Goal: Task Accomplishment & Management: Manage account settings

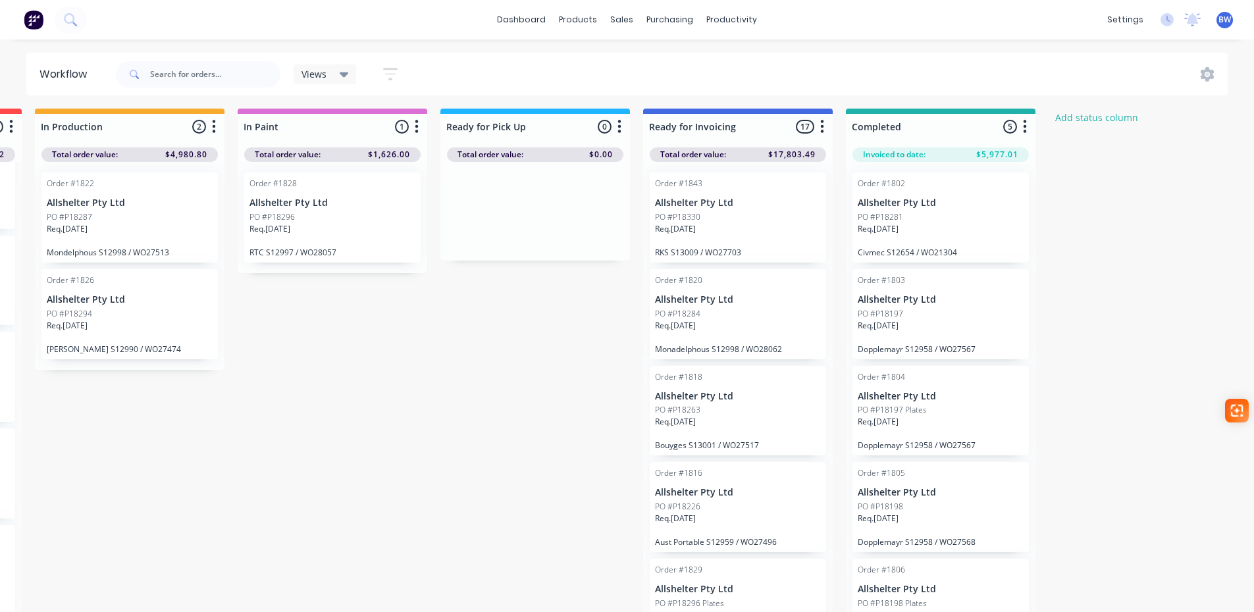
scroll to position [0, 399]
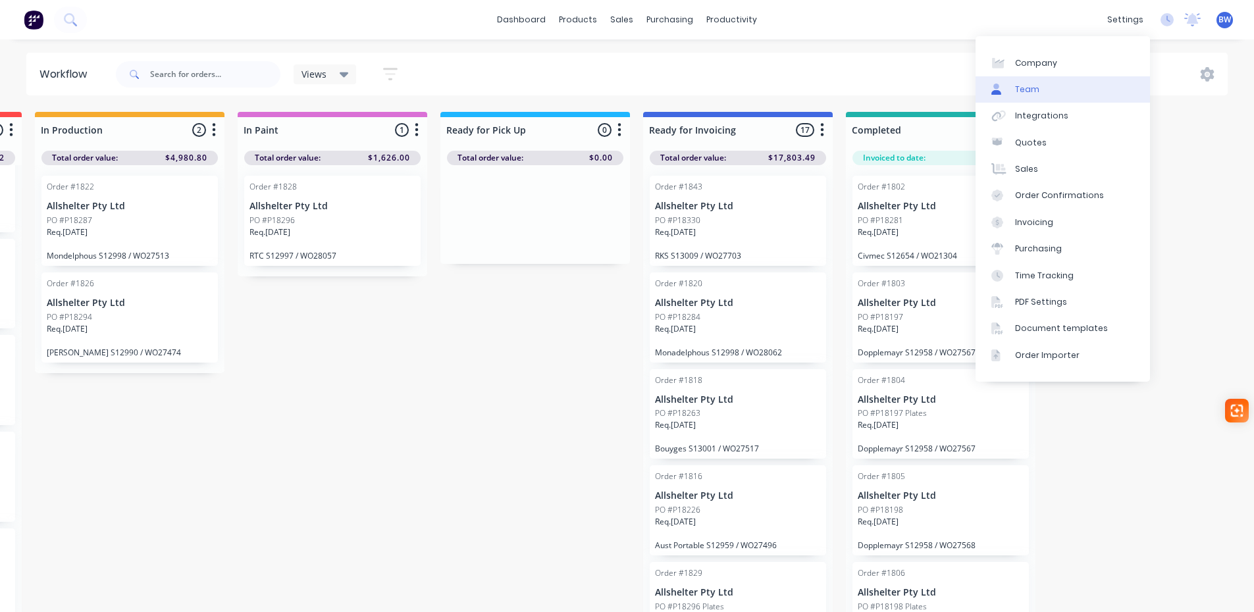
click at [1058, 81] on link "Team" at bounding box center [1062, 89] width 174 height 26
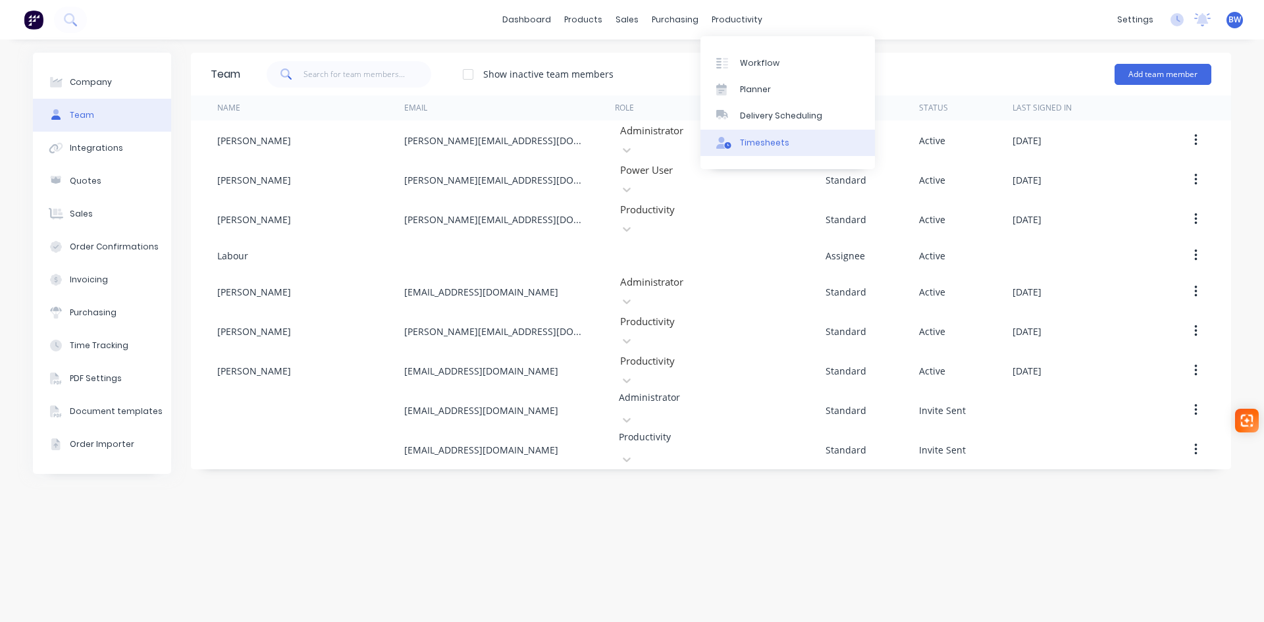
click at [736, 144] on link "Timesheets" at bounding box center [787, 143] width 174 height 26
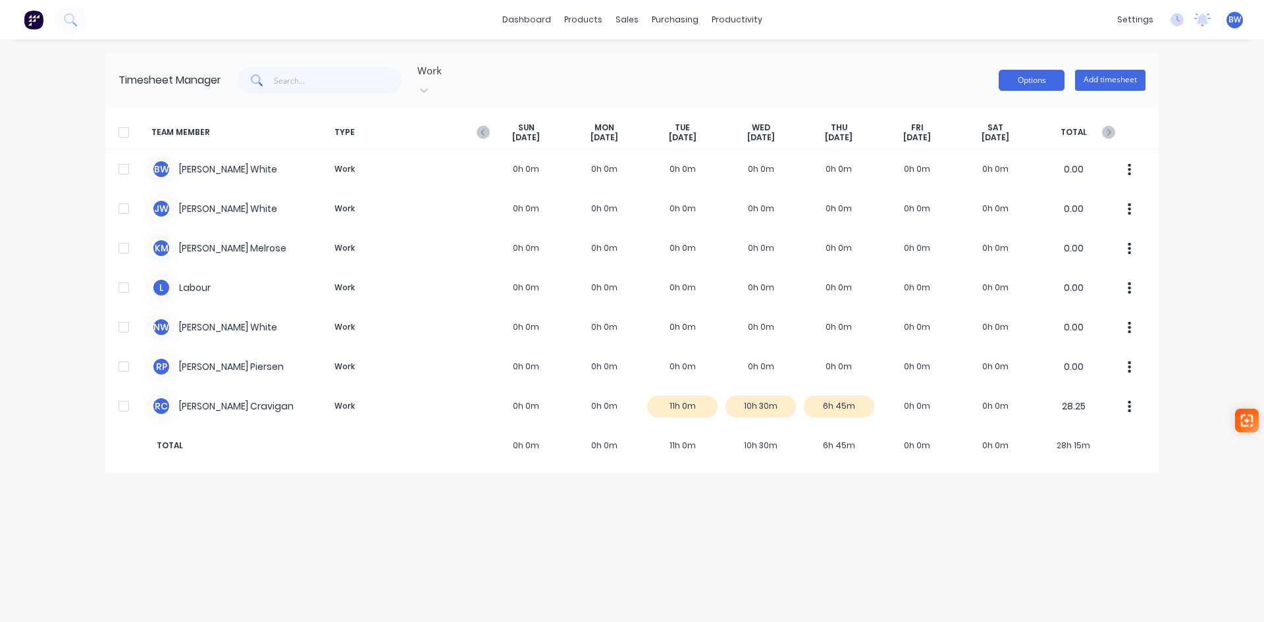
click at [1037, 81] on button "Options" at bounding box center [1031, 80] width 66 height 21
click at [480, 126] on icon "button" at bounding box center [482, 132] width 13 height 13
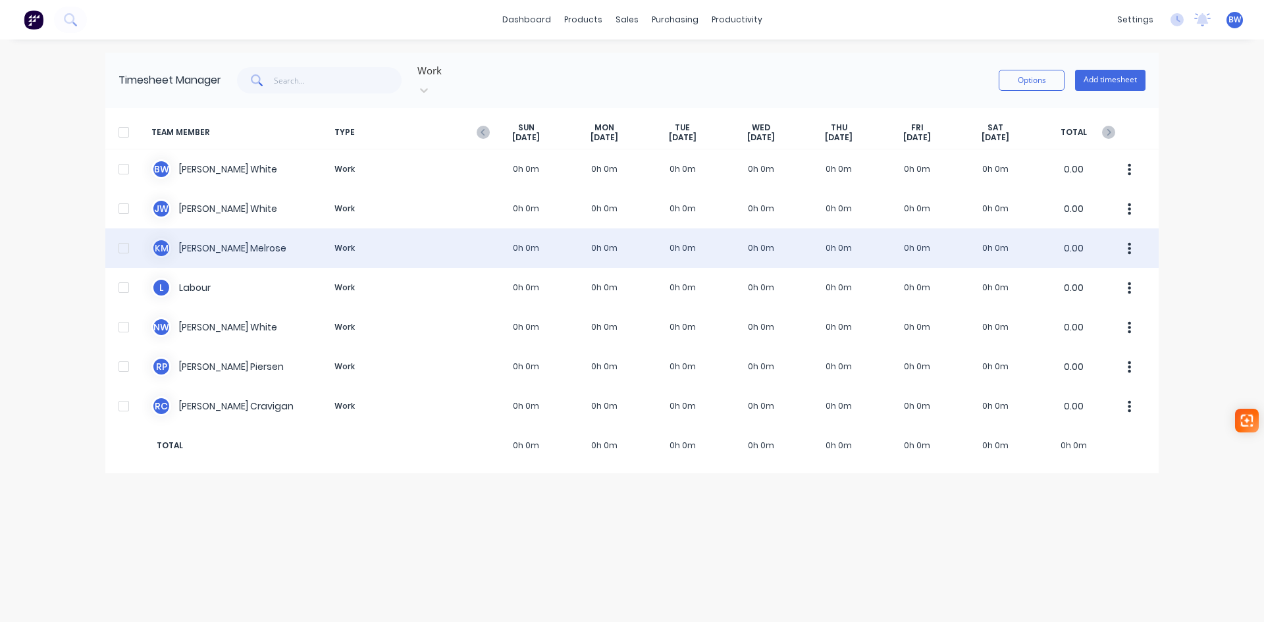
click at [835, 234] on div "K M Kim Melrose Work 0h 0m 0h 0m 0h 0m 0h 0m 0h 0m 0h 0m 0h 0m 0.00" at bounding box center [631, 247] width 1053 height 39
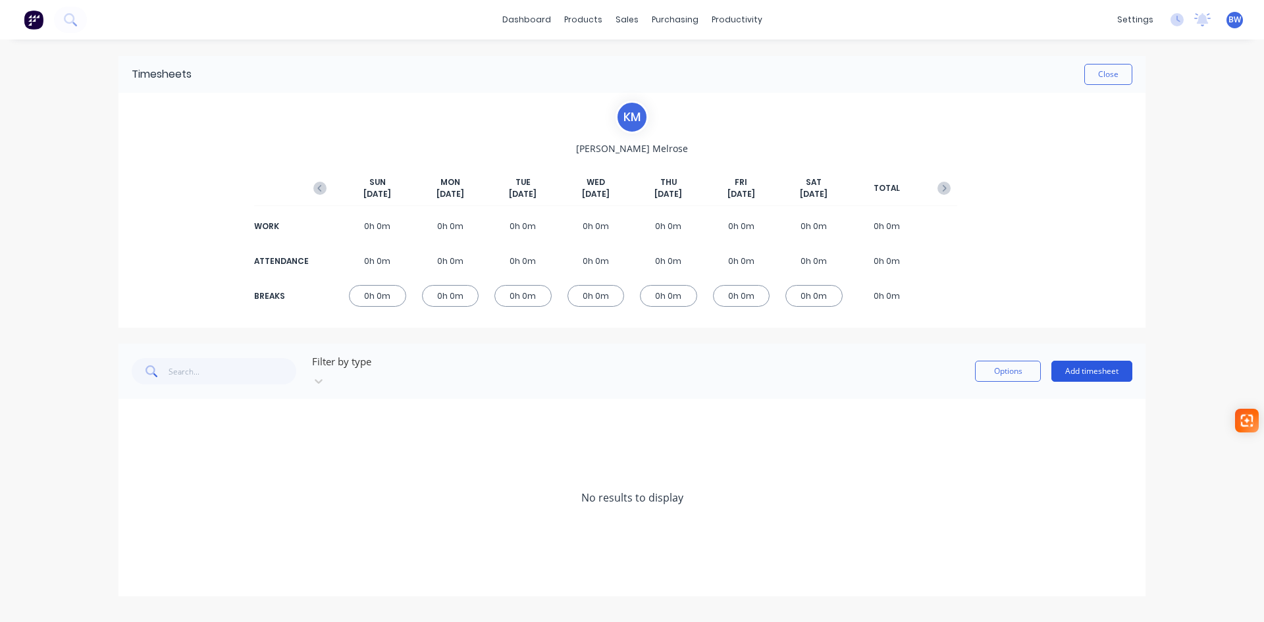
click at [1107, 369] on button "Add timesheet" at bounding box center [1091, 371] width 81 height 21
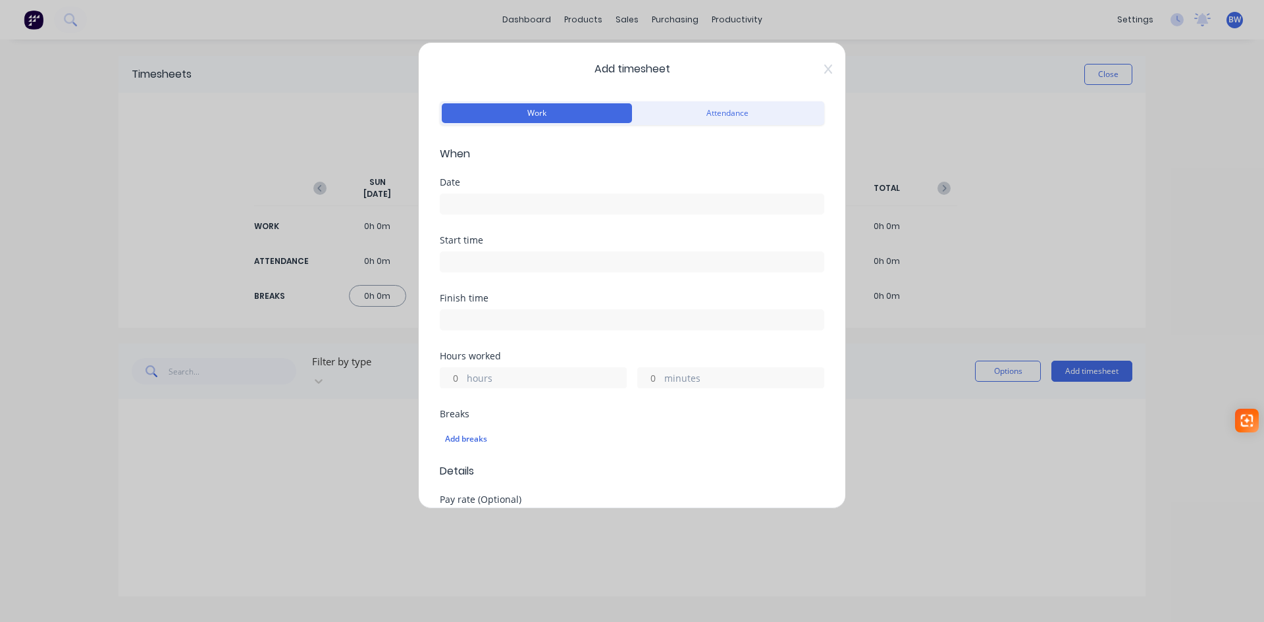
click at [503, 204] on input at bounding box center [631, 204] width 383 height 20
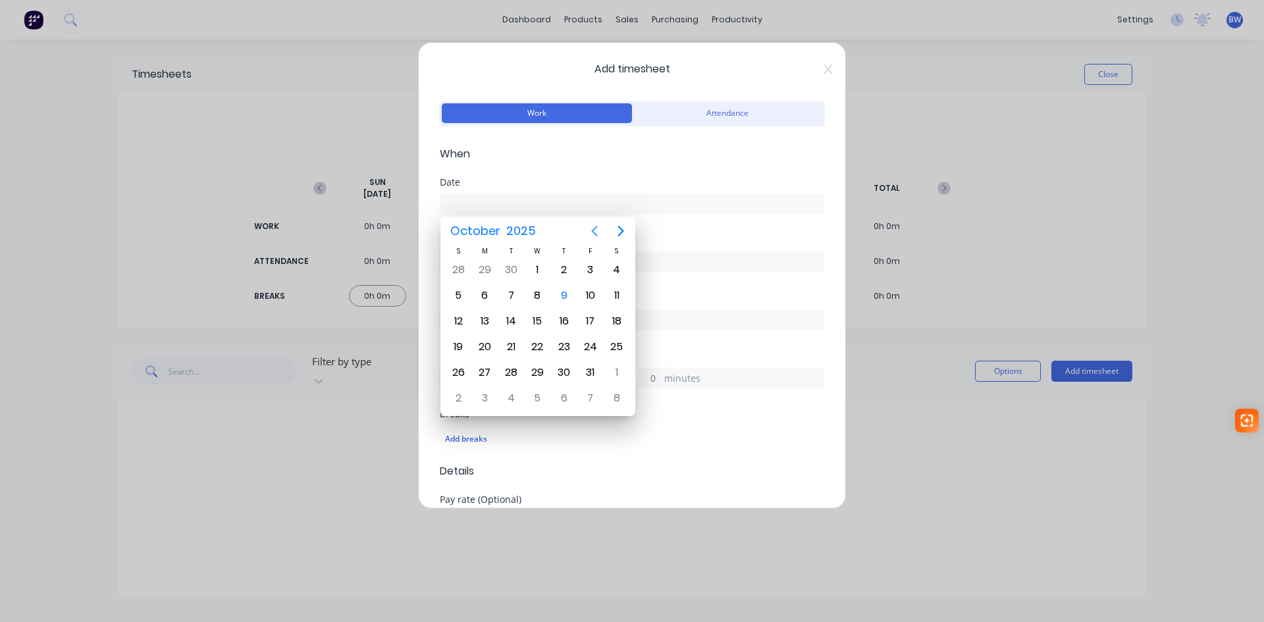
click at [603, 230] on button "Previous page" at bounding box center [594, 231] width 26 height 26
click at [558, 344] on div "25" at bounding box center [564, 347] width 20 height 20
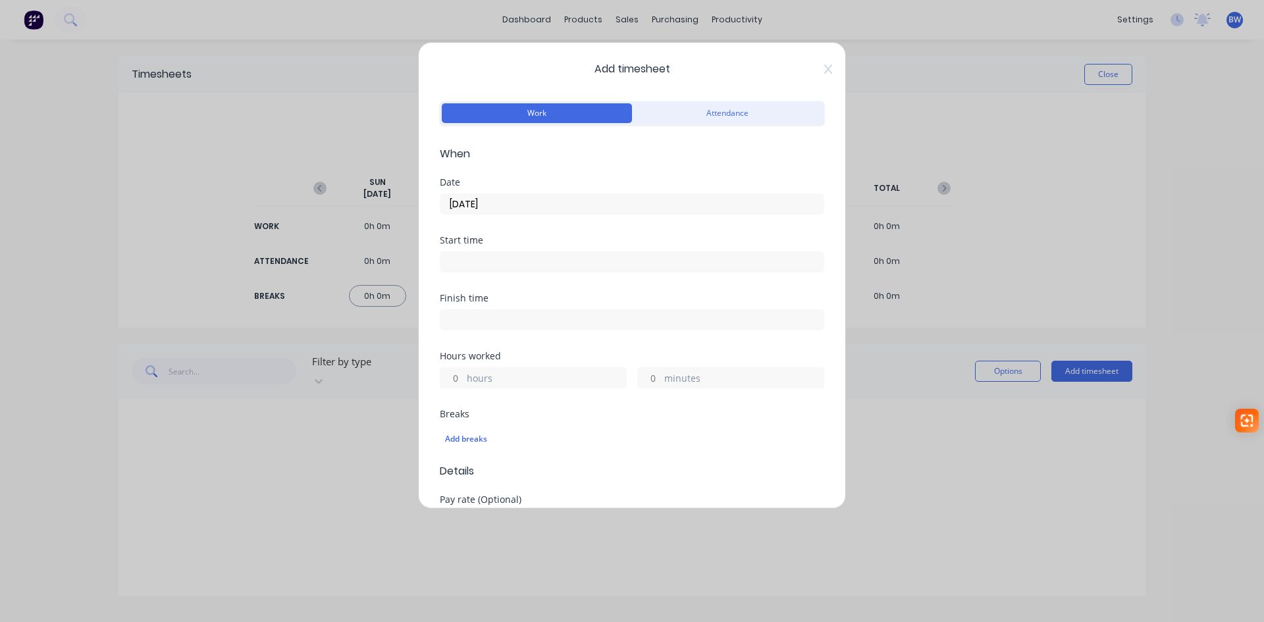
type input "25/09/2025"
click at [471, 382] on label "hours" at bounding box center [546, 379] width 159 height 16
click at [463, 382] on input "hours" at bounding box center [451, 378] width 23 height 20
type input "9"
type input "30"
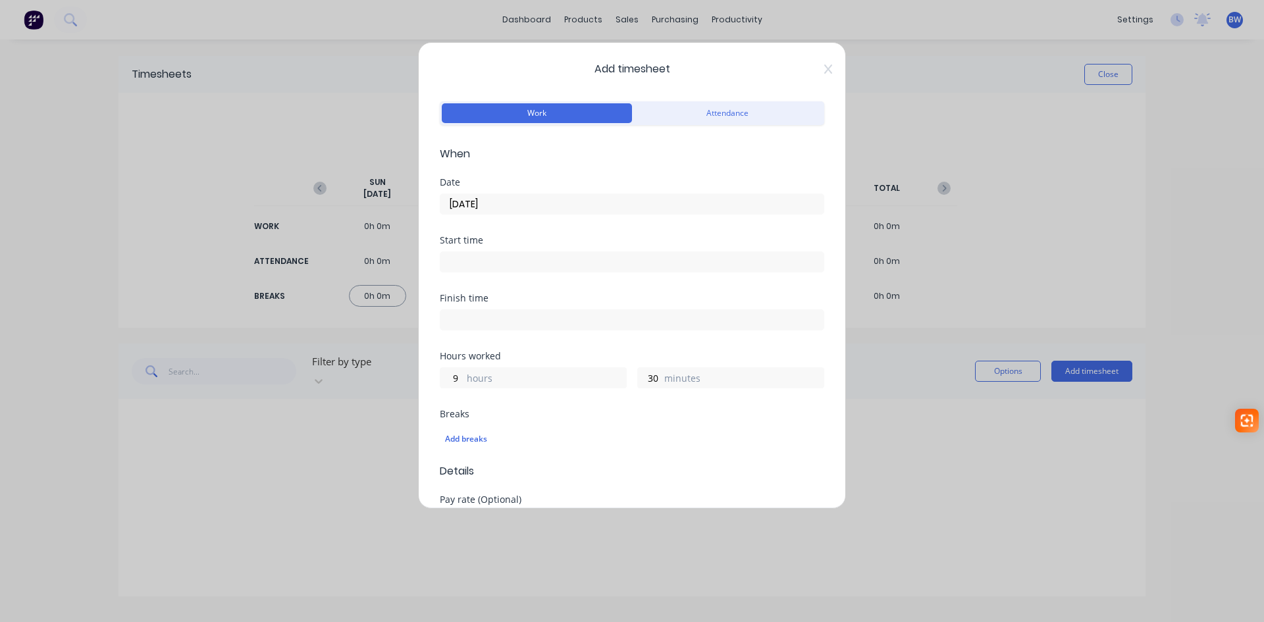
scroll to position [246, 0]
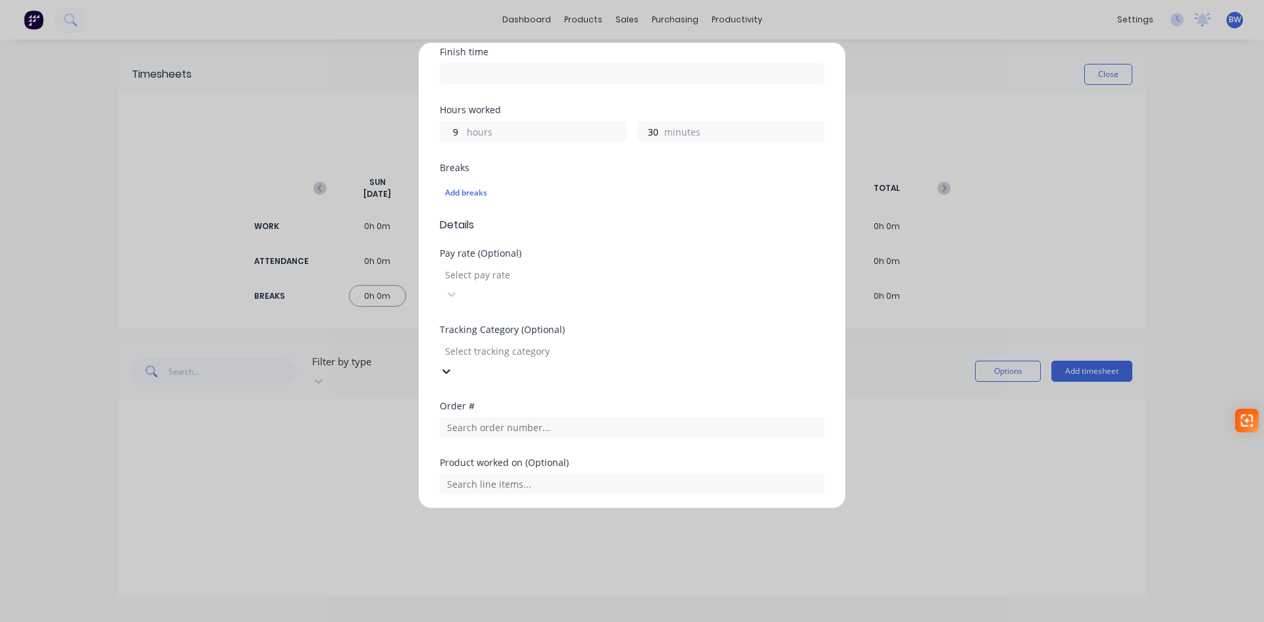
click at [501, 343] on div at bounding box center [539, 351] width 190 height 16
click at [723, 212] on div "Breaks Add breaks" at bounding box center [632, 190] width 384 height 54
click at [556, 417] on input "text" at bounding box center [632, 427] width 384 height 20
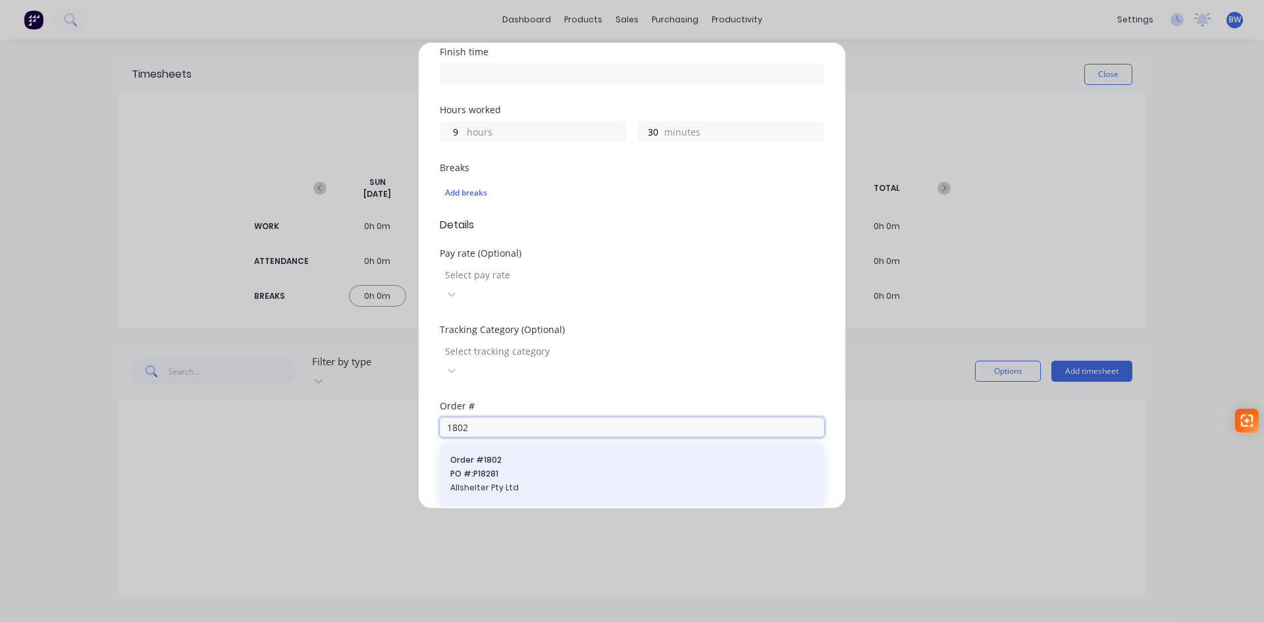
type input "1802"
click at [520, 454] on span "Order # 1802" at bounding box center [631, 460] width 363 height 12
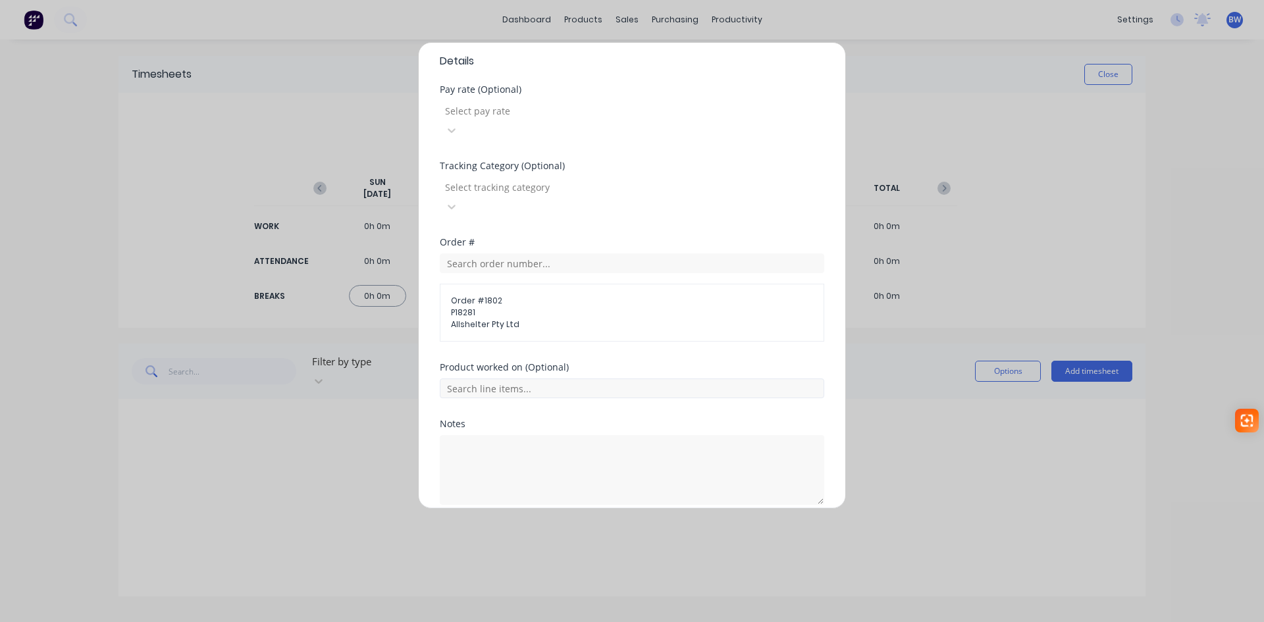
scroll to position [428, 0]
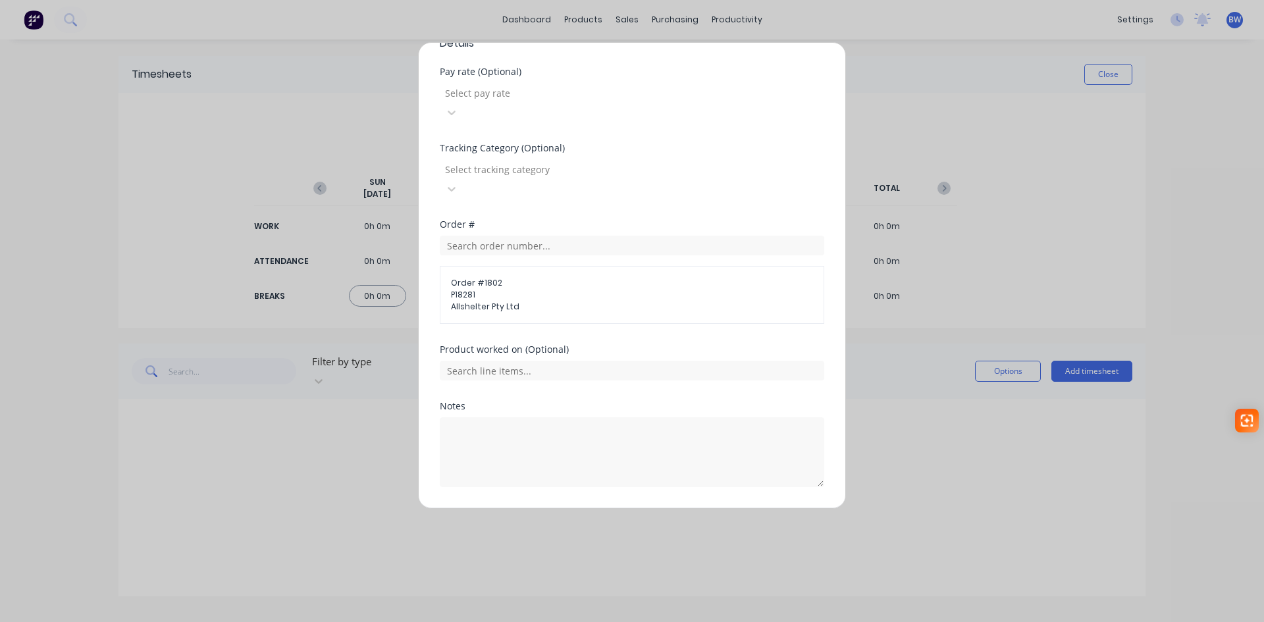
click at [590, 508] on button "Add manual time entry" at bounding box center [600, 518] width 111 height 21
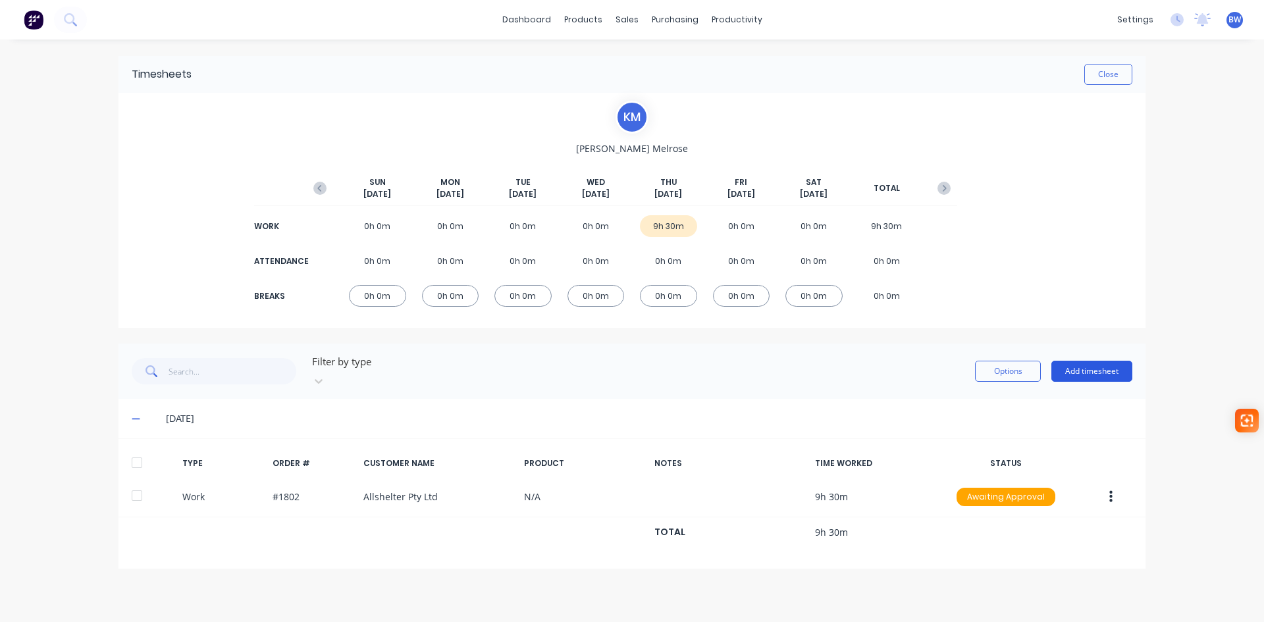
click at [1100, 361] on button "Add timesheet" at bounding box center [1091, 371] width 81 height 21
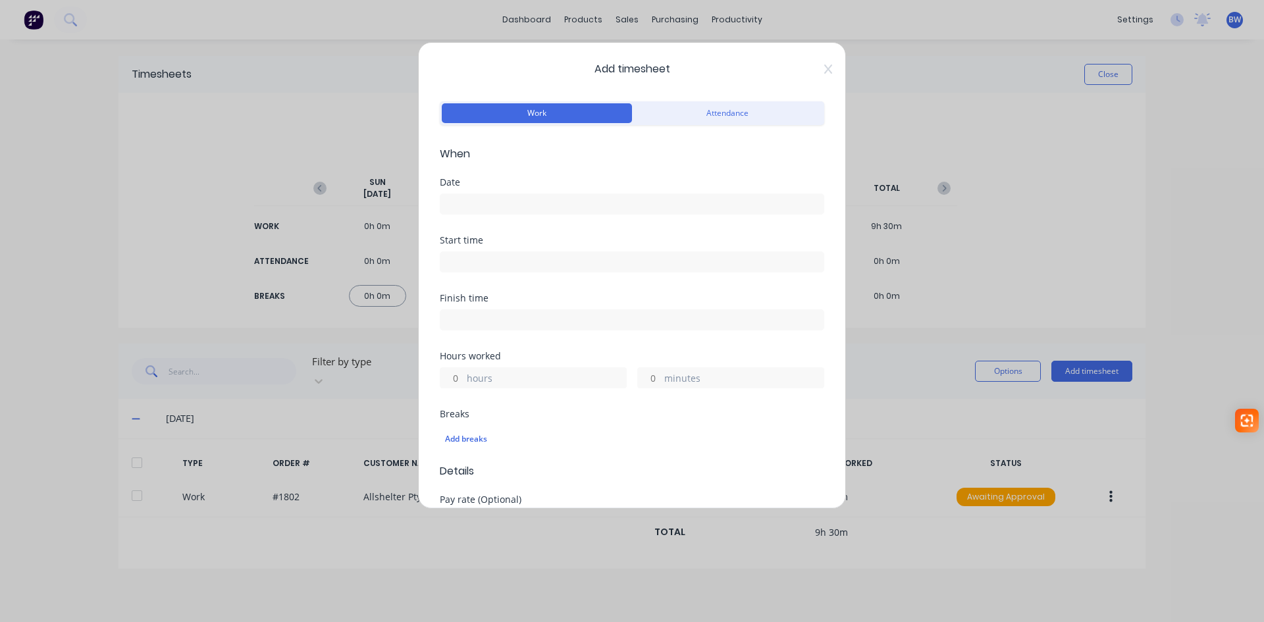
click at [517, 209] on input at bounding box center [631, 204] width 383 height 20
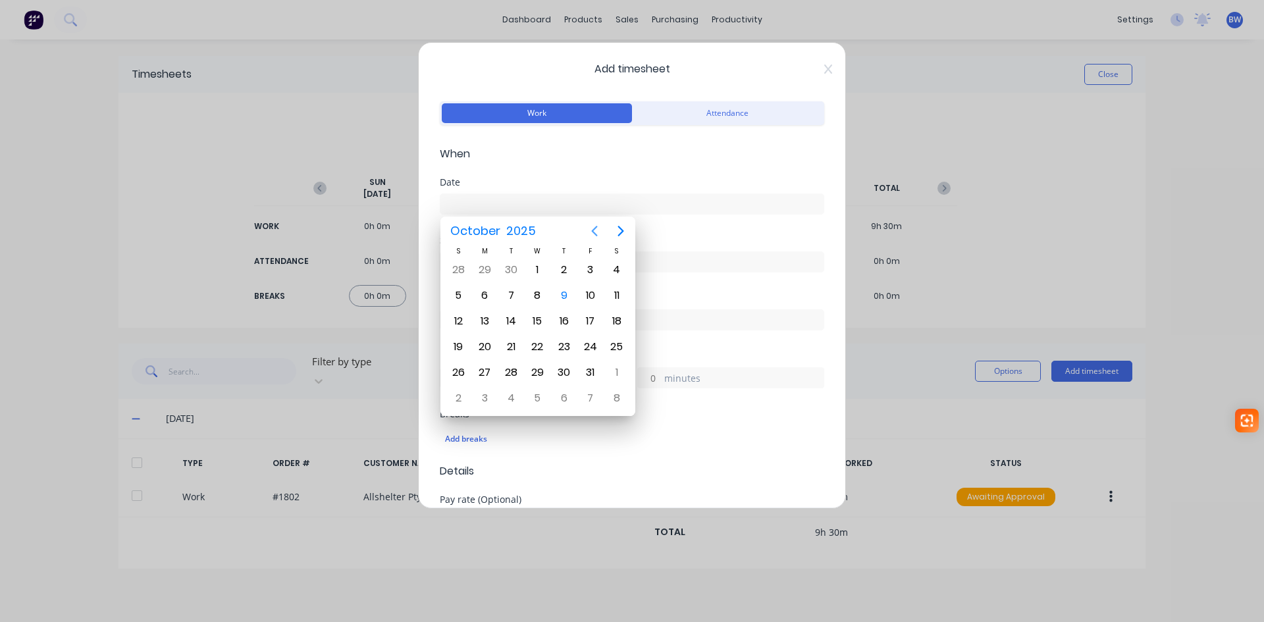
click at [595, 230] on icon "Previous page" at bounding box center [594, 231] width 16 height 16
click at [592, 350] on div "26" at bounding box center [590, 347] width 20 height 20
type input "26/09/2025"
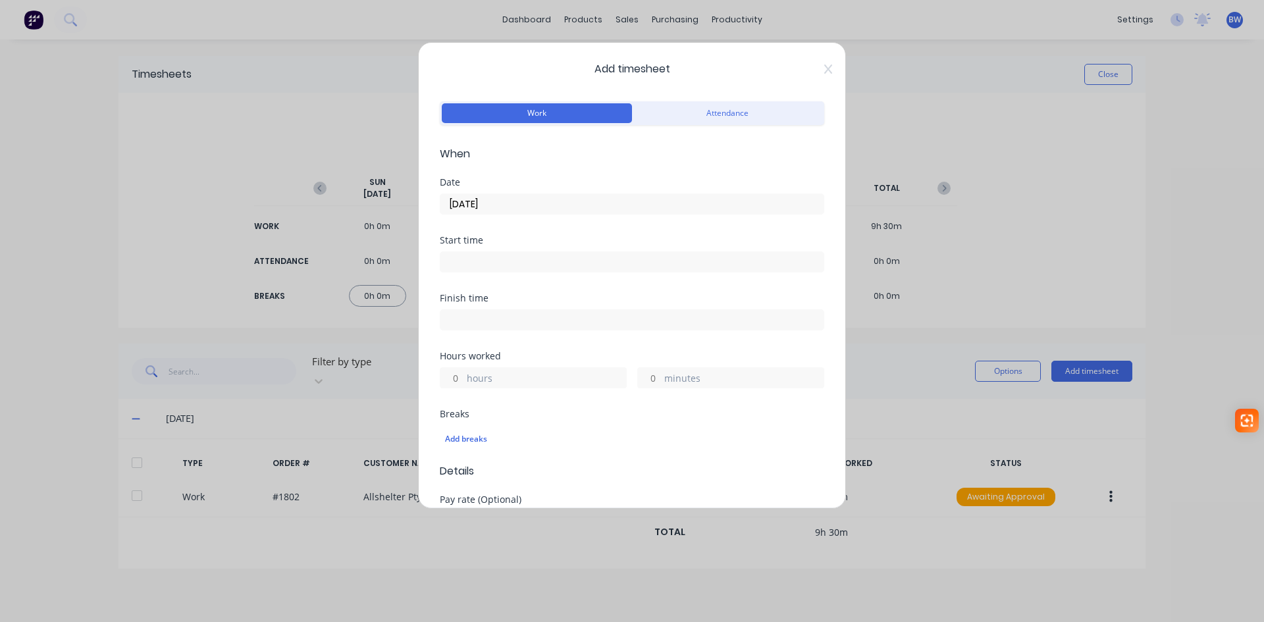
click at [456, 378] on input "hours" at bounding box center [451, 378] width 23 height 20
click at [463, 437] on div "Add breaks" at bounding box center [632, 438] width 374 height 17
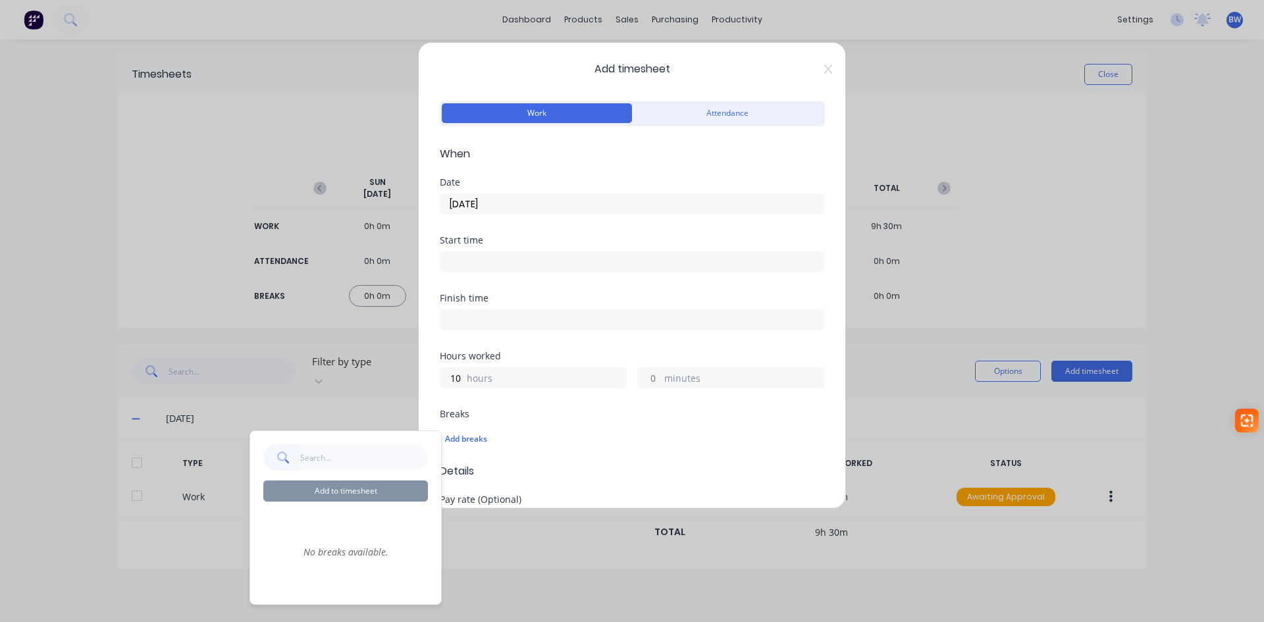
click at [550, 448] on div "Add breaks" at bounding box center [632, 439] width 384 height 28
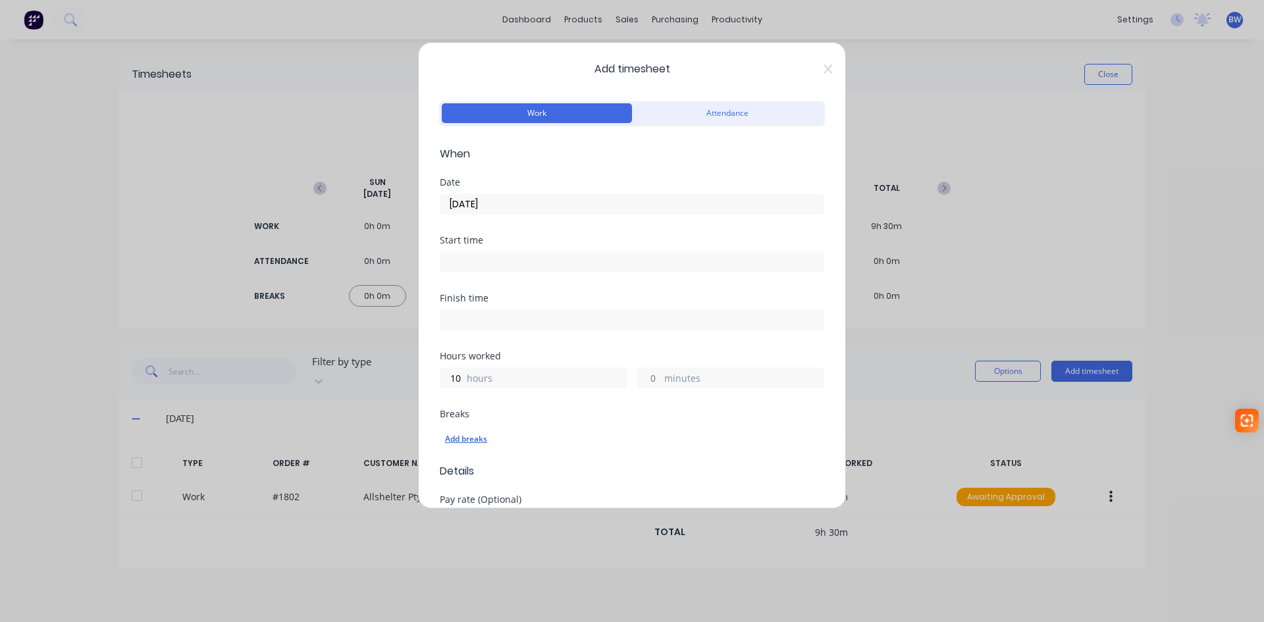
click at [479, 438] on div "Add breaks" at bounding box center [632, 438] width 374 height 17
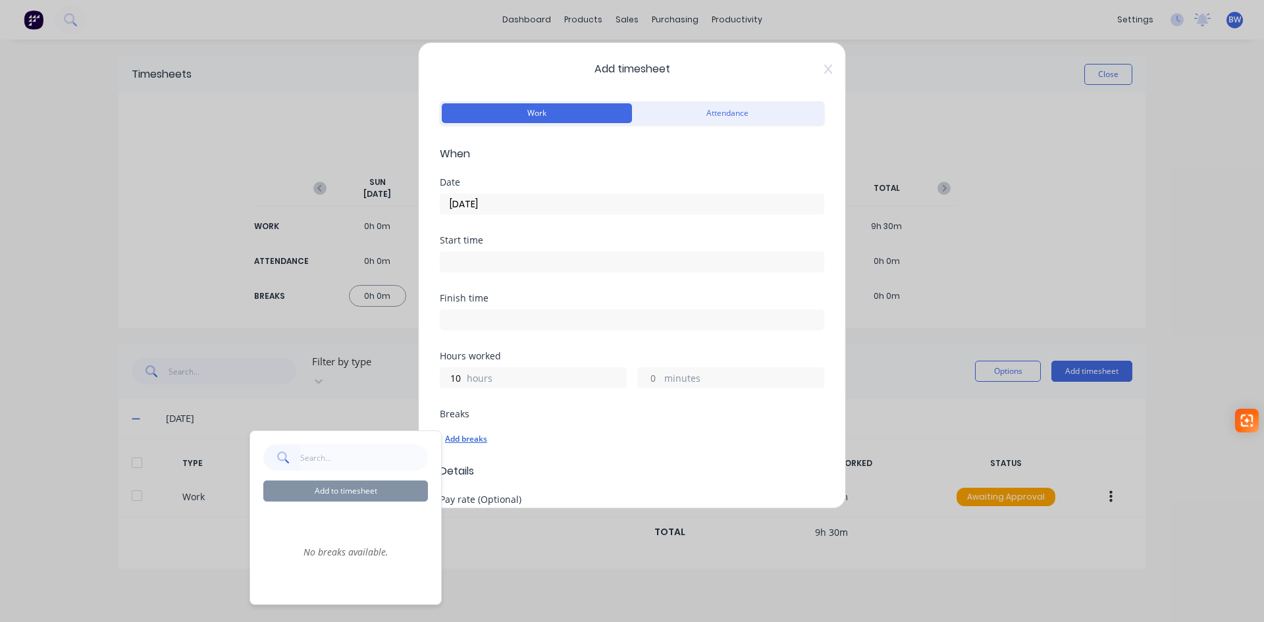
click at [526, 436] on div "Add breaks" at bounding box center [632, 438] width 374 height 17
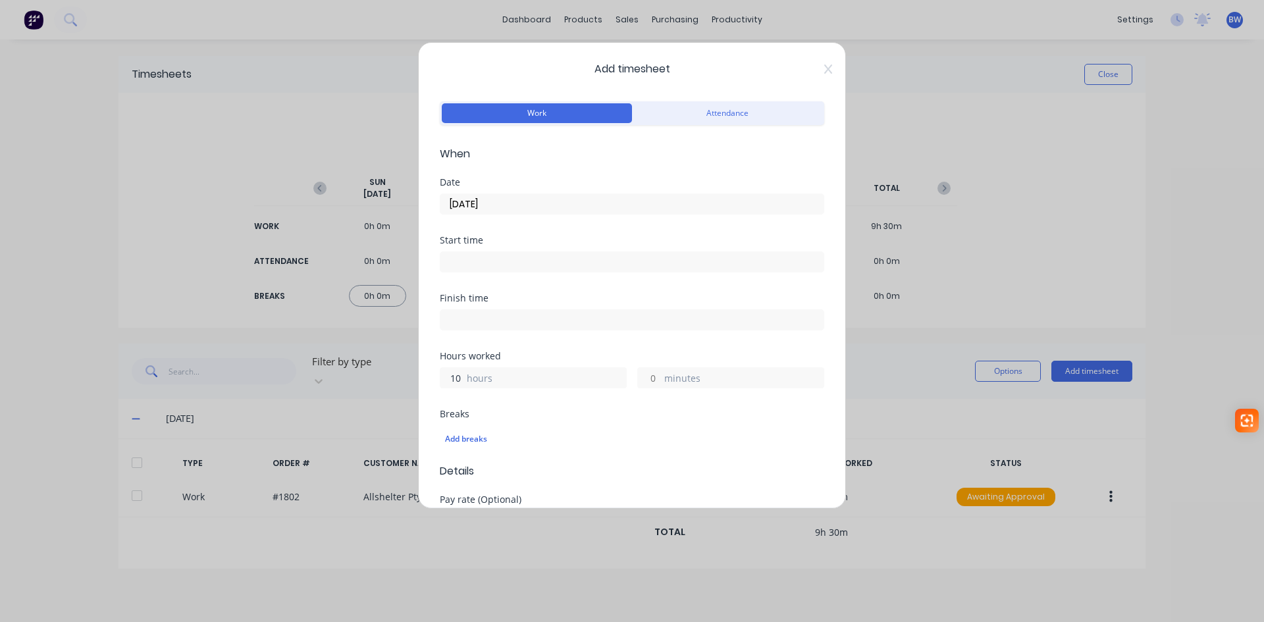
click at [463, 378] on input "10" at bounding box center [451, 378] width 23 height 20
drag, startPoint x: 463, startPoint y: 379, endPoint x: 444, endPoint y: 380, distance: 18.4
click at [446, 379] on input "10" at bounding box center [451, 378] width 23 height 20
type input "9"
click at [648, 378] on input "minutes" at bounding box center [649, 378] width 23 height 20
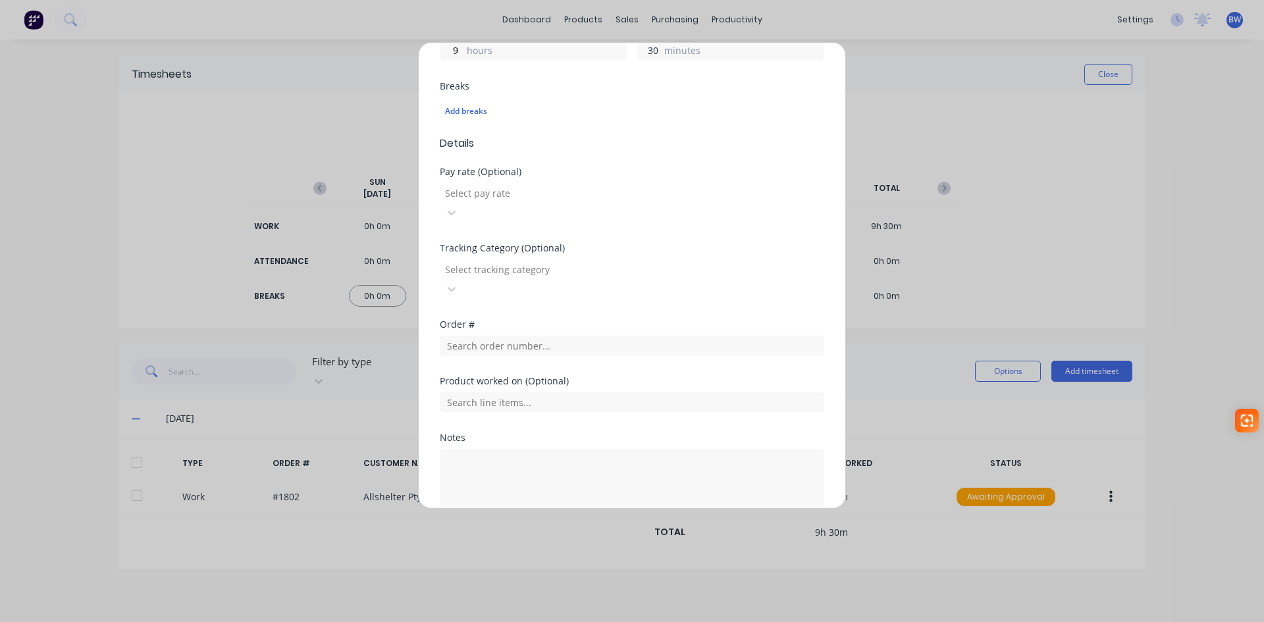
scroll to position [329, 0]
type input "30"
click at [579, 334] on input "text" at bounding box center [632, 344] width 384 height 20
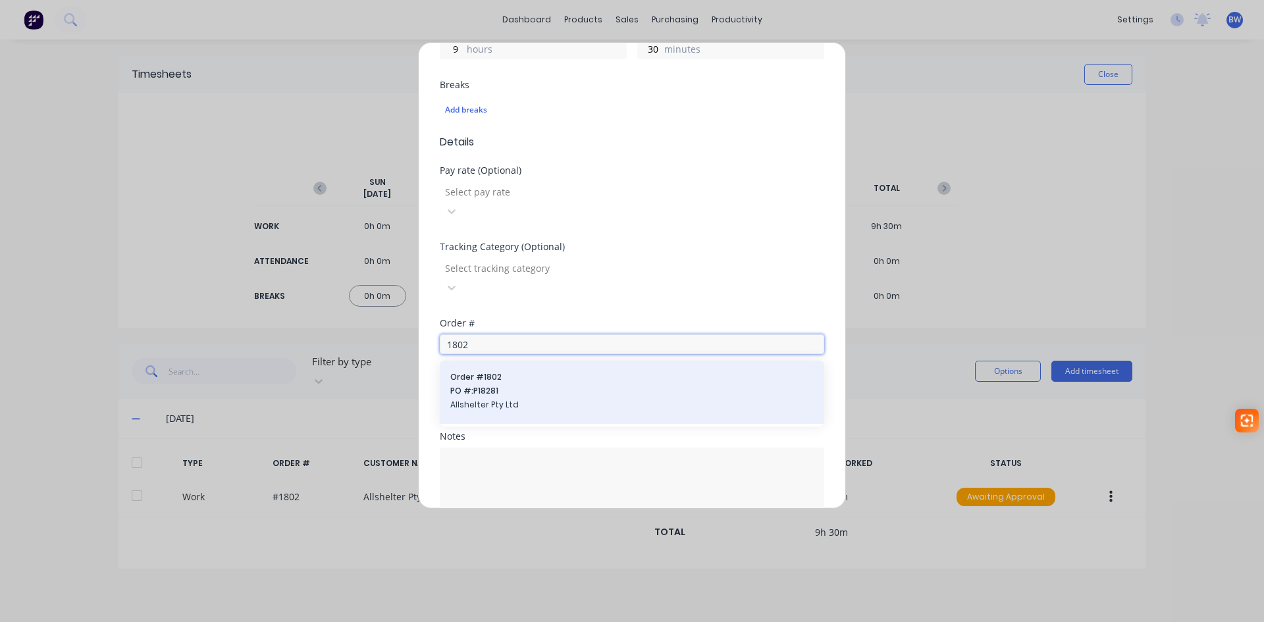
type input "1802"
click at [536, 371] on span "Order # 1802" at bounding box center [631, 377] width 363 height 12
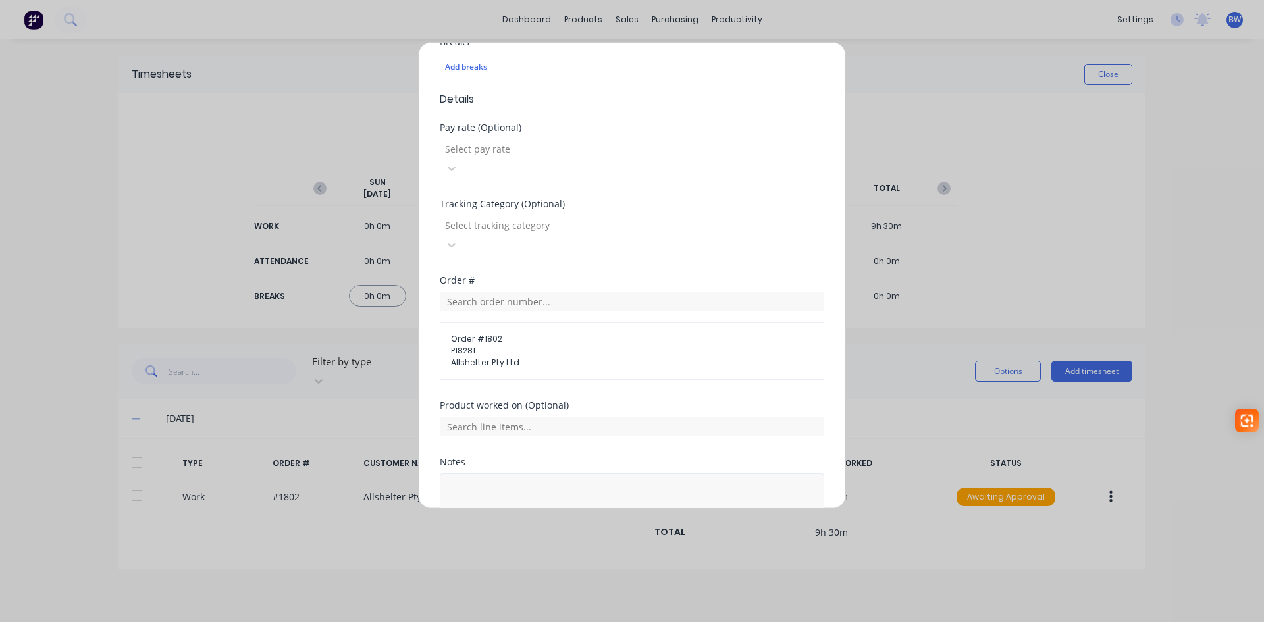
scroll to position [428, 0]
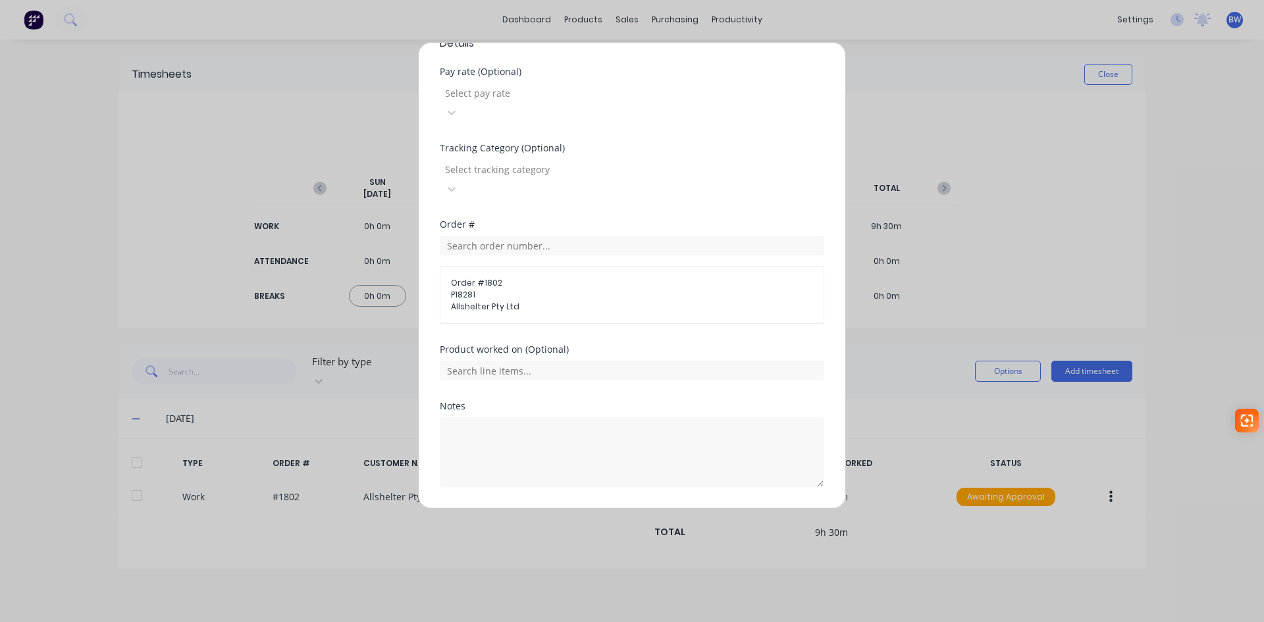
click at [601, 508] on button "Add manual time entry" at bounding box center [600, 518] width 111 height 21
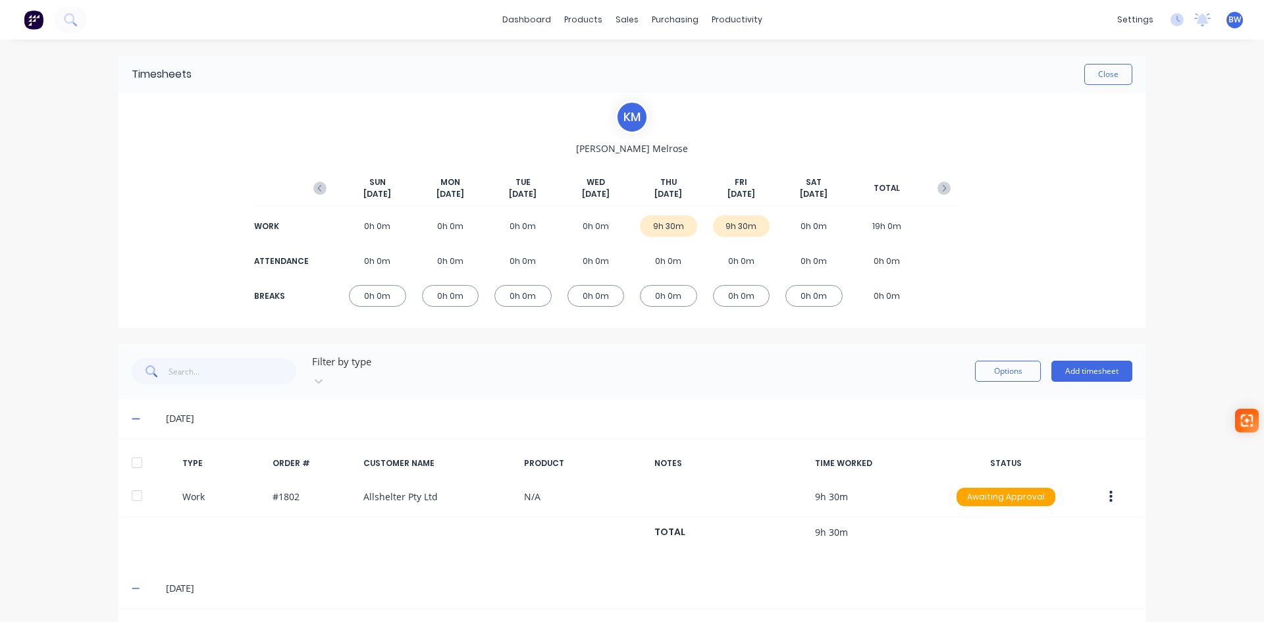
click at [663, 232] on div "9h 30m" at bounding box center [668, 226] width 57 height 22
click at [677, 227] on div "9h 30m" at bounding box center [668, 226] width 57 height 22
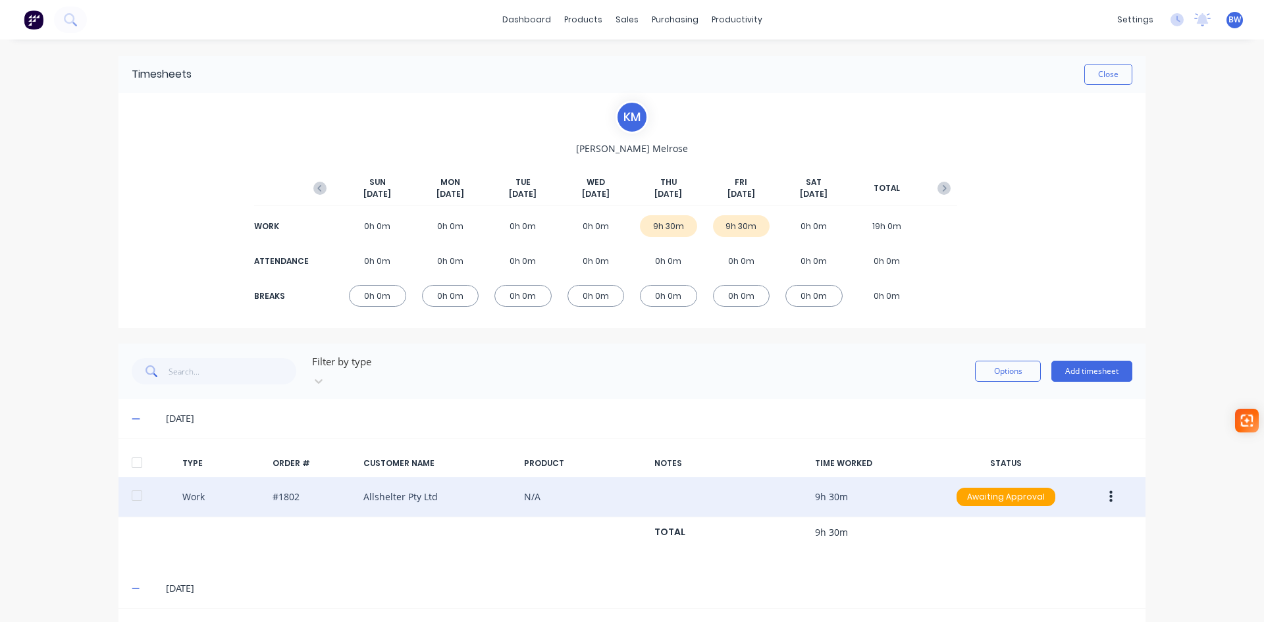
click at [1109, 490] on icon "button" at bounding box center [1110, 497] width 3 height 14
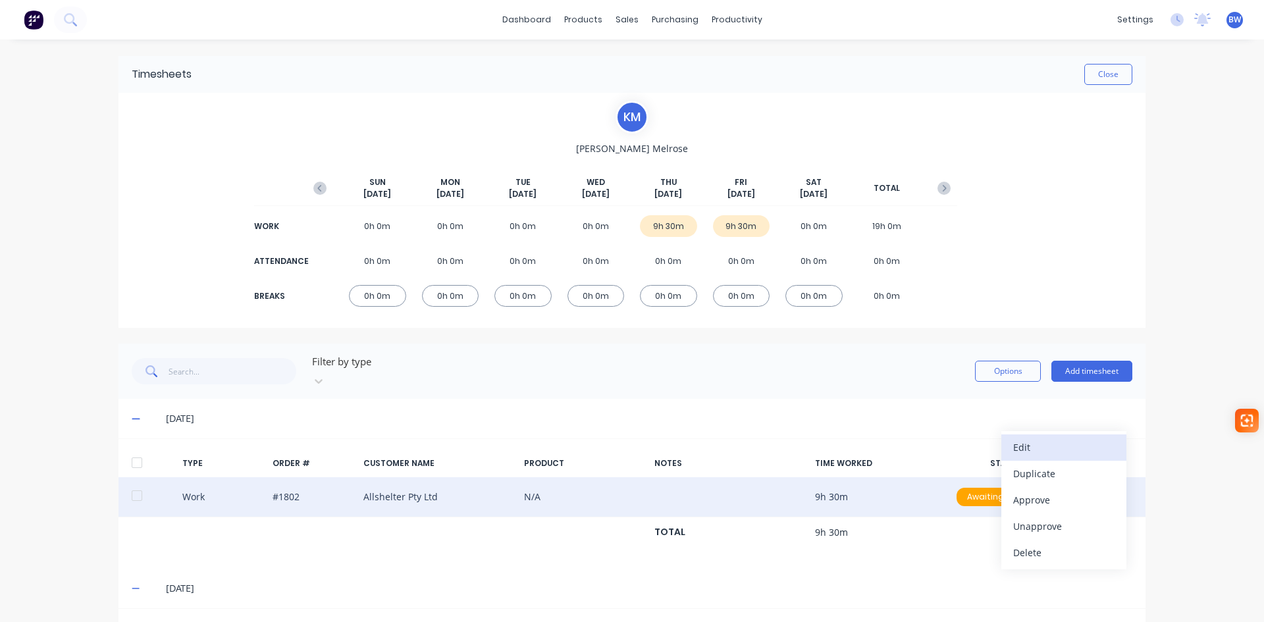
click at [1049, 438] on div "Edit" at bounding box center [1063, 447] width 101 height 19
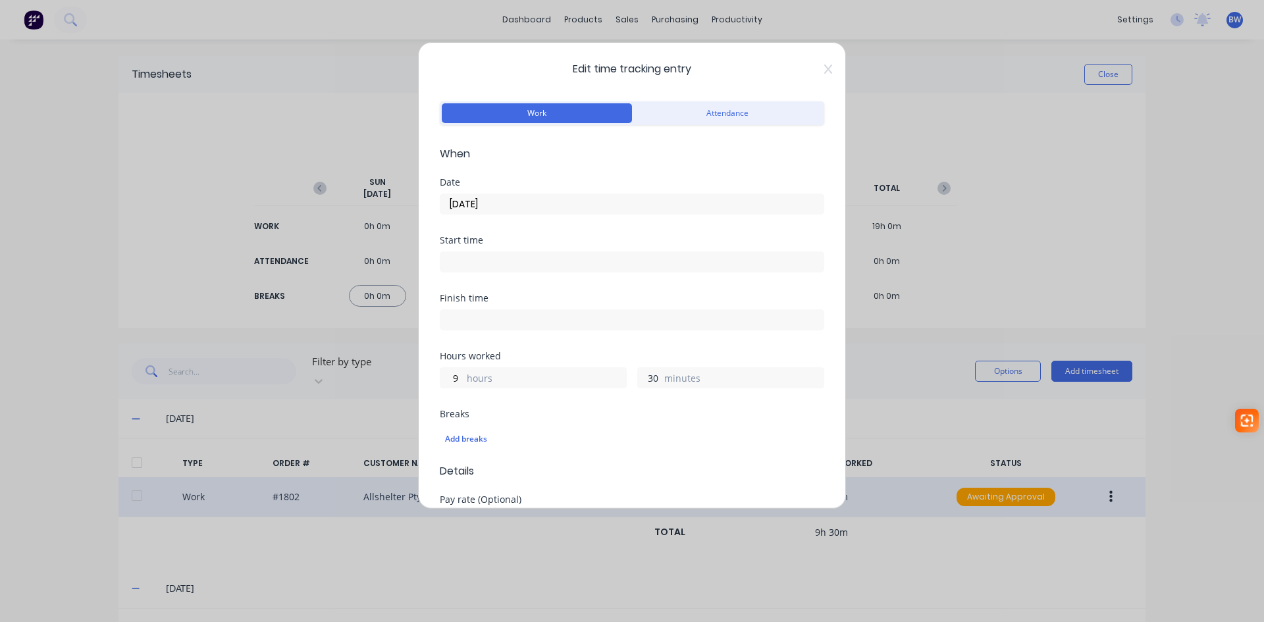
click at [644, 382] on input "30" at bounding box center [649, 378] width 23 height 20
drag, startPoint x: 655, startPoint y: 381, endPoint x: 643, endPoint y: 381, distance: 11.8
click at [643, 381] on input "30" at bounding box center [649, 378] width 23 height 20
type input "0"
click at [705, 440] on div "Add breaks" at bounding box center [632, 438] width 374 height 17
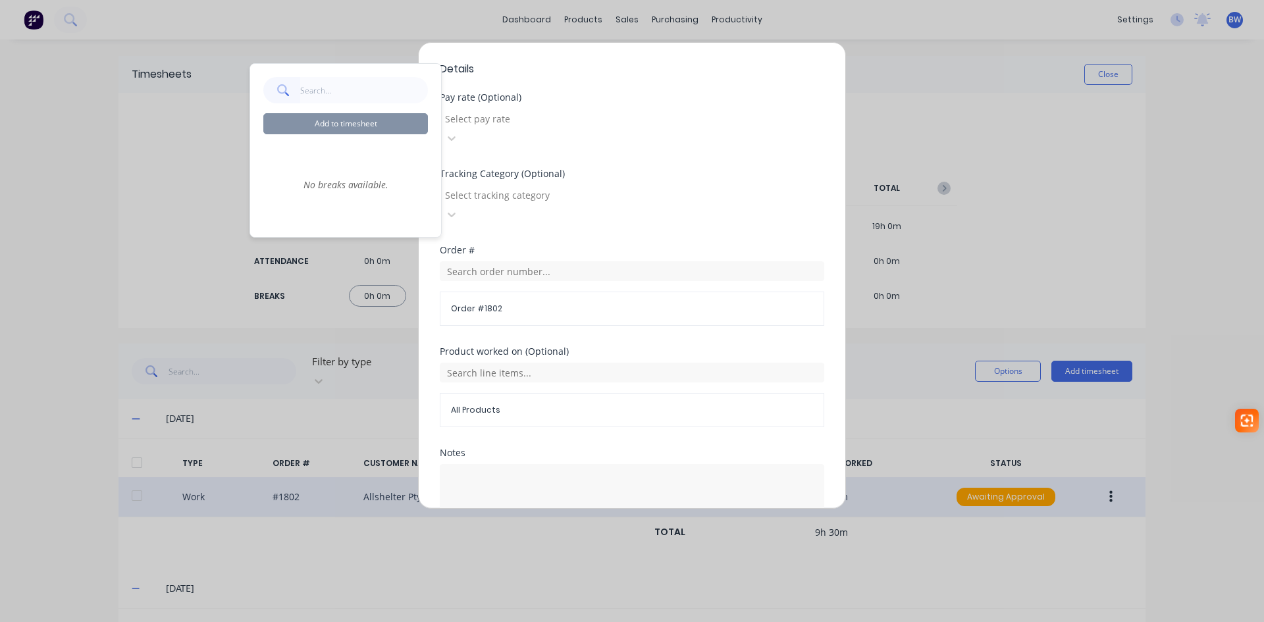
scroll to position [449, 0]
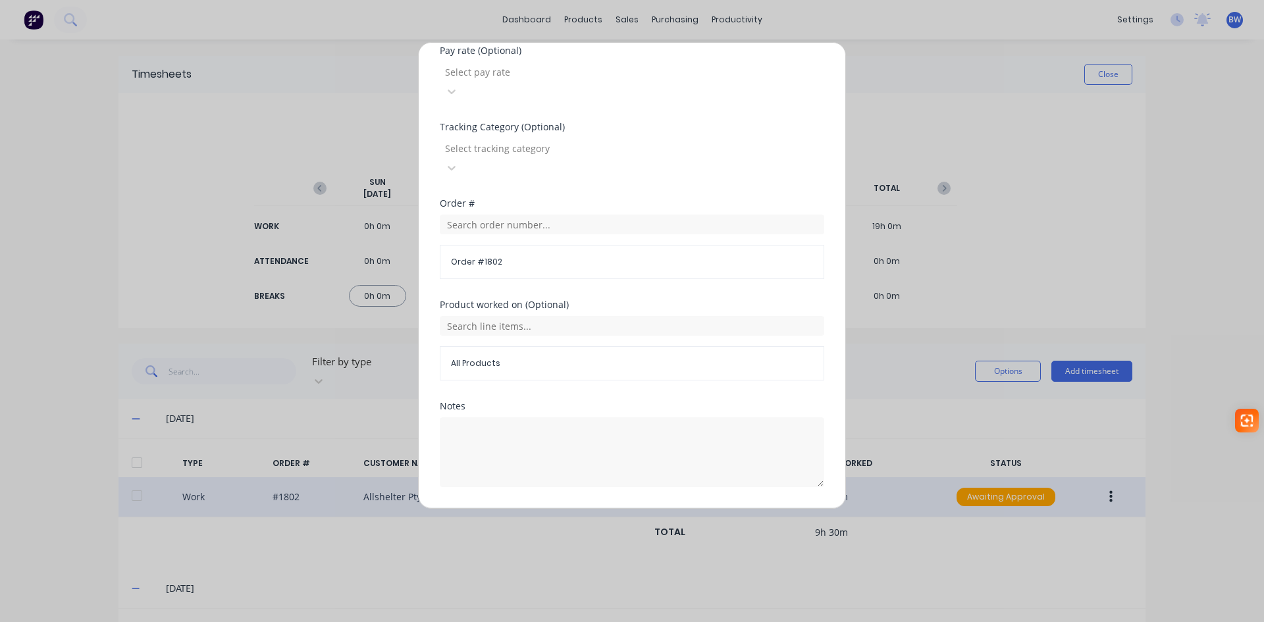
click at [605, 508] on button "Edit time tracking entry" at bounding box center [600, 518] width 113 height 21
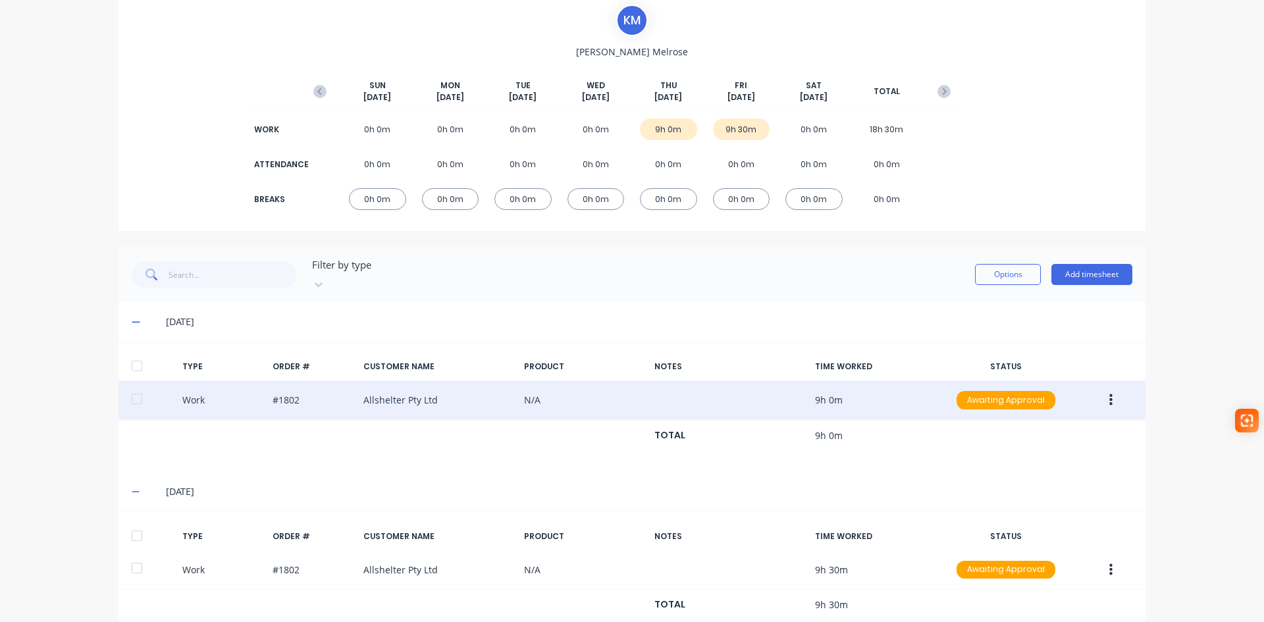
scroll to position [119, 0]
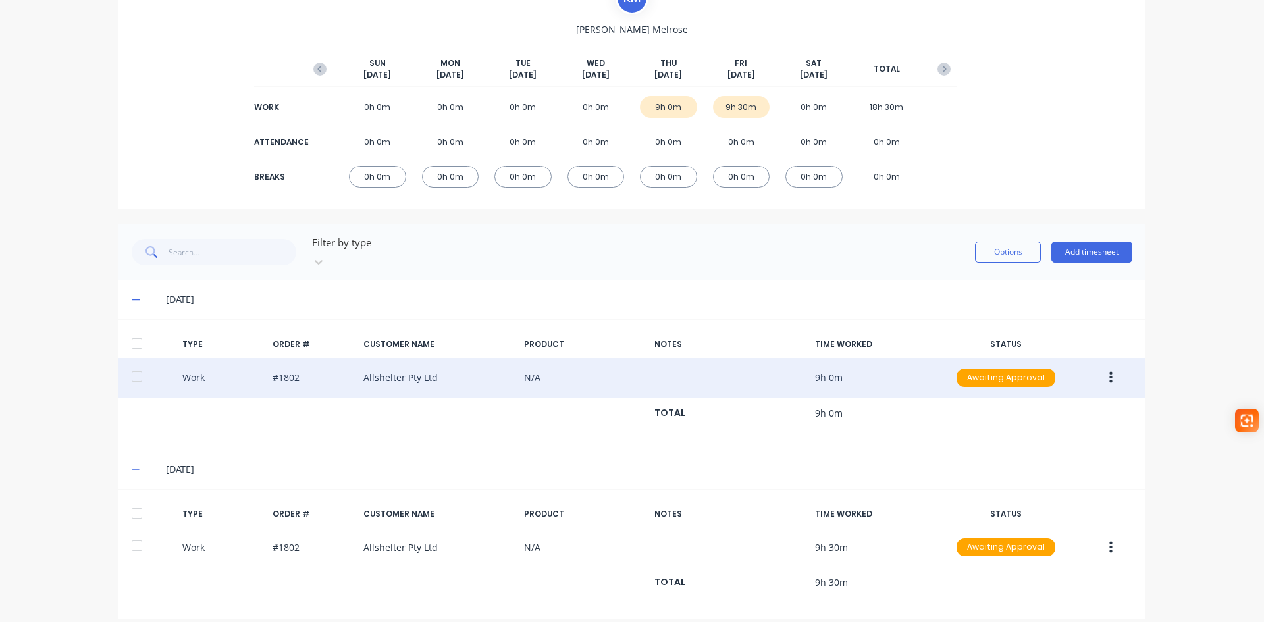
click at [134, 295] on icon at bounding box center [136, 299] width 9 height 9
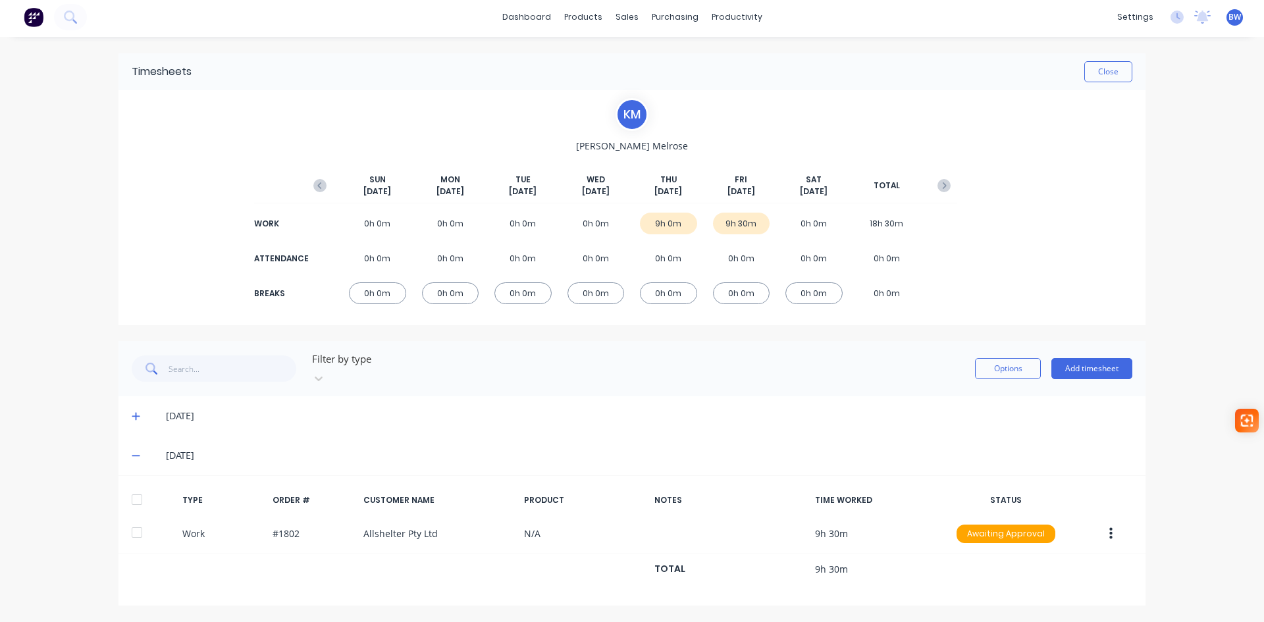
scroll to position [0, 0]
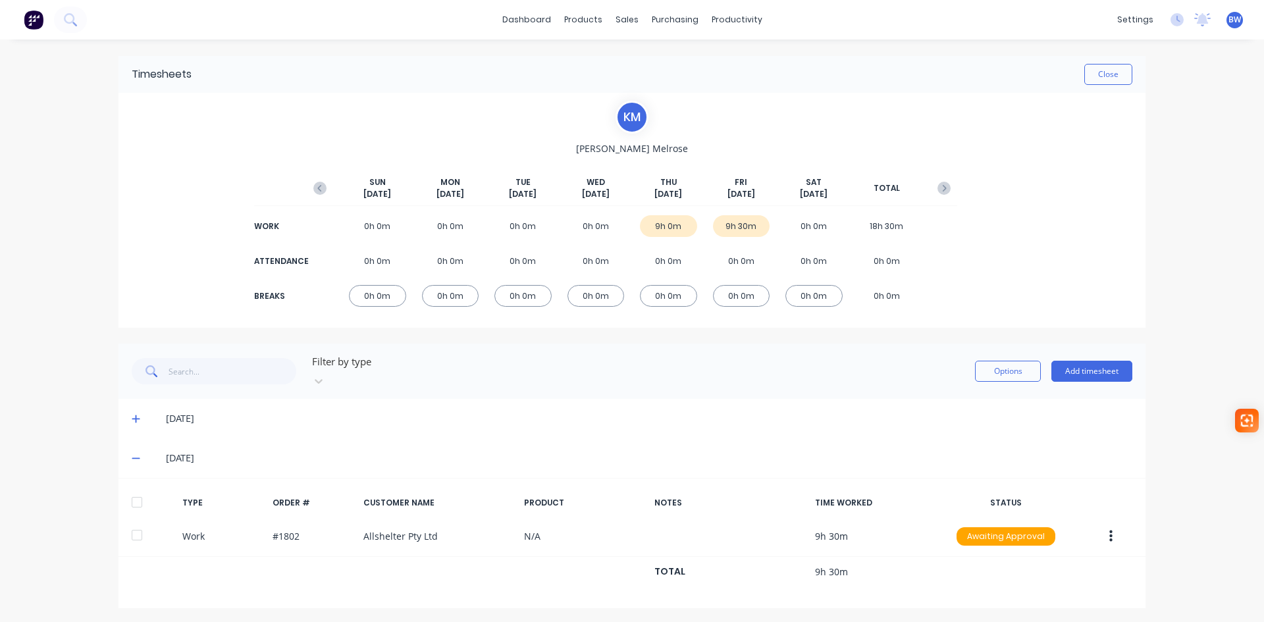
click at [132, 451] on span at bounding box center [138, 457] width 13 height 13
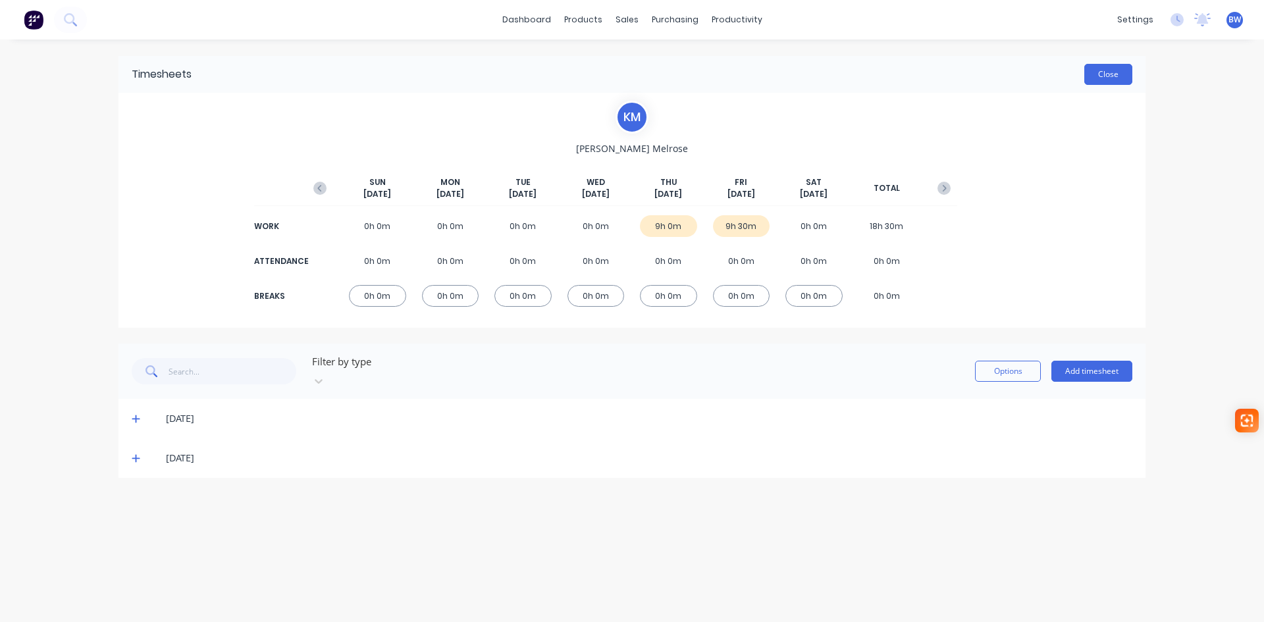
click at [1104, 78] on button "Close" at bounding box center [1108, 74] width 48 height 21
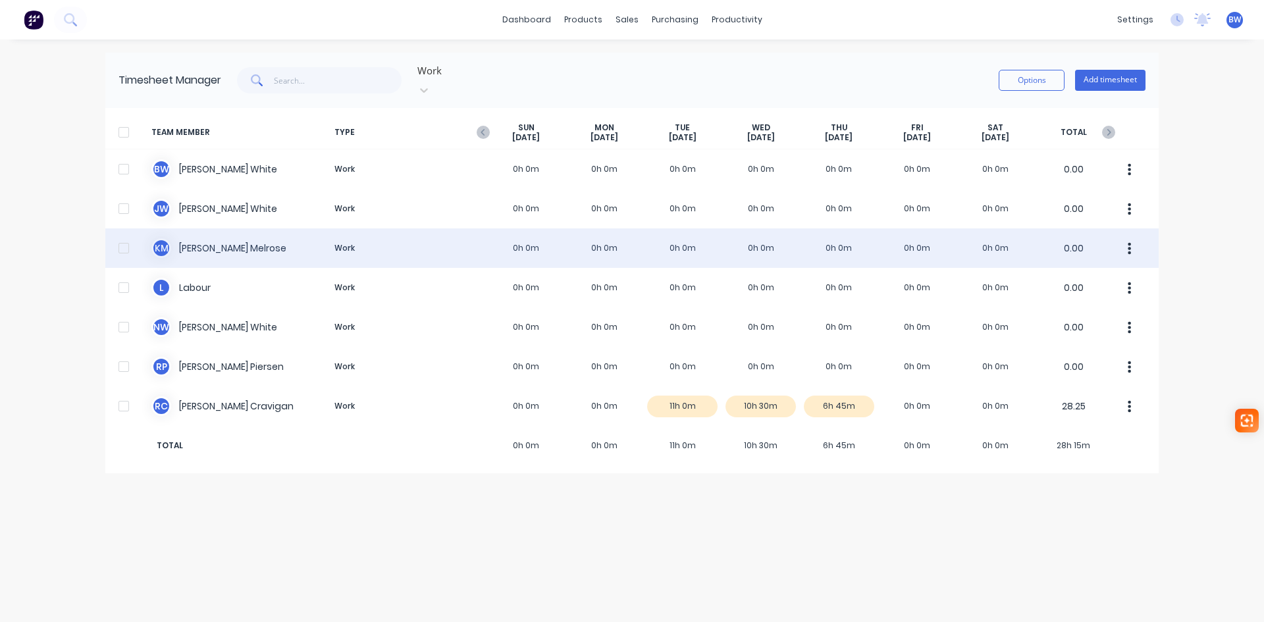
click at [1128, 242] on icon "button" at bounding box center [1128, 249] width 3 height 14
click at [219, 232] on div "K M Kim Melrose Work 0h 0m 0h 0m 0h 0m 0h 0m 0h 0m 0h 0m 0h 0m 0.00 Approve Una…" at bounding box center [631, 247] width 1053 height 39
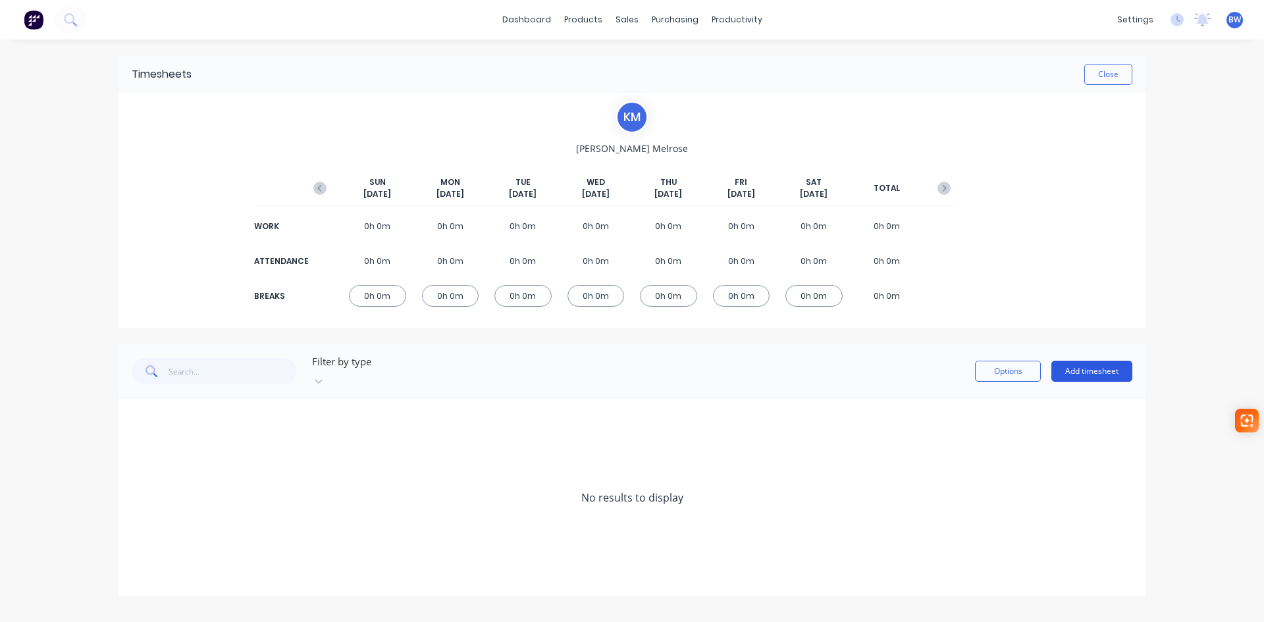
click at [1107, 365] on button "Add timesheet" at bounding box center [1091, 371] width 81 height 21
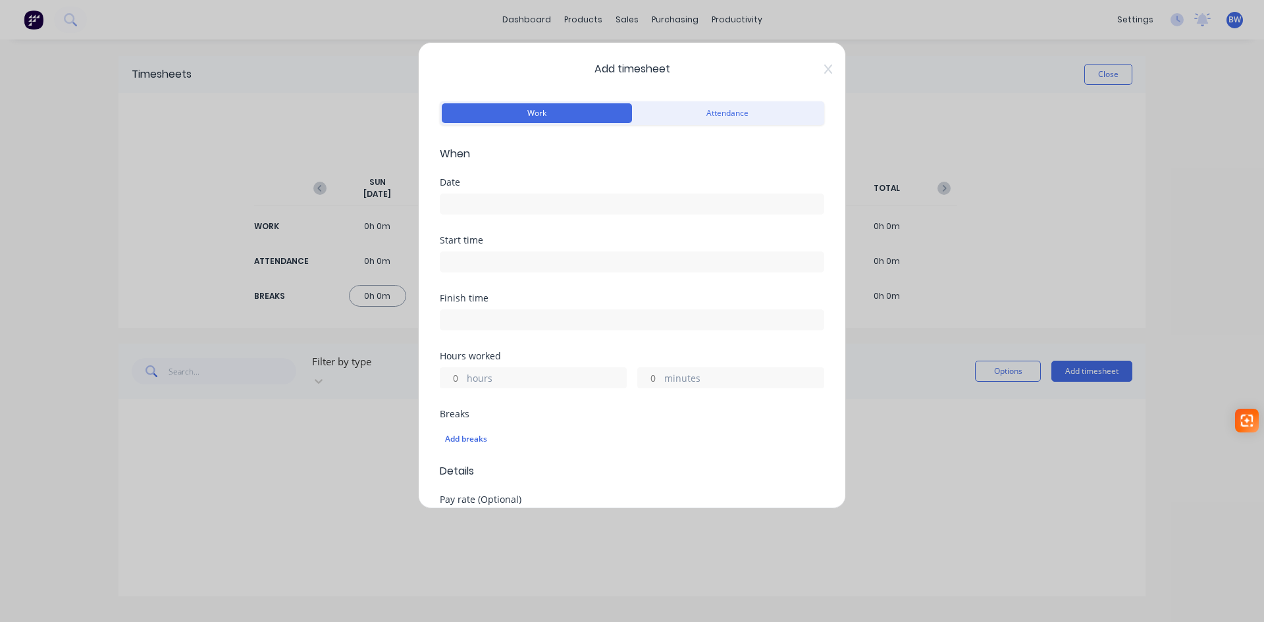
click at [494, 205] on input at bounding box center [631, 204] width 383 height 20
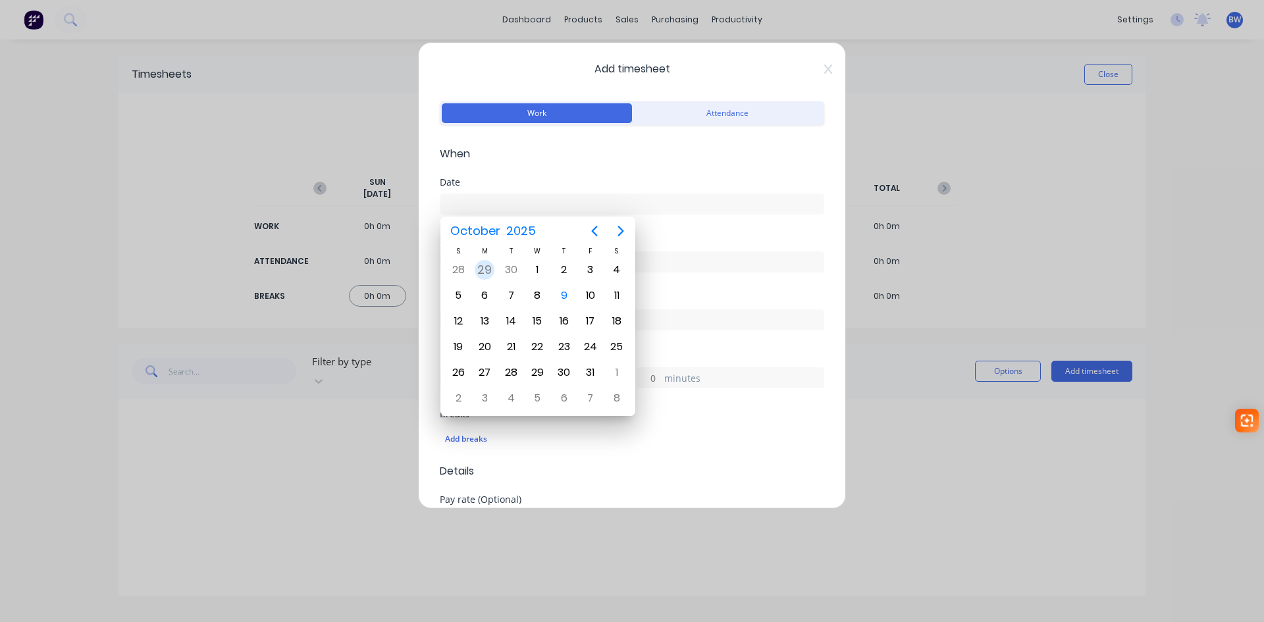
click at [485, 270] on div "29" at bounding box center [485, 270] width 20 height 20
type input "29/09/2025"
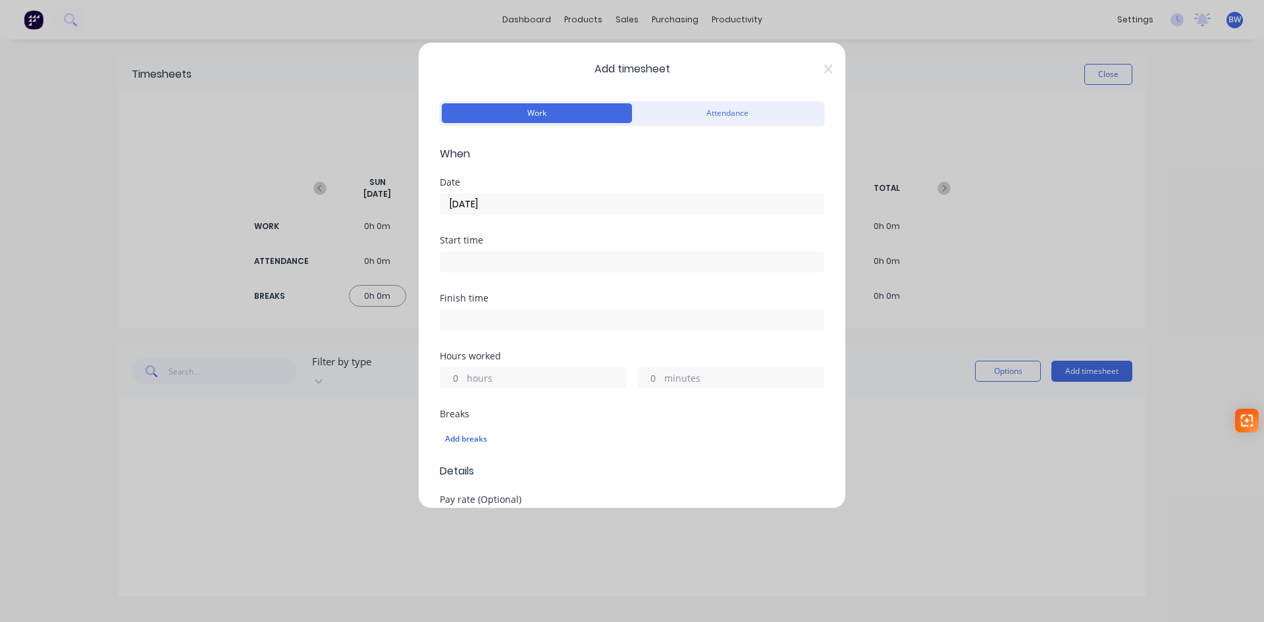
click at [475, 361] on div "Hours worked" at bounding box center [632, 355] width 384 height 9
click at [455, 379] on input "hours" at bounding box center [451, 378] width 23 height 20
type input "7"
click at [652, 377] on input "minutes" at bounding box center [649, 378] width 23 height 20
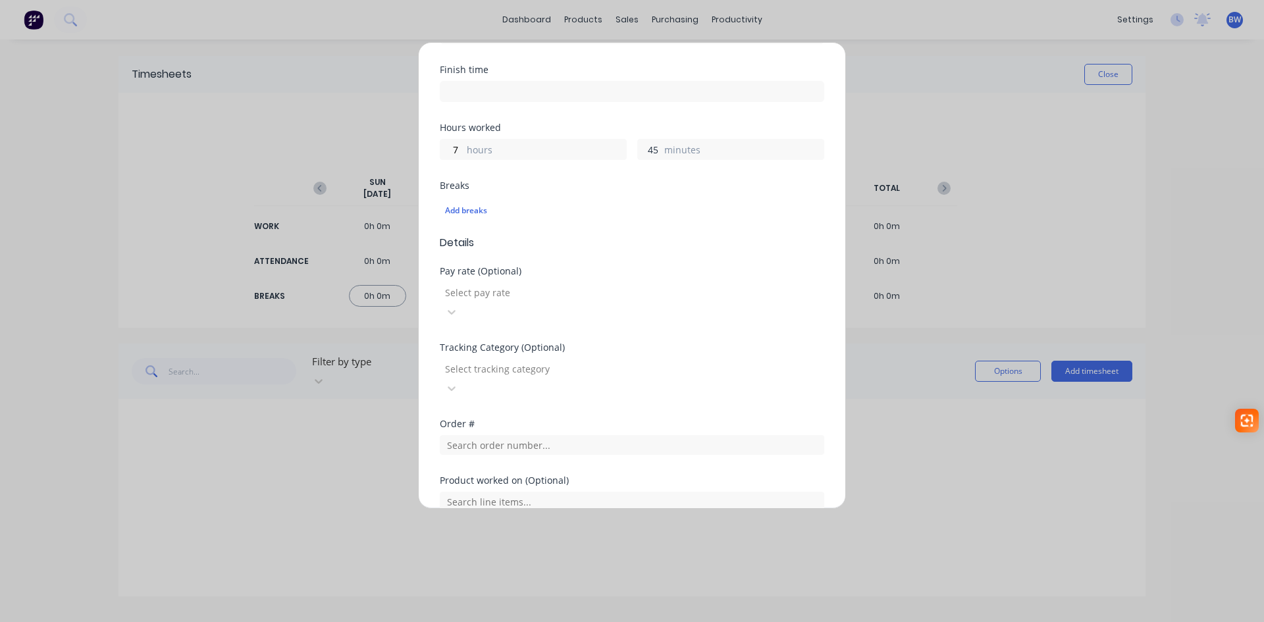
scroll to position [263, 0]
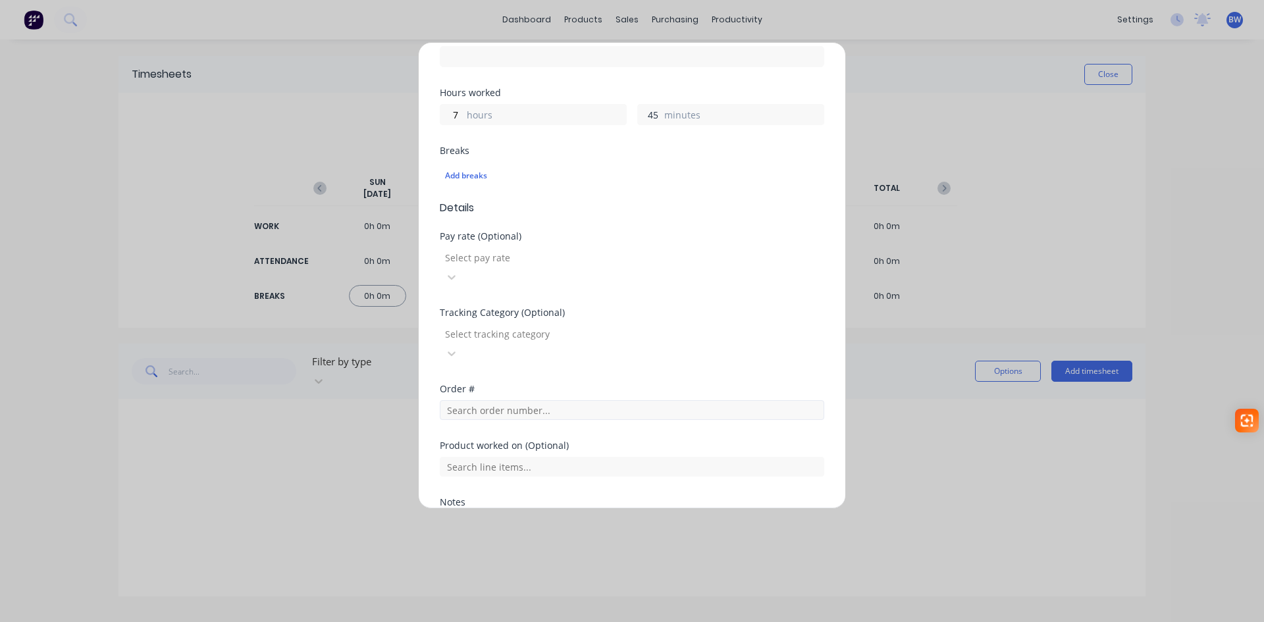
type input "45"
click at [565, 400] on input "text" at bounding box center [632, 410] width 384 height 20
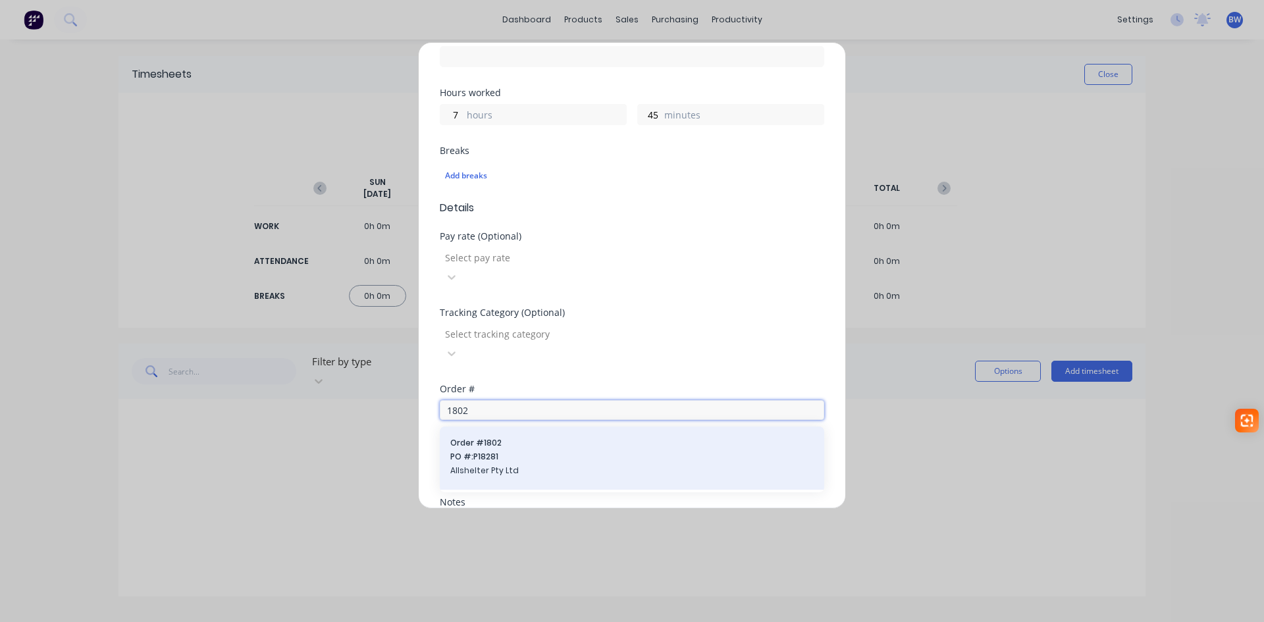
type input "1802"
click at [605, 465] on span "Allshelter Pty Ltd" at bounding box center [631, 471] width 363 height 12
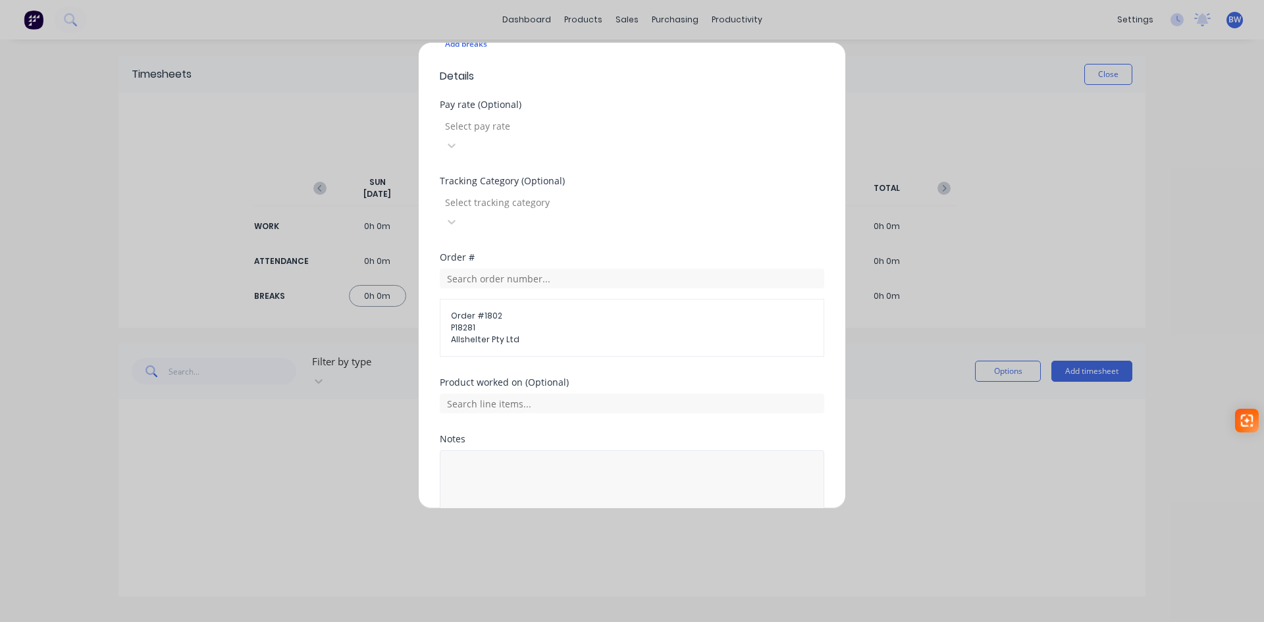
scroll to position [428, 0]
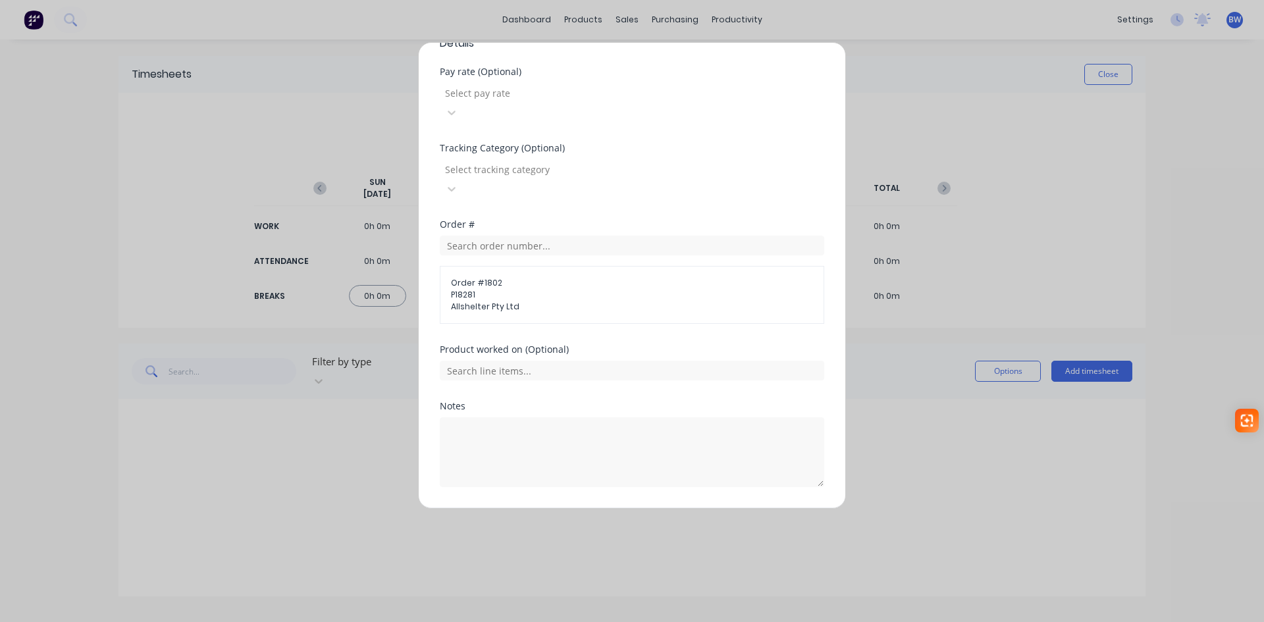
click at [596, 508] on button "Add manual time entry" at bounding box center [600, 518] width 111 height 21
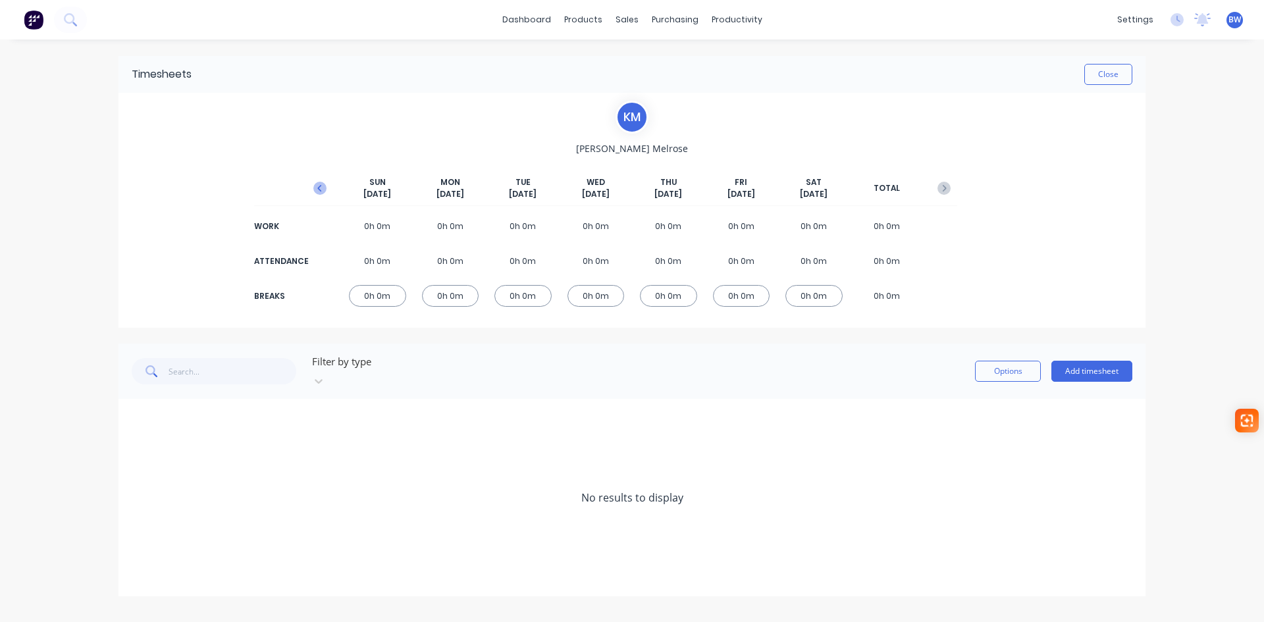
click at [321, 192] on icon "button" at bounding box center [319, 188] width 13 height 13
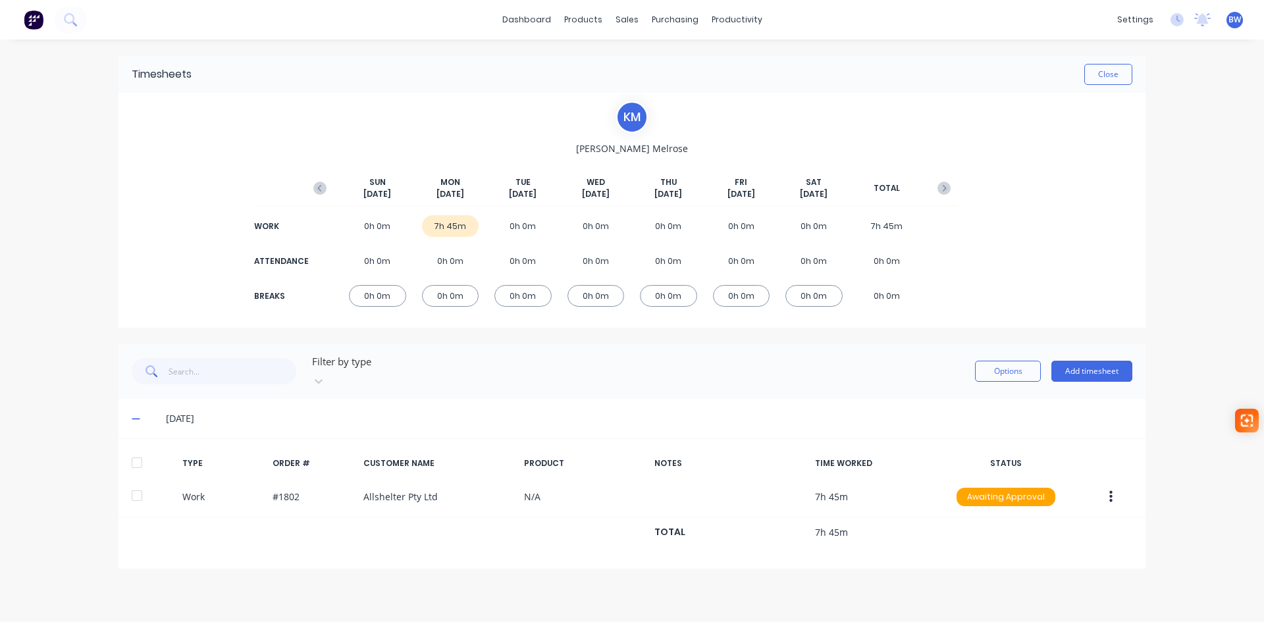
click at [132, 419] on icon at bounding box center [136, 419] width 8 height 1
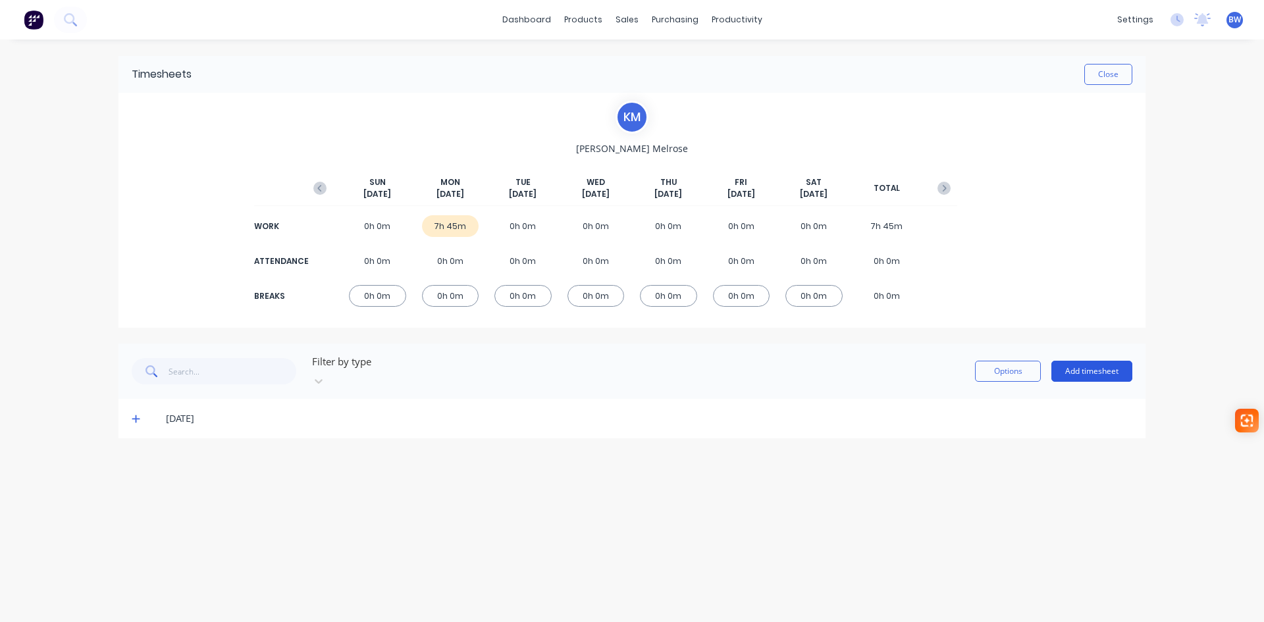
click at [1089, 361] on button "Add timesheet" at bounding box center [1091, 371] width 81 height 21
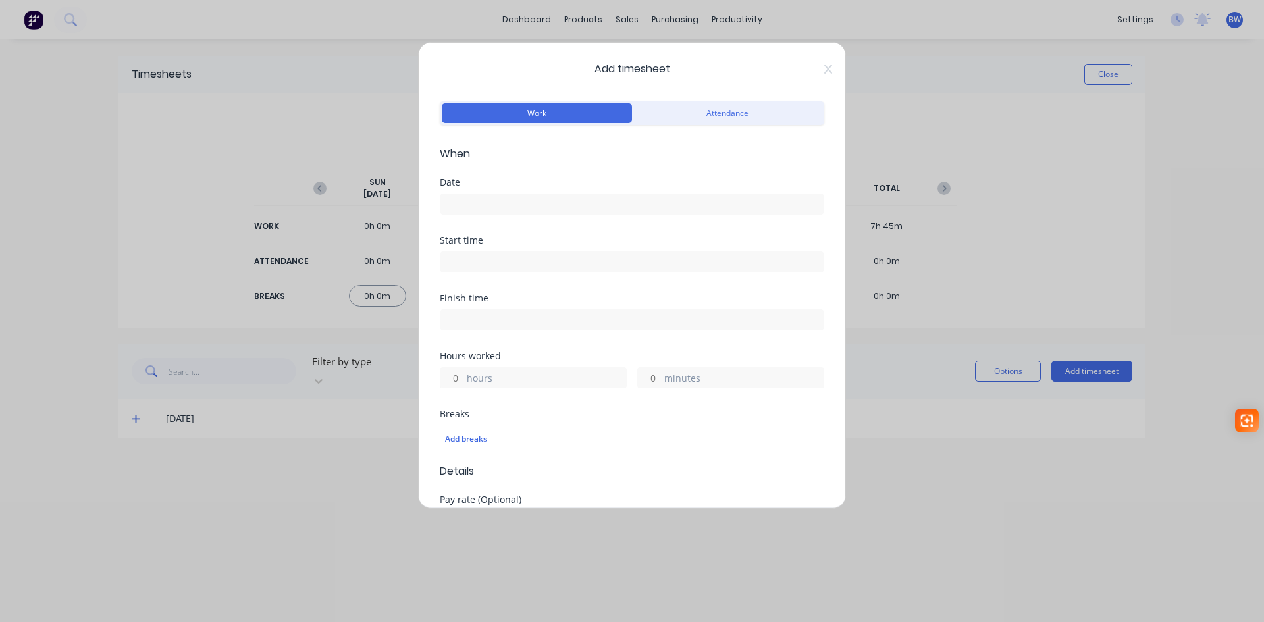
click at [468, 205] on input at bounding box center [631, 204] width 383 height 20
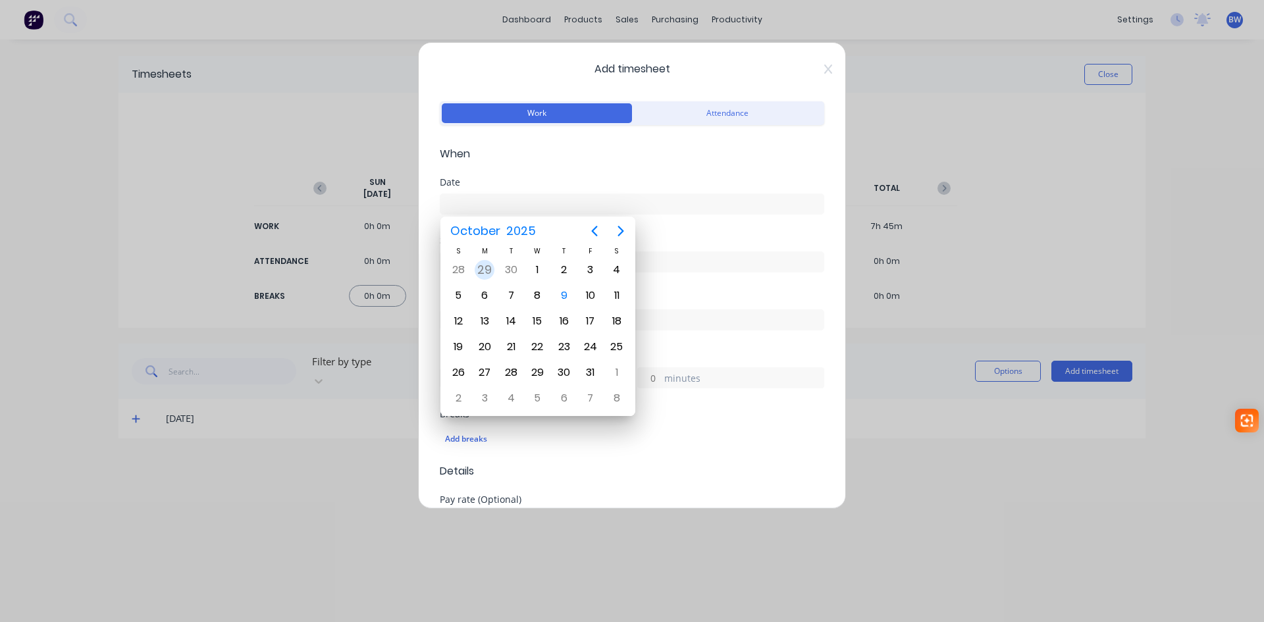
click at [482, 270] on div "29" at bounding box center [485, 270] width 20 height 20
type input "29/09/2025"
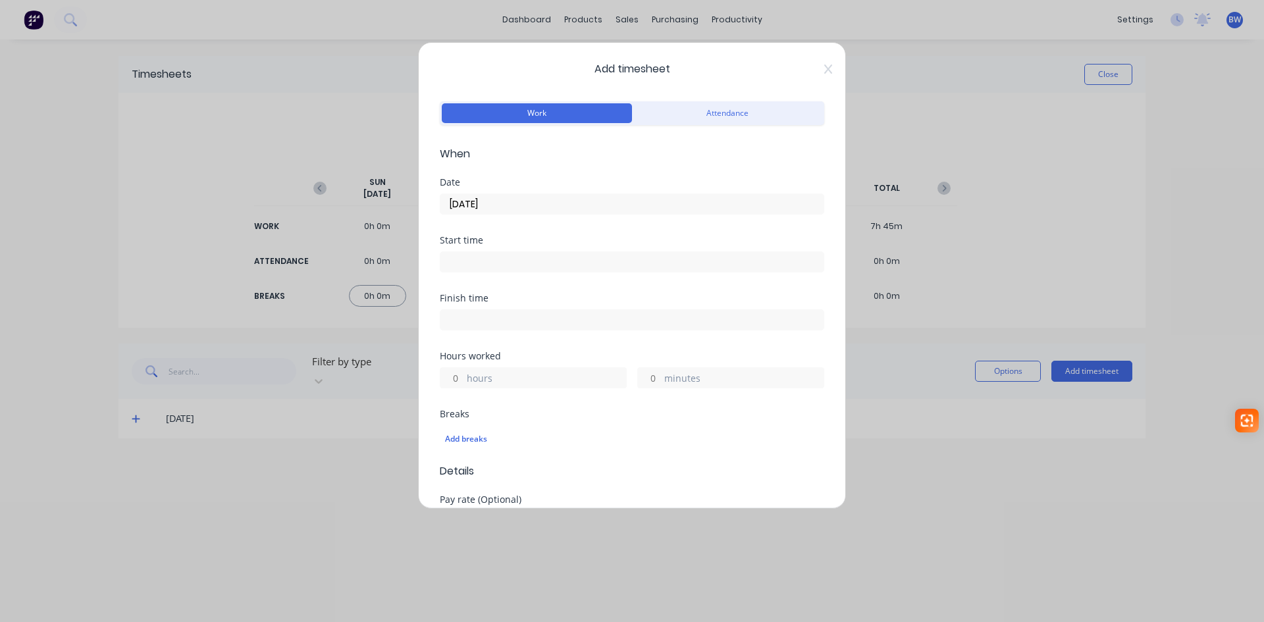
click at [455, 382] on input "hours" at bounding box center [451, 378] width 23 height 20
type input "1"
click at [647, 378] on input "minutes" at bounding box center [649, 378] width 23 height 20
type input "5"
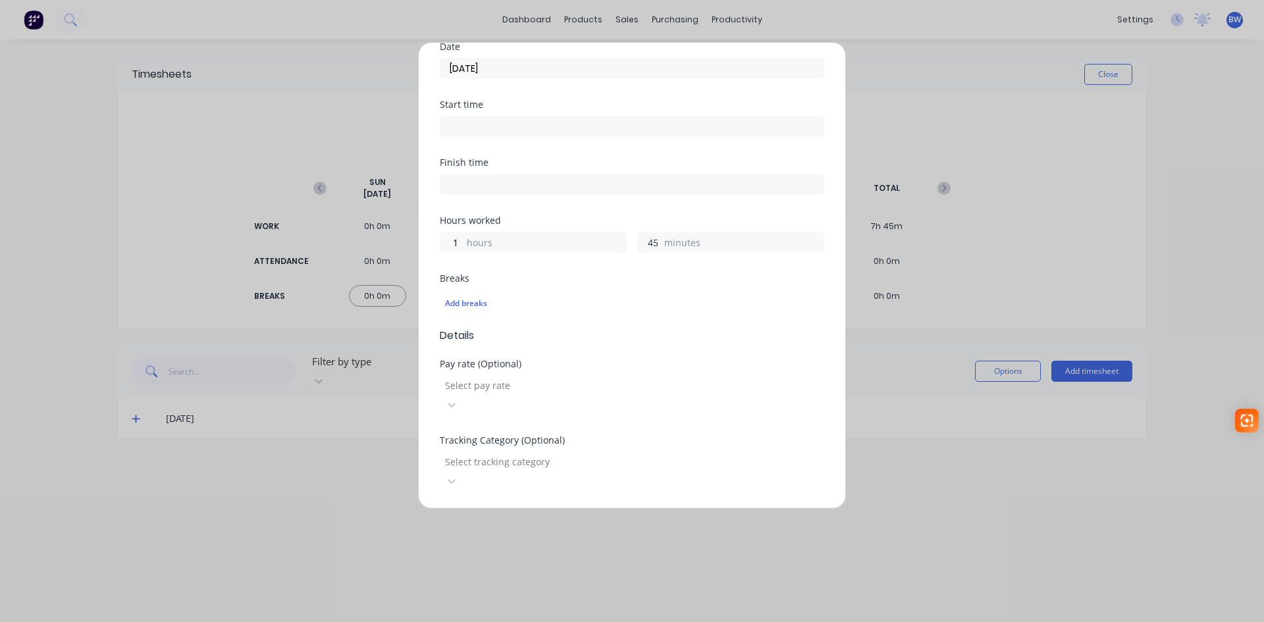
scroll to position [197, 0]
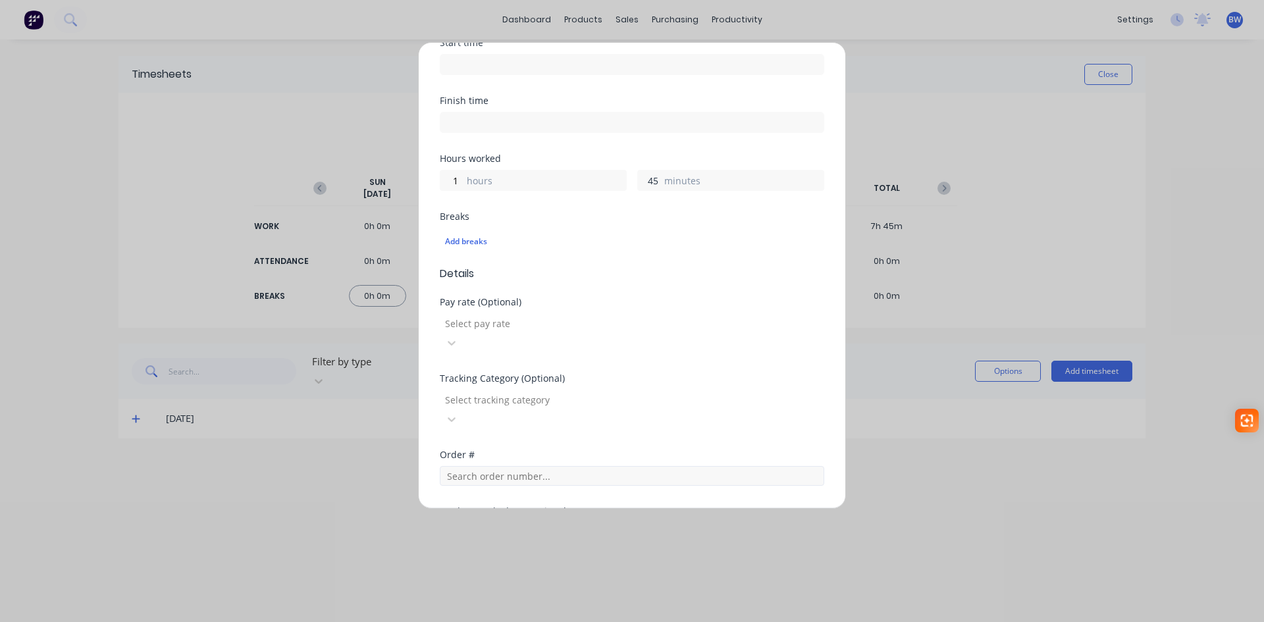
type input "45"
click at [482, 466] on input "text" at bounding box center [632, 476] width 384 height 20
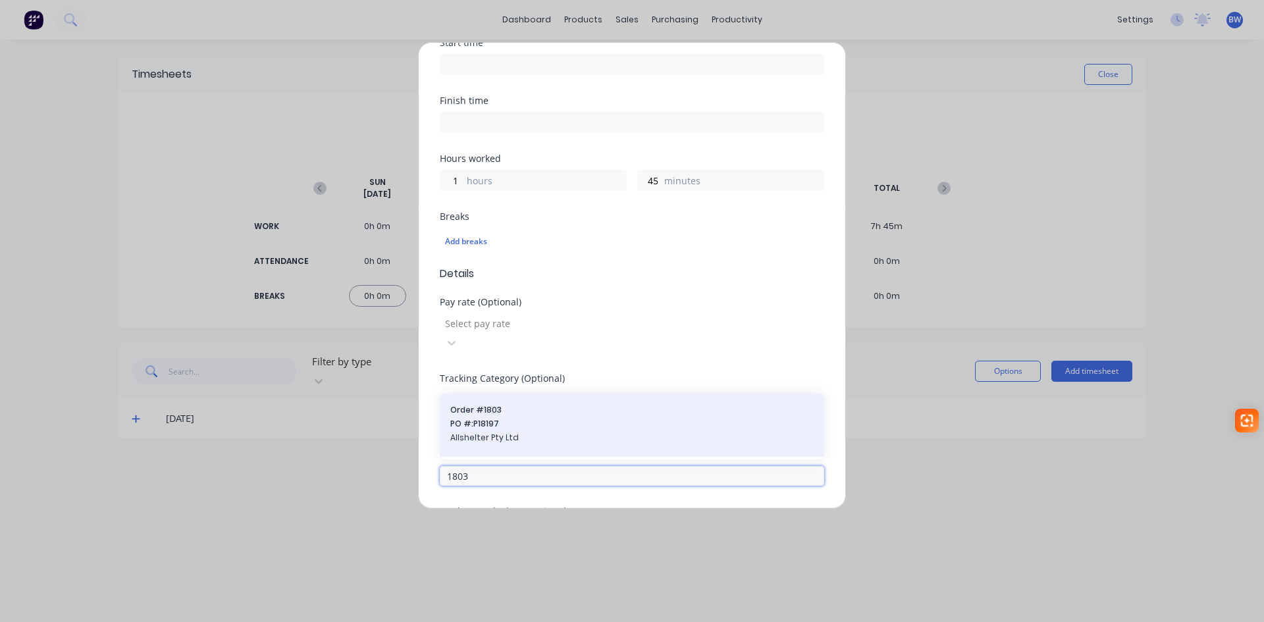
type input "1803"
click at [509, 418] on span "PO #: P18197" at bounding box center [631, 424] width 363 height 12
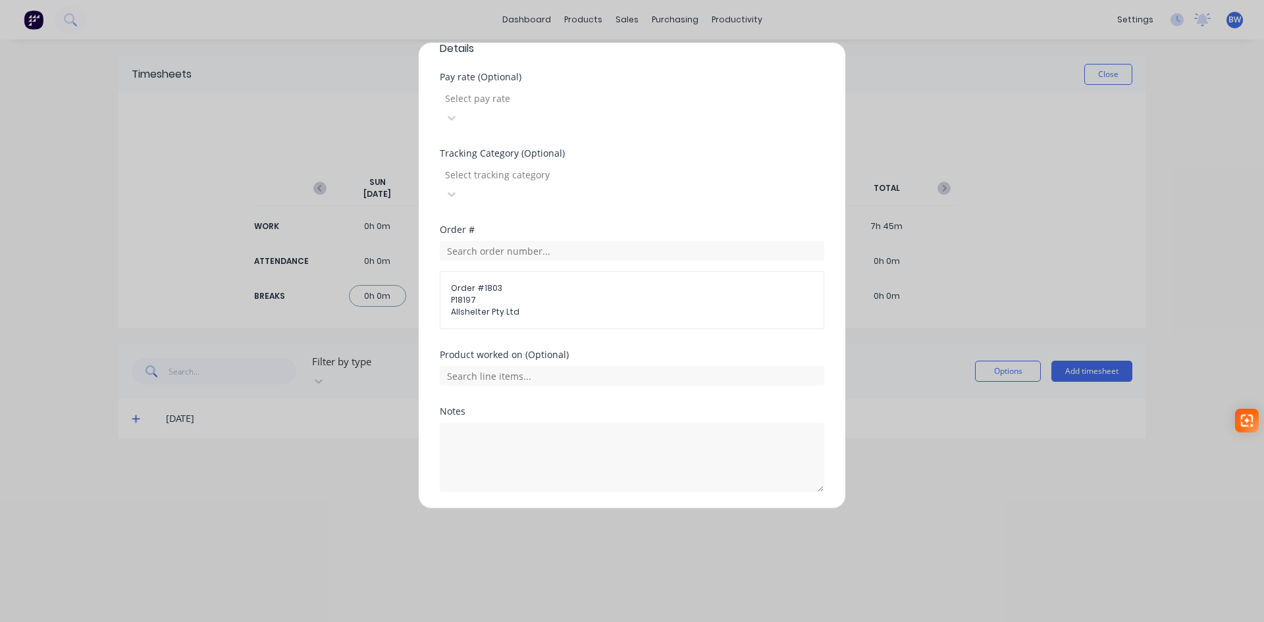
scroll to position [428, 0]
click at [570, 508] on button "Add manual time entry" at bounding box center [600, 518] width 111 height 21
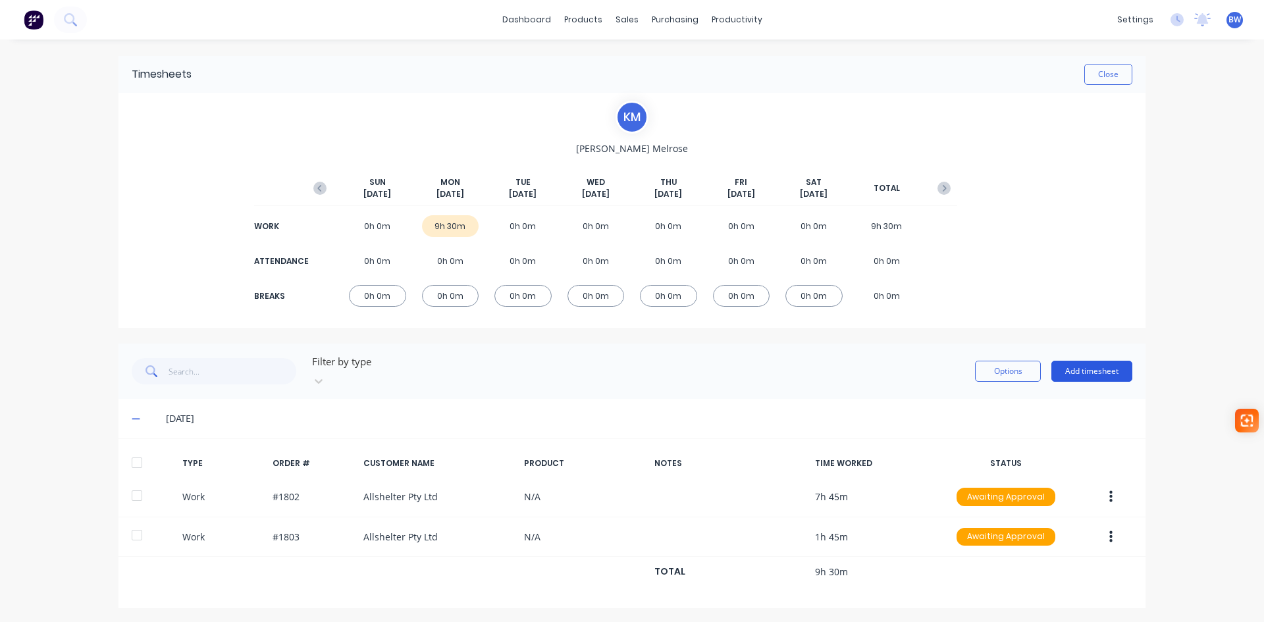
click at [1098, 365] on button "Add timesheet" at bounding box center [1091, 371] width 81 height 21
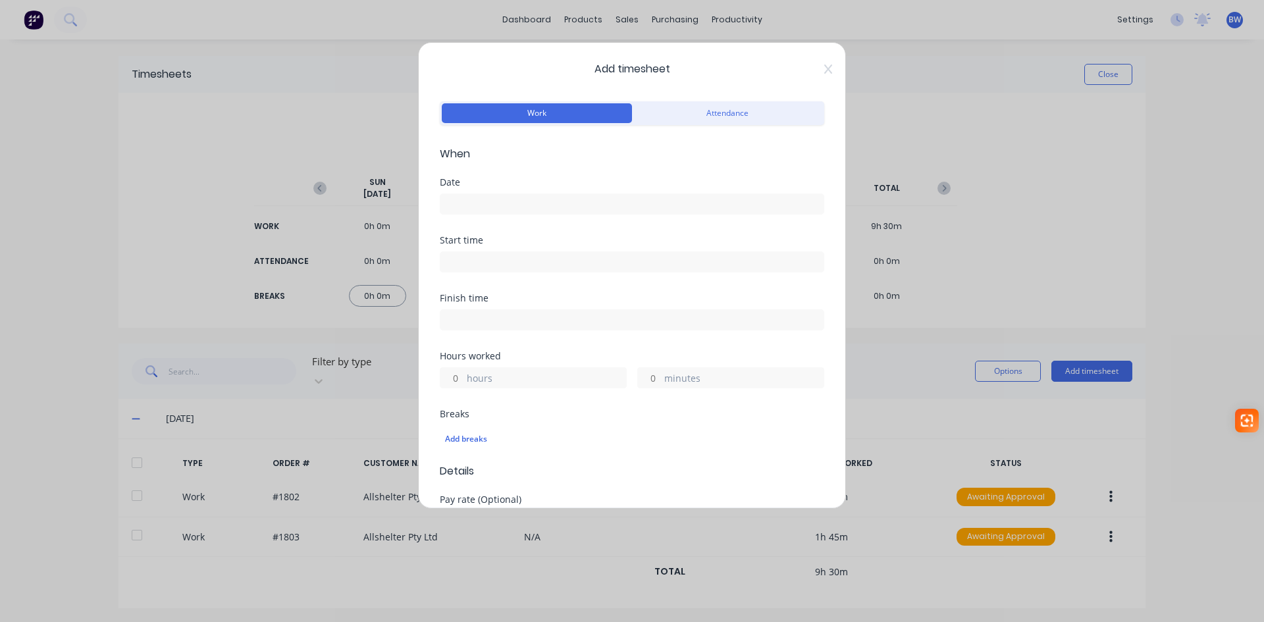
click at [492, 197] on input at bounding box center [631, 204] width 383 height 20
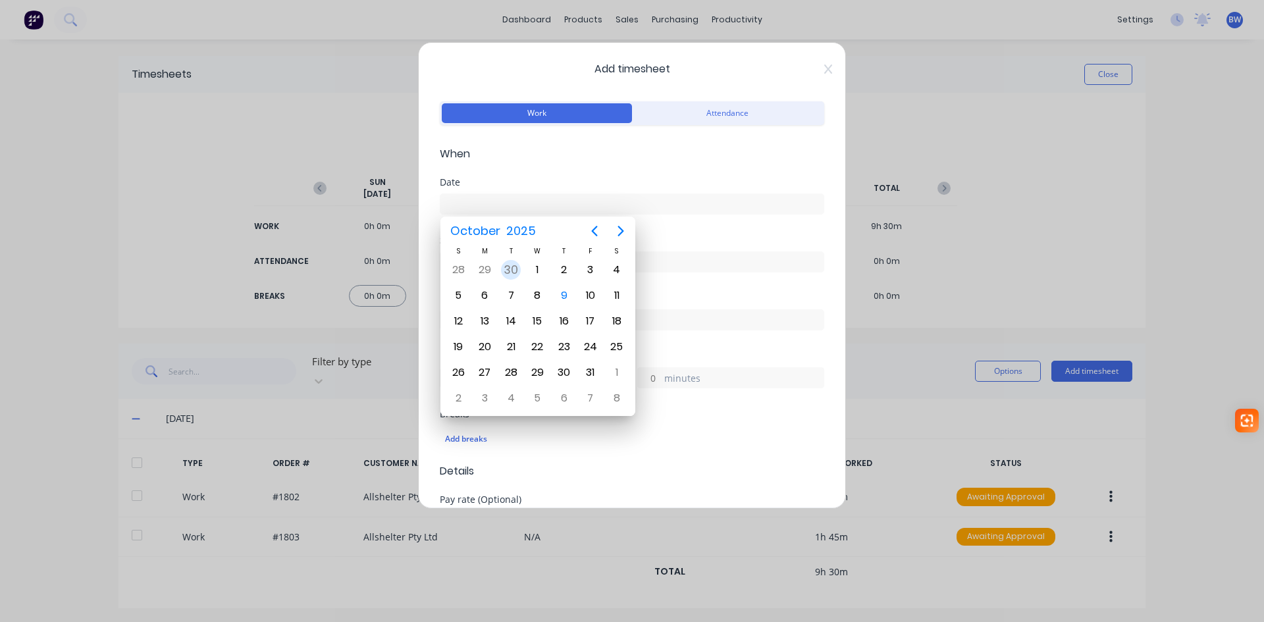
click at [509, 270] on div "30" at bounding box center [511, 270] width 20 height 20
type input "30/09/2025"
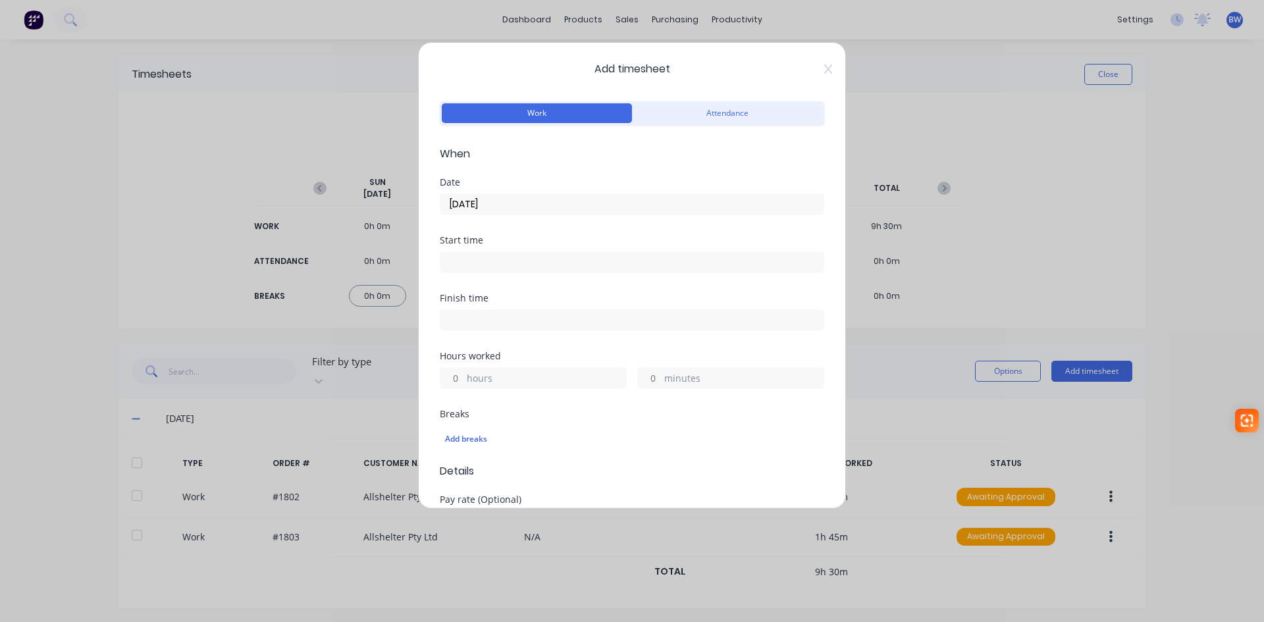
click at [442, 376] on input "hours" at bounding box center [451, 378] width 23 height 20
type input "9"
click at [647, 381] on input "minutes" at bounding box center [649, 378] width 23 height 20
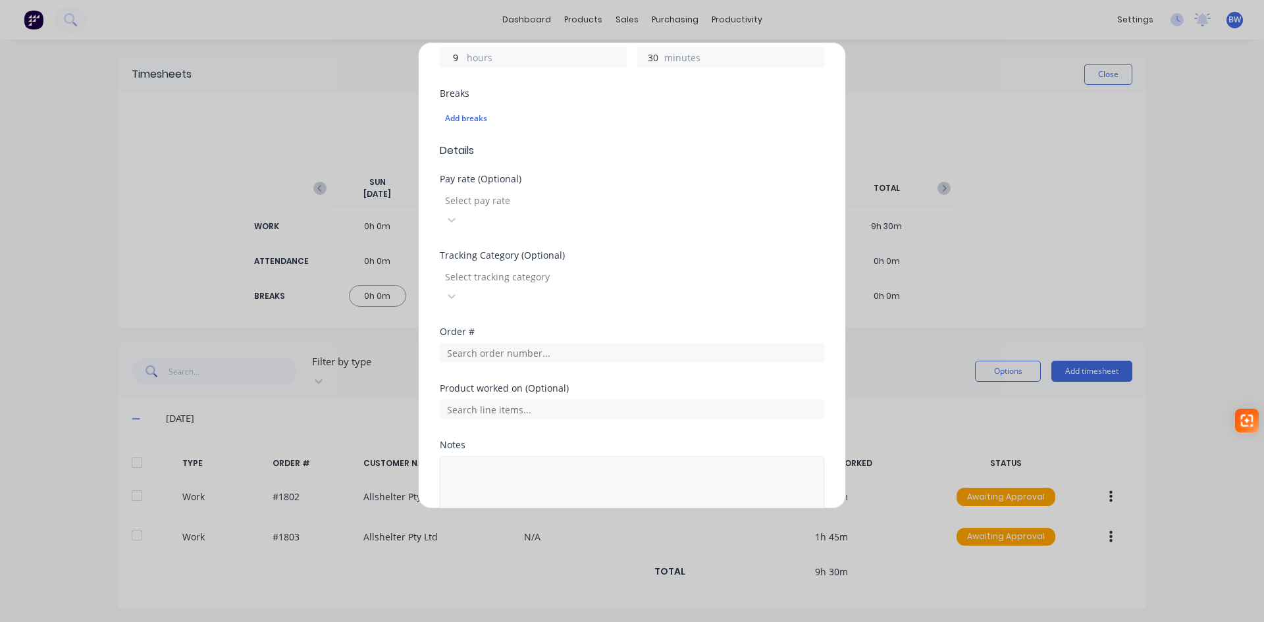
scroll to position [329, 0]
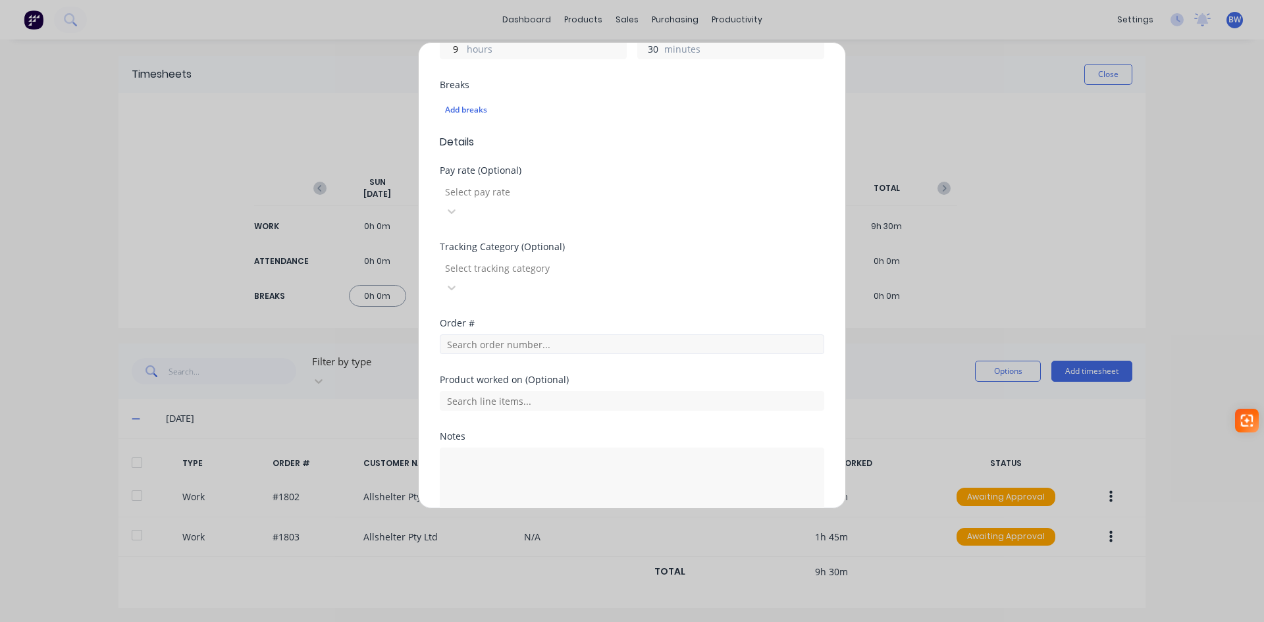
type input "30"
click at [495, 334] on input "text" at bounding box center [632, 344] width 384 height 20
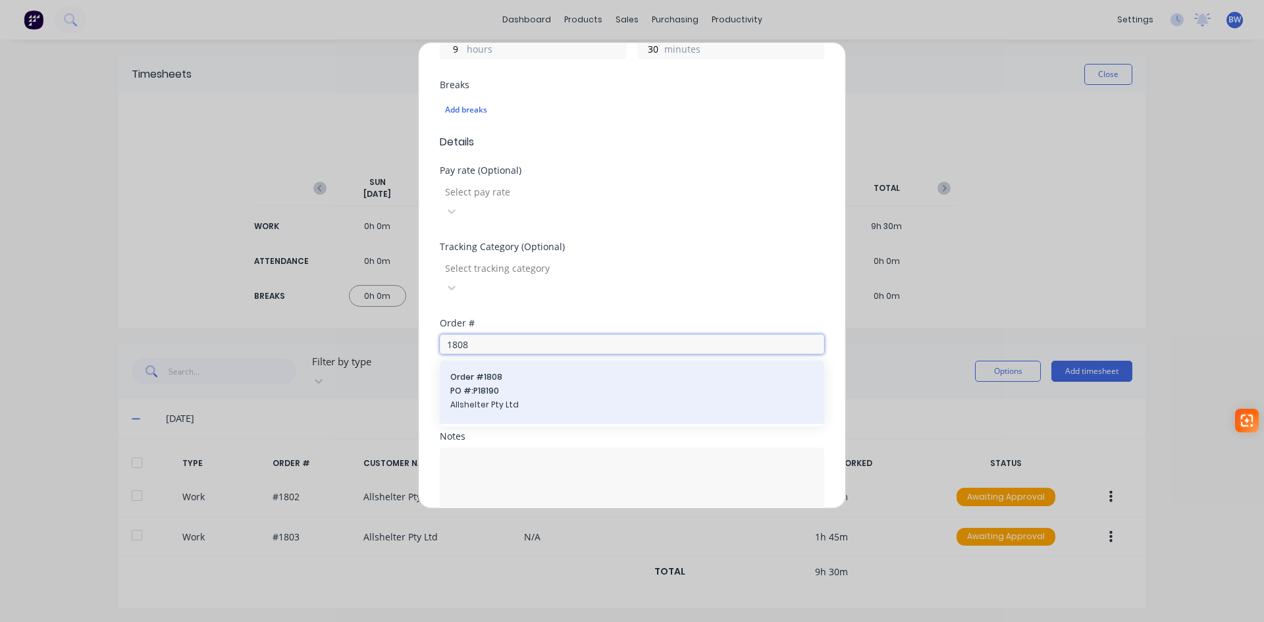
type input "1808"
click at [493, 385] on span "PO #: P18190" at bounding box center [631, 391] width 363 height 12
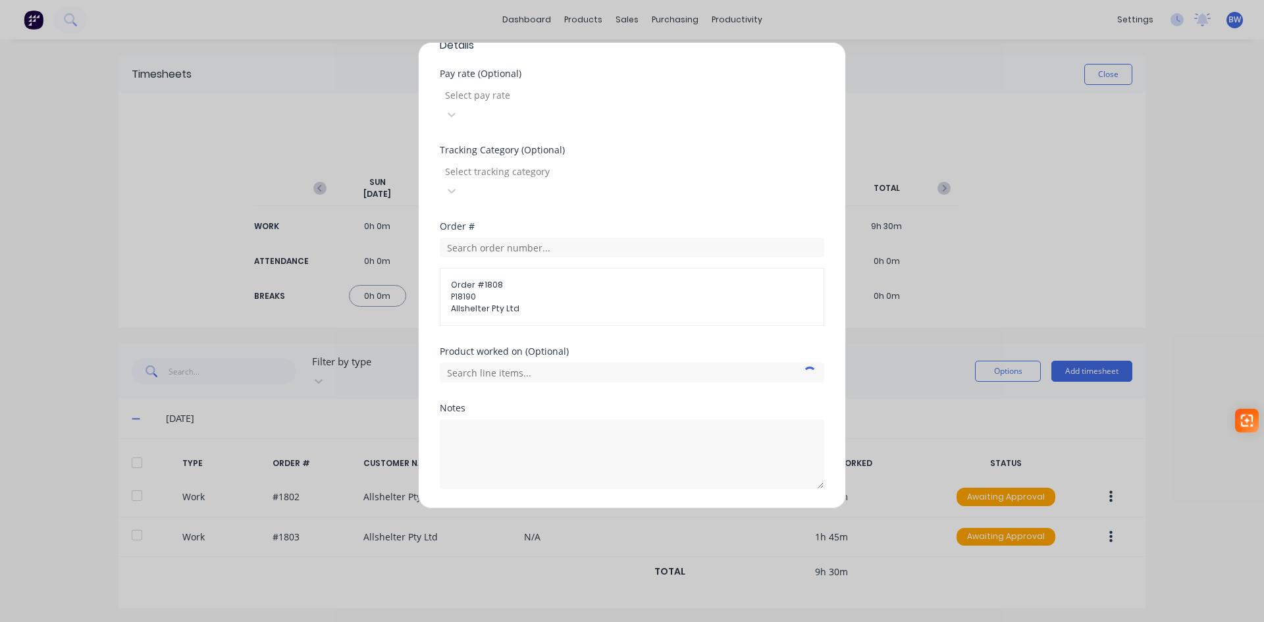
scroll to position [428, 0]
click at [587, 508] on button "Add manual time entry" at bounding box center [600, 518] width 111 height 21
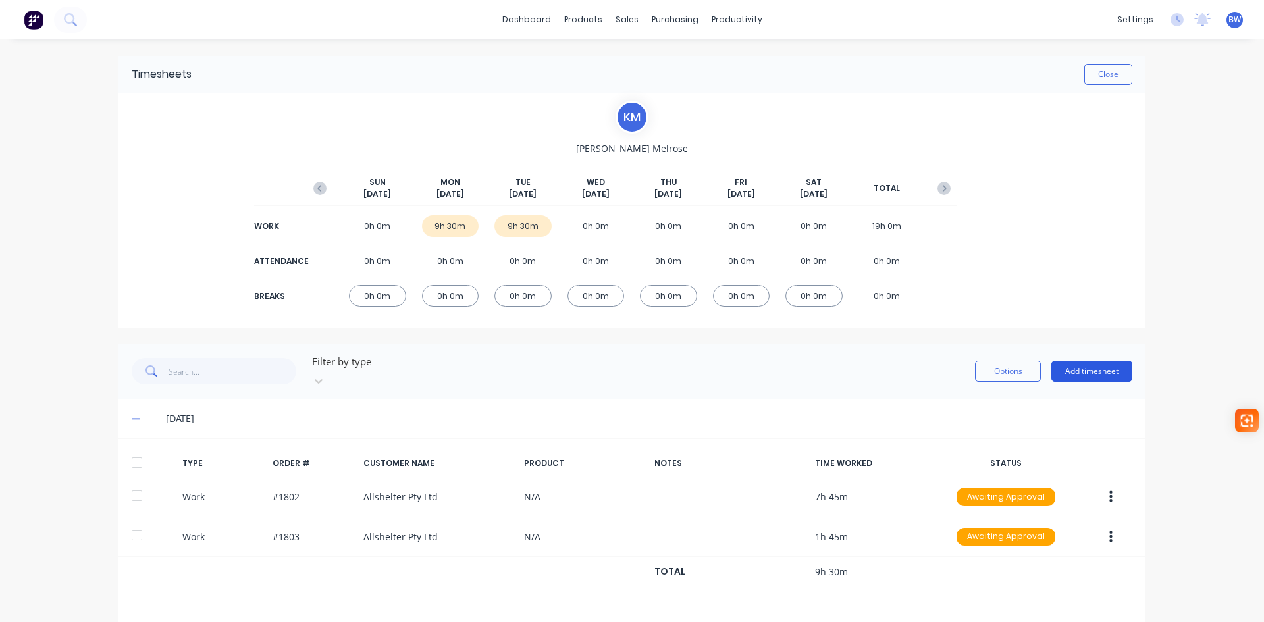
click at [1106, 363] on button "Add timesheet" at bounding box center [1091, 371] width 81 height 21
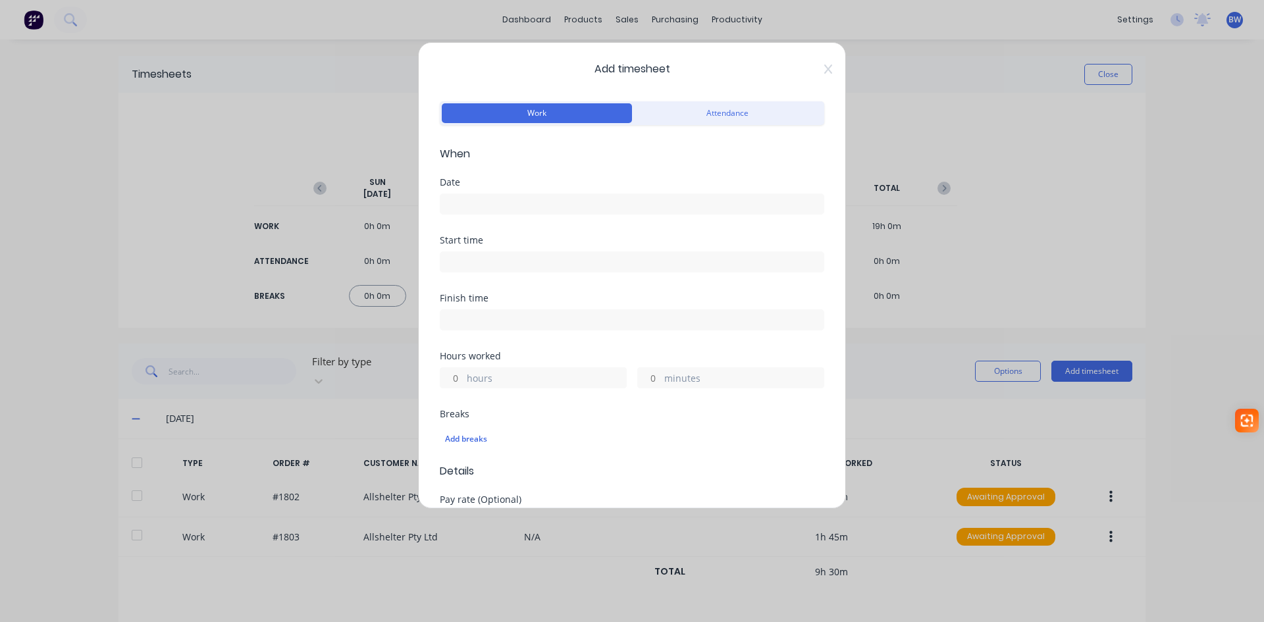
click at [511, 210] on input at bounding box center [631, 204] width 383 height 20
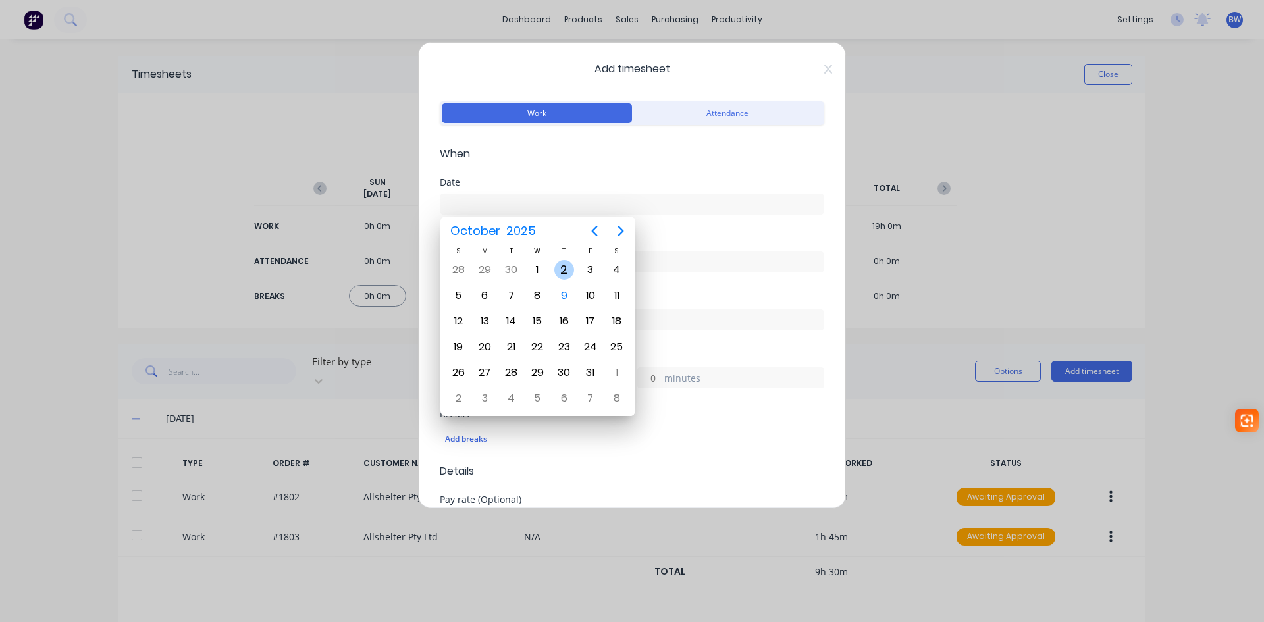
click at [563, 270] on div "2" at bounding box center [564, 270] width 20 height 20
type input "[DATE]"
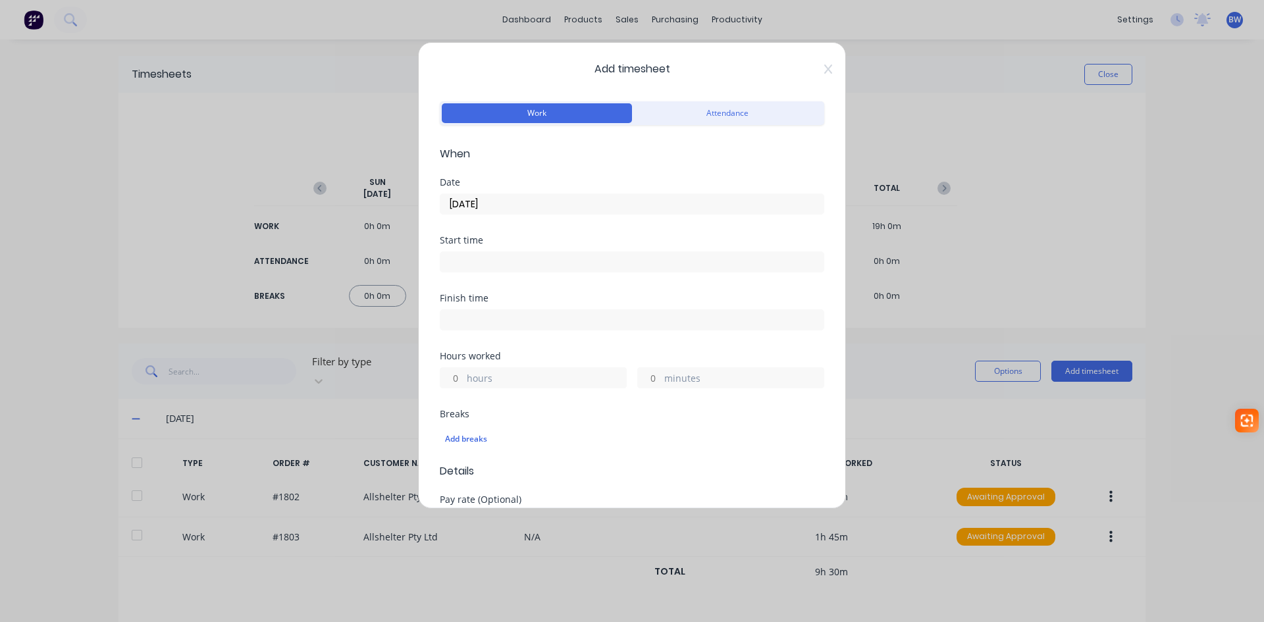
click at [453, 376] on input "hours" at bounding box center [451, 378] width 23 height 20
type input "5"
click at [652, 380] on input "minutes" at bounding box center [649, 378] width 23 height 20
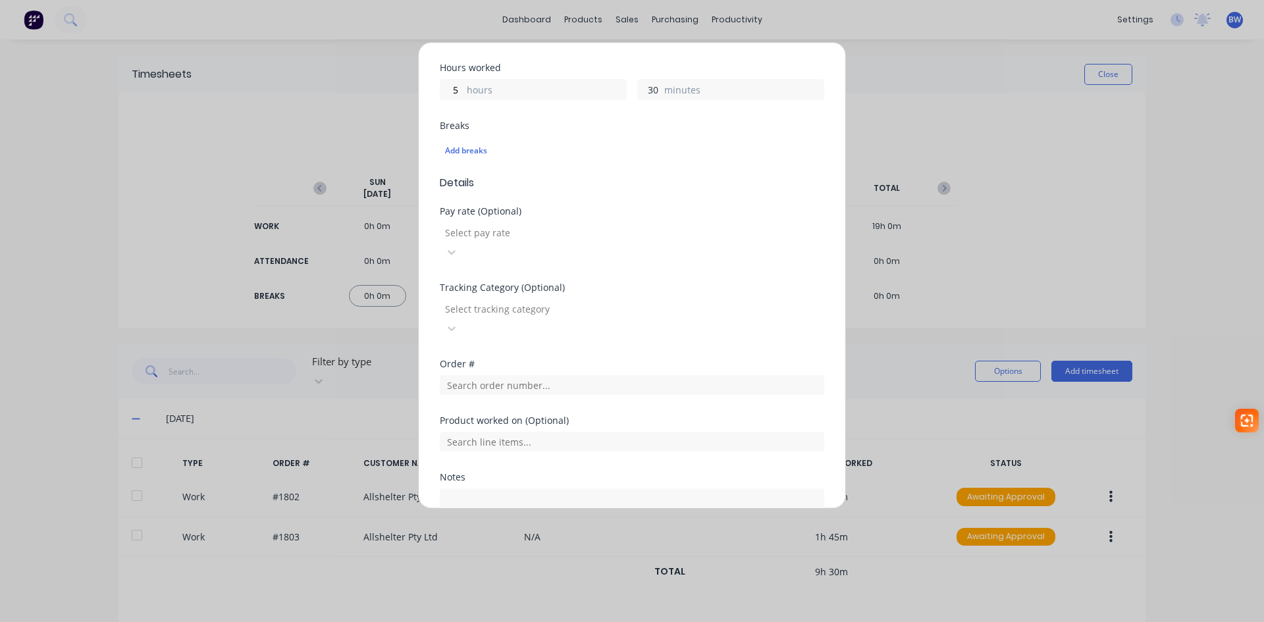
scroll to position [329, 0]
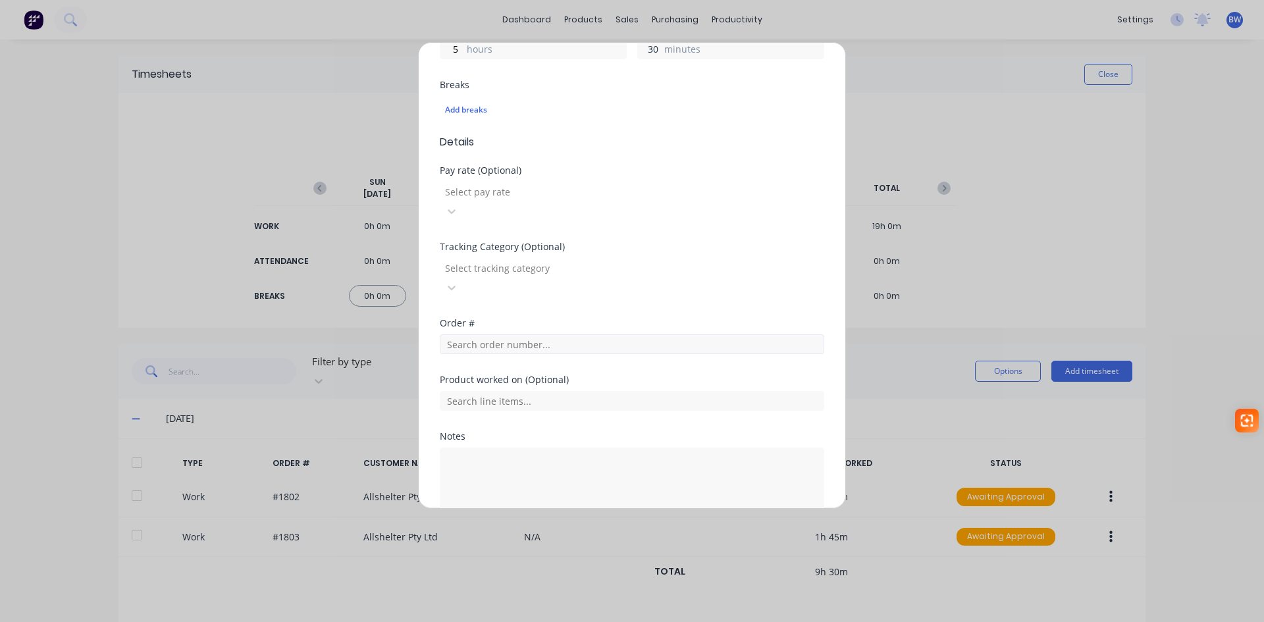
type input "30"
click at [514, 334] on input "text" at bounding box center [632, 344] width 384 height 20
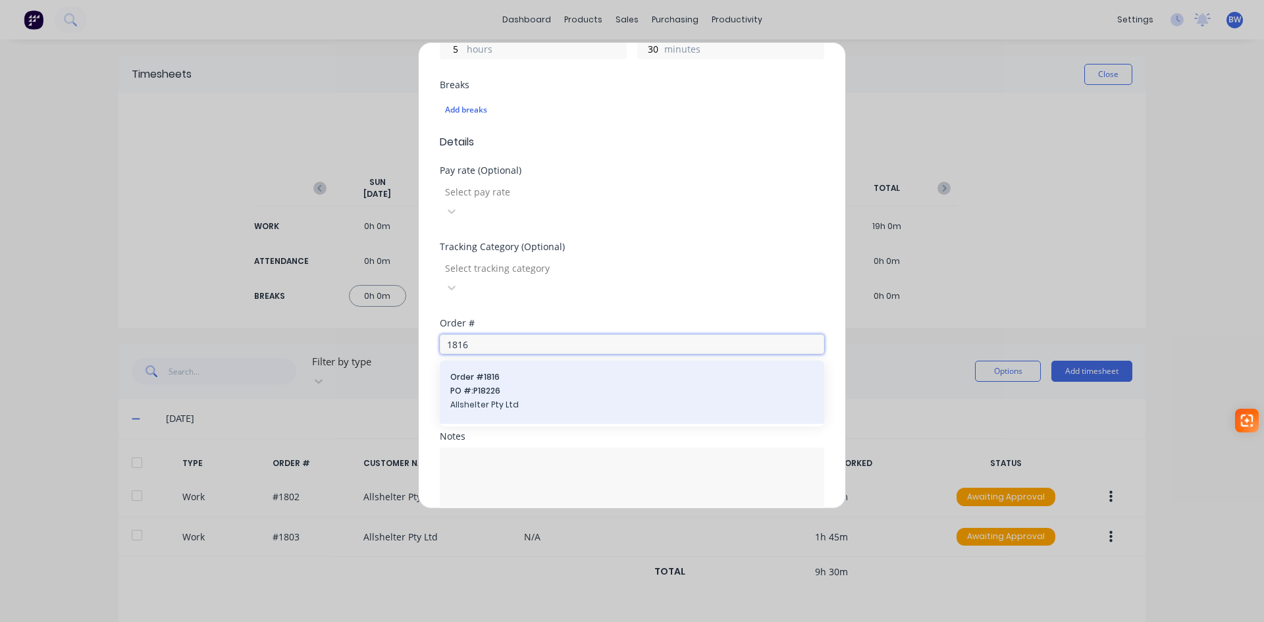
type input "1816"
click at [482, 385] on span "PO #: P18226" at bounding box center [631, 391] width 363 height 12
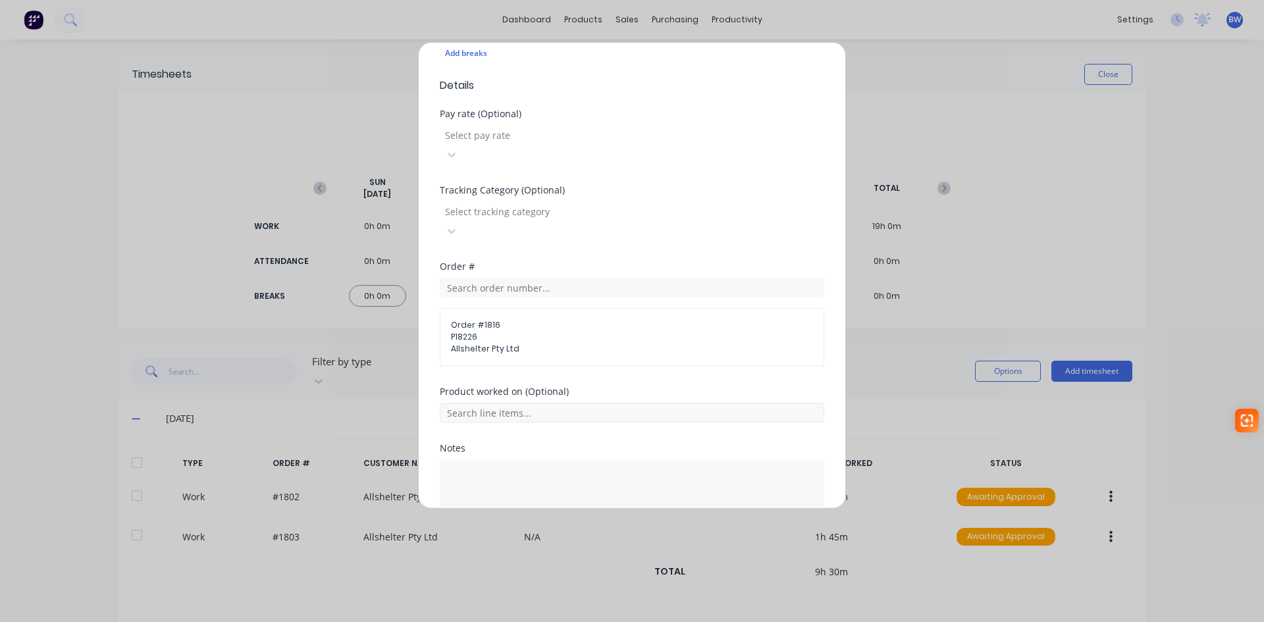
scroll to position [428, 0]
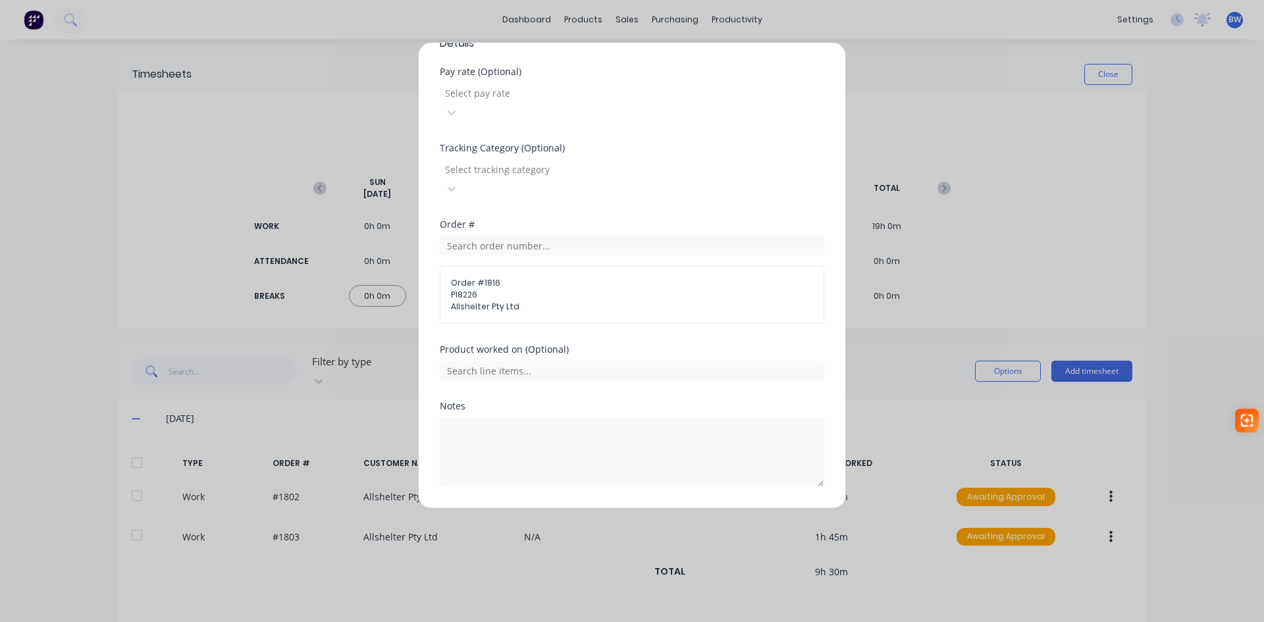
click at [589, 508] on button "Add manual time entry" at bounding box center [600, 518] width 111 height 21
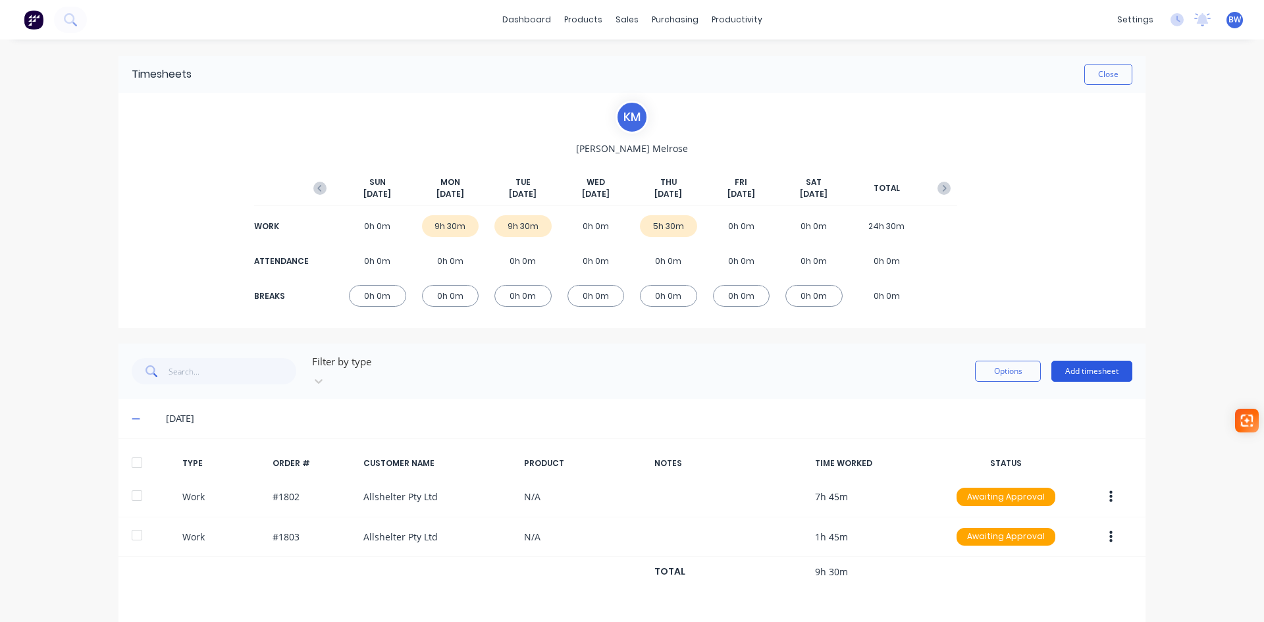
click at [1092, 363] on button "Add timesheet" at bounding box center [1091, 371] width 81 height 21
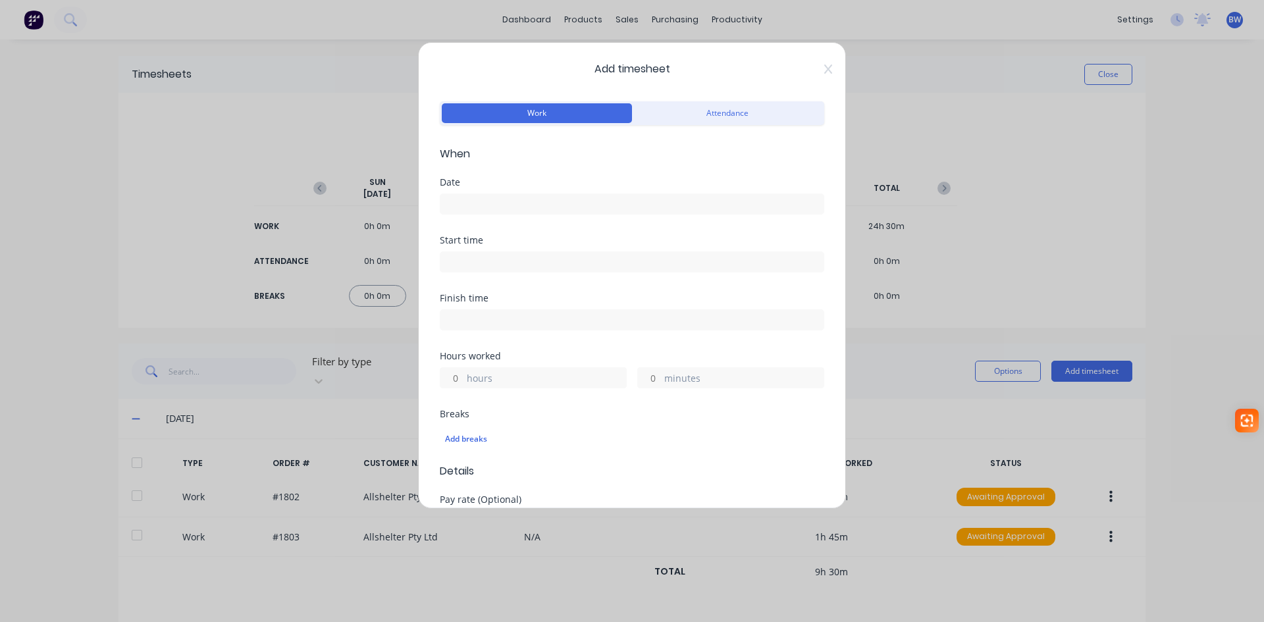
click at [534, 201] on input at bounding box center [631, 204] width 383 height 20
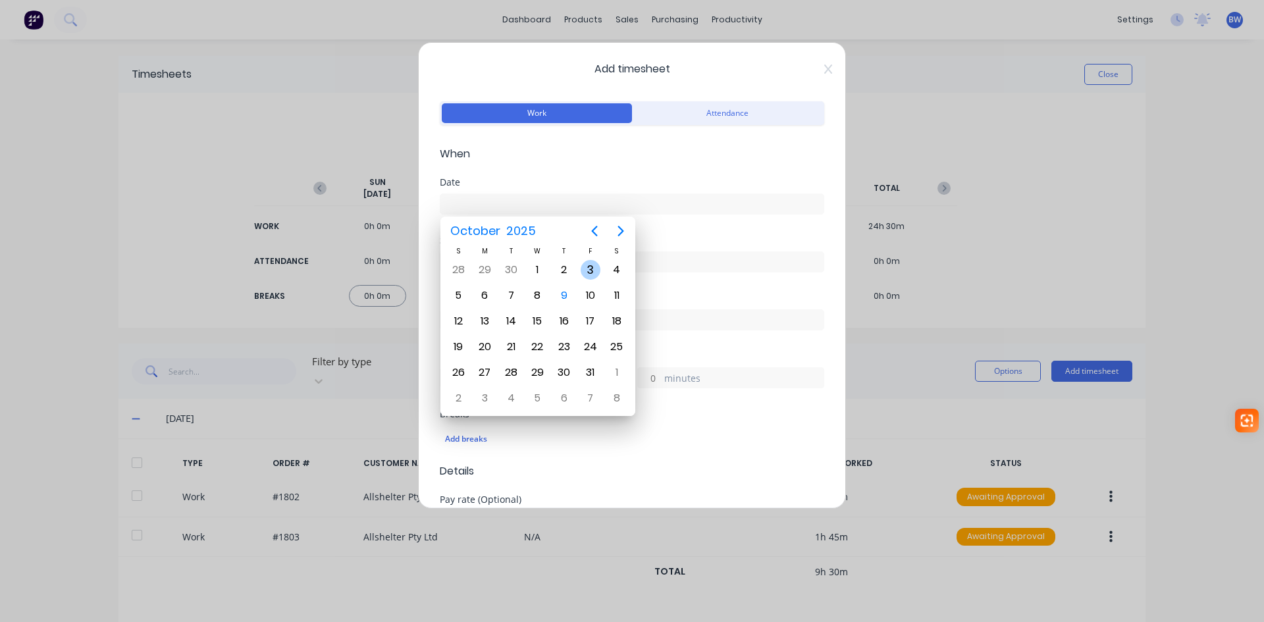
click at [594, 271] on div "3" at bounding box center [590, 270] width 20 height 20
type input "[DATE]"
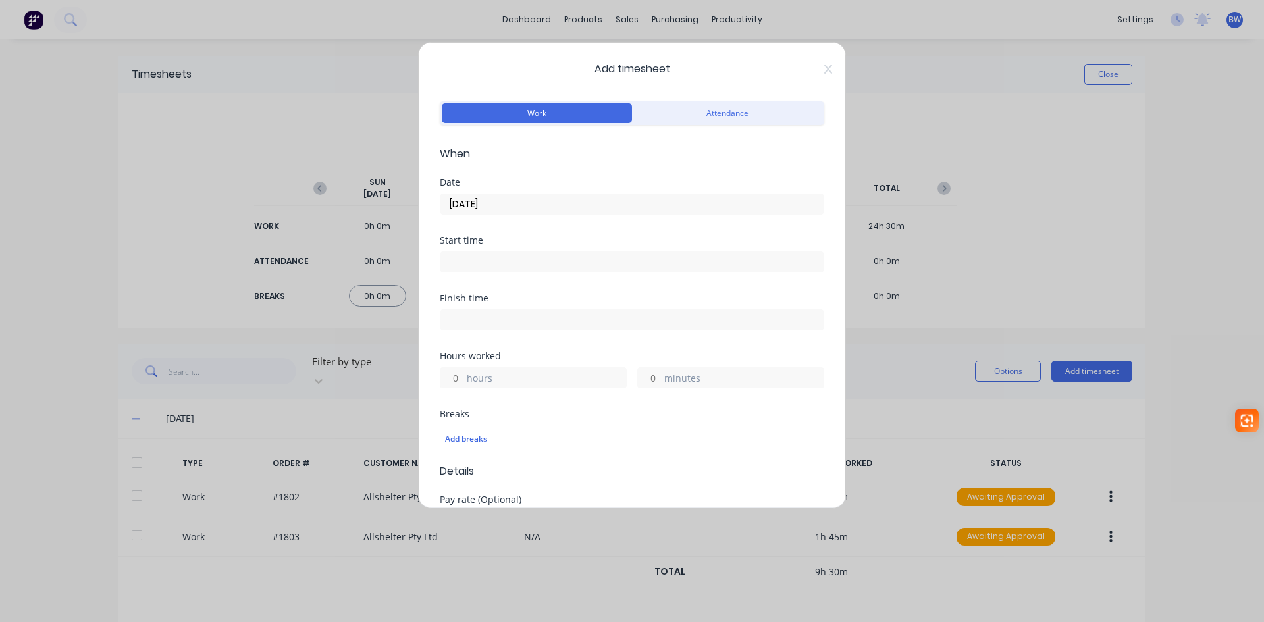
click at [455, 382] on input "hours" at bounding box center [451, 378] width 23 height 20
type input "6"
click at [647, 381] on input "minutes" at bounding box center [649, 378] width 23 height 20
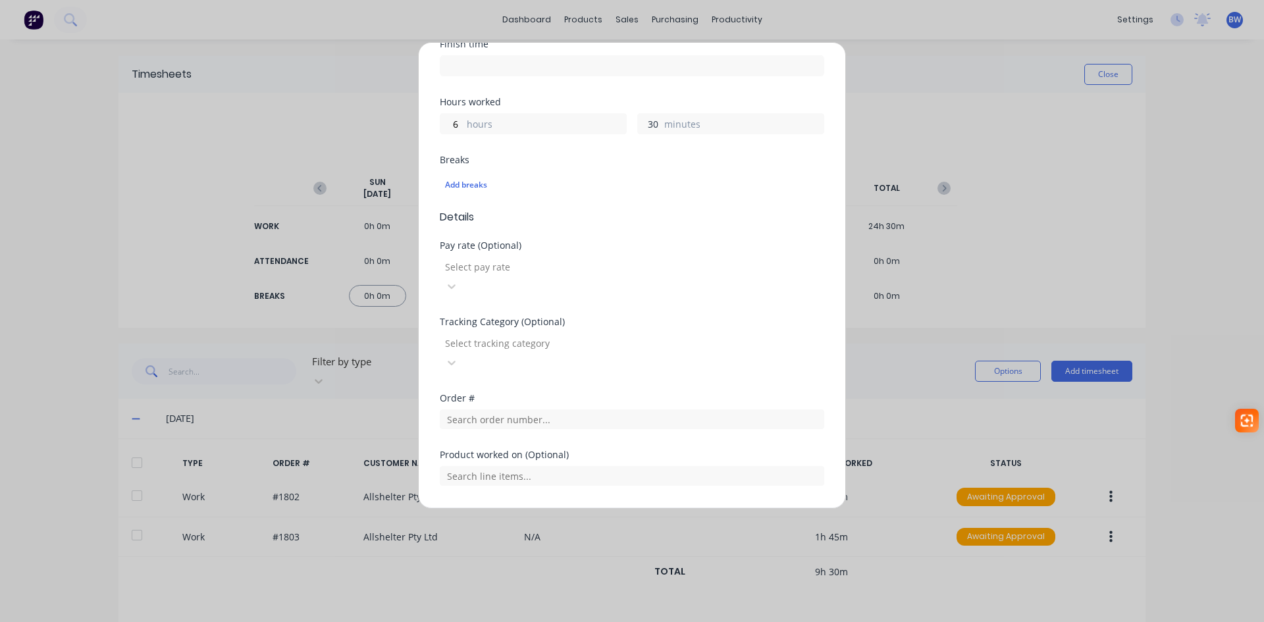
scroll to position [263, 0]
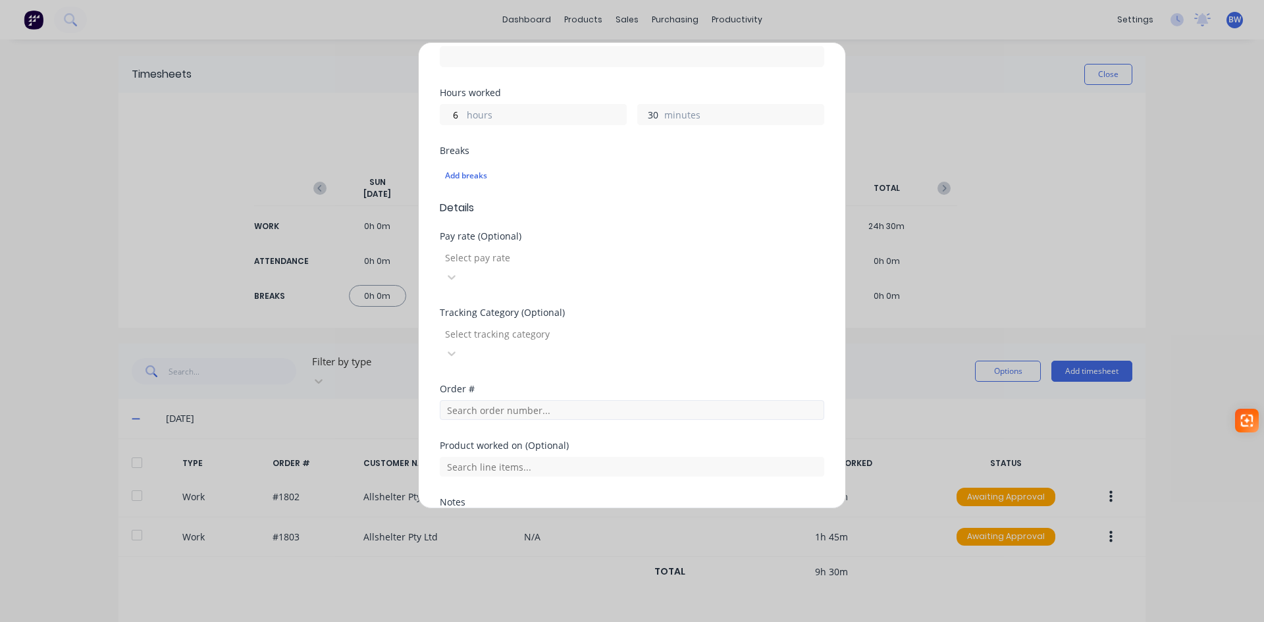
type input "30"
click at [484, 400] on input "text" at bounding box center [632, 410] width 384 height 20
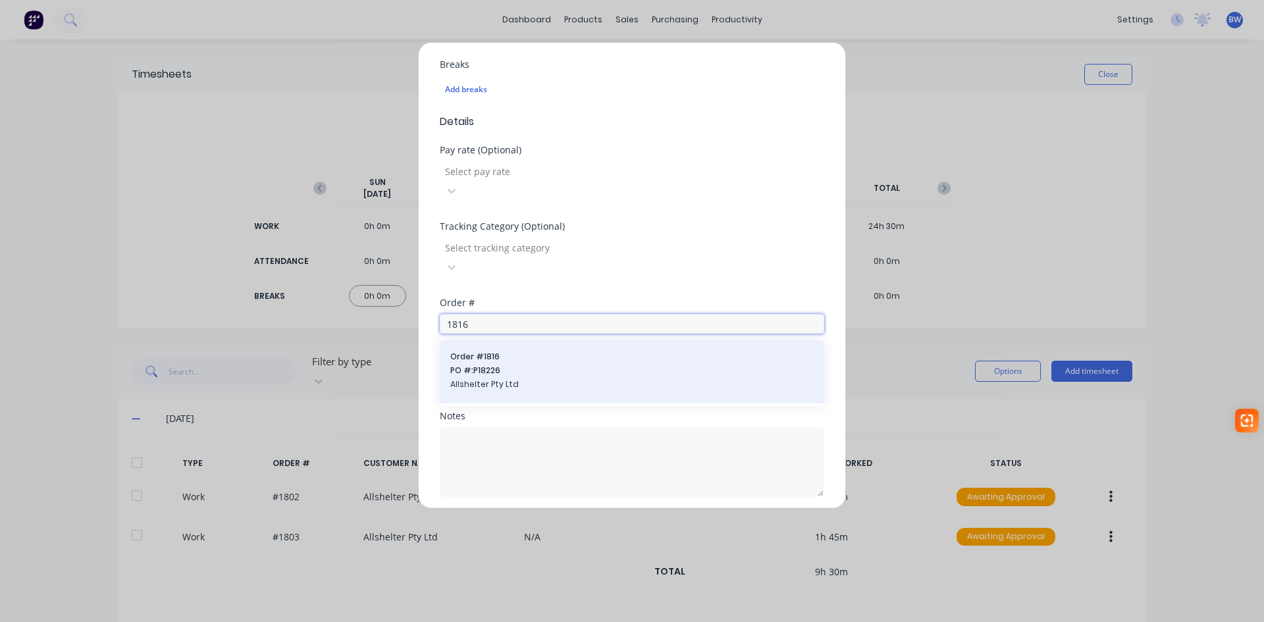
scroll to position [359, 0]
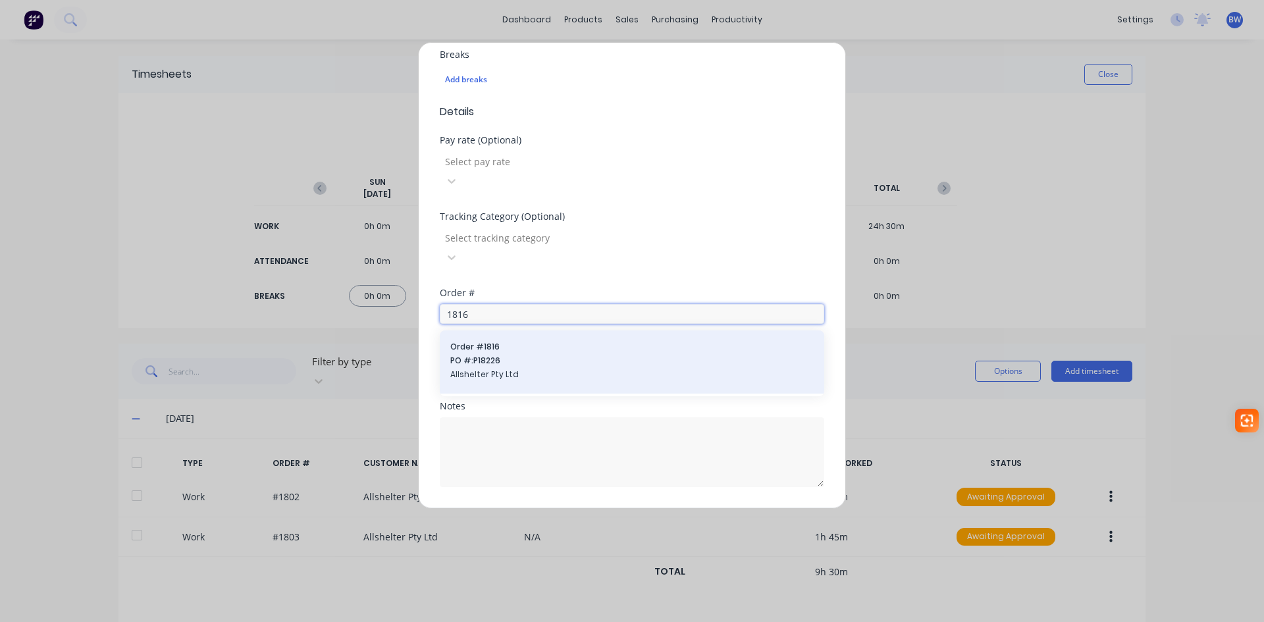
type input "1816"
click at [524, 341] on span "Order # 1816" at bounding box center [631, 347] width 363 height 12
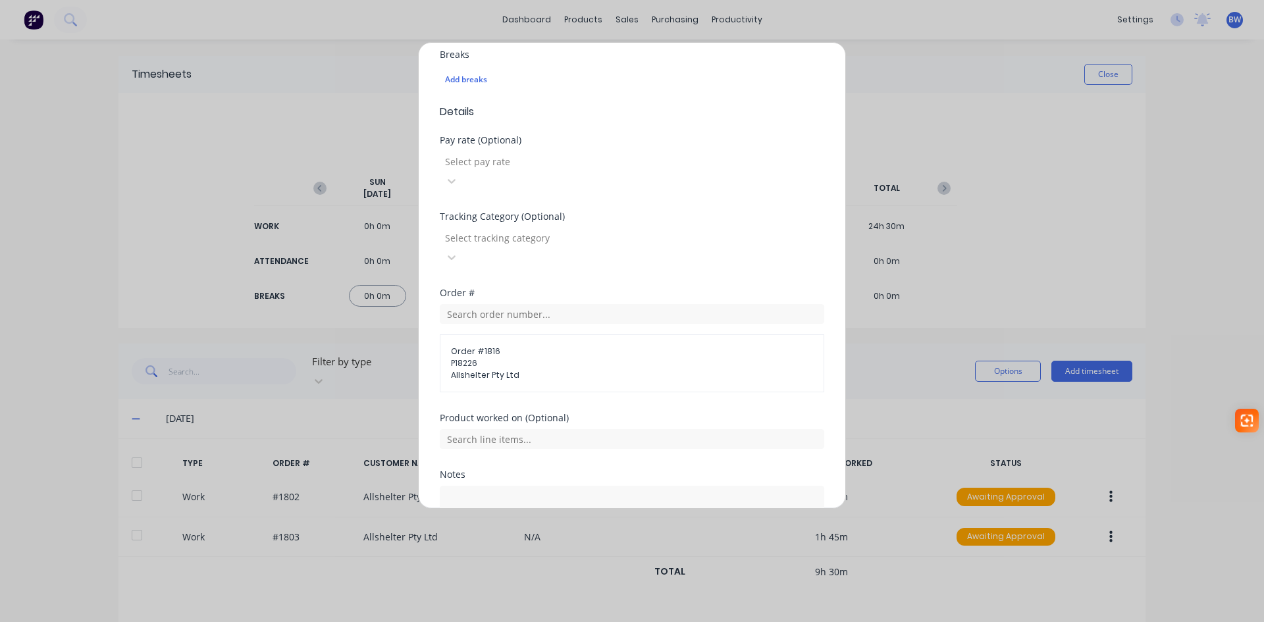
scroll to position [428, 0]
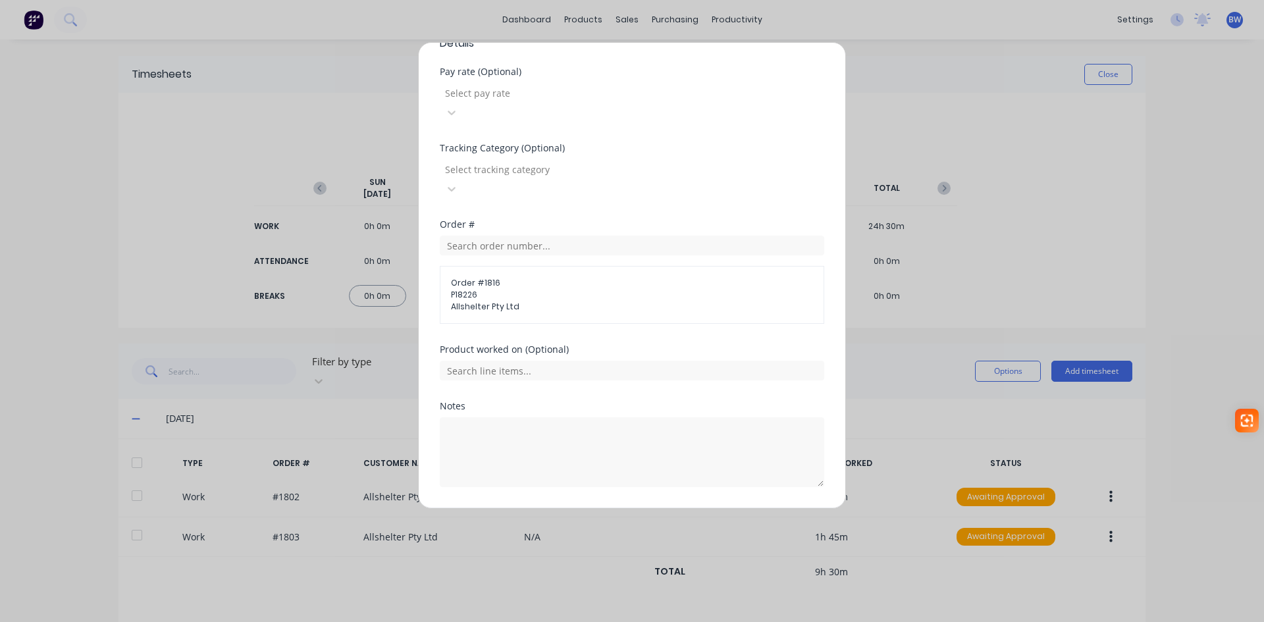
click at [615, 508] on button "Add manual time entry" at bounding box center [600, 518] width 111 height 21
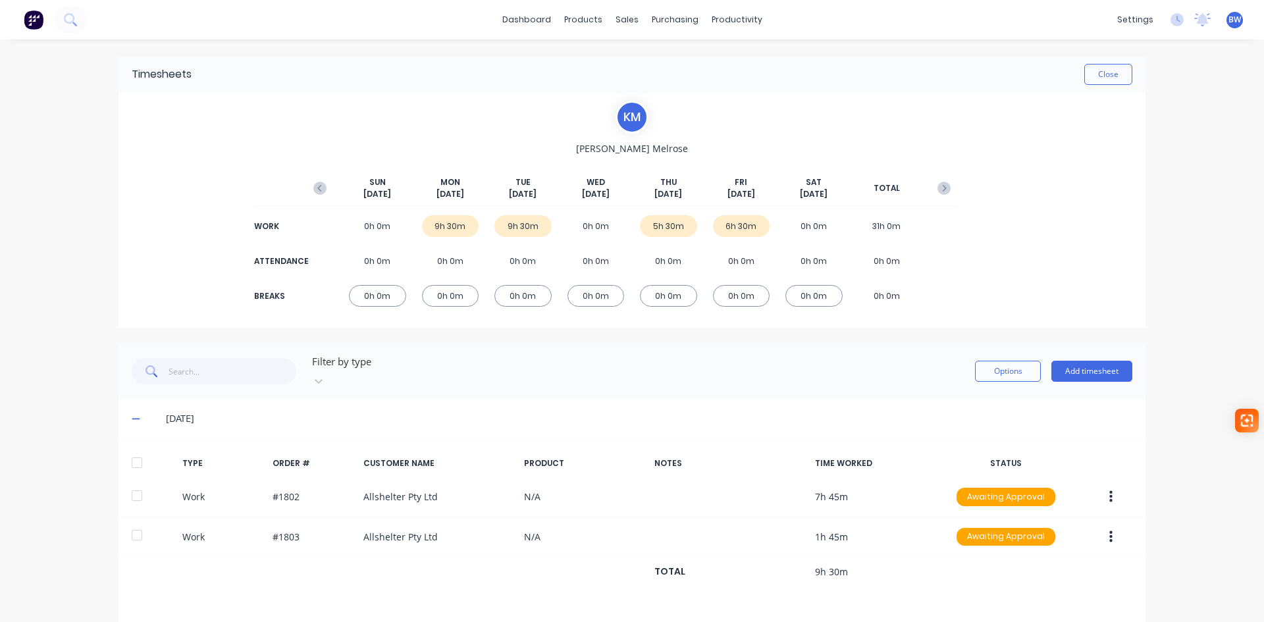
click at [132, 414] on icon at bounding box center [136, 418] width 9 height 9
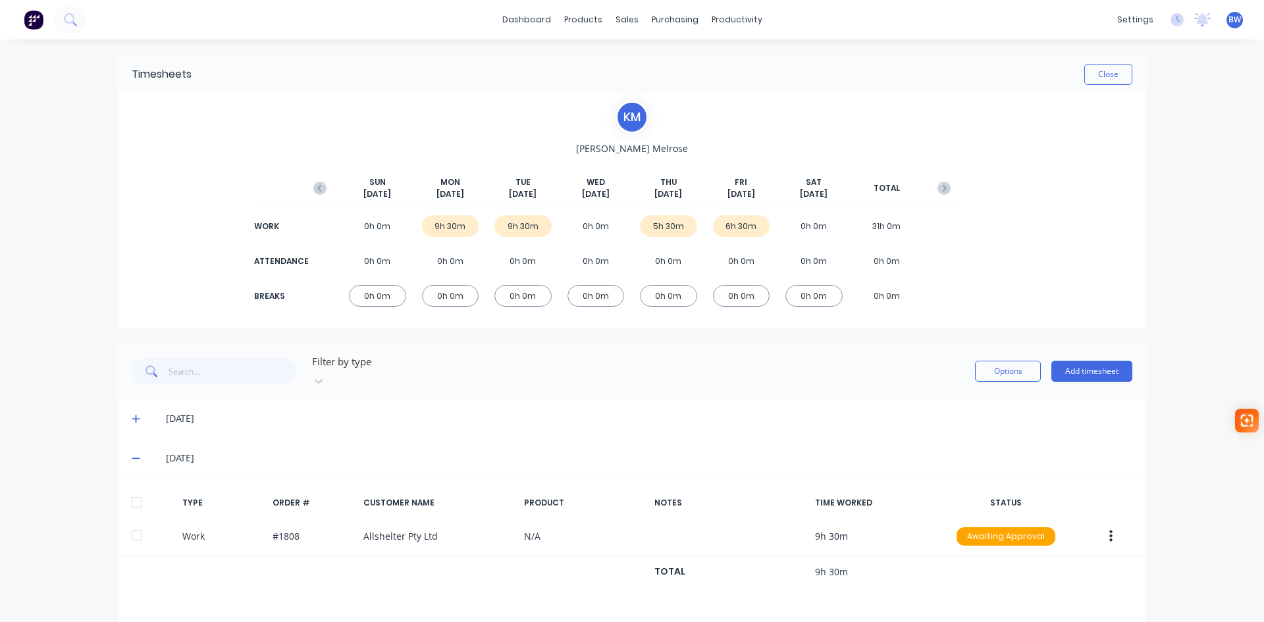
click at [132, 453] on icon at bounding box center [136, 457] width 9 height 9
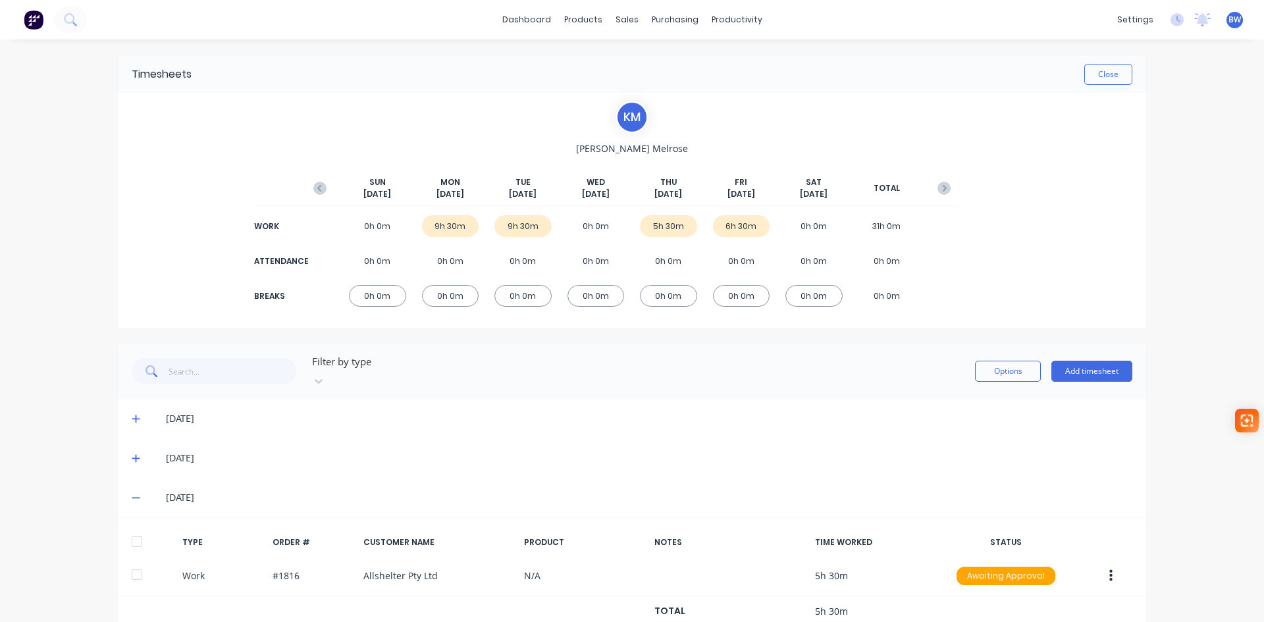
click at [132, 493] on icon at bounding box center [136, 497] width 9 height 9
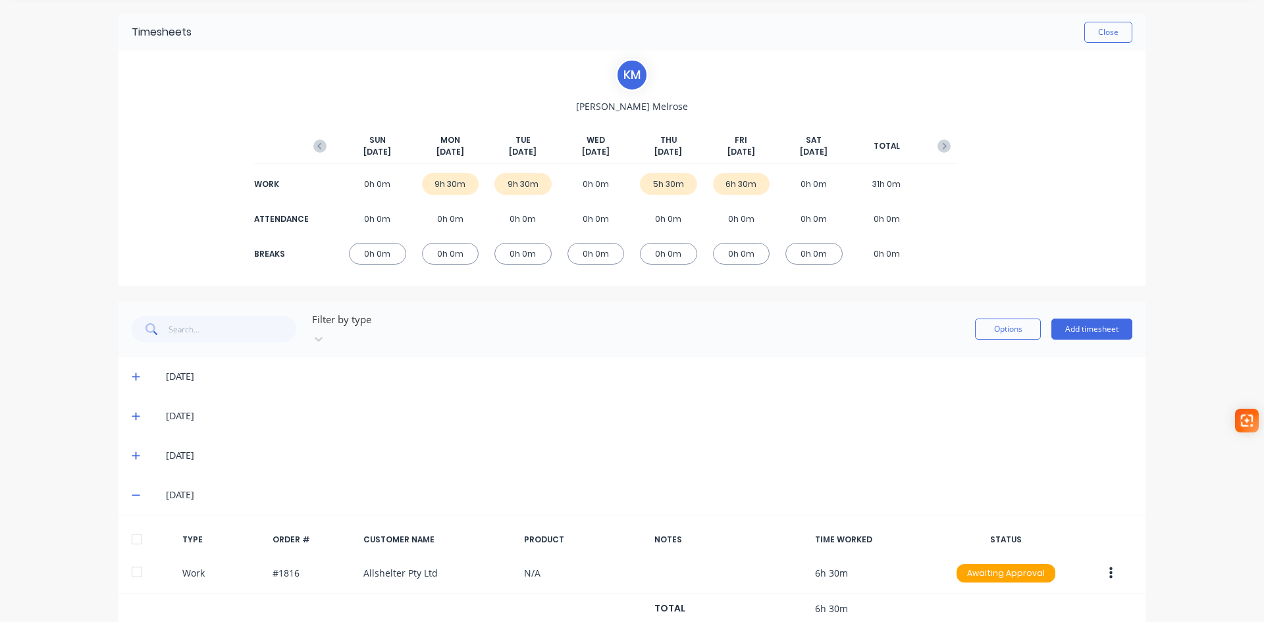
scroll to position [68, 0]
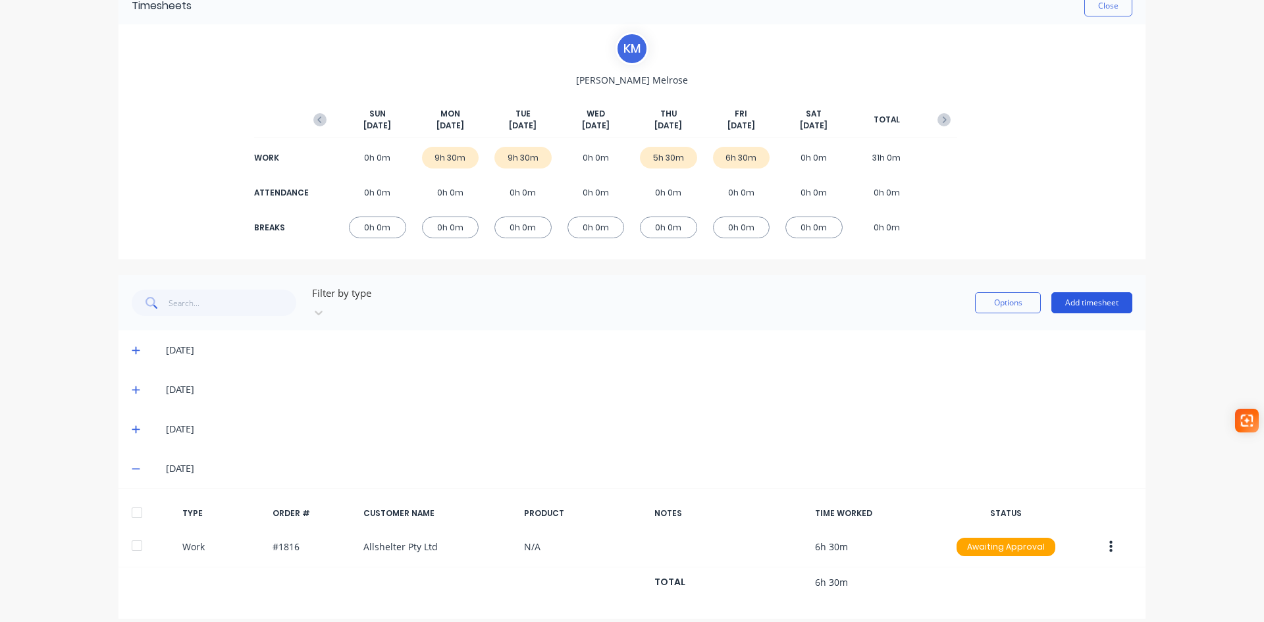
click at [1089, 299] on button "Add timesheet" at bounding box center [1091, 302] width 81 height 21
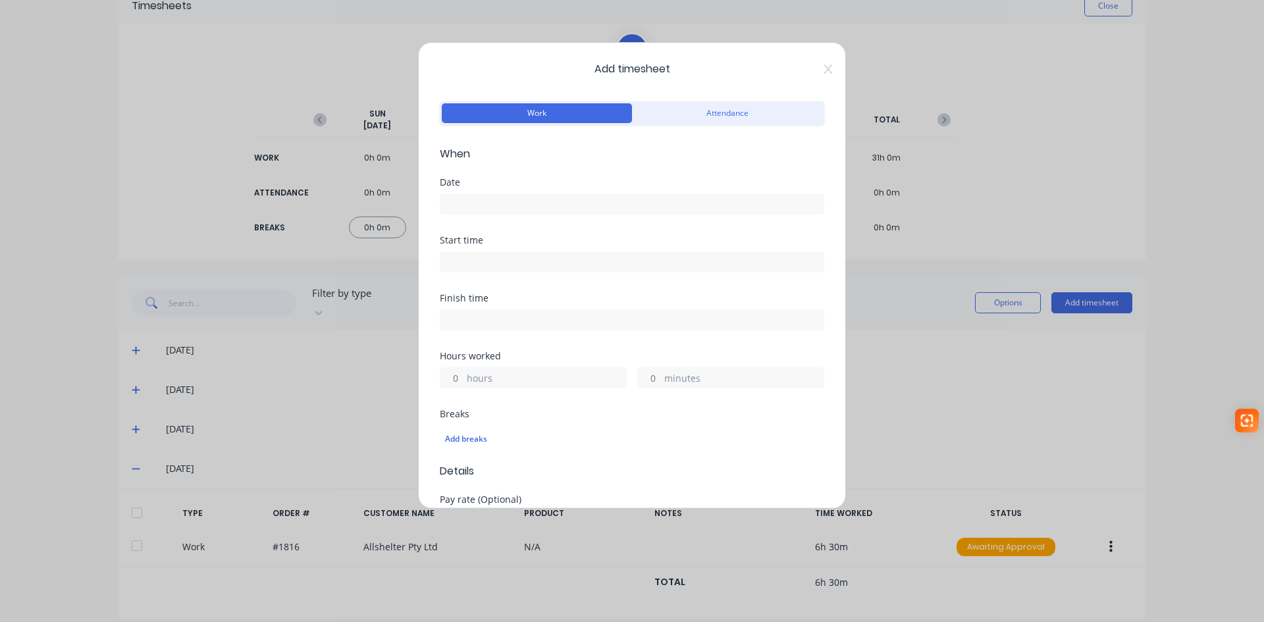
click at [486, 203] on input at bounding box center [631, 204] width 383 height 20
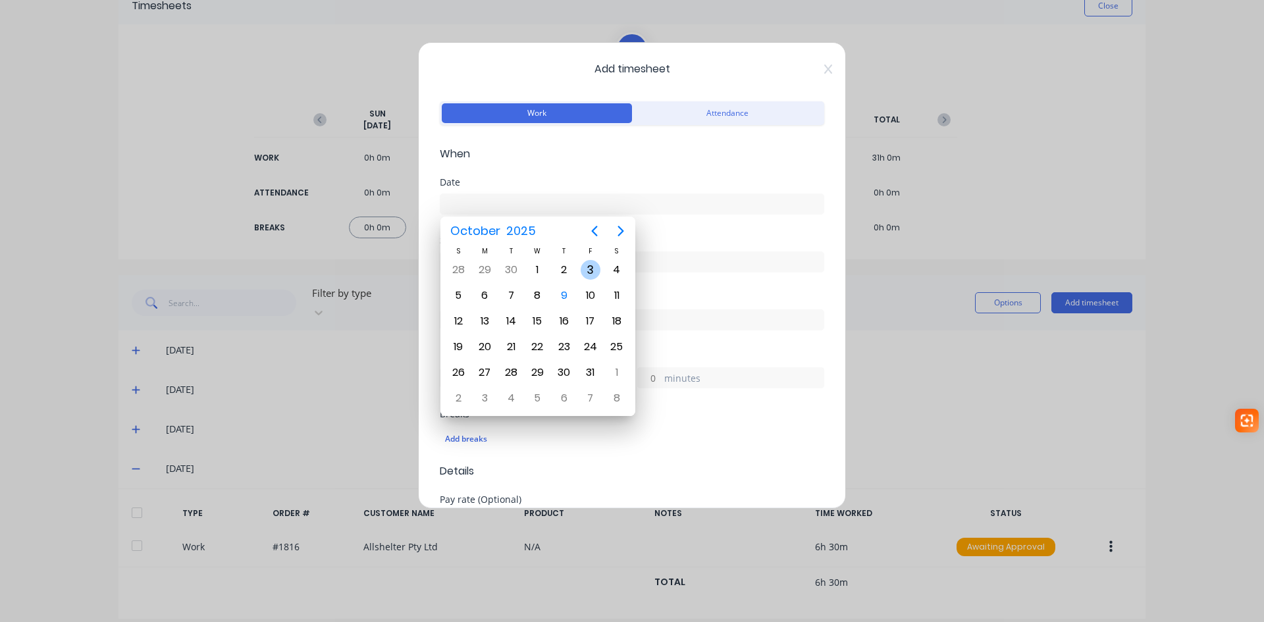
click at [591, 268] on div "3" at bounding box center [590, 270] width 20 height 20
type input "[DATE]"
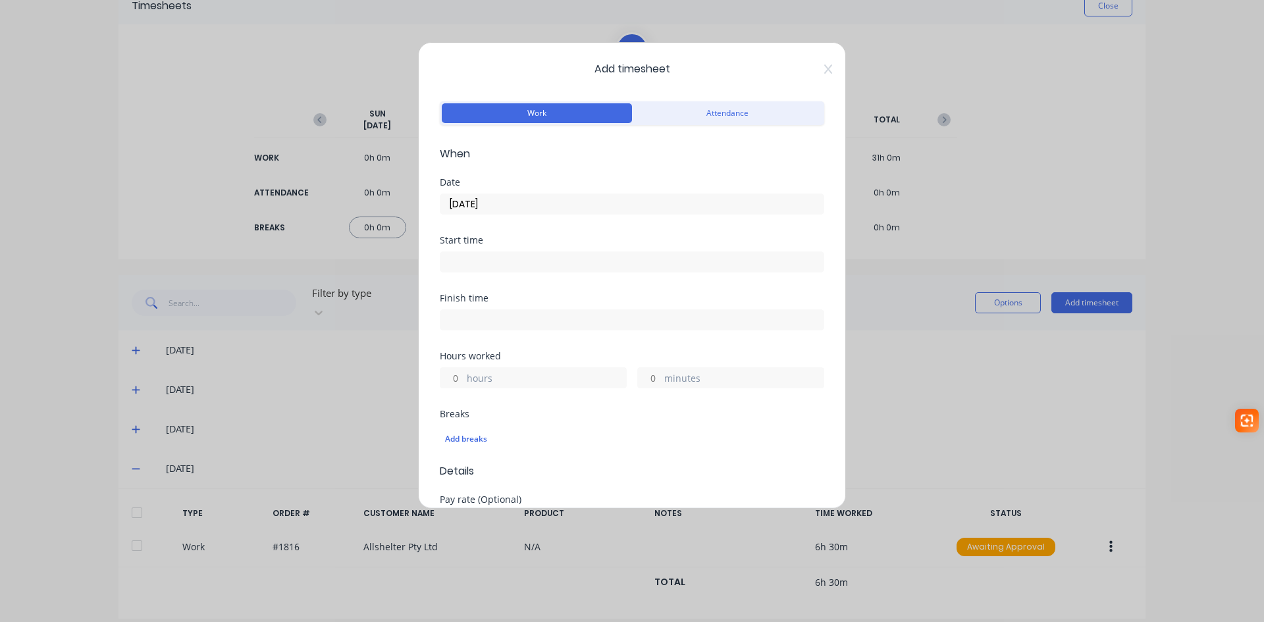
click at [455, 379] on input "hours" at bounding box center [451, 378] width 23 height 20
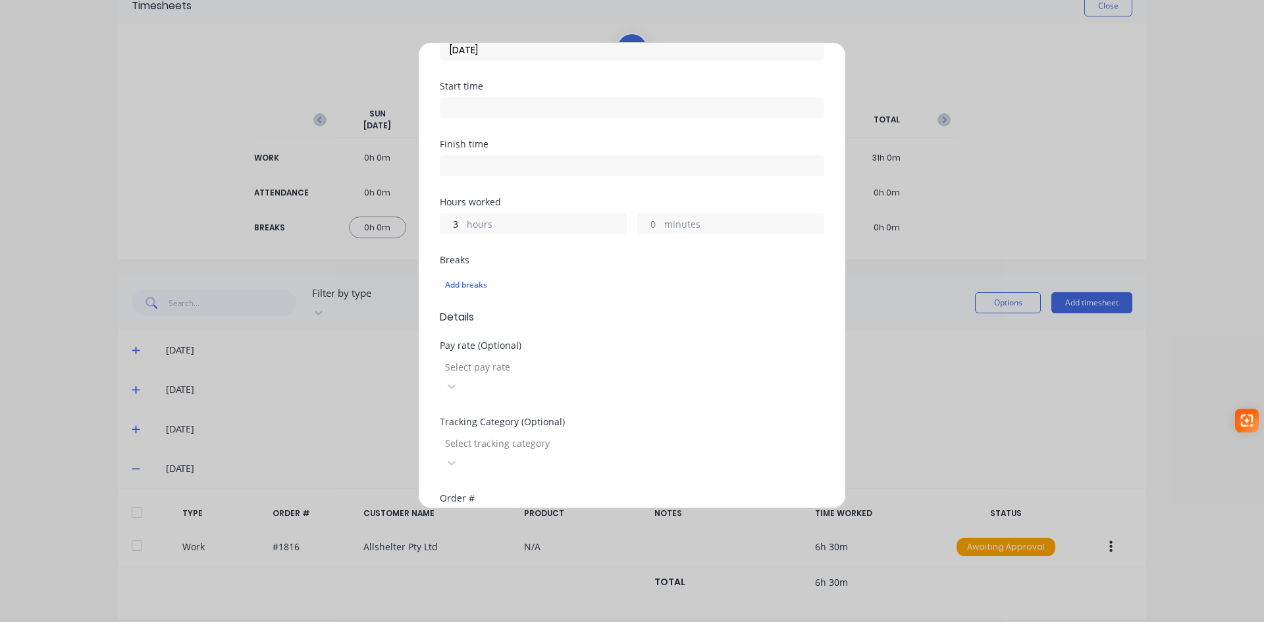
scroll to position [197, 0]
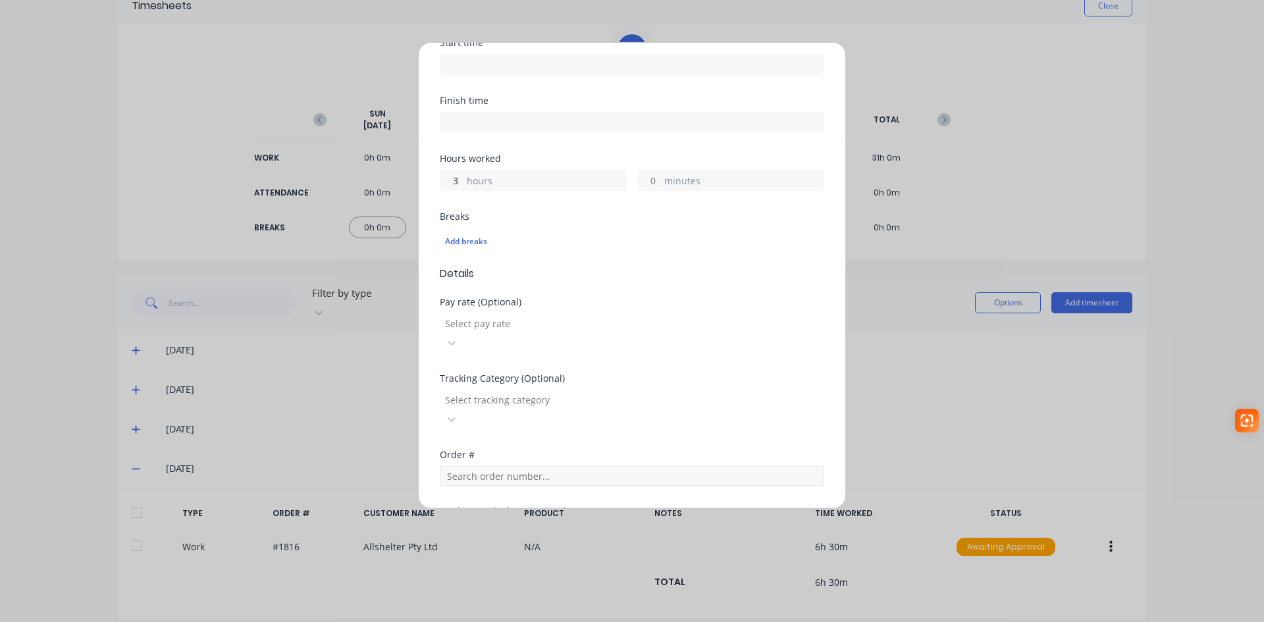
type input "3"
click at [504, 466] on input "text" at bounding box center [632, 476] width 384 height 20
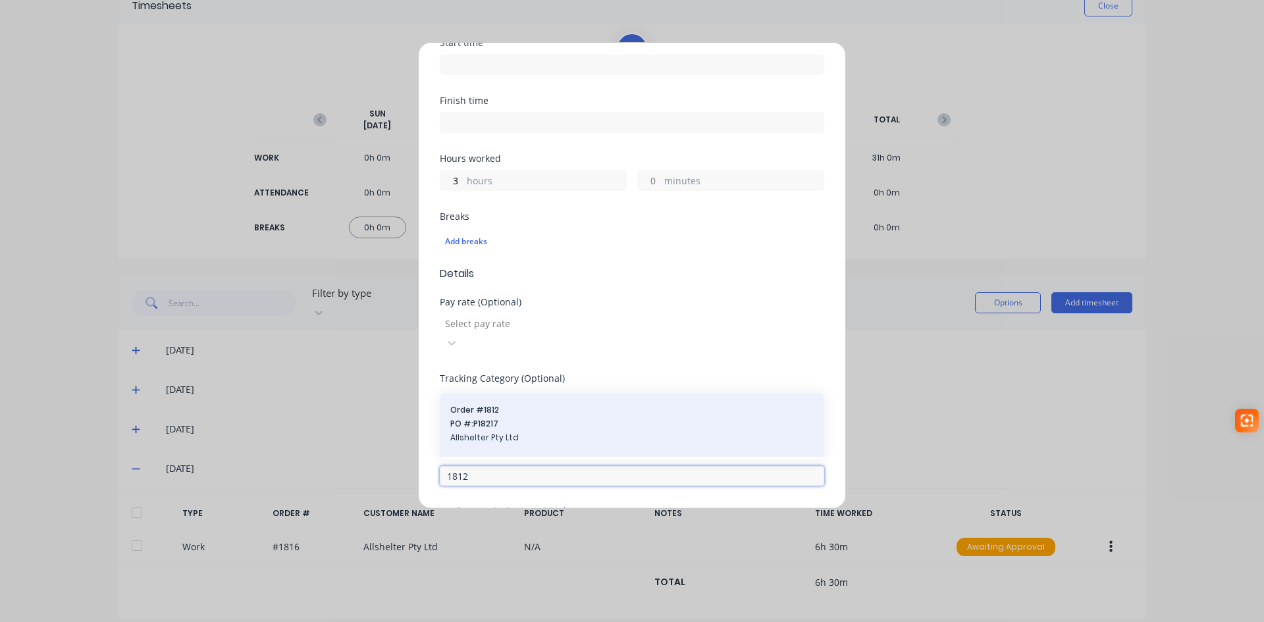
type input "1812"
click at [509, 404] on span "Order # 1812" at bounding box center [631, 410] width 363 height 12
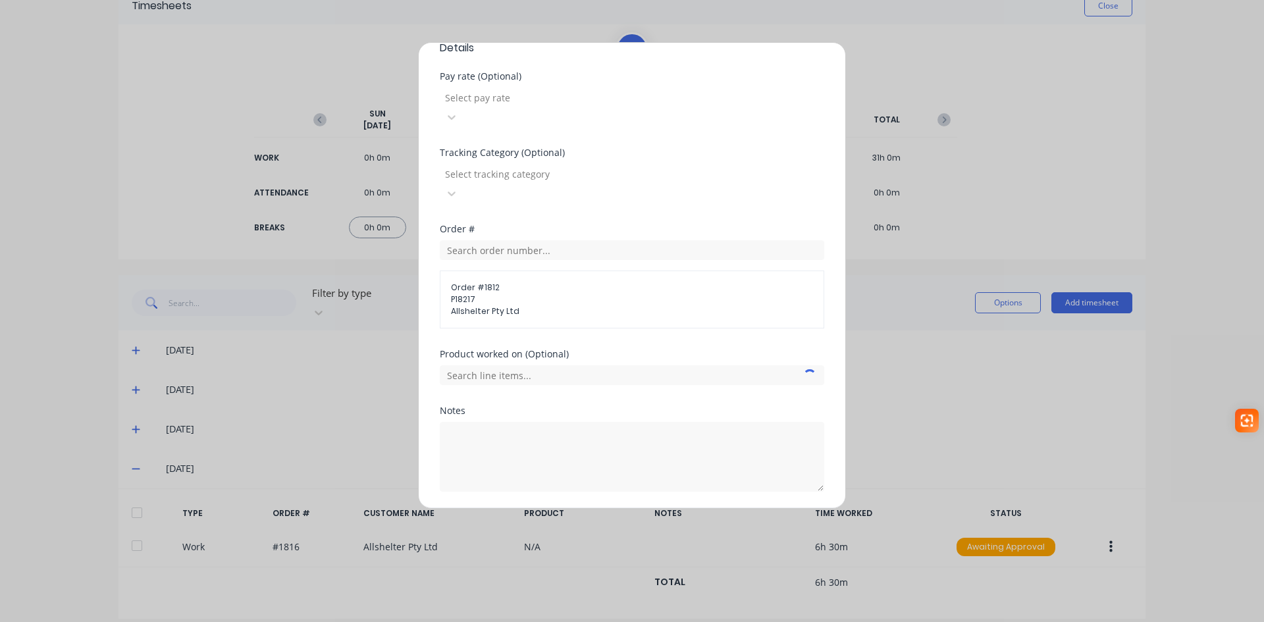
scroll to position [428, 0]
click at [567, 508] on button "Add manual time entry" at bounding box center [600, 518] width 111 height 21
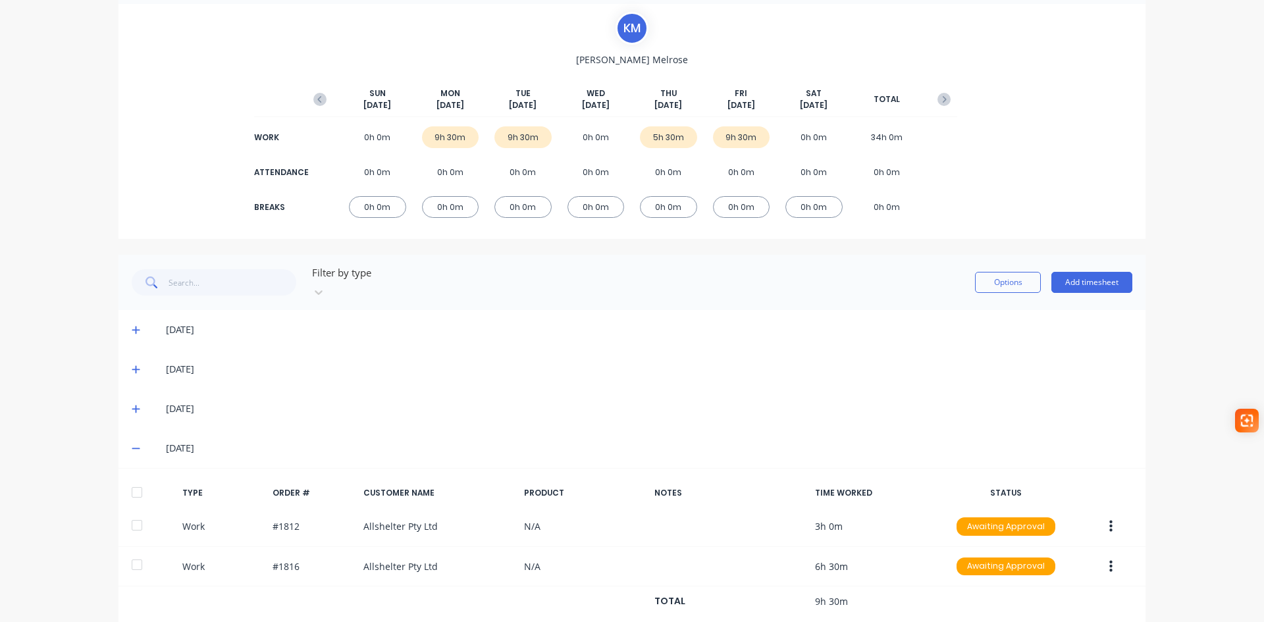
scroll to position [108, 0]
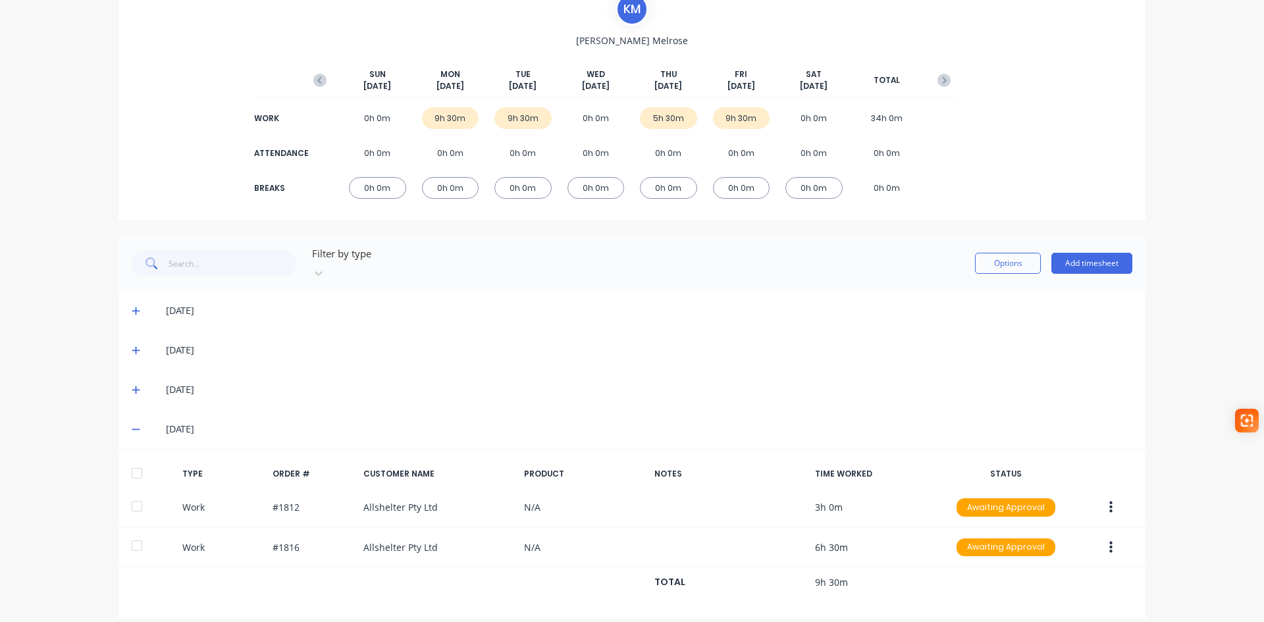
click at [132, 424] on icon at bounding box center [136, 428] width 9 height 9
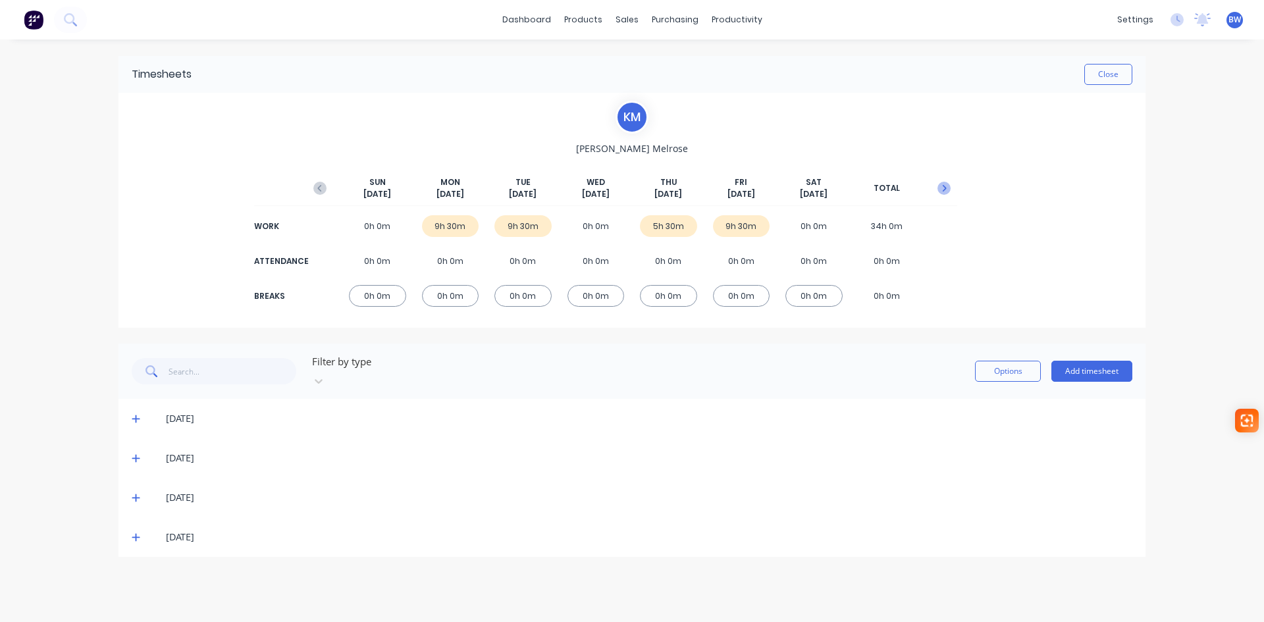
click at [946, 189] on icon "button" at bounding box center [943, 188] width 13 height 13
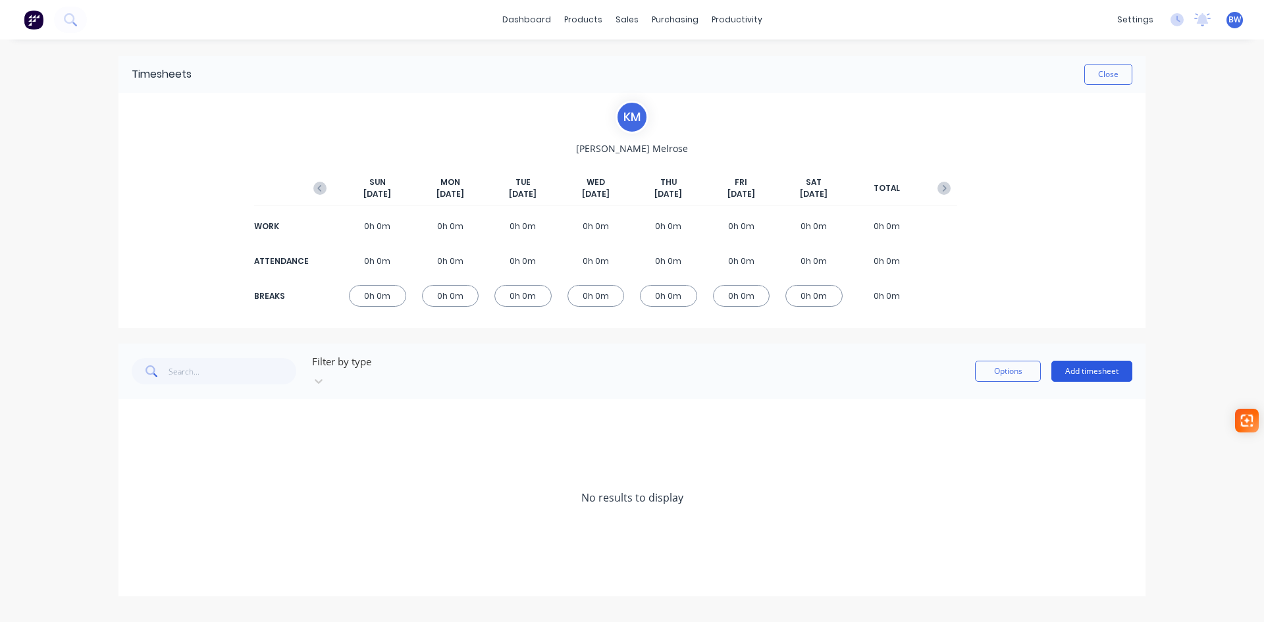
click at [1100, 367] on button "Add timesheet" at bounding box center [1091, 371] width 81 height 21
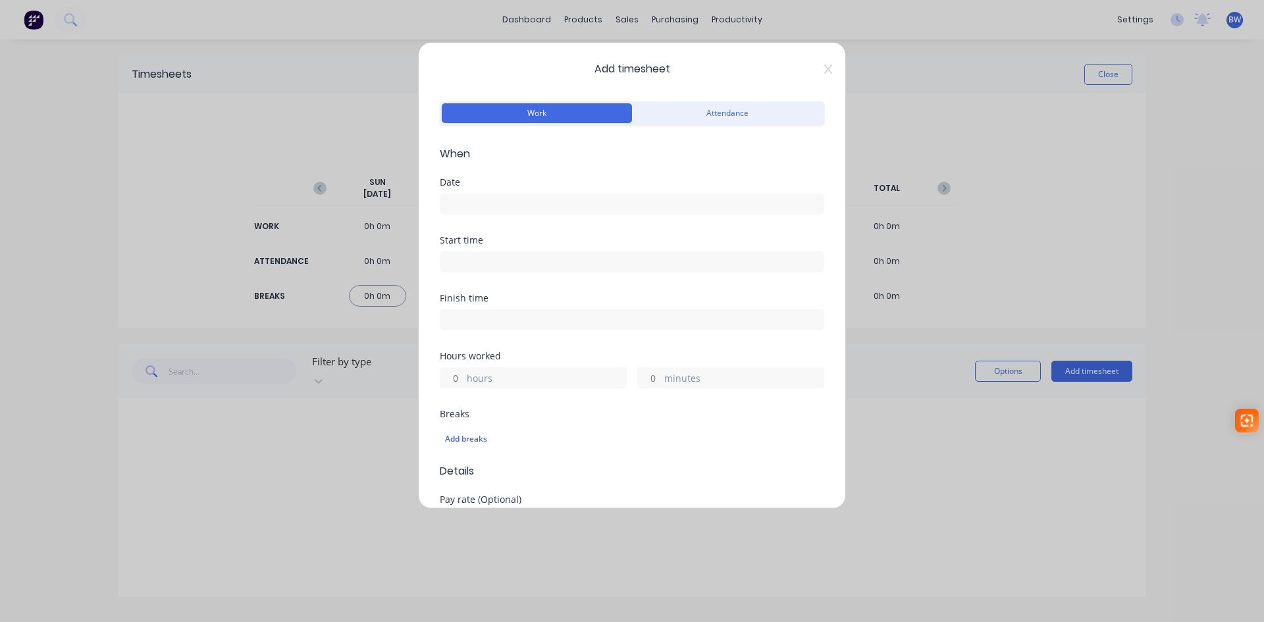
click at [492, 202] on input at bounding box center [631, 204] width 383 height 20
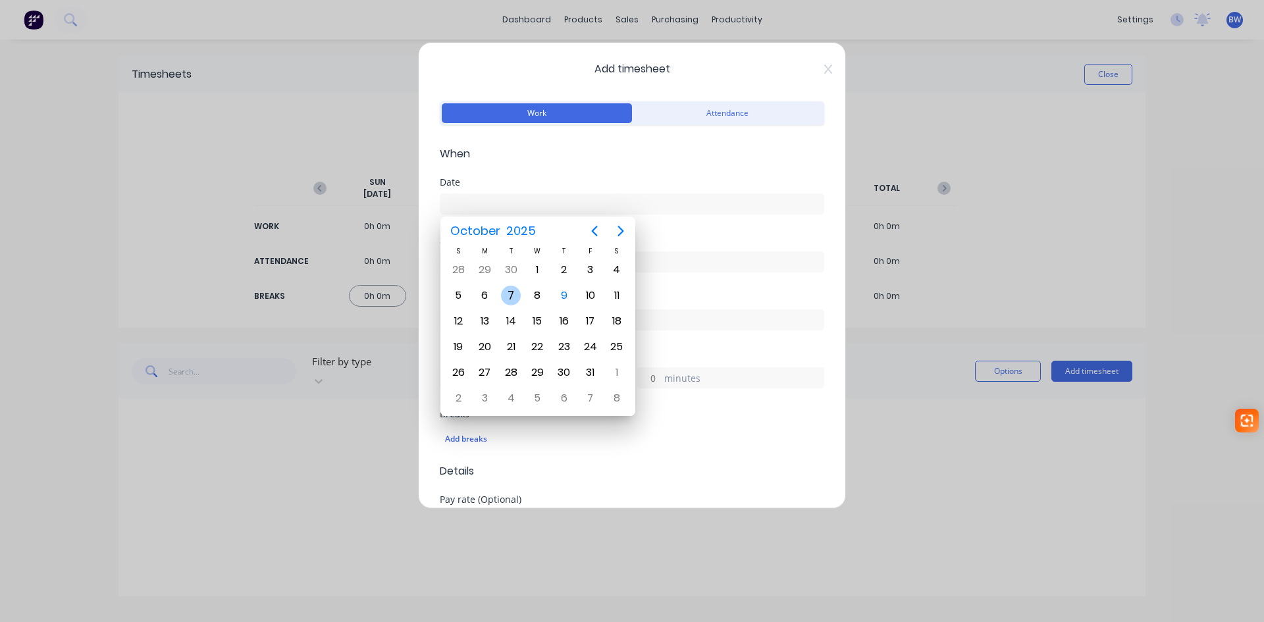
click at [512, 295] on div "7" at bounding box center [511, 296] width 20 height 20
type input "07/10/2025"
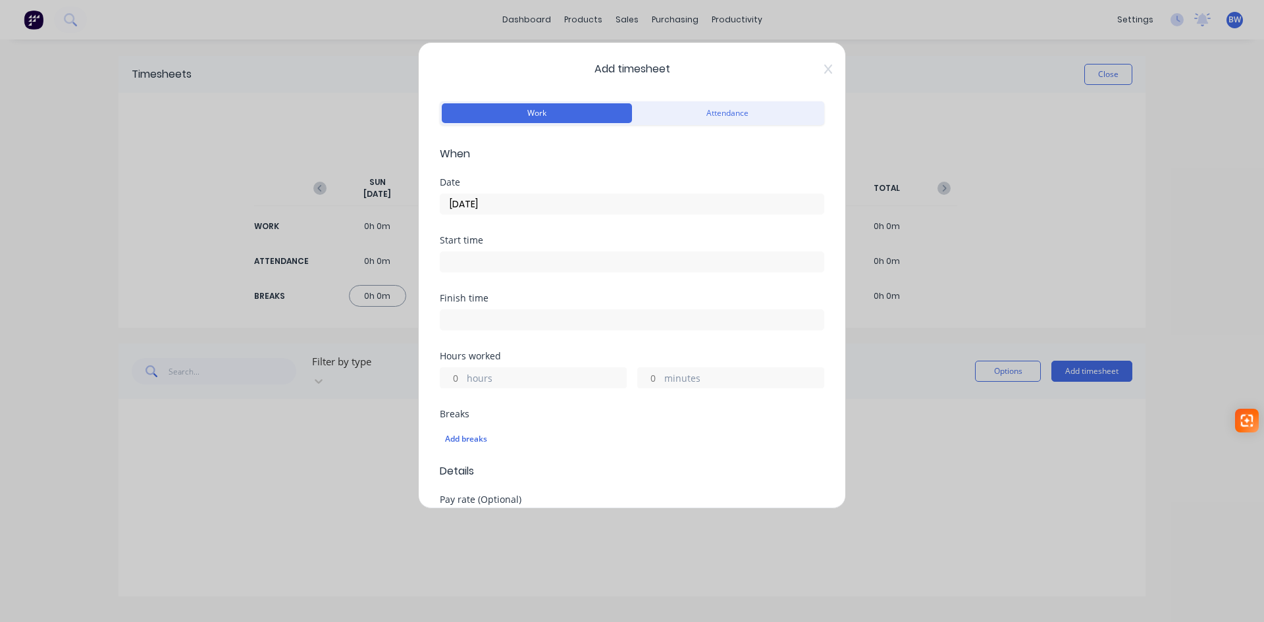
click at [457, 383] on input "hours" at bounding box center [451, 378] width 23 height 20
type input "4"
click at [645, 374] on input "minutes" at bounding box center [649, 378] width 23 height 20
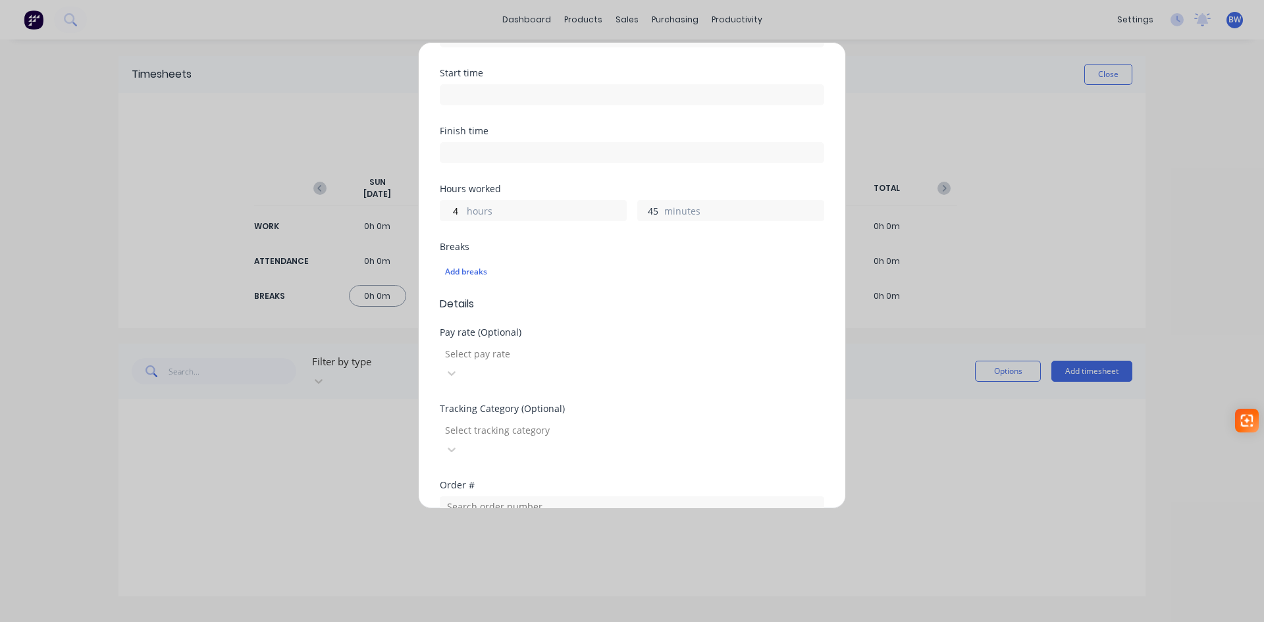
scroll to position [197, 0]
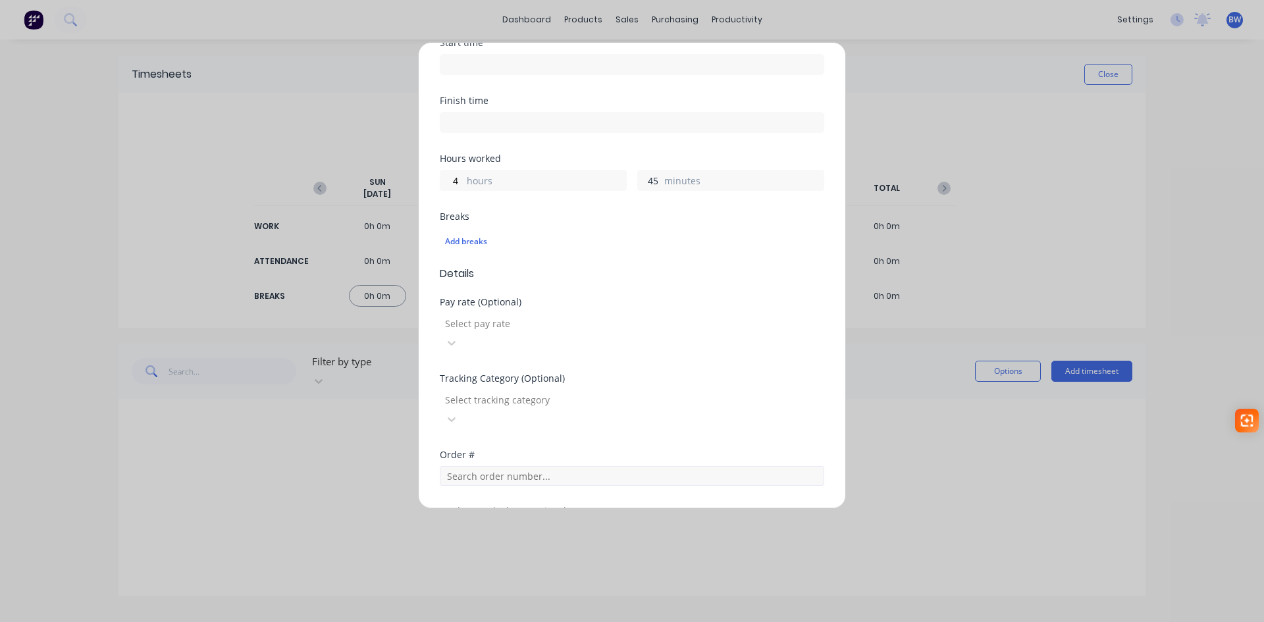
type input "45"
click at [519, 466] on input "text" at bounding box center [632, 476] width 384 height 20
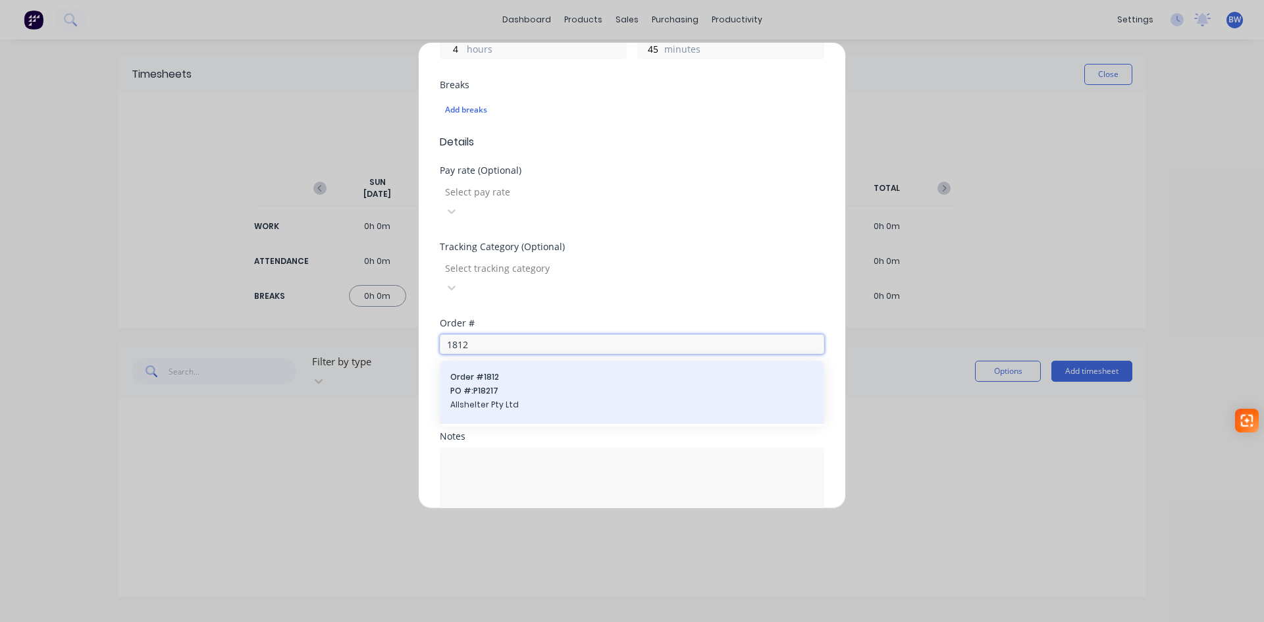
type input "1812"
click at [518, 371] on span "Order # 1812" at bounding box center [631, 377] width 363 height 12
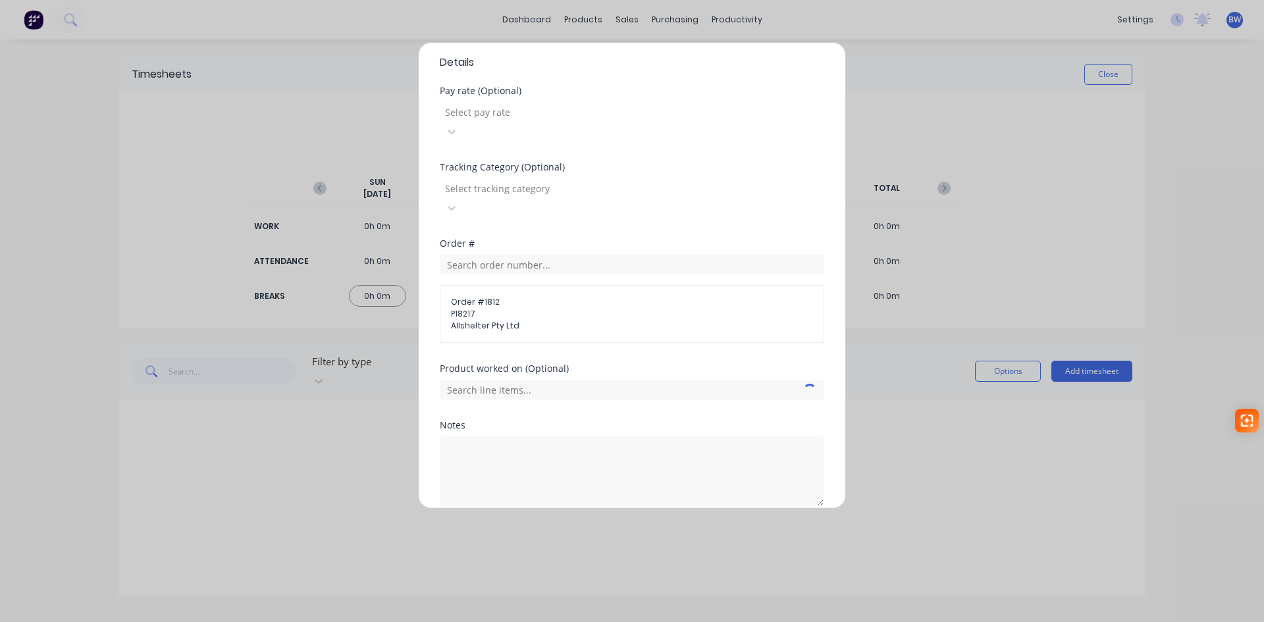
scroll to position [428, 0]
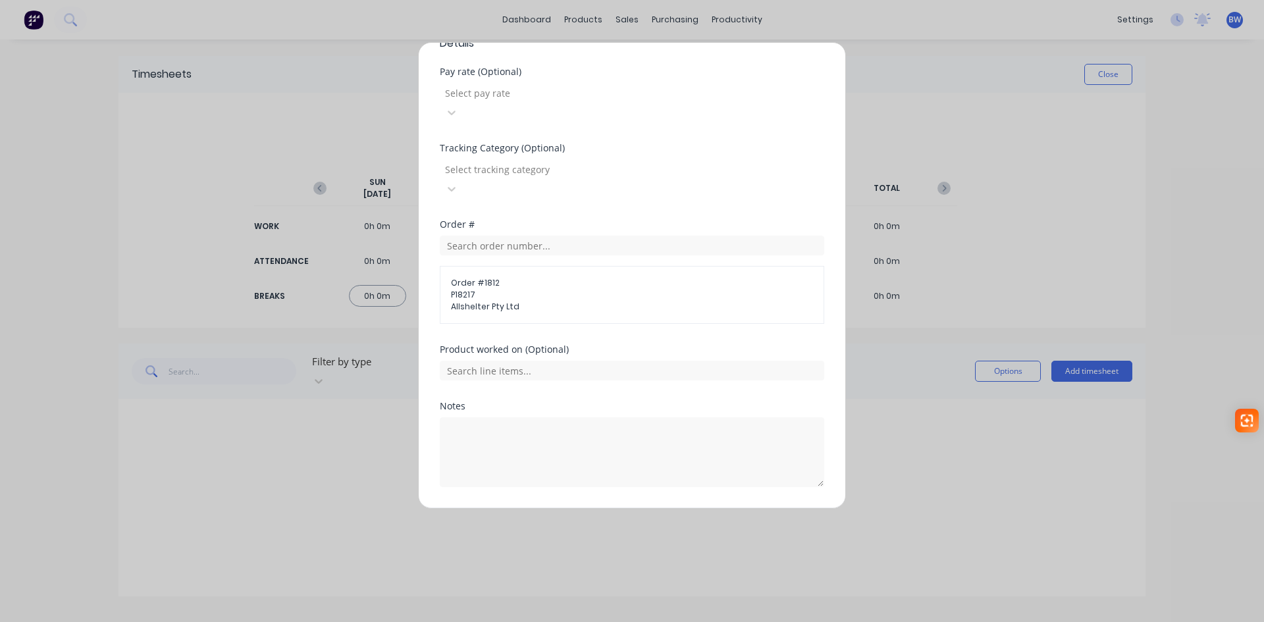
click at [591, 508] on button "Add manual time entry" at bounding box center [600, 518] width 111 height 21
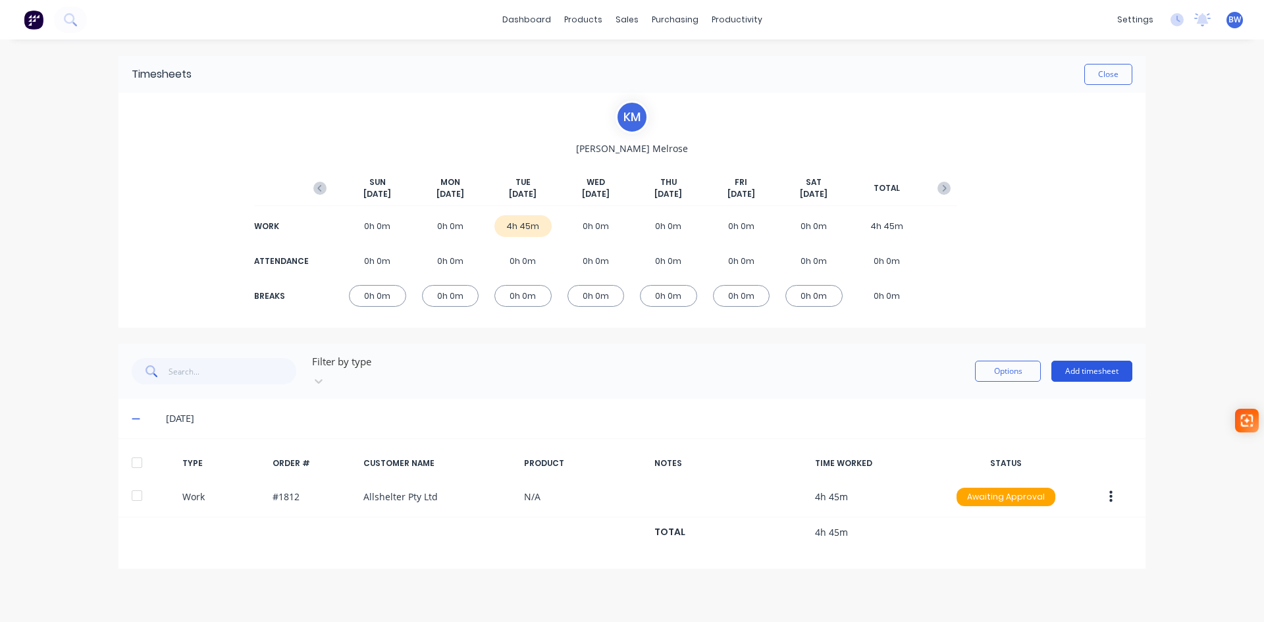
click at [1107, 367] on button "Add timesheet" at bounding box center [1091, 371] width 81 height 21
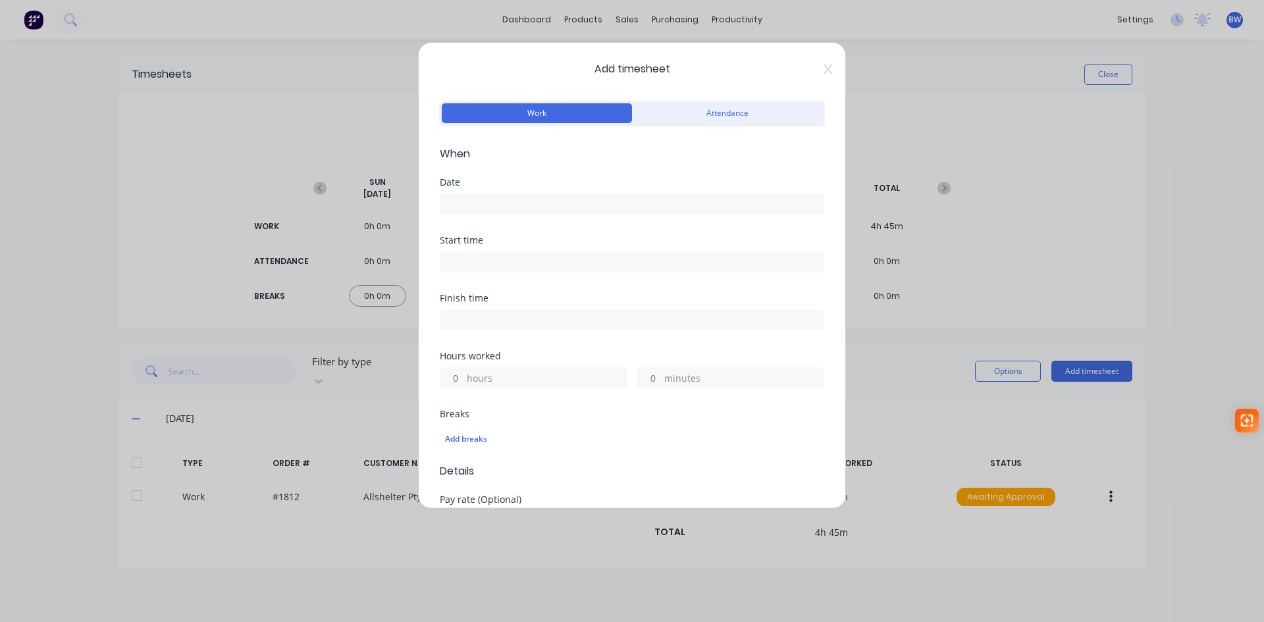
click at [522, 203] on input at bounding box center [631, 204] width 383 height 20
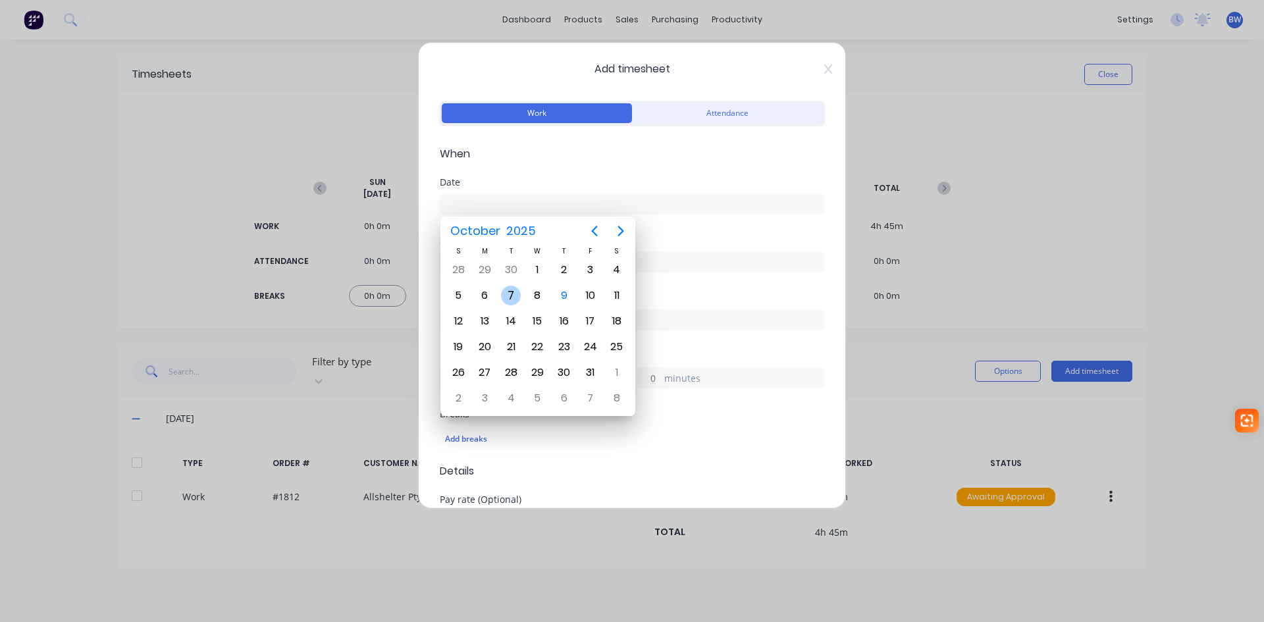
click at [511, 300] on div "7" at bounding box center [511, 296] width 20 height 20
type input "07/10/2025"
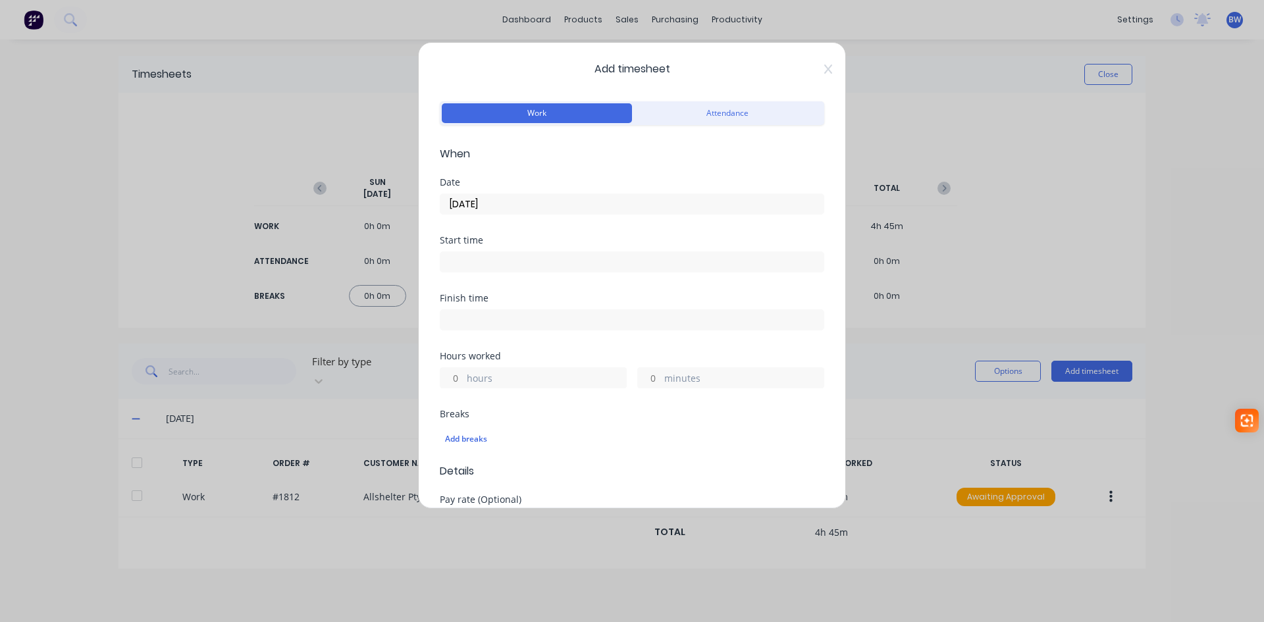
click at [456, 374] on input "hours" at bounding box center [451, 378] width 23 height 20
type input "2"
click at [654, 376] on input "minutes" at bounding box center [649, 378] width 23 height 20
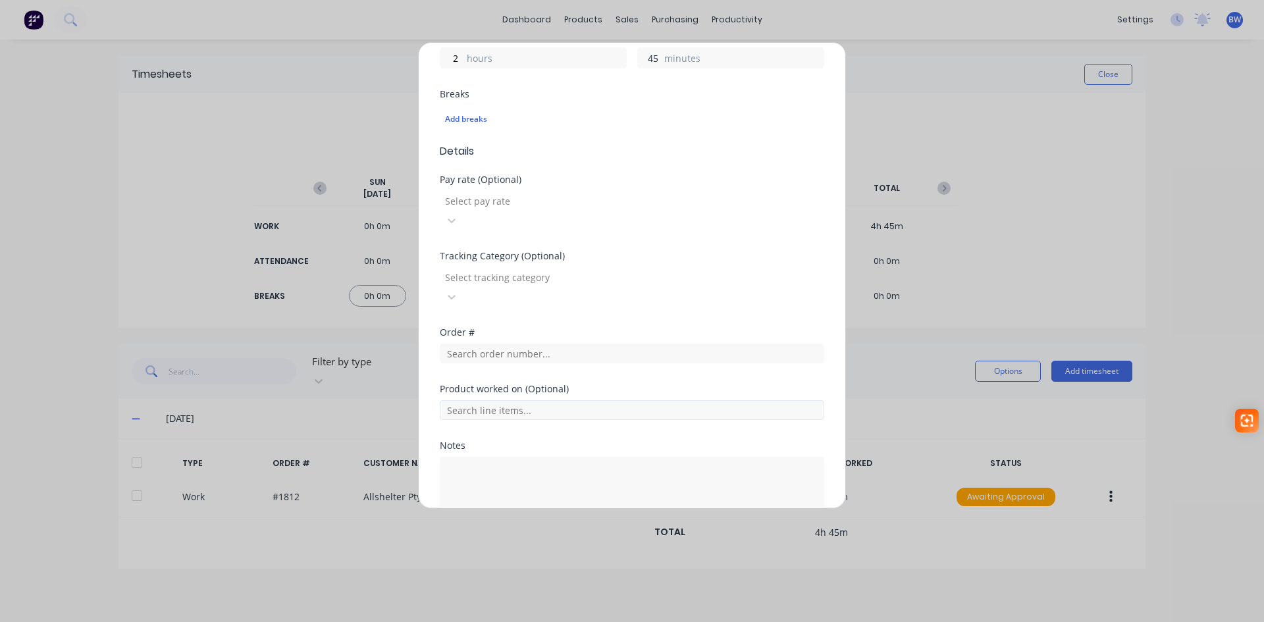
scroll to position [329, 0]
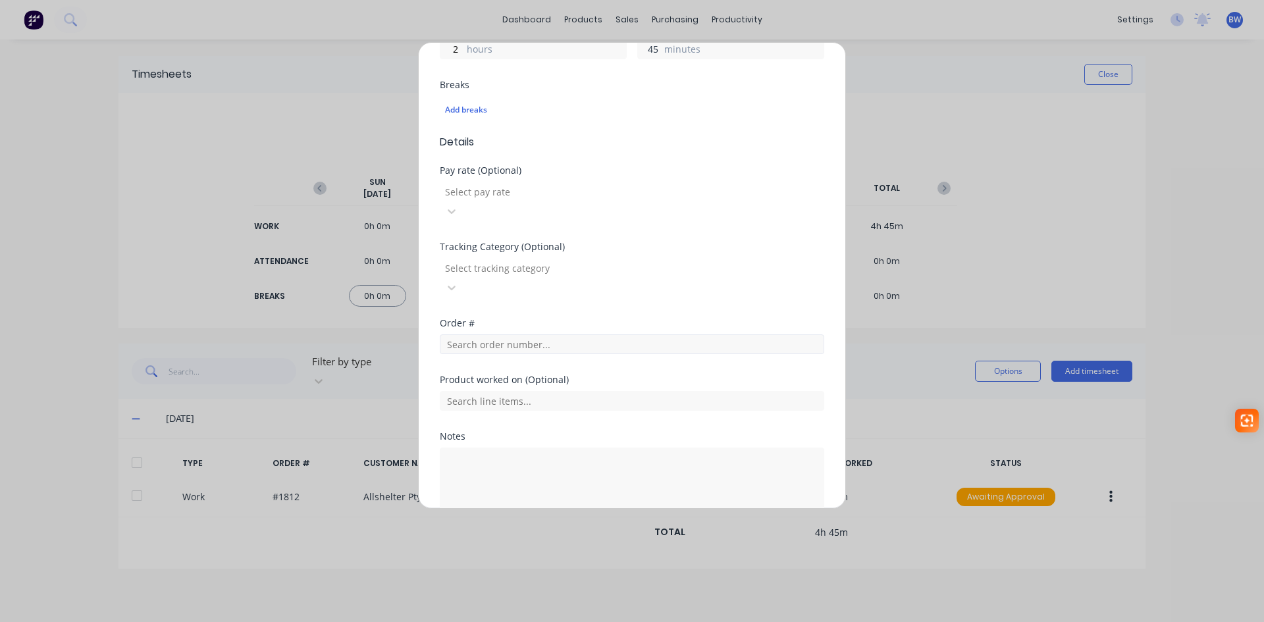
type input "45"
click at [548, 334] on input "text" at bounding box center [632, 344] width 384 height 20
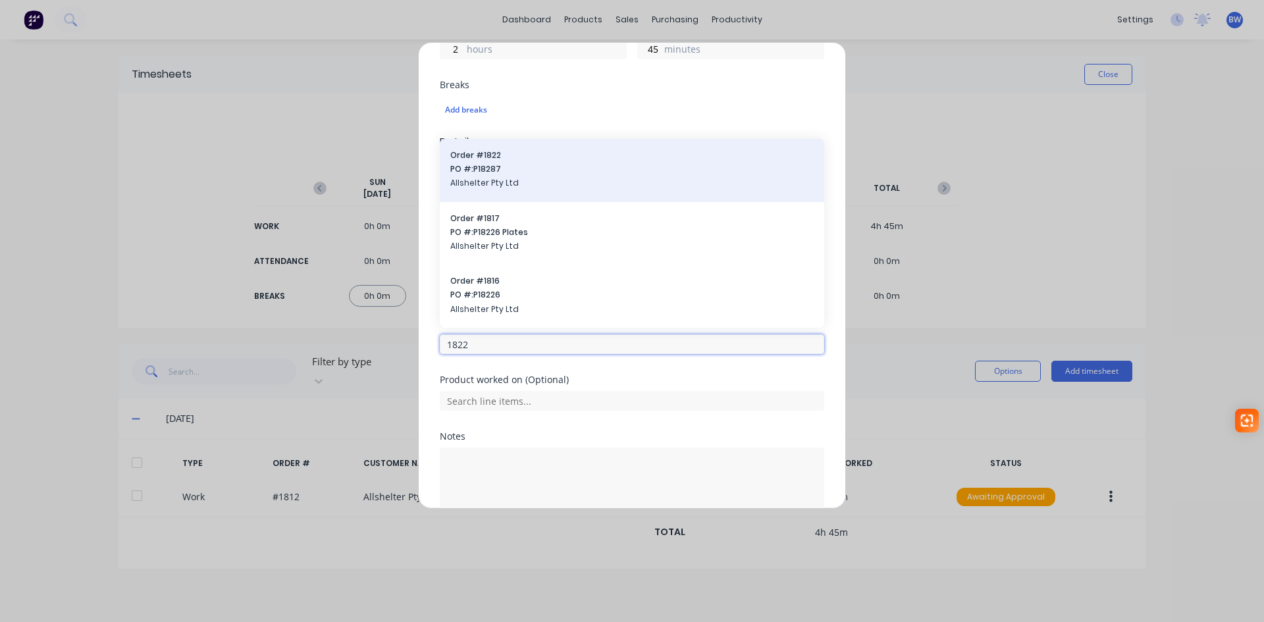
type input "1822"
click at [525, 163] on span "PO #: P18287" at bounding box center [631, 169] width 363 height 12
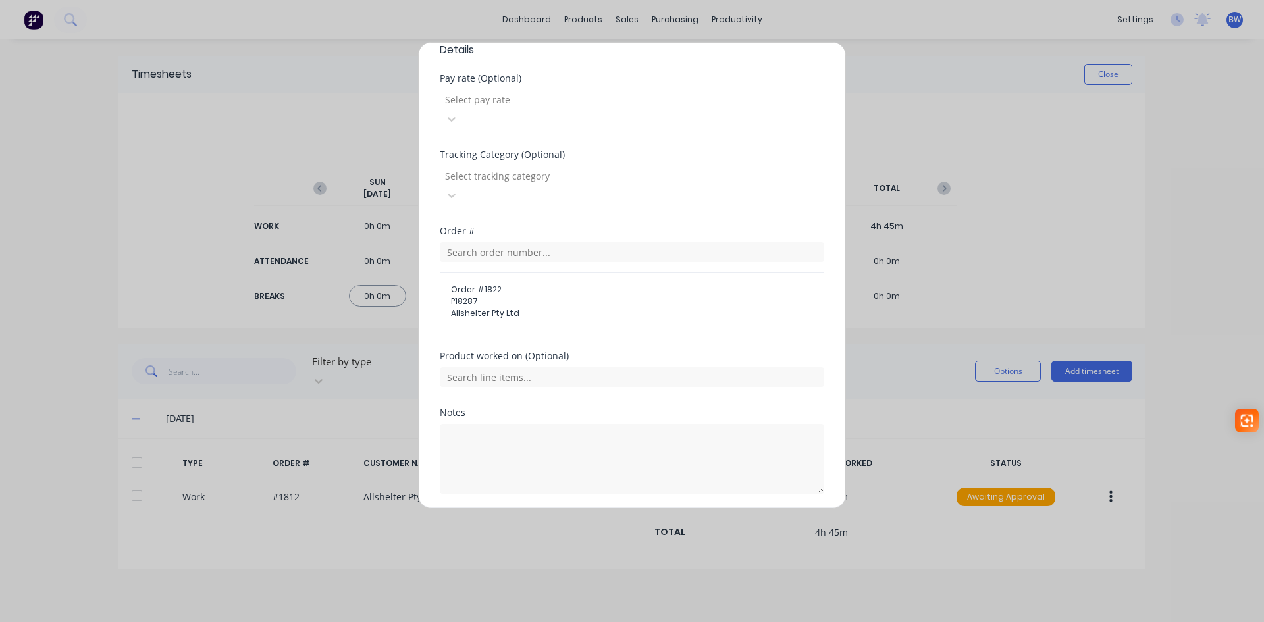
scroll to position [428, 0]
click at [600, 508] on button "Add manual time entry" at bounding box center [600, 518] width 111 height 21
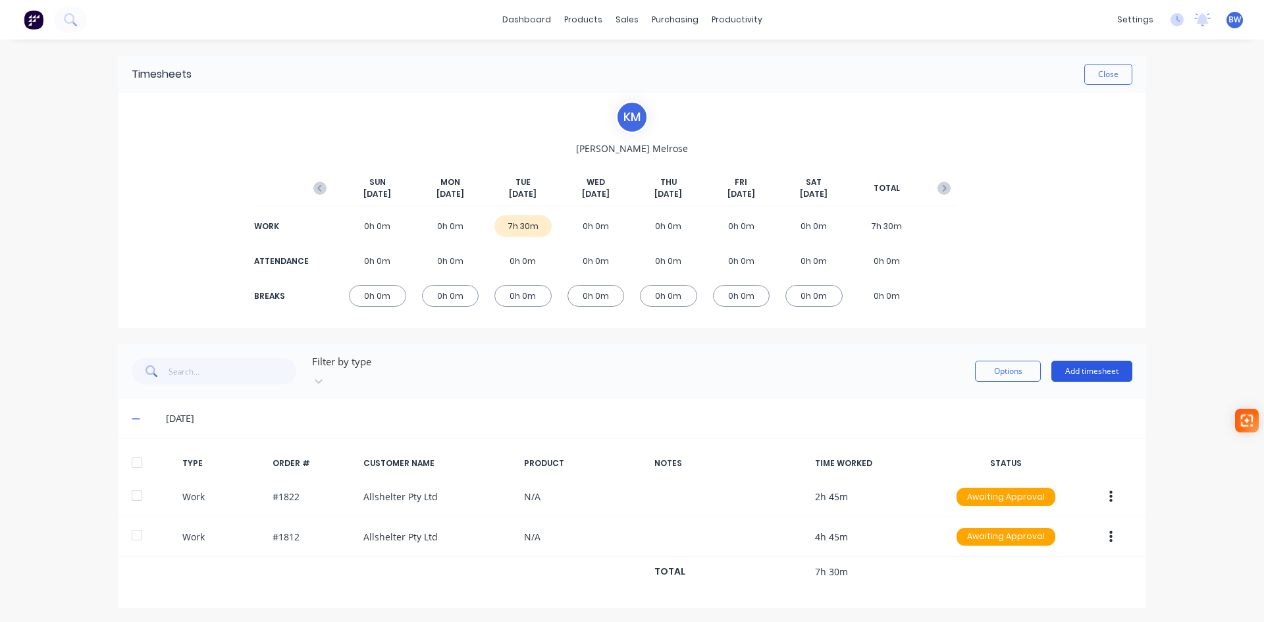
click at [1087, 365] on button "Add timesheet" at bounding box center [1091, 371] width 81 height 21
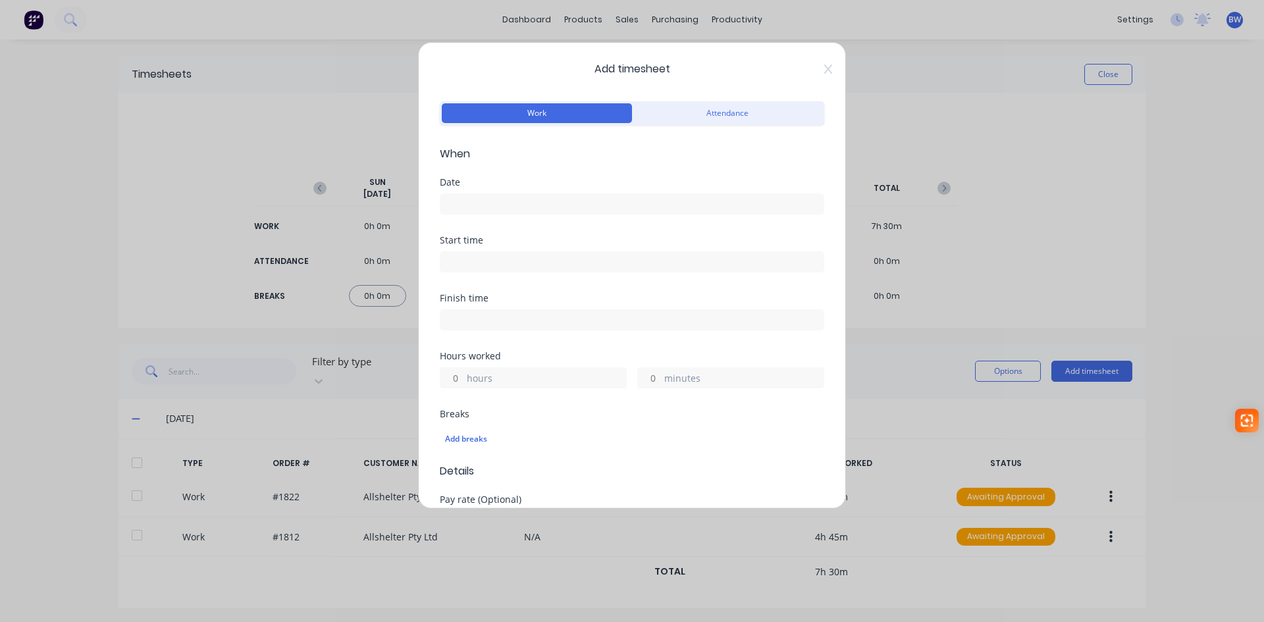
click at [452, 206] on input at bounding box center [631, 204] width 383 height 20
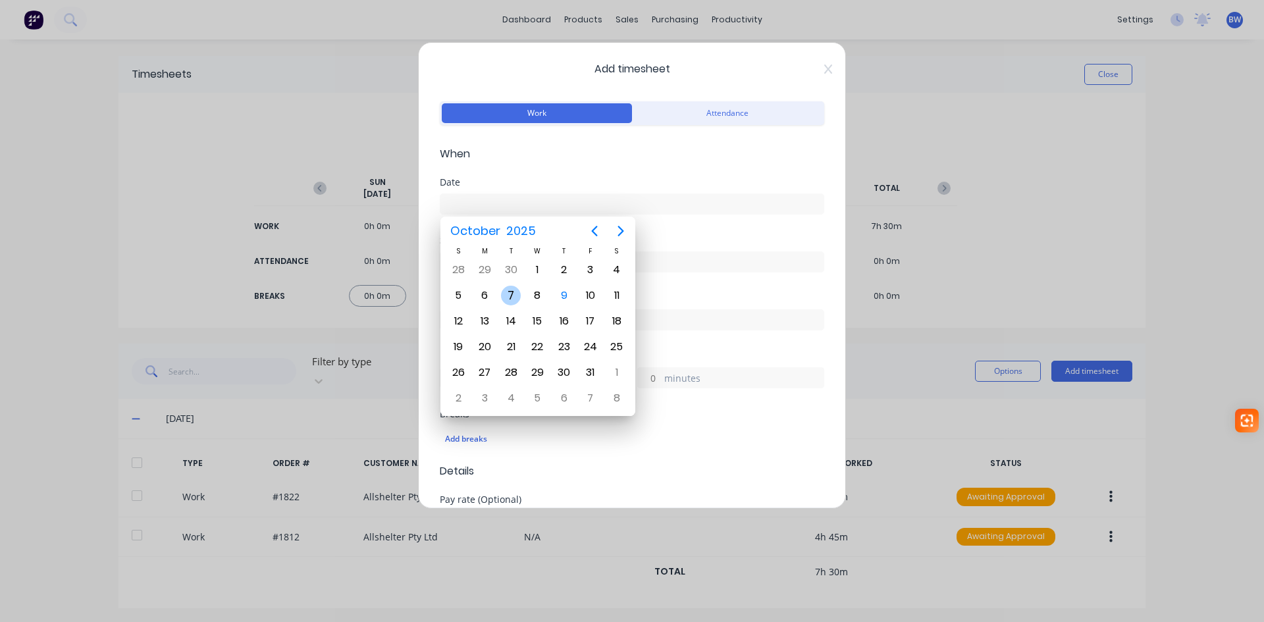
click at [510, 297] on div "7" at bounding box center [511, 296] width 20 height 20
type input "07/10/2025"
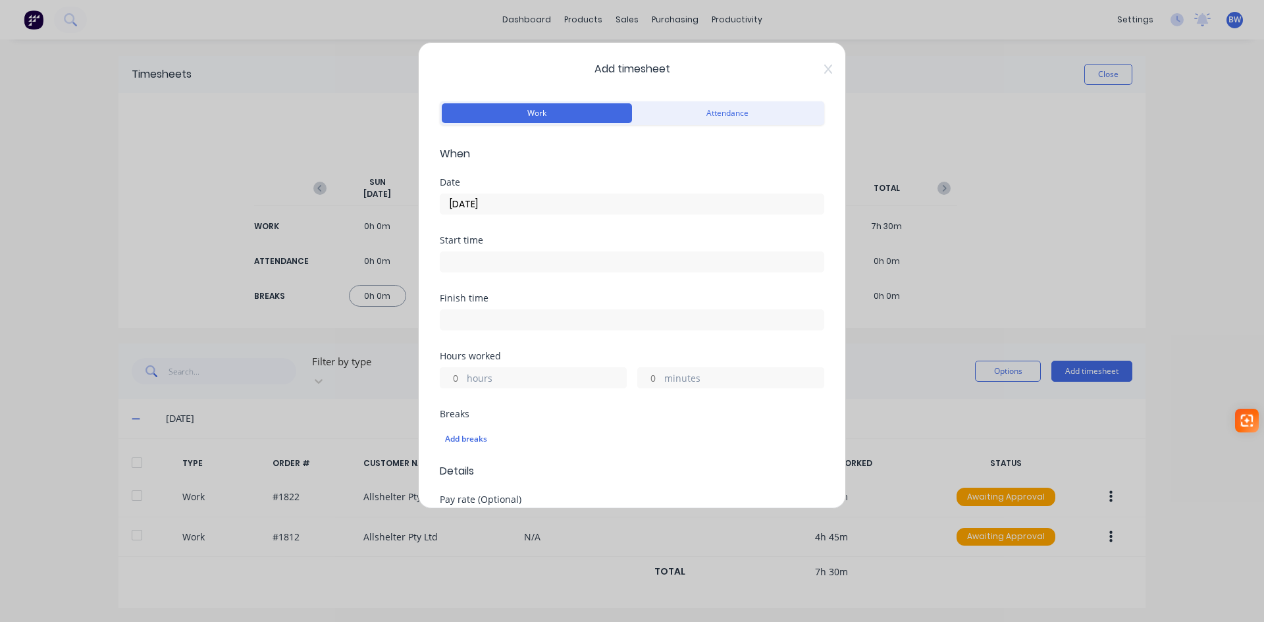
click at [455, 380] on input "hours" at bounding box center [451, 378] width 23 height 20
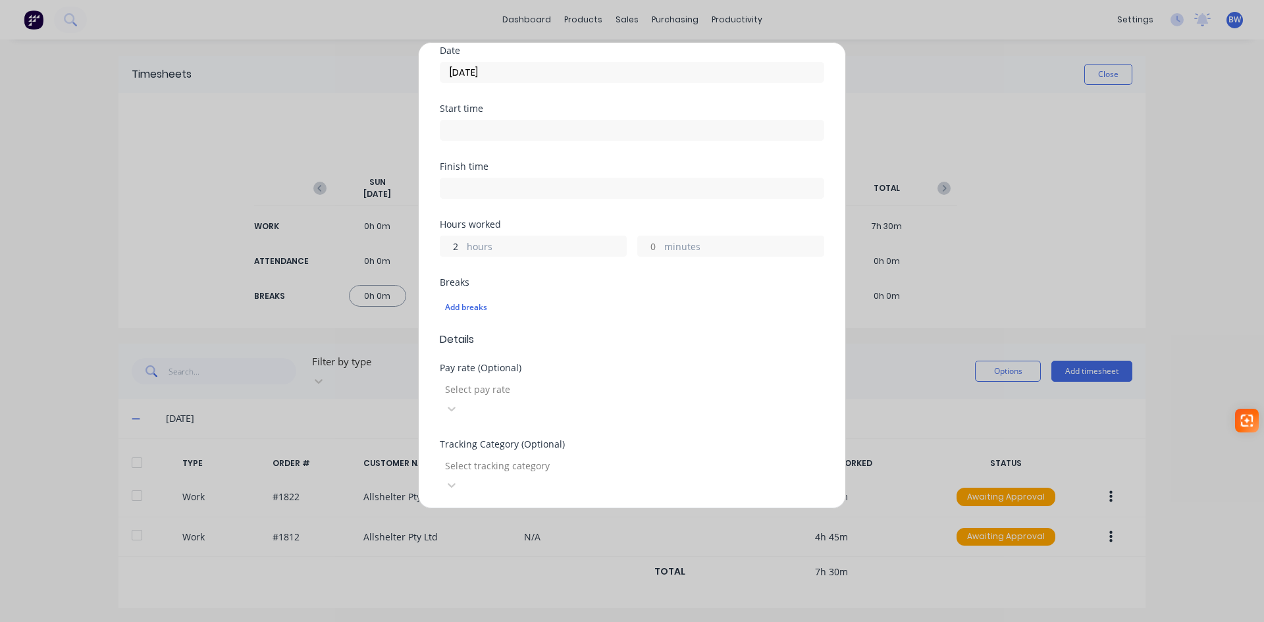
scroll to position [197, 0]
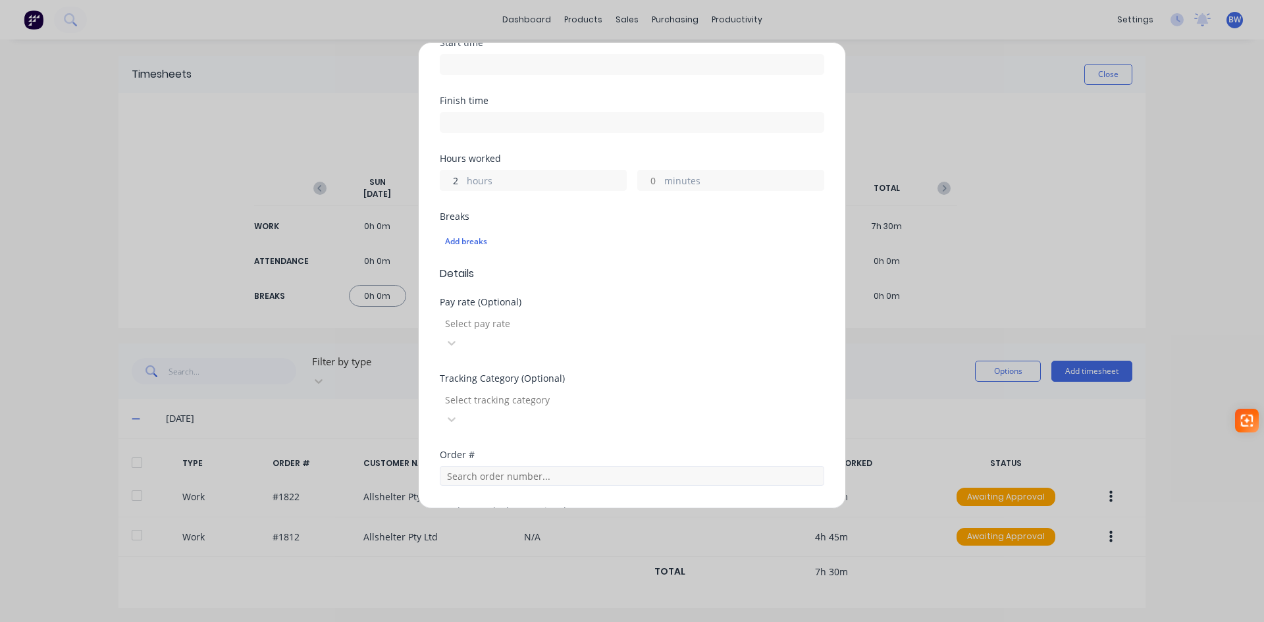
type input "2"
click at [471, 466] on input "text" at bounding box center [632, 476] width 384 height 20
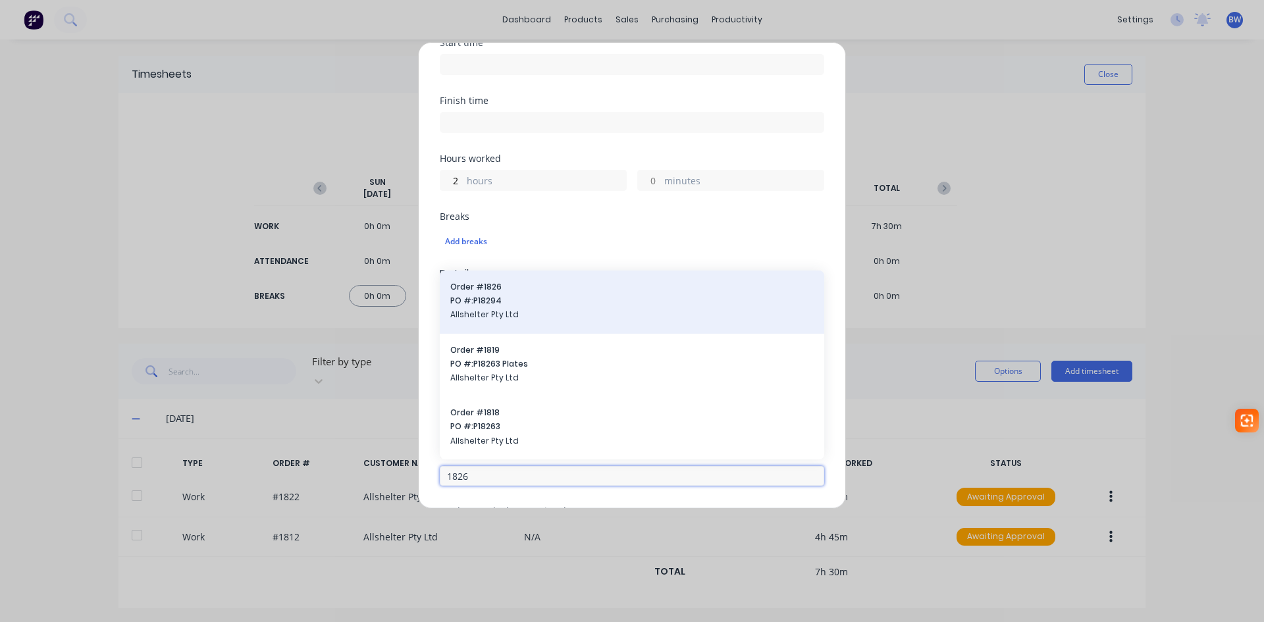
type input "1826"
click at [527, 281] on div "Order # 1826 PO #: P18294 Allshelter Pty Ltd" at bounding box center [631, 302] width 363 height 42
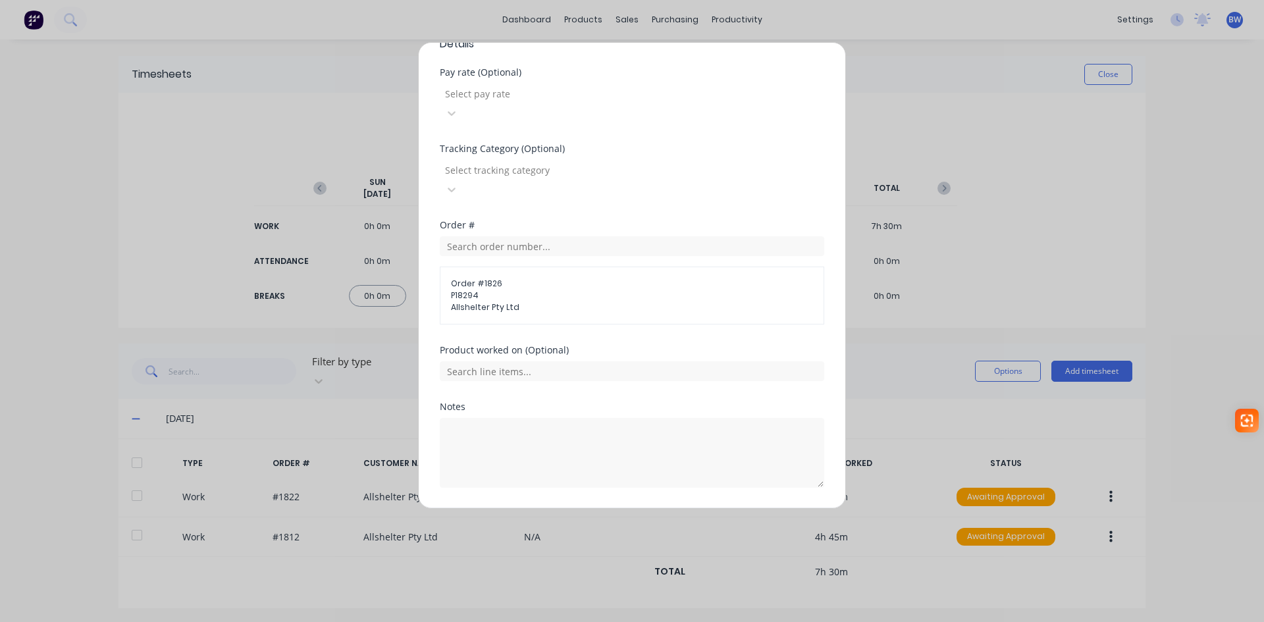
scroll to position [428, 0]
click at [578, 508] on button "Add manual time entry" at bounding box center [600, 518] width 111 height 21
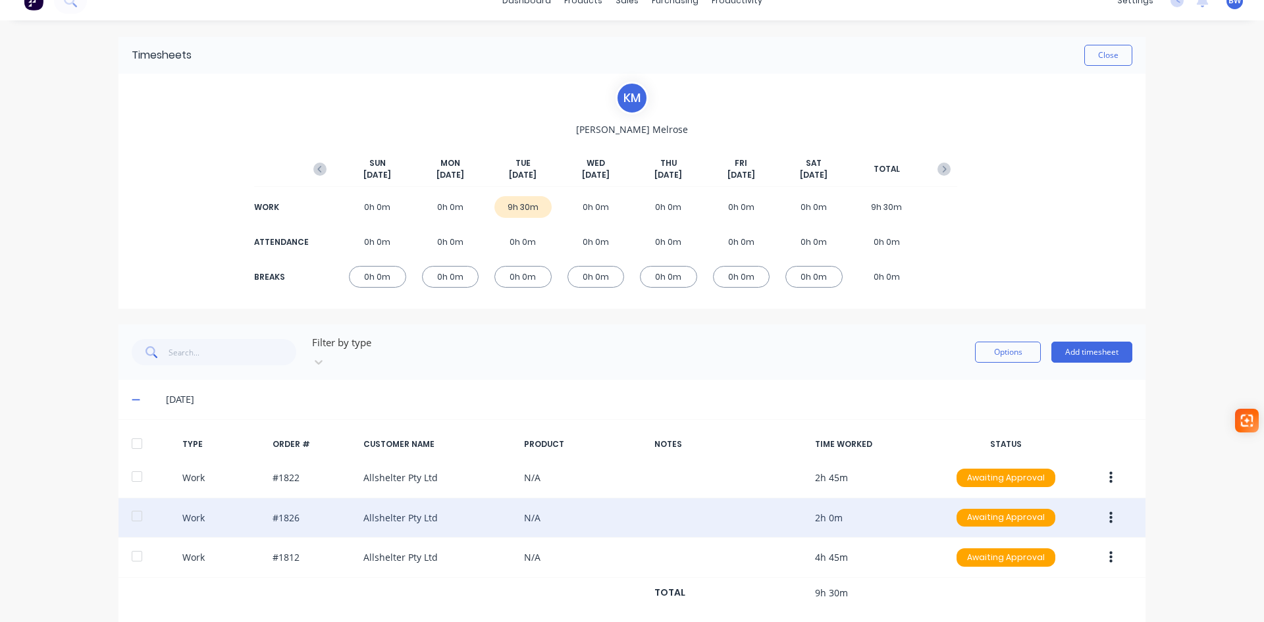
scroll to position [30, 0]
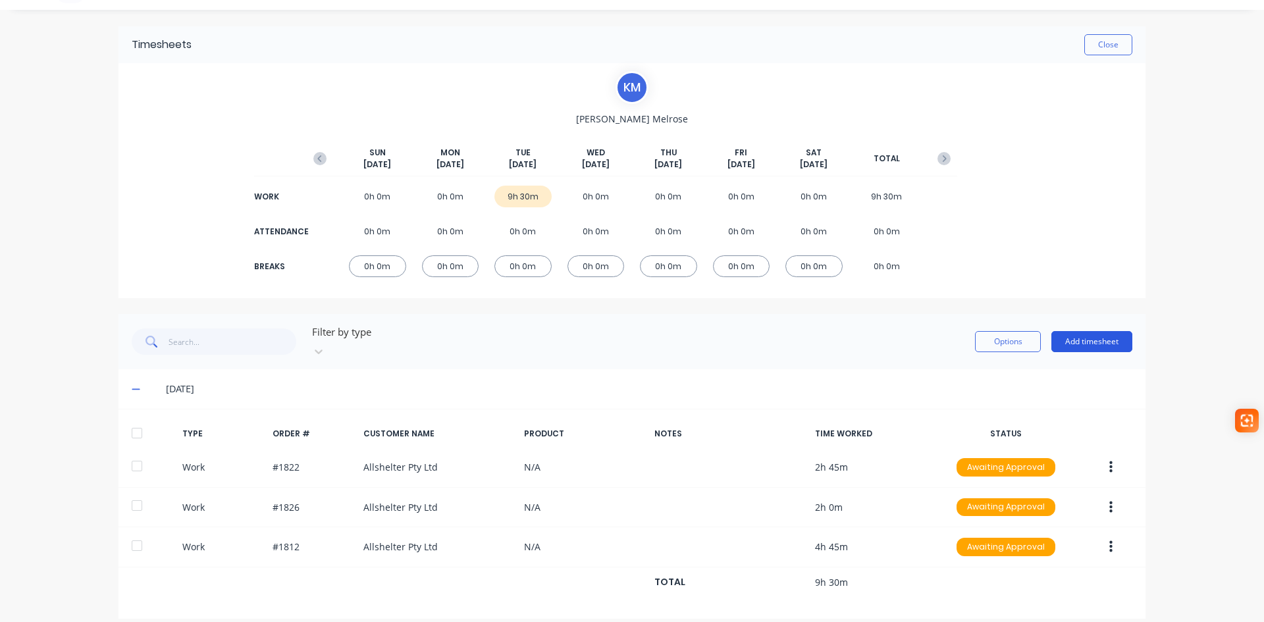
click at [1101, 335] on button "Add timesheet" at bounding box center [1091, 341] width 81 height 21
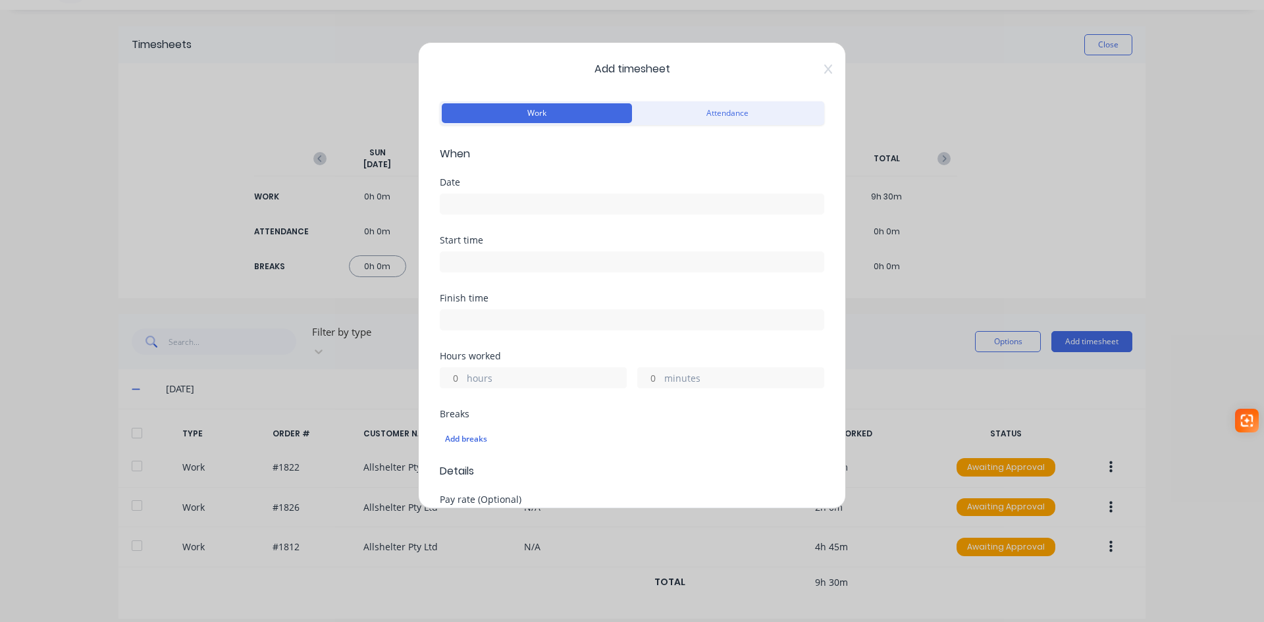
click at [460, 203] on input at bounding box center [631, 204] width 383 height 20
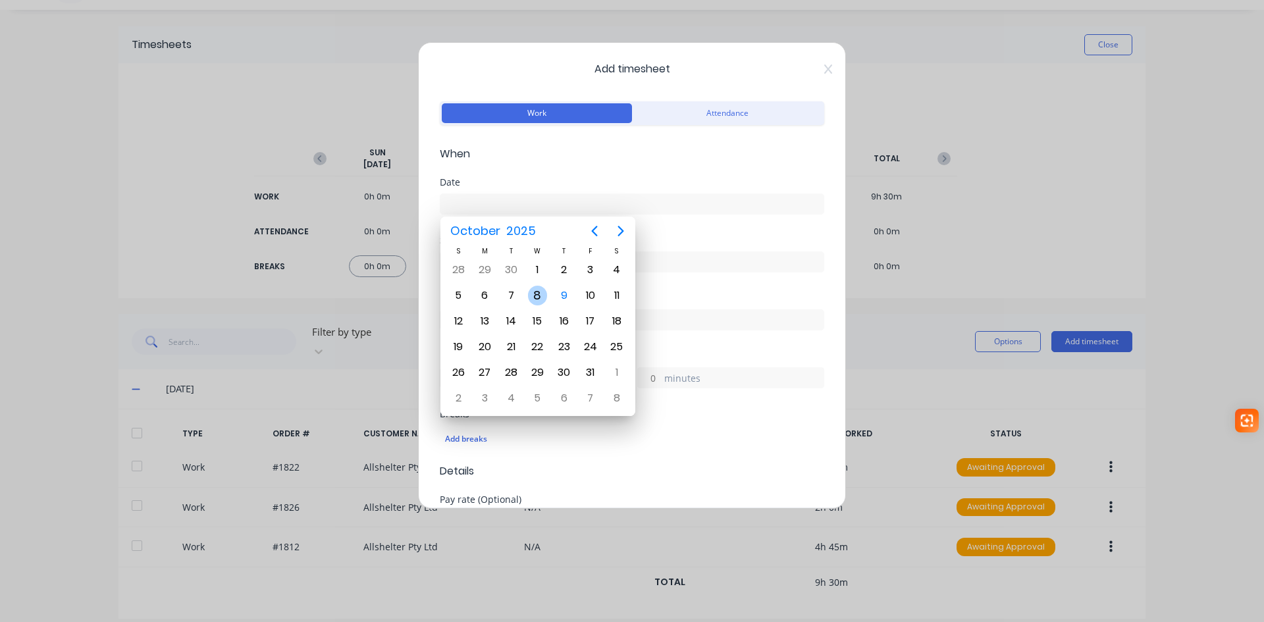
click at [538, 301] on div "8" at bounding box center [538, 296] width 20 height 20
type input "08/10/2025"
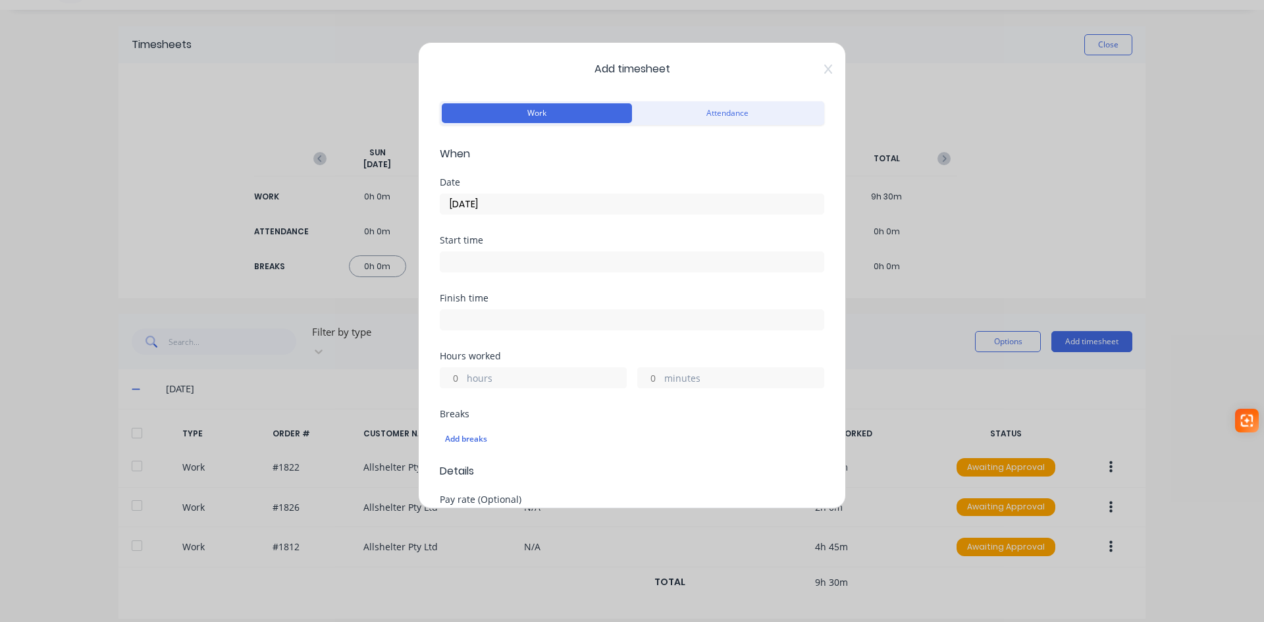
click at [458, 382] on input "hours" at bounding box center [451, 378] width 23 height 20
type input "8"
click at [646, 380] on input "minutes" at bounding box center [649, 378] width 23 height 20
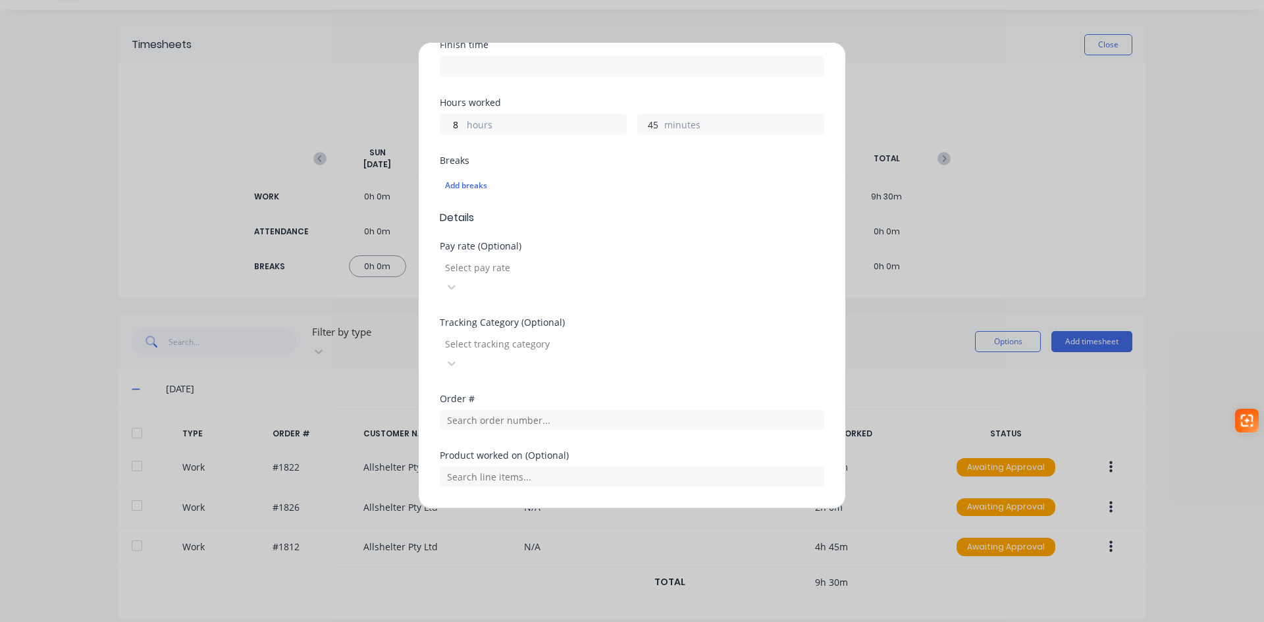
scroll to position [329, 0]
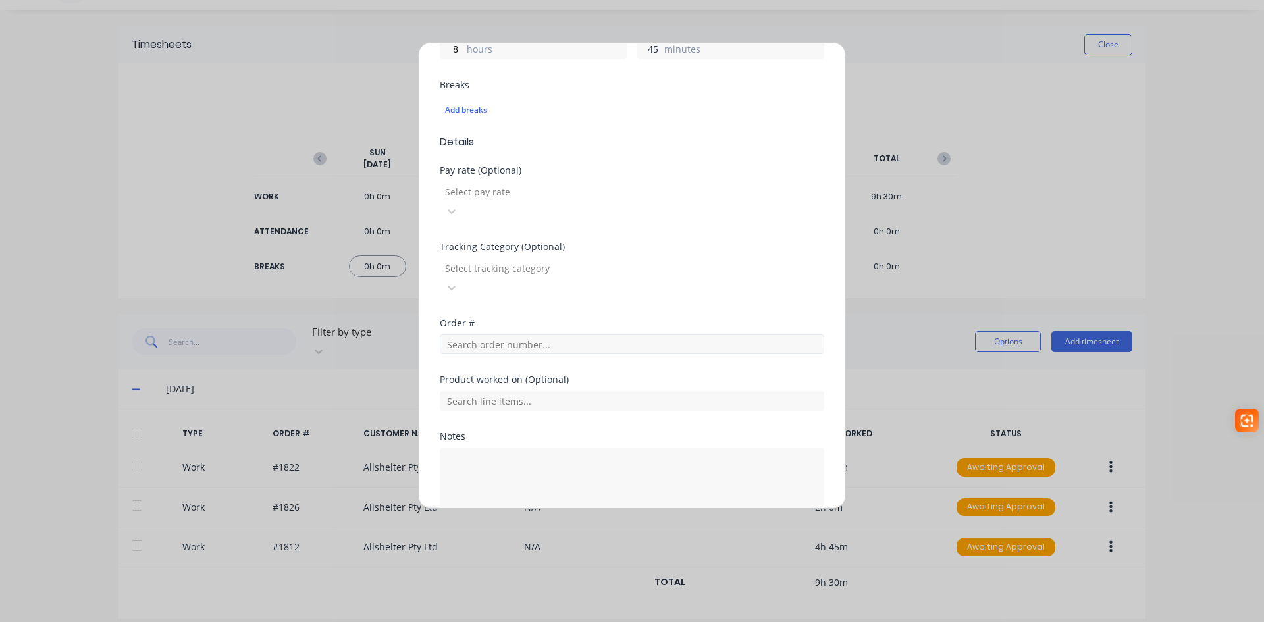
type input "45"
click at [489, 334] on input "text" at bounding box center [632, 344] width 384 height 20
type input "1826"
drag, startPoint x: 490, startPoint y: 86, endPoint x: 483, endPoint y: 109, distance: 24.6
click at [489, 88] on div "Breaks" at bounding box center [632, 84] width 384 height 9
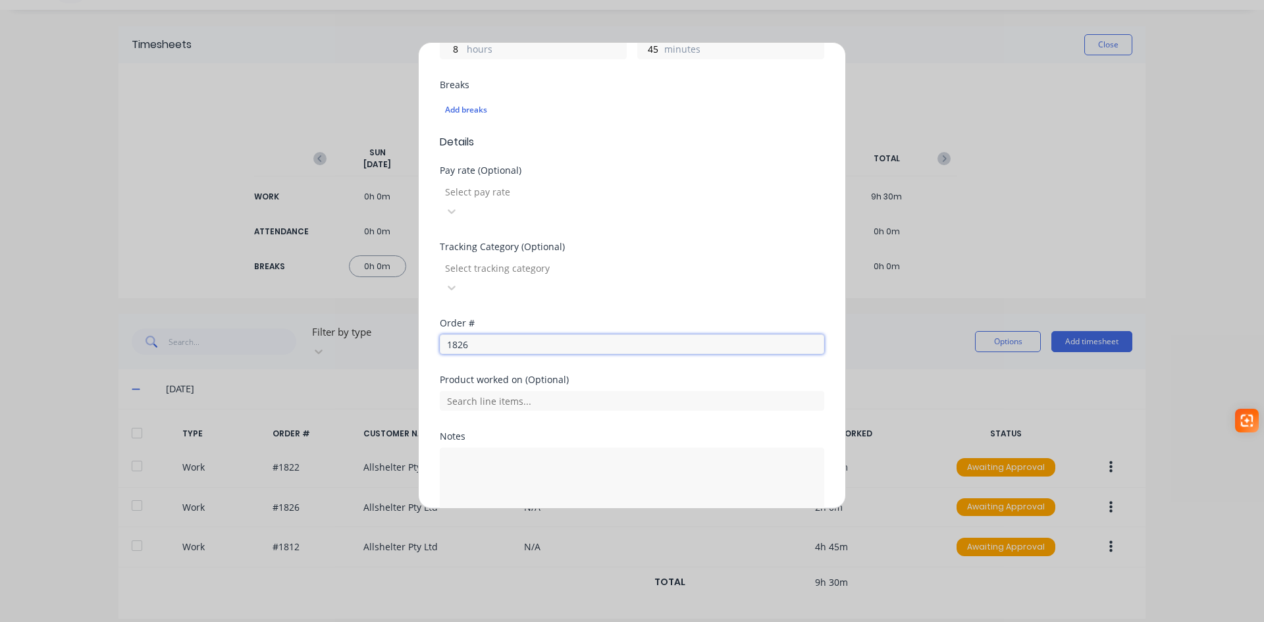
click at [482, 334] on input "1826" at bounding box center [632, 344] width 384 height 20
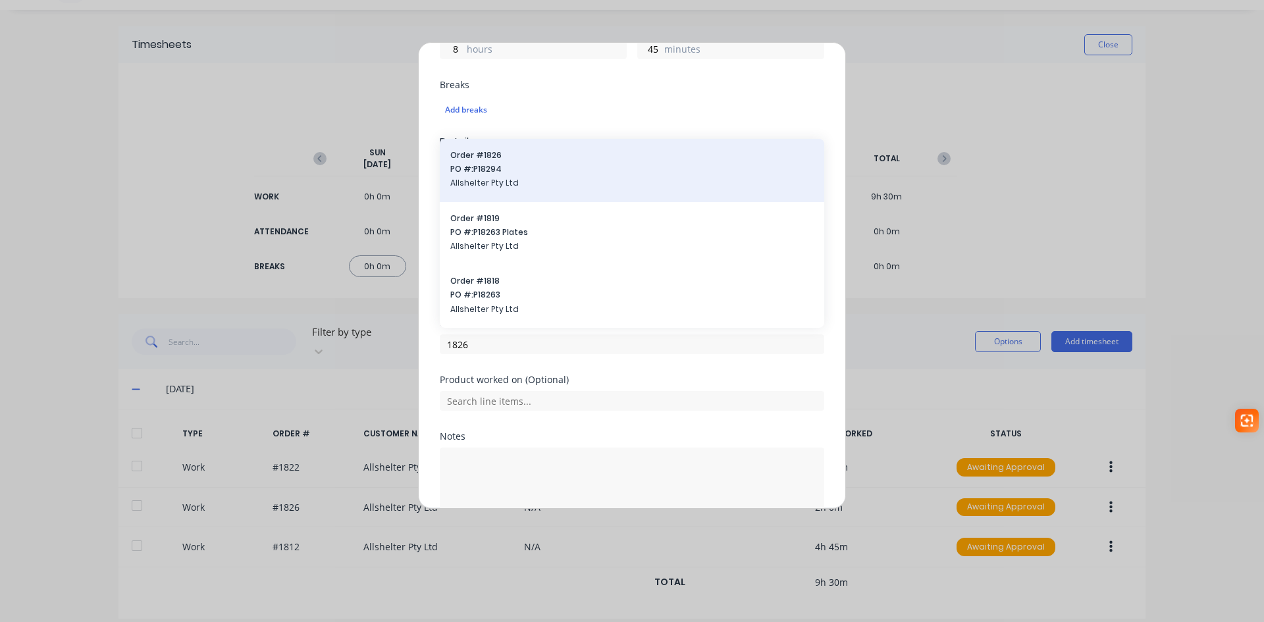
click at [496, 163] on span "PO #: P18294" at bounding box center [631, 169] width 363 height 12
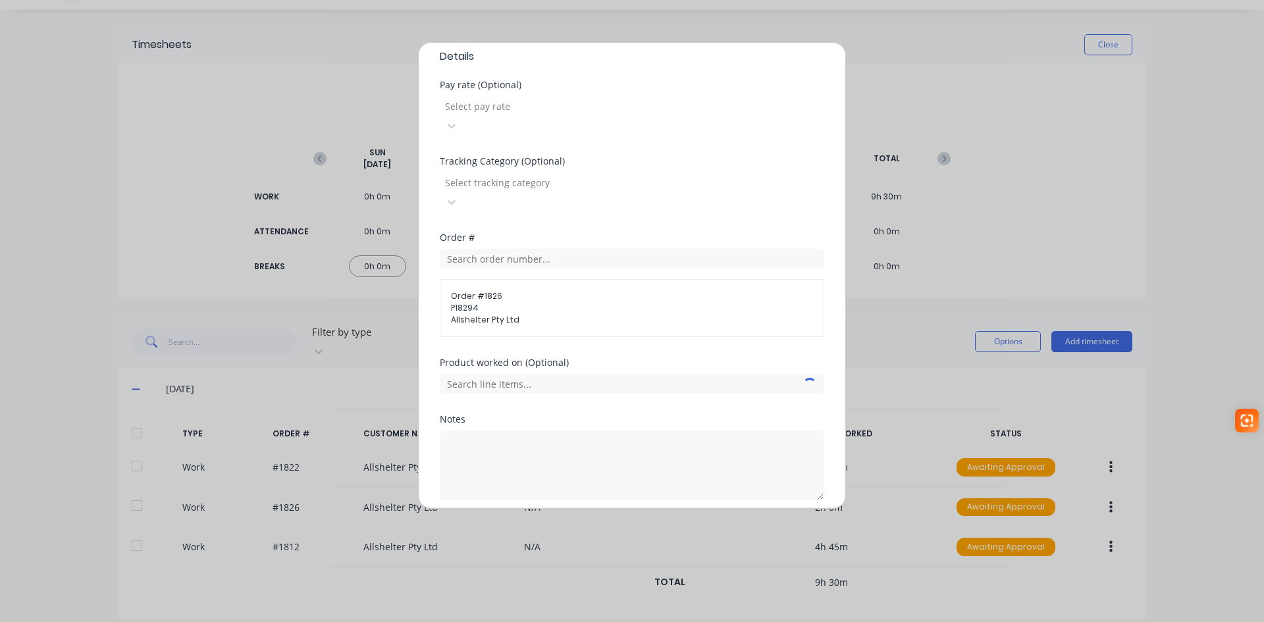
scroll to position [428, 0]
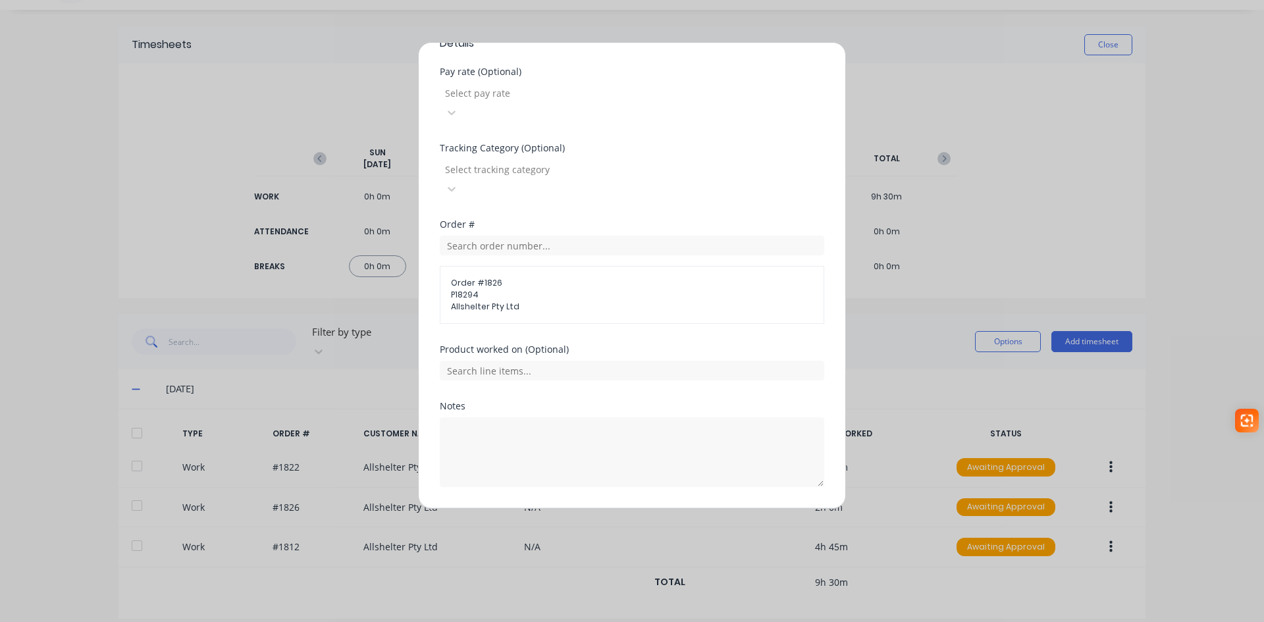
click at [582, 508] on button "Add manual time entry" at bounding box center [600, 518] width 111 height 21
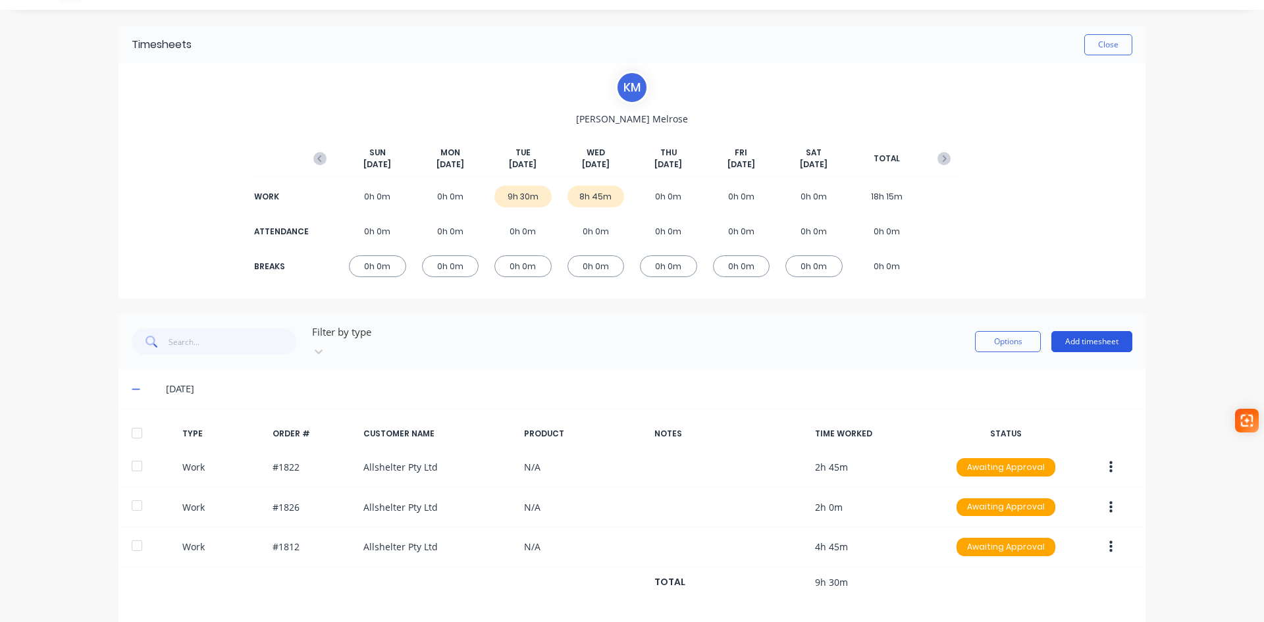
click at [1108, 336] on button "Add timesheet" at bounding box center [1091, 341] width 81 height 21
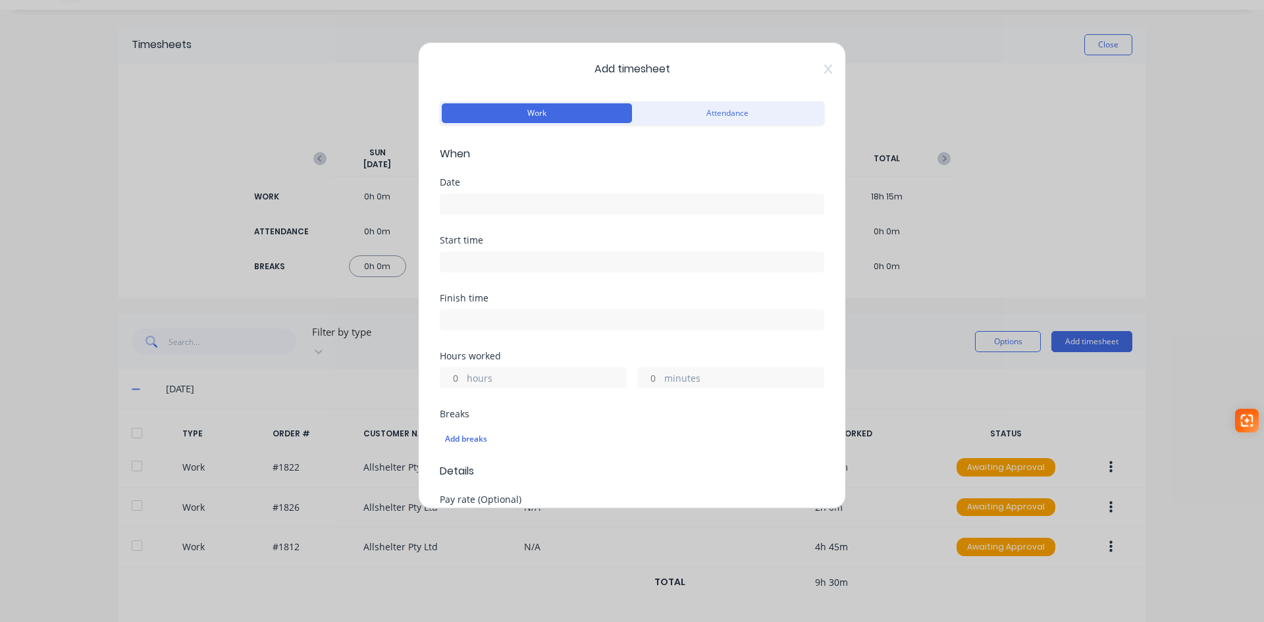
click at [463, 197] on input at bounding box center [631, 204] width 383 height 20
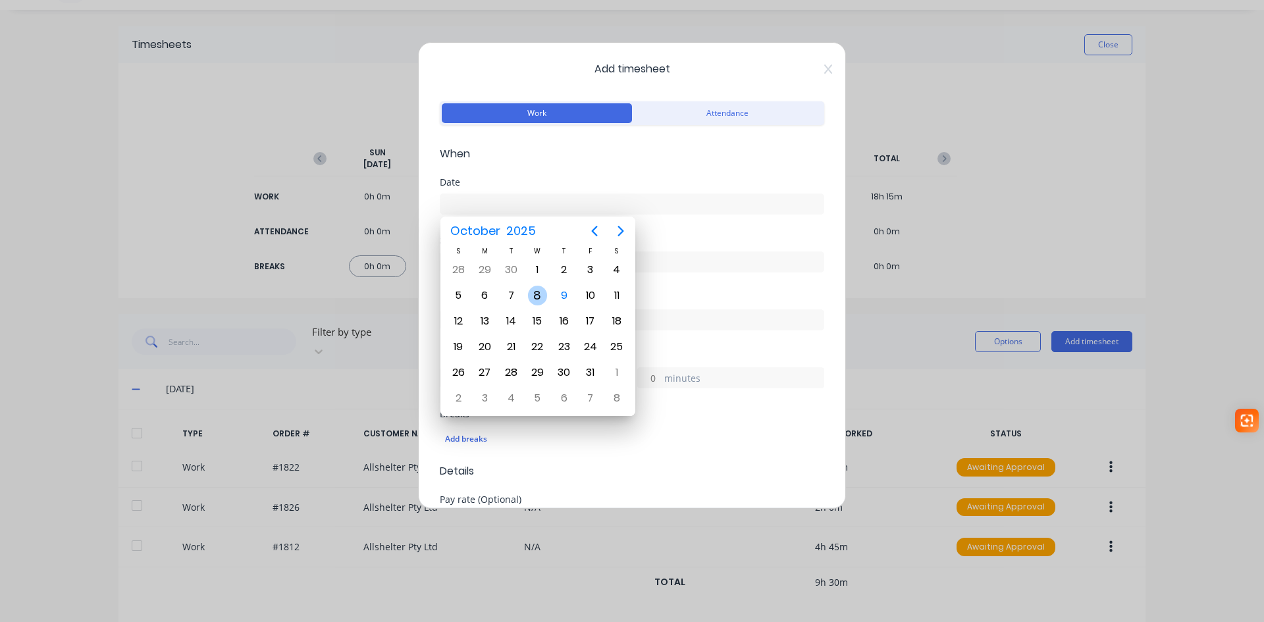
click at [532, 296] on div "8" at bounding box center [538, 296] width 20 height 20
type input "08/10/2025"
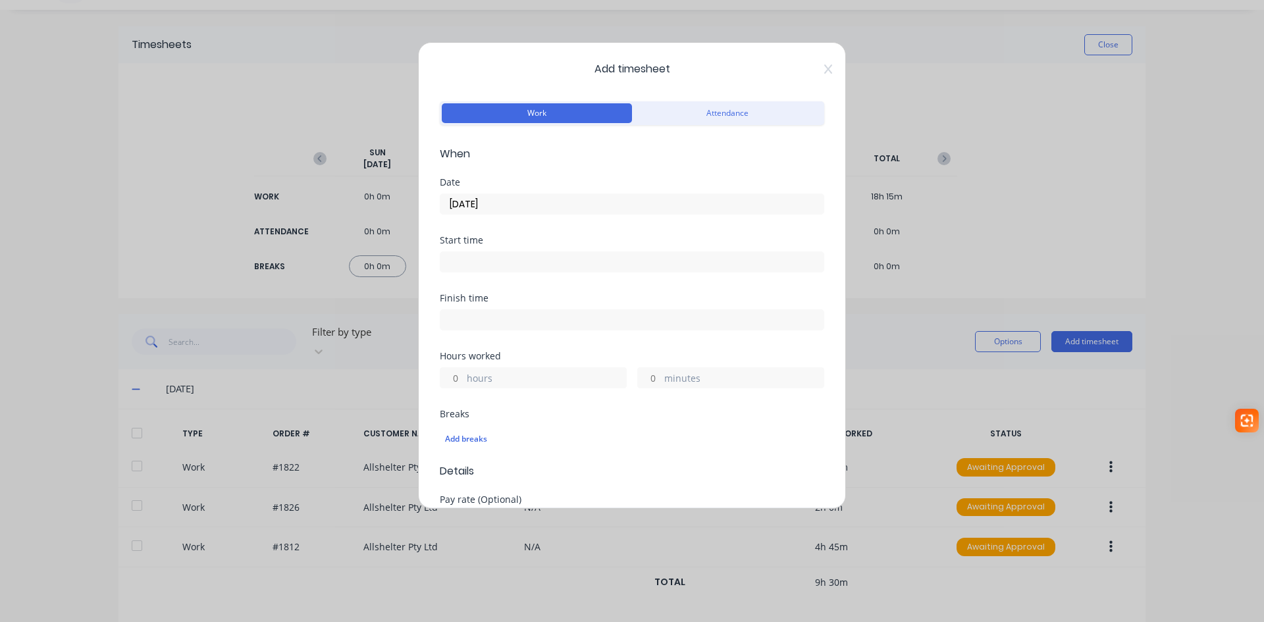
click at [649, 380] on input "minutes" at bounding box center [649, 378] width 23 height 20
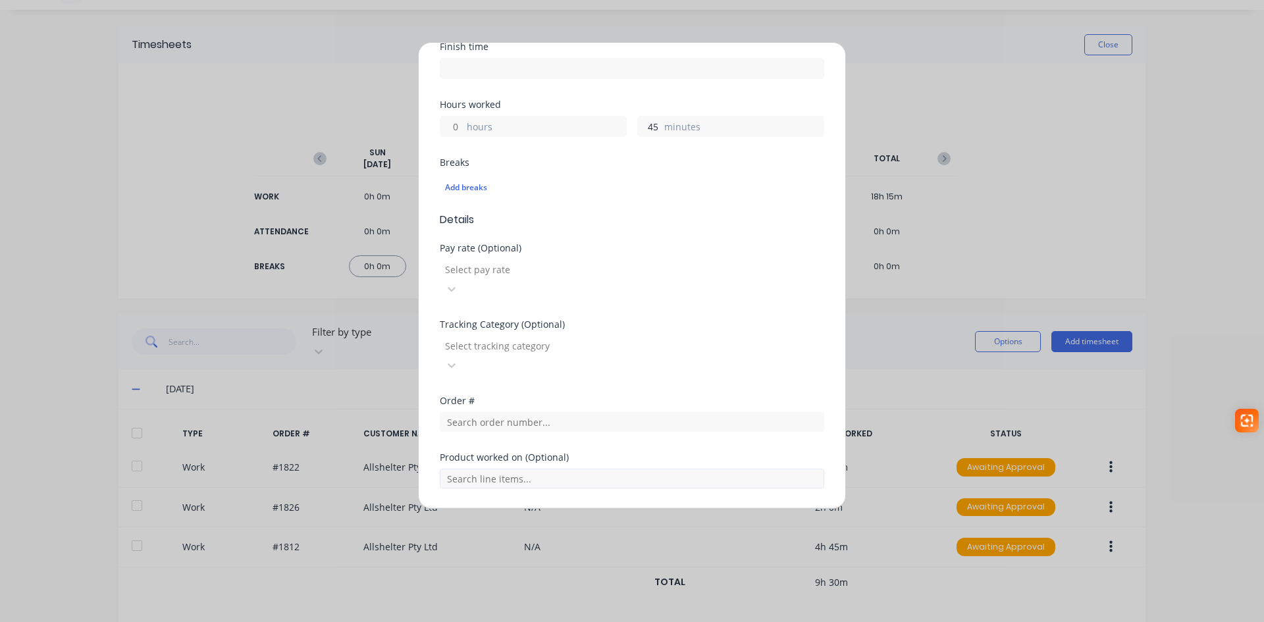
scroll to position [263, 0]
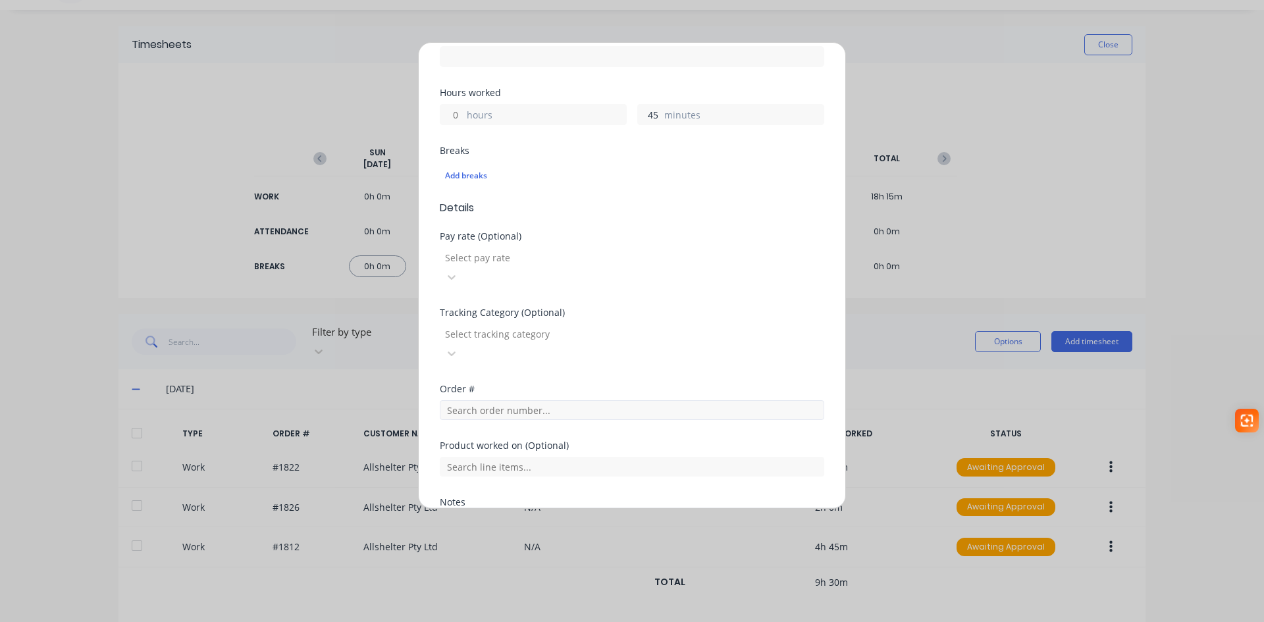
type input "45"
click at [484, 400] on input "text" at bounding box center [632, 410] width 384 height 20
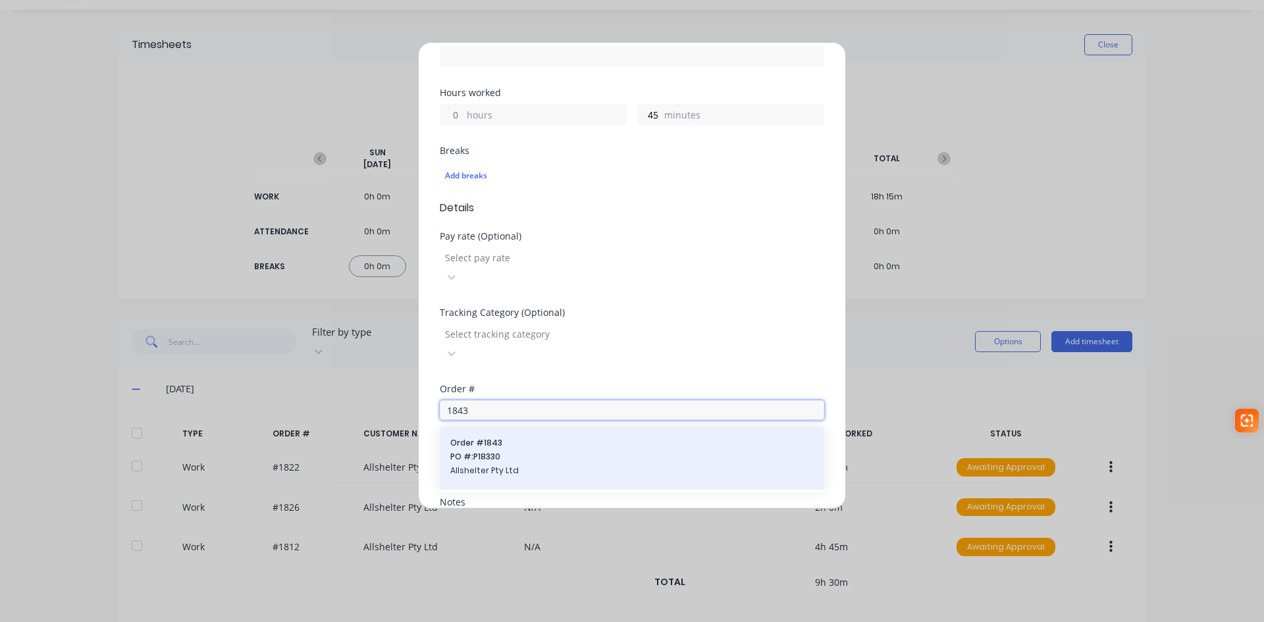
type input "1843"
click at [484, 451] on span "PO #: P18330" at bounding box center [631, 457] width 363 height 12
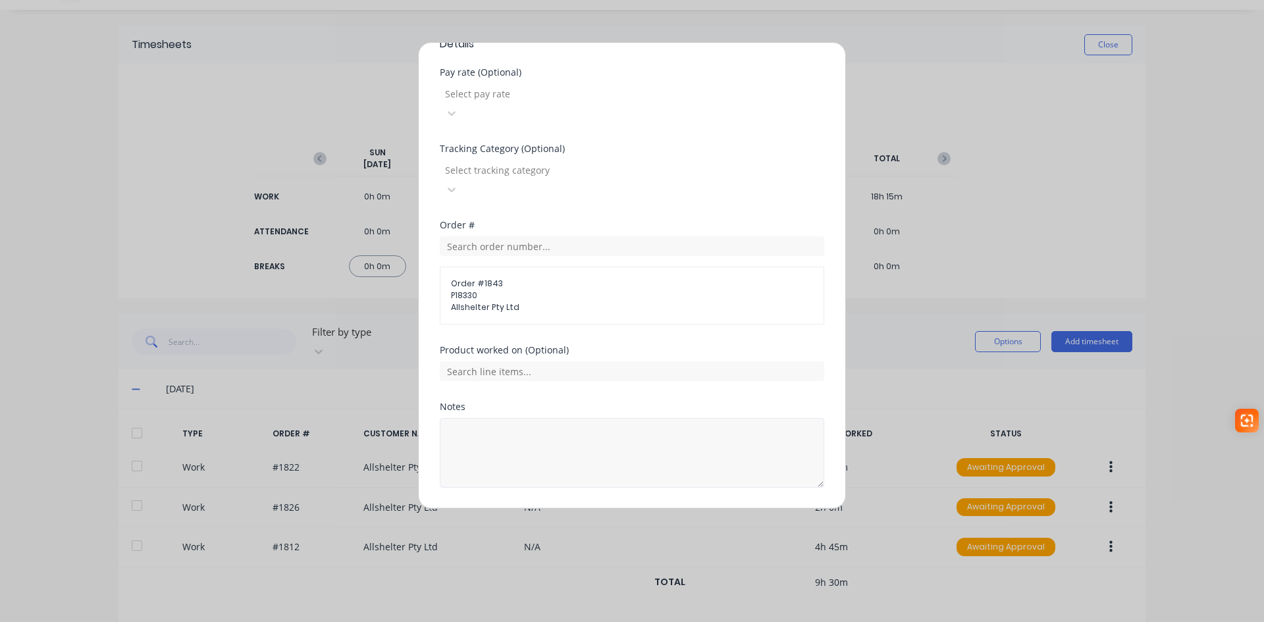
scroll to position [428, 0]
click at [572, 508] on button "Add manual time entry" at bounding box center [600, 518] width 111 height 21
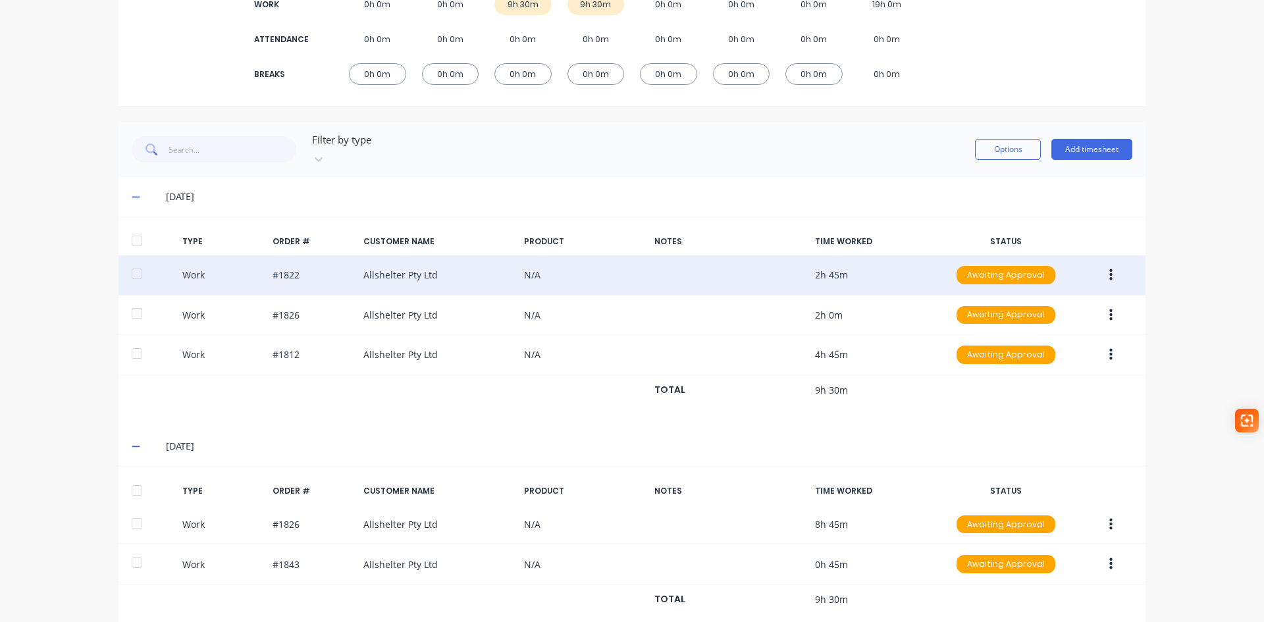
scroll to position [227, 0]
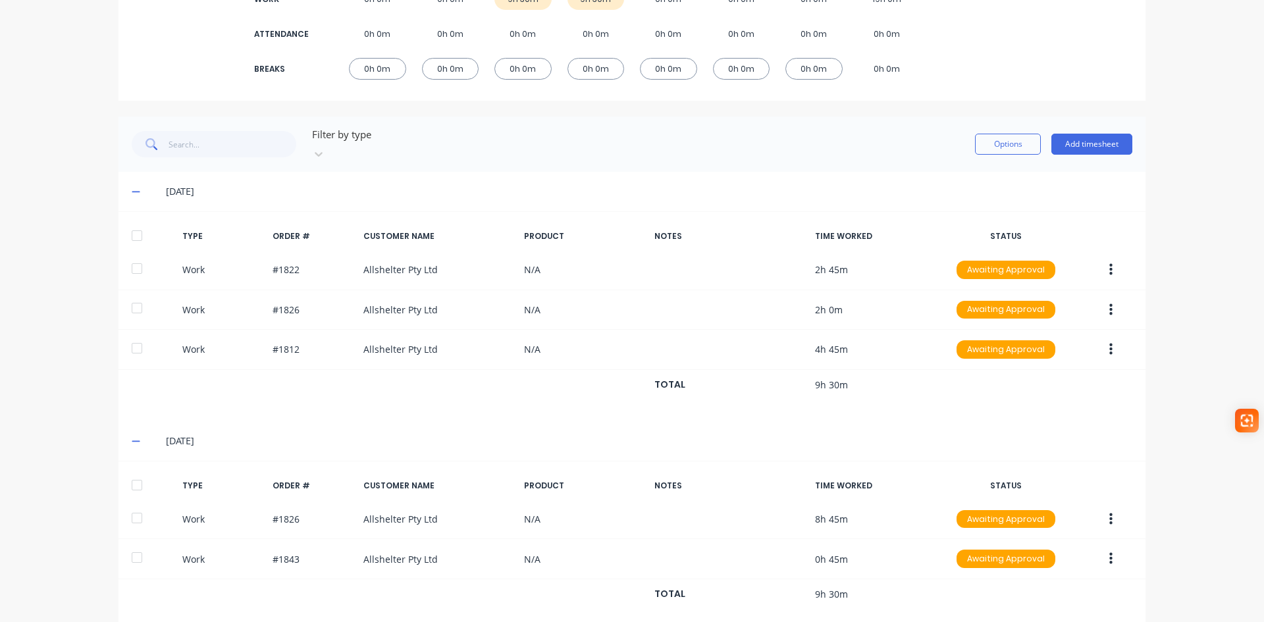
click at [124, 175] on div "07/10/25" at bounding box center [631, 191] width 1027 height 39
click at [132, 187] on icon at bounding box center [136, 191] width 9 height 9
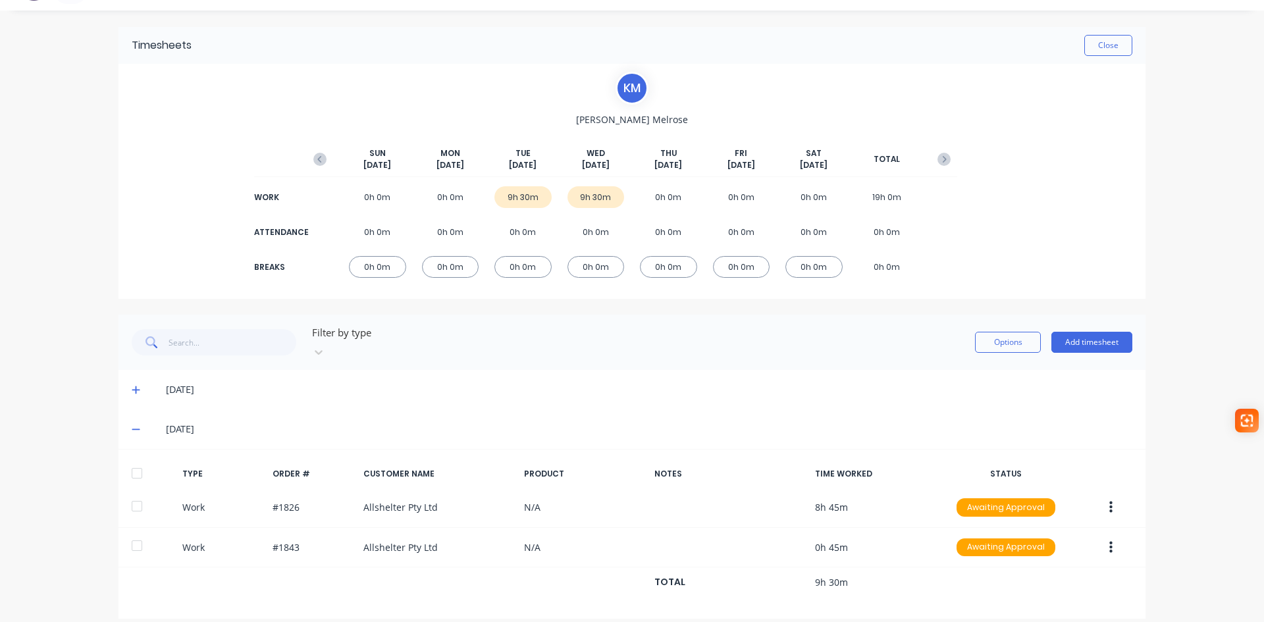
click at [124, 416] on div "08/10/25" at bounding box center [631, 428] width 1027 height 39
click at [132, 424] on icon at bounding box center [136, 428] width 9 height 9
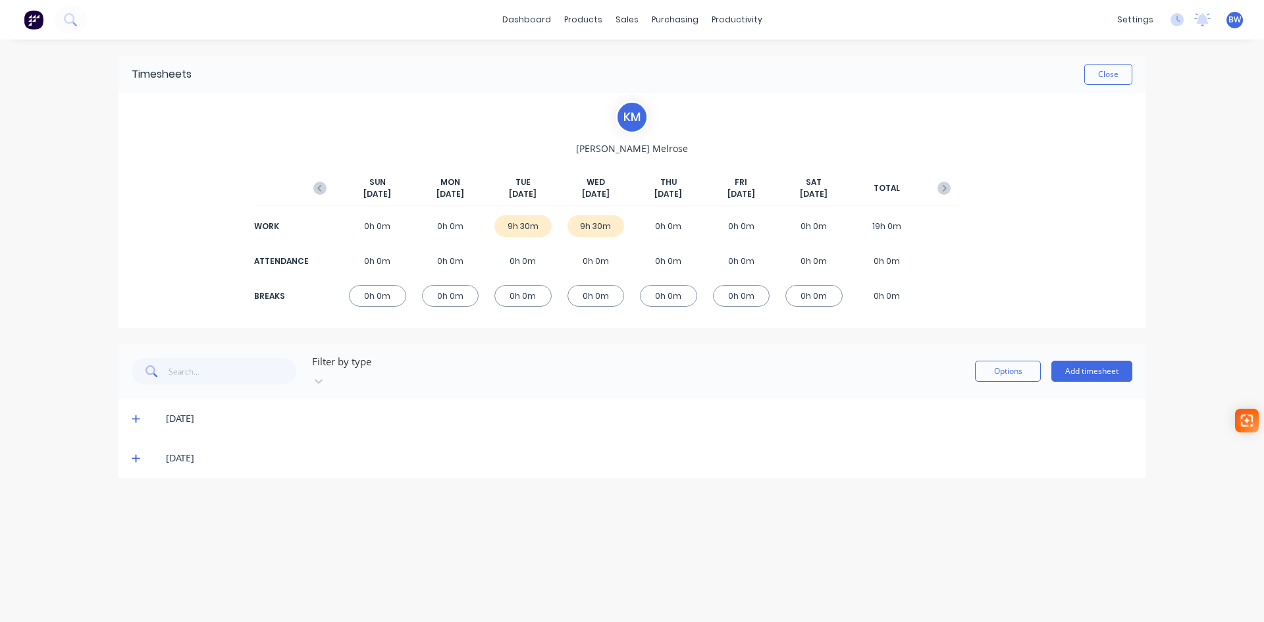
scroll to position [0, 0]
click at [1092, 367] on button "Add timesheet" at bounding box center [1091, 371] width 81 height 21
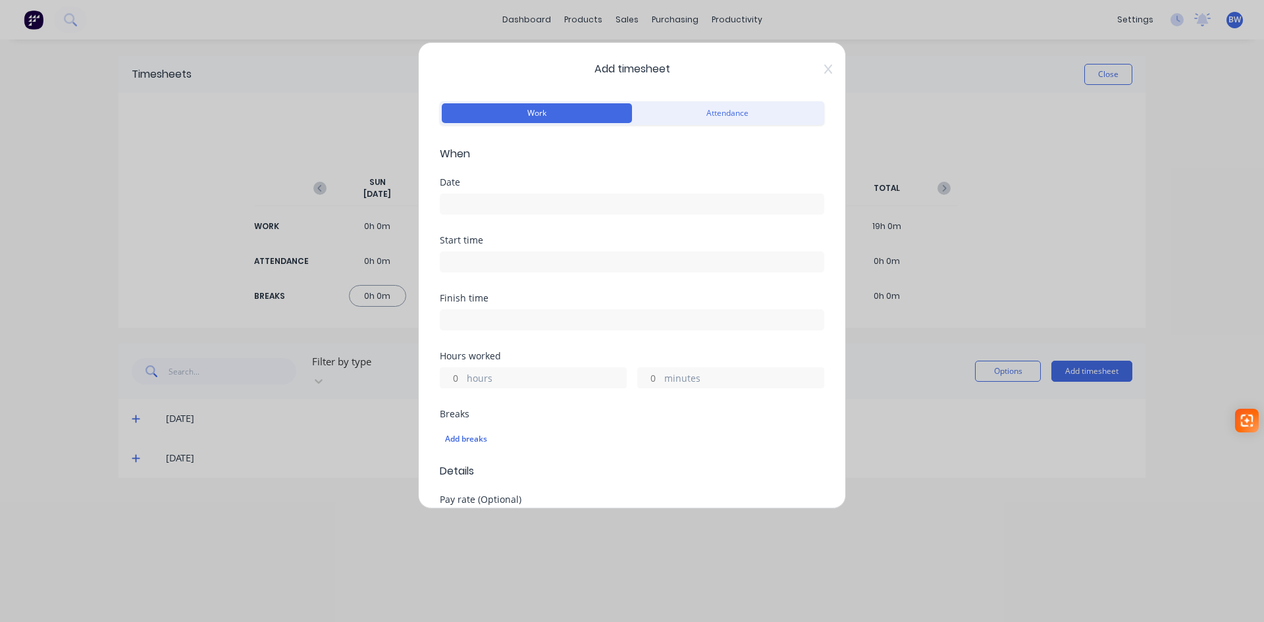
click at [536, 209] on input at bounding box center [631, 204] width 383 height 20
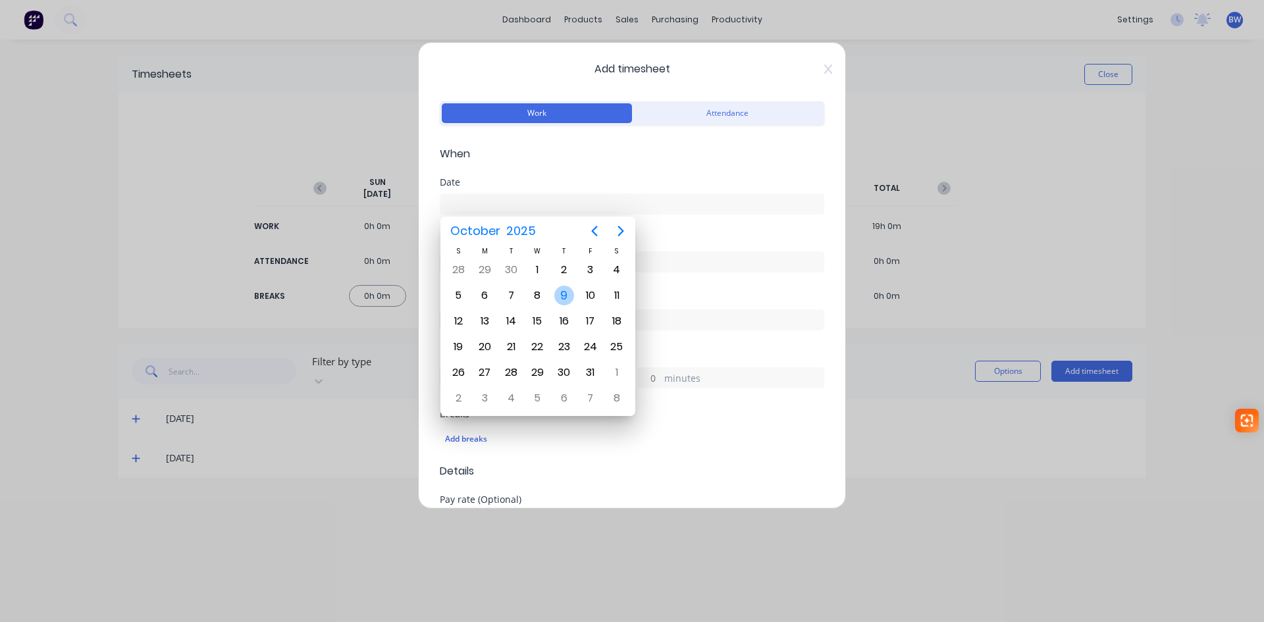
click at [568, 297] on div "9" at bounding box center [564, 296] width 20 height 20
type input "09/10/2025"
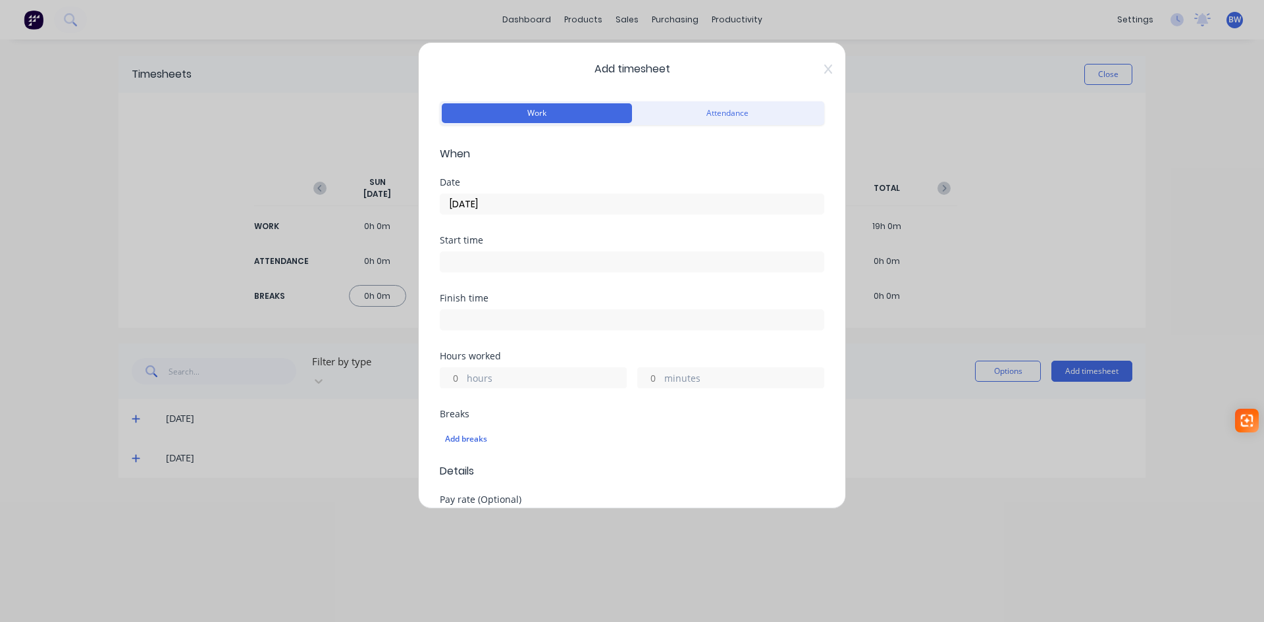
click at [489, 262] on input at bounding box center [631, 262] width 383 height 20
type input "04:44 PM"
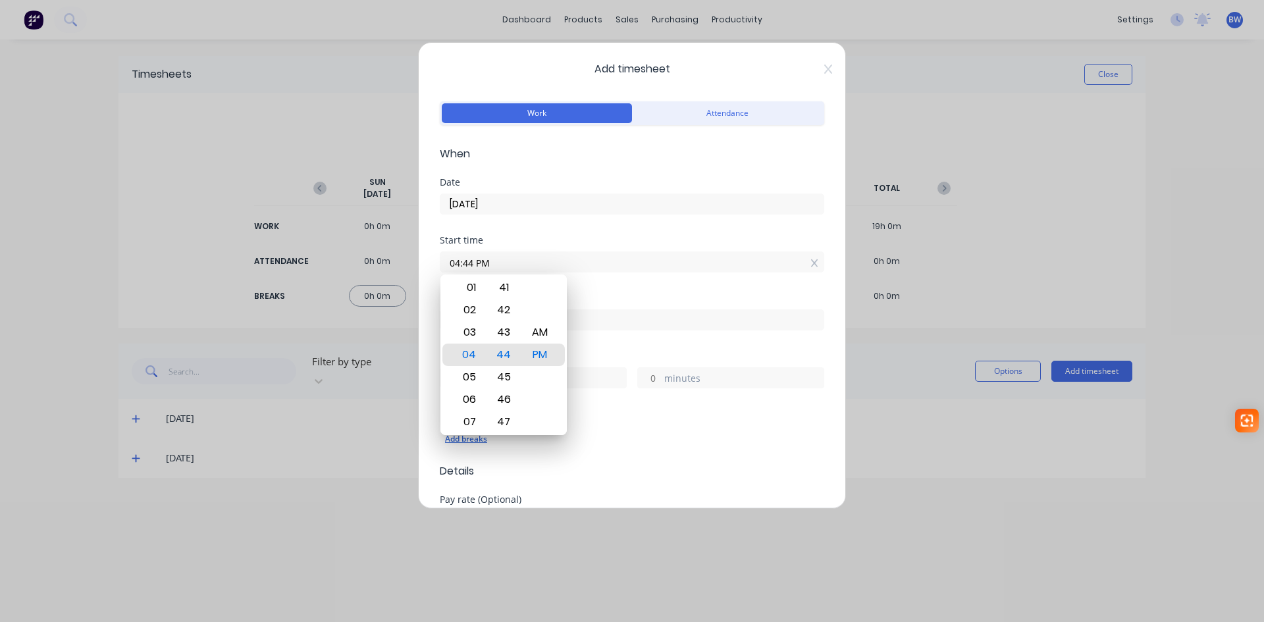
click at [648, 438] on div "Add breaks" at bounding box center [632, 438] width 374 height 17
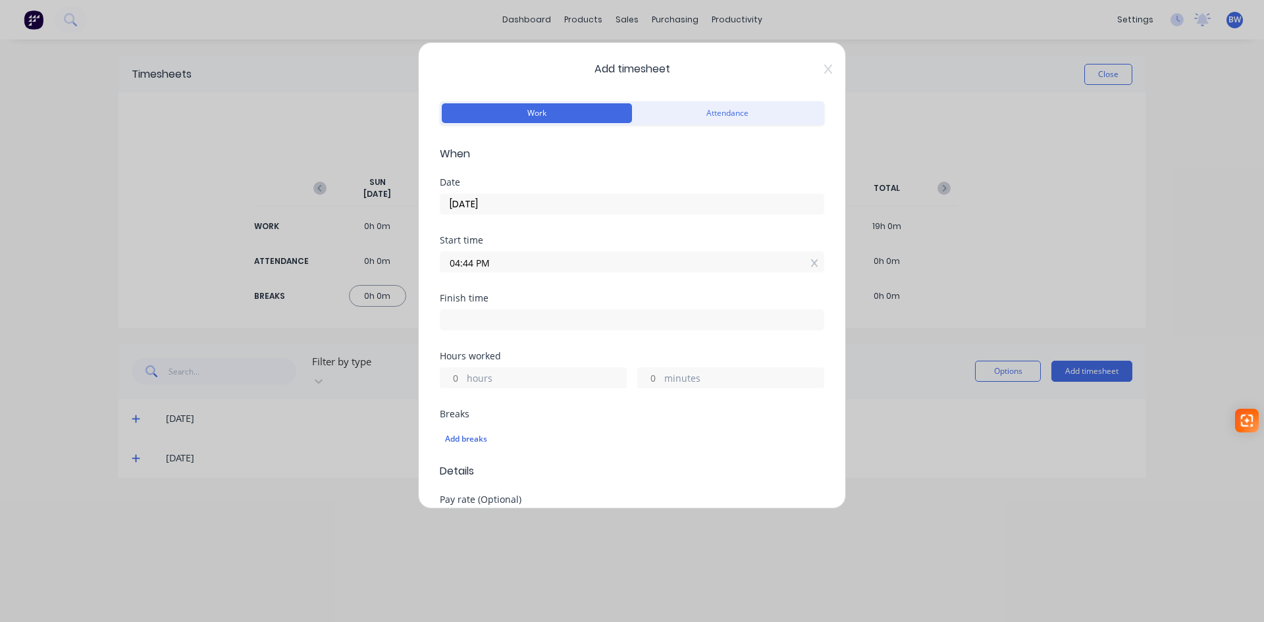
click at [454, 375] on input "hours" at bounding box center [451, 378] width 23 height 20
type input "3"
type input "07:44 PM"
click at [648, 375] on input "0" at bounding box center [649, 378] width 23 height 20
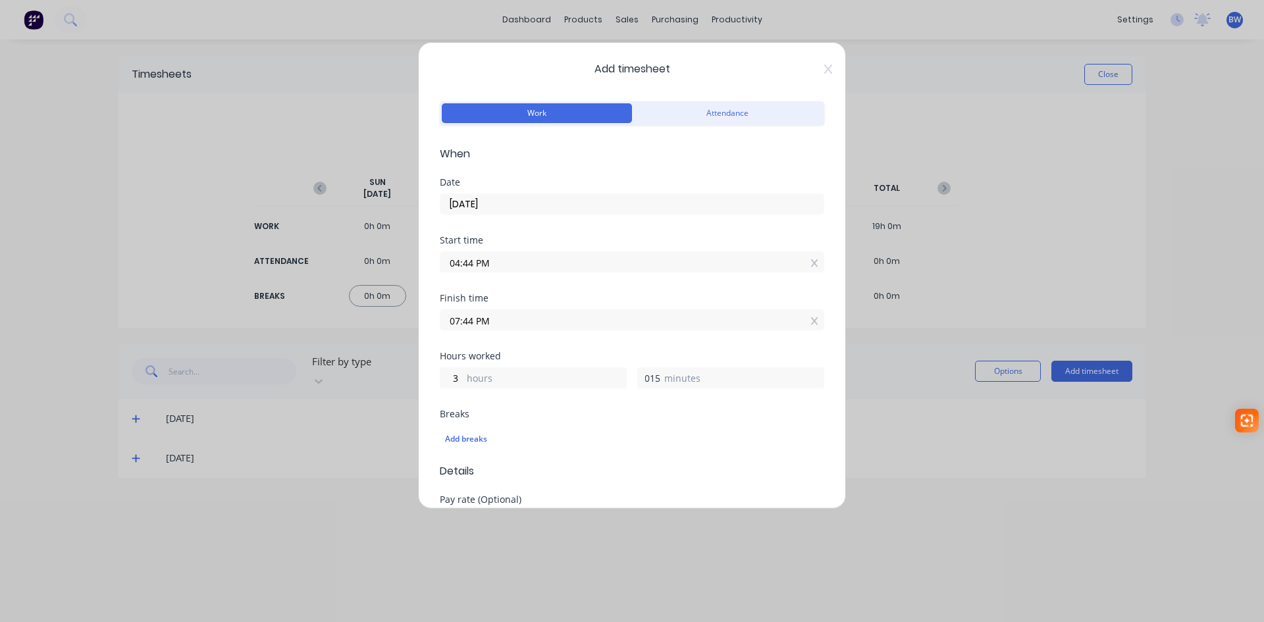
click at [646, 376] on input "015" at bounding box center [649, 378] width 23 height 20
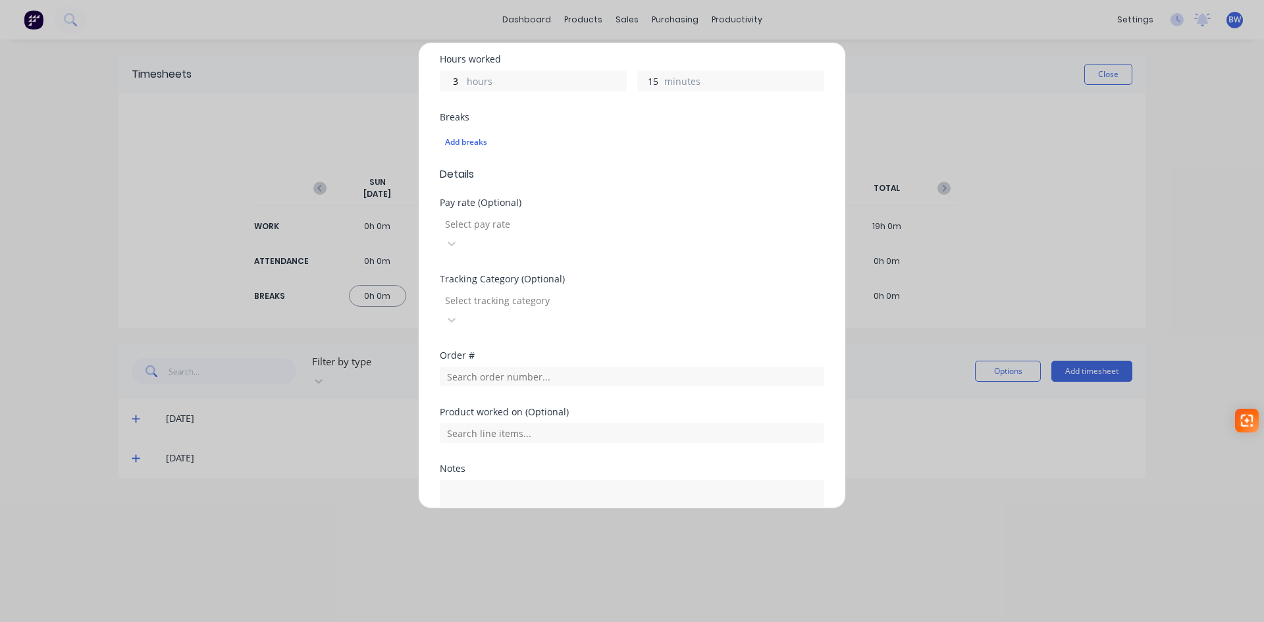
scroll to position [329, 0]
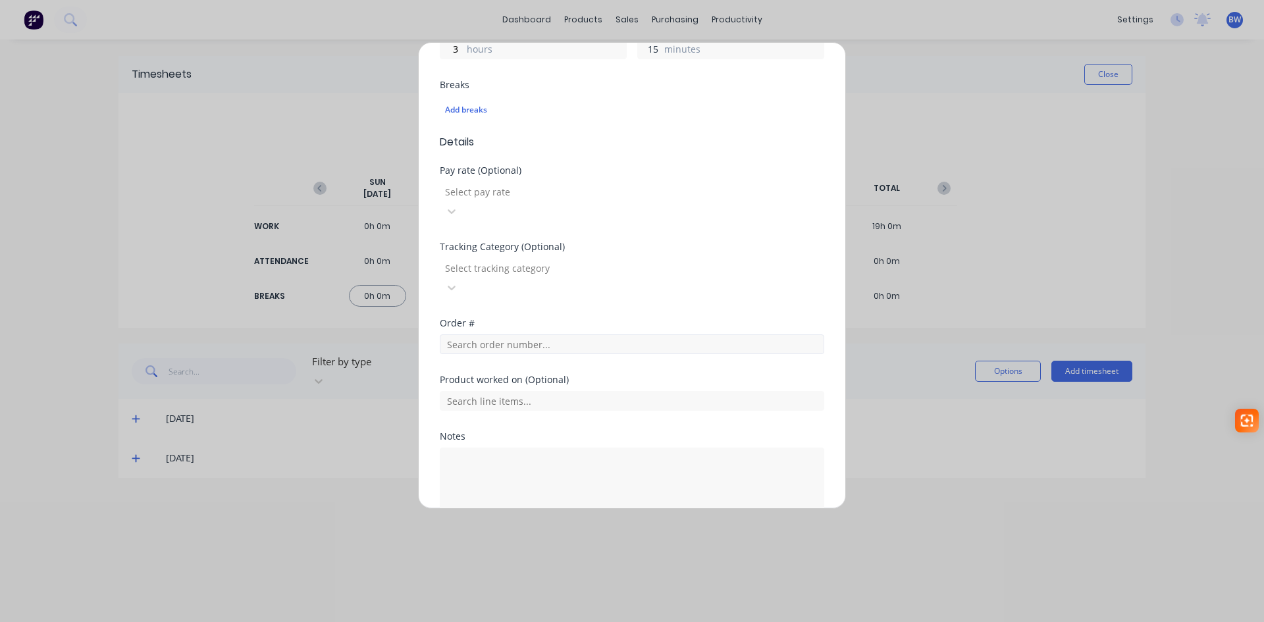
type input "15"
type input "07:59 PM"
click at [466, 334] on input "text" at bounding box center [632, 344] width 384 height 20
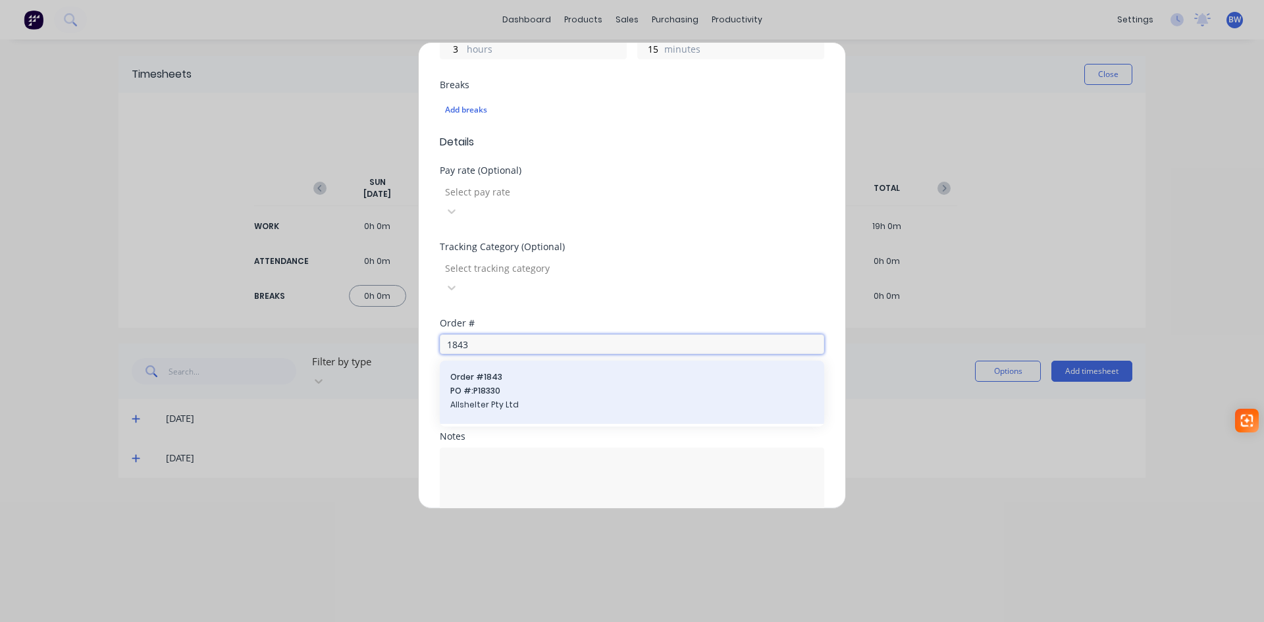
type input "1843"
click at [490, 384] on div "Order # 1843 PO #: P18330 Allshelter Pty Ltd" at bounding box center [632, 392] width 384 height 63
click at [494, 399] on span "Allshelter Pty Ltd" at bounding box center [631, 405] width 363 height 12
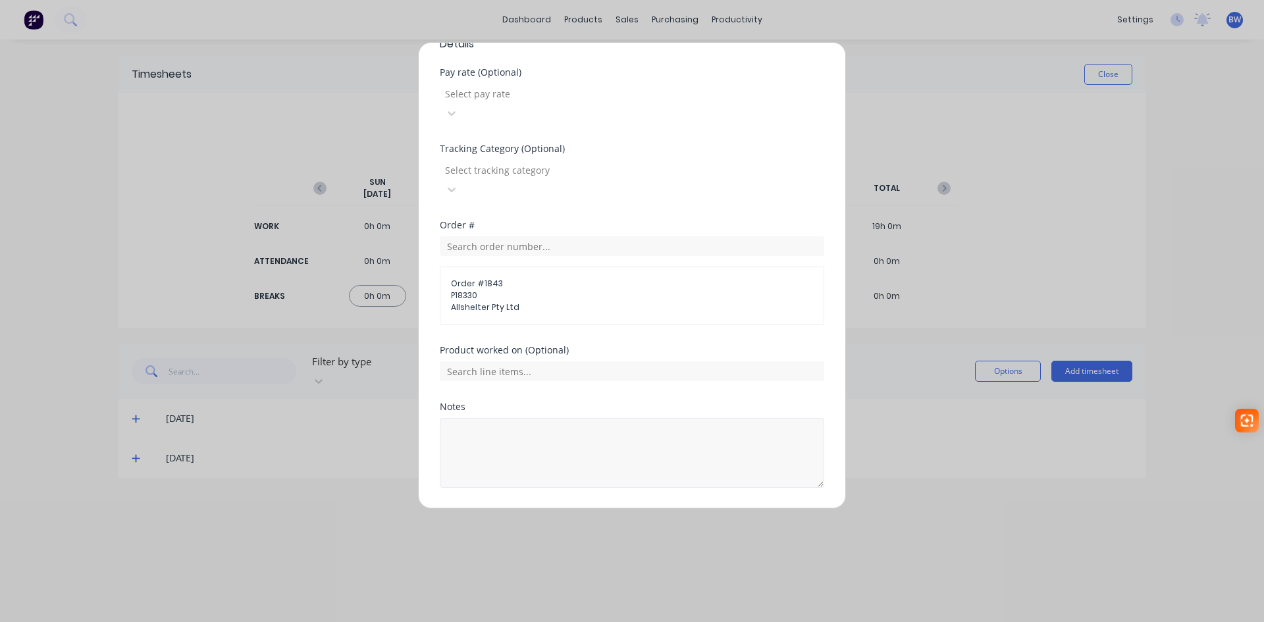
scroll to position [428, 0]
click at [574, 508] on button "Add manual time entry" at bounding box center [600, 518] width 111 height 21
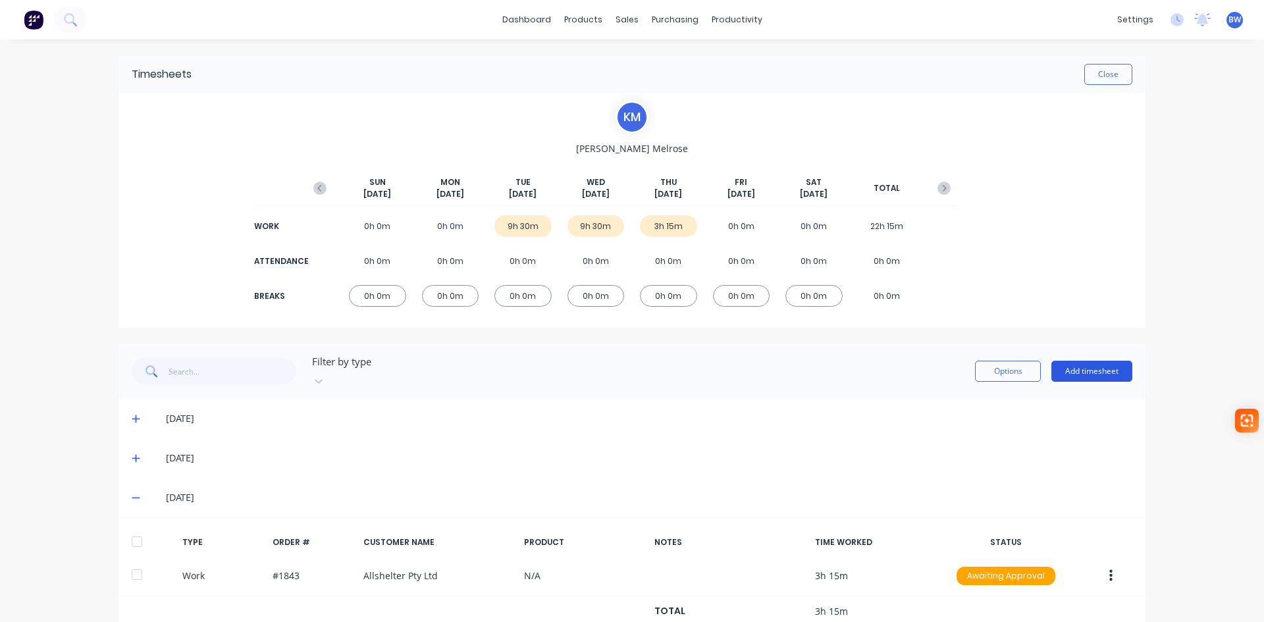
click at [1104, 367] on button "Add timesheet" at bounding box center [1091, 371] width 81 height 21
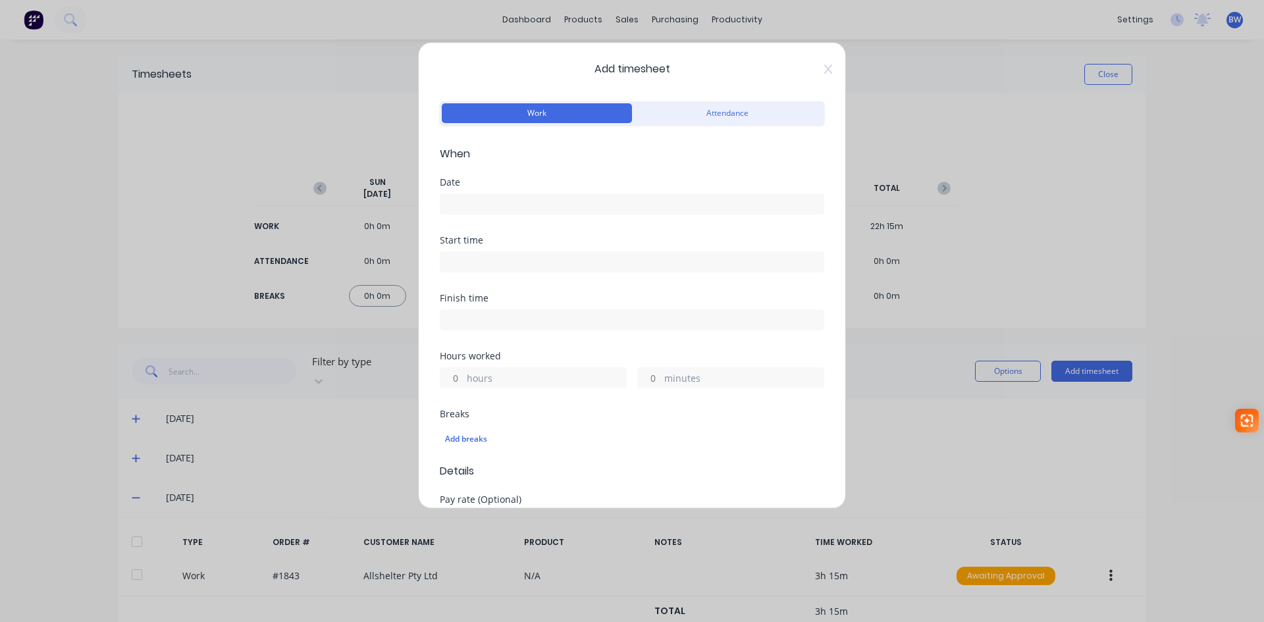
click at [496, 209] on input at bounding box center [631, 204] width 383 height 20
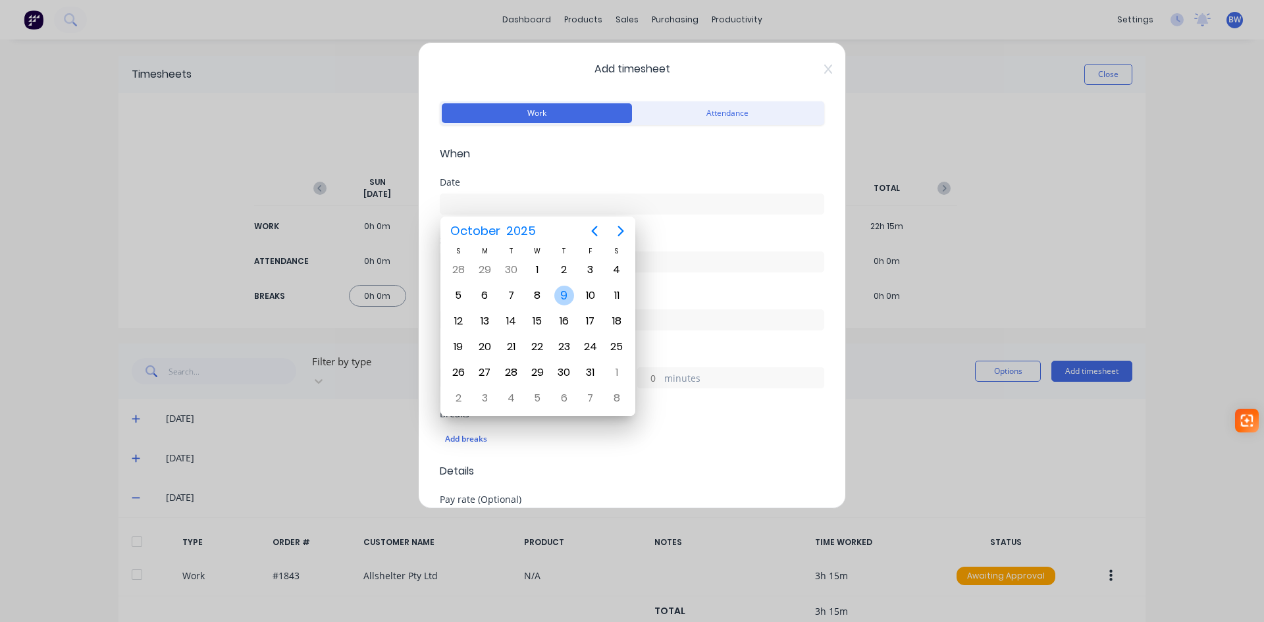
click at [556, 294] on div "9" at bounding box center [564, 296] width 20 height 20
type input "09/10/2025"
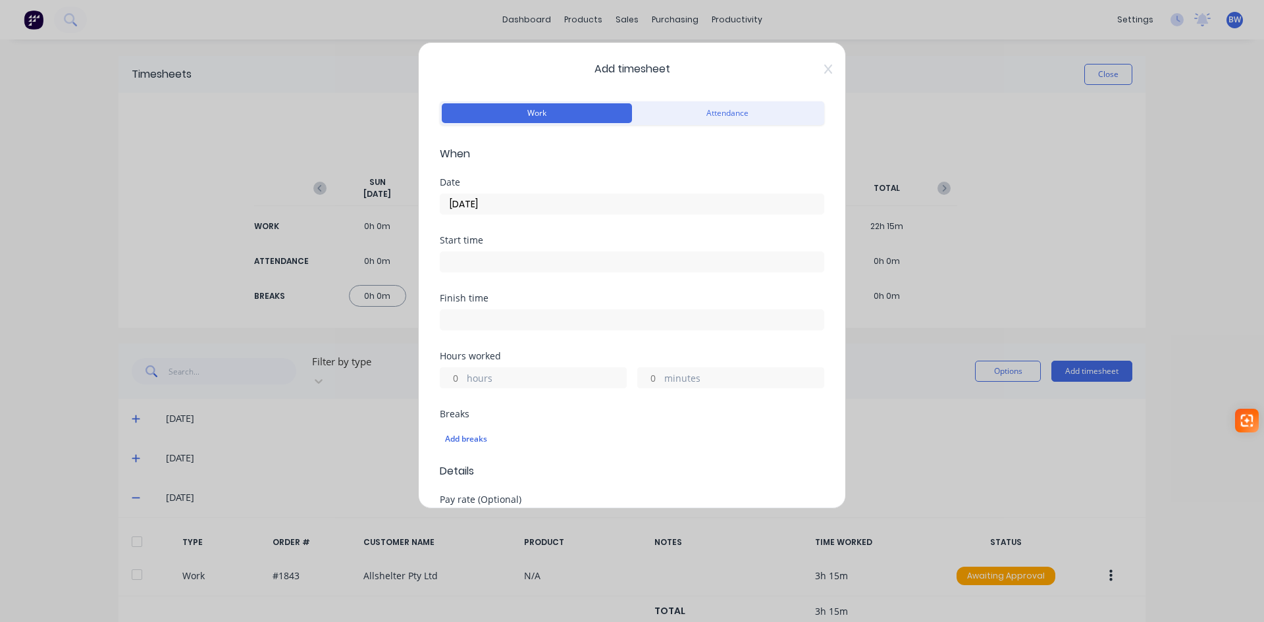
click at [465, 378] on div "hours" at bounding box center [533, 377] width 187 height 21
click at [456, 374] on input "hours" at bounding box center [451, 378] width 23 height 20
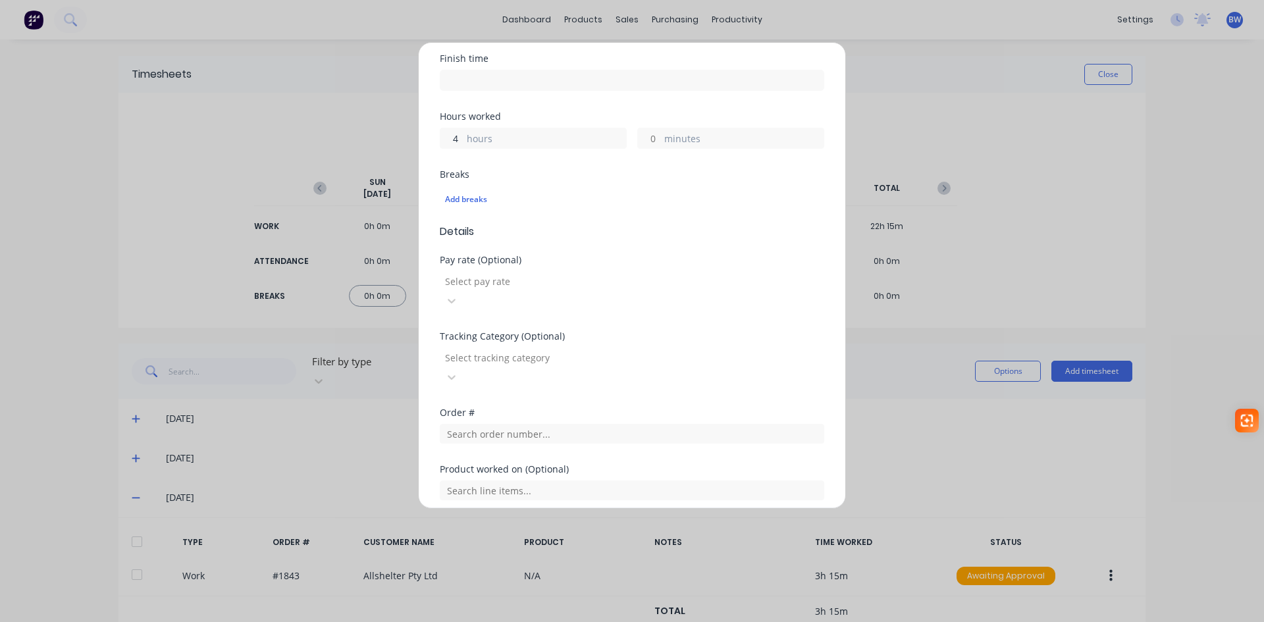
scroll to position [263, 0]
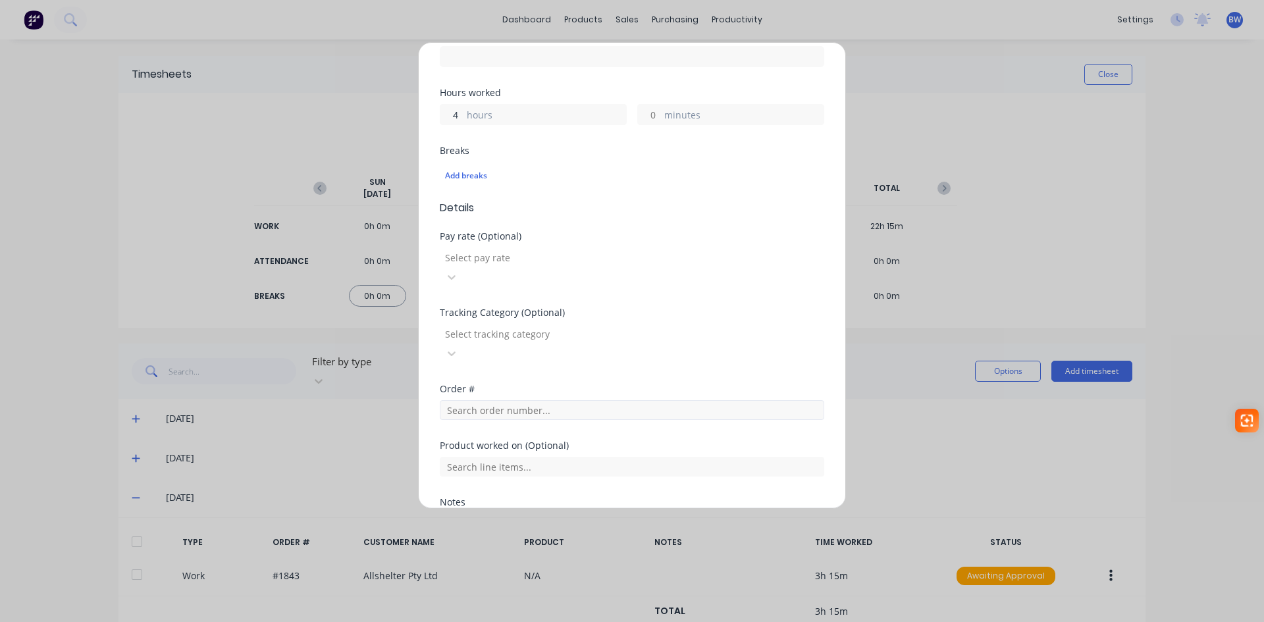
type input "4"
click at [493, 400] on input "text" at bounding box center [632, 410] width 384 height 20
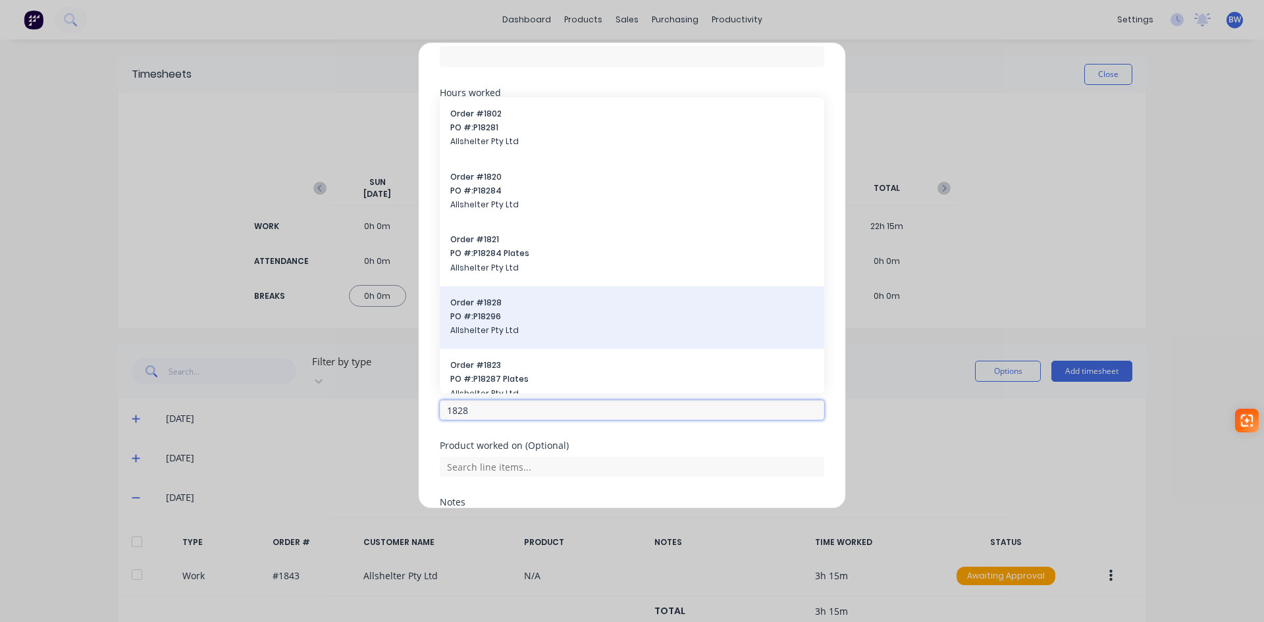
type input "1828"
click at [494, 324] on span "Allshelter Pty Ltd" at bounding box center [631, 330] width 363 height 12
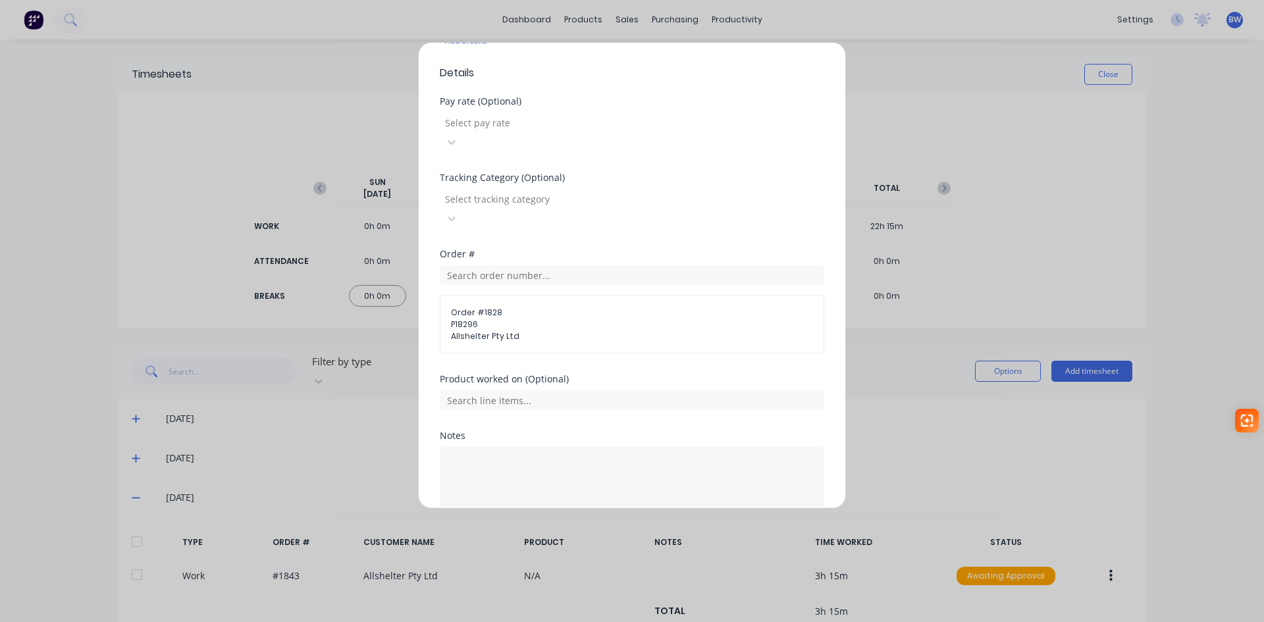
scroll to position [428, 0]
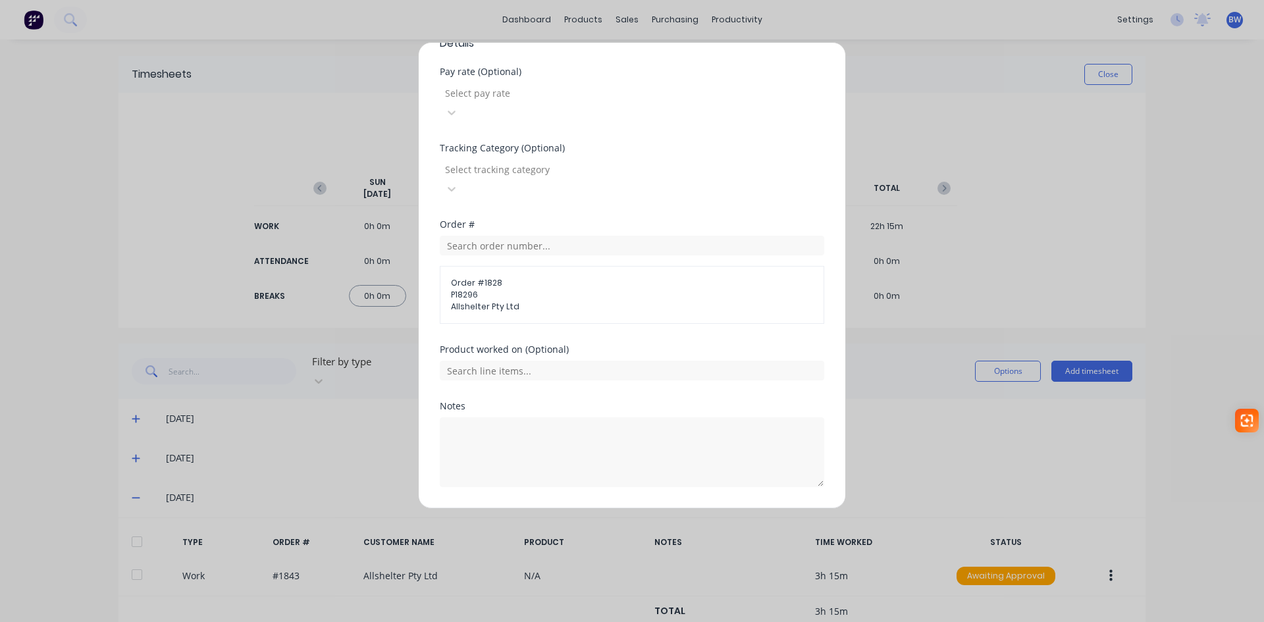
click at [577, 508] on button "Add manual time entry" at bounding box center [600, 518] width 111 height 21
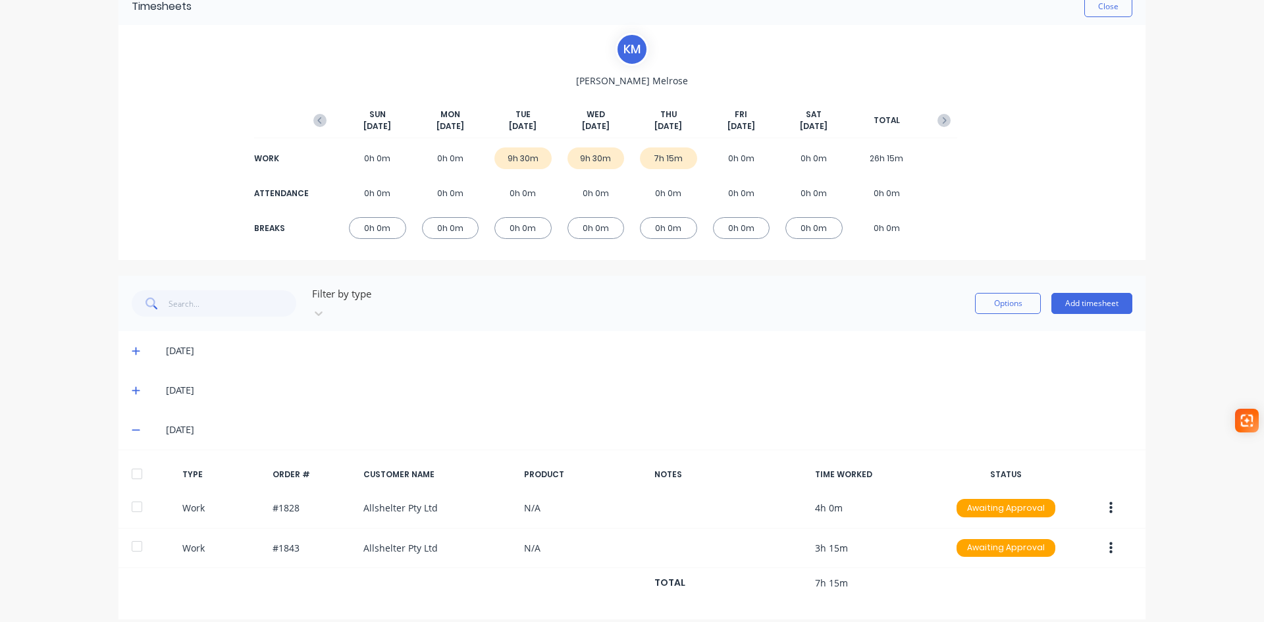
scroll to position [68, 0]
click at [1112, 292] on button "Add timesheet" at bounding box center [1091, 302] width 81 height 21
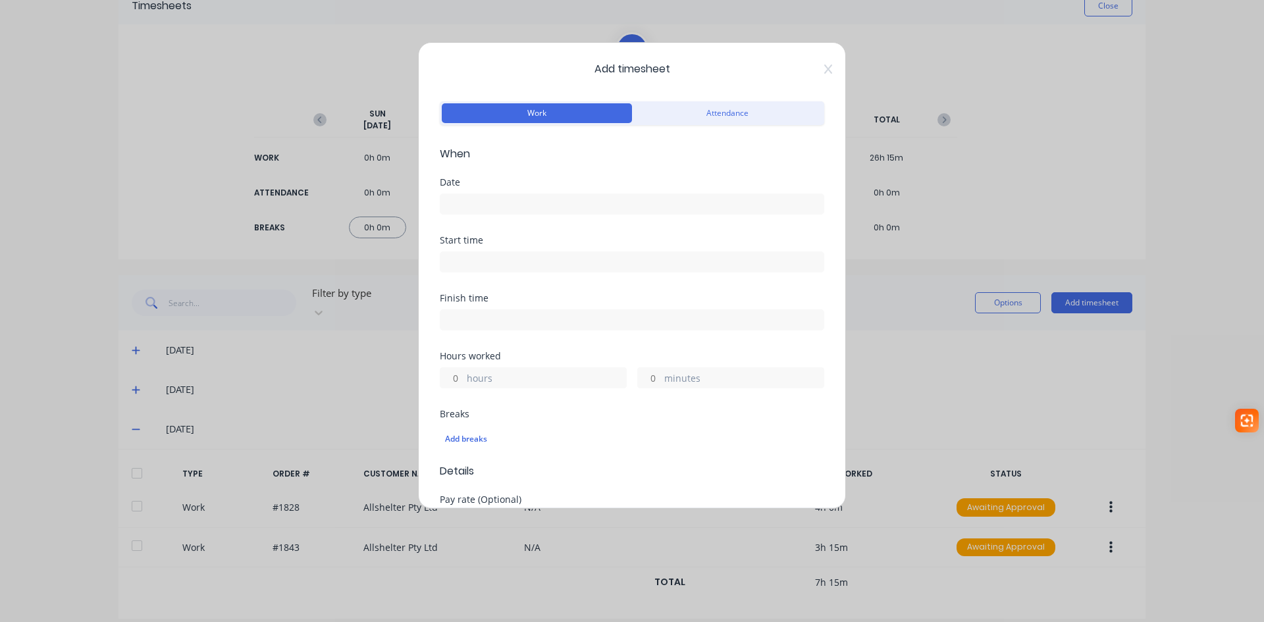
click at [476, 205] on input at bounding box center [631, 204] width 383 height 20
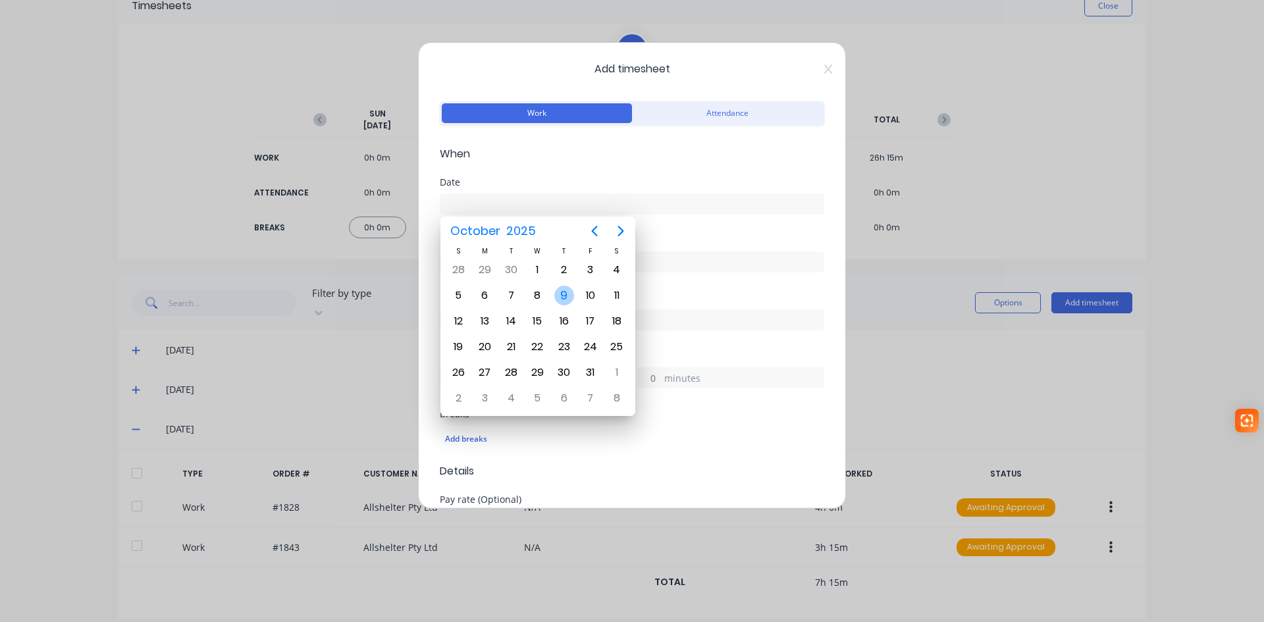
click at [564, 303] on div "9" at bounding box center [564, 296] width 20 height 20
type input "09/10/2025"
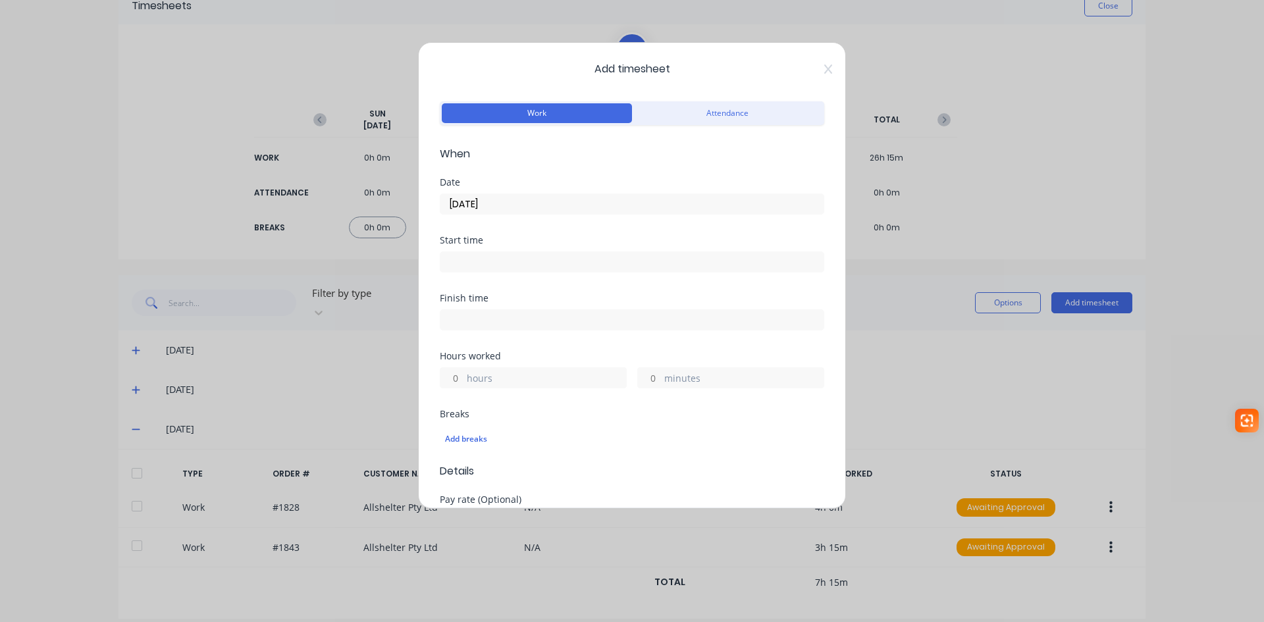
drag, startPoint x: 450, startPoint y: 380, endPoint x: 465, endPoint y: 380, distance: 15.1
click at [451, 380] on input "hours" at bounding box center [451, 378] width 23 height 20
type input "2"
click at [643, 379] on input "minutes" at bounding box center [649, 378] width 23 height 20
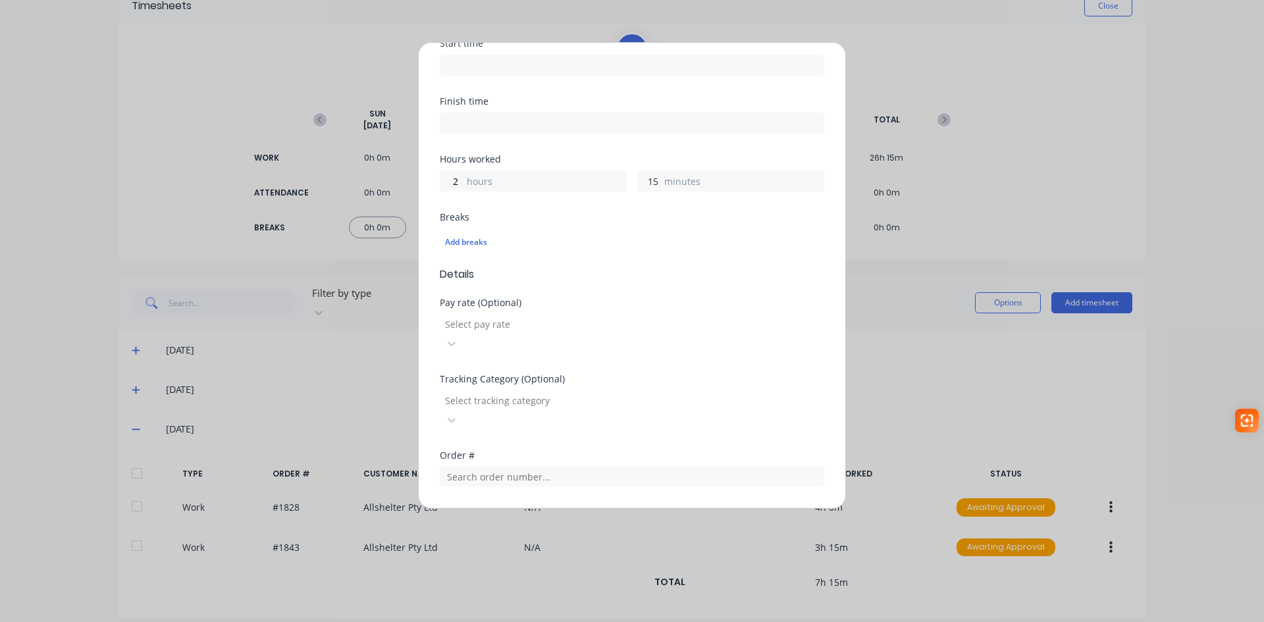
scroll to position [197, 0]
type input "15"
click at [488, 453] on div "Order #" at bounding box center [632, 478] width 384 height 57
click at [492, 466] on input "text" at bounding box center [632, 476] width 384 height 20
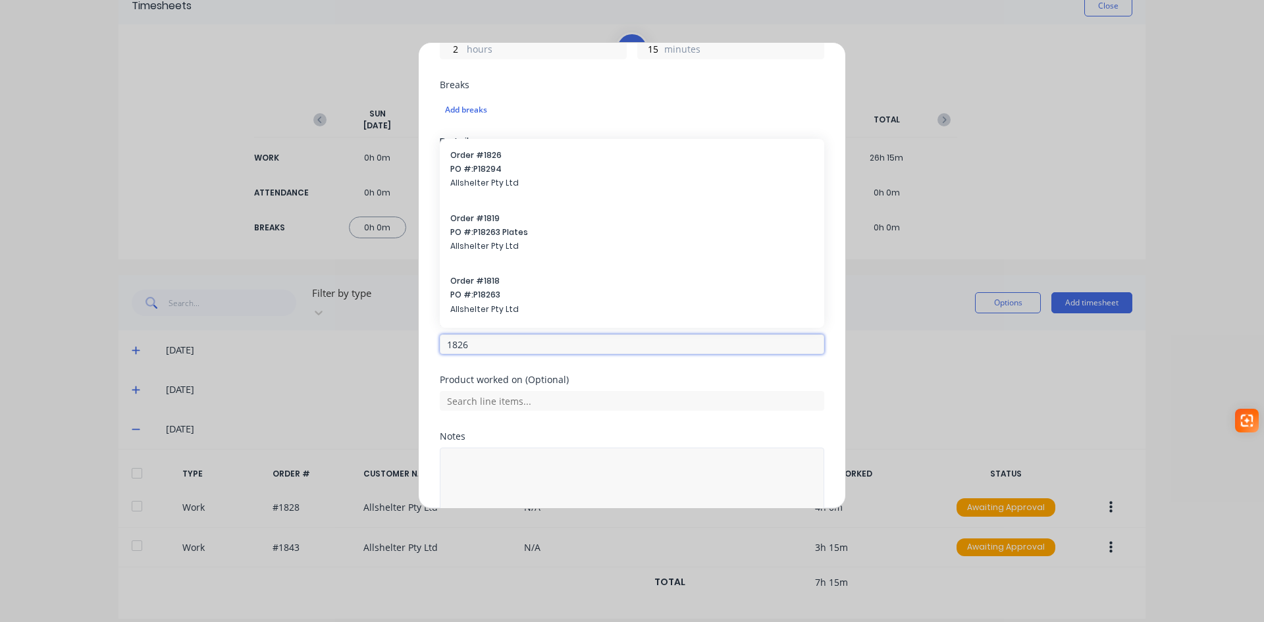
scroll to position [359, 0]
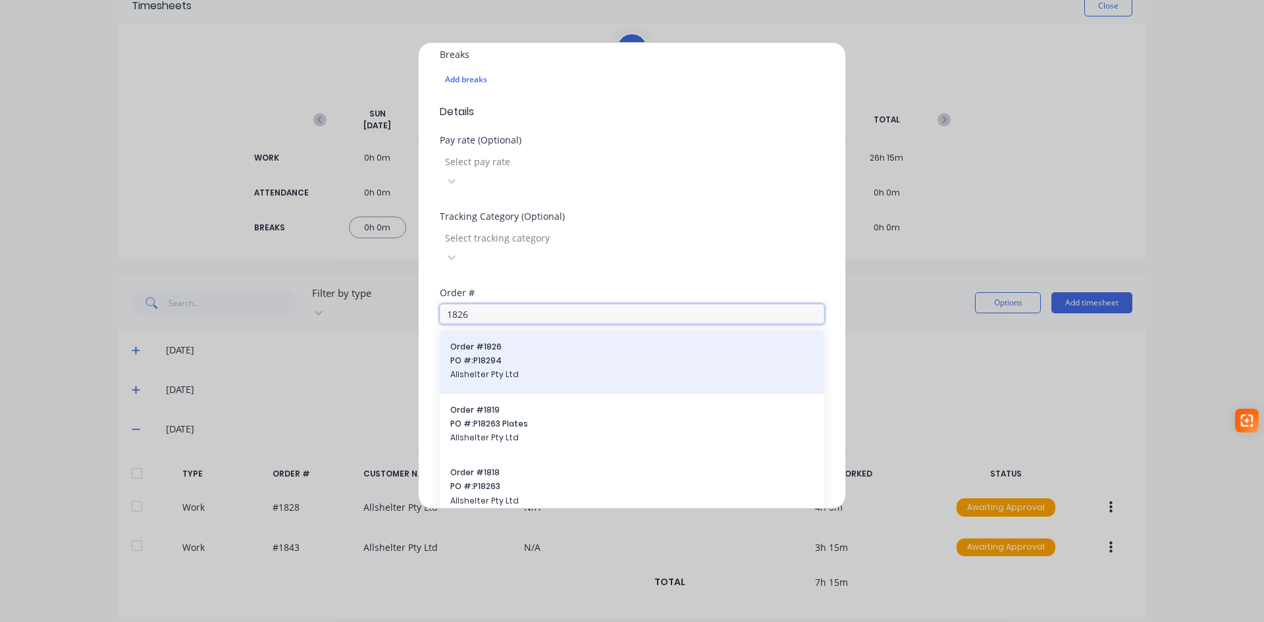
type input "1826"
click at [502, 341] on div "Order # 1826 PO #: P18294 Allshelter Pty Ltd" at bounding box center [631, 362] width 363 height 42
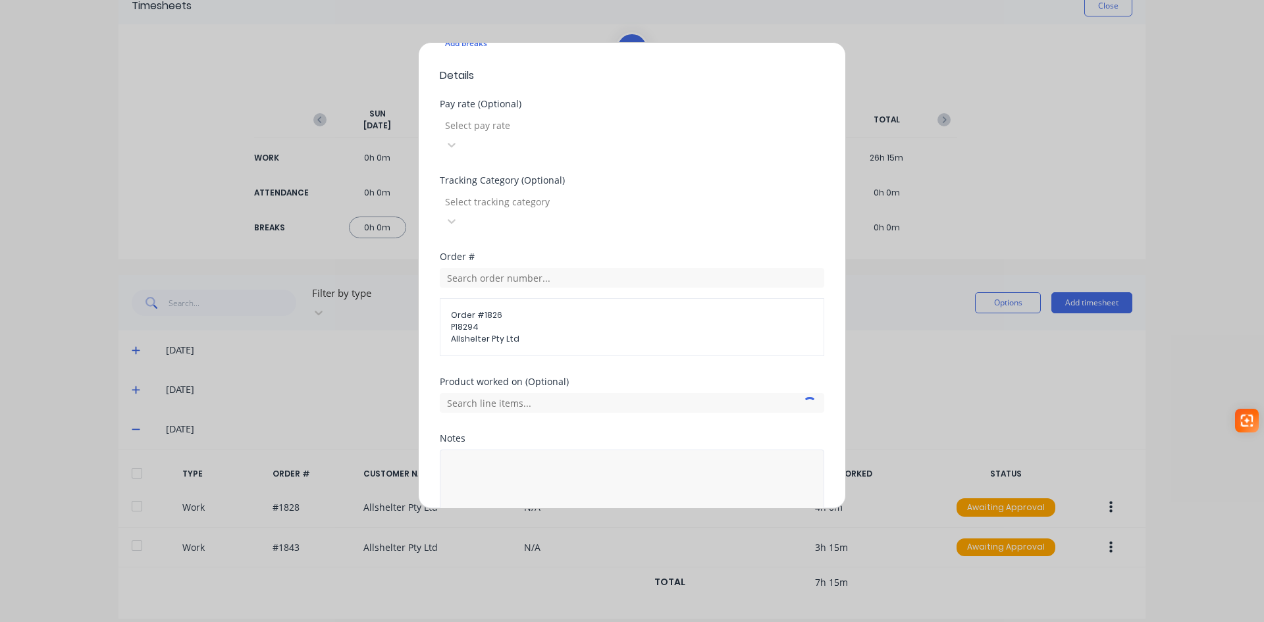
scroll to position [428, 0]
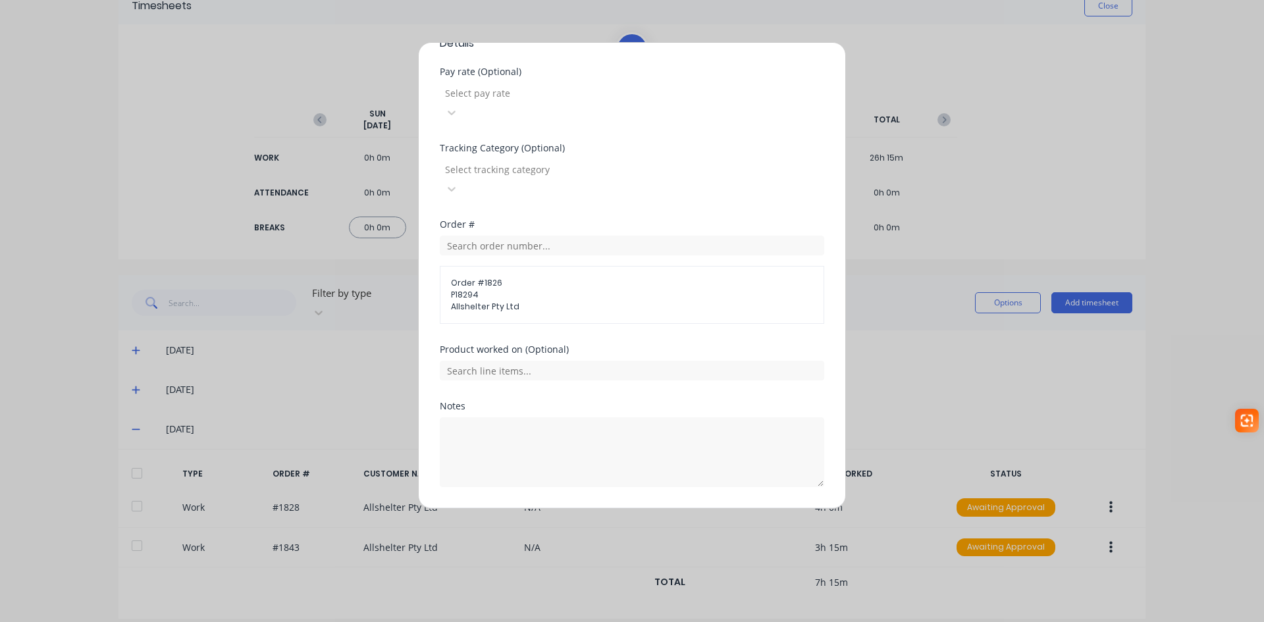
click at [605, 508] on button "Add manual time entry" at bounding box center [600, 518] width 111 height 21
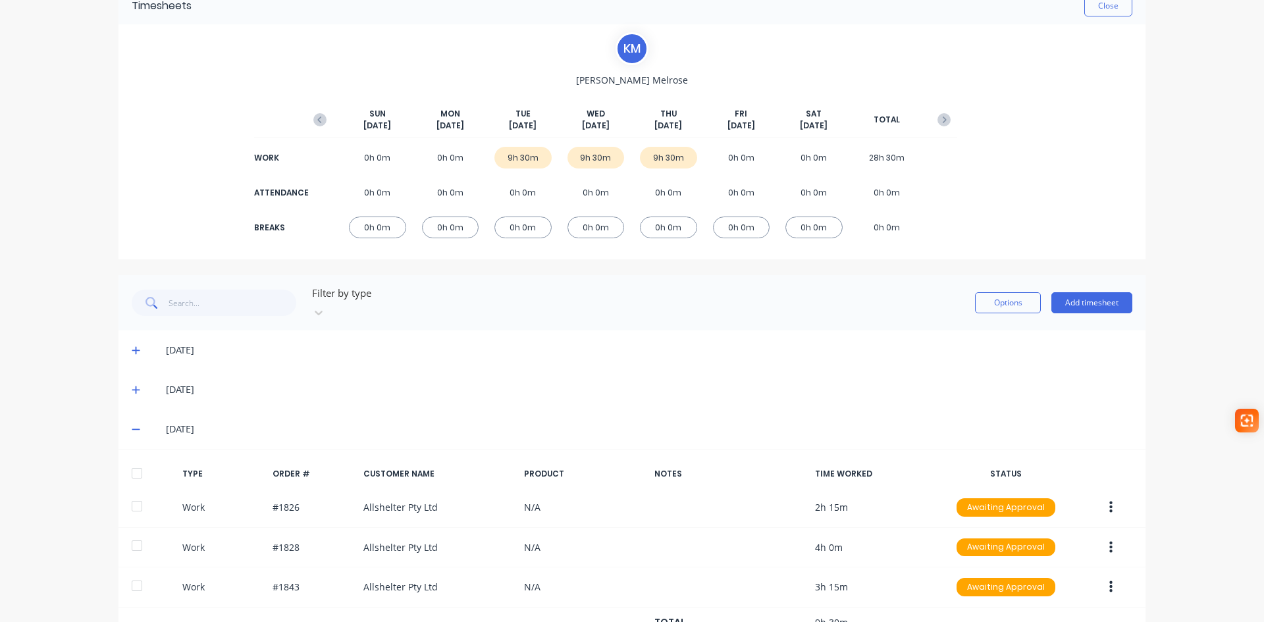
click at [132, 423] on span at bounding box center [138, 429] width 13 height 13
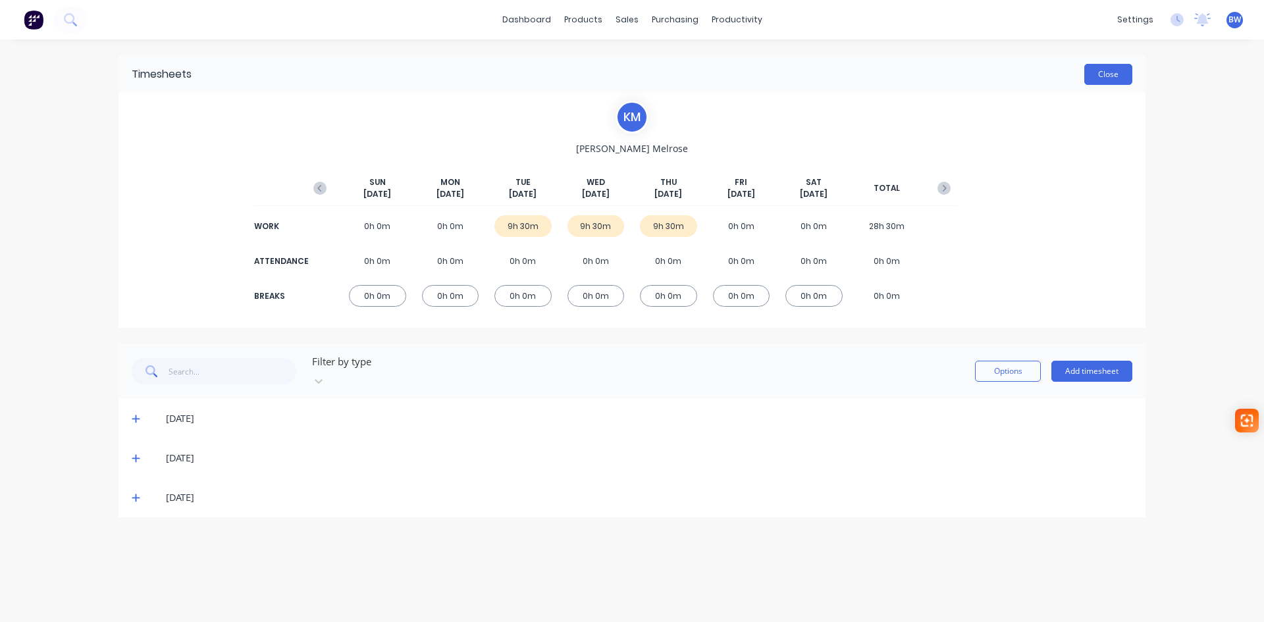
click at [1098, 79] on button "Close" at bounding box center [1108, 74] width 48 height 21
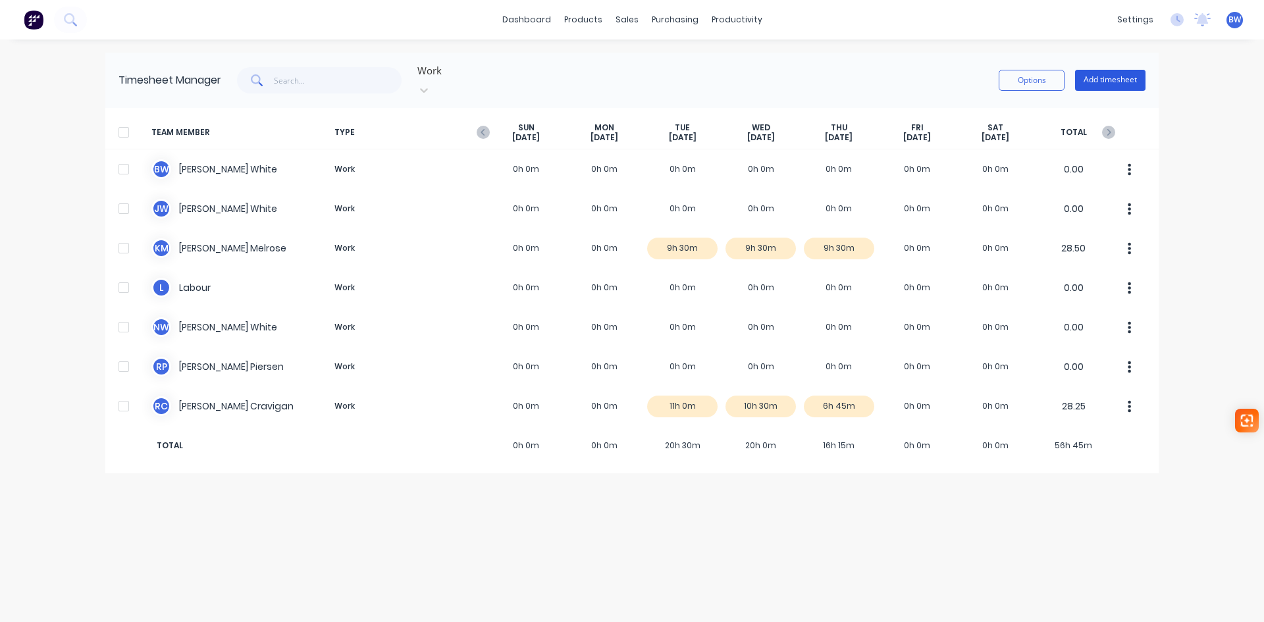
click at [1113, 75] on button "Add timesheet" at bounding box center [1110, 80] width 70 height 21
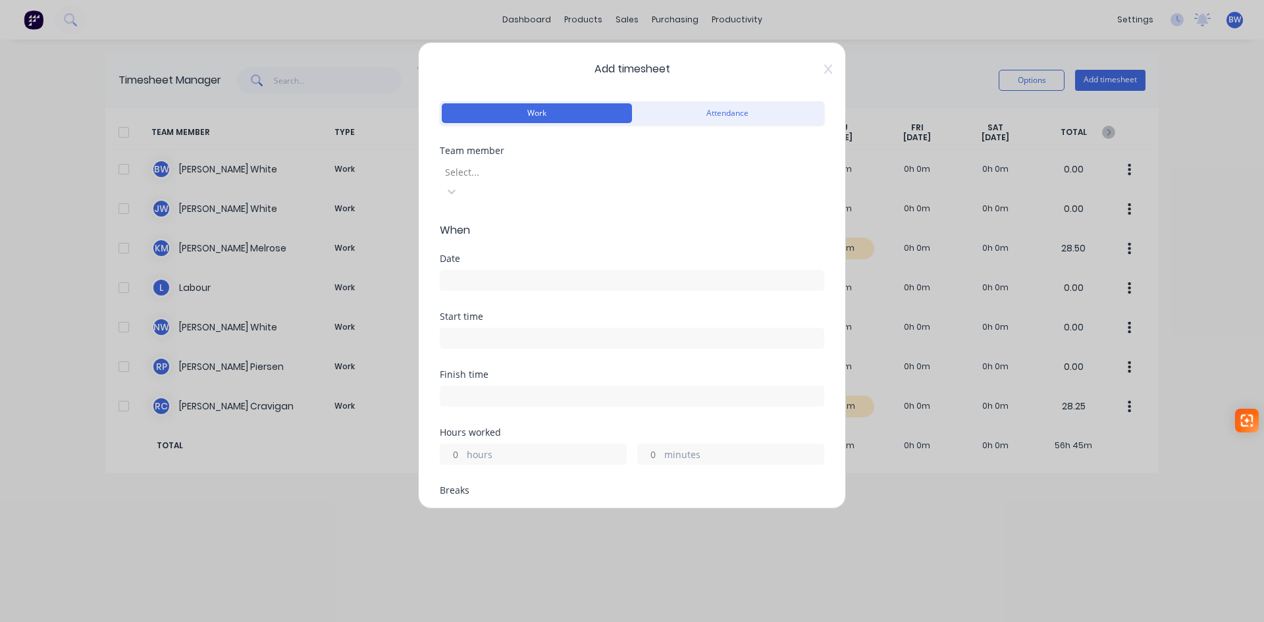
click at [541, 170] on div at bounding box center [539, 172] width 190 height 16
click at [503, 270] on input at bounding box center [631, 280] width 383 height 20
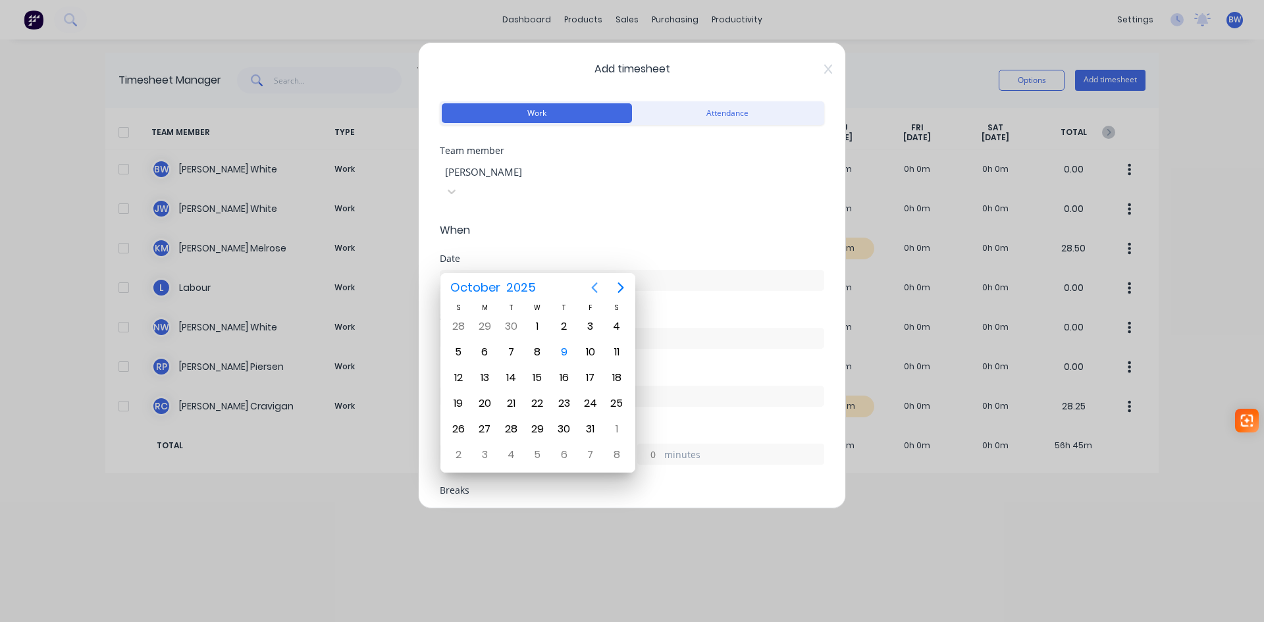
click at [591, 288] on icon "Previous page" at bounding box center [594, 288] width 16 height 16
click at [588, 405] on div "26" at bounding box center [590, 404] width 20 height 20
type input "26/09/2025"
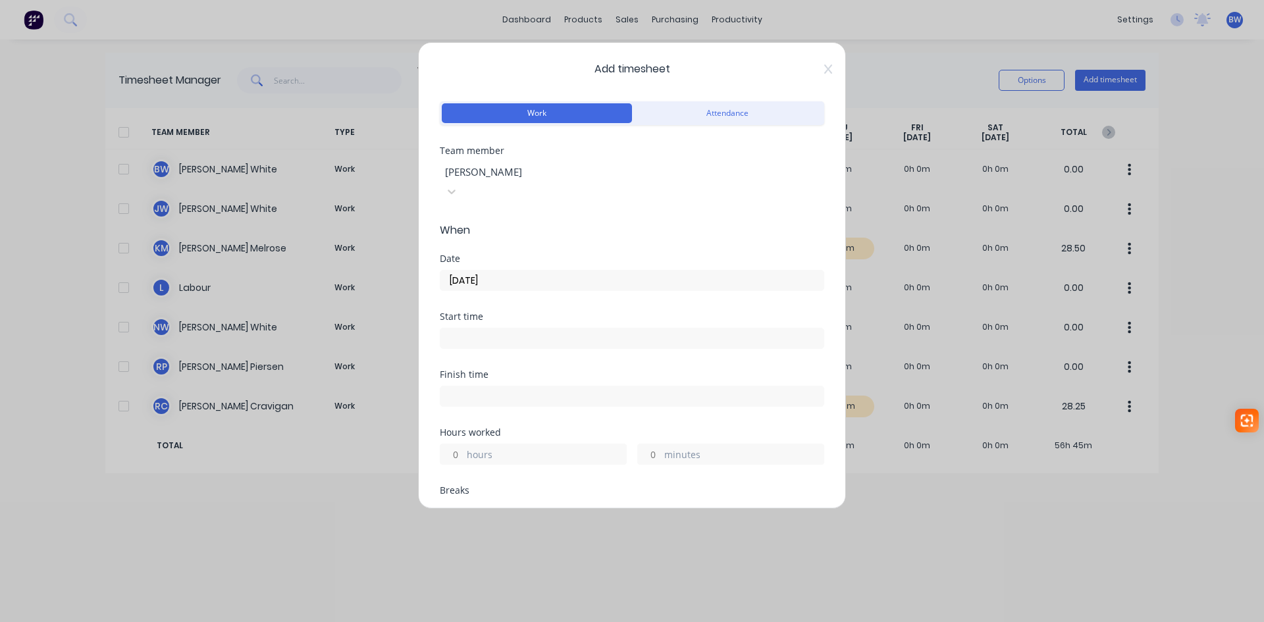
click at [456, 444] on input "hours" at bounding box center [451, 454] width 23 height 20
type input "3"
click at [648, 444] on input "minutes" at bounding box center [649, 454] width 23 height 20
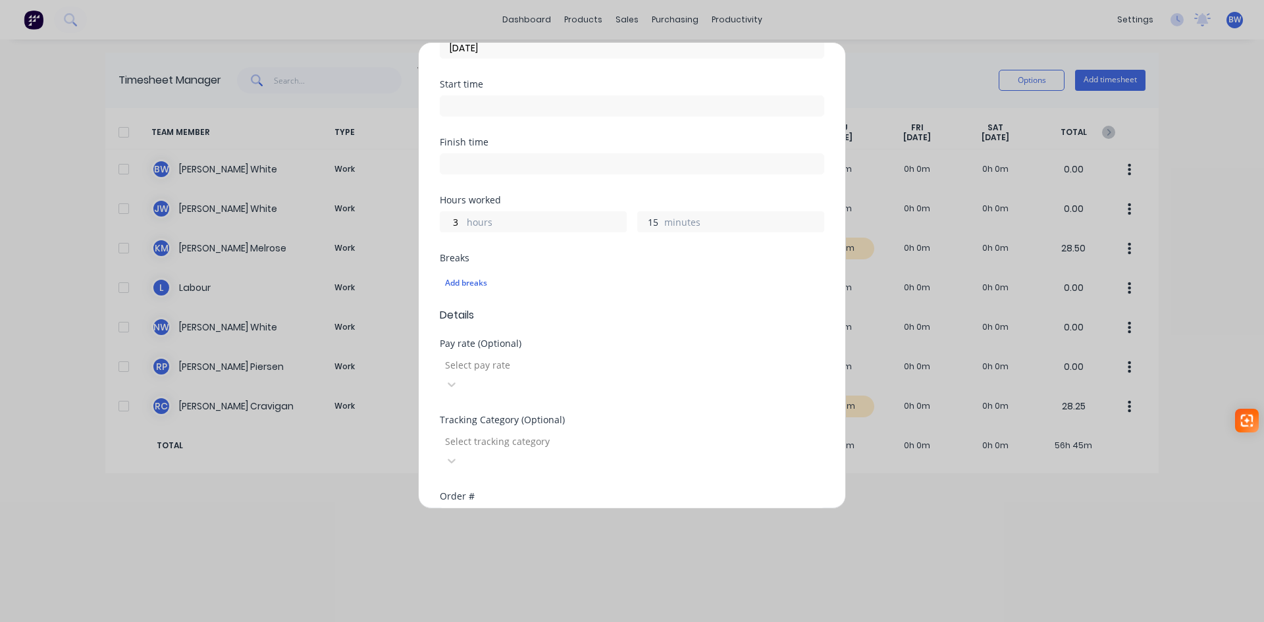
scroll to position [263, 0]
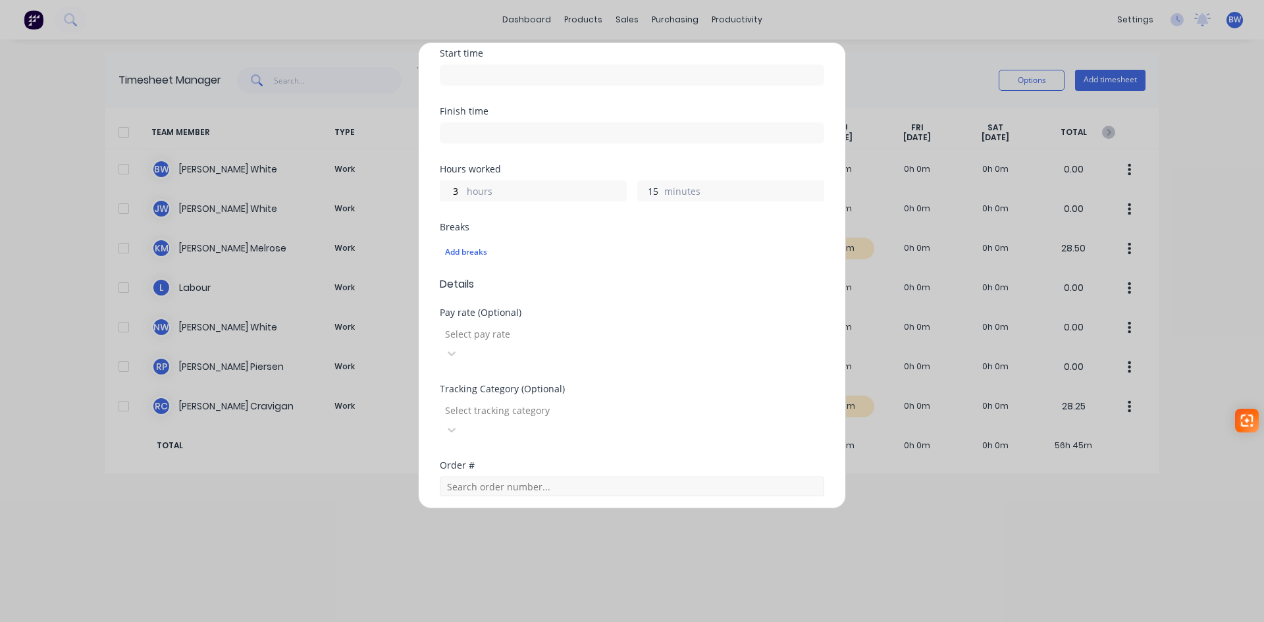
type input "15"
click at [532, 476] on input "text" at bounding box center [632, 486] width 384 height 20
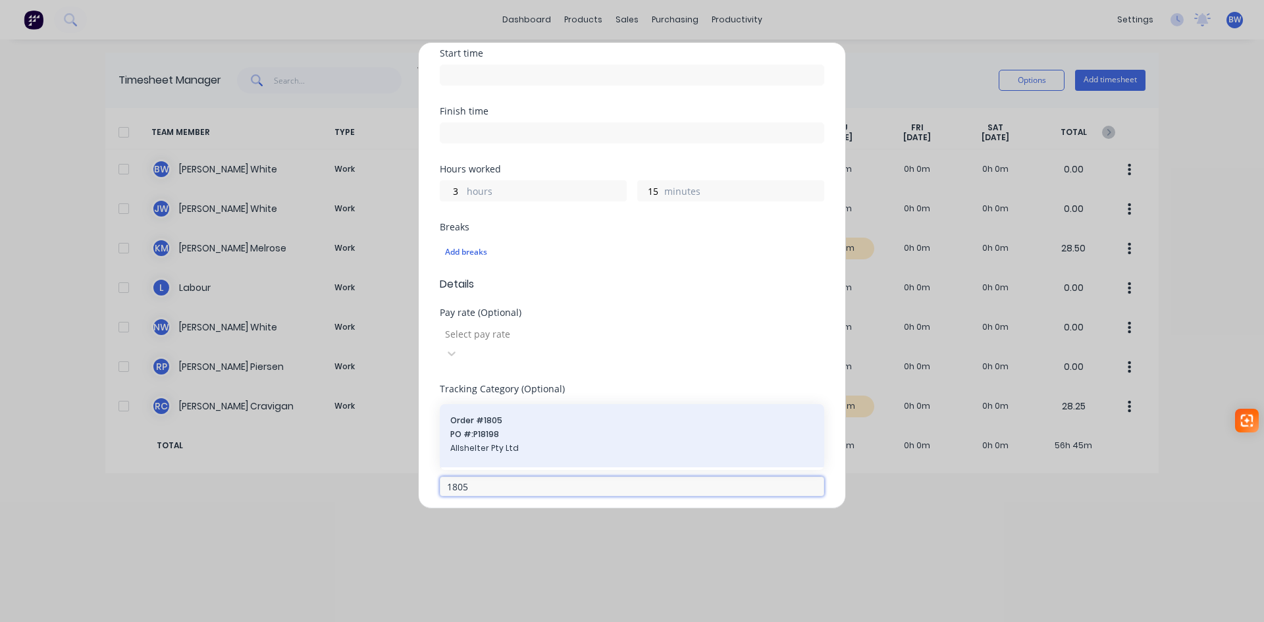
type input "1805"
click at [517, 428] on span "PO #: P18198" at bounding box center [631, 434] width 363 height 12
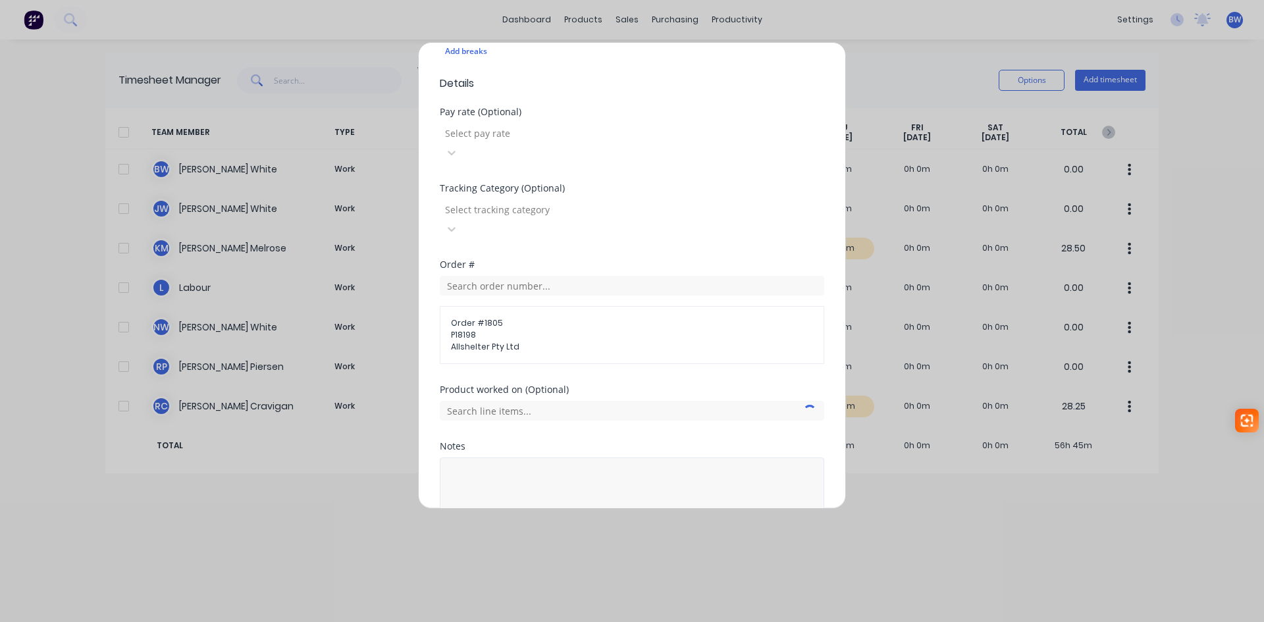
scroll to position [484, 0]
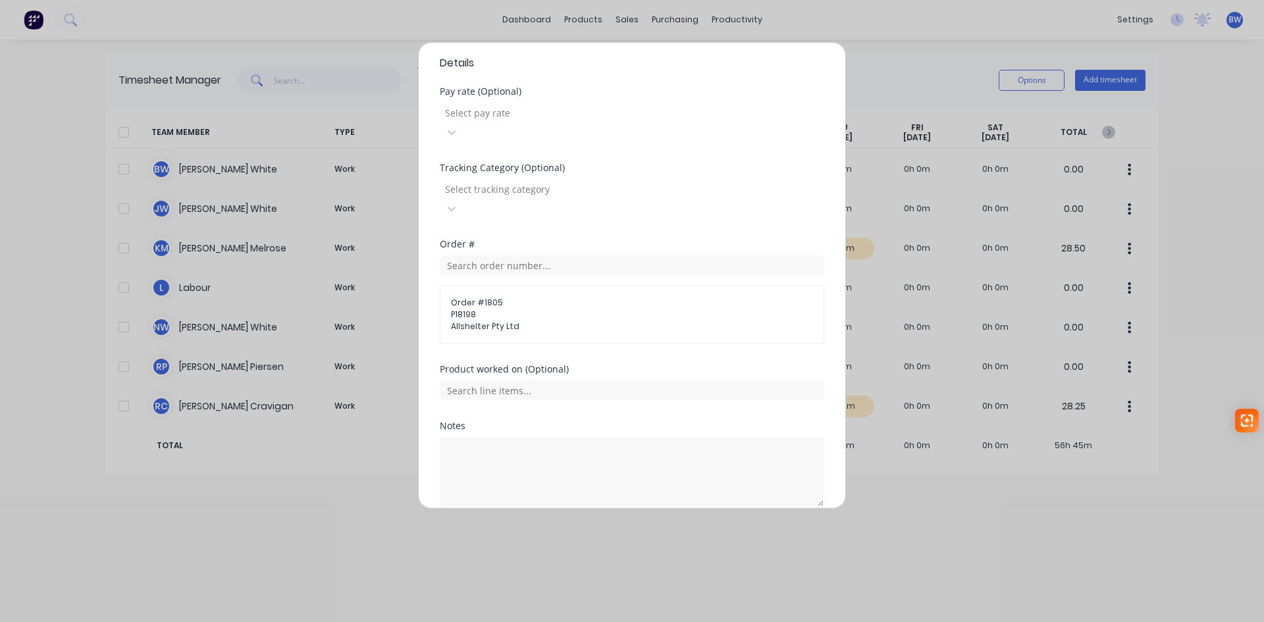
click at [590, 528] on button "Add manual time entry" at bounding box center [600, 538] width 111 height 21
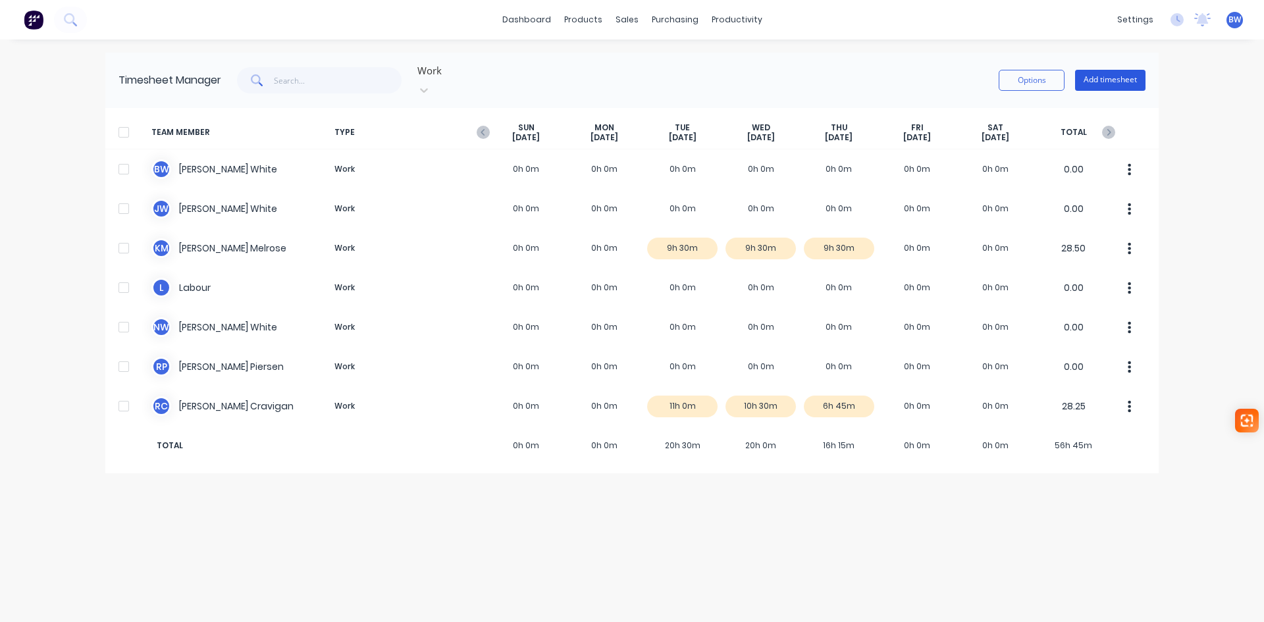
click at [1106, 70] on button "Add timesheet" at bounding box center [1110, 80] width 70 height 21
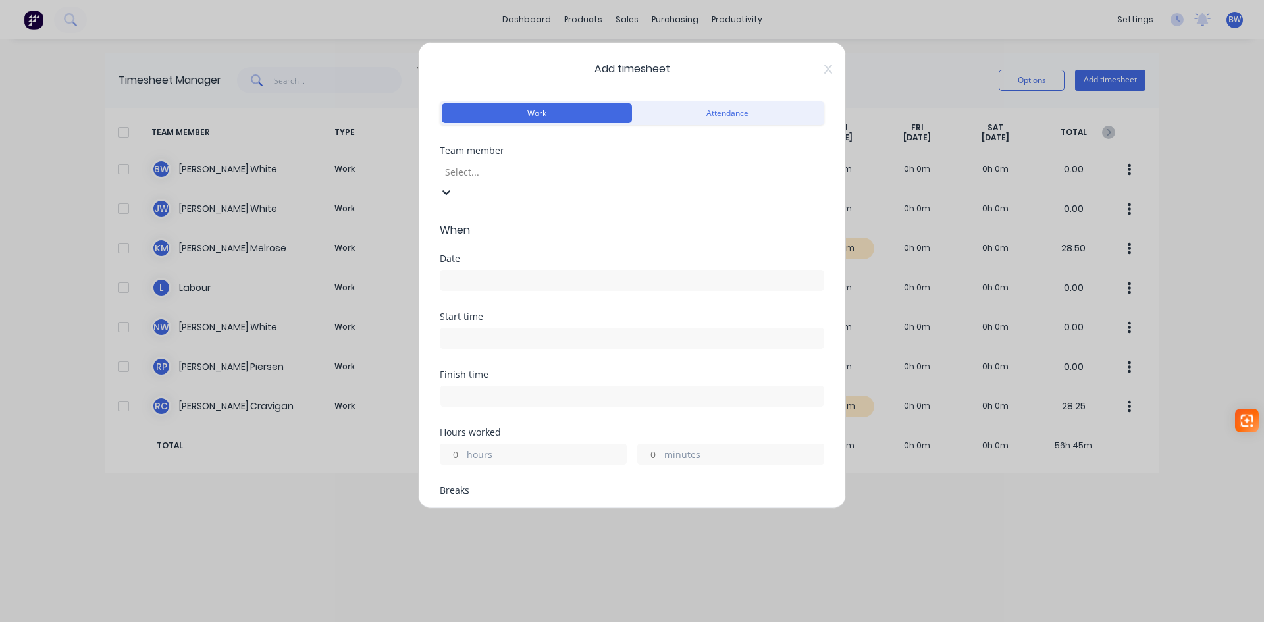
click at [553, 174] on div at bounding box center [539, 172] width 190 height 16
click at [505, 270] on input at bounding box center [631, 280] width 383 height 20
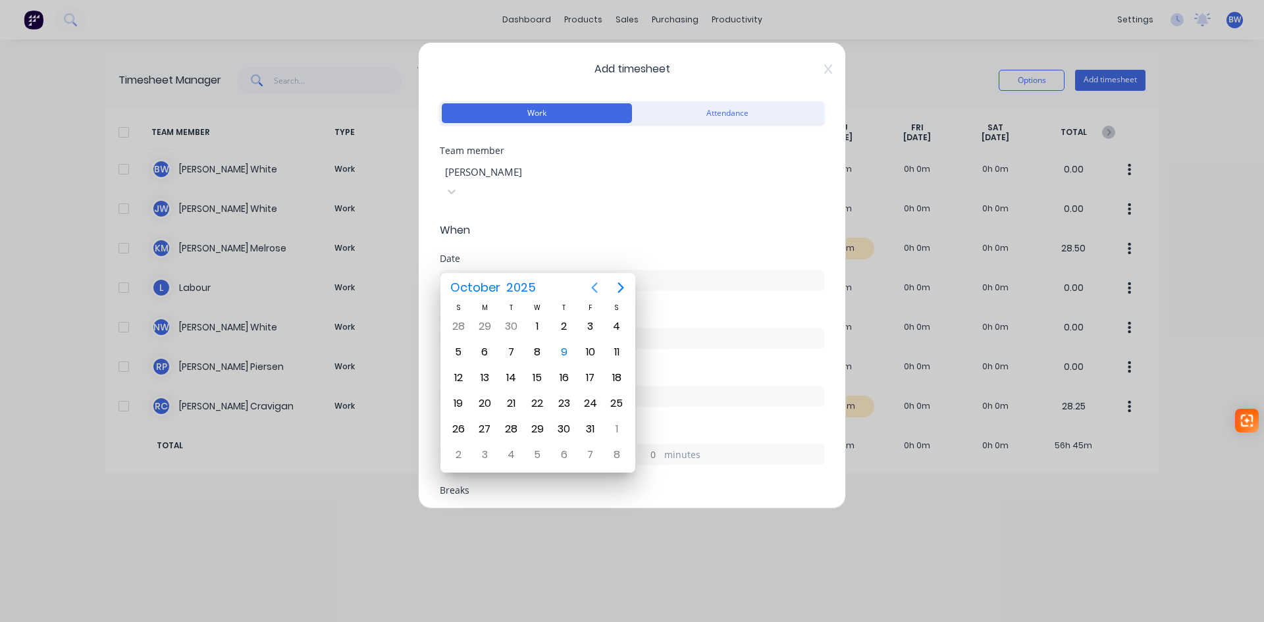
click at [595, 290] on icon "Previous page" at bounding box center [595, 287] width 6 height 11
click at [596, 401] on div "26" at bounding box center [590, 404] width 20 height 20
type input "26/09/2025"
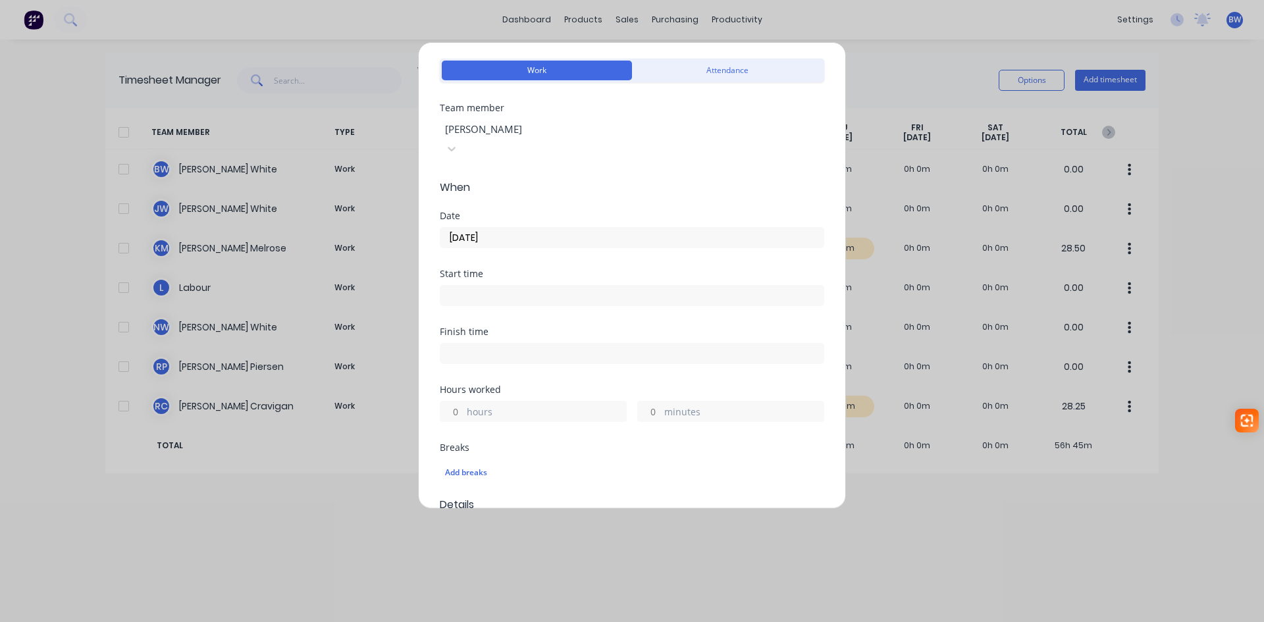
scroll to position [66, 0]
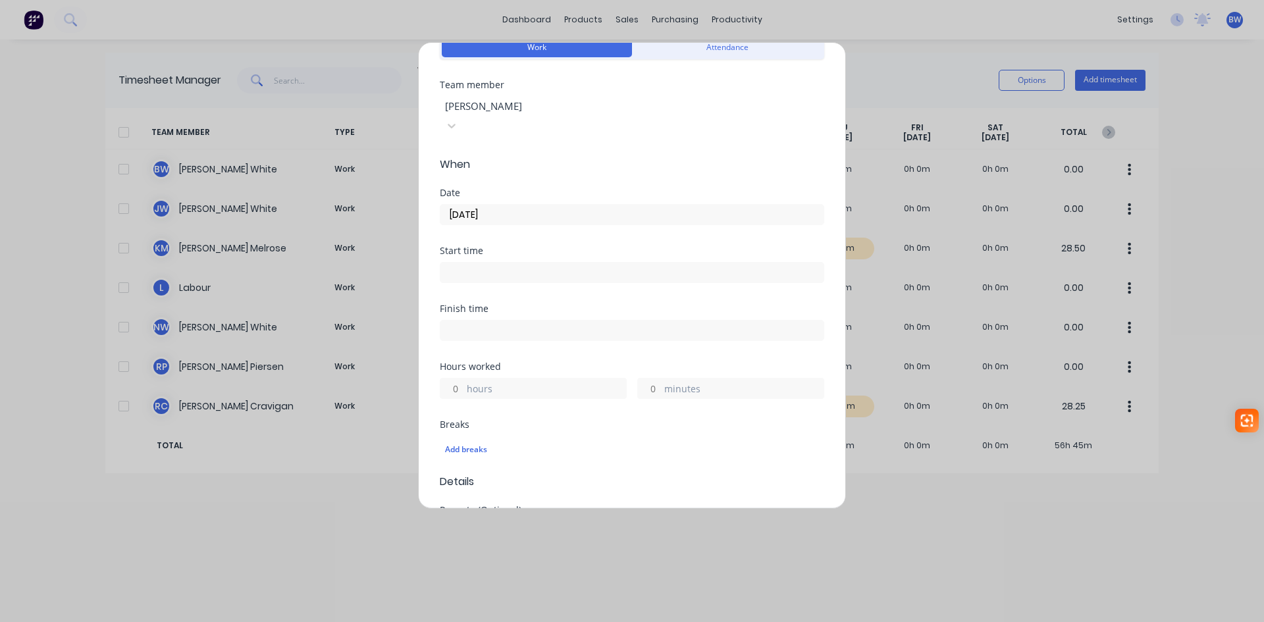
click at [456, 378] on input "hours" at bounding box center [451, 388] width 23 height 20
type input "1"
click at [648, 378] on input "minutes" at bounding box center [649, 388] width 23 height 20
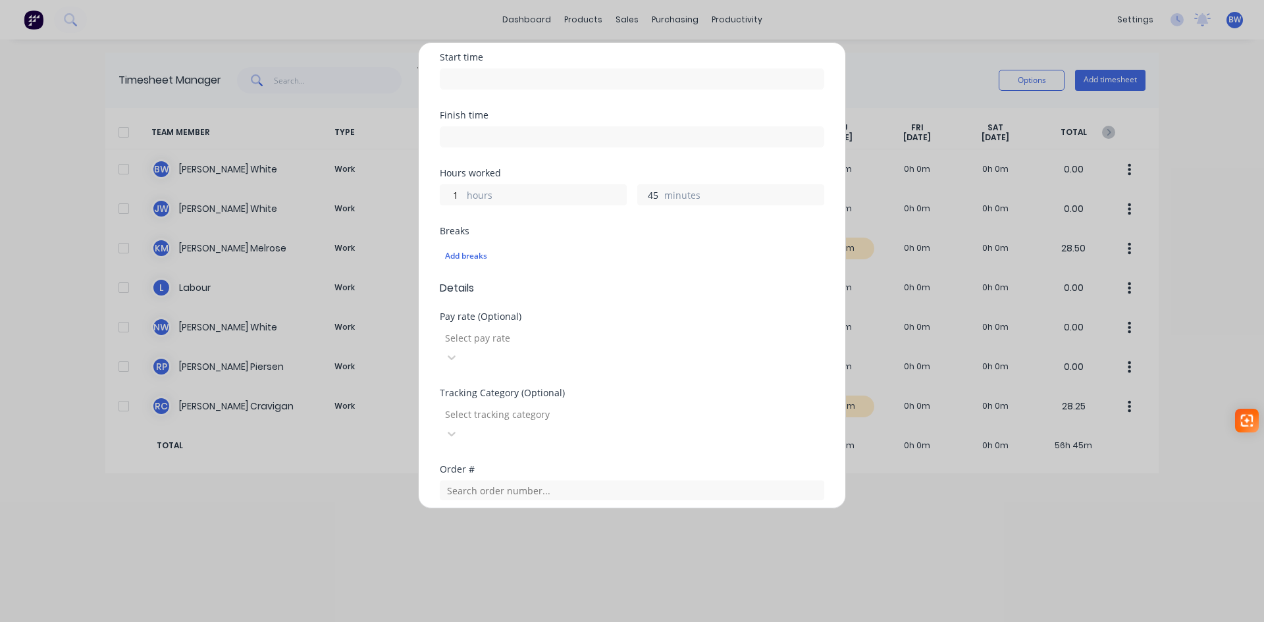
scroll to position [263, 0]
type input "45"
click at [486, 476] on input "text" at bounding box center [632, 486] width 384 height 20
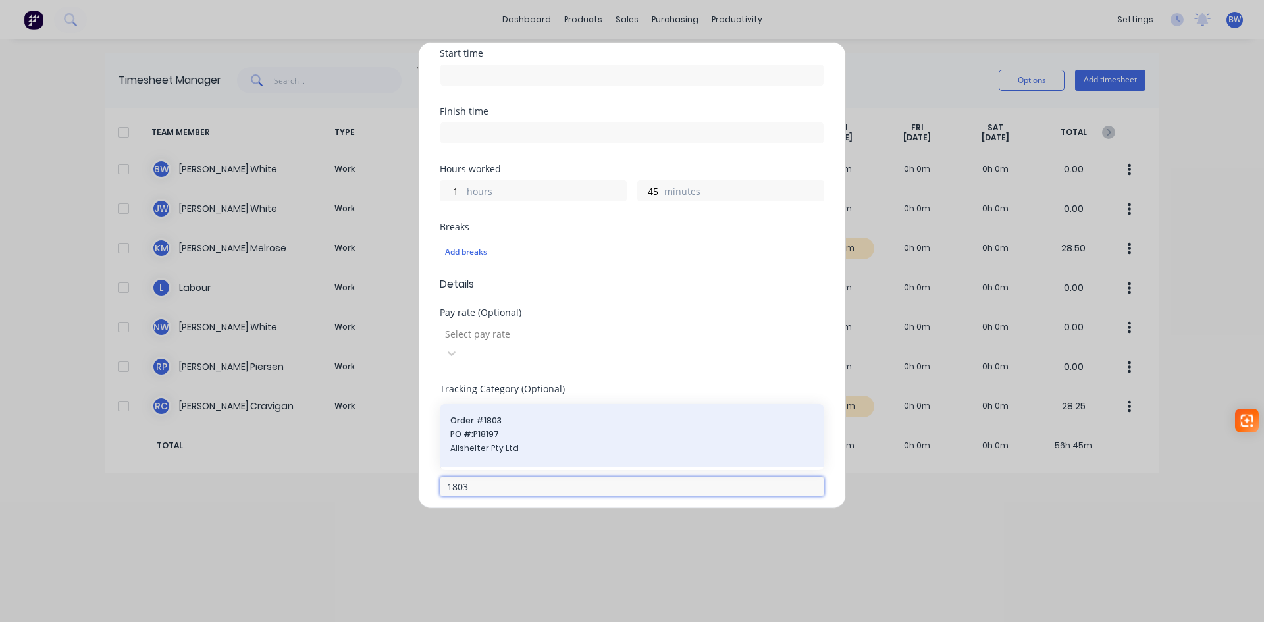
type input "1803"
click at [495, 442] on span "Allshelter Pty Ltd" at bounding box center [631, 448] width 363 height 12
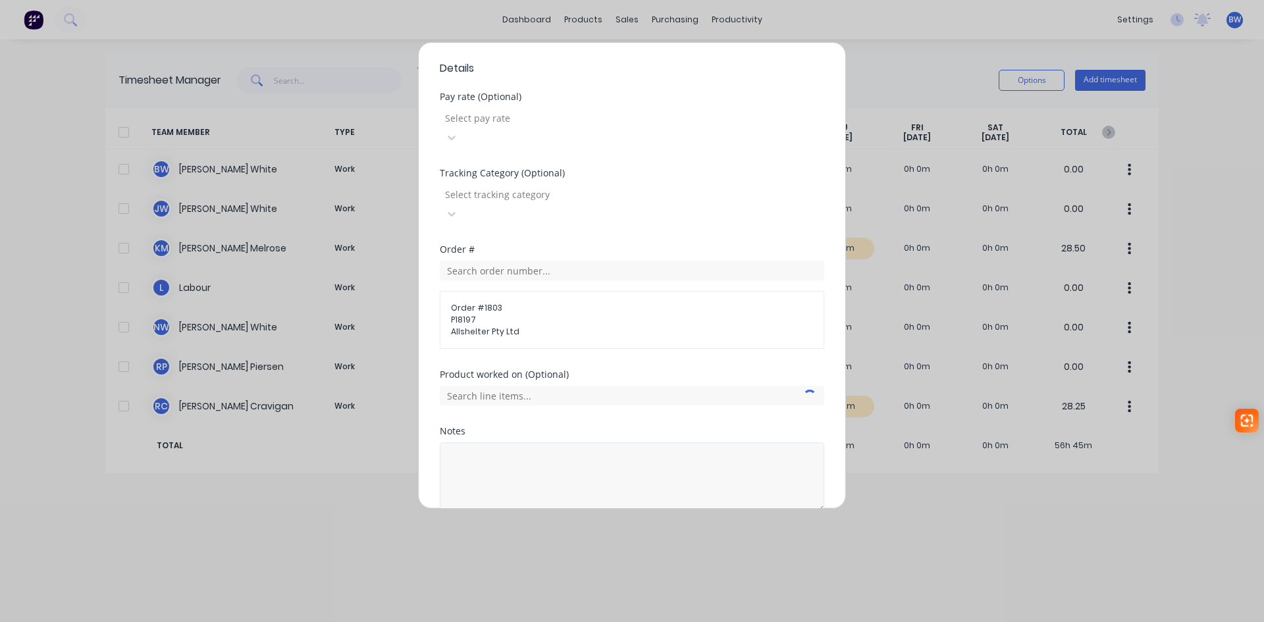
scroll to position [484, 0]
click at [575, 528] on button "Add manual time entry" at bounding box center [600, 538] width 111 height 21
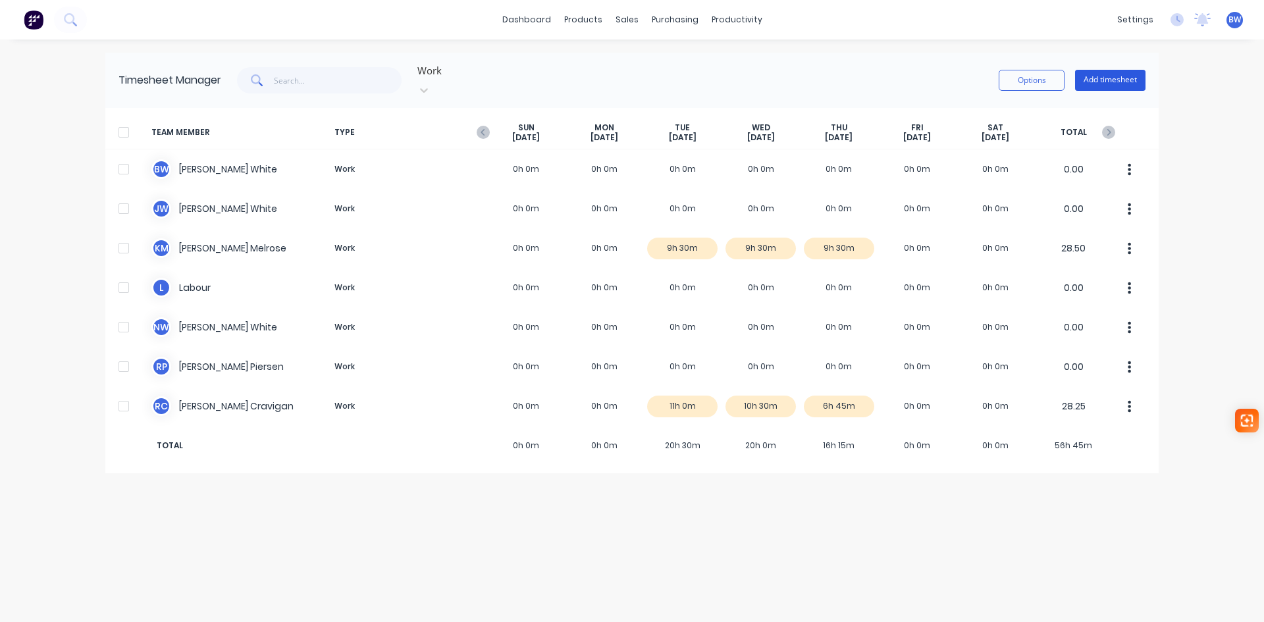
click at [1128, 74] on button "Add timesheet" at bounding box center [1110, 80] width 70 height 21
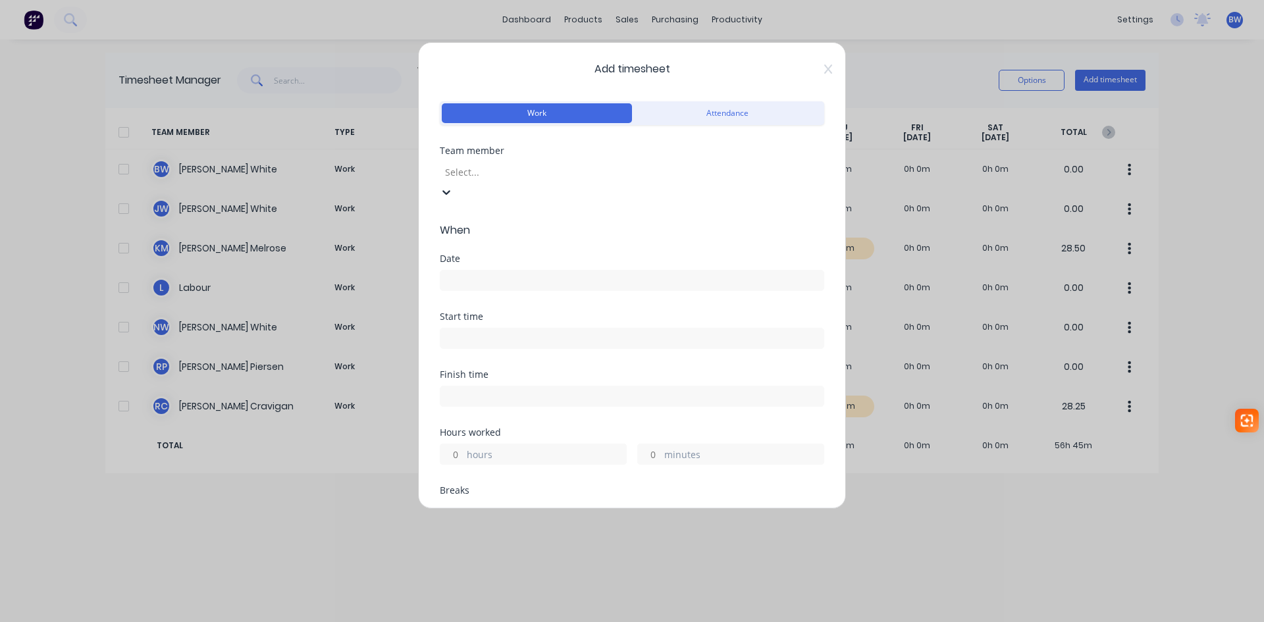
click at [524, 167] on div at bounding box center [539, 172] width 190 height 16
drag, startPoint x: 498, startPoint y: 253, endPoint x: 498, endPoint y: 324, distance: 71.7
click at [501, 270] on input at bounding box center [631, 280] width 383 height 20
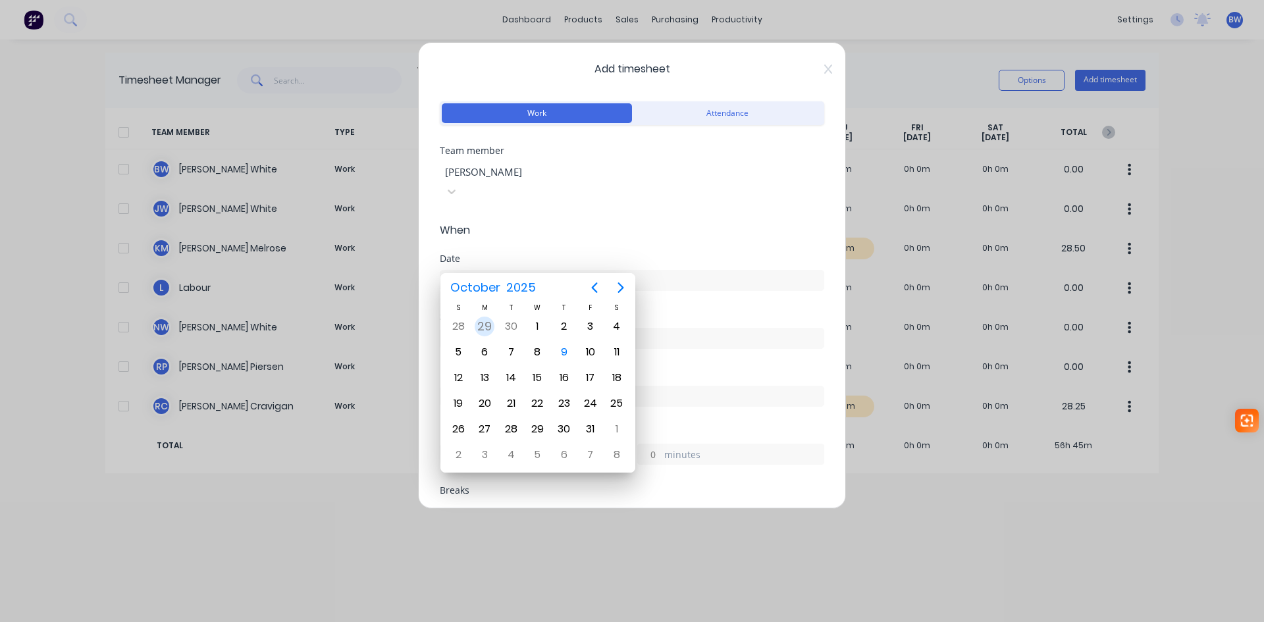
click at [486, 326] on div "29" at bounding box center [485, 327] width 20 height 20
type input "29/09/2025"
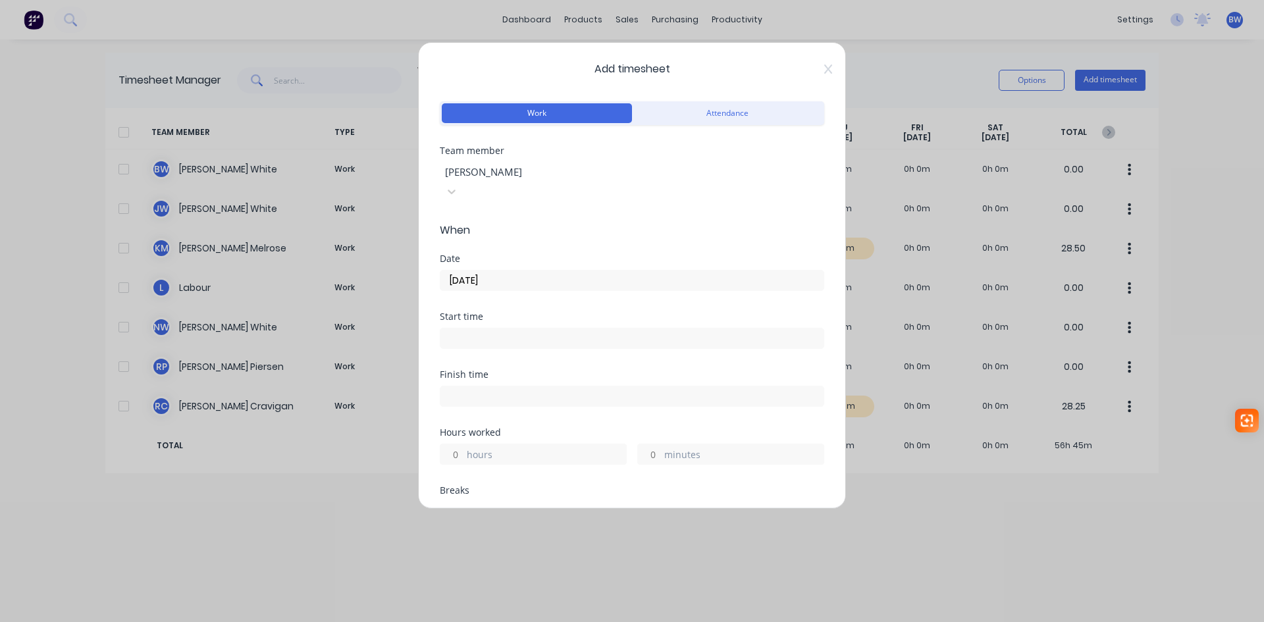
click at [454, 444] on input "hours" at bounding box center [451, 454] width 23 height 20
type input "8"
click at [649, 444] on input "minutes" at bounding box center [649, 454] width 23 height 20
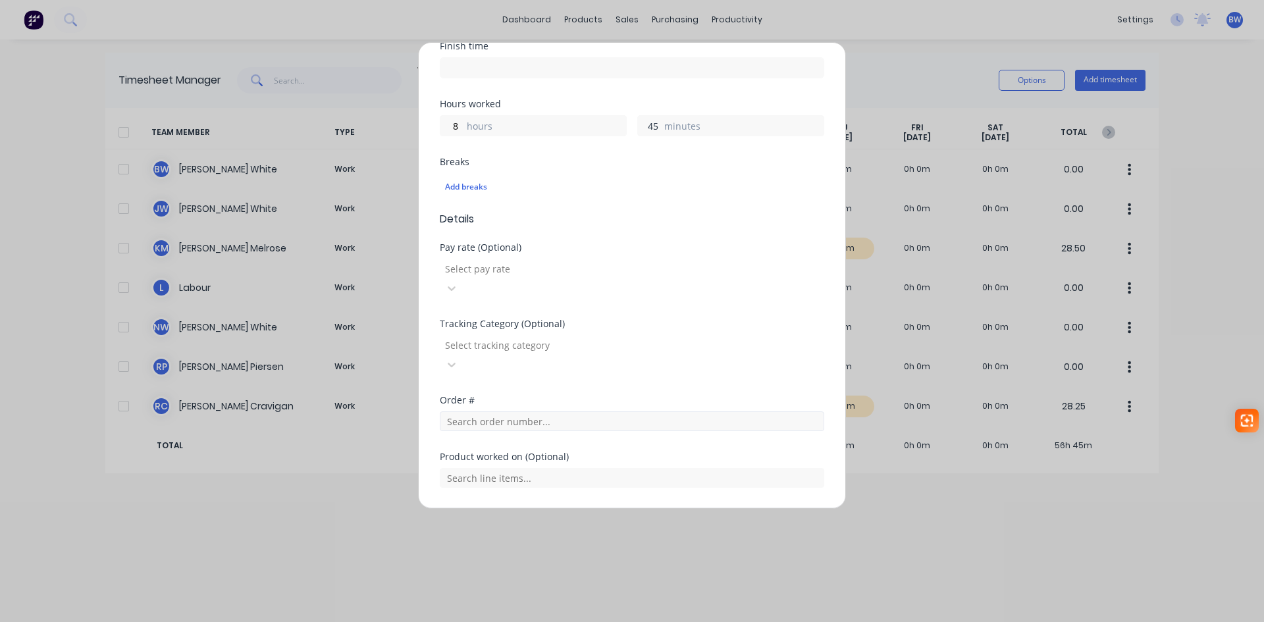
scroll to position [329, 0]
type input "45"
click at [501, 411] on input "text" at bounding box center [632, 421] width 384 height 20
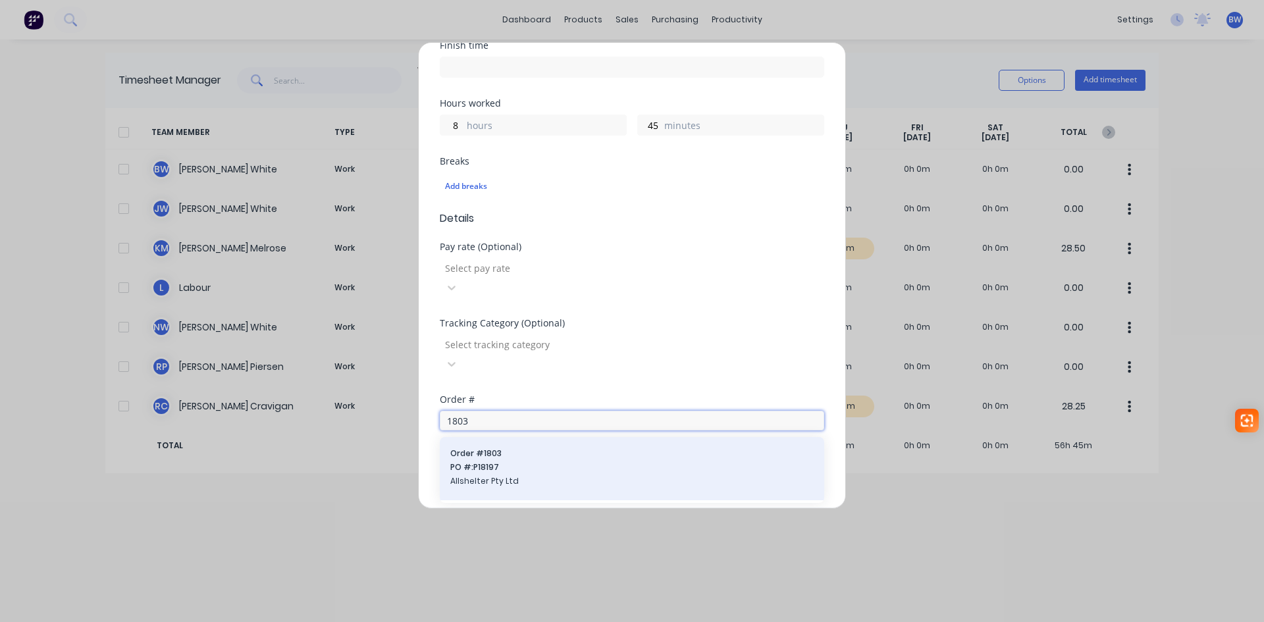
type input "1803"
click at [482, 448] on div "Order # 1803 PO #: P18197 Allshelter Pty Ltd" at bounding box center [631, 469] width 363 height 42
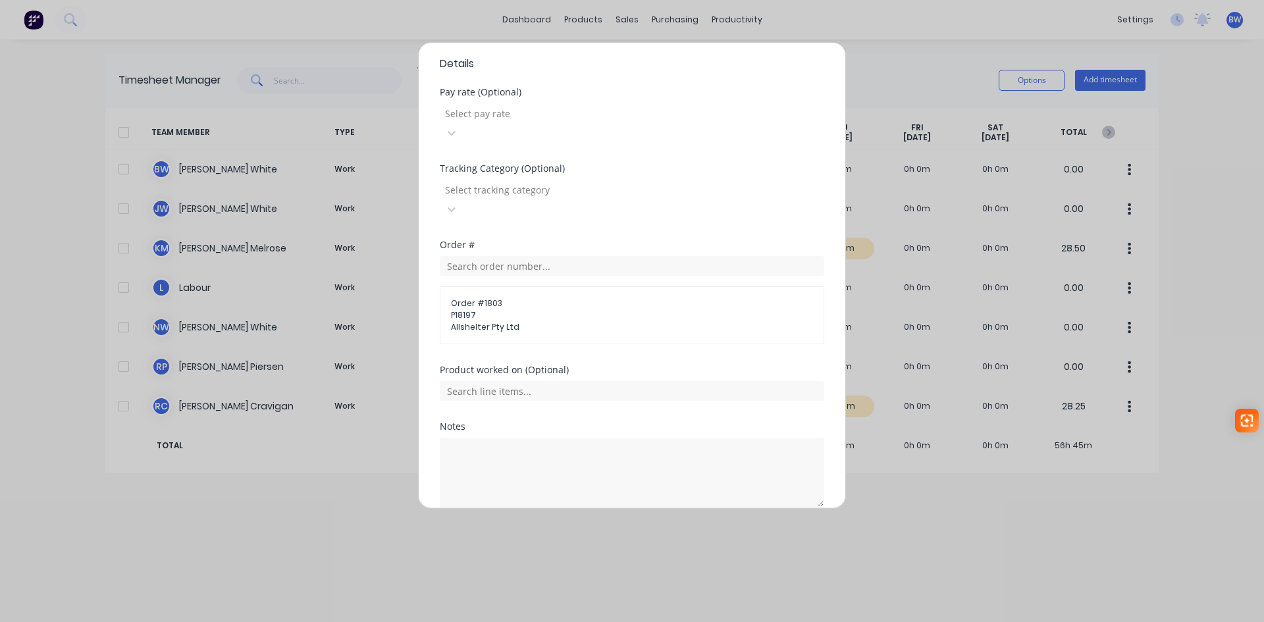
scroll to position [484, 0]
click at [574, 528] on button "Add manual time entry" at bounding box center [600, 538] width 111 height 21
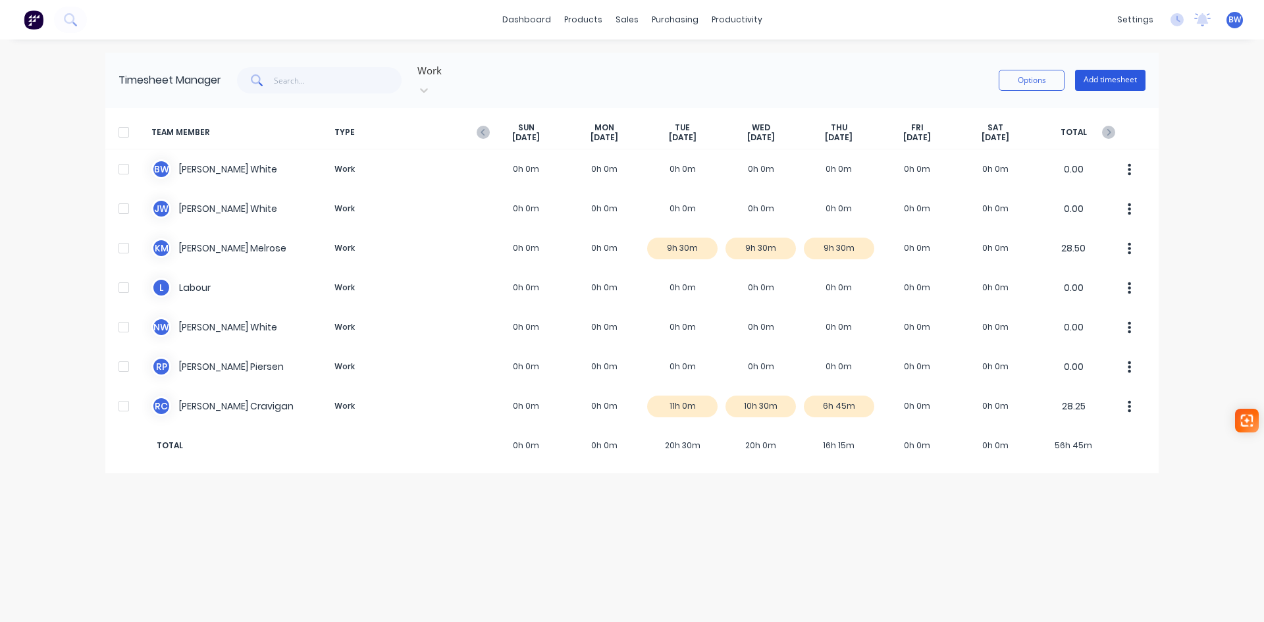
click at [1110, 70] on button "Add timesheet" at bounding box center [1110, 80] width 70 height 21
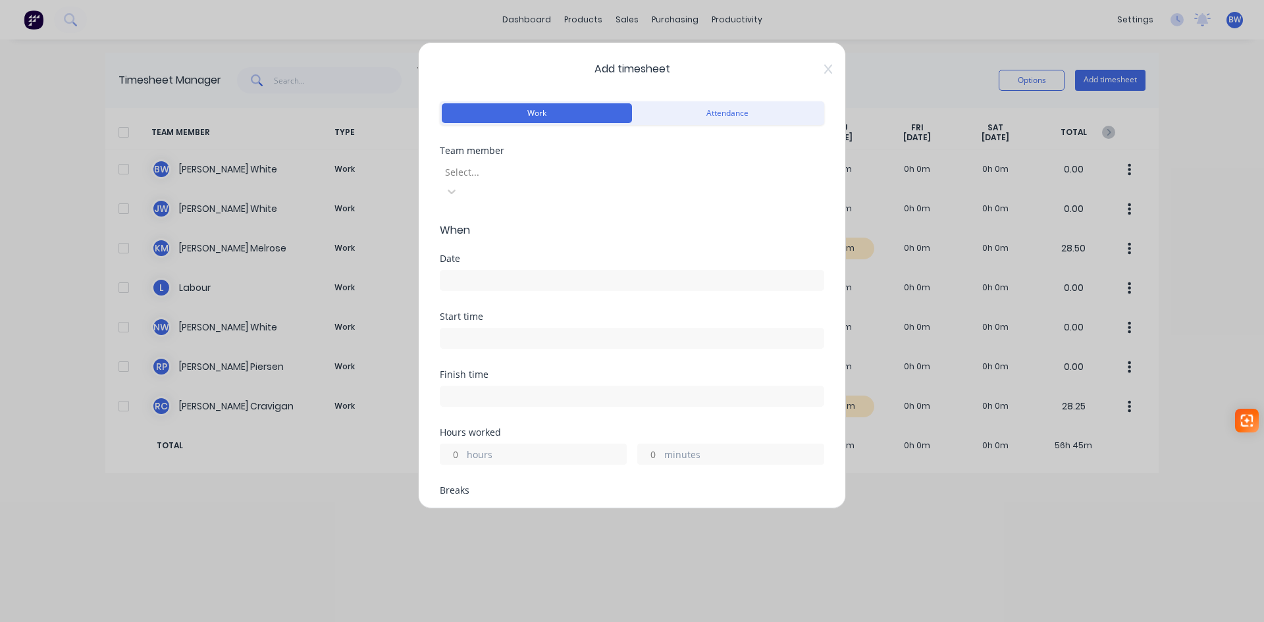
click at [515, 172] on div at bounding box center [539, 172] width 190 height 16
click at [466, 270] on input at bounding box center [631, 280] width 383 height 20
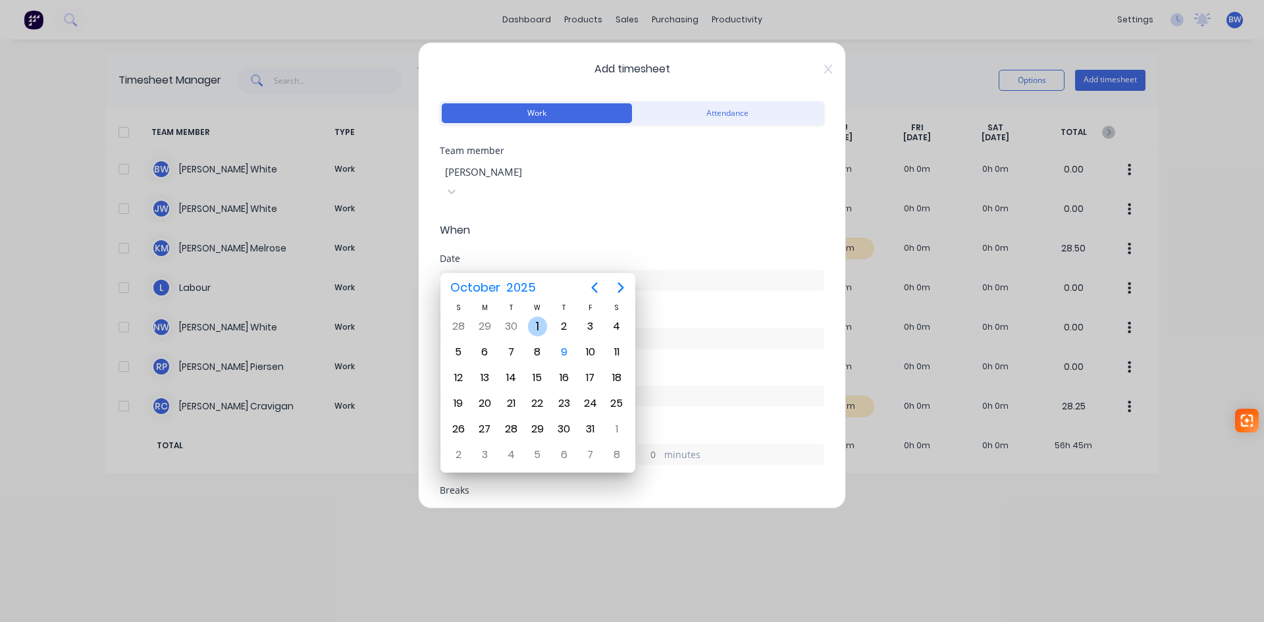
click at [544, 322] on div "1" at bounding box center [538, 327] width 20 height 20
type input "[DATE]"
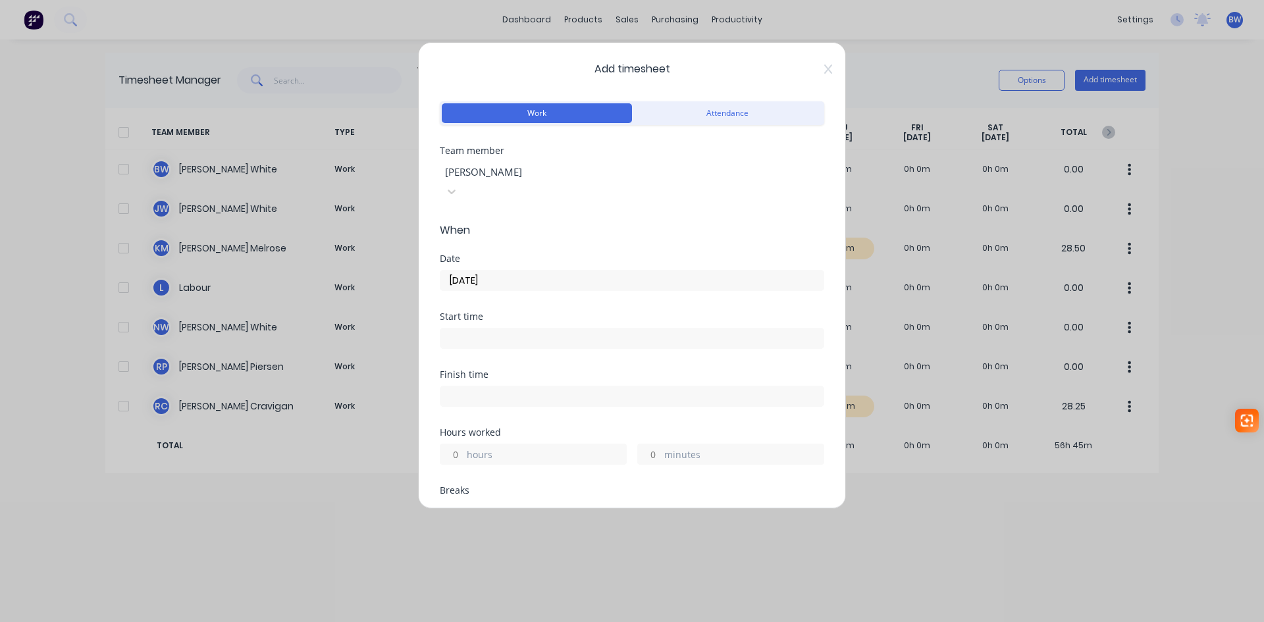
click at [457, 444] on input "hours" at bounding box center [451, 454] width 23 height 20
type input "7"
click at [645, 444] on input "minutes" at bounding box center [649, 454] width 23 height 20
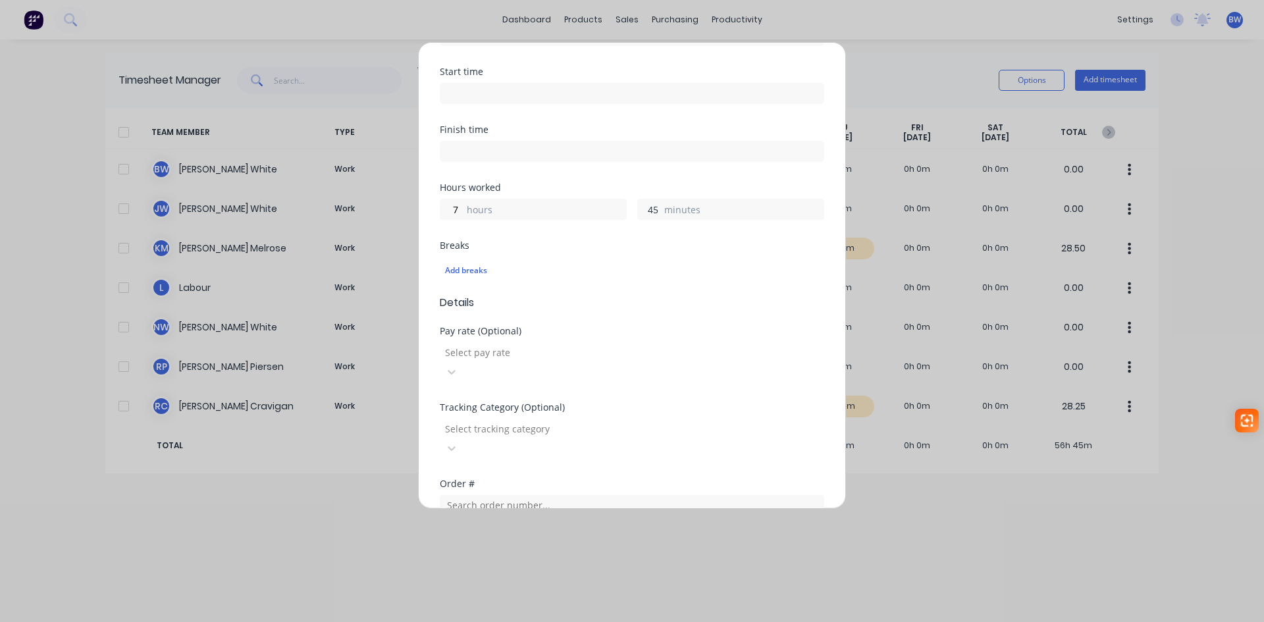
scroll to position [263, 0]
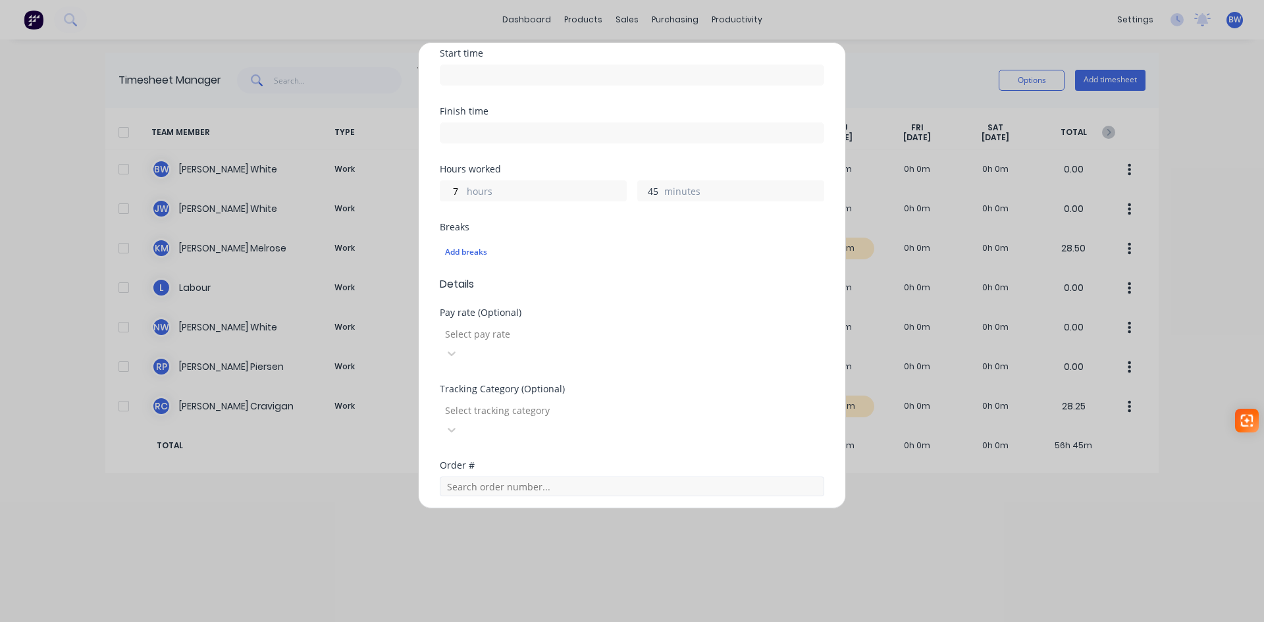
type input "45"
click at [472, 476] on input "text" at bounding box center [632, 486] width 384 height 20
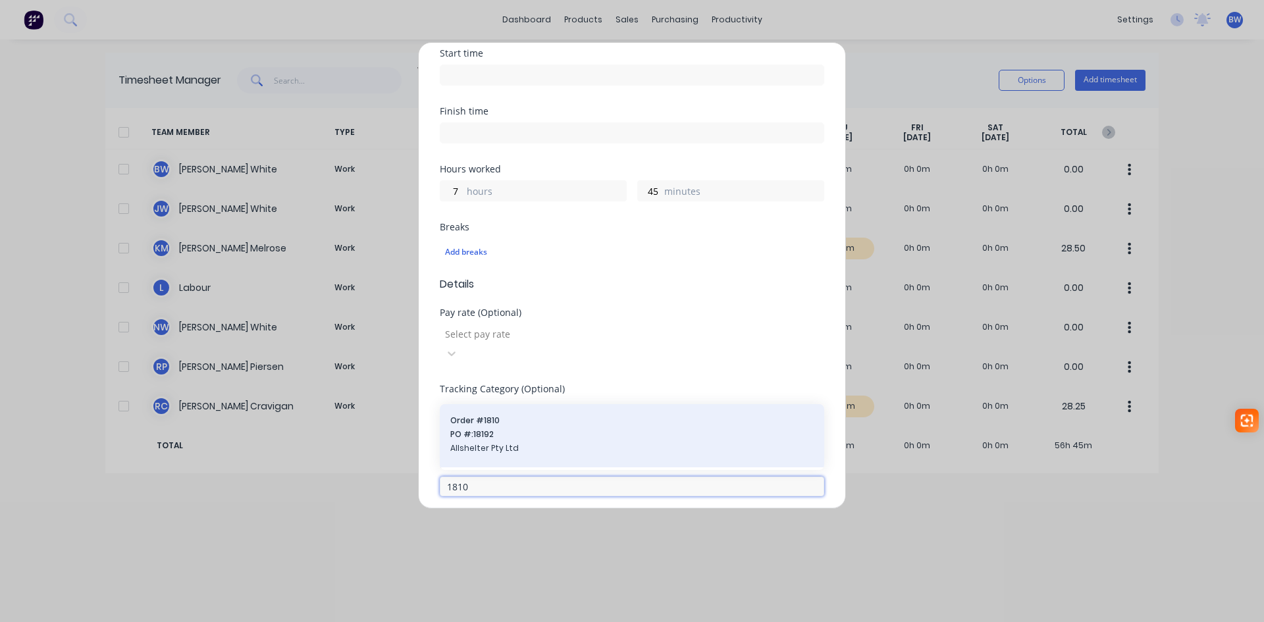
type input "1810"
click at [467, 428] on span "PO #: 18192" at bounding box center [631, 434] width 363 height 12
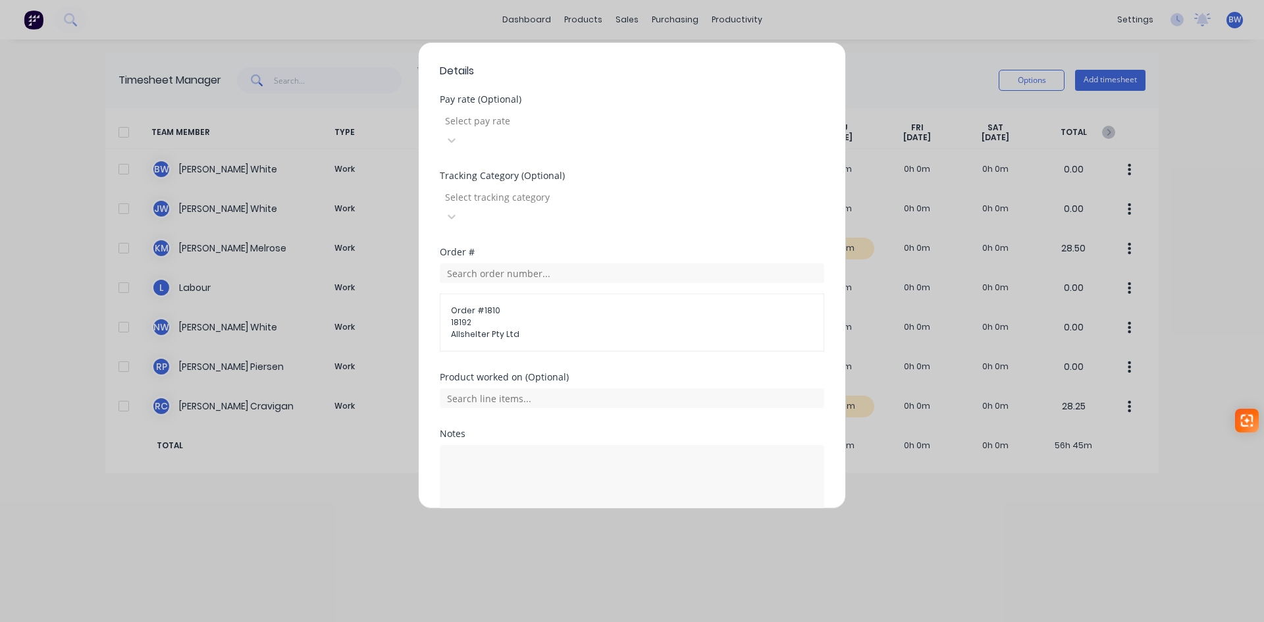
scroll to position [484, 0]
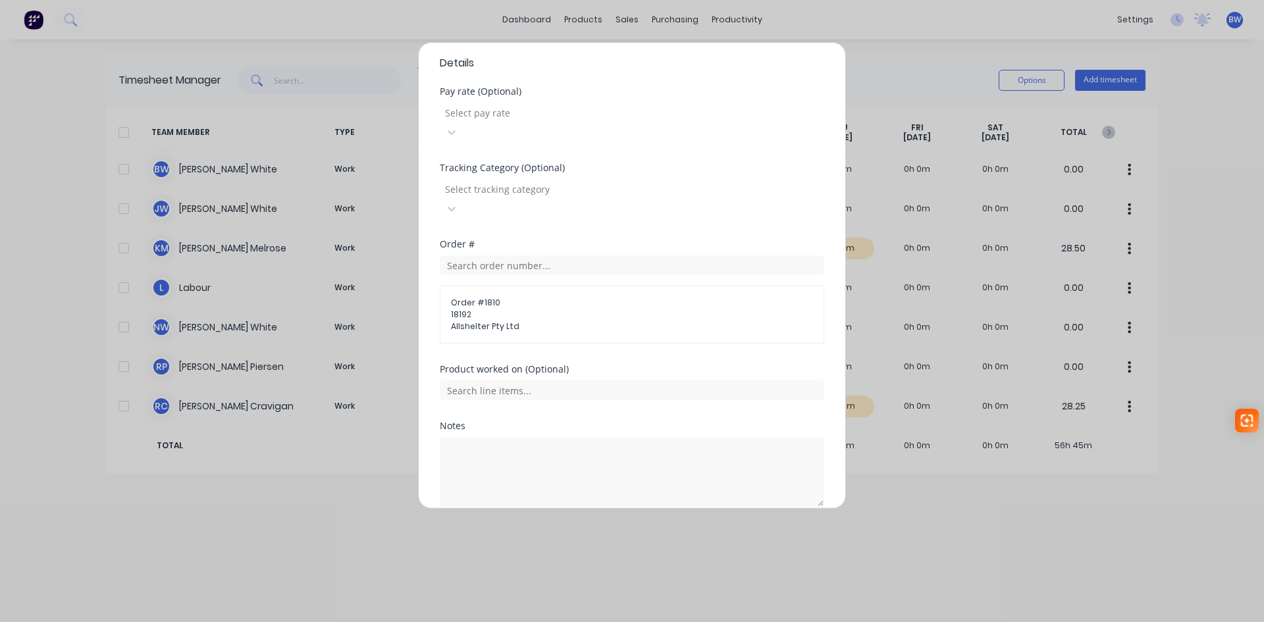
click at [589, 528] on button "Add manual time entry" at bounding box center [600, 538] width 111 height 21
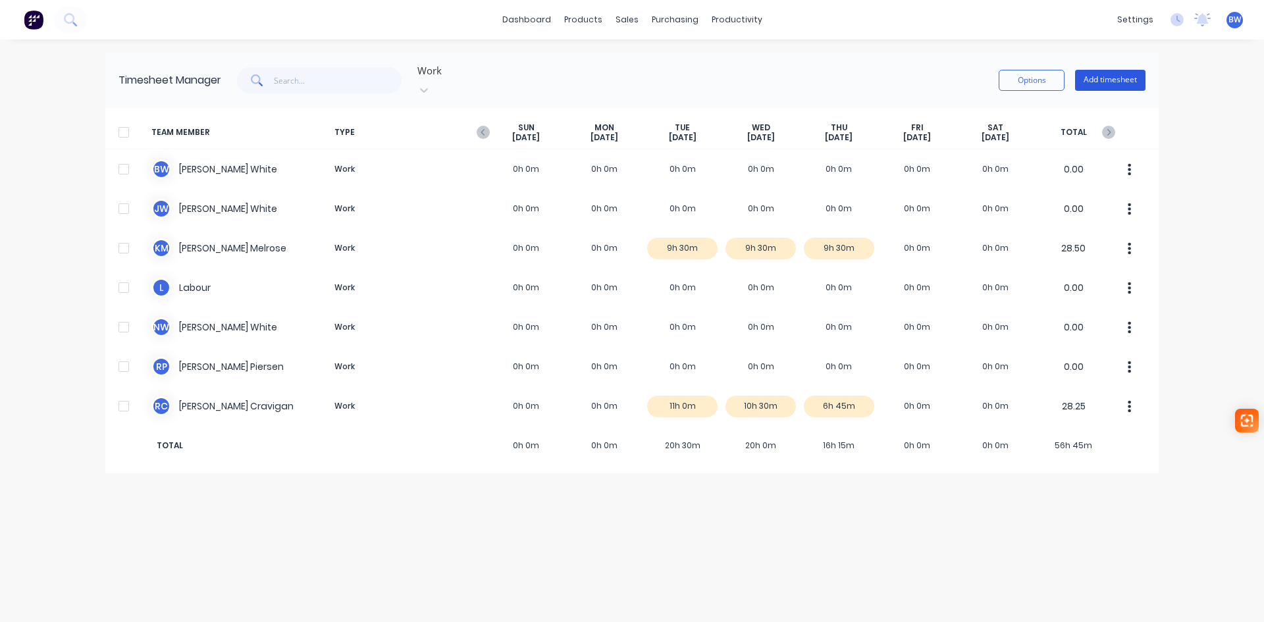
click at [1106, 77] on button "Add timesheet" at bounding box center [1110, 80] width 70 height 21
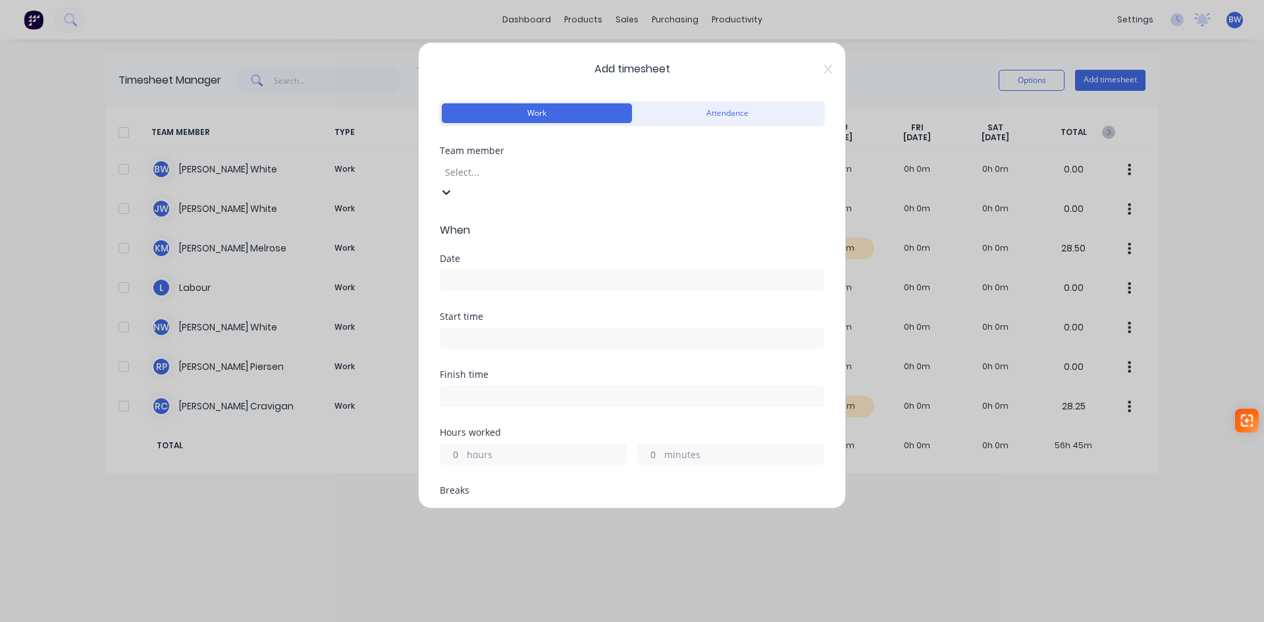
click at [513, 170] on div at bounding box center [539, 172] width 190 height 16
click at [464, 270] on input at bounding box center [631, 280] width 383 height 20
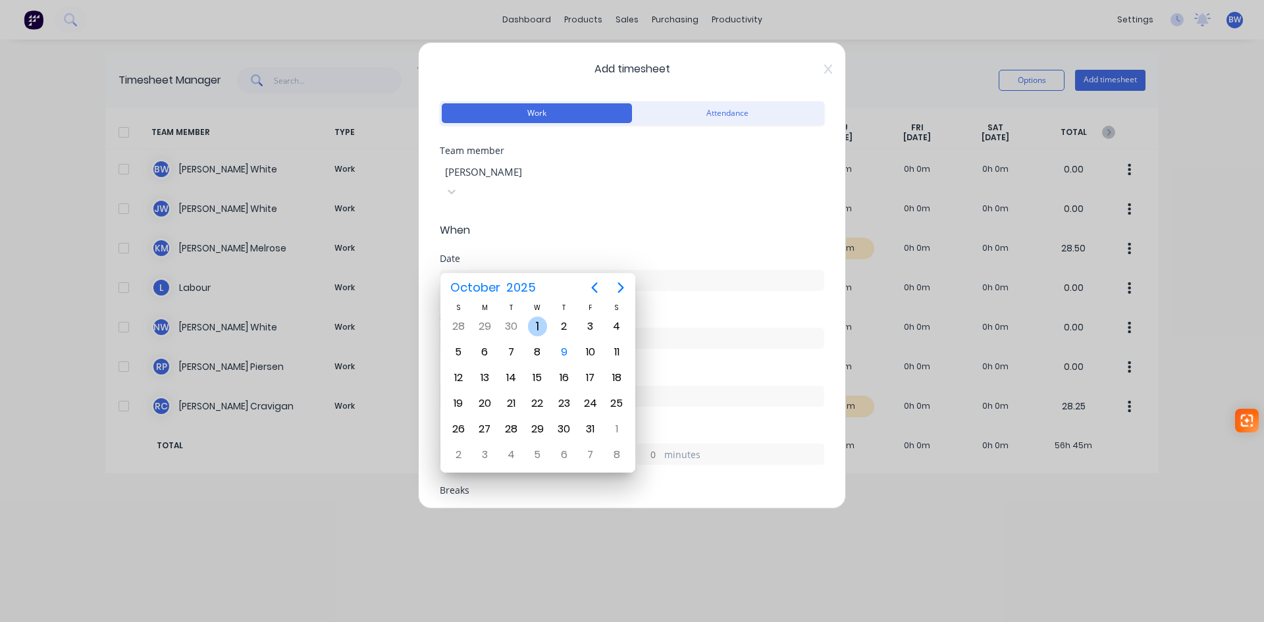
click at [545, 329] on div "1" at bounding box center [538, 327] width 20 height 20
type input "[DATE]"
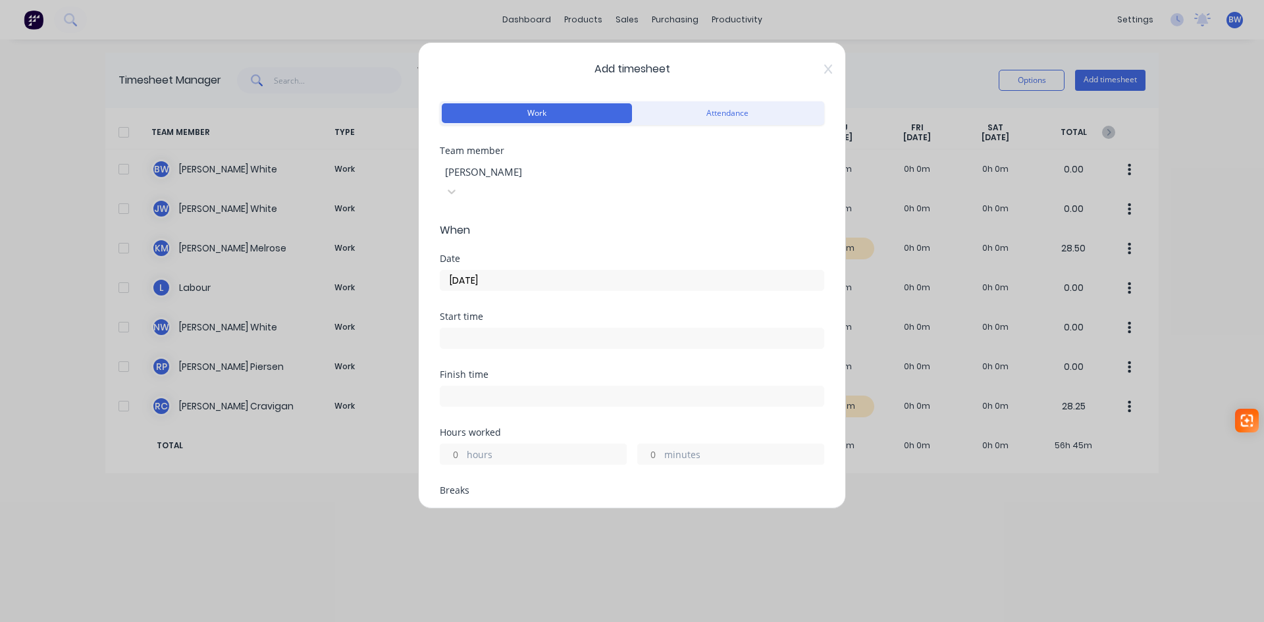
click at [648, 444] on input "minutes" at bounding box center [649, 454] width 23 height 20
type input "45"
click at [824, 66] on icon at bounding box center [828, 69] width 8 height 11
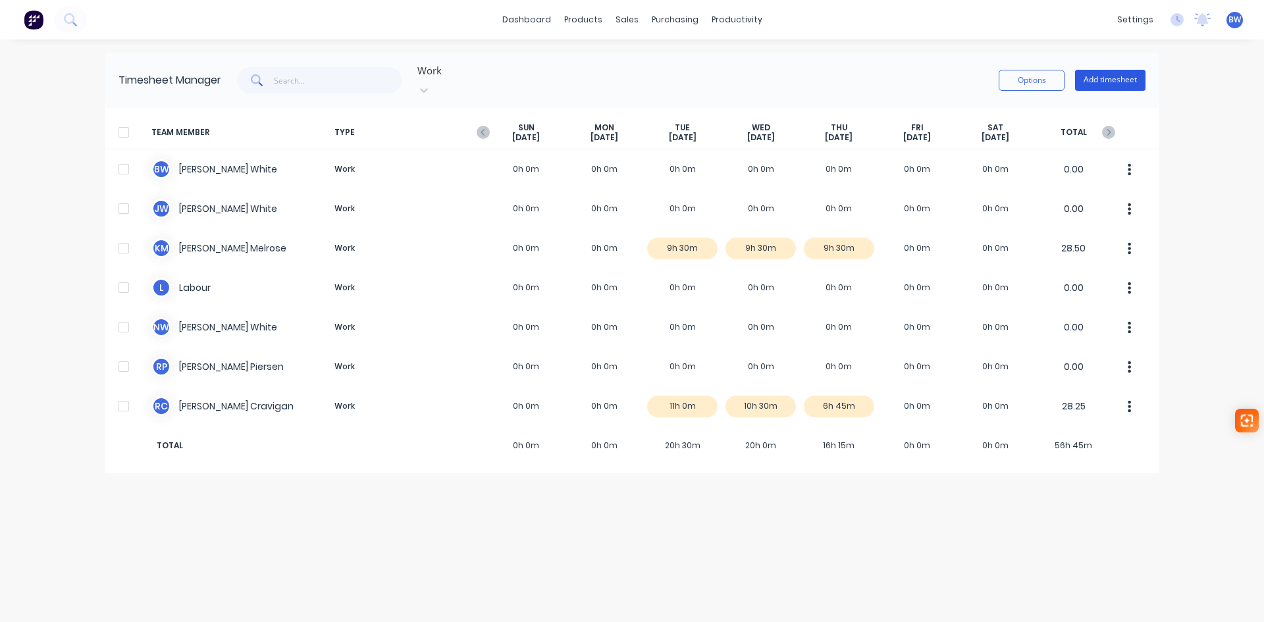
click at [1123, 72] on button "Add timesheet" at bounding box center [1110, 80] width 70 height 21
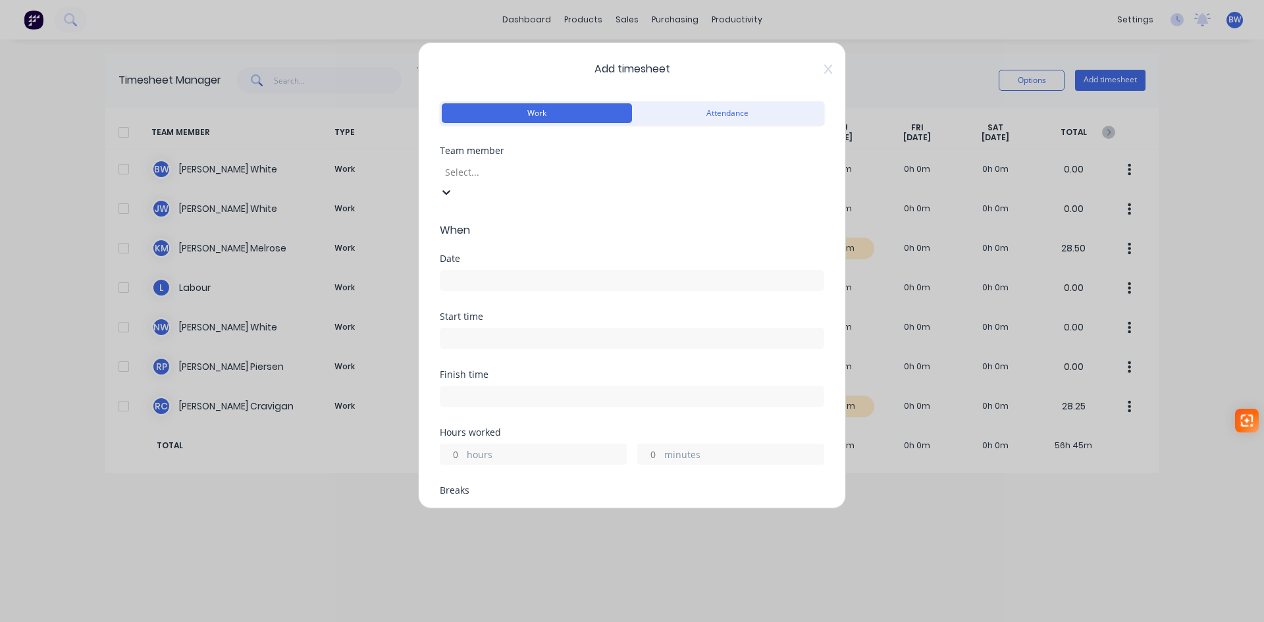
click at [521, 172] on div at bounding box center [539, 172] width 190 height 16
click at [525, 270] on input at bounding box center [631, 280] width 383 height 20
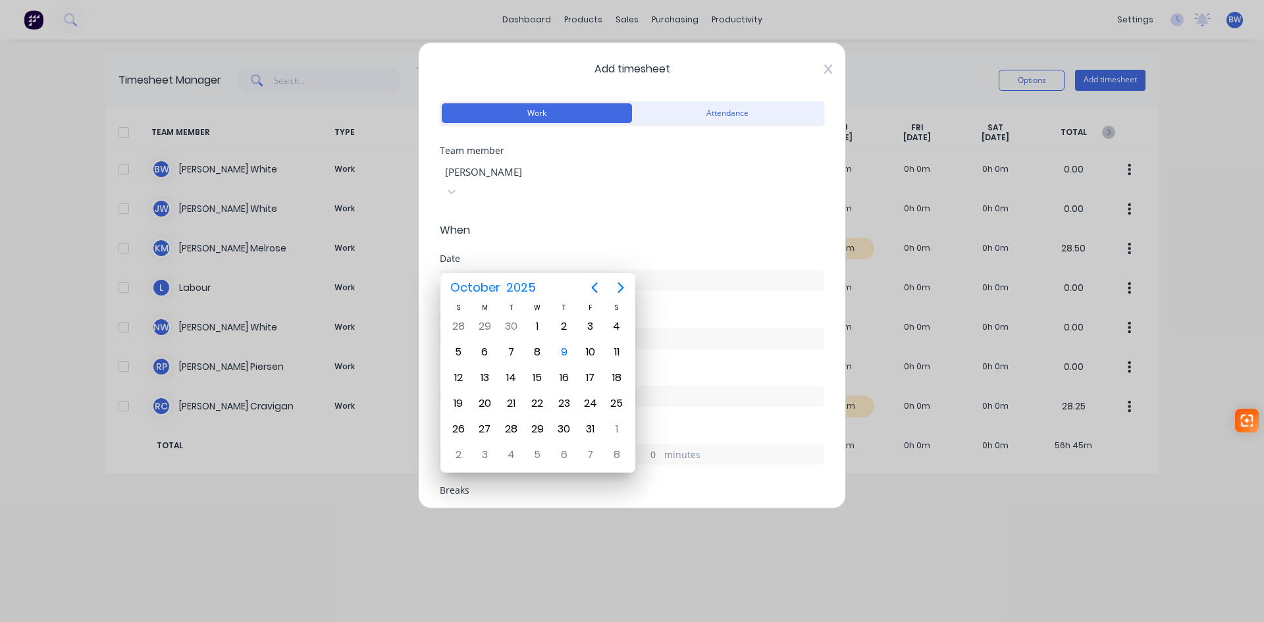
click at [824, 64] on icon at bounding box center [828, 69] width 8 height 11
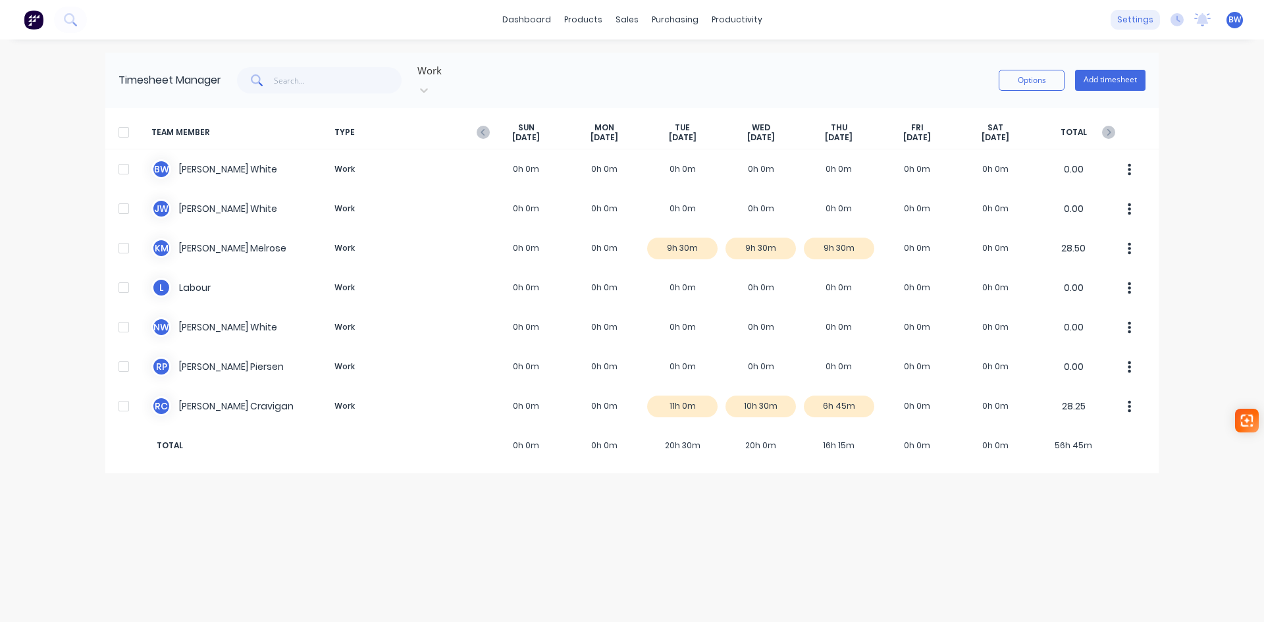
click at [1143, 19] on div "settings" at bounding box center [1134, 20] width 49 height 20
click at [1135, 20] on div "settings" at bounding box center [1134, 20] width 49 height 20
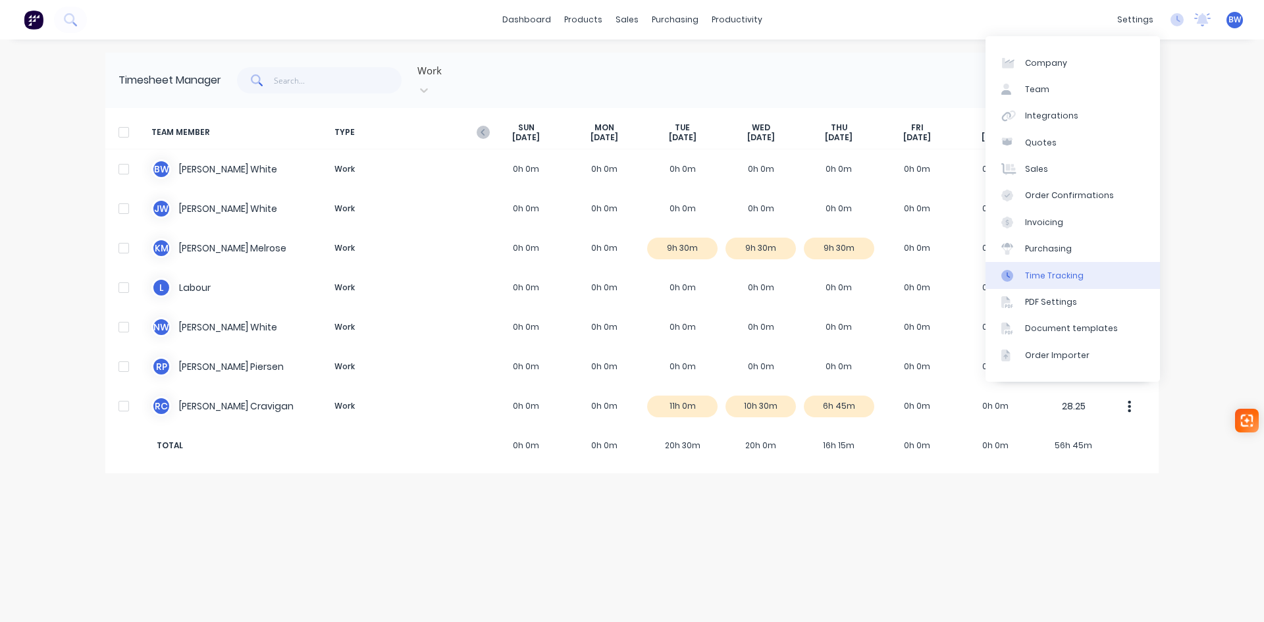
click at [1060, 273] on div "Time Tracking" at bounding box center [1054, 276] width 59 height 12
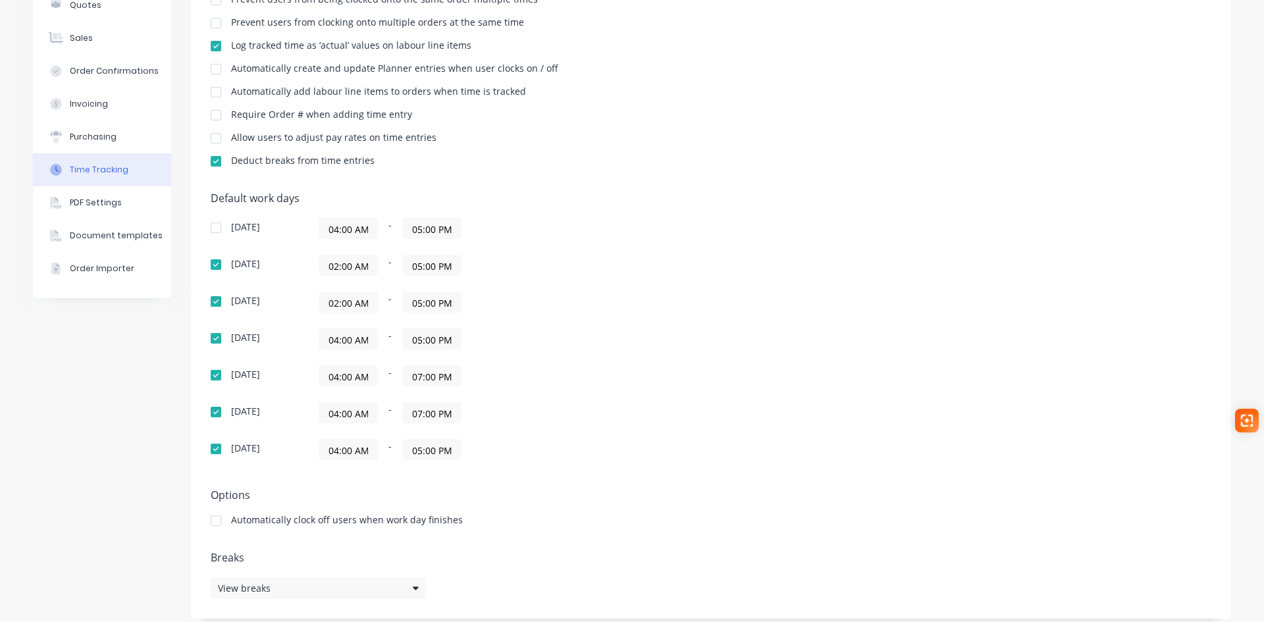
scroll to position [186, 0]
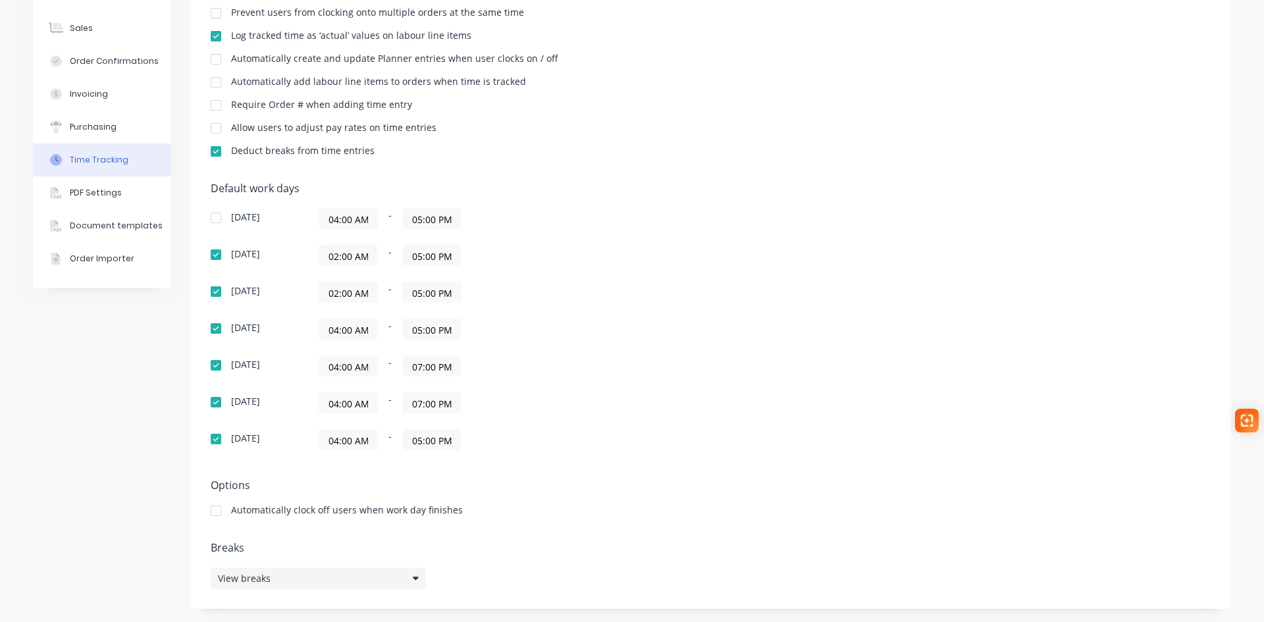
click at [413, 580] on icon at bounding box center [416, 577] width 6 height 9
click at [513, 515] on button "Add break" at bounding box center [533, 515] width 165 height 21
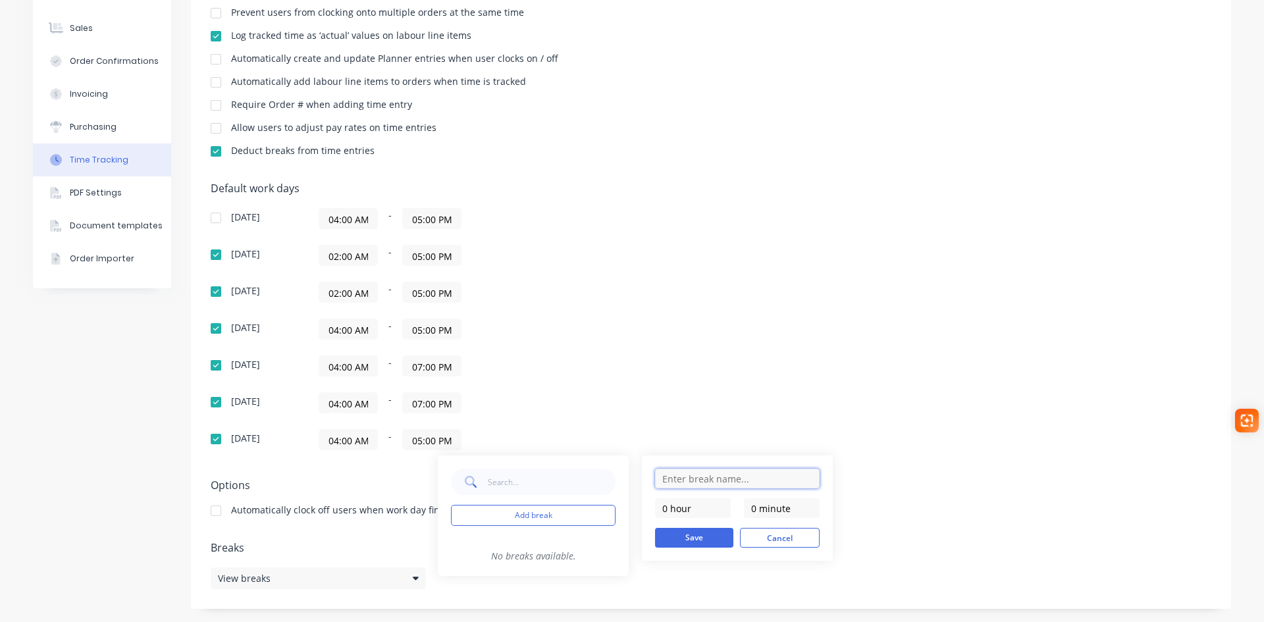
click at [675, 477] on input "text" at bounding box center [737, 479] width 165 height 20
type input "Lunch"
drag, startPoint x: 758, startPoint y: 506, endPoint x: 746, endPoint y: 508, distance: 12.0
click at [746, 508] on input "0 minute" at bounding box center [782, 508] width 76 height 20
type input "30 minutes"
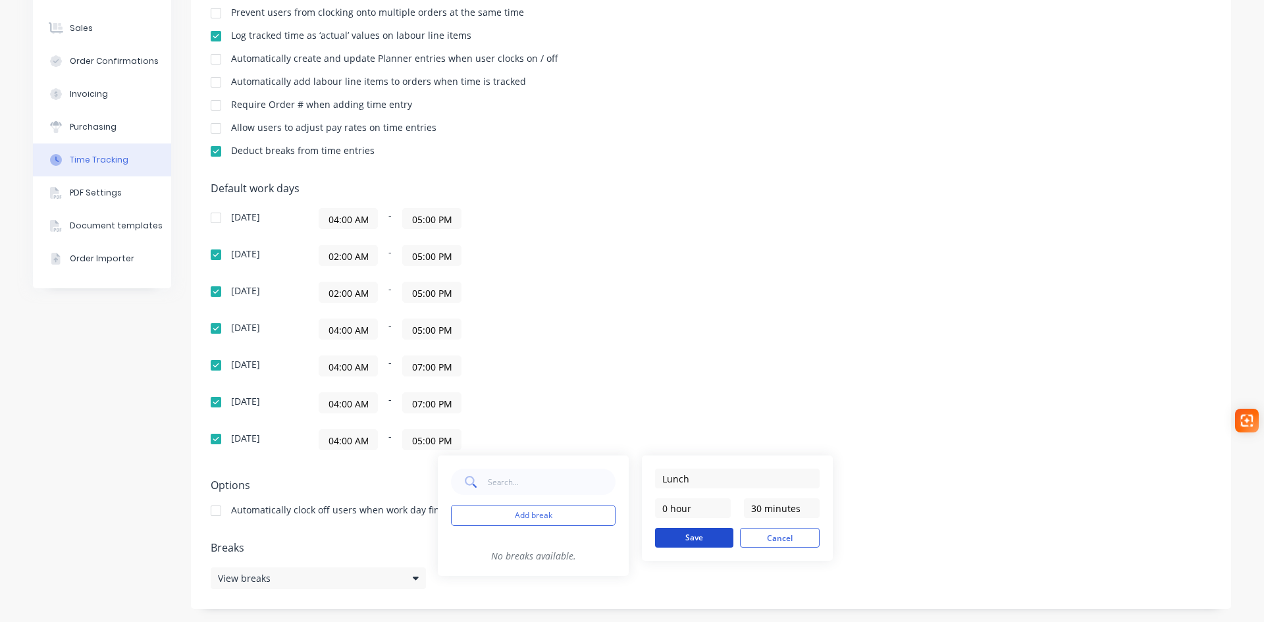
click at [706, 536] on button "Save" at bounding box center [694, 538] width 78 height 20
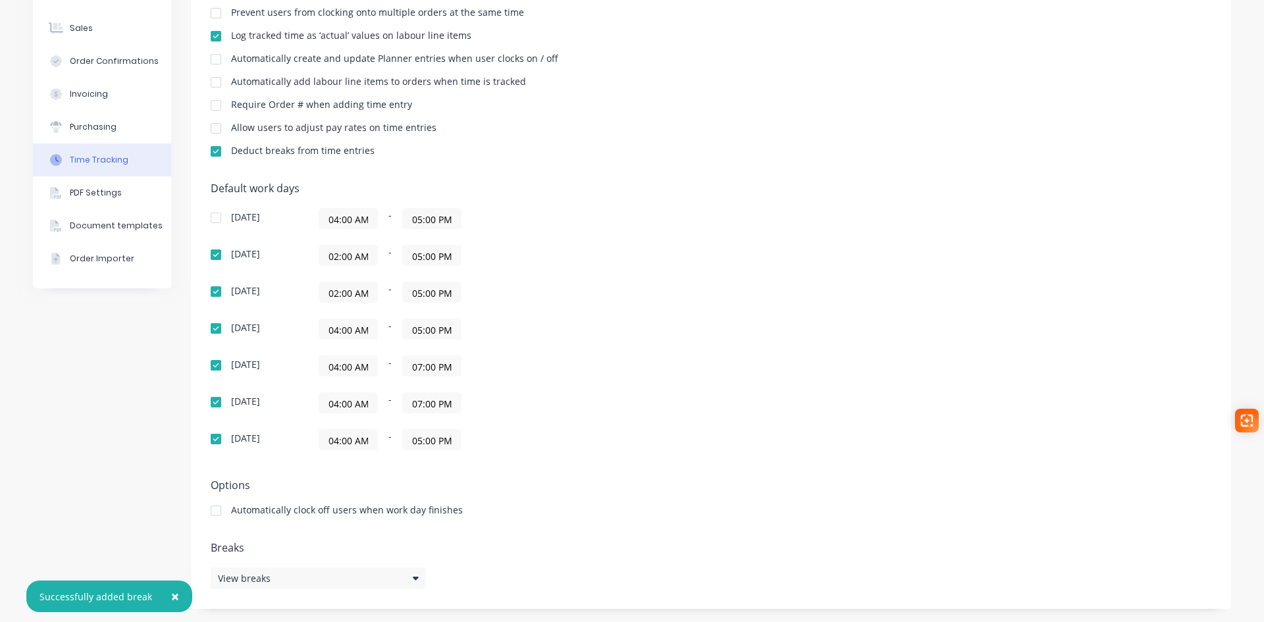
click at [614, 392] on div "Sunday 04:00 AM - 05:00 PM Monday 02:00 AM - 05:00 PM Tuesday 02:00 AM - 05:00 …" at bounding box center [441, 329] width 461 height 242
click at [407, 575] on div "View breaks" at bounding box center [318, 578] width 215 height 22
click at [768, 394] on div "Default work days Sunday 04:00 AM - 05:00 PM Monday 02:00 AM - 05:00 PM Tuesday…" at bounding box center [711, 324] width 1000 height 284
click at [215, 215] on div at bounding box center [216, 218] width 26 height 26
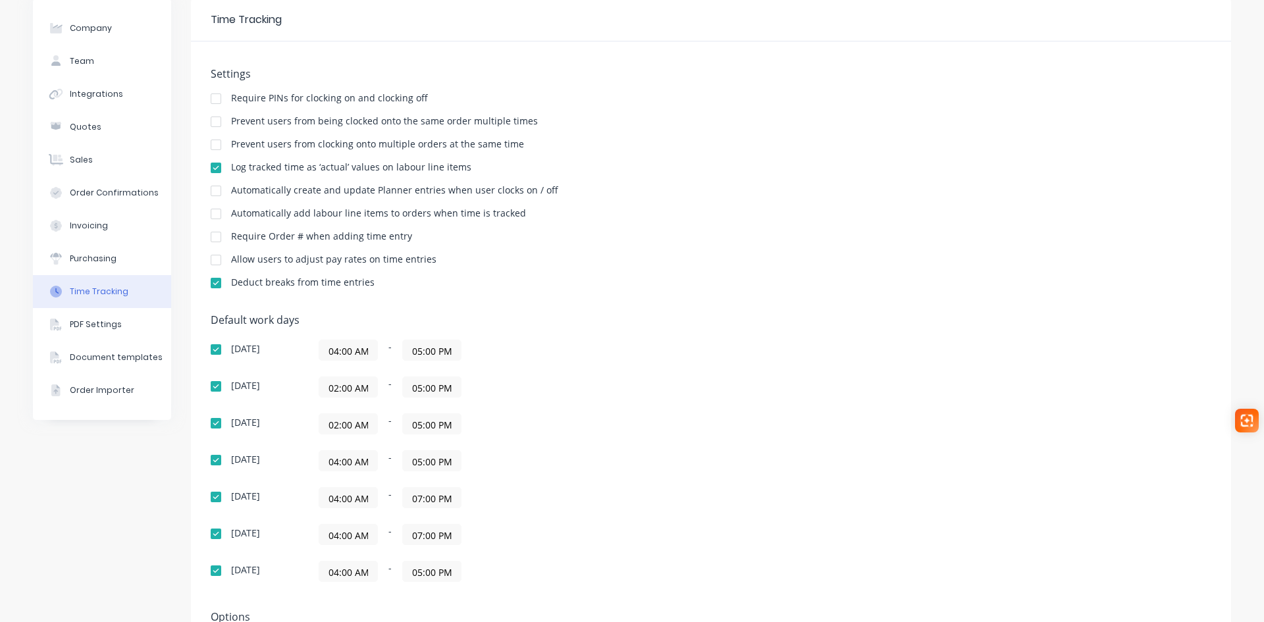
scroll to position [0, 0]
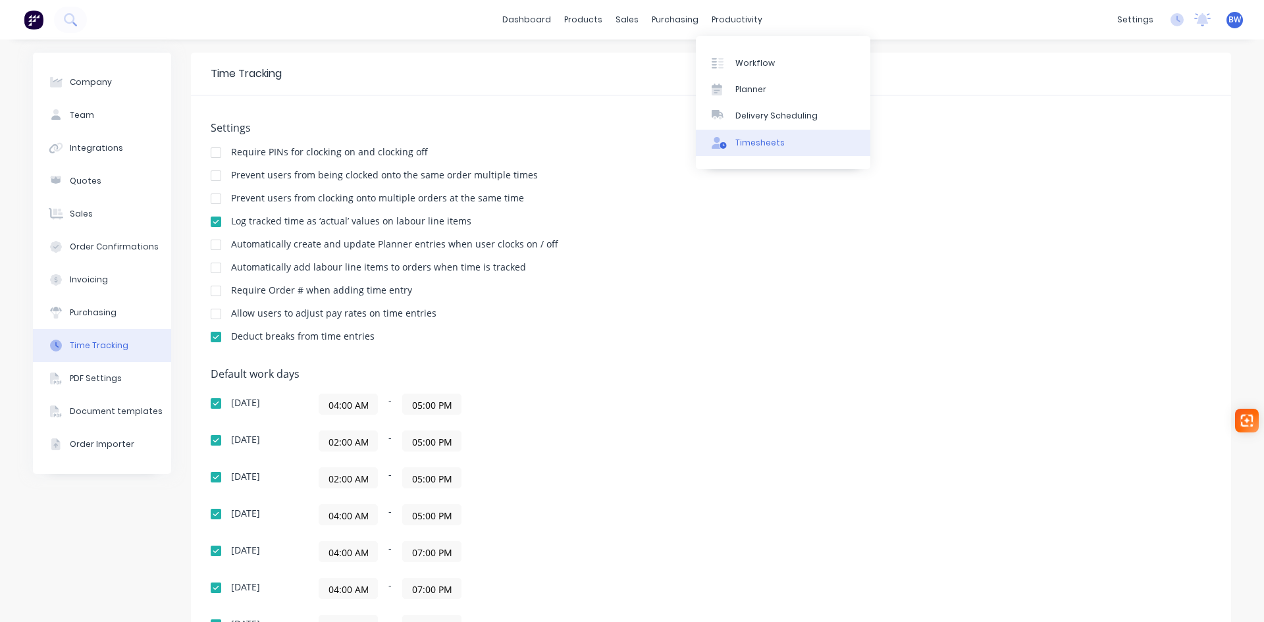
click at [766, 139] on div "Timesheets" at bounding box center [759, 143] width 49 height 12
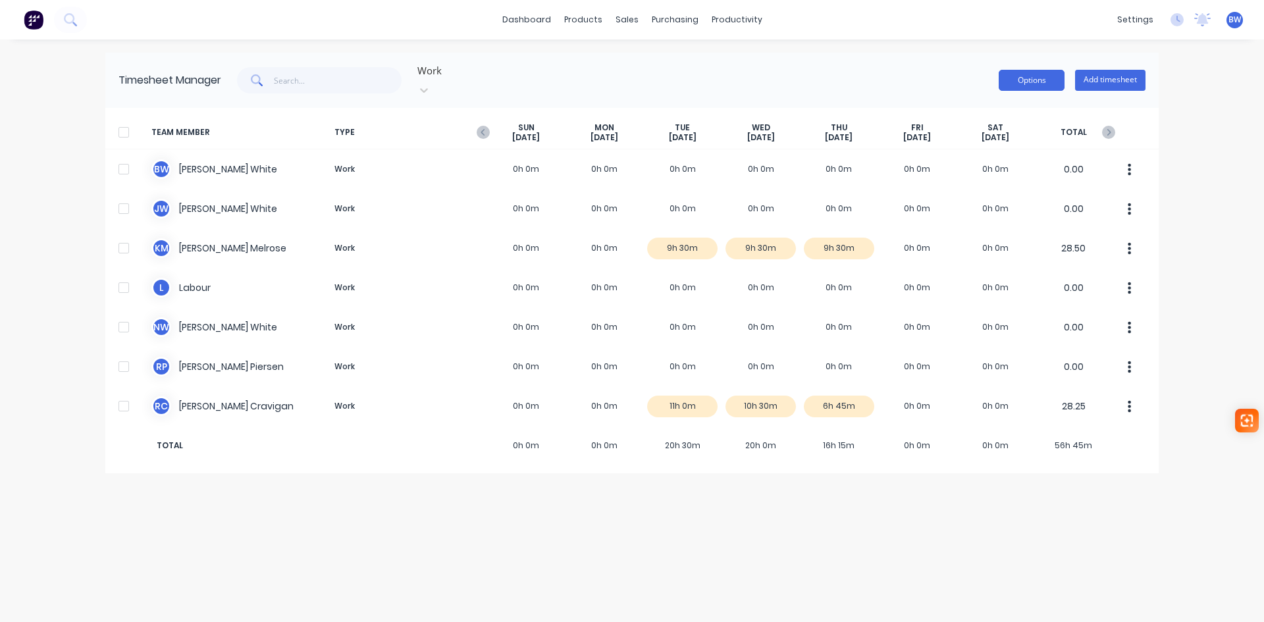
click at [1043, 76] on button "Options" at bounding box center [1031, 80] width 66 height 21
click at [892, 56] on div "Timesheet Manager Work Options Approve Unapprove Download Export Add timesheet" at bounding box center [631, 80] width 1053 height 55
click at [1177, 15] on icon at bounding box center [1176, 19] width 13 height 13
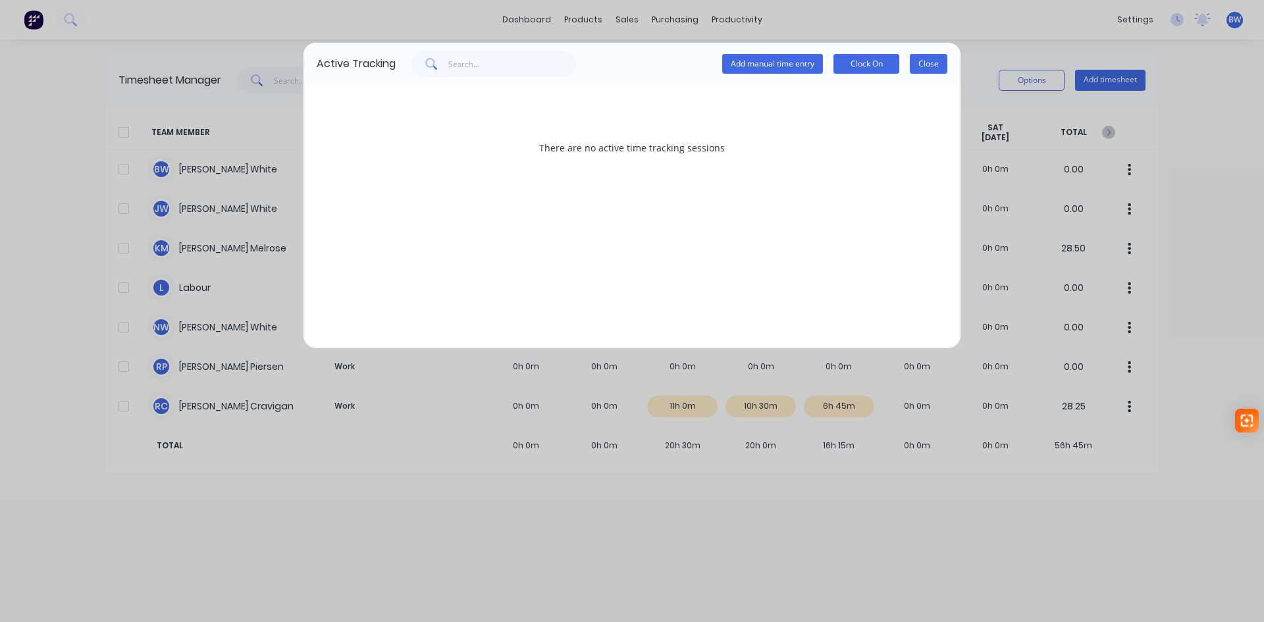
click at [933, 64] on button "Close" at bounding box center [929, 64] width 38 height 20
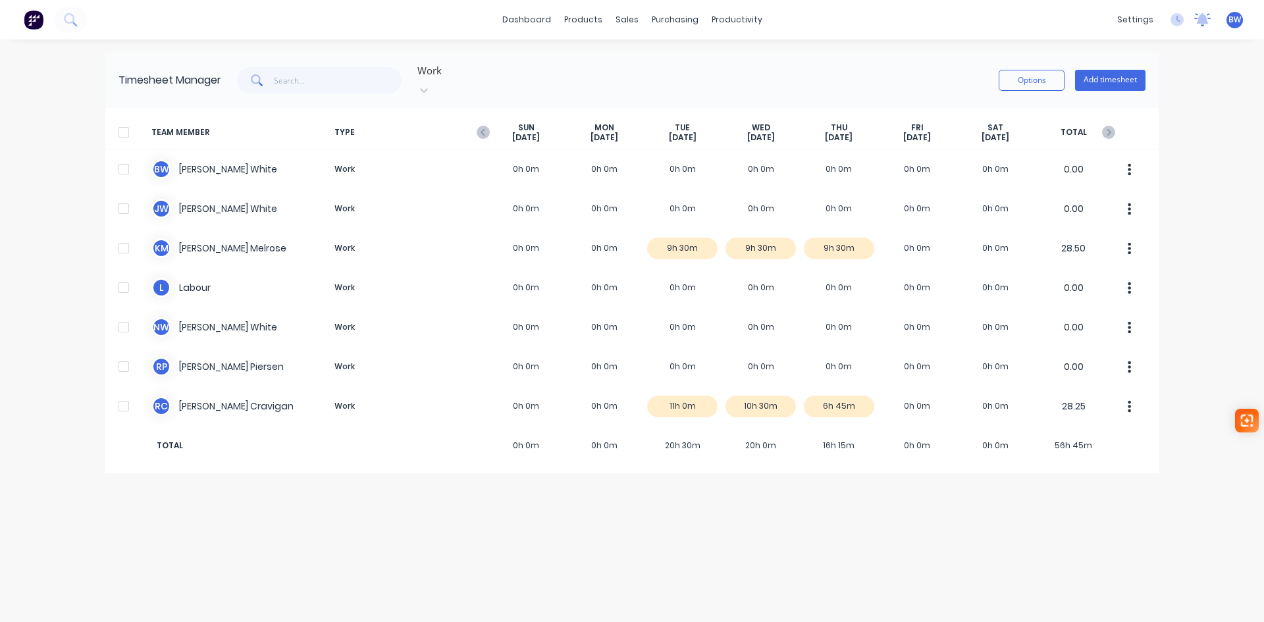
click at [1206, 22] on icon at bounding box center [1202, 18] width 12 height 11
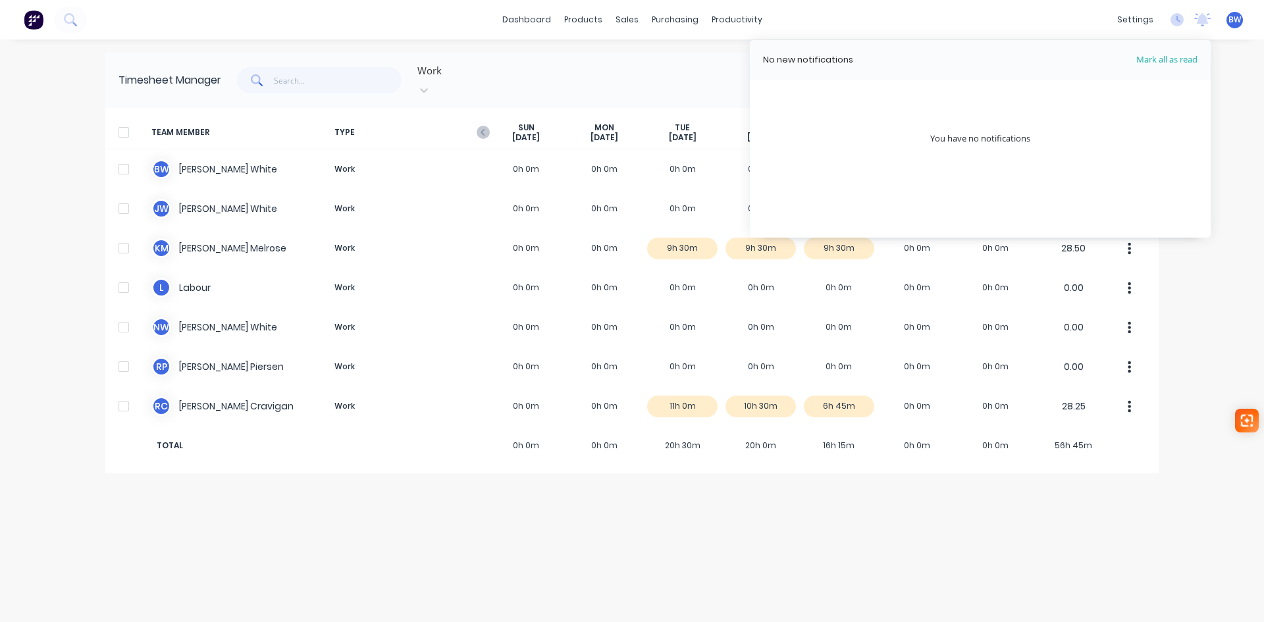
click at [1188, 60] on span "Mark all as read" at bounding box center [1143, 59] width 109 height 13
click at [1235, 64] on div "dashboard products sales purchasing productivity dashboard products Product Cat…" at bounding box center [632, 311] width 1264 height 622
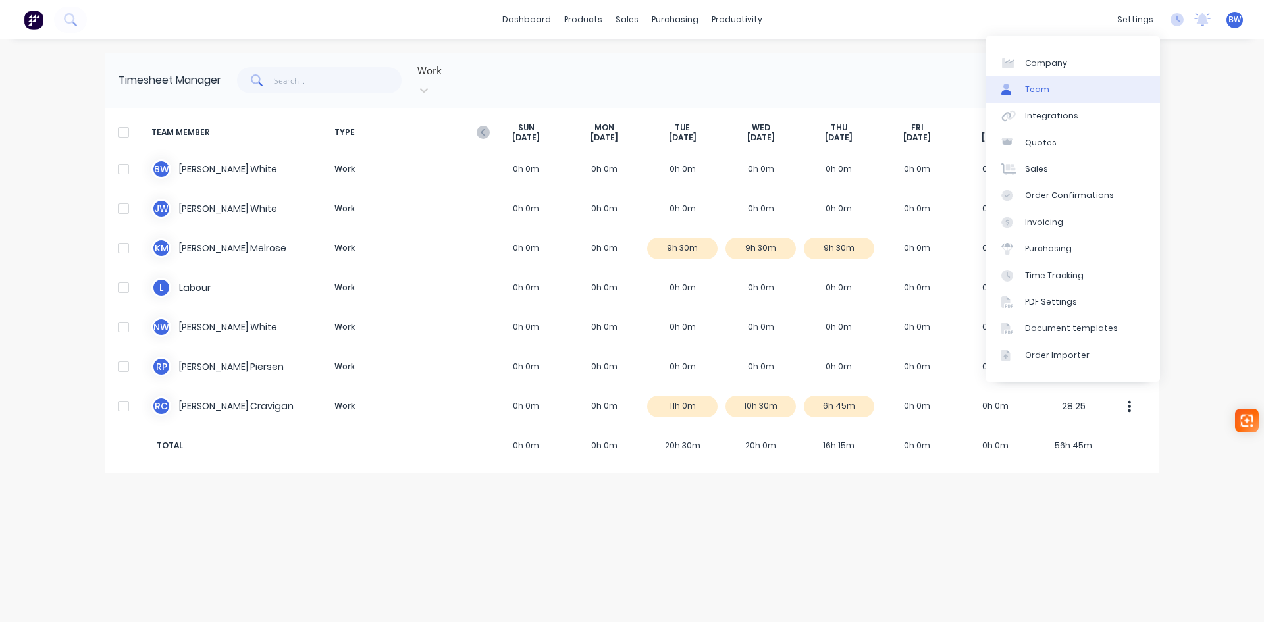
click at [1067, 86] on link "Team" at bounding box center [1072, 89] width 174 height 26
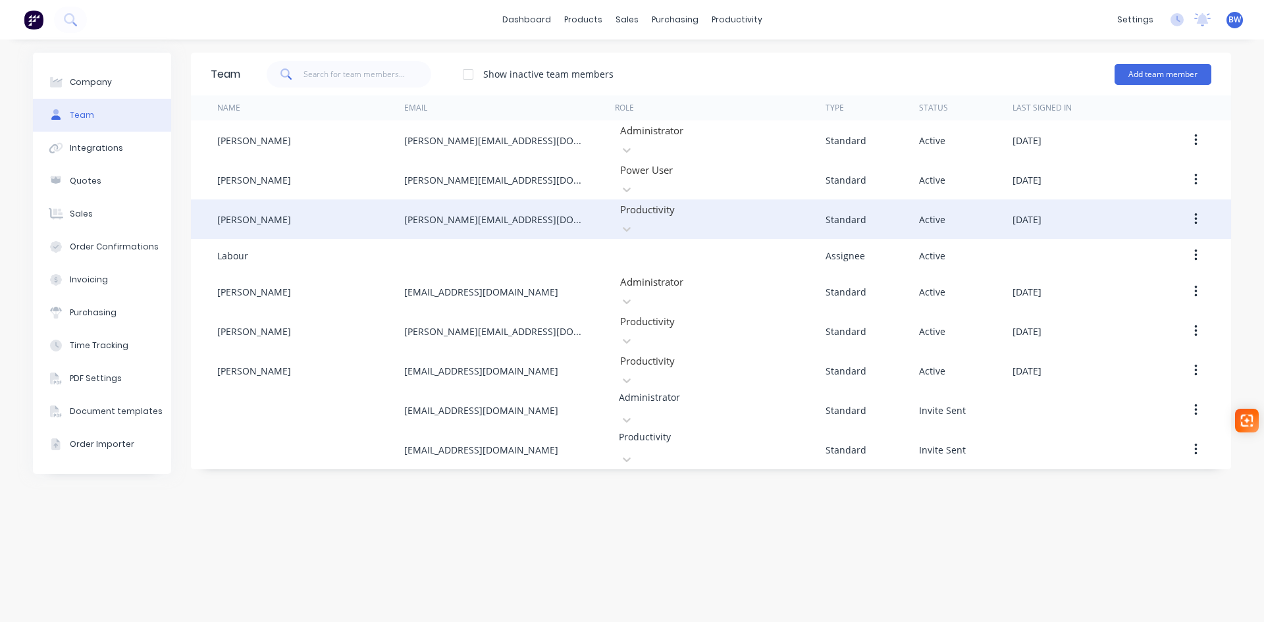
click at [1197, 212] on icon "button" at bounding box center [1195, 219] width 3 height 14
click at [1160, 241] on button "Edit" at bounding box center [1148, 254] width 125 height 26
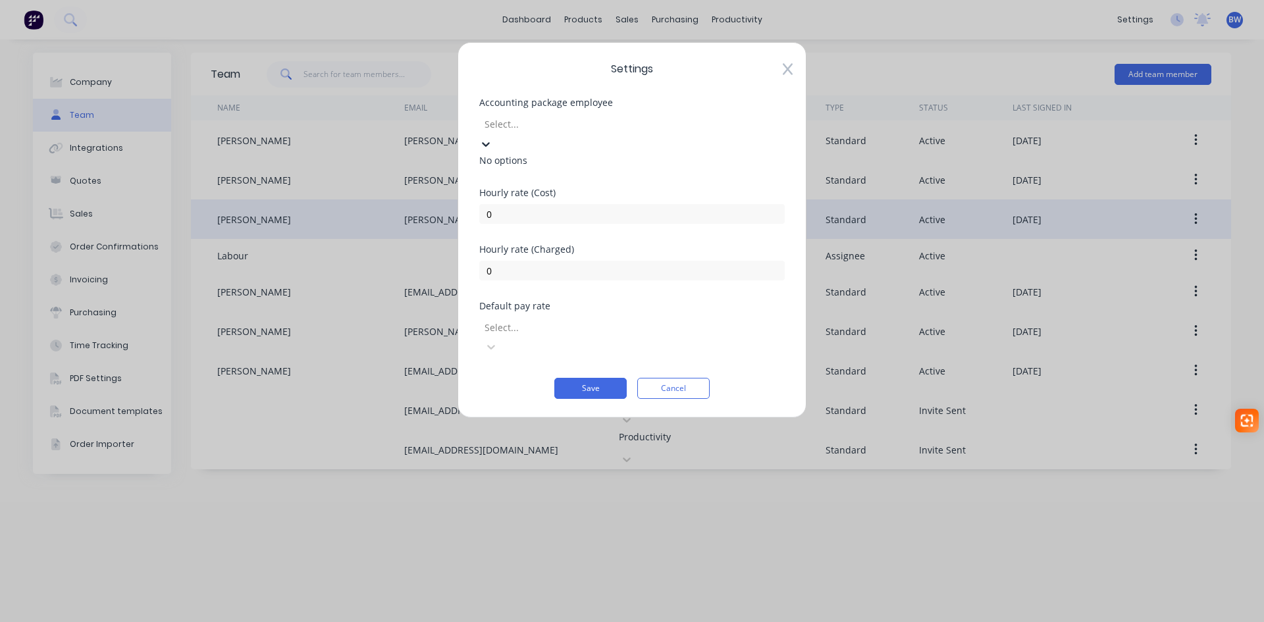
click at [557, 128] on div at bounding box center [578, 124] width 190 height 16
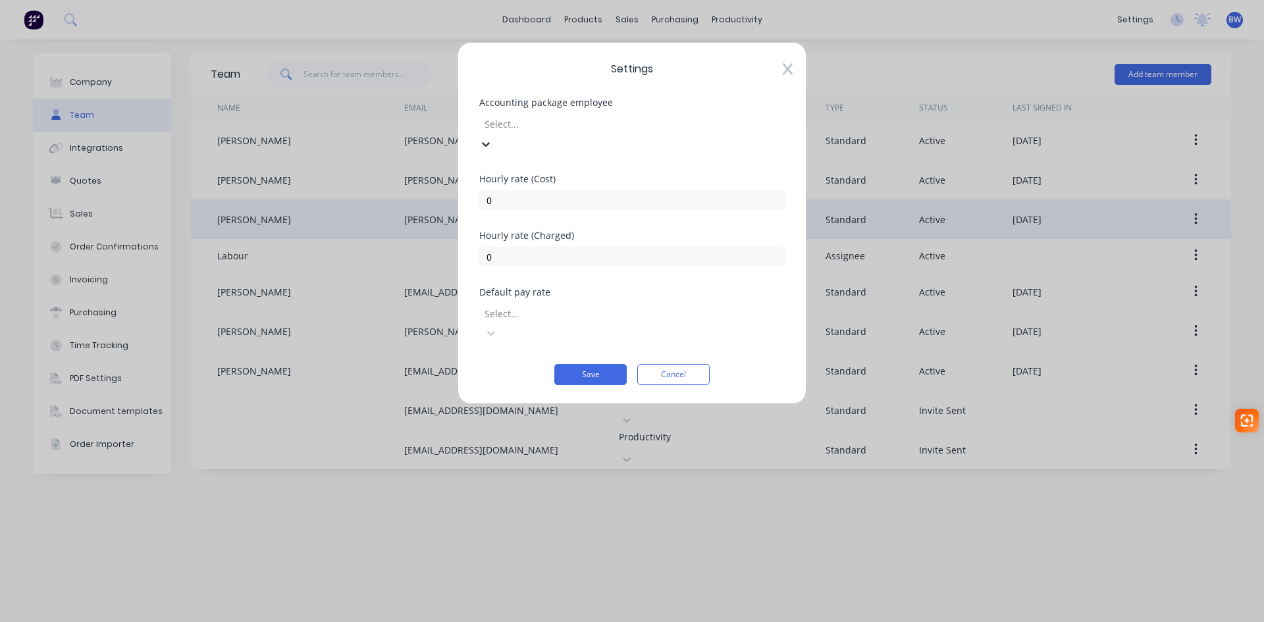
click at [557, 128] on div at bounding box center [578, 124] width 190 height 16
click at [557, 305] on div at bounding box center [578, 313] width 190 height 16
click at [356, 514] on div "Settings Accounting package employee Select... Hourly rate (Cost) 0 Hourly rate…" at bounding box center [632, 311] width 1264 height 622
click at [784, 72] on icon at bounding box center [788, 69] width 10 height 13
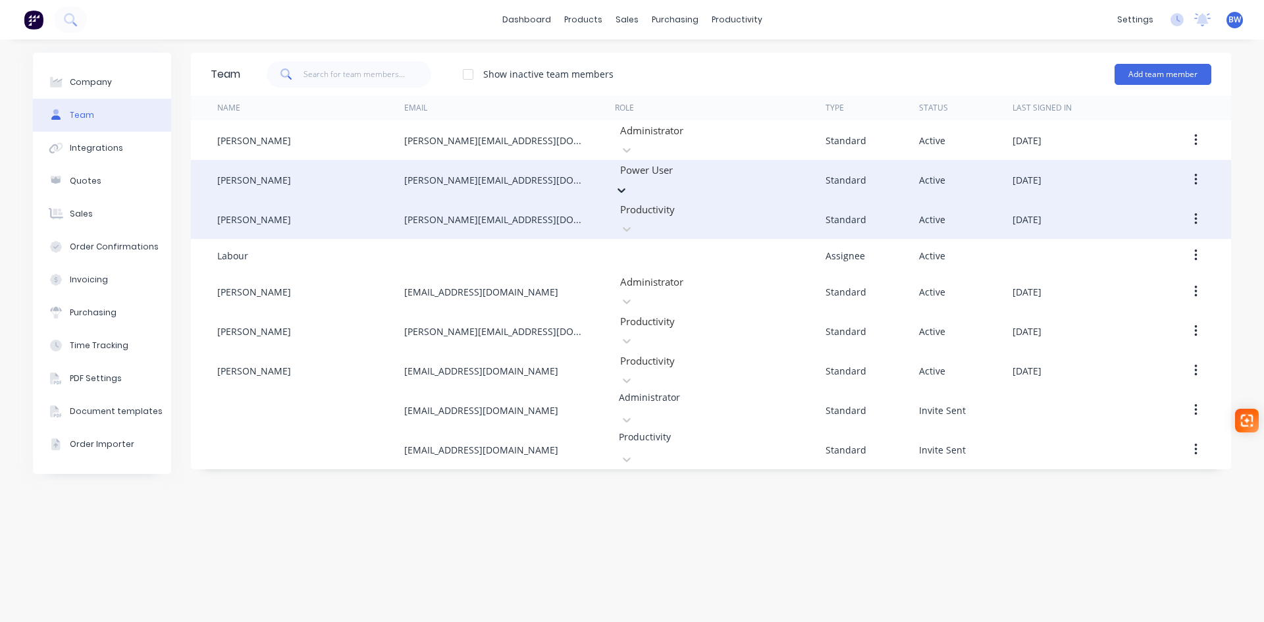
click at [628, 184] on icon at bounding box center [621, 190] width 13 height 13
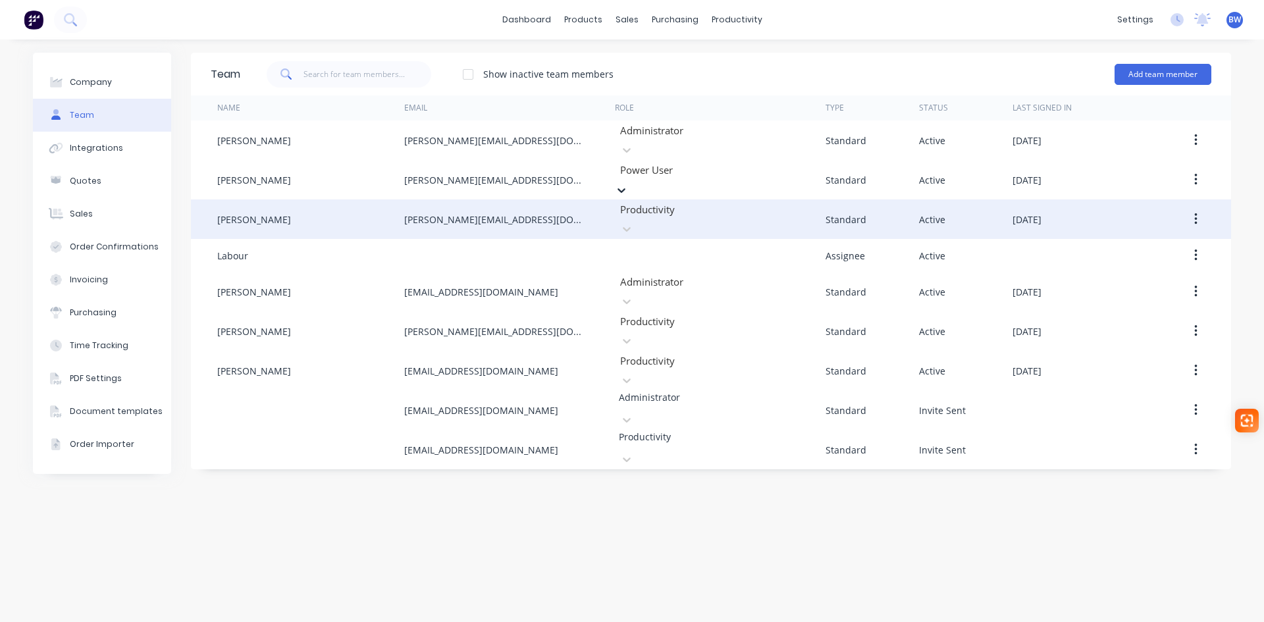
scroll to position [134, 0]
click at [422, 501] on div "Team Show inactive team members Add team member Name Email Role Type Status Las…" at bounding box center [711, 331] width 1040 height 556
click at [767, 88] on div "Planner" at bounding box center [755, 90] width 31 height 12
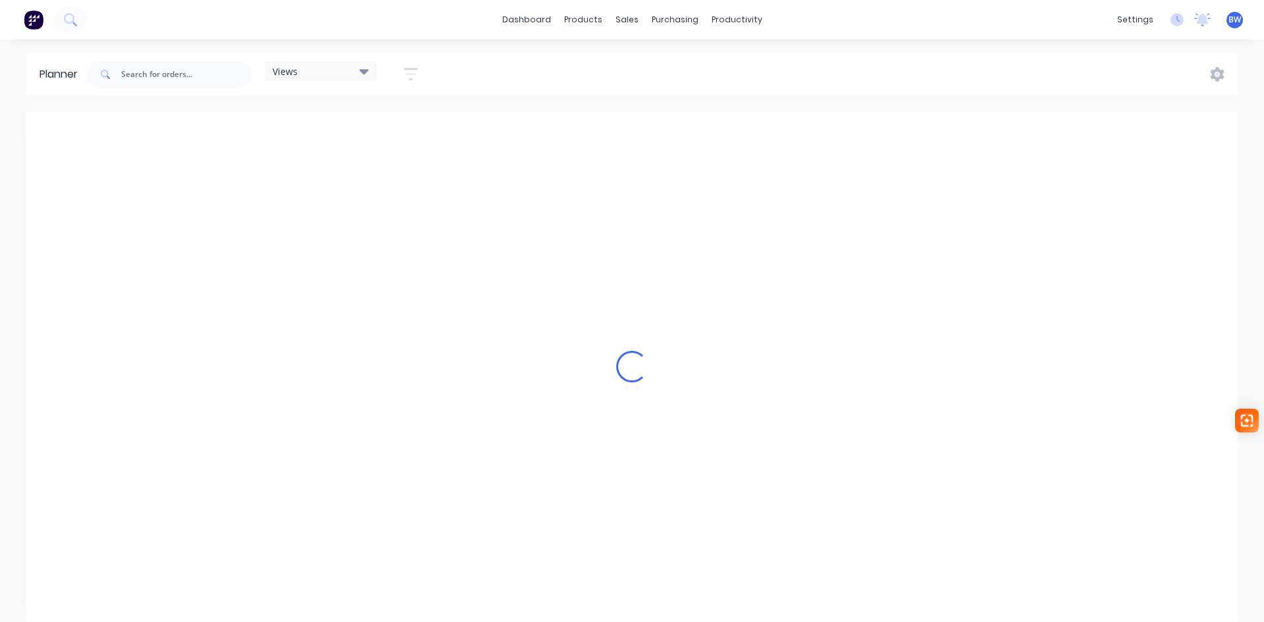
scroll to position [0, 3370]
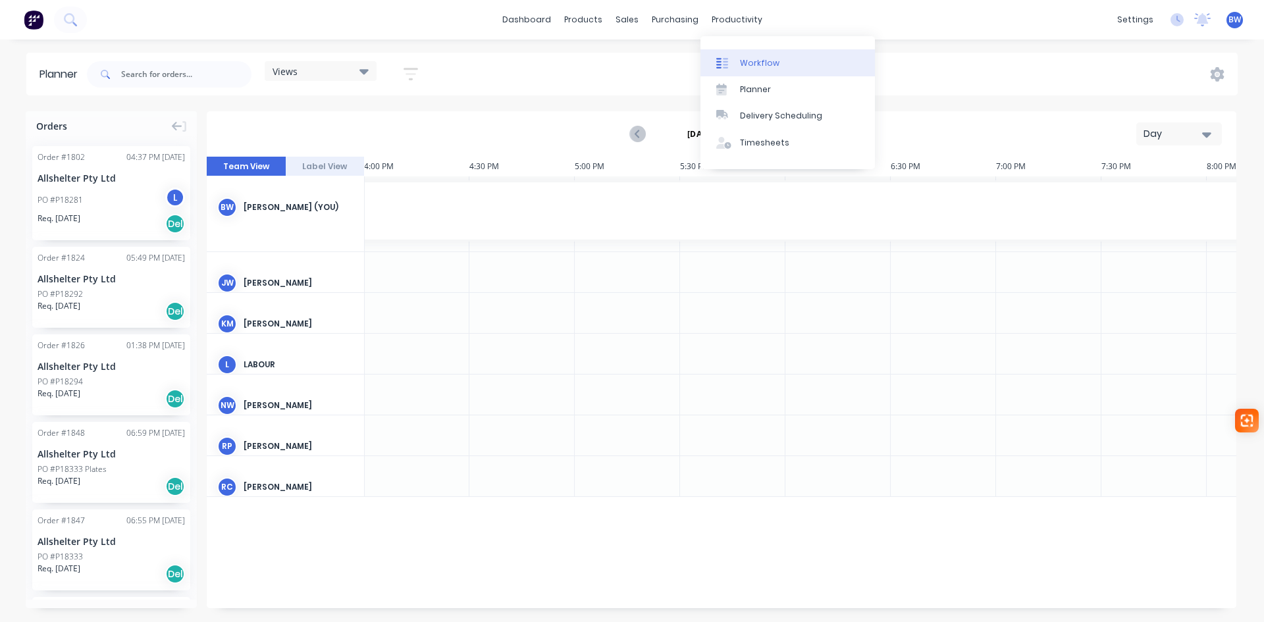
click at [749, 68] on div "Workflow" at bounding box center [759, 63] width 39 height 12
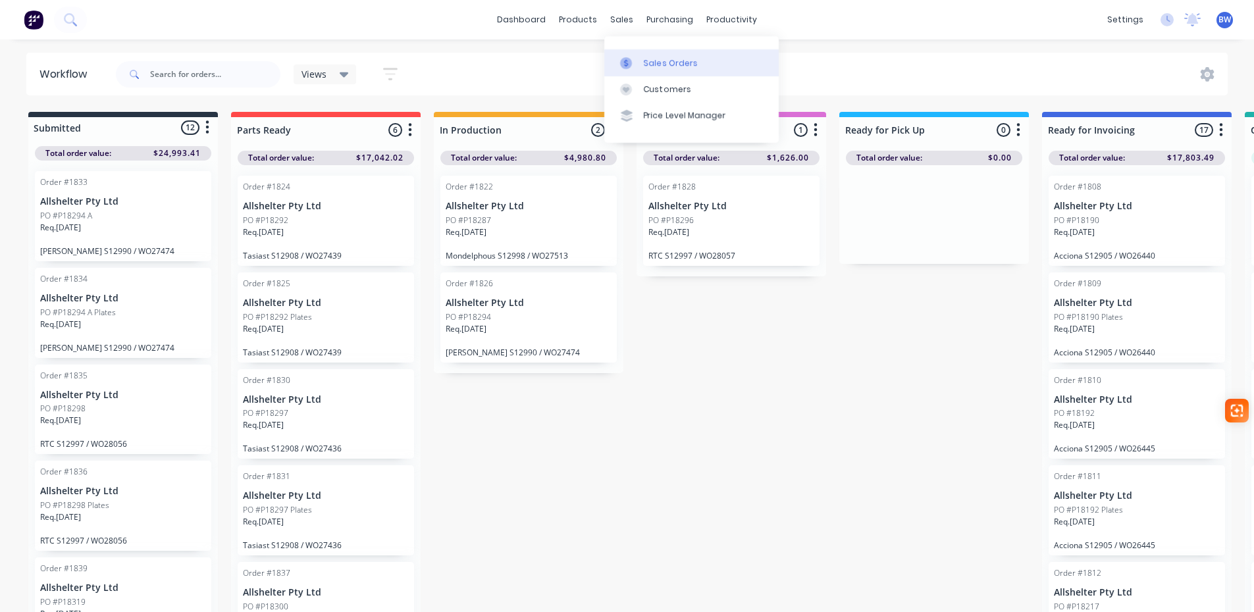
click at [658, 62] on div "Sales Orders" at bounding box center [671, 63] width 54 height 12
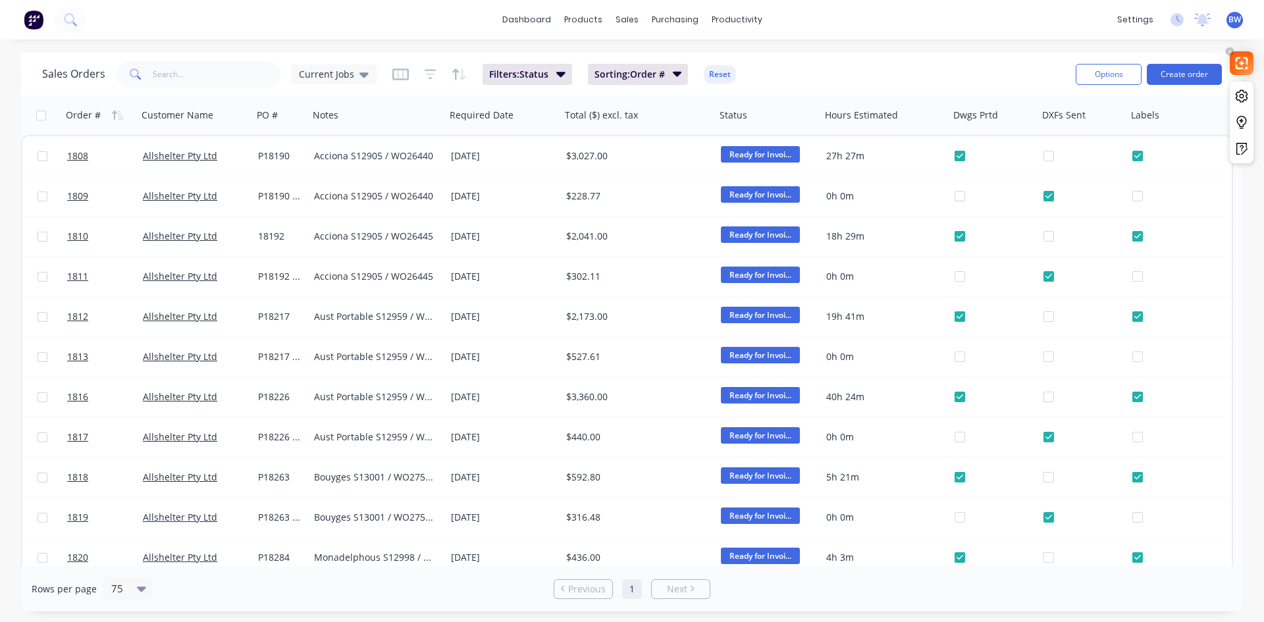
drag, startPoint x: 1247, startPoint y: 418, endPoint x: 1247, endPoint y: 61, distance: 357.4
click at [1247, 61] on img at bounding box center [1241, 63] width 13 height 13
click at [529, 18] on link "dashboard" at bounding box center [527, 20] width 62 height 20
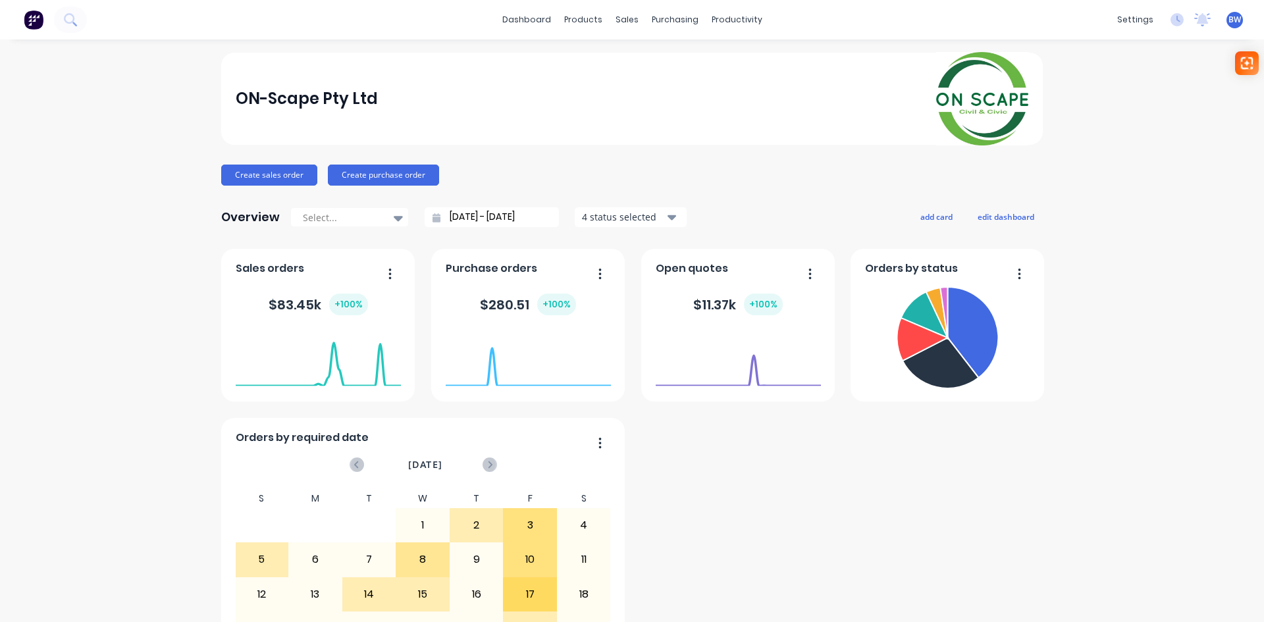
click at [1244, 602] on div "ON-Scape Pty Ltd Create sales order Create purchase order Overview Select... [D…" at bounding box center [632, 396] width 1264 height 687
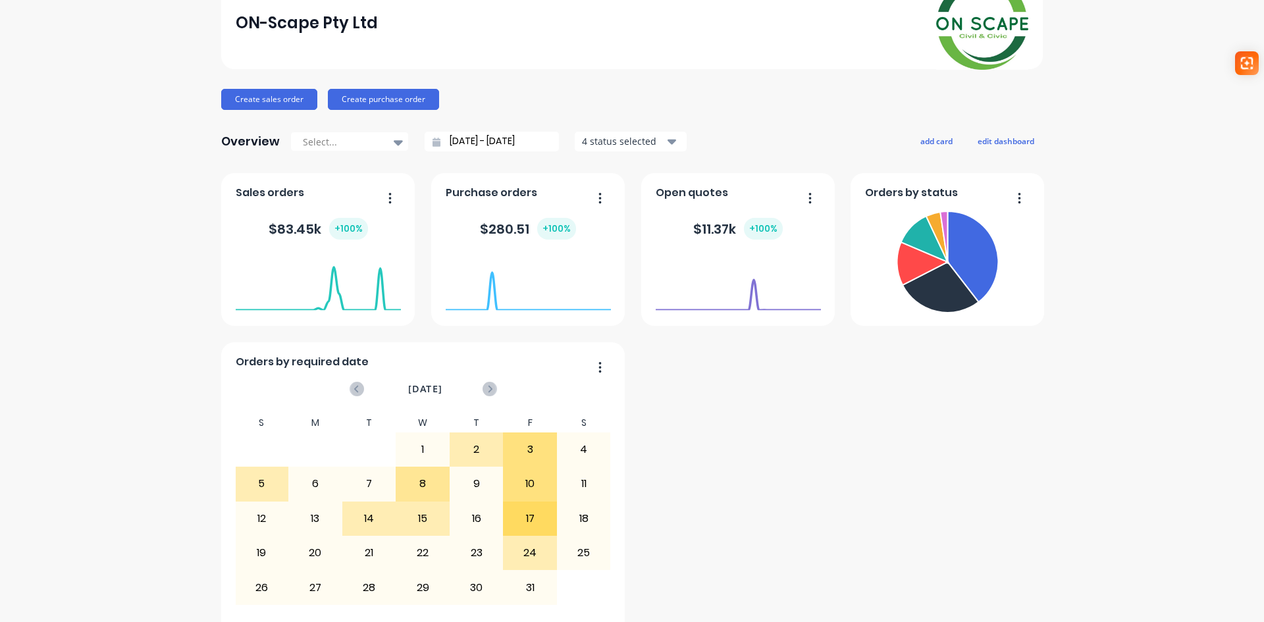
scroll to position [131, 0]
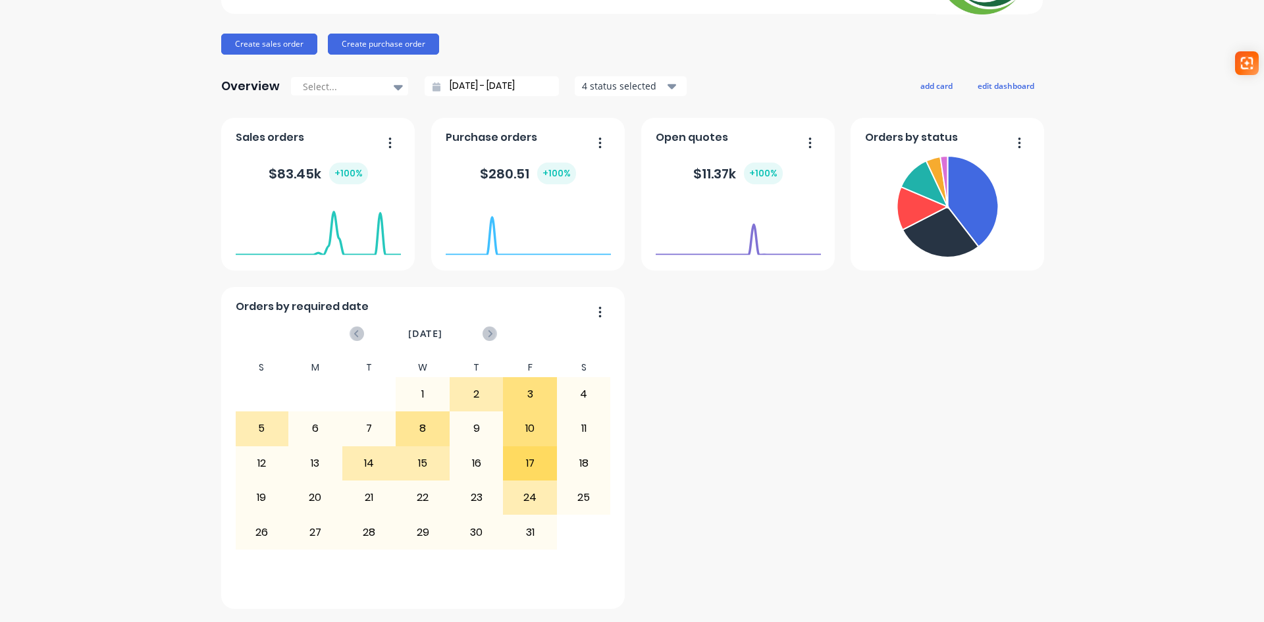
click at [1247, 611] on div "dashboard products sales purchasing productivity dashboard products Product Cat…" at bounding box center [632, 311] width 1264 height 622
click at [1235, 594] on div "ON-Scape Pty Ltd Create sales order Create purchase order Overview Select... 08…" at bounding box center [632, 265] width 1264 height 687
click at [1224, 571] on div "ON-Scape Pty Ltd Create sales order Create purchase order Overview Select... 08…" at bounding box center [632, 265] width 1264 height 687
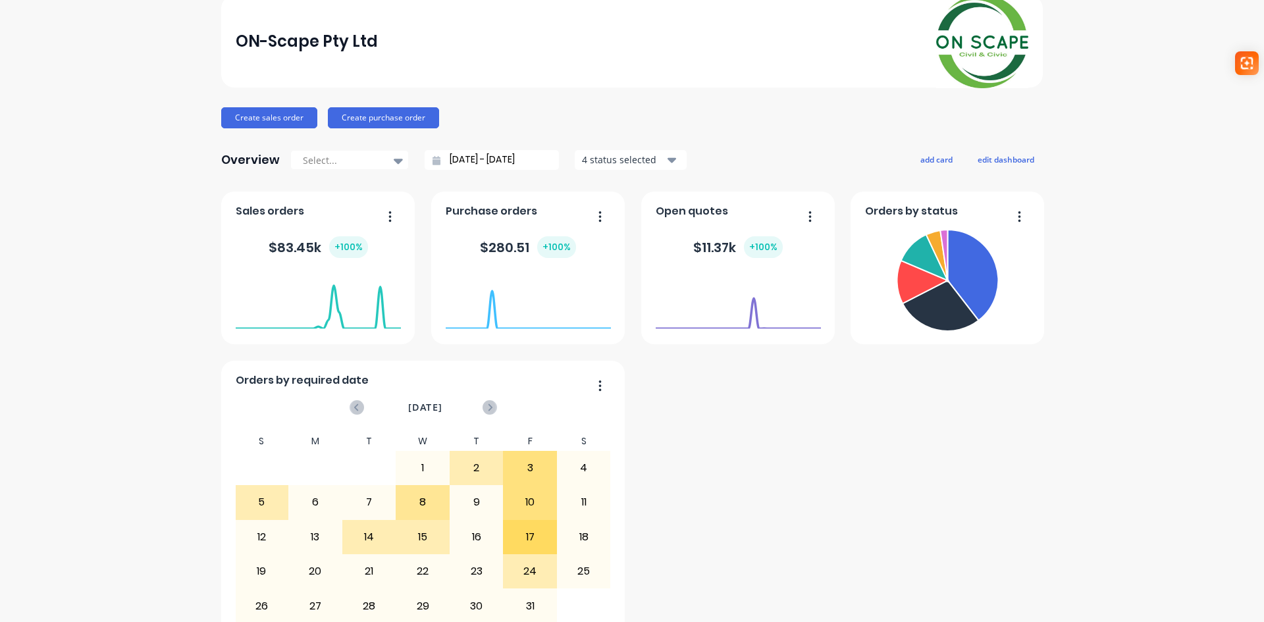
scroll to position [0, 0]
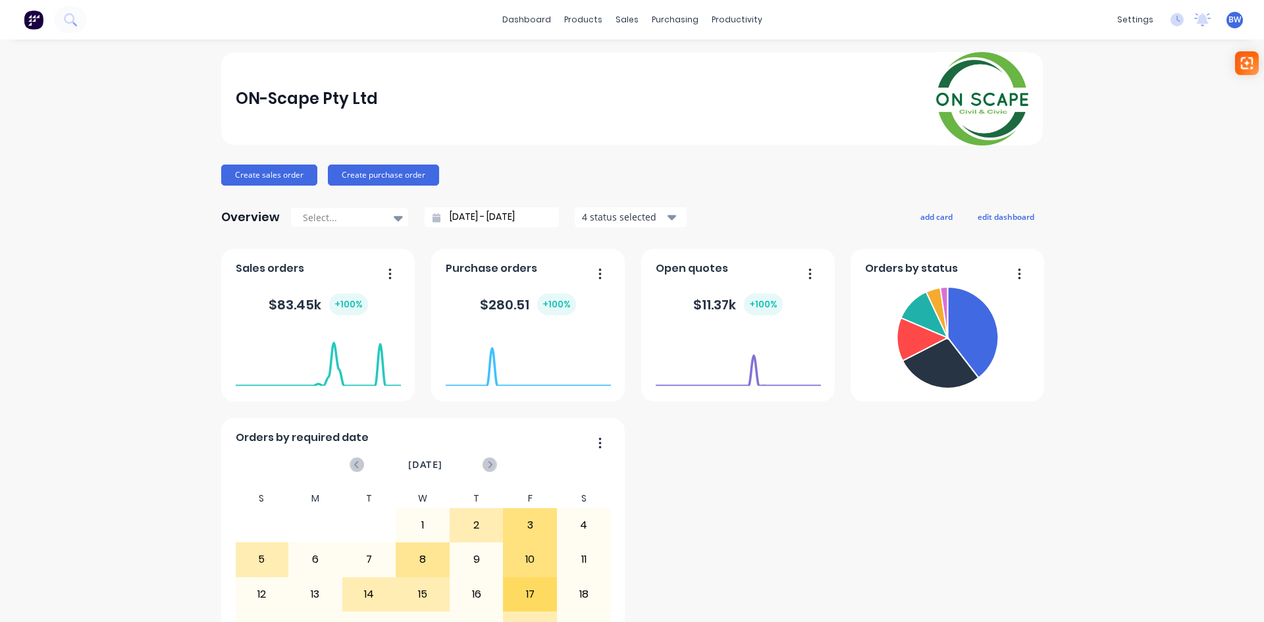
click at [1223, 596] on div "ON-Scape Pty Ltd Create sales order Create purchase order Overview Select... 08…" at bounding box center [632, 396] width 1264 height 687
click at [1239, 599] on icon "Open Intercom Messenger" at bounding box center [1234, 592] width 15 height 17
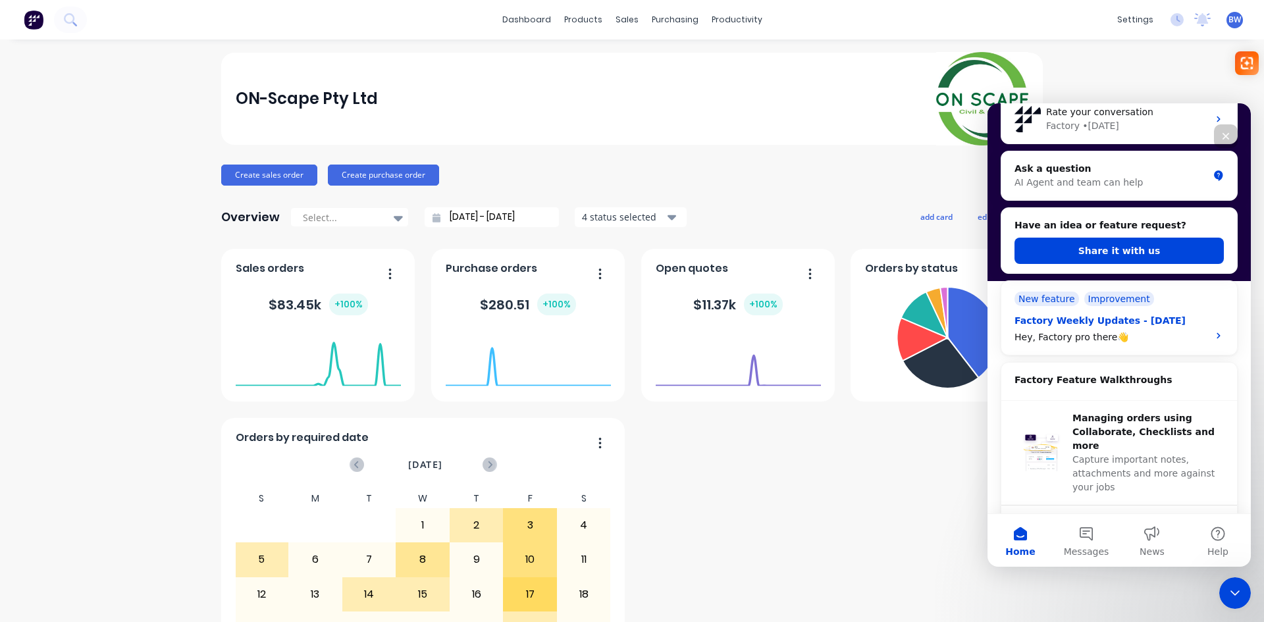
scroll to position [263, 0]
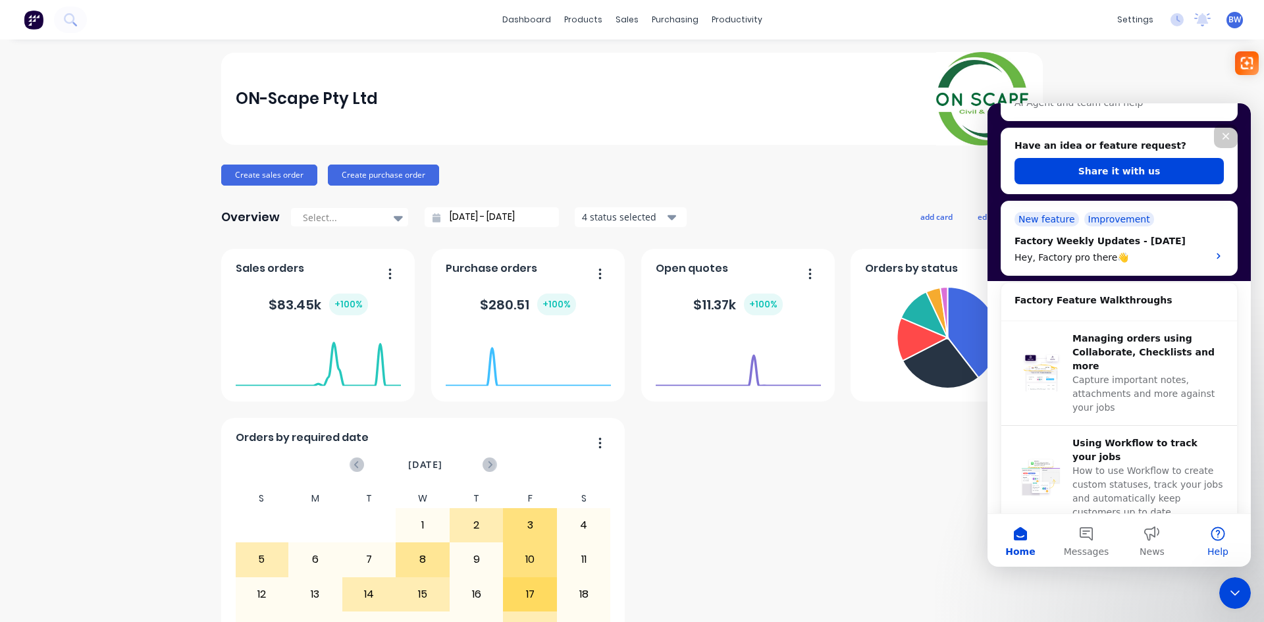
click at [1216, 536] on button "Help" at bounding box center [1218, 540] width 66 height 53
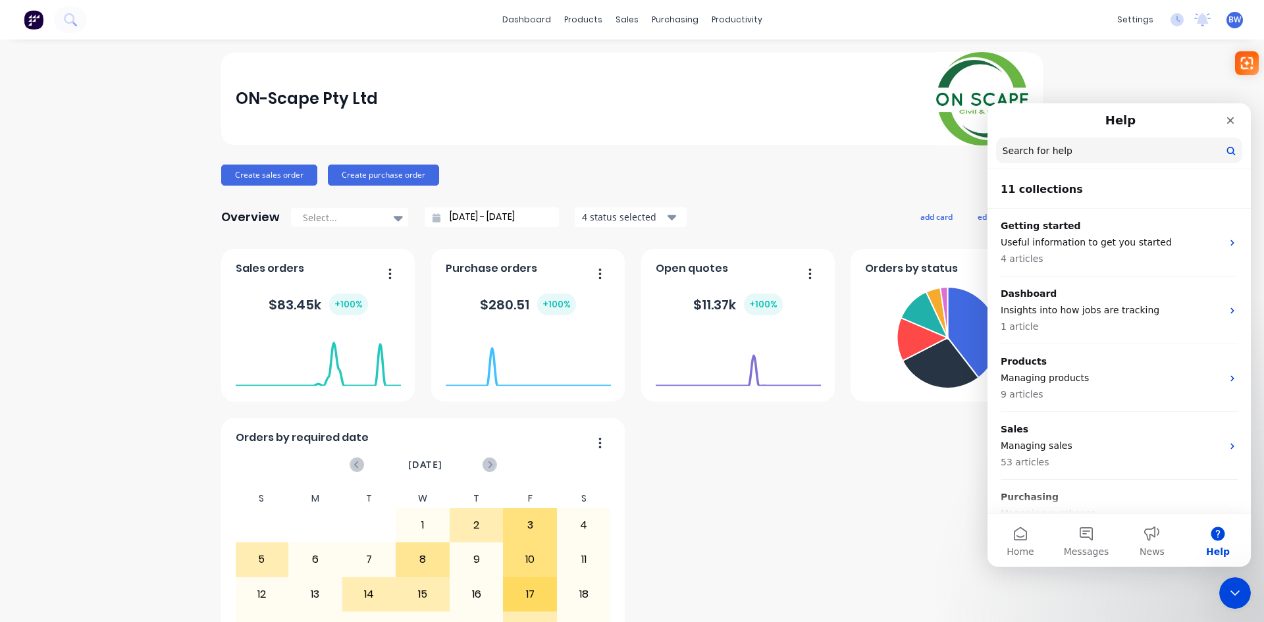
click at [1024, 144] on input "Search for help" at bounding box center [1119, 151] width 246 height 26
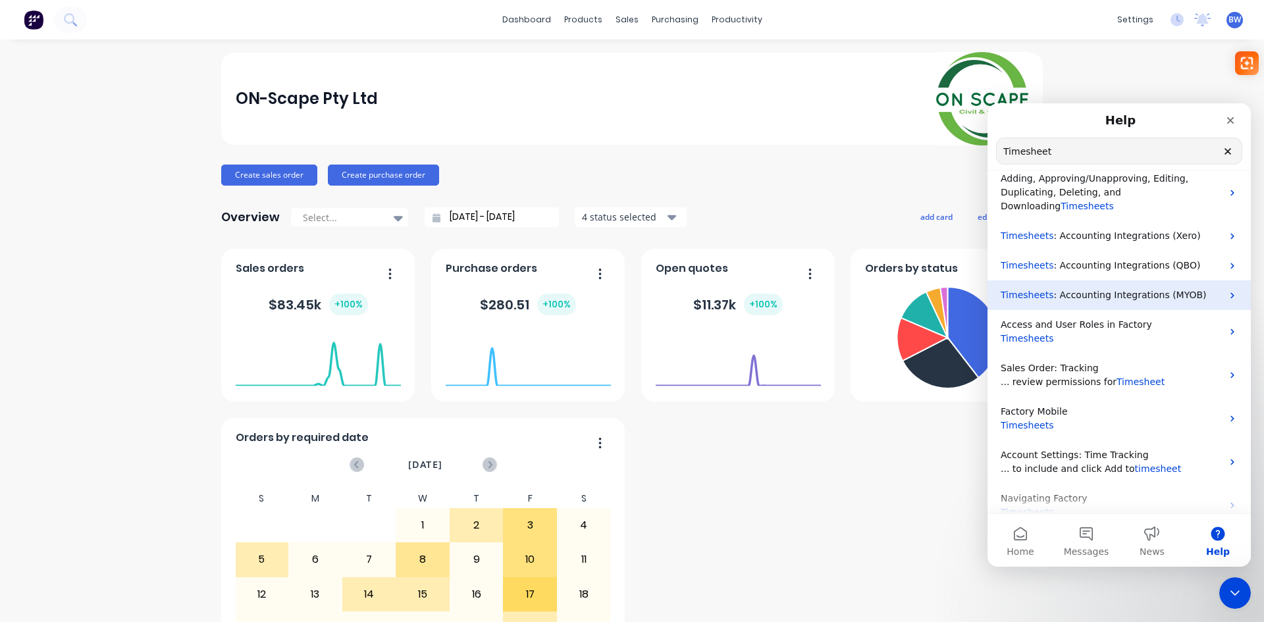
scroll to position [0, 0]
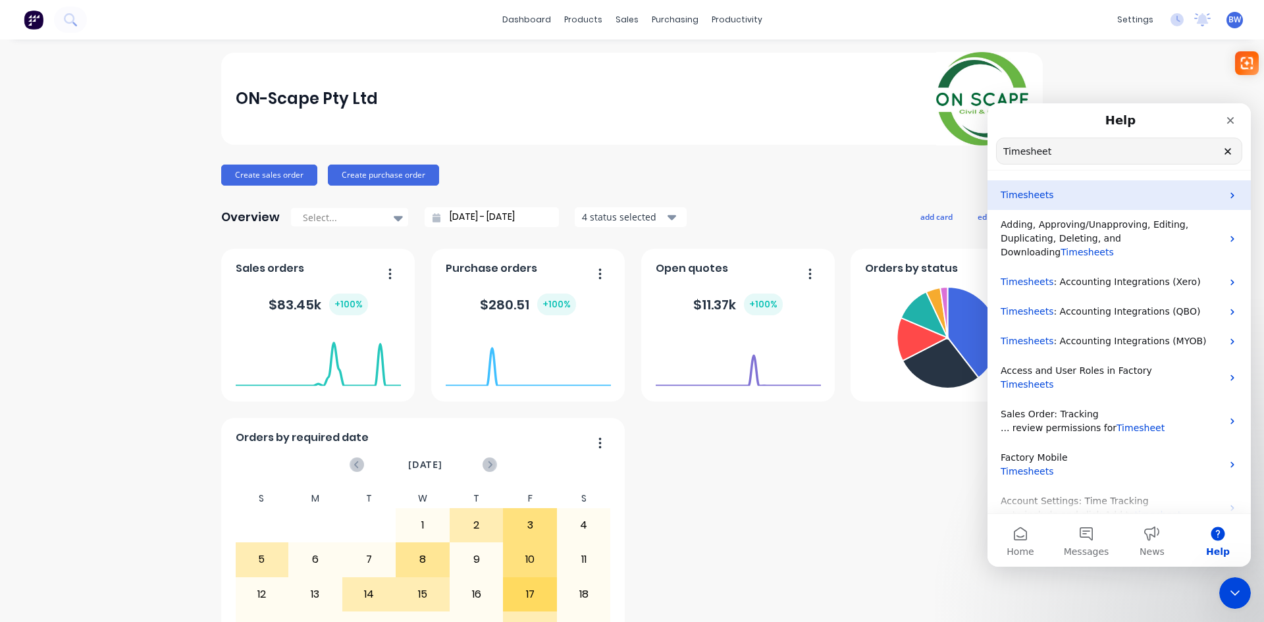
type input "Timesheet"
click at [1105, 201] on p "Timesheets" at bounding box center [1110, 195] width 221 height 14
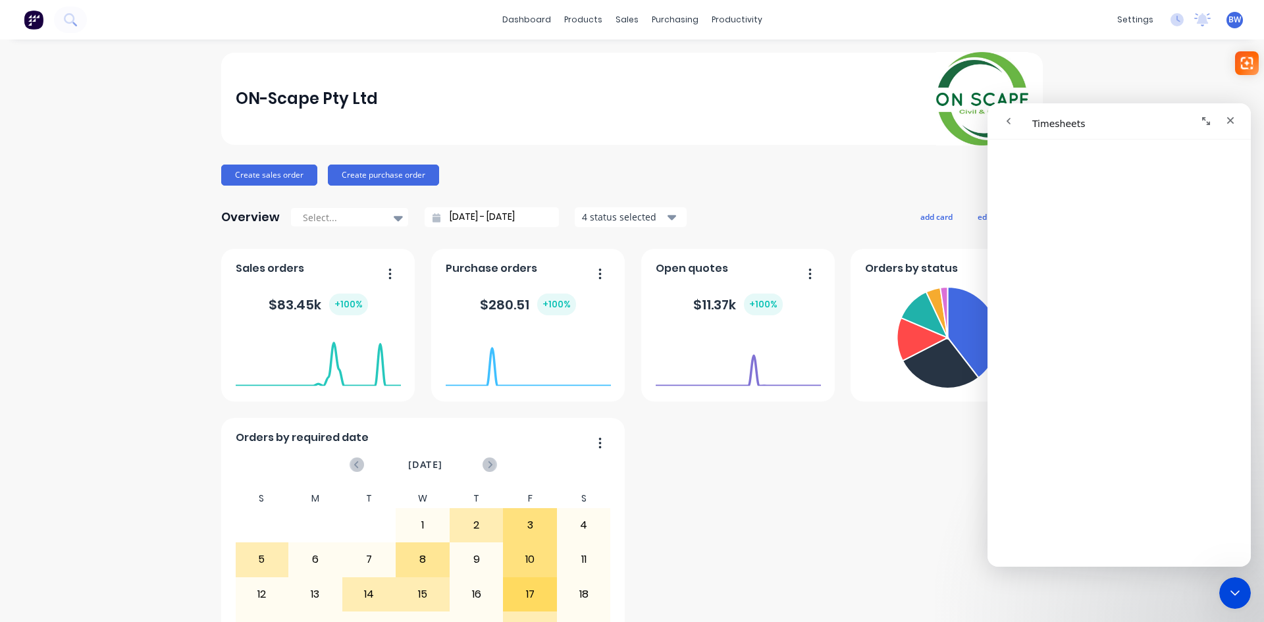
scroll to position [2961, 0]
click at [1234, 122] on icon "Close" at bounding box center [1230, 120] width 11 height 11
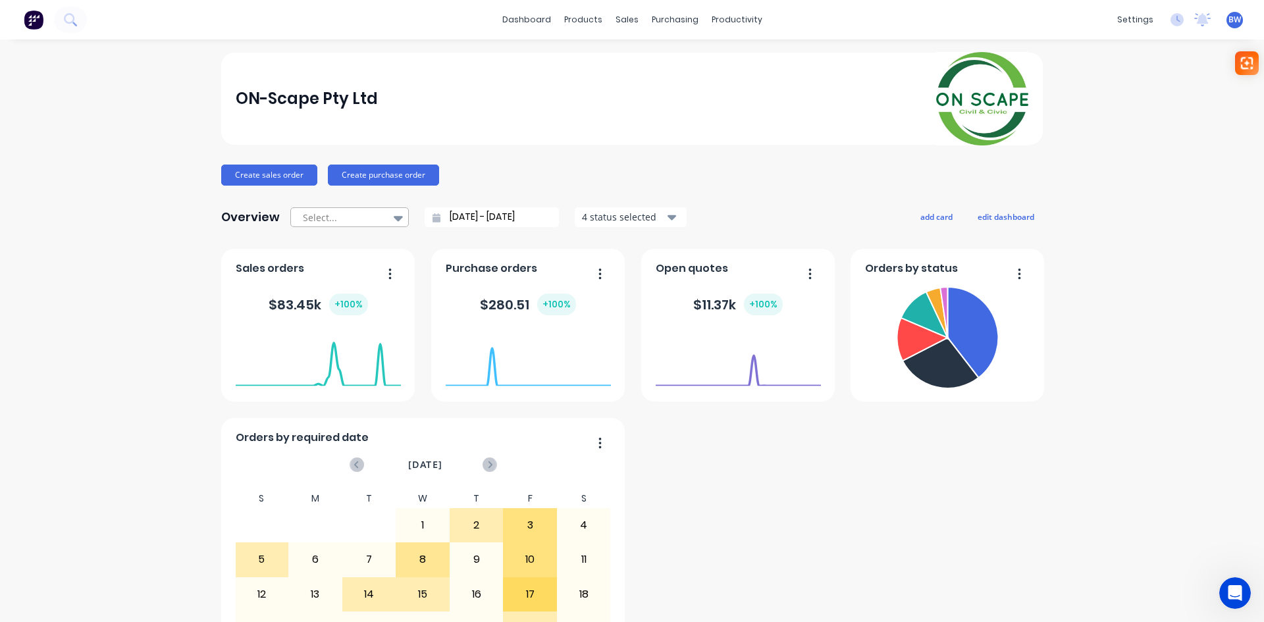
scroll to position [0, 0]
click at [264, 170] on button "Create sales order" at bounding box center [269, 175] width 96 height 21
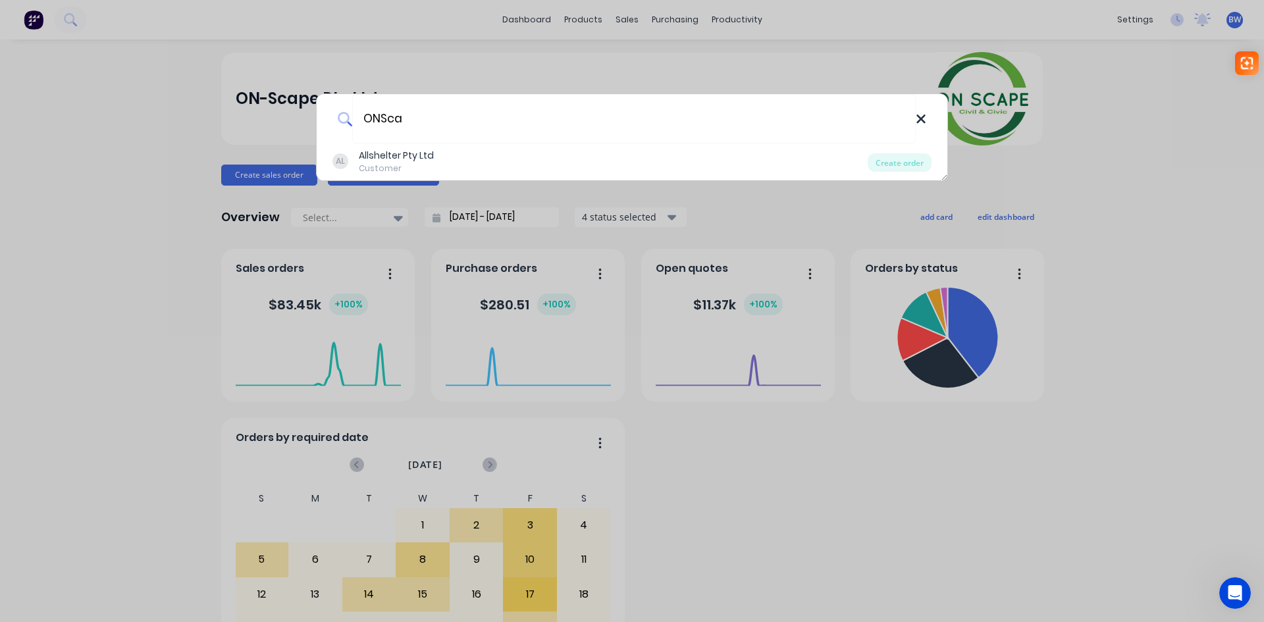
type input "ONSca"
click at [919, 120] on icon at bounding box center [920, 119] width 9 height 9
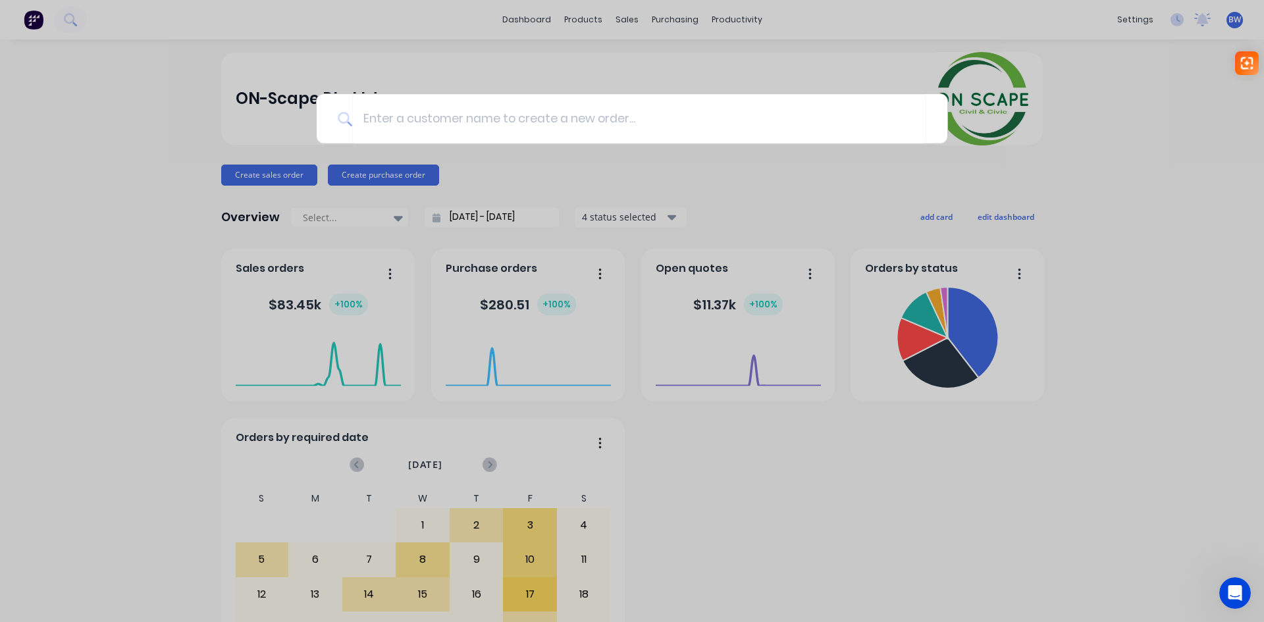
click at [577, 19] on div at bounding box center [632, 311] width 1264 height 622
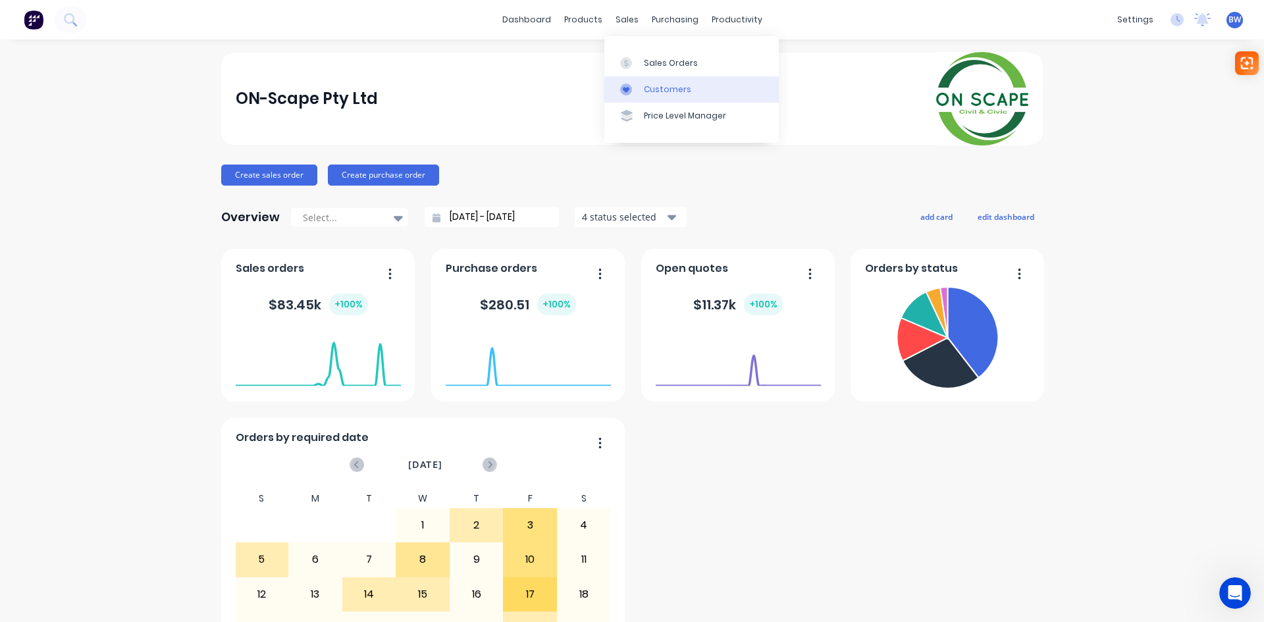
click at [662, 96] on link "Customers" at bounding box center [691, 89] width 174 height 26
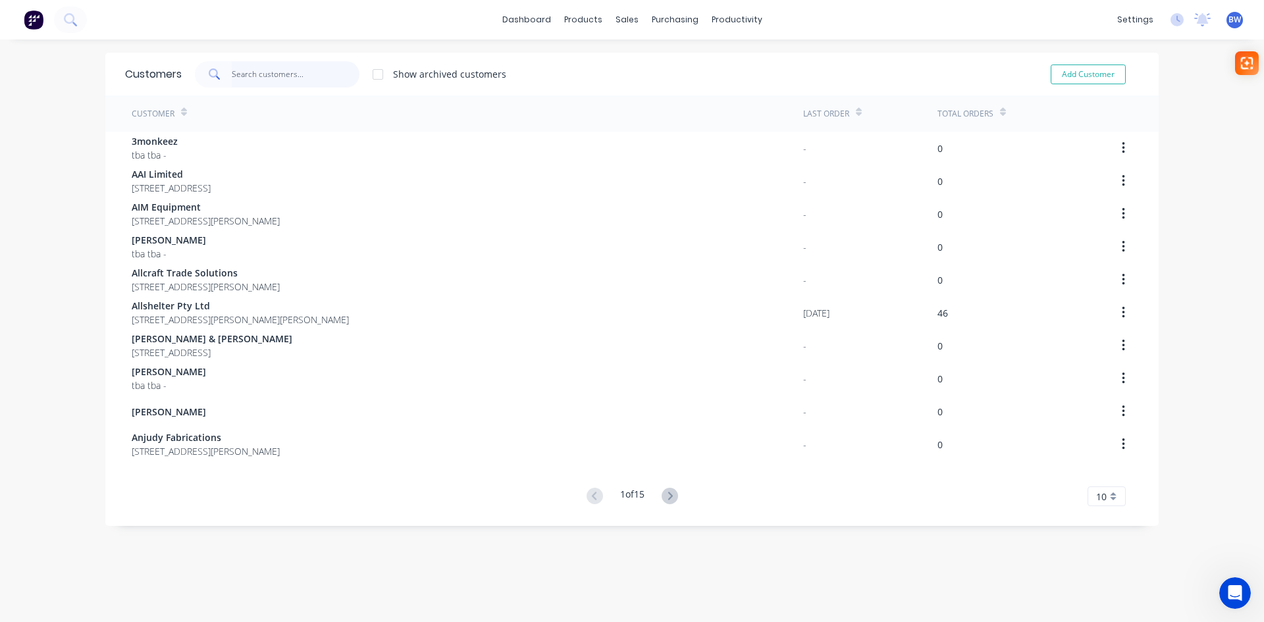
click at [244, 80] on input "text" at bounding box center [296, 74] width 128 height 26
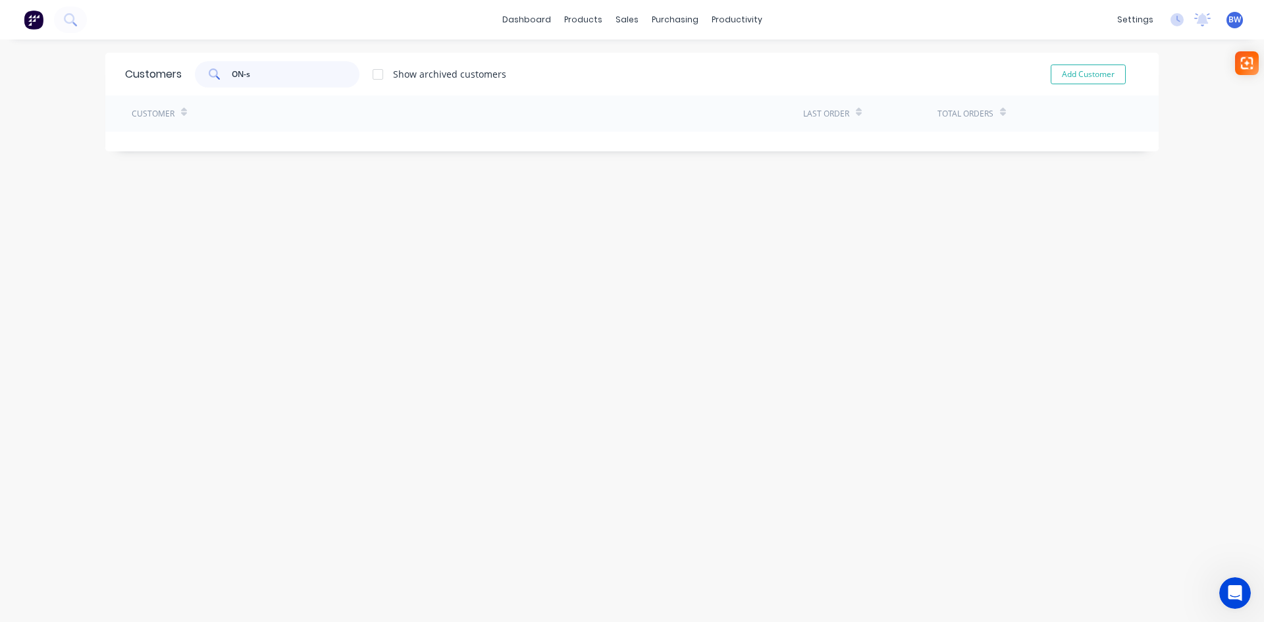
drag, startPoint x: 267, startPoint y: 68, endPoint x: 218, endPoint y: 70, distance: 48.7
click at [218, 70] on div "ON-s" at bounding box center [277, 74] width 165 height 26
type input "Scap"
drag, startPoint x: 232, startPoint y: 76, endPoint x: 218, endPoint y: 76, distance: 13.2
click at [218, 76] on div "Scap" at bounding box center [277, 74] width 165 height 26
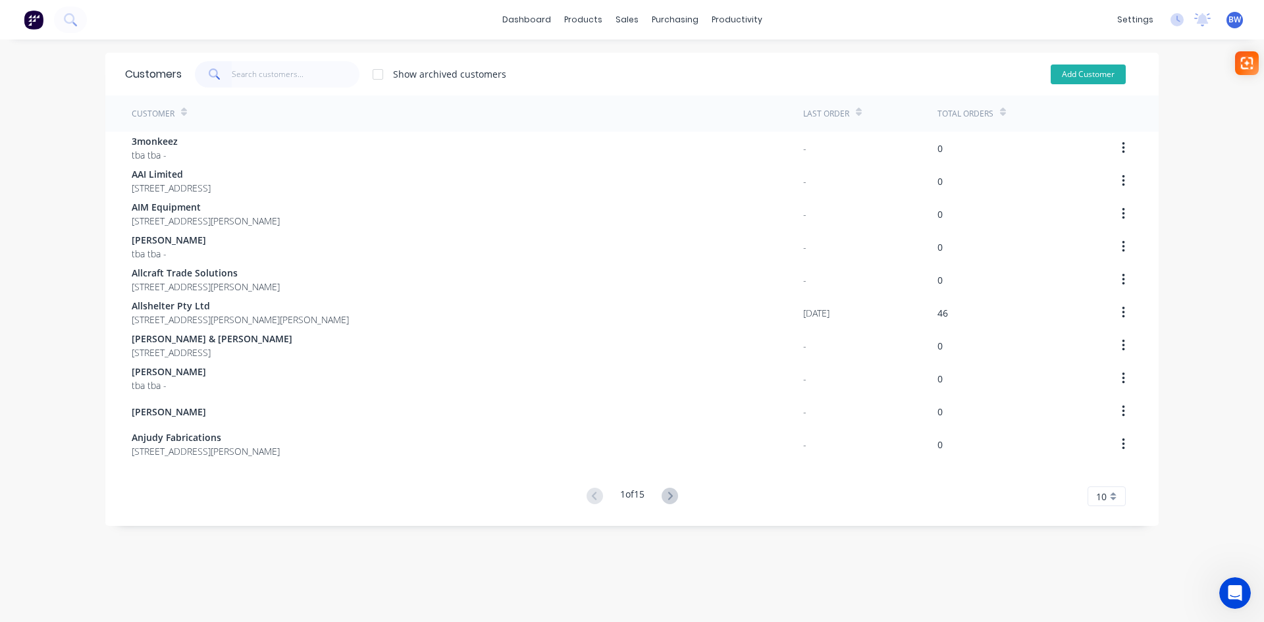
click at [1077, 76] on button "Add Customer" at bounding box center [1087, 74] width 75 height 20
select select "AU"
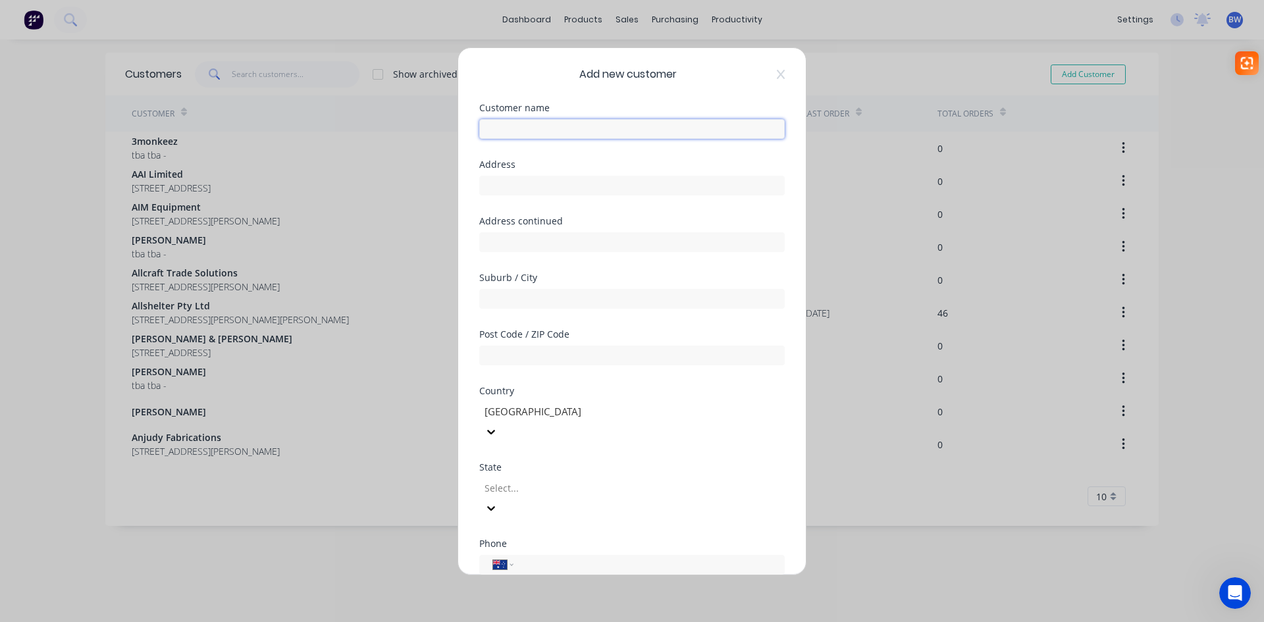
click at [599, 123] on input "text" at bounding box center [631, 129] width 305 height 20
type input "ON-Scape PL"
type input "[STREET_ADDRESS]"
type input "[GEOGRAPHIC_DATA]"
type input "2571"
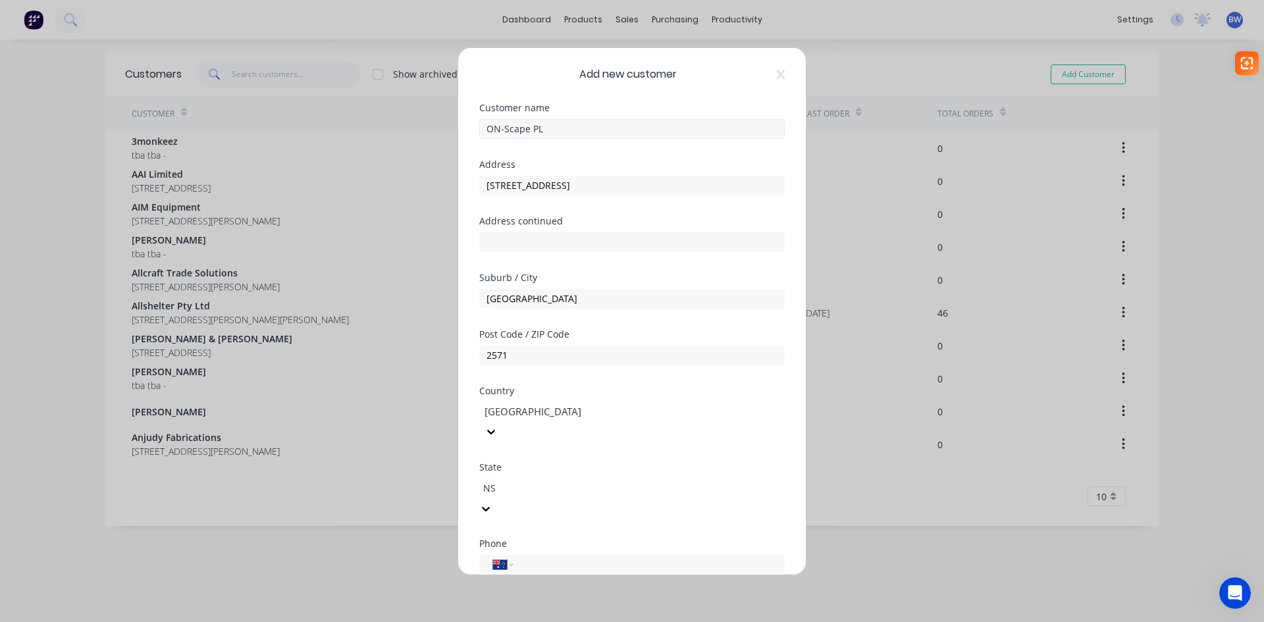
type input "[GEOGRAPHIC_DATA]"
click at [581, 621] on div "[GEOGRAPHIC_DATA]" at bounding box center [632, 629] width 1264 height 14
click at [532, 557] on input "tel" at bounding box center [647, 564] width 248 height 15
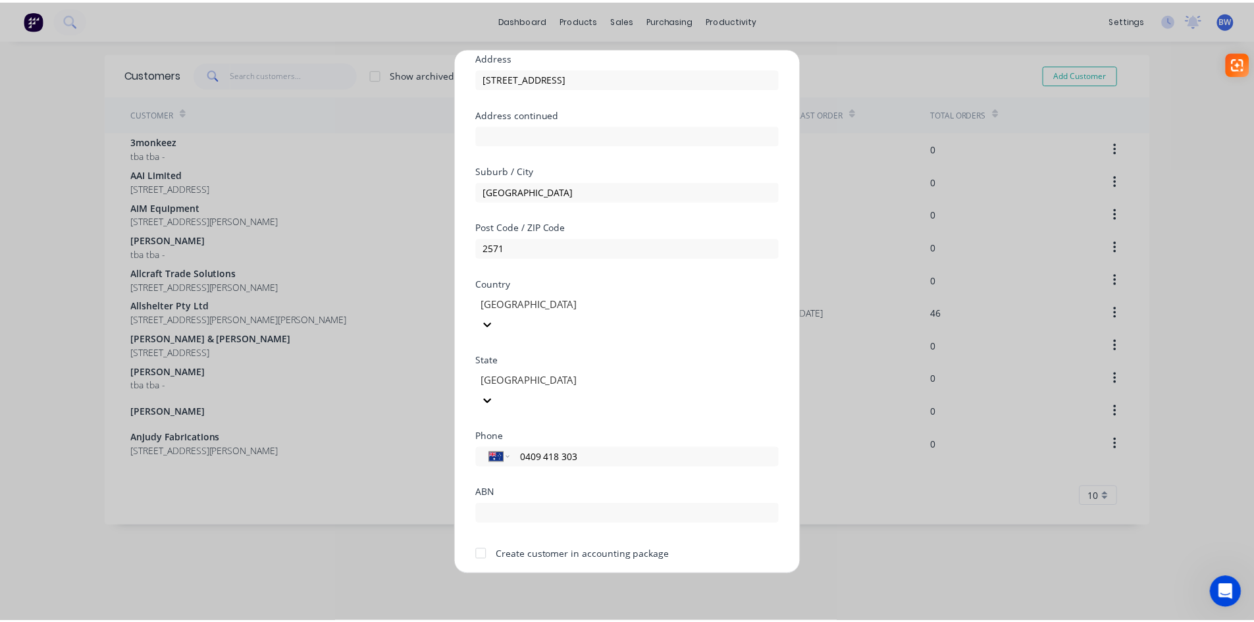
scroll to position [116, 0]
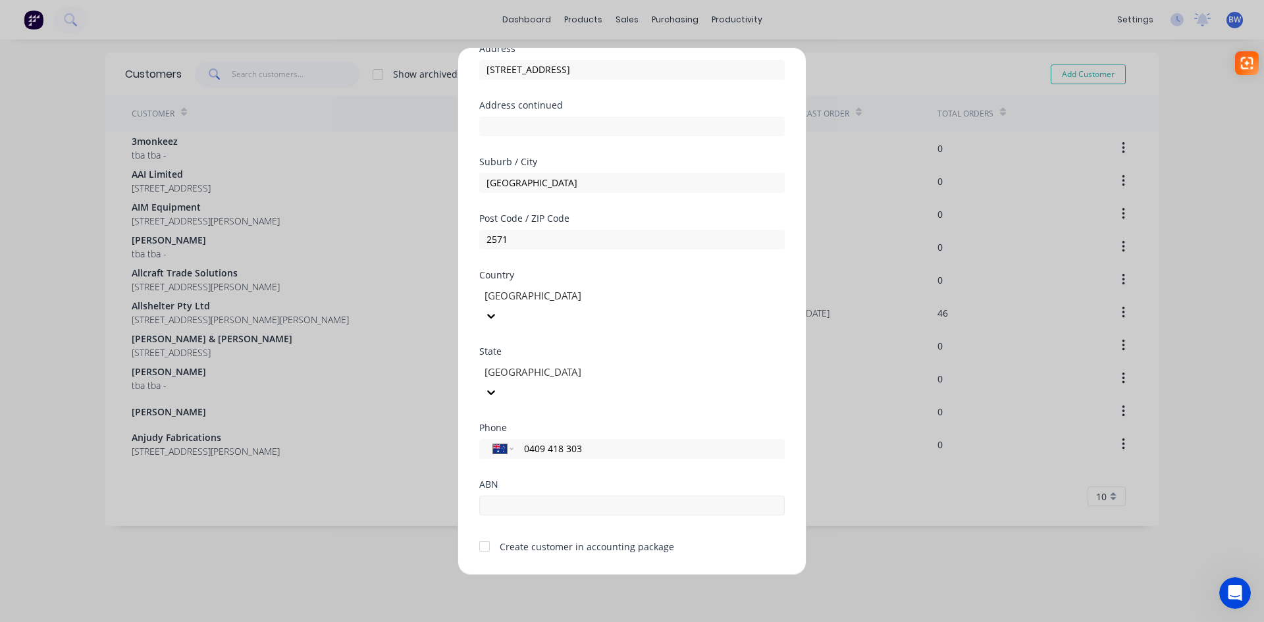
type input "0409 418 303"
click at [518, 496] on input "text" at bounding box center [631, 506] width 305 height 20
click at [482, 533] on div at bounding box center [484, 546] width 26 height 26
click at [498, 496] on input "text" at bounding box center [631, 506] width 305 height 20
click at [572, 575] on button "Save" at bounding box center [590, 585] width 72 height 21
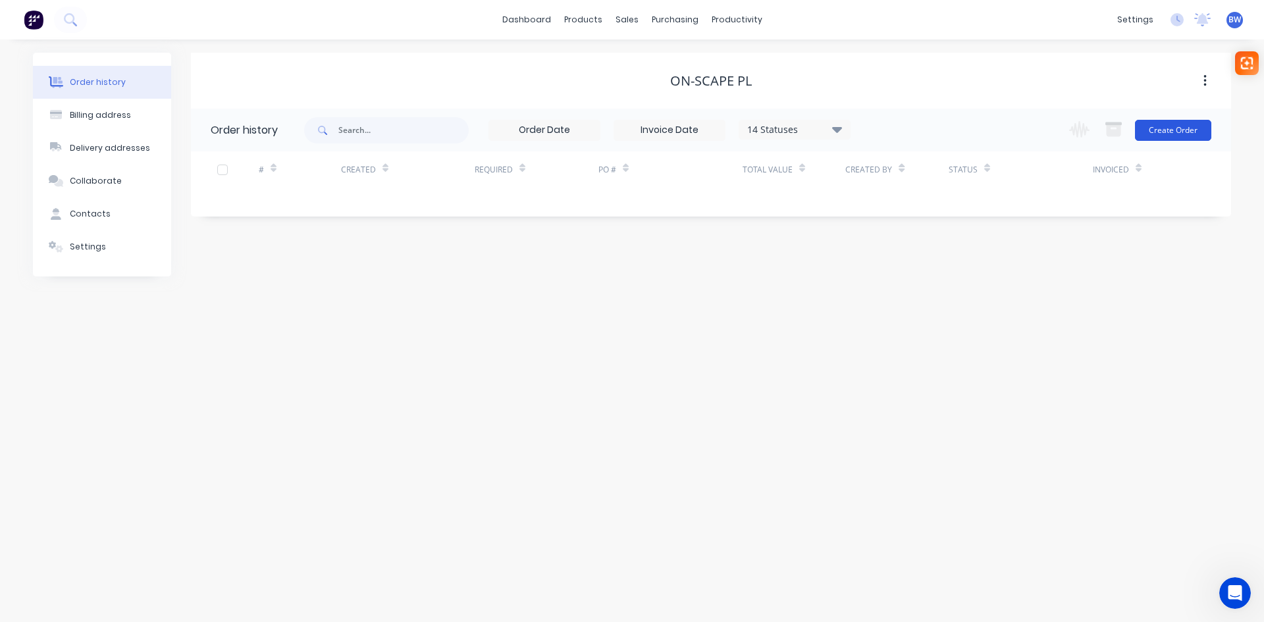
click at [1173, 132] on button "Create Order" at bounding box center [1173, 130] width 76 height 21
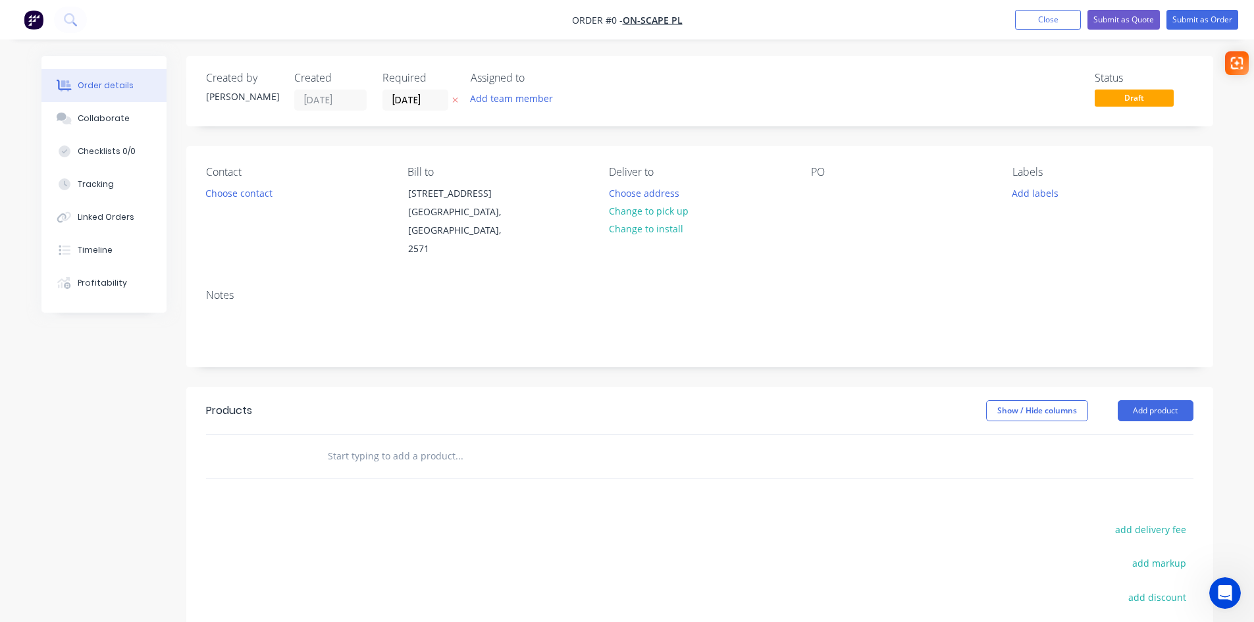
click at [616, 18] on span "Order #0 -" at bounding box center [597, 20] width 51 height 13
click at [264, 195] on button "Choose contact" at bounding box center [238, 193] width 81 height 18
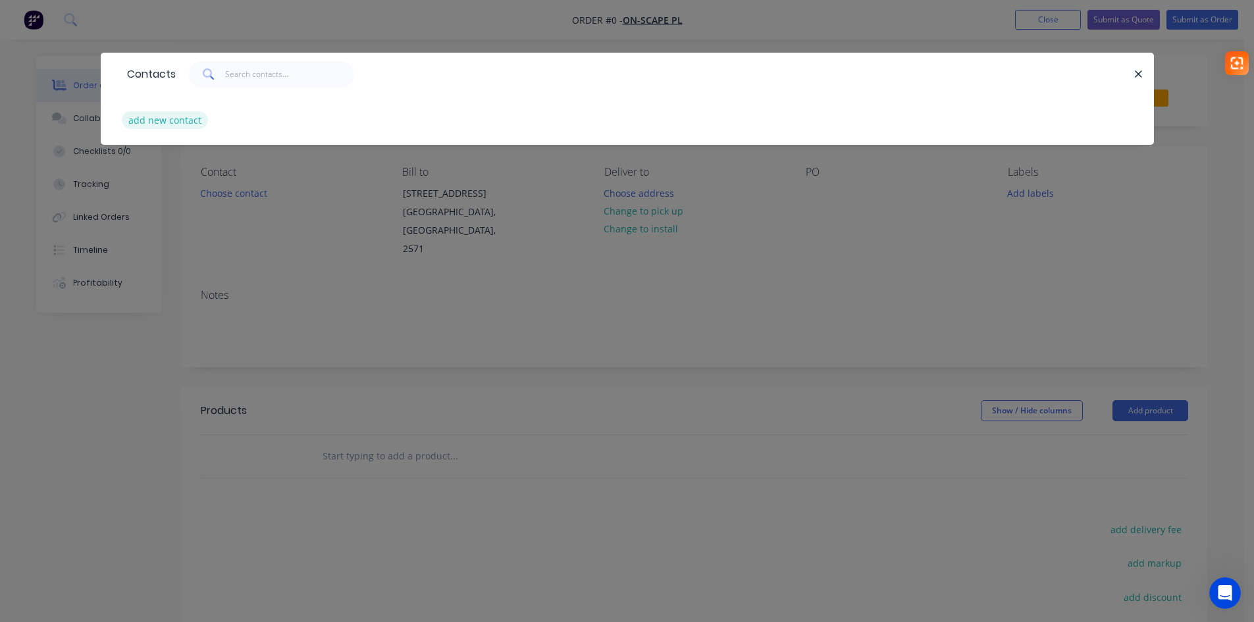
click at [172, 126] on button "add new contact" at bounding box center [165, 120] width 87 height 18
select select "AU"
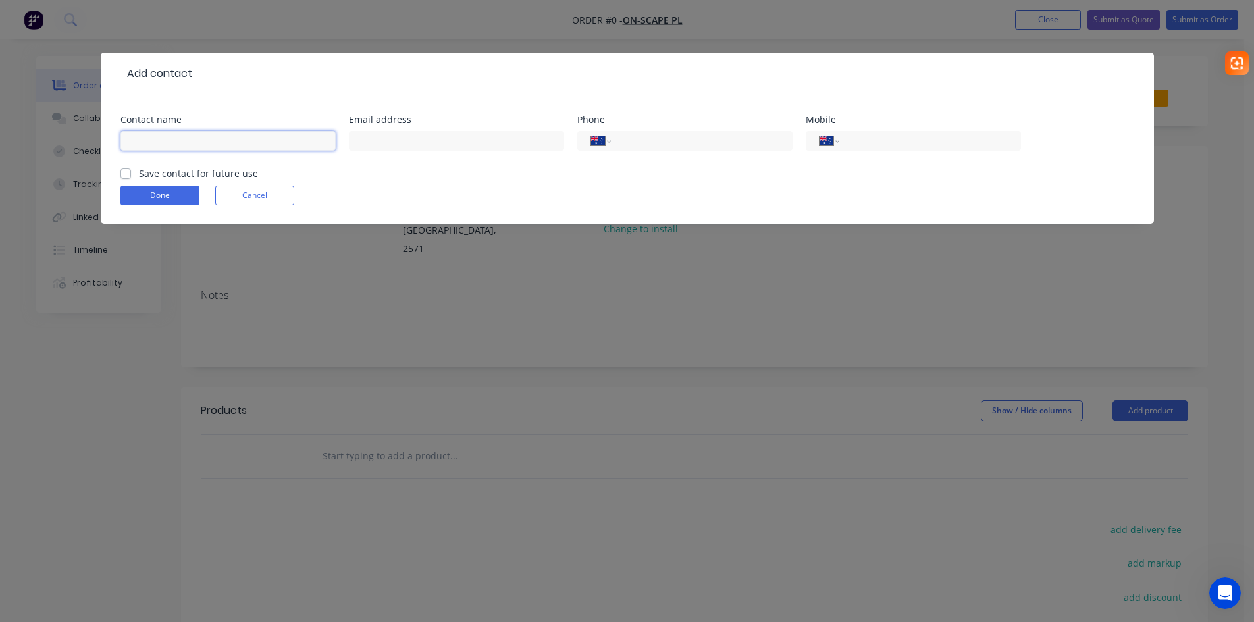
click at [167, 144] on input "text" at bounding box center [227, 141] width 215 height 20
type input "[PERSON_NAME]"
type input "[PERSON_NAME][EMAIL_ADDRESS][DOMAIN_NAME]"
click at [642, 154] on div "International [GEOGRAPHIC_DATA] [GEOGRAPHIC_DATA] [GEOGRAPHIC_DATA] [GEOGRAPHIC…" at bounding box center [684, 147] width 215 height 39
click at [878, 141] on input "tel" at bounding box center [927, 141] width 158 height 15
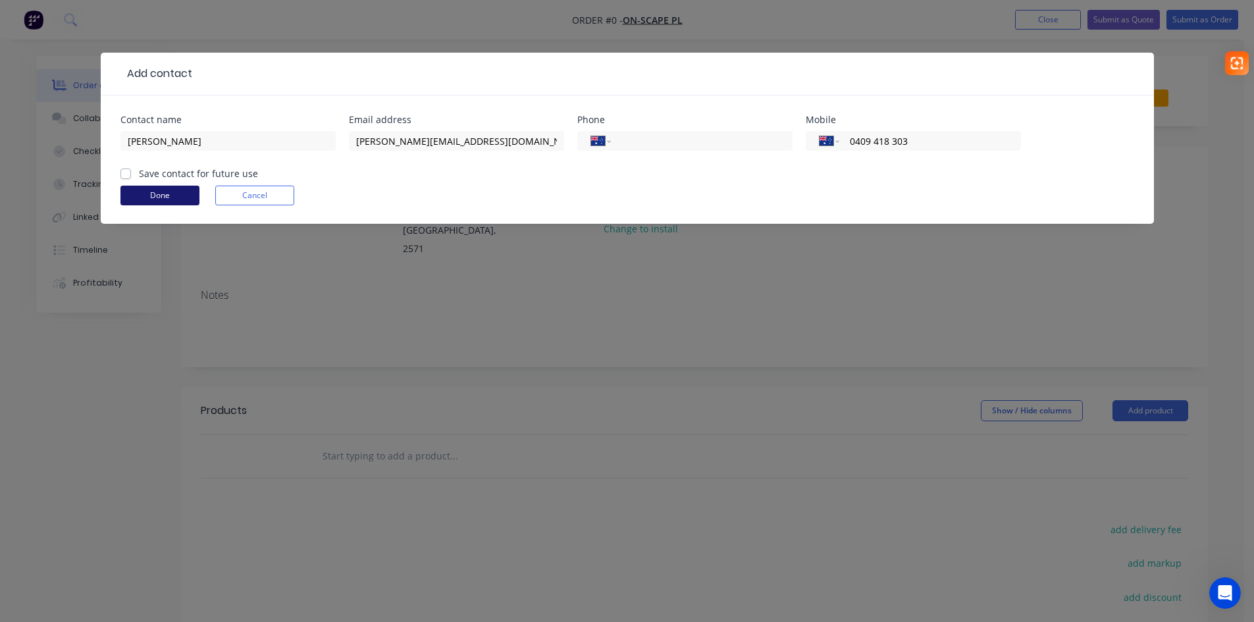
type input "0409 418 303"
click at [150, 193] on button "Done" at bounding box center [159, 196] width 79 height 20
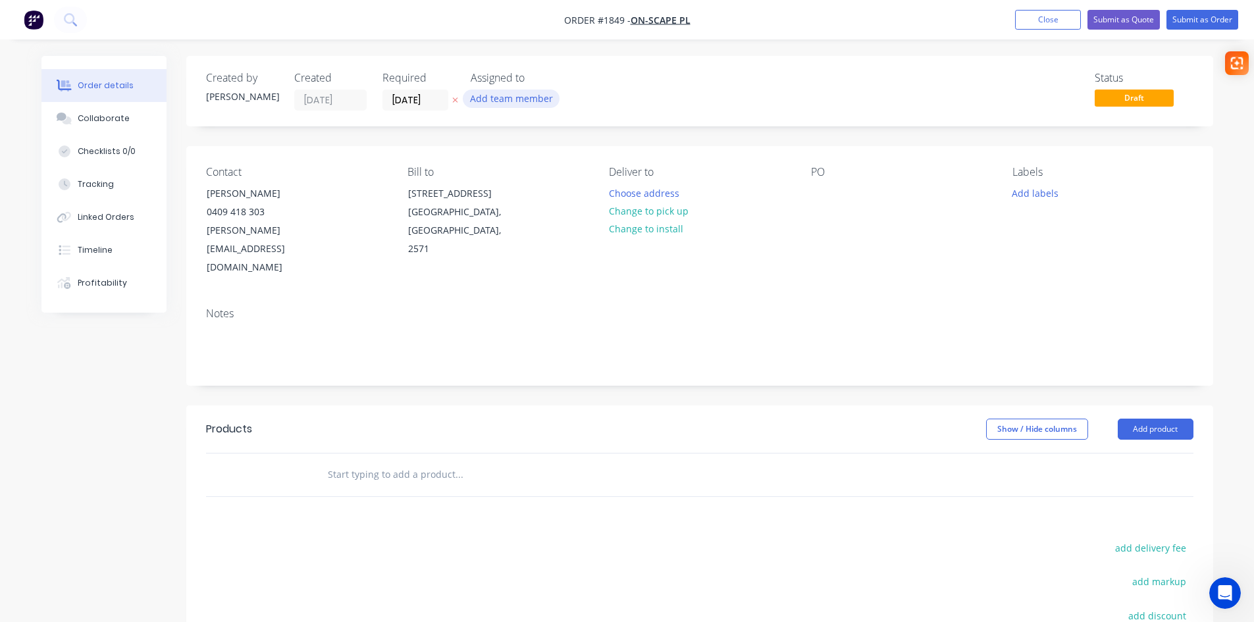
click at [540, 99] on button "Add team member" at bounding box center [511, 99] width 97 height 18
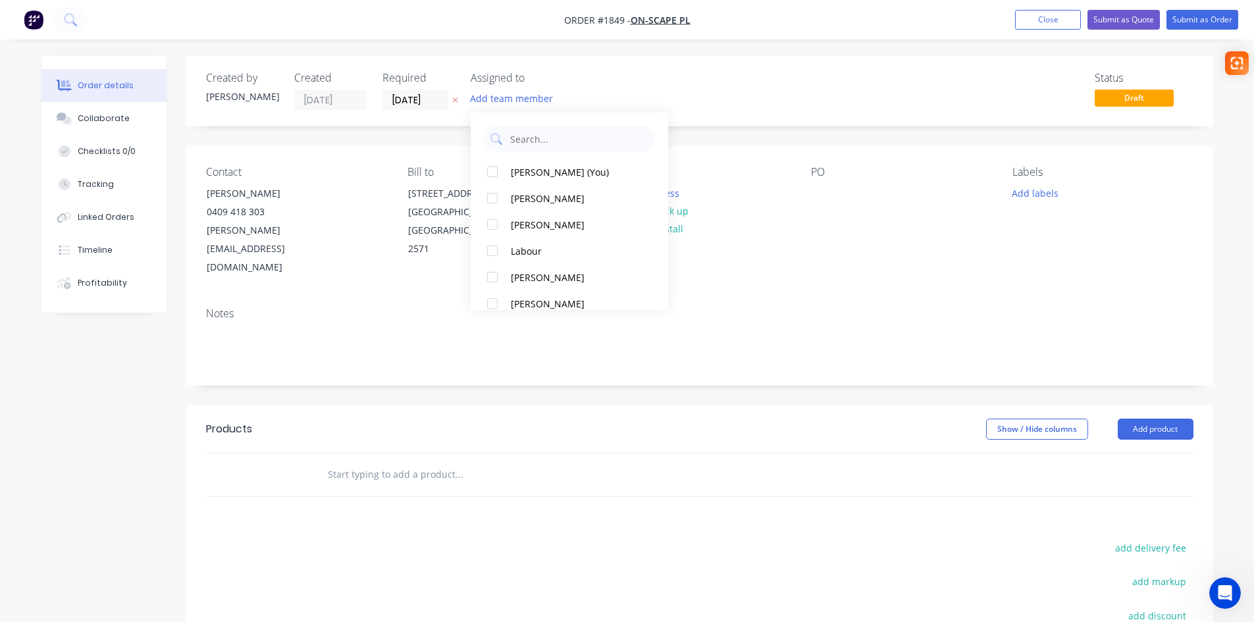
click at [705, 89] on div "Status Draft" at bounding box center [897, 91] width 591 height 39
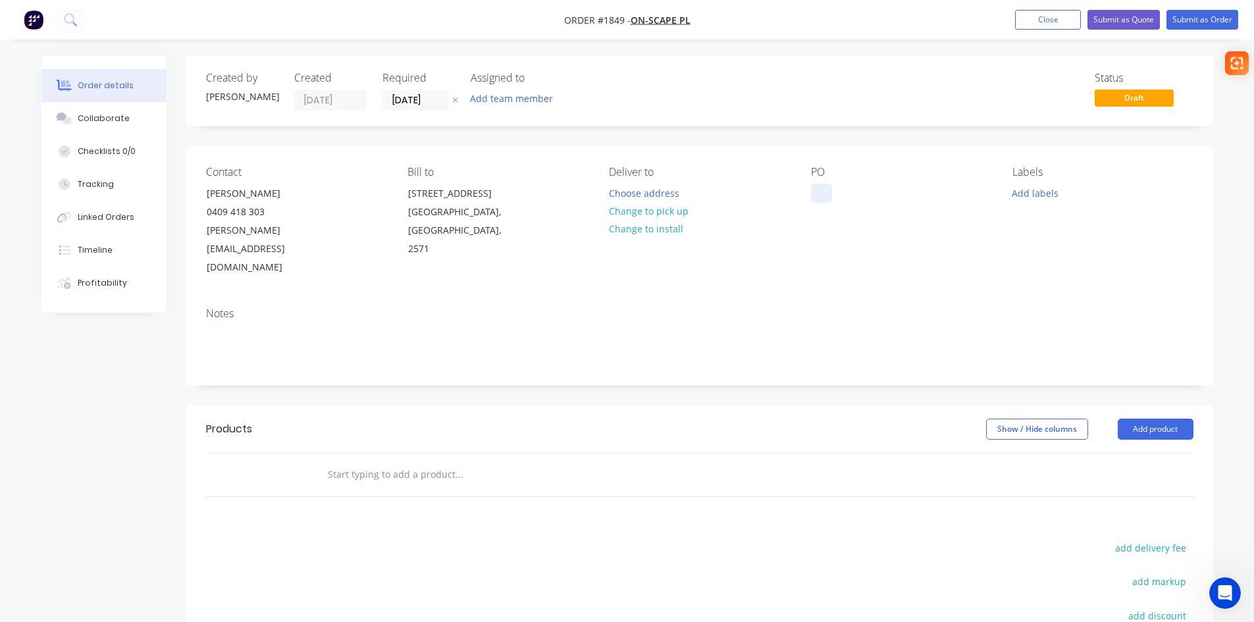
click at [812, 190] on div at bounding box center [821, 193] width 21 height 19
click at [613, 21] on span "Order #1849 -" at bounding box center [597, 20] width 66 height 13
click at [814, 190] on div at bounding box center [821, 193] width 21 height 19
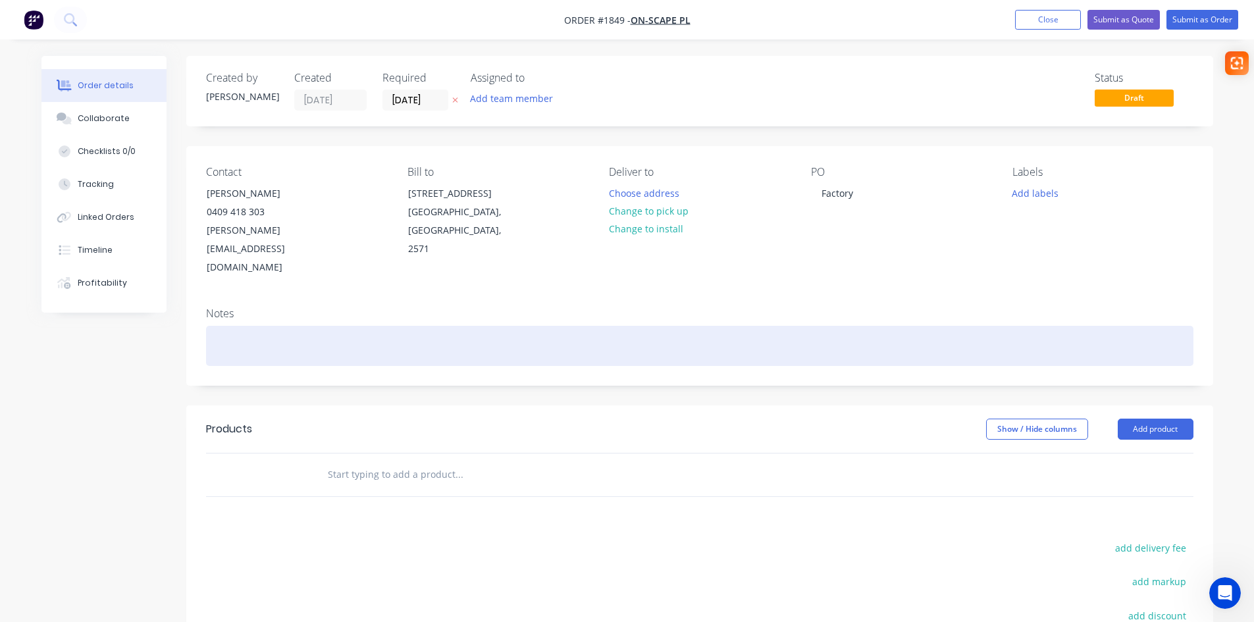
click at [244, 326] on div at bounding box center [699, 346] width 987 height 40
drag, startPoint x: 284, startPoint y: 307, endPoint x: 255, endPoint y: 311, distance: 29.2
click at [255, 326] on div "Non Job works" at bounding box center [699, 346] width 987 height 40
drag, startPoint x: 282, startPoint y: 309, endPoint x: 254, endPoint y: 311, distance: 28.4
click at [254, 326] on div "Non-Job works" at bounding box center [699, 346] width 987 height 40
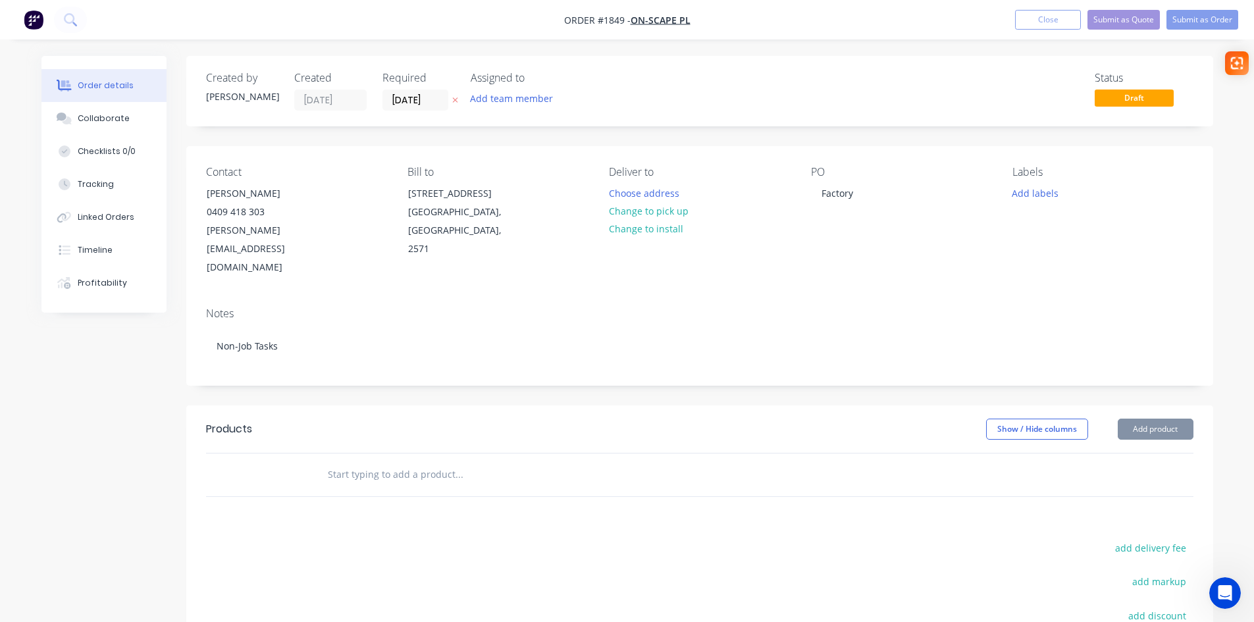
click at [336, 500] on div "Products Show / Hide columns Add product add delivery fee add markup add discou…" at bounding box center [699, 608] width 1027 height 407
click at [1200, 18] on button "Submit as Order" at bounding box center [1202, 20] width 72 height 20
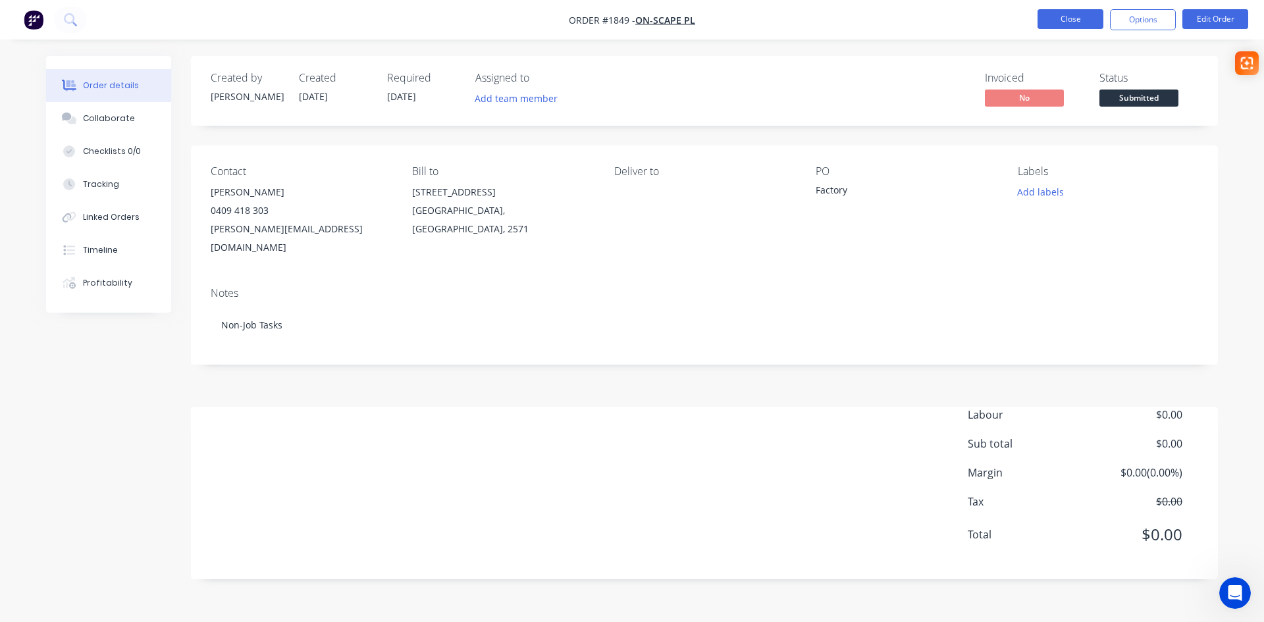
click at [1069, 25] on button "Close" at bounding box center [1070, 19] width 66 height 20
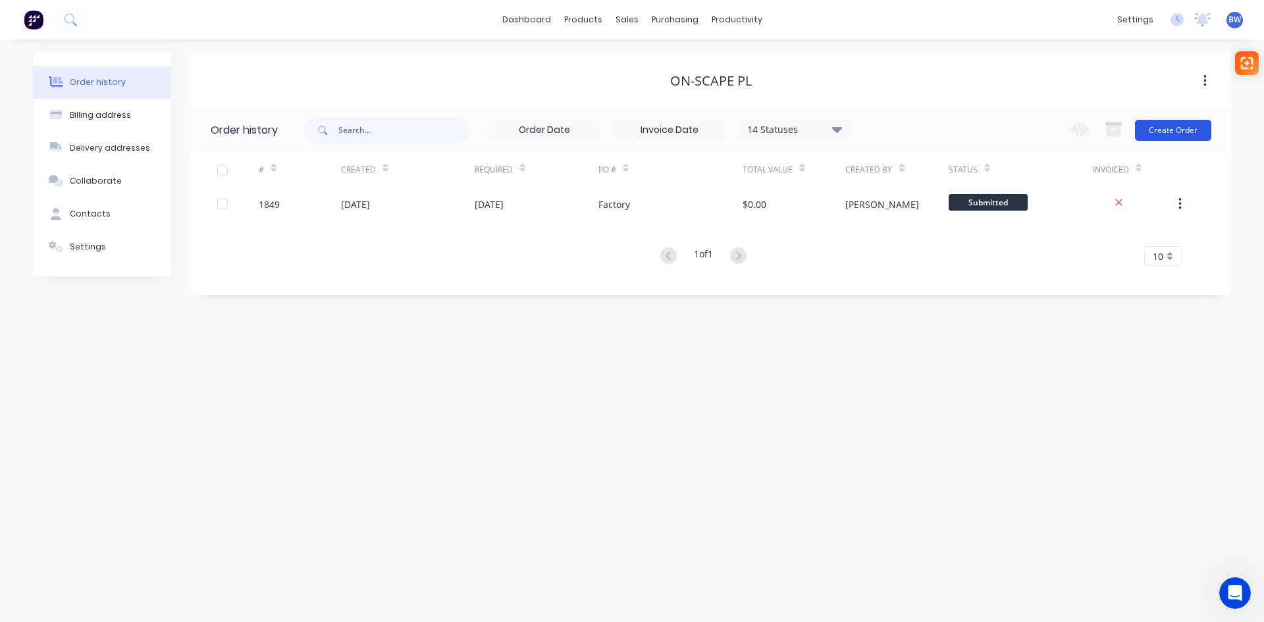
click at [1177, 124] on button "Create Order" at bounding box center [1173, 130] width 76 height 21
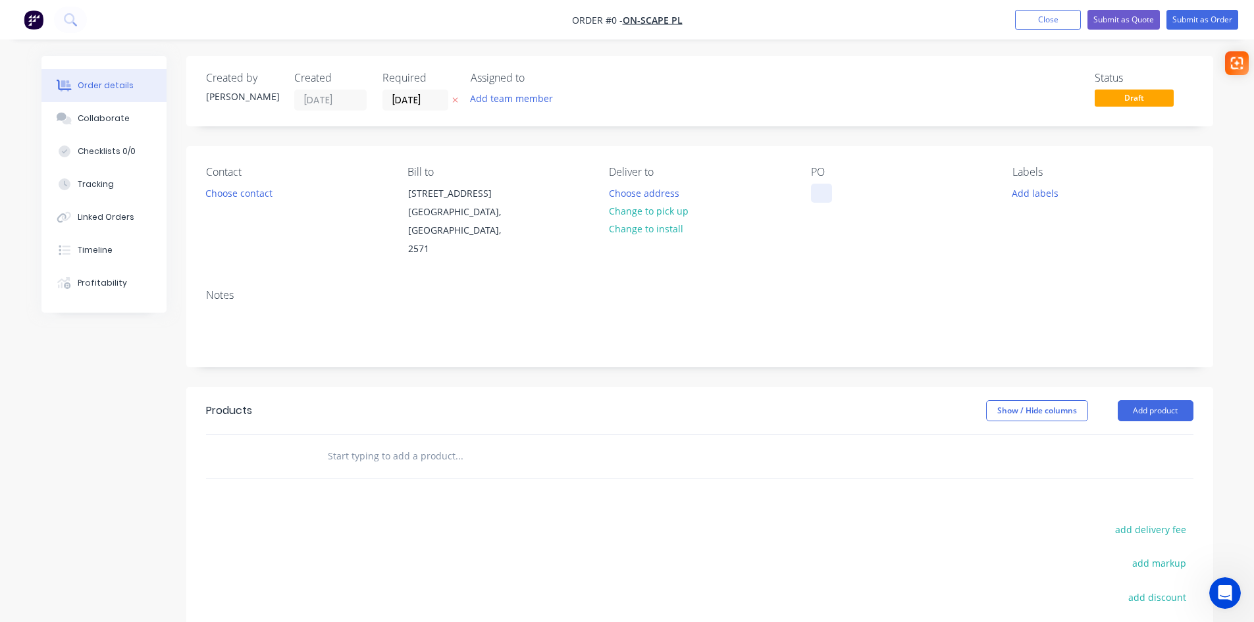
click at [815, 192] on div at bounding box center [821, 193] width 21 height 19
click at [209, 189] on div "Order details Collaborate Checklists 0/0 Tracking Linked Orders Timeline Profit…" at bounding box center [627, 435] width 1198 height 758
click at [236, 194] on button "Choose contact" at bounding box center [238, 193] width 81 height 18
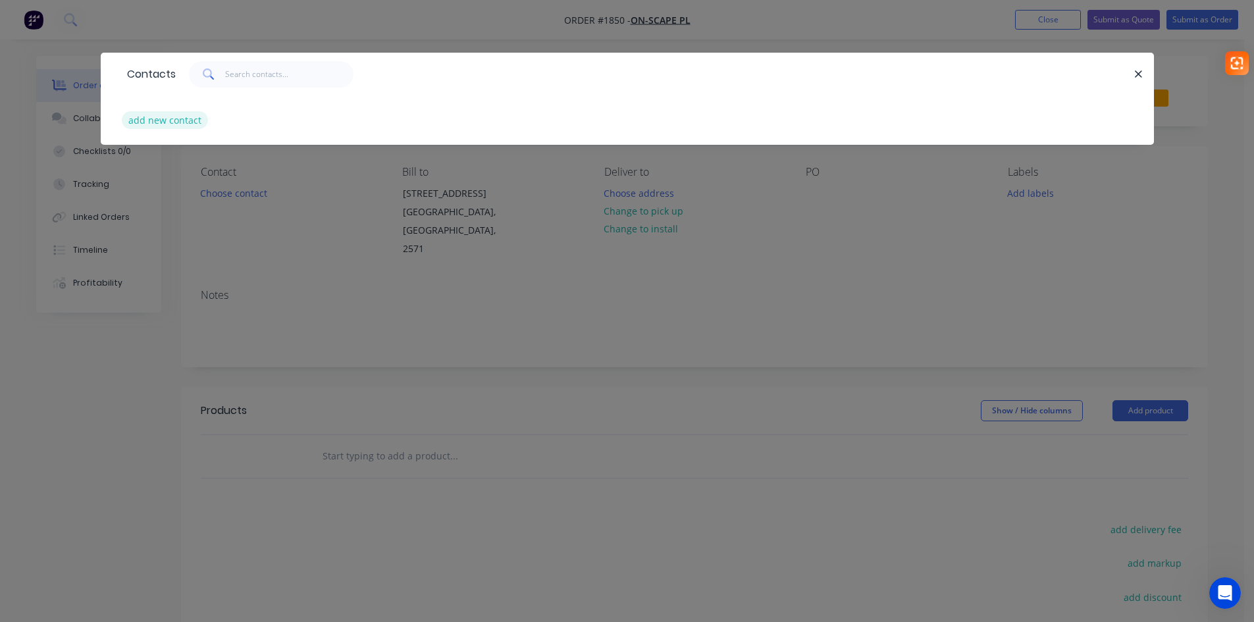
click at [175, 120] on button "add new contact" at bounding box center [165, 120] width 87 height 18
select select "AU"
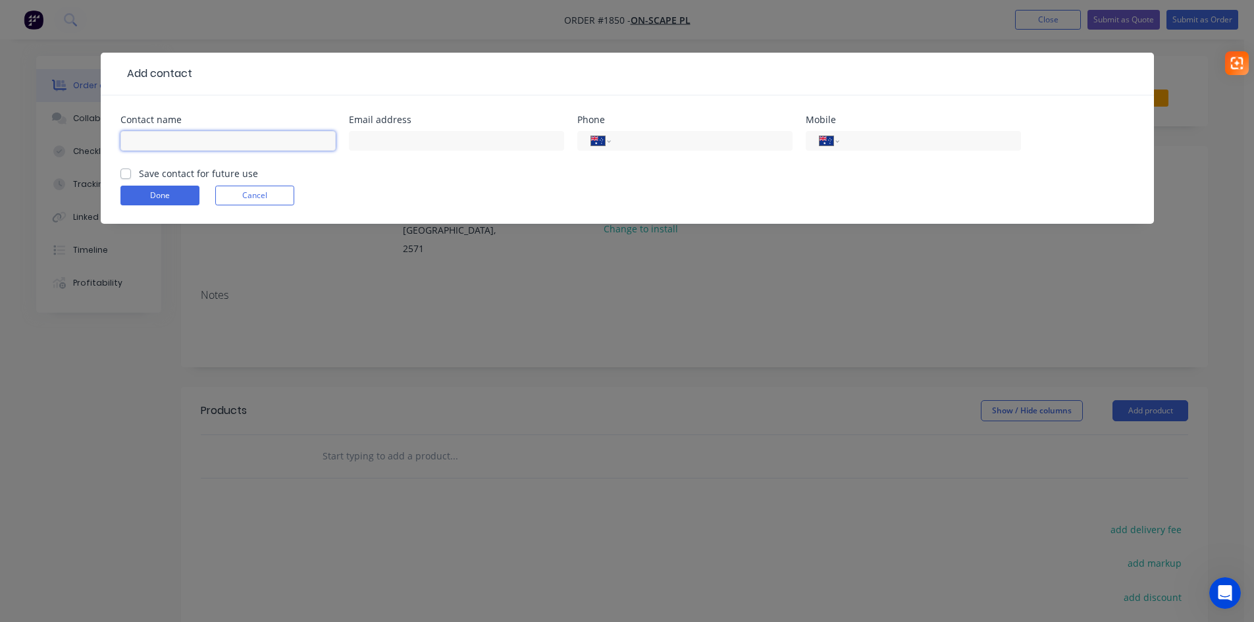
click at [185, 141] on input "text" at bounding box center [227, 141] width 215 height 20
type input "[PERSON_NAME]"
click at [139, 173] on label "Save contact for future use" at bounding box center [198, 174] width 119 height 14
click at [122, 173] on input "Save contact for future use" at bounding box center [125, 173] width 11 height 13
checkbox input "true"
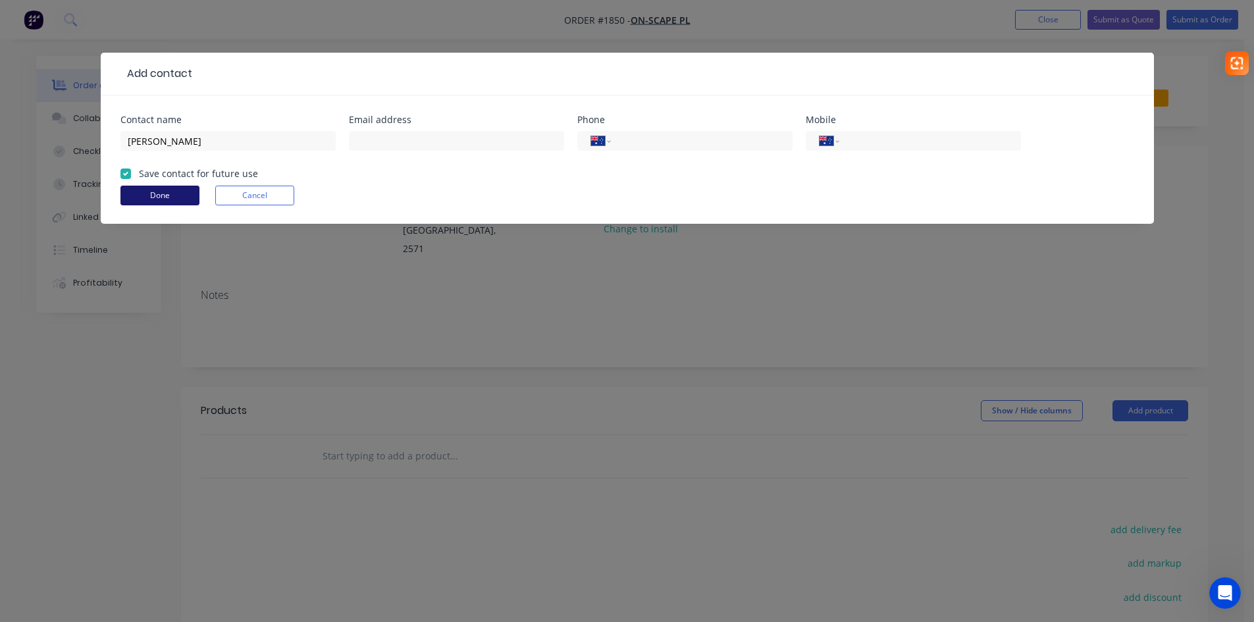
click at [130, 193] on button "Done" at bounding box center [159, 196] width 79 height 20
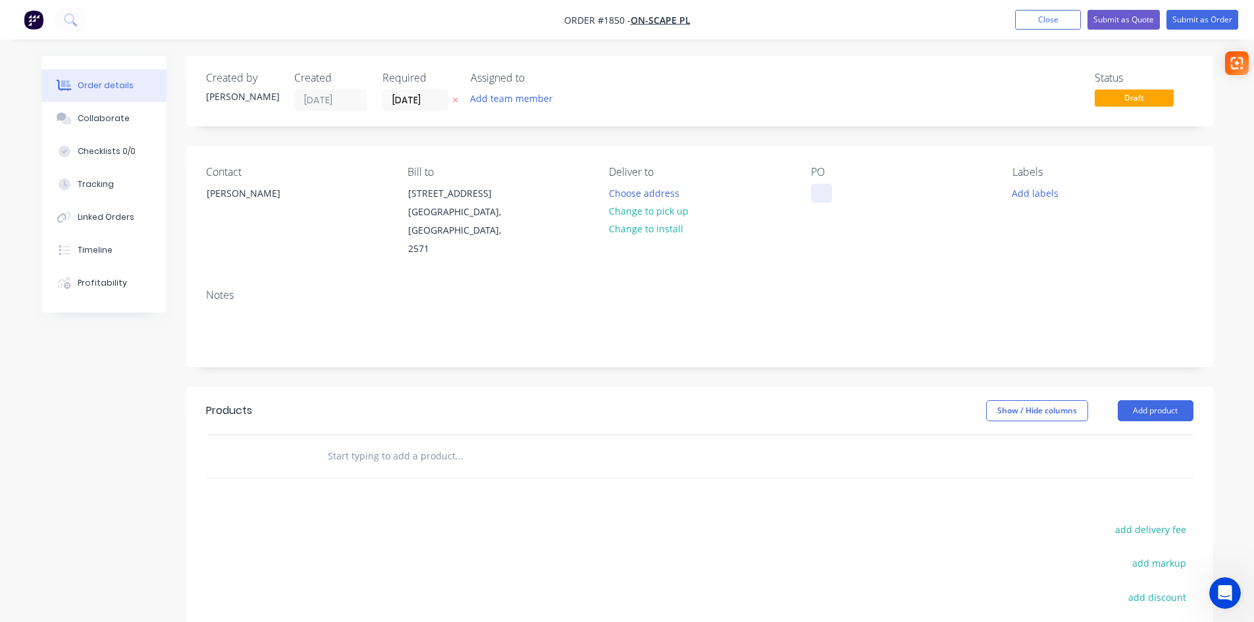
click at [823, 188] on div at bounding box center [821, 193] width 21 height 19
click at [802, 289] on div "Notes" at bounding box center [699, 295] width 987 height 13
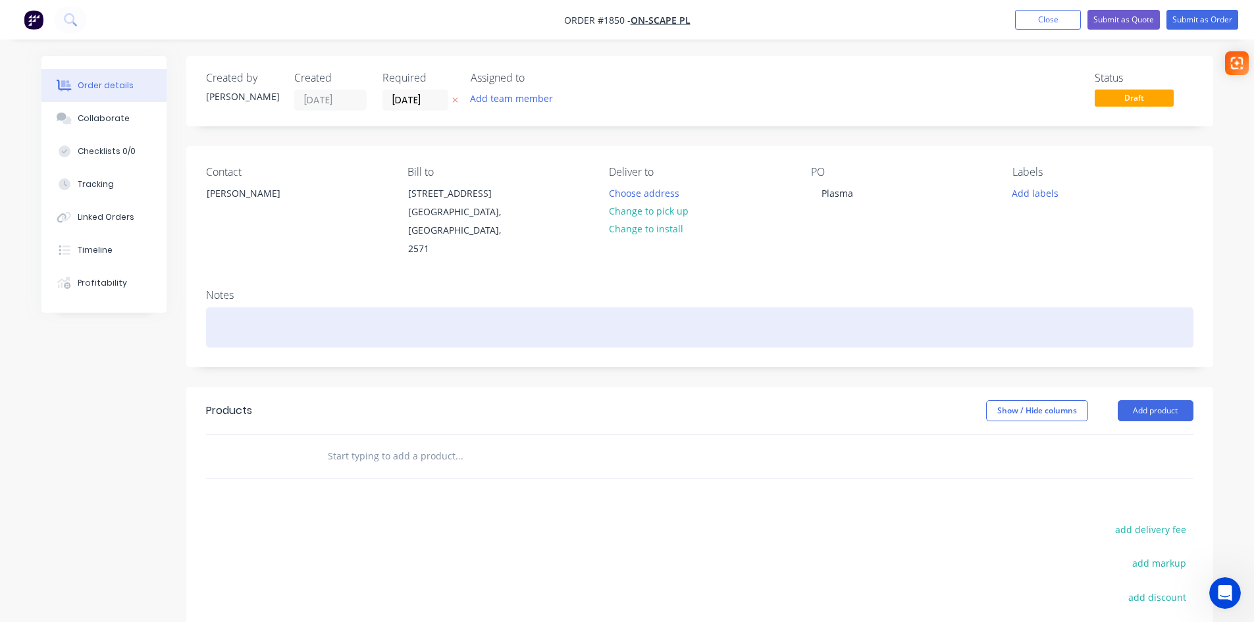
click at [263, 313] on div at bounding box center [699, 327] width 987 height 40
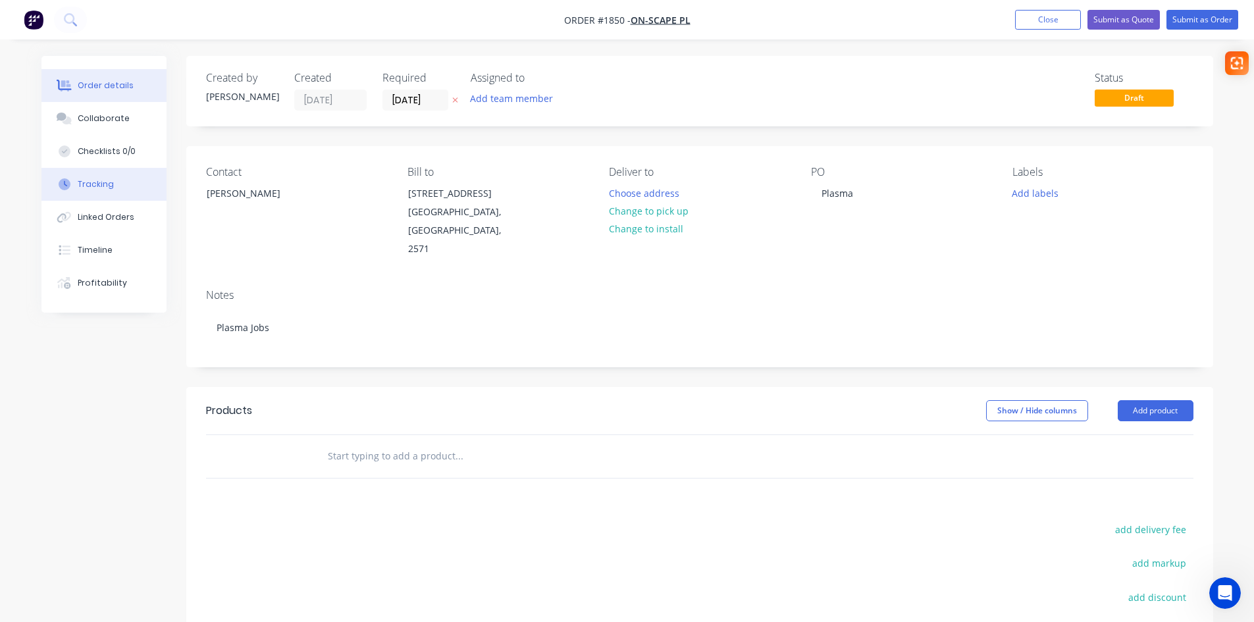
click at [97, 180] on div "Tracking" at bounding box center [96, 184] width 36 height 12
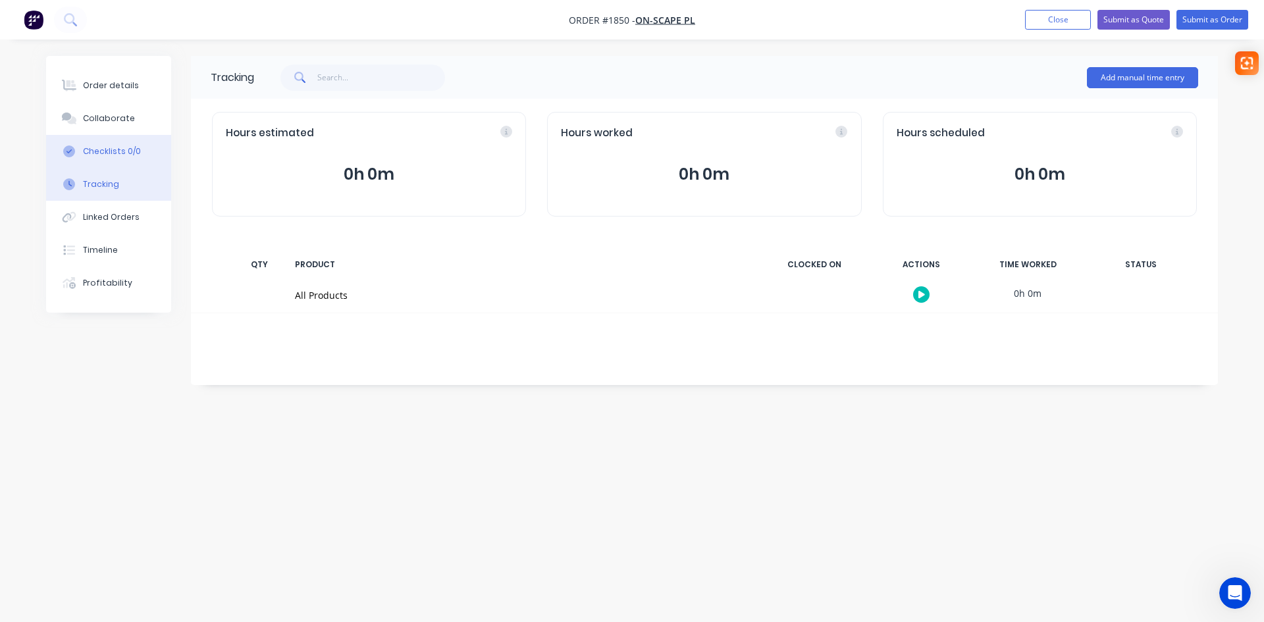
click at [93, 151] on div "Checklists 0/0" at bounding box center [112, 151] width 58 height 12
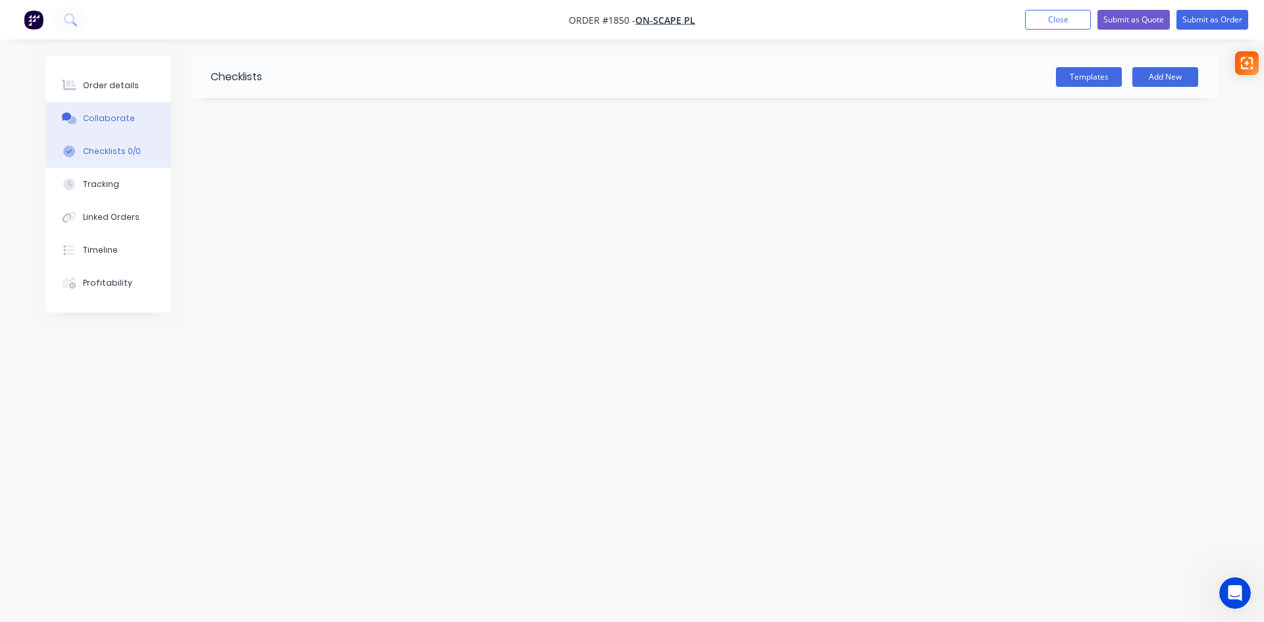
click at [98, 122] on div "Collaborate" at bounding box center [109, 119] width 52 height 12
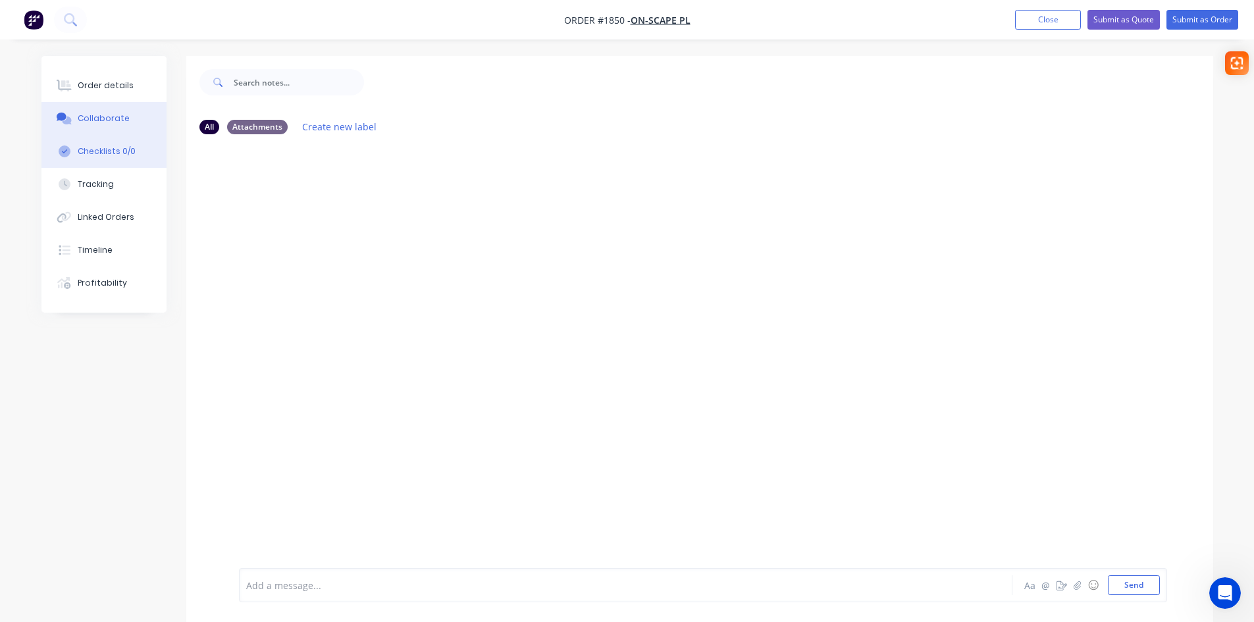
click at [91, 158] on button "Checklists 0/0" at bounding box center [103, 151] width 125 height 33
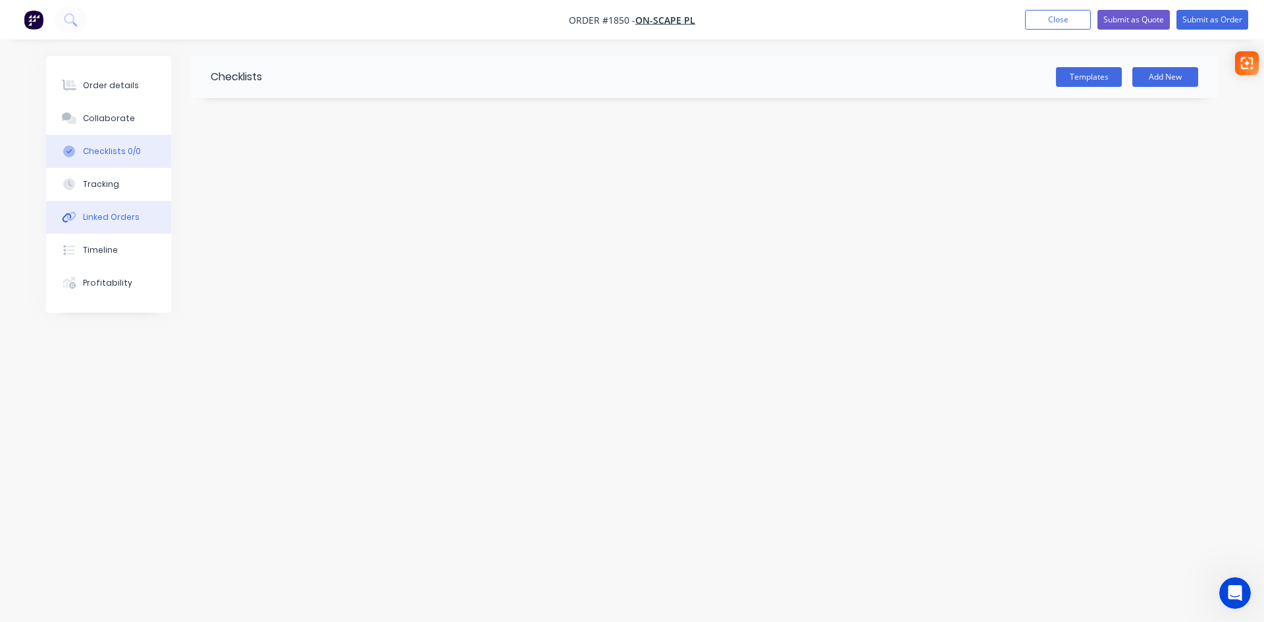
click at [86, 212] on div "Linked Orders" at bounding box center [111, 217] width 57 height 12
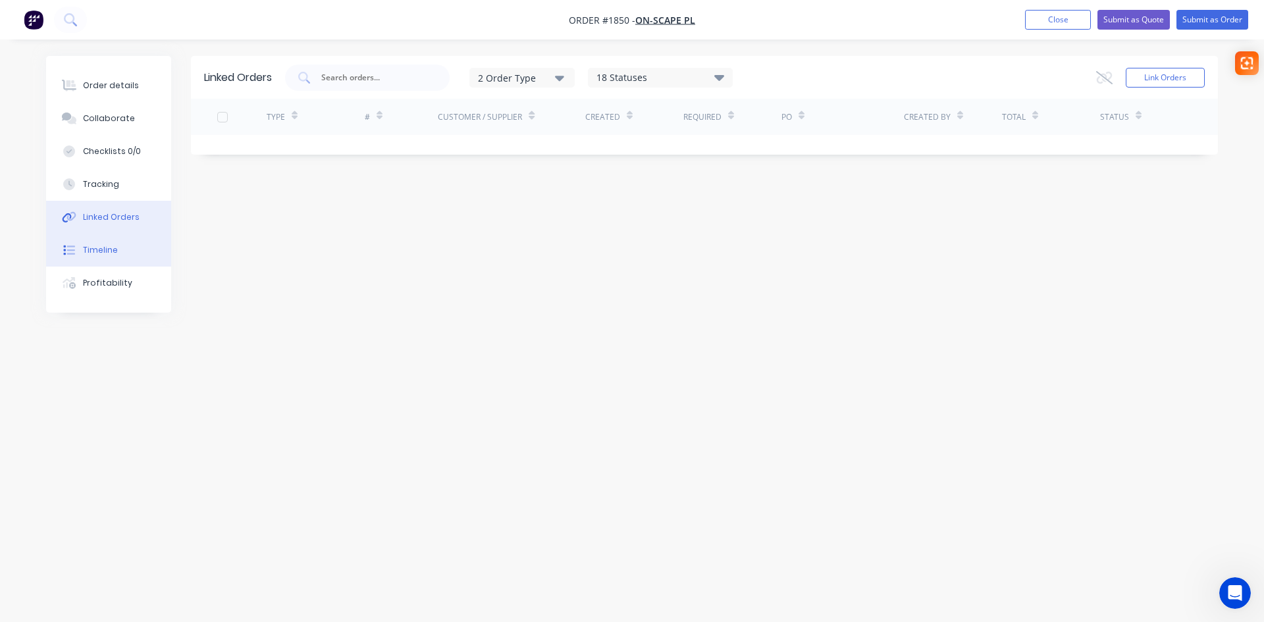
click at [81, 254] on button "Timeline" at bounding box center [108, 250] width 125 height 33
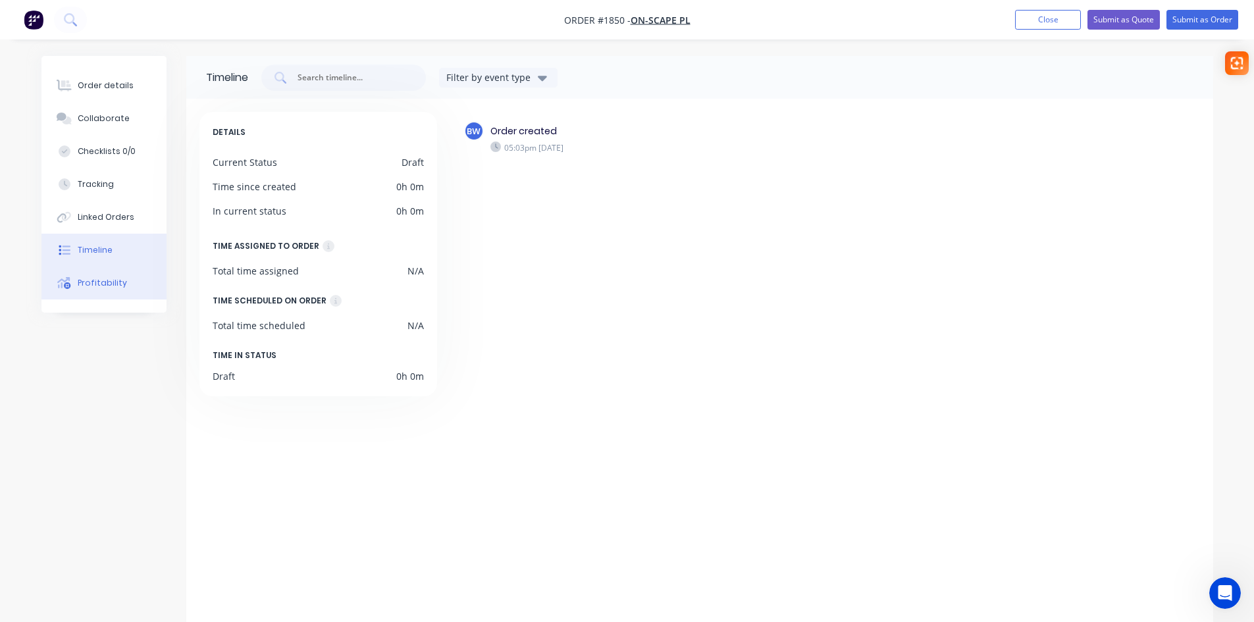
click at [84, 287] on div "Profitability" at bounding box center [102, 283] width 49 height 12
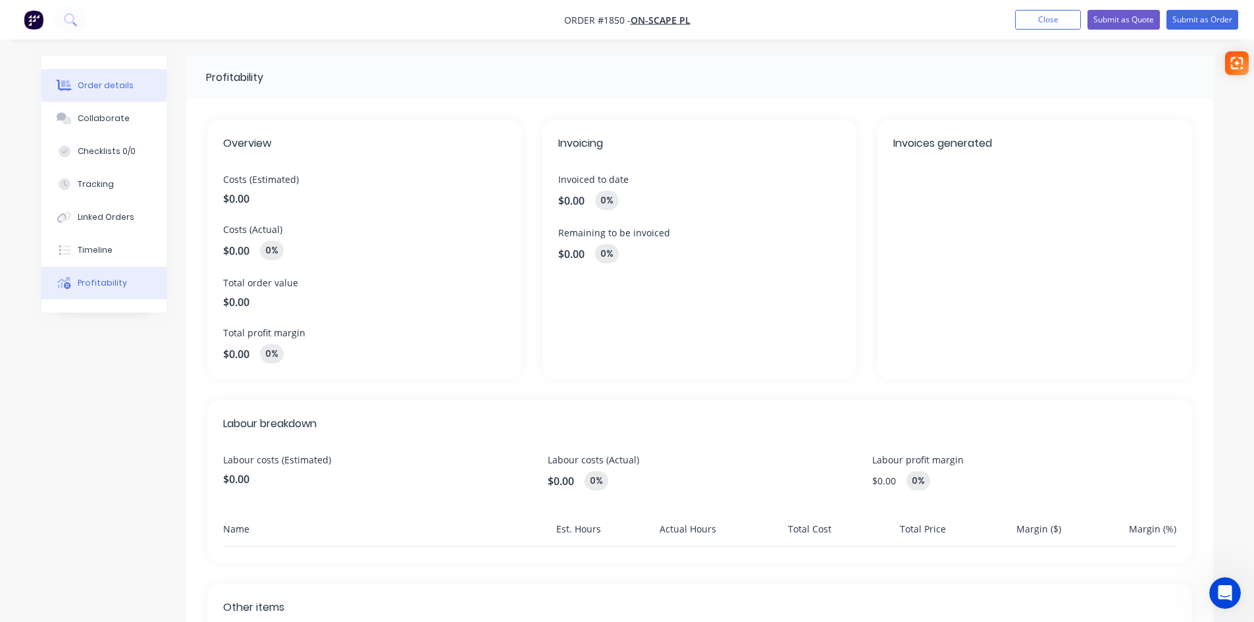
click at [110, 90] on div "Order details" at bounding box center [106, 86] width 56 height 12
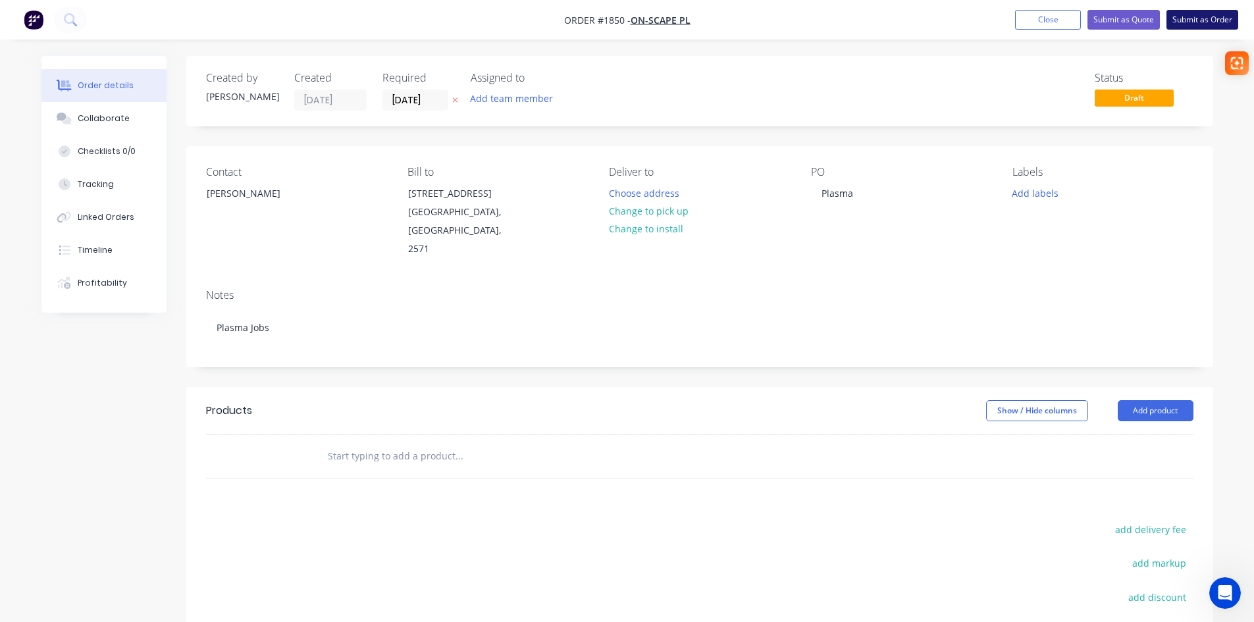
click at [1220, 12] on button "Submit as Order" at bounding box center [1202, 20] width 72 height 20
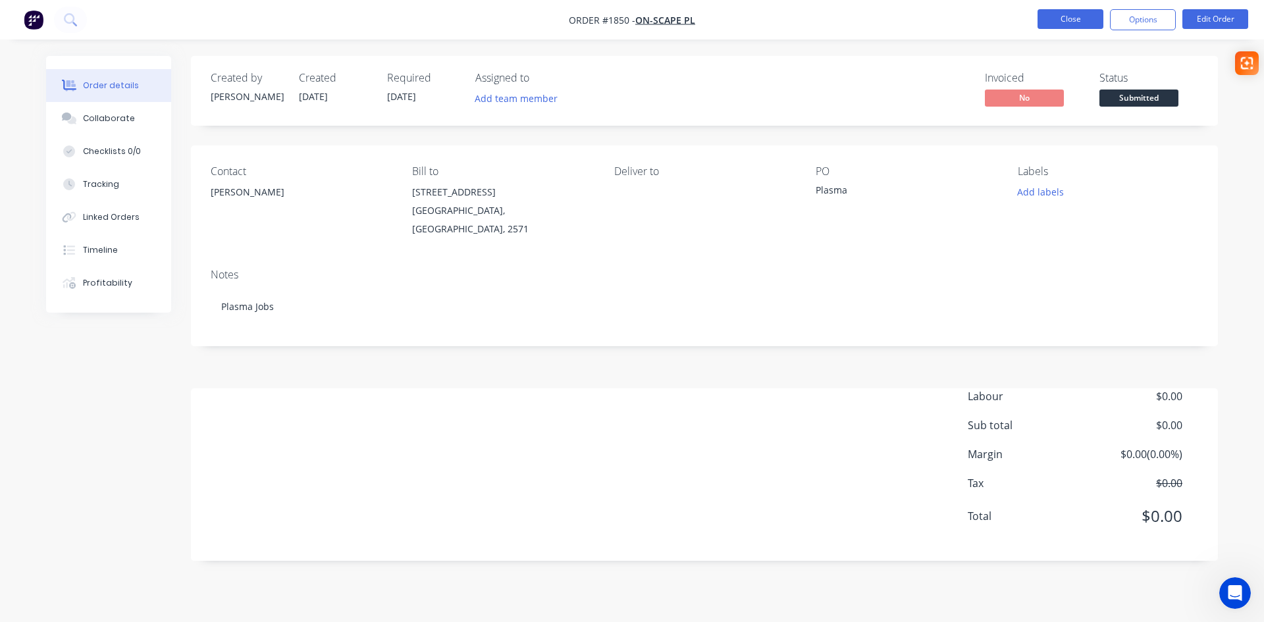
click at [1067, 22] on button "Close" at bounding box center [1070, 19] width 66 height 20
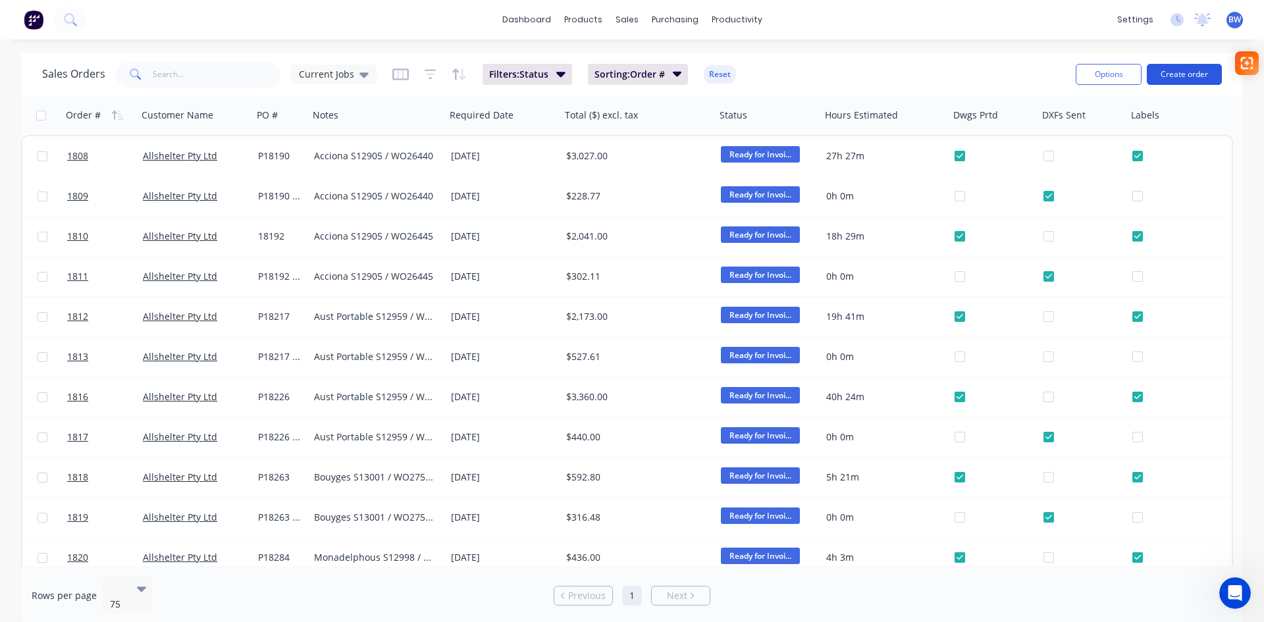
click at [1193, 74] on button "Create order" at bounding box center [1183, 74] width 75 height 21
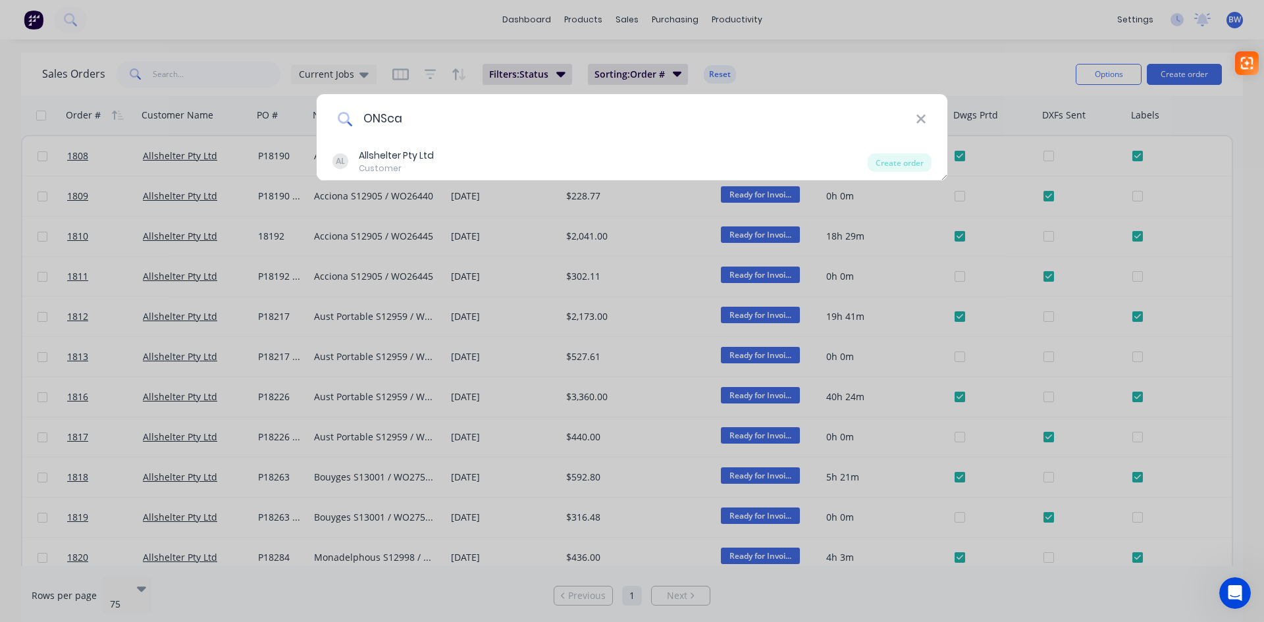
click at [365, 122] on input "ONSca" at bounding box center [633, 118] width 563 height 49
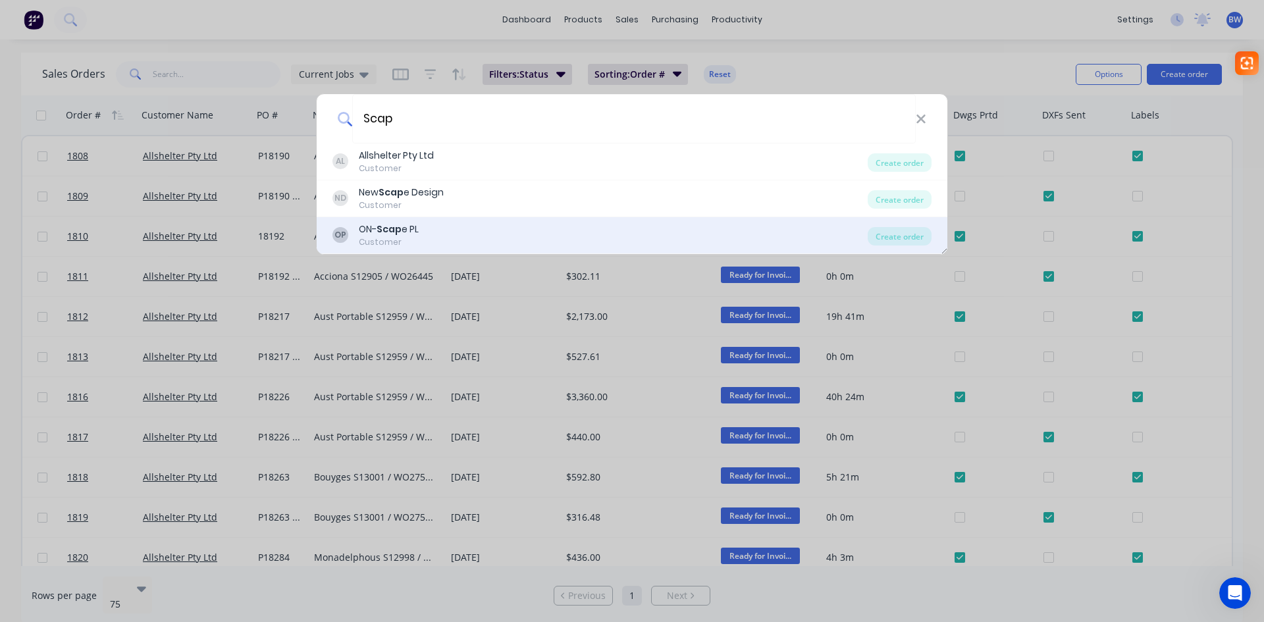
type input "Scap"
click at [394, 236] on div "Customer" at bounding box center [389, 242] width 60 height 12
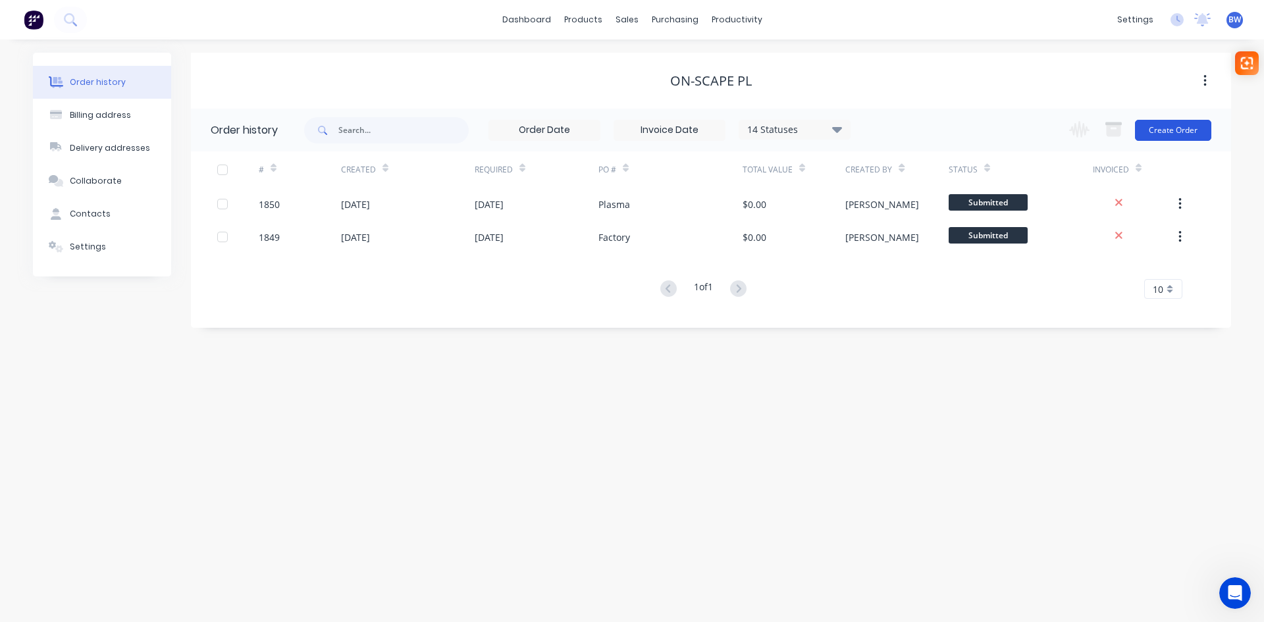
click at [1182, 124] on button "Create Order" at bounding box center [1173, 130] width 76 height 21
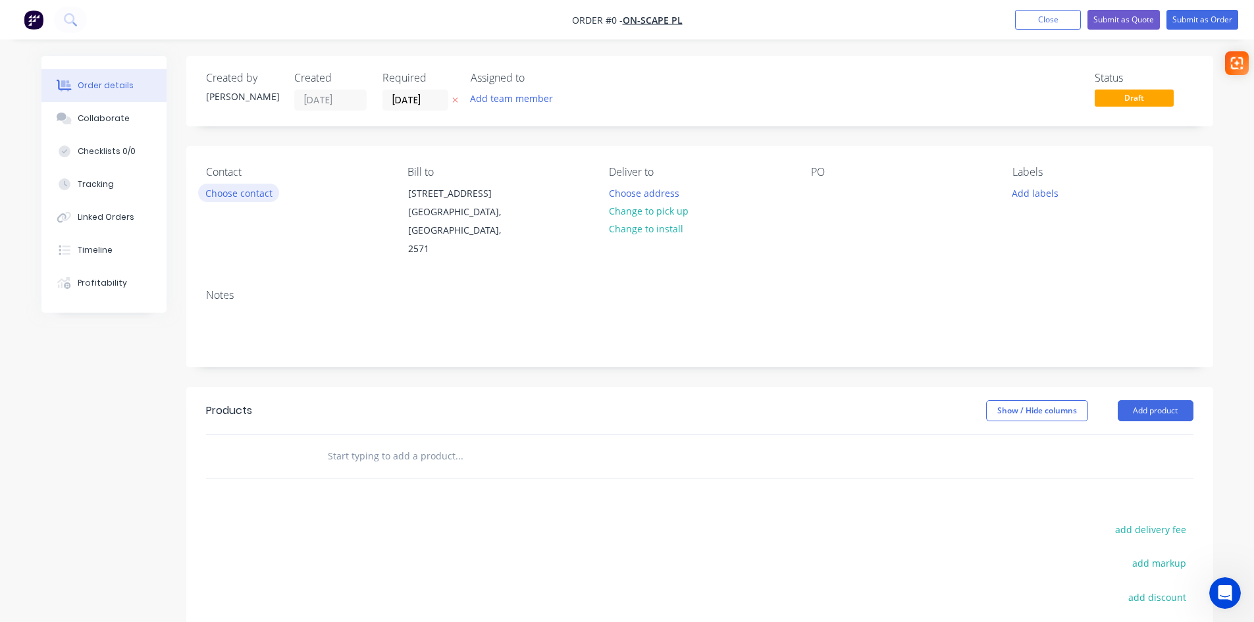
click at [260, 188] on button "Choose contact" at bounding box center [238, 193] width 81 height 18
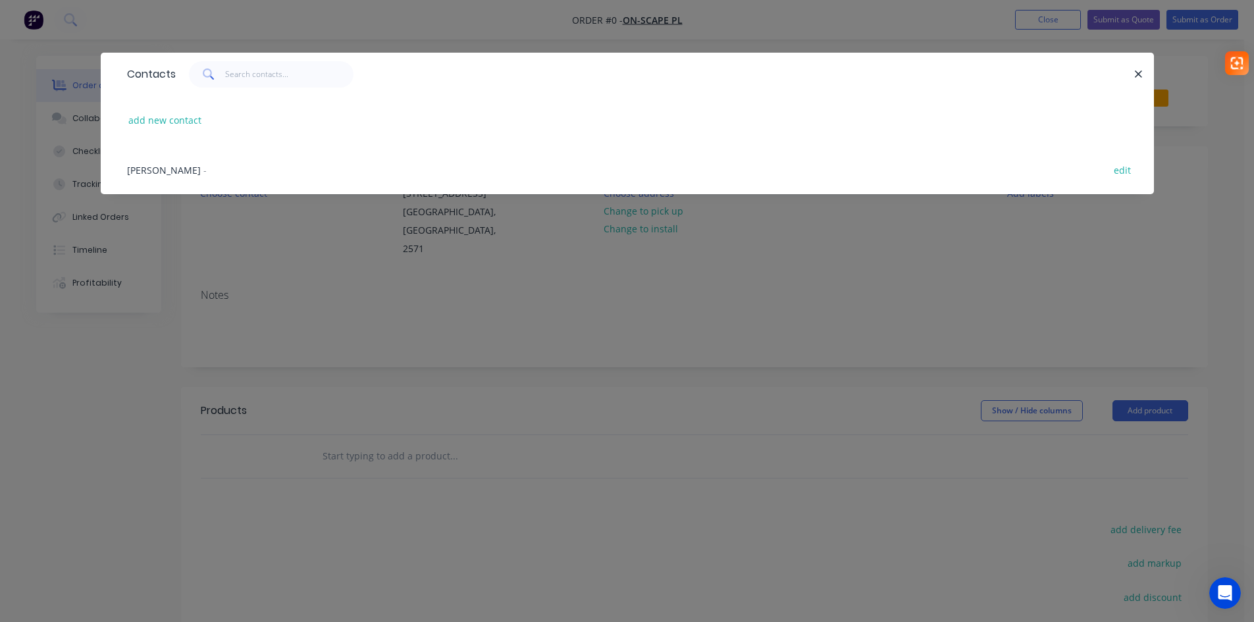
click at [153, 167] on span "[PERSON_NAME]" at bounding box center [164, 170] width 74 height 13
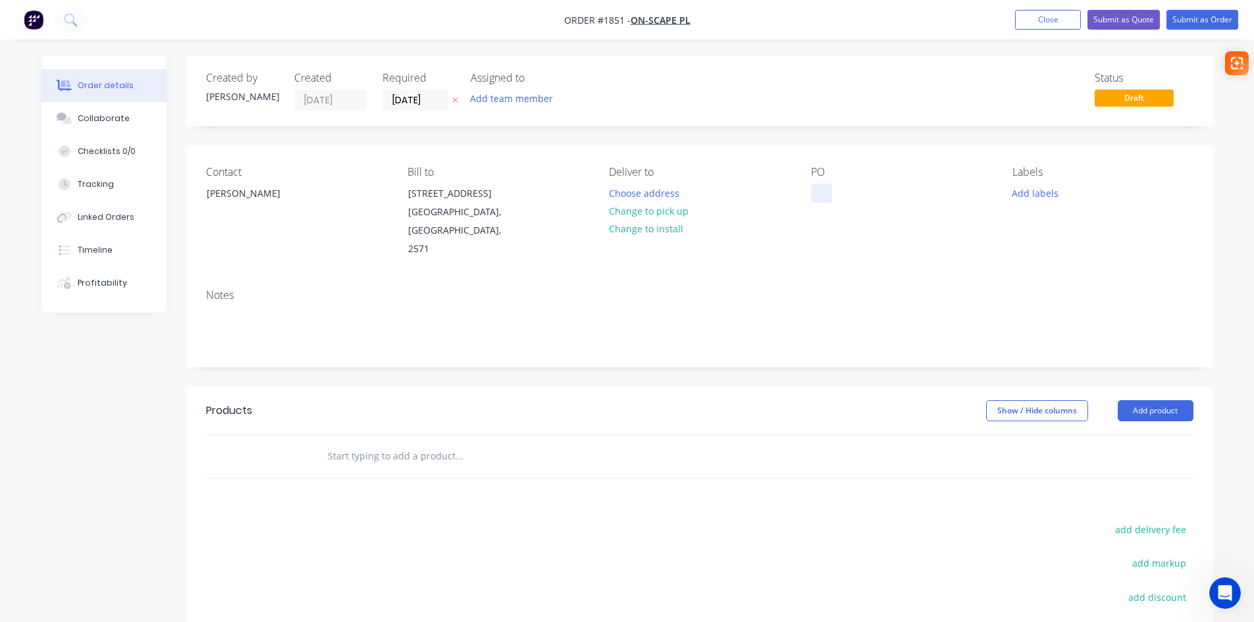
click at [818, 185] on div at bounding box center [821, 193] width 21 height 19
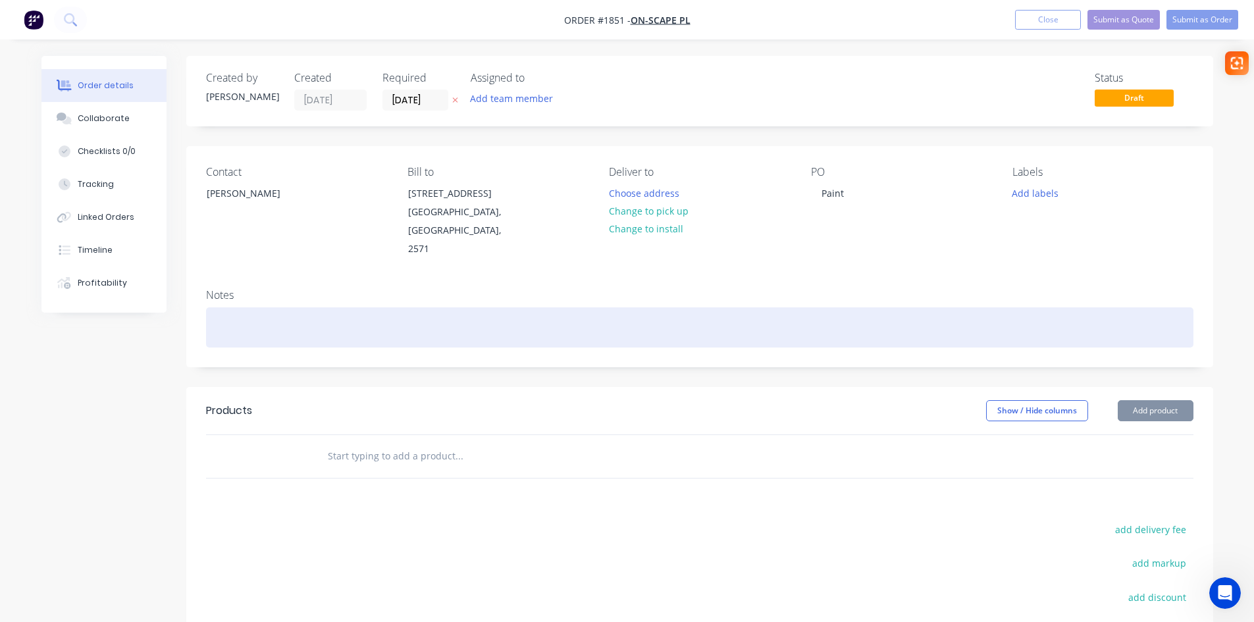
click at [272, 307] on div at bounding box center [699, 327] width 987 height 40
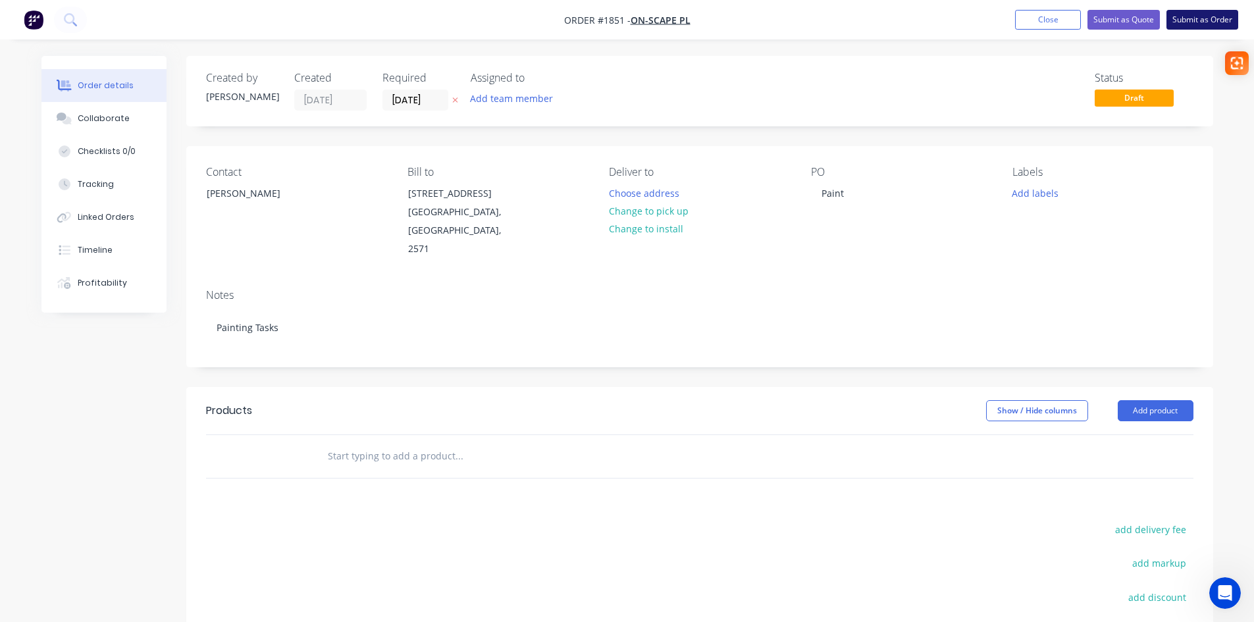
click at [1211, 17] on button "Submit as Order" at bounding box center [1202, 20] width 72 height 20
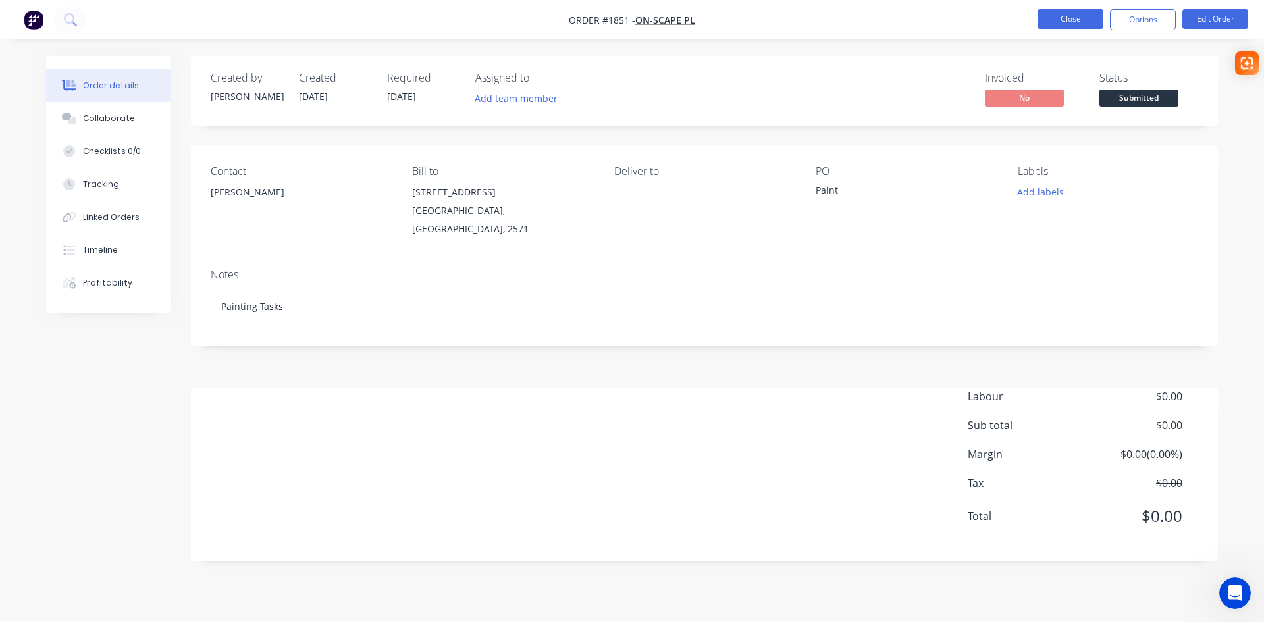
click at [1079, 20] on button "Close" at bounding box center [1070, 19] width 66 height 20
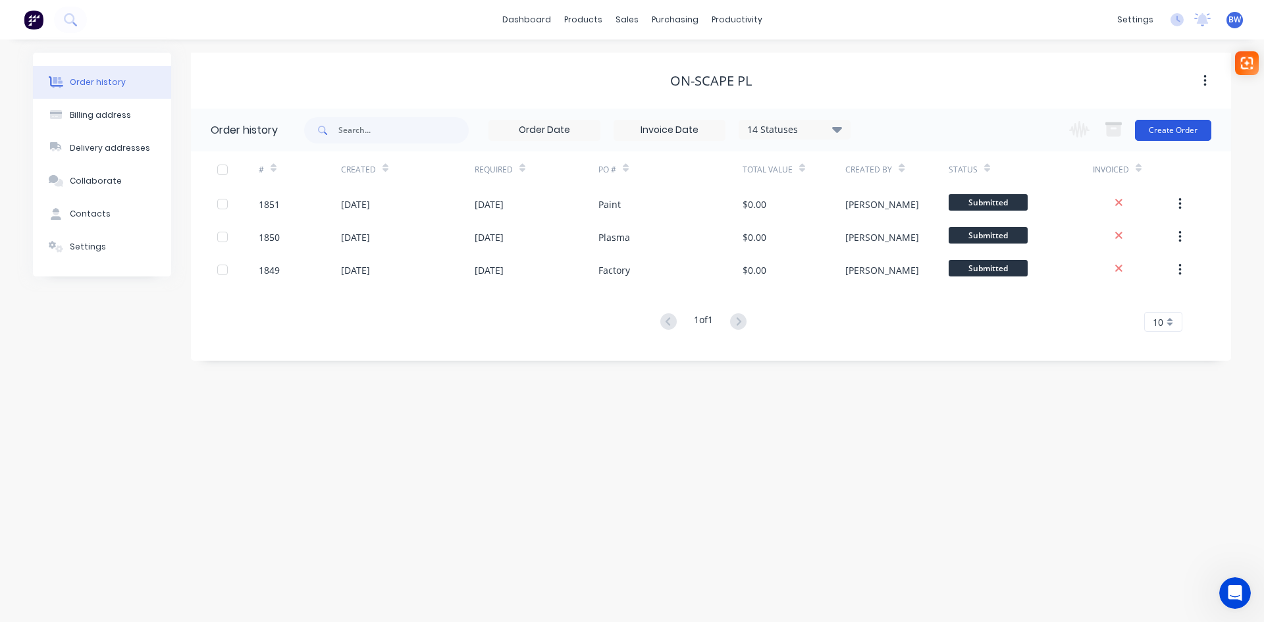
click at [1169, 136] on button "Create Order" at bounding box center [1173, 130] width 76 height 21
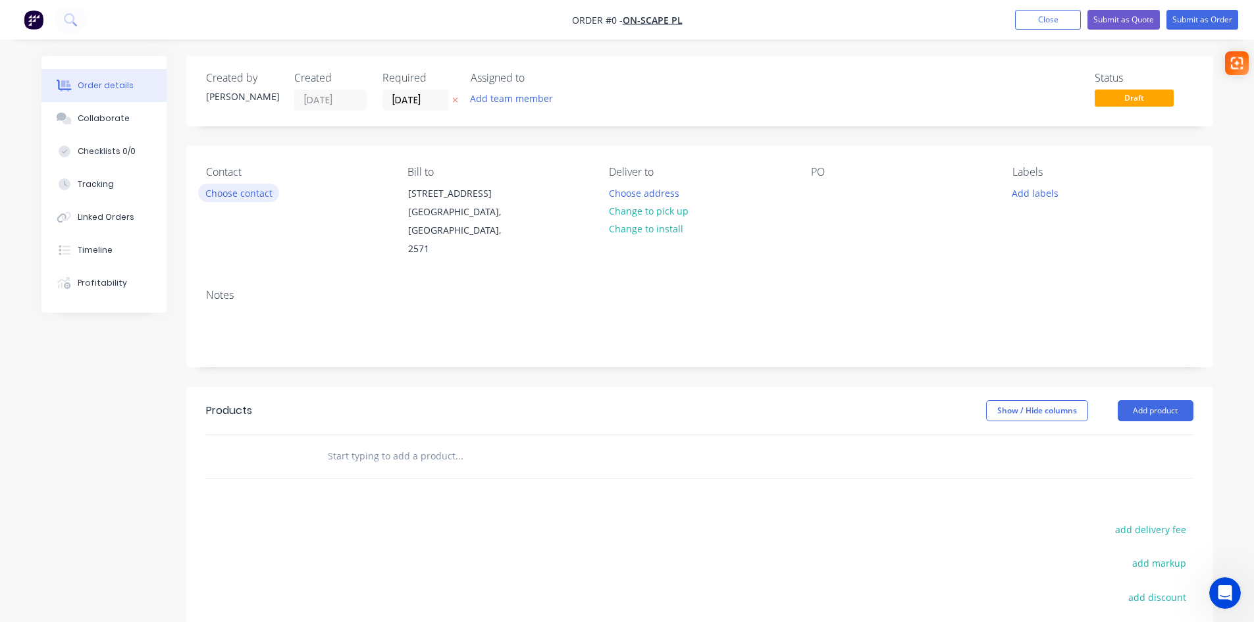
click at [231, 194] on button "Choose contact" at bounding box center [238, 193] width 81 height 18
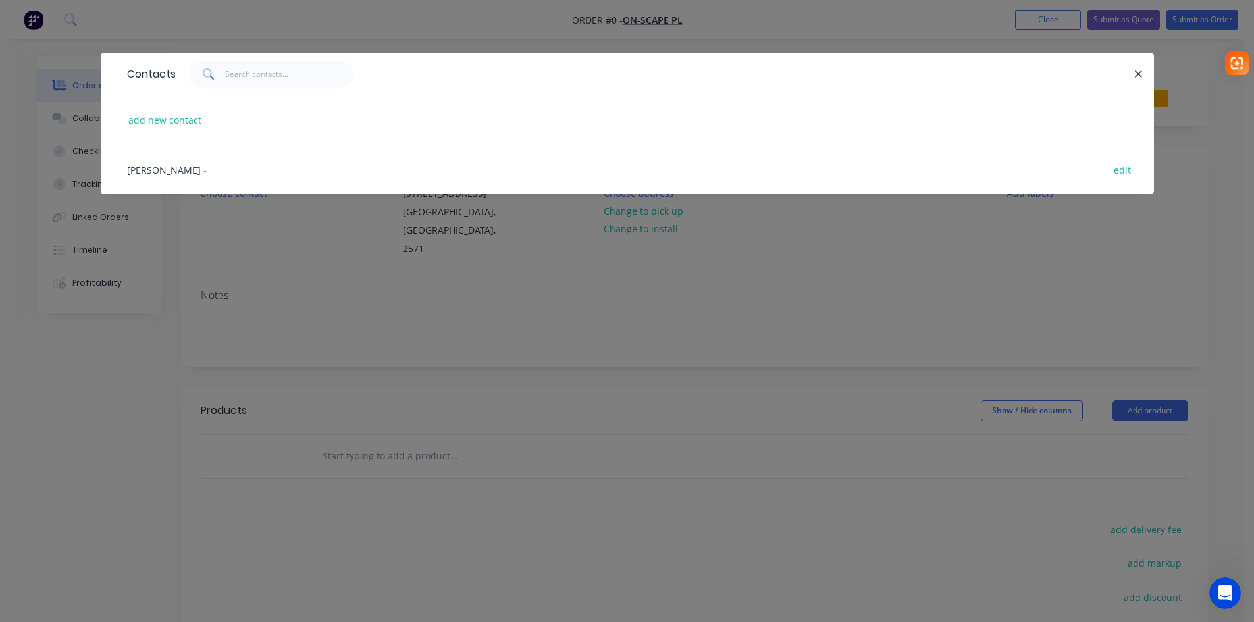
click at [173, 170] on span "[PERSON_NAME]" at bounding box center [164, 170] width 74 height 13
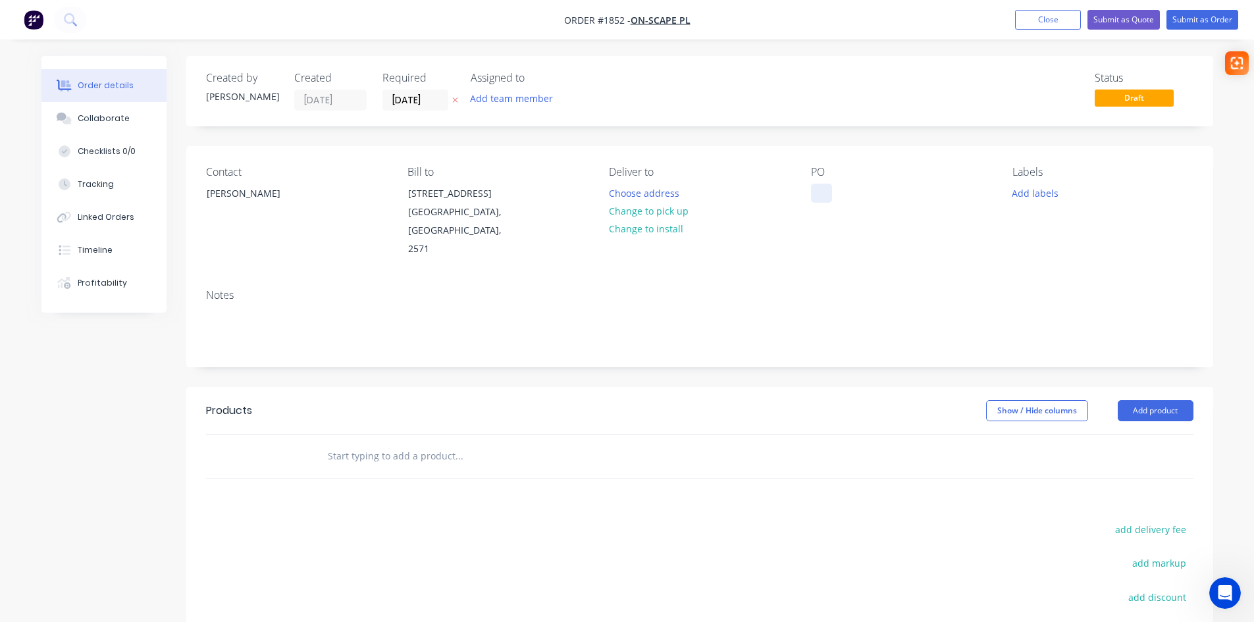
click at [823, 190] on div at bounding box center [821, 193] width 21 height 19
drag, startPoint x: 882, startPoint y: 190, endPoint x: 822, endPoint y: 195, distance: 60.1
click at [822, 195] on div "packing Tasks" at bounding box center [851, 193] width 81 height 19
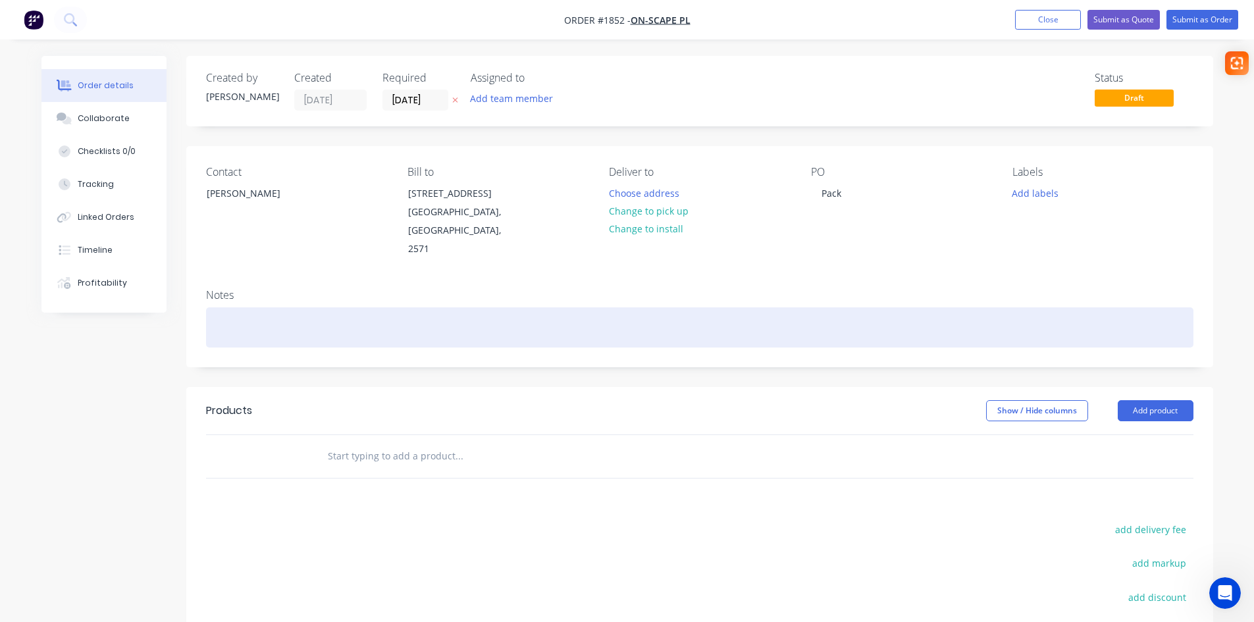
click at [249, 307] on div at bounding box center [699, 327] width 987 height 40
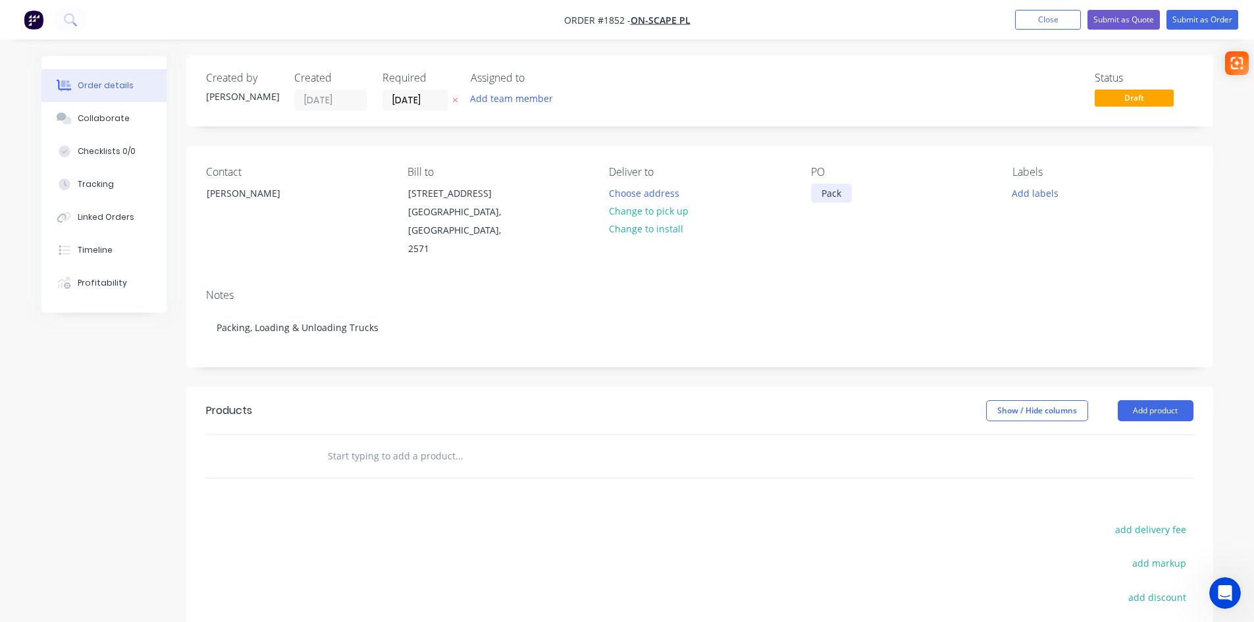
click at [840, 192] on div "Pack" at bounding box center [831, 193] width 41 height 19
drag, startPoint x: 842, startPoint y: 192, endPoint x: 812, endPoint y: 196, distance: 29.9
click at [812, 196] on div "Pack" at bounding box center [831, 193] width 41 height 19
click at [1205, 19] on button "Submit as Order" at bounding box center [1202, 20] width 72 height 20
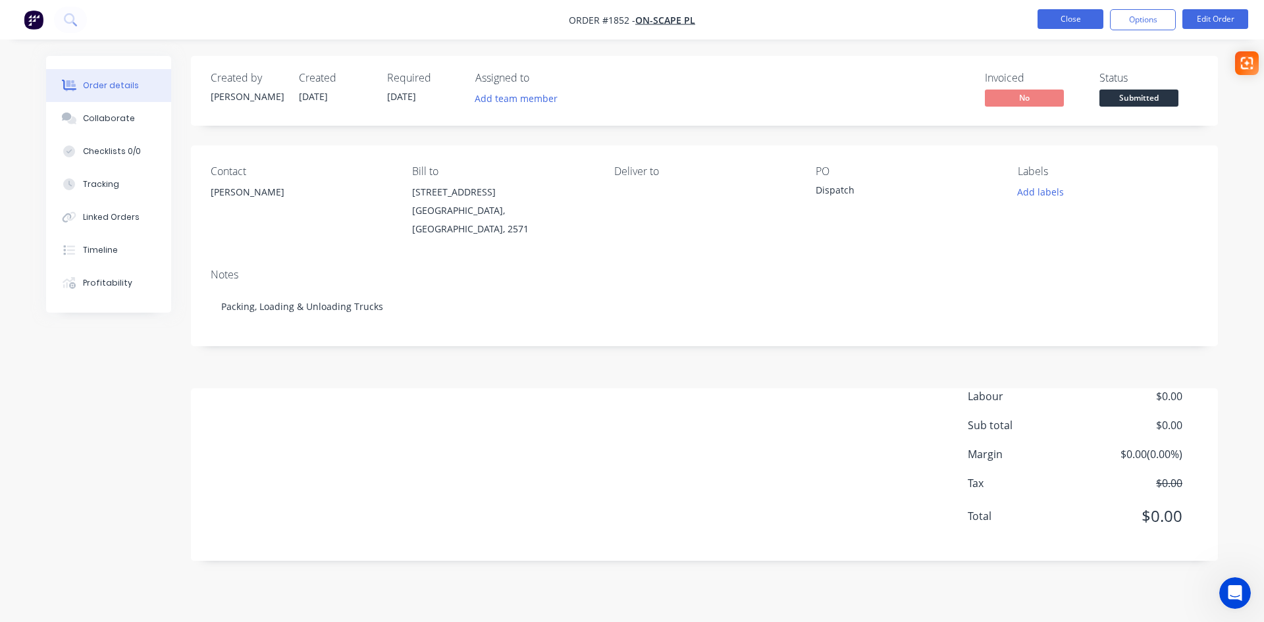
click at [1067, 24] on button "Close" at bounding box center [1070, 19] width 66 height 20
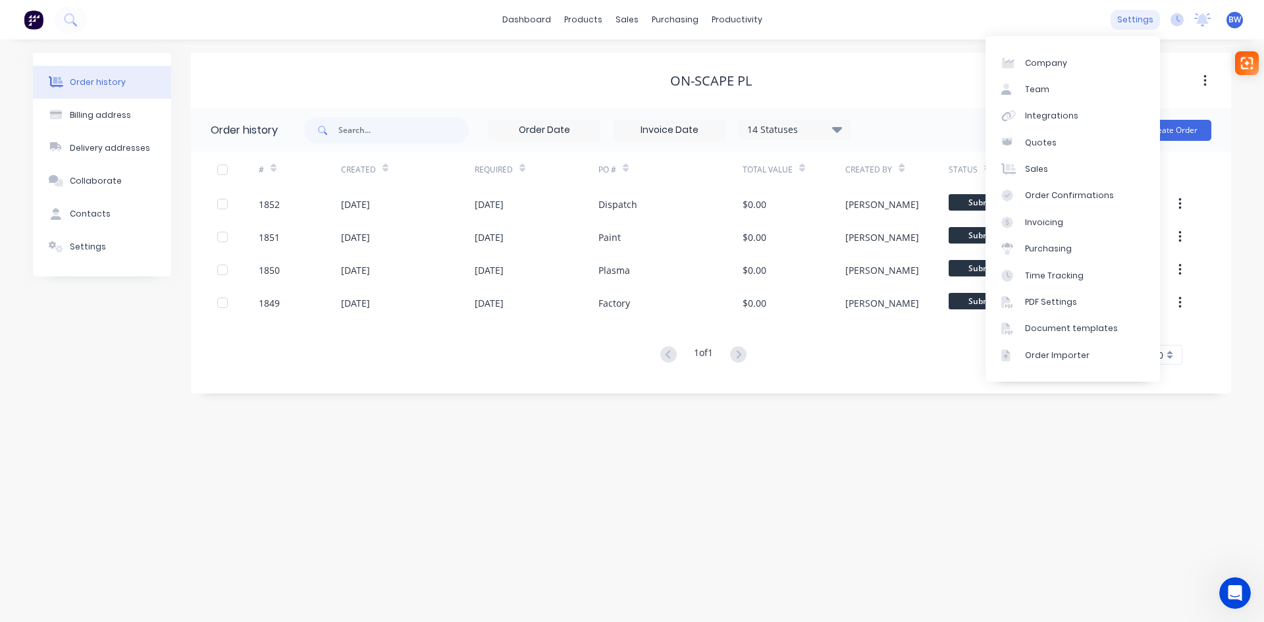
click at [1131, 21] on div "settings" at bounding box center [1134, 20] width 49 height 20
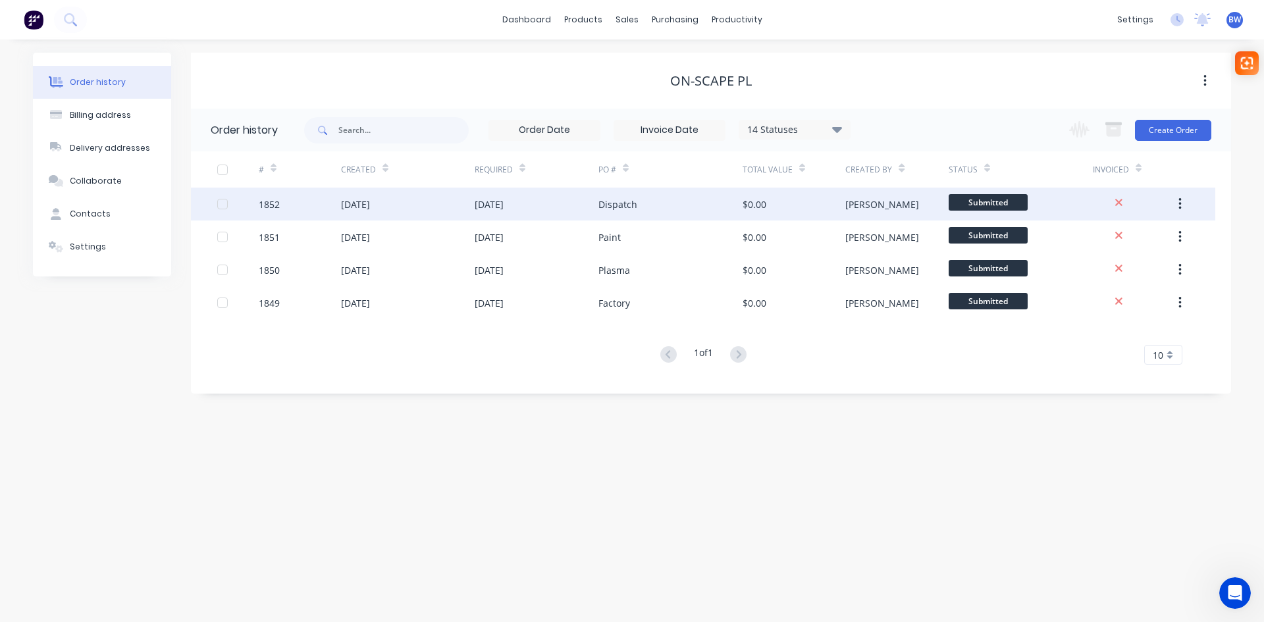
click at [1180, 208] on icon "button" at bounding box center [1179, 204] width 3 height 12
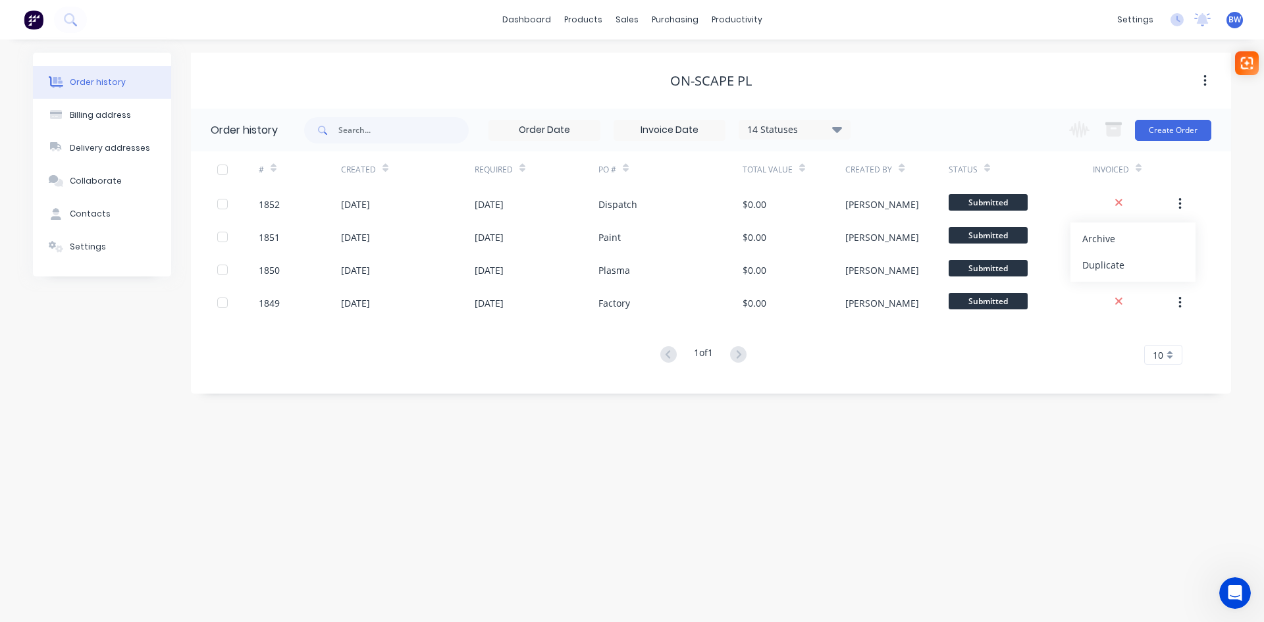
click at [538, 519] on div "Order history Billing address Delivery addresses Collaborate Contacts Settings …" at bounding box center [632, 330] width 1264 height 582
click at [85, 250] on div "Settings" at bounding box center [88, 247] width 36 height 12
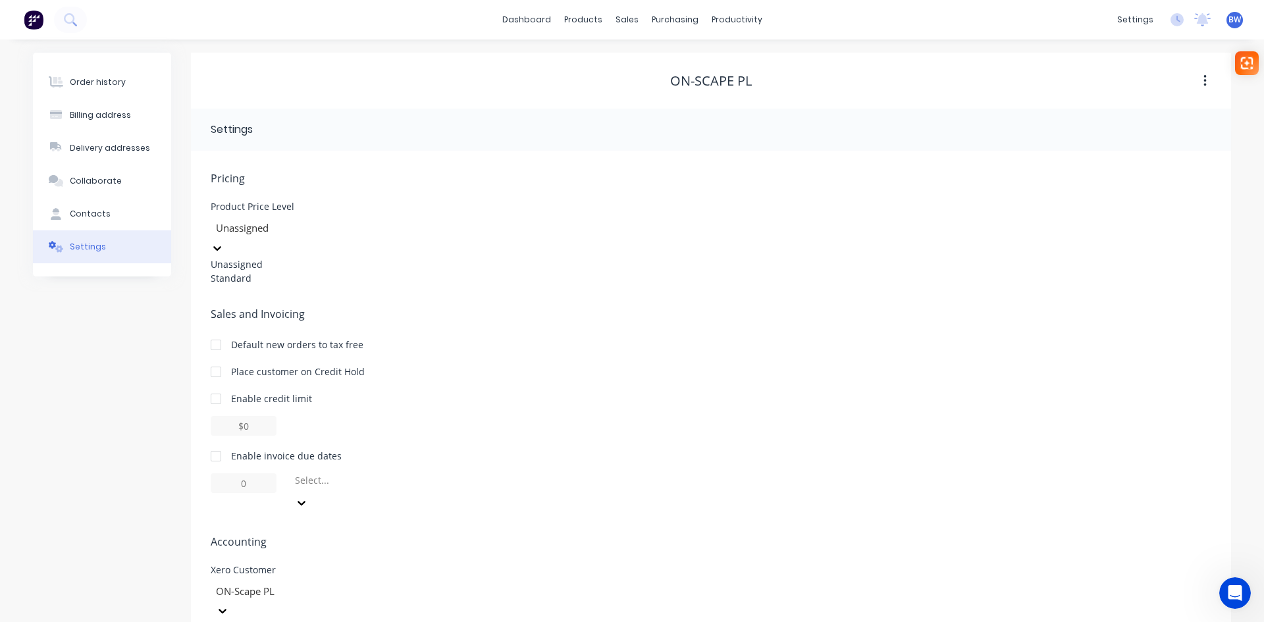
click at [292, 228] on div at bounding box center [310, 228] width 190 height 16
click at [275, 285] on div "Standard" at bounding box center [309, 278] width 197 height 14
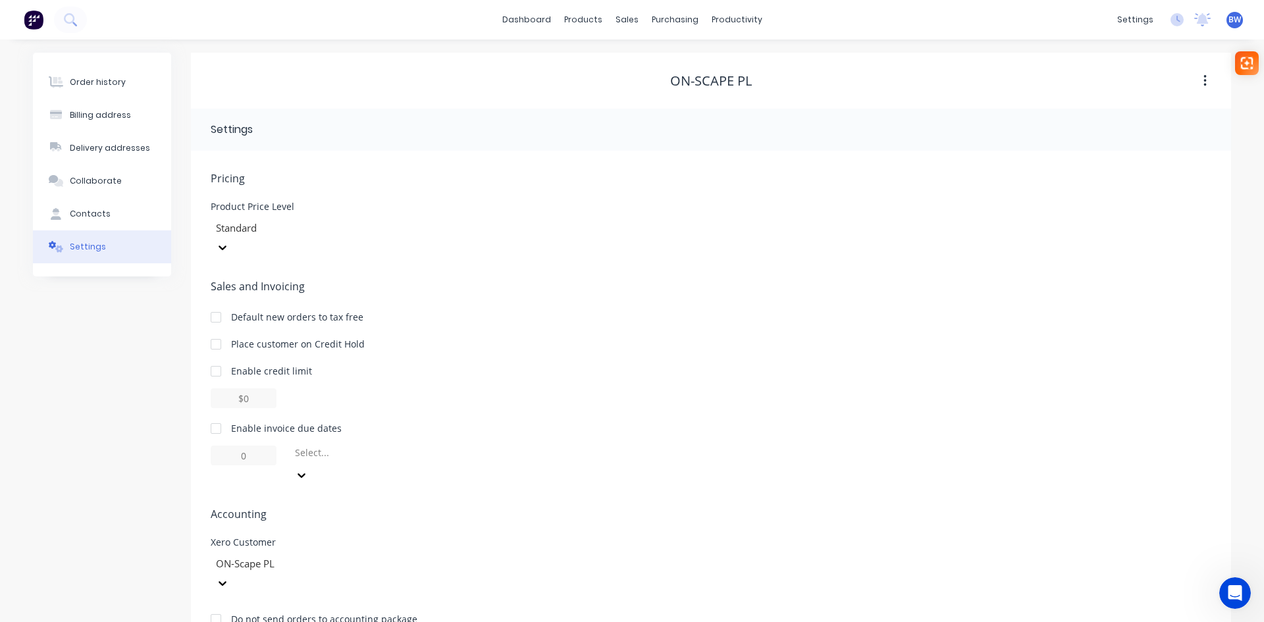
click at [295, 222] on div at bounding box center [310, 228] width 190 height 16
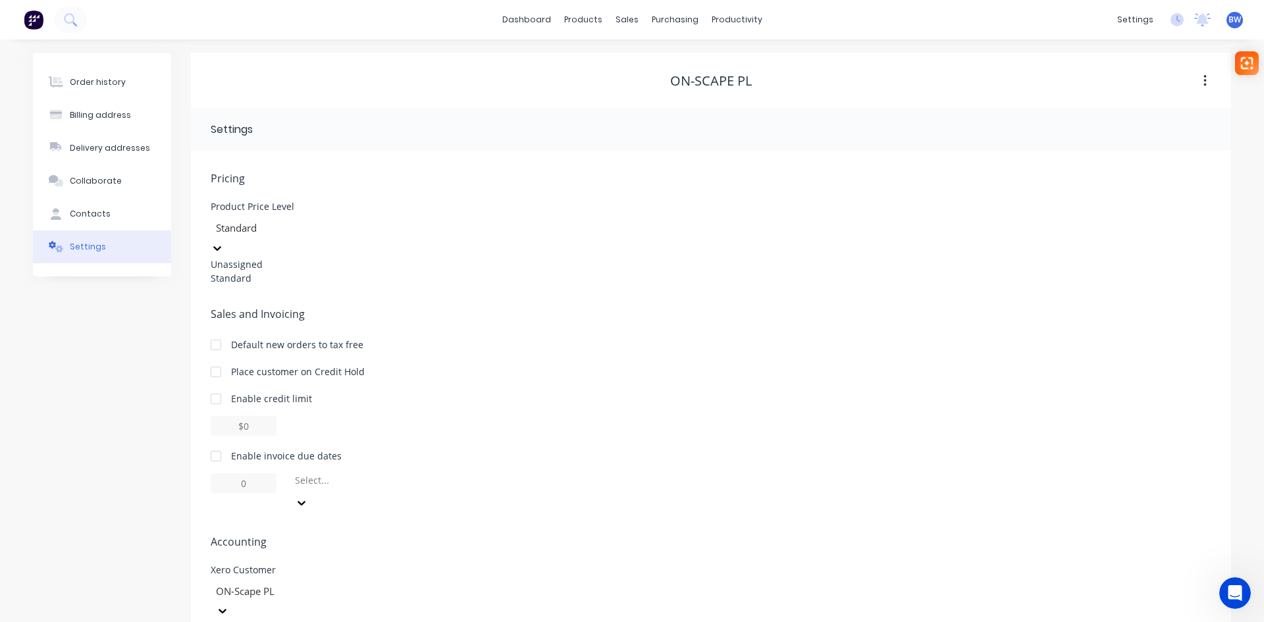
click at [276, 269] on div "Unassigned" at bounding box center [309, 264] width 197 height 14
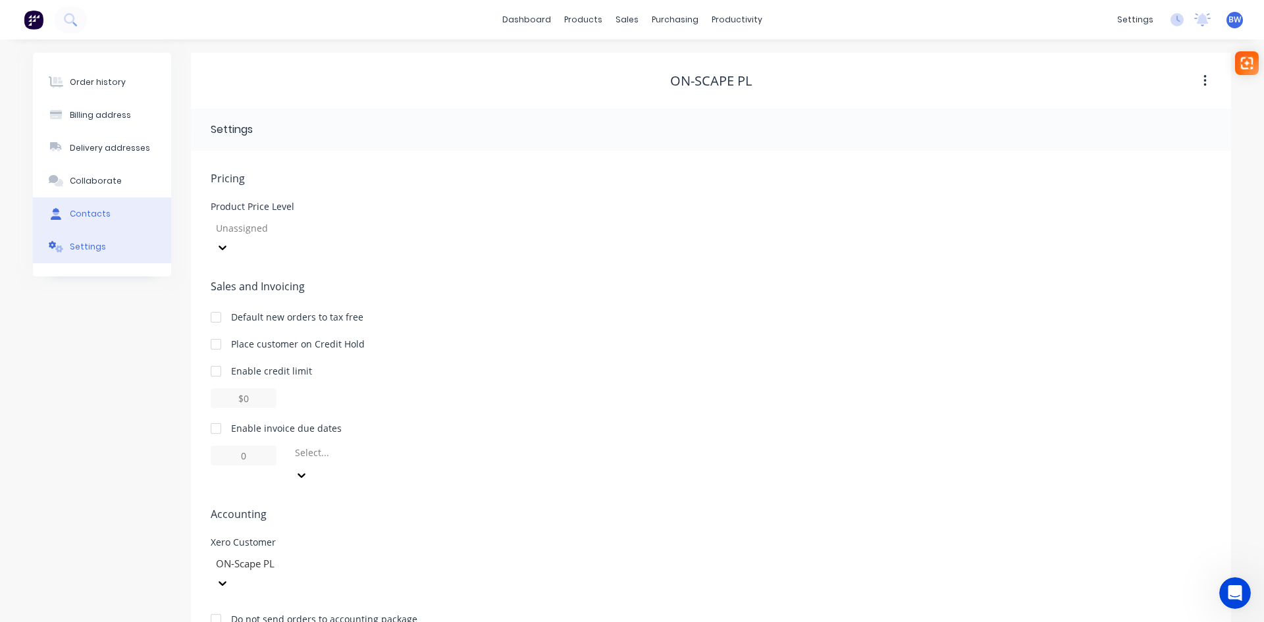
click at [77, 222] on button "Contacts" at bounding box center [102, 213] width 138 height 33
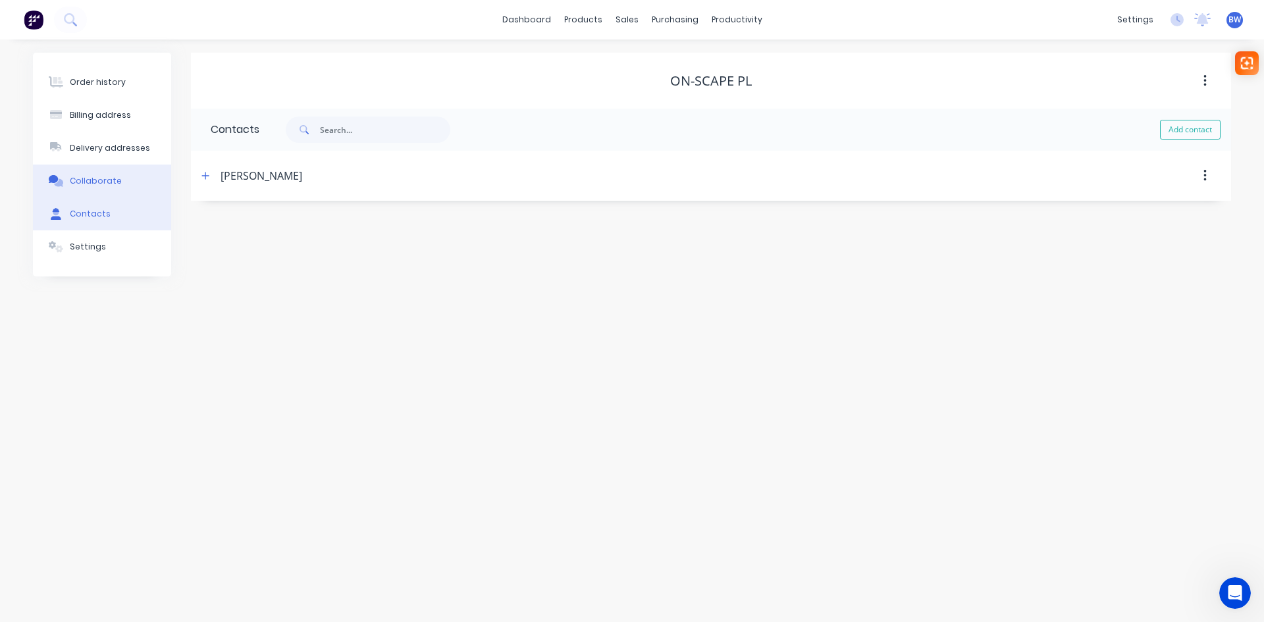
click at [103, 181] on div "Collaborate" at bounding box center [96, 181] width 52 height 12
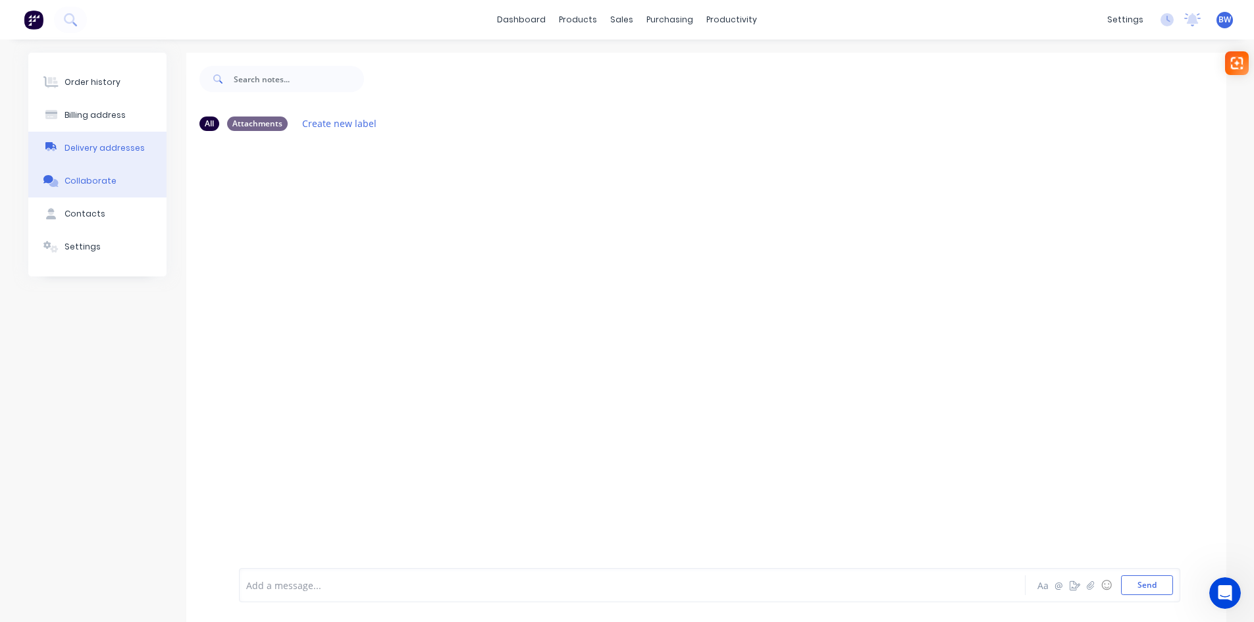
click at [106, 151] on div "Delivery addresses" at bounding box center [104, 148] width 80 height 12
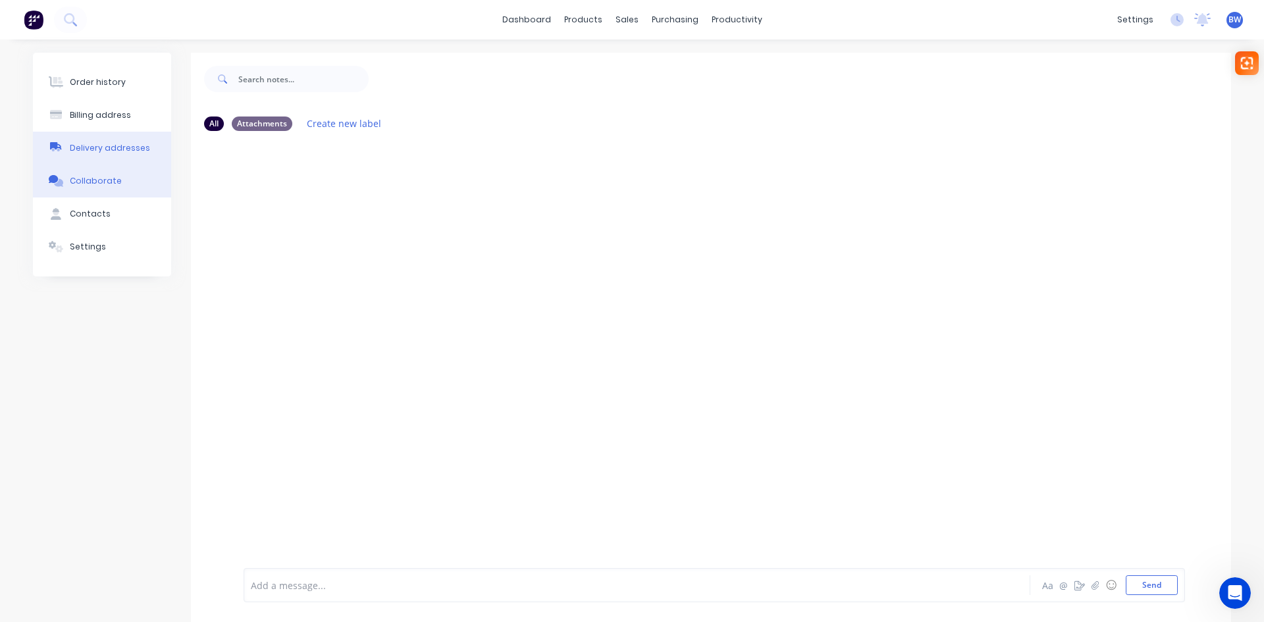
select select "AU"
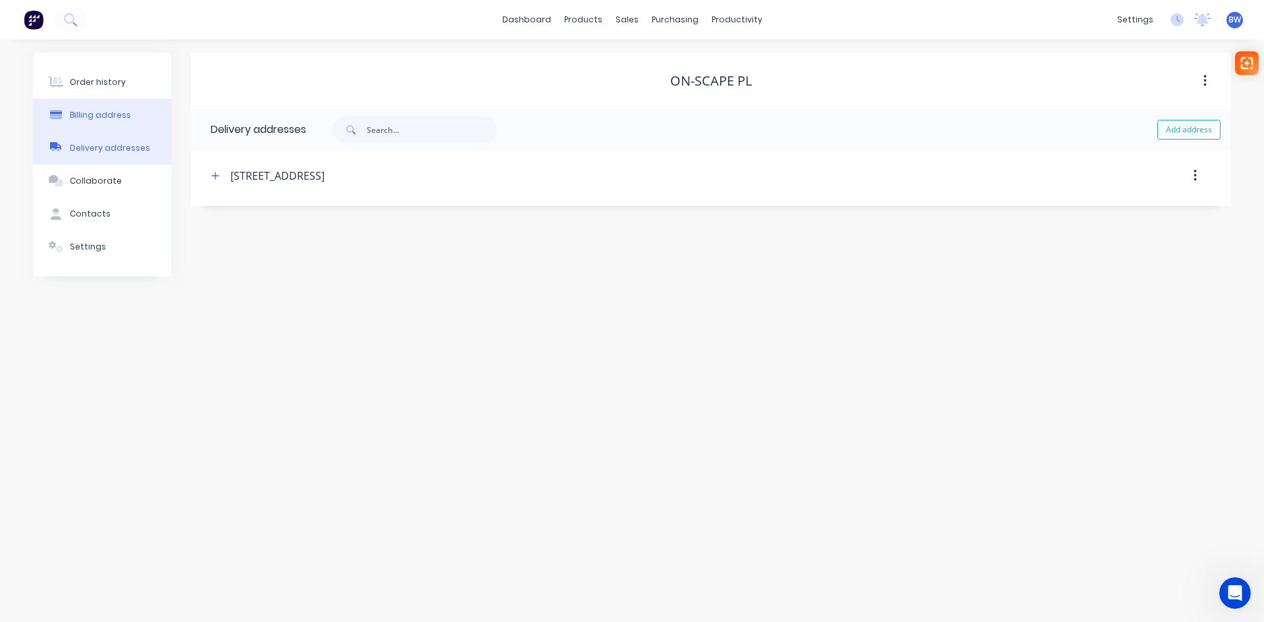
click at [90, 107] on button "Billing address" at bounding box center [102, 115] width 138 height 33
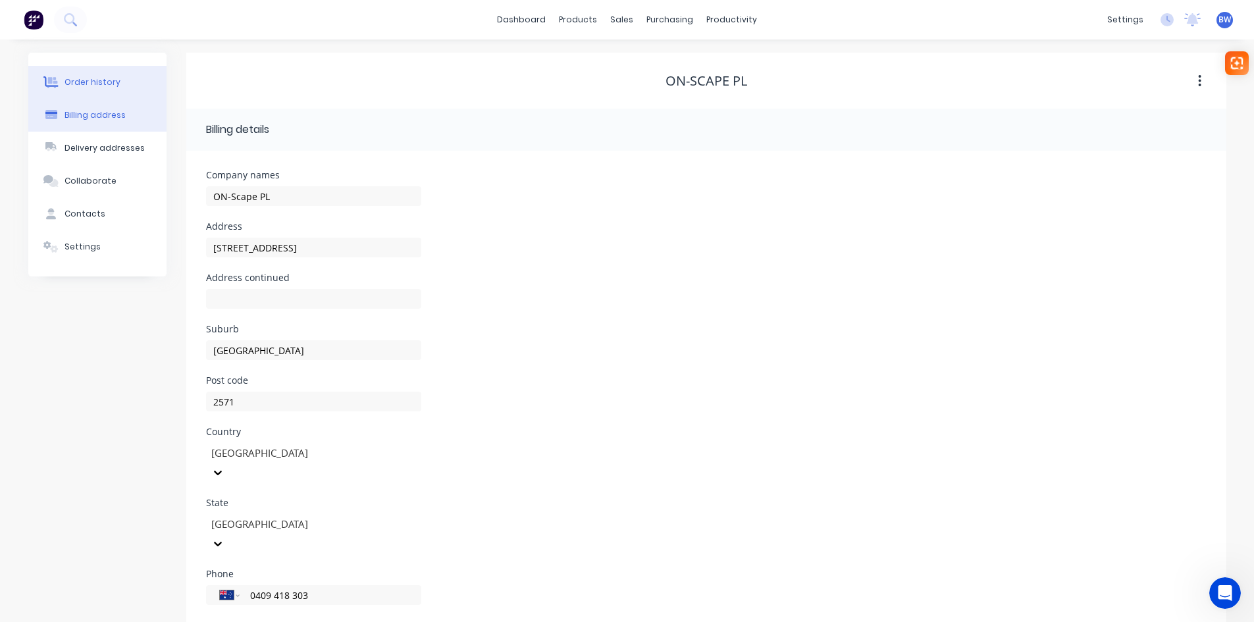
click at [103, 74] on button "Order history" at bounding box center [97, 82] width 138 height 33
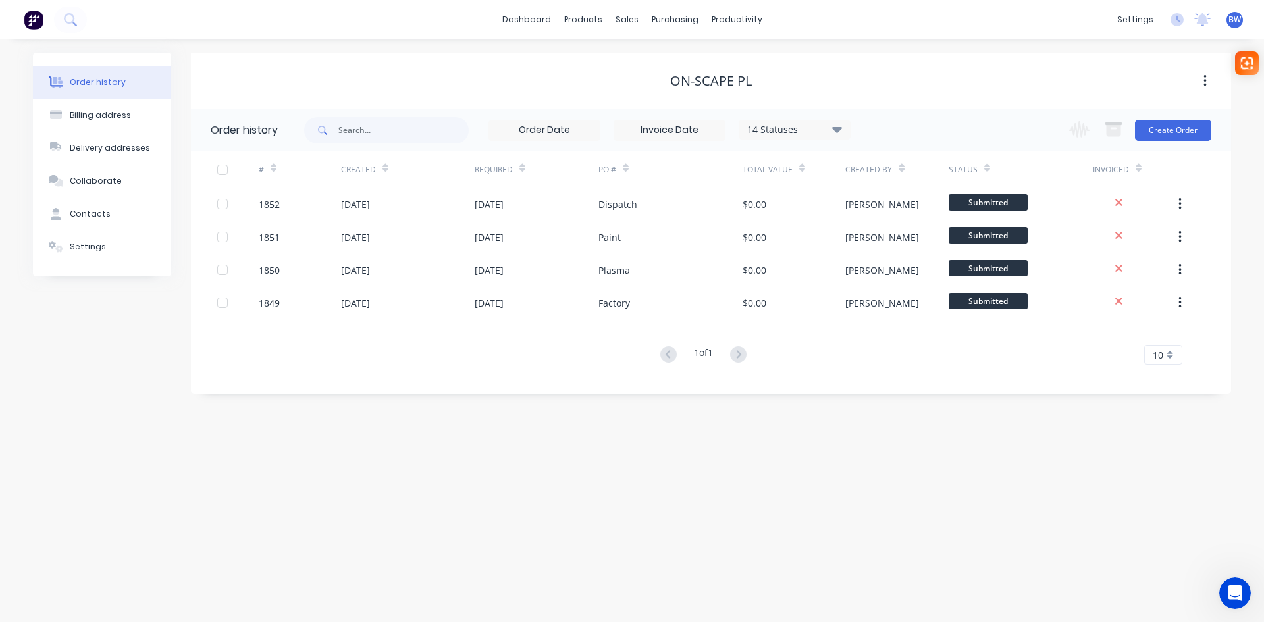
click at [1204, 80] on icon "button" at bounding box center [1204, 81] width 3 height 12
click at [1021, 70] on div "ON-Scape PL Archive" at bounding box center [711, 81] width 1040 height 24
click at [763, 145] on div "Timesheets" at bounding box center [764, 143] width 49 height 12
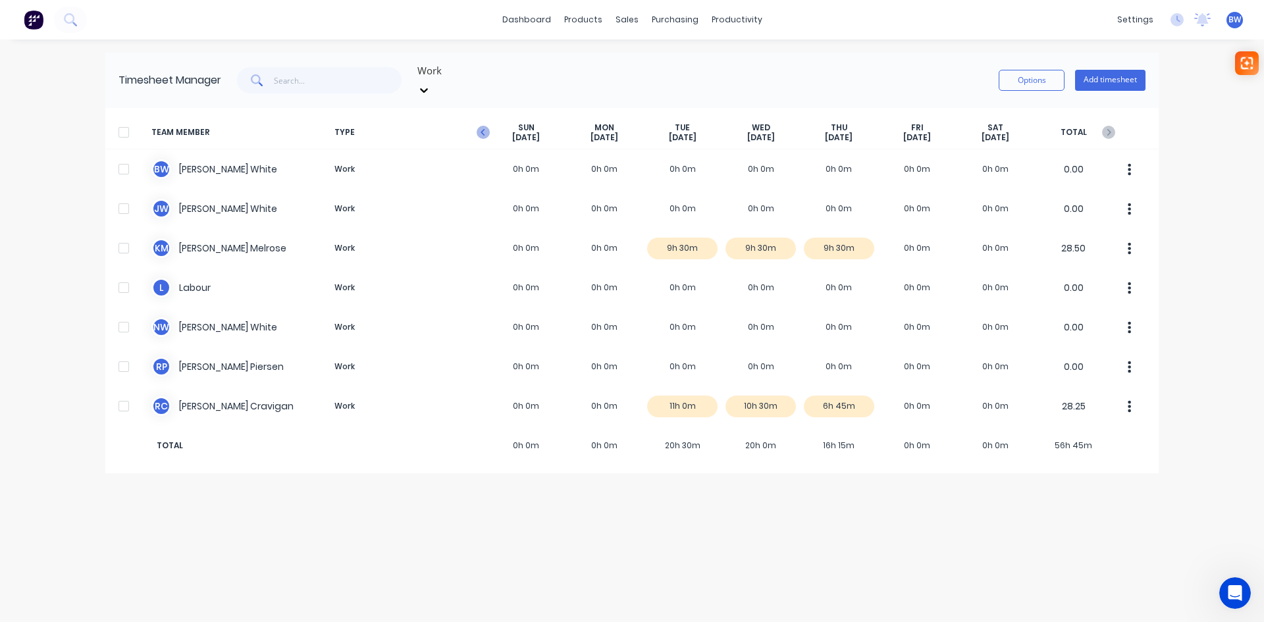
click at [484, 129] on icon "button" at bounding box center [482, 132] width 4 height 7
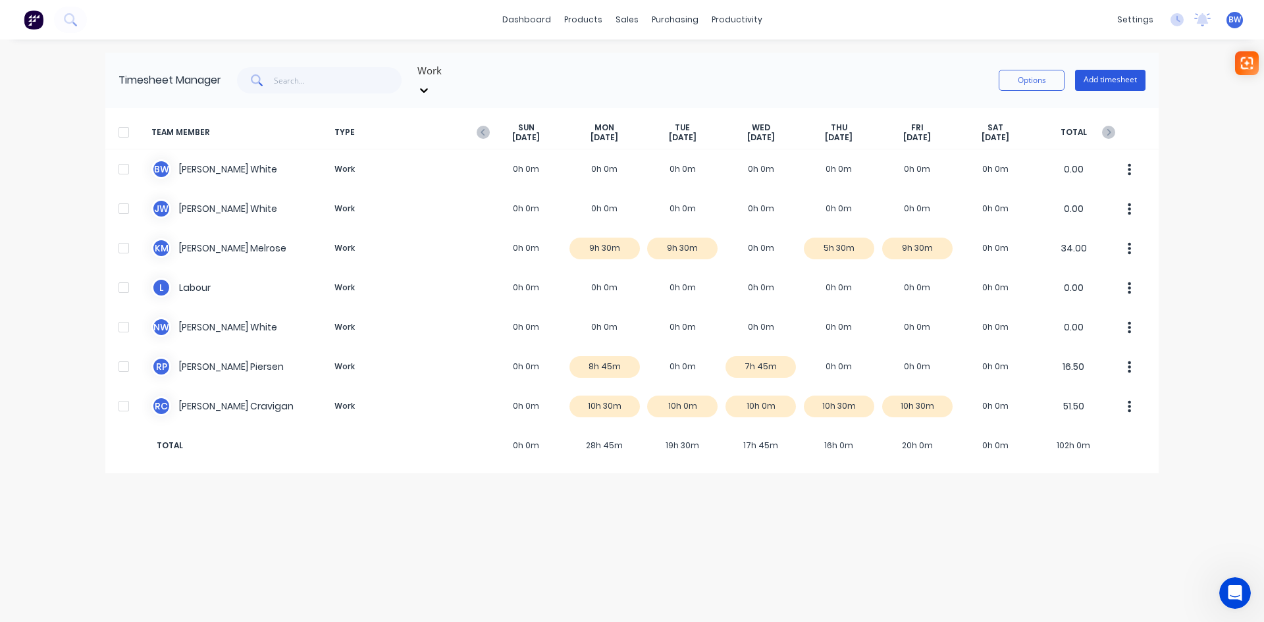
click at [1102, 70] on button "Add timesheet" at bounding box center [1110, 80] width 70 height 21
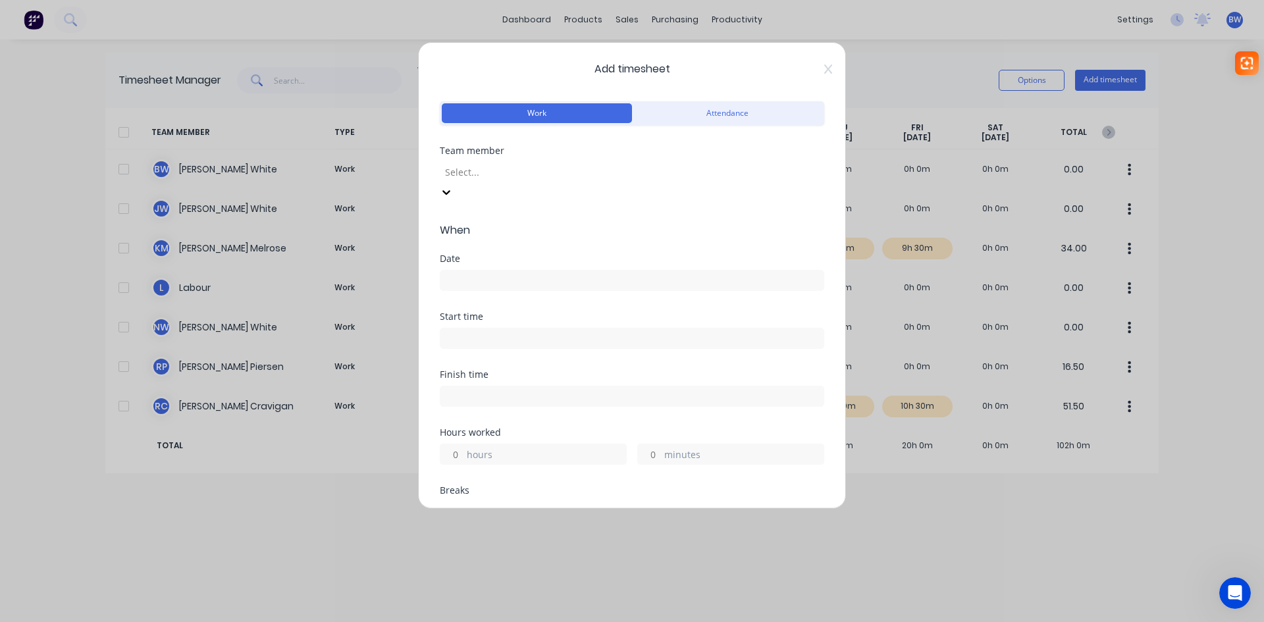
click at [507, 173] on div at bounding box center [539, 172] width 190 height 16
click at [483, 270] on input at bounding box center [631, 280] width 383 height 20
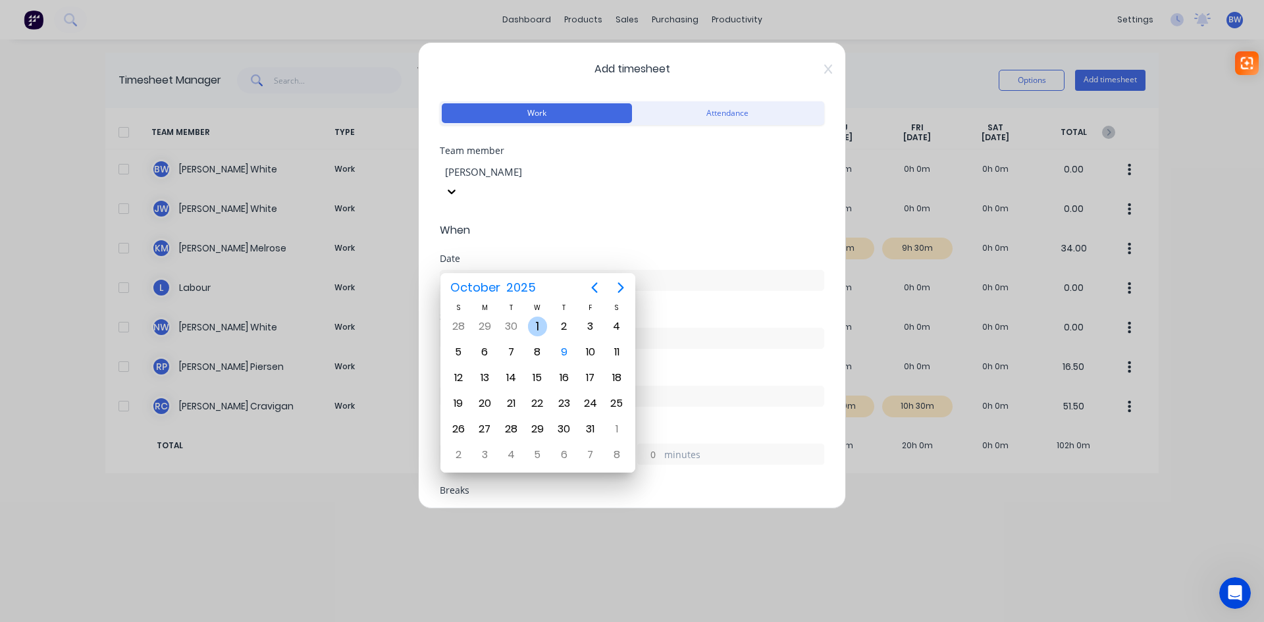
click at [533, 326] on div "1" at bounding box center [538, 327] width 20 height 20
type input "[DATE]"
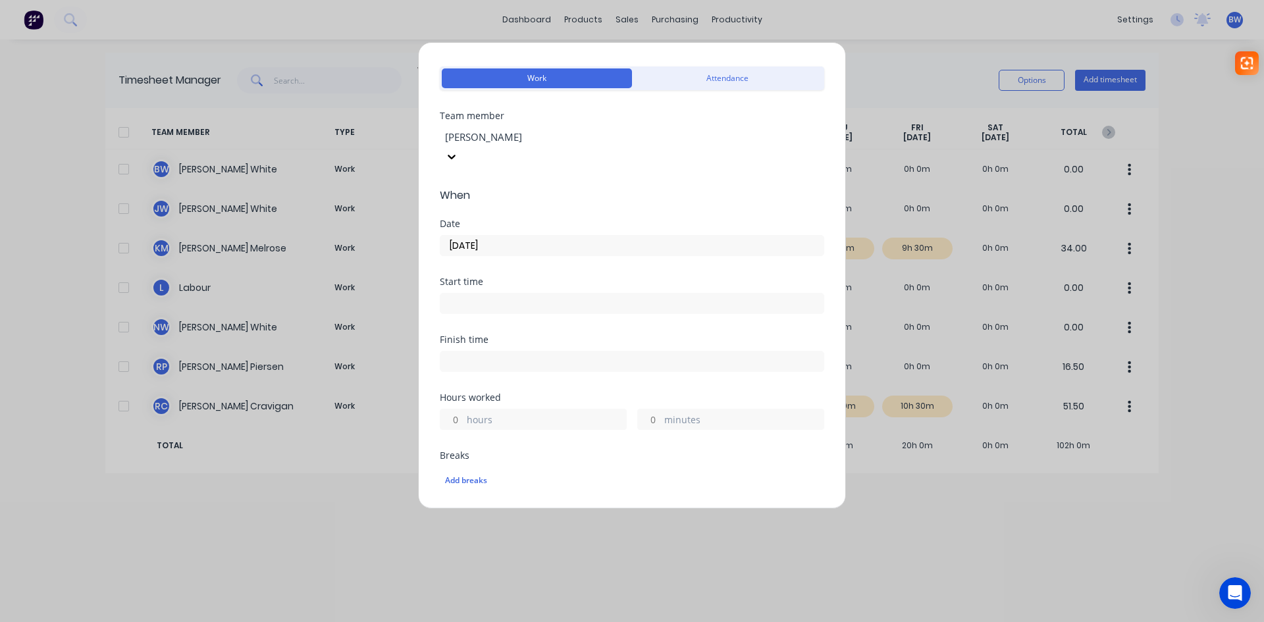
scroll to position [66, 0]
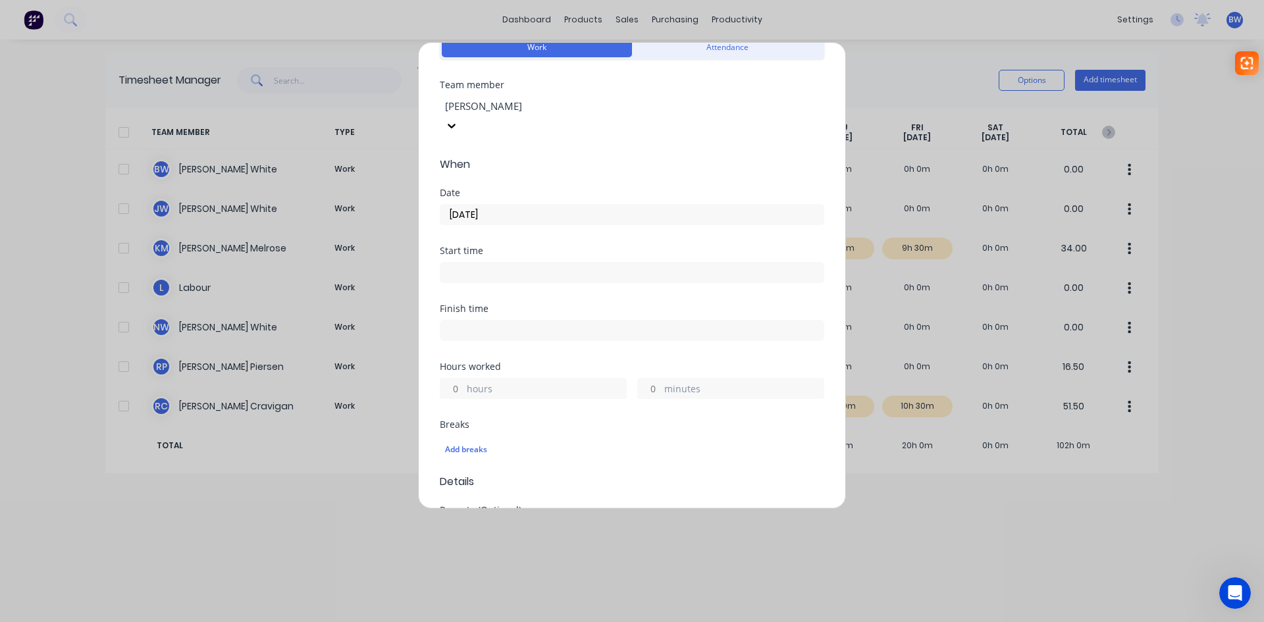
click at [651, 378] on input "minutes" at bounding box center [649, 388] width 23 height 20
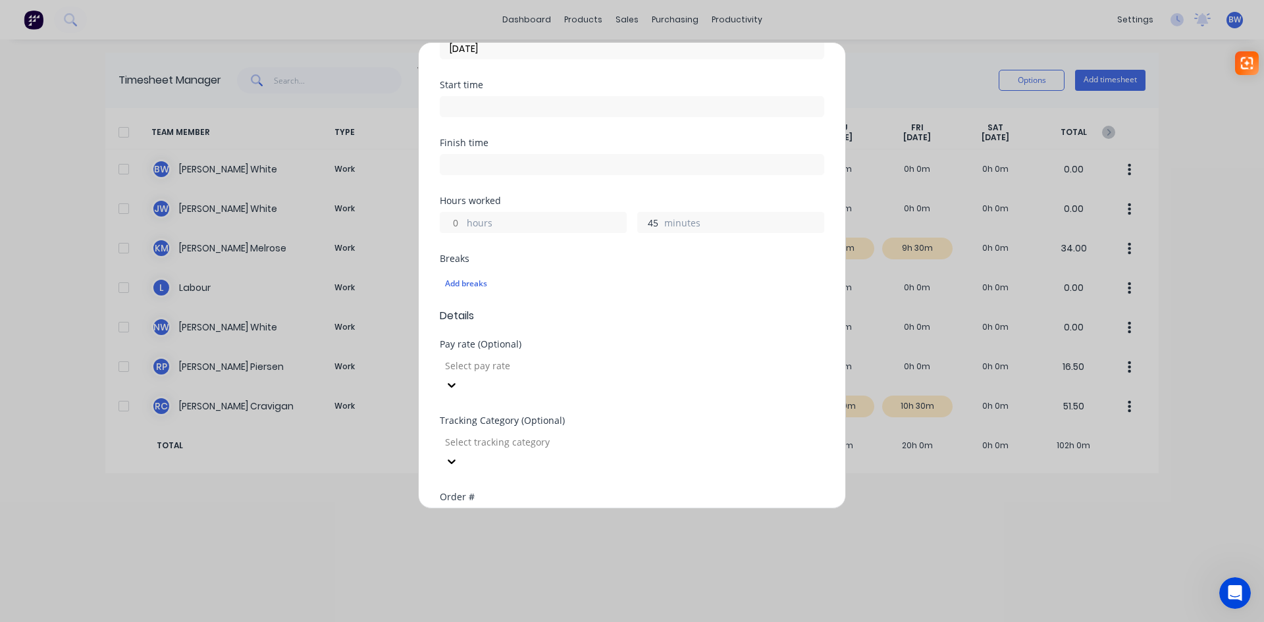
scroll to position [263, 0]
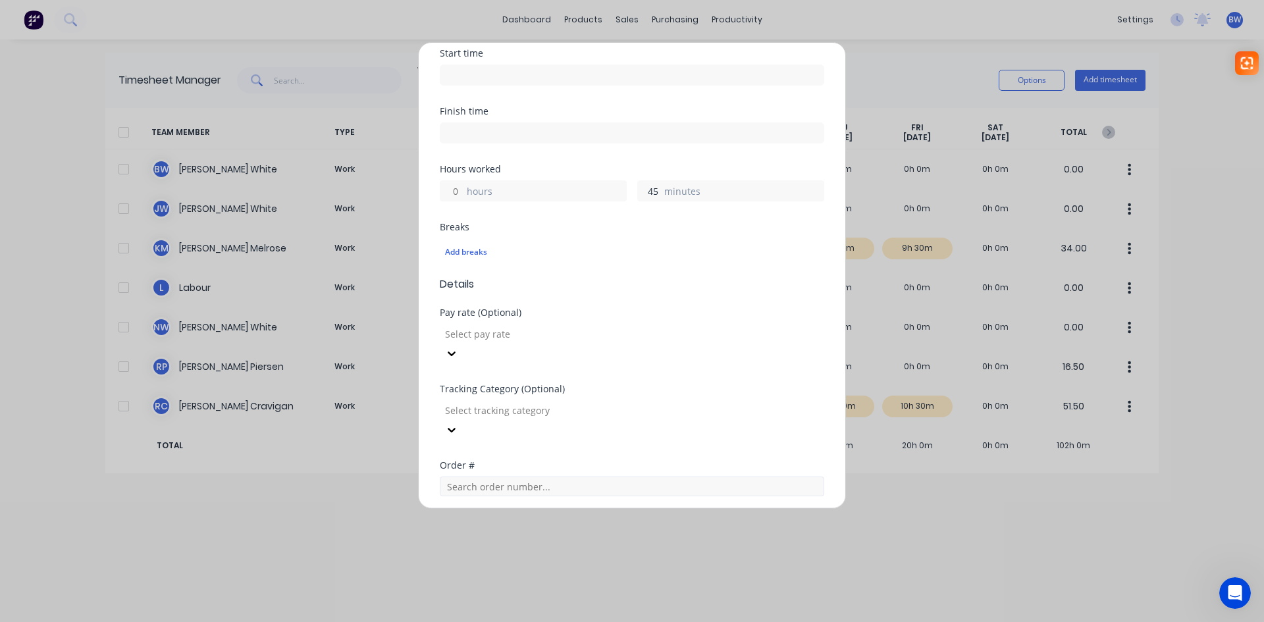
type input "45"
click at [466, 476] on input "text" at bounding box center [632, 486] width 384 height 20
type input "O"
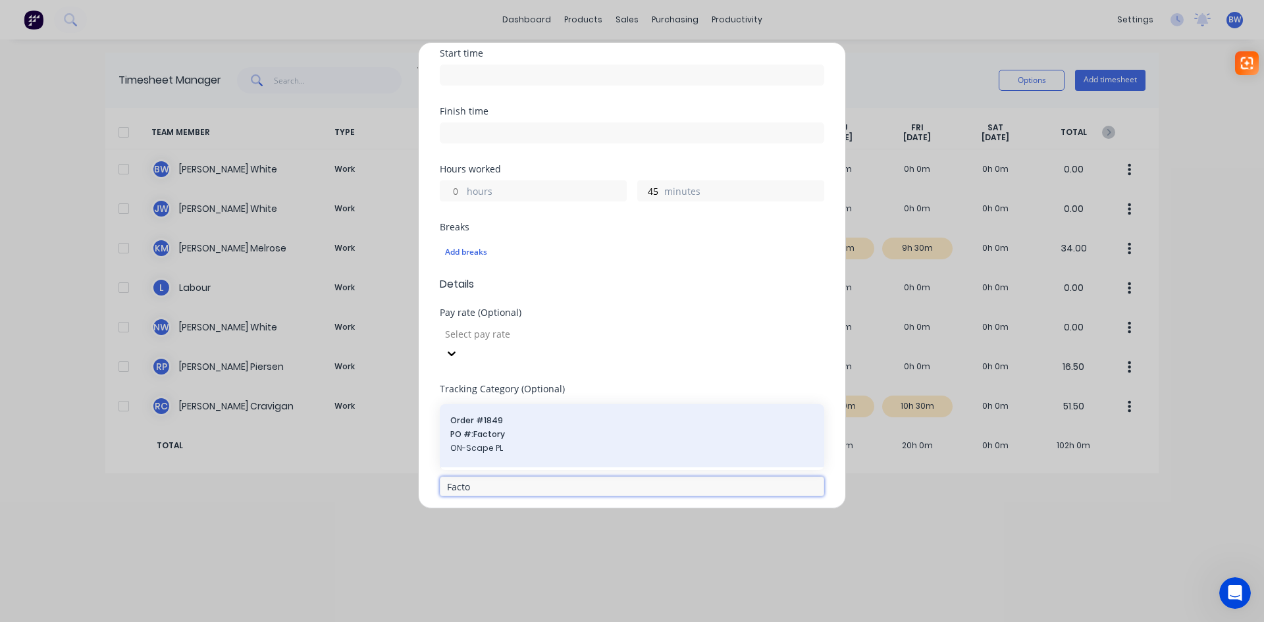
type input "Facto"
click at [485, 428] on span "PO #: Factory" at bounding box center [631, 434] width 363 height 12
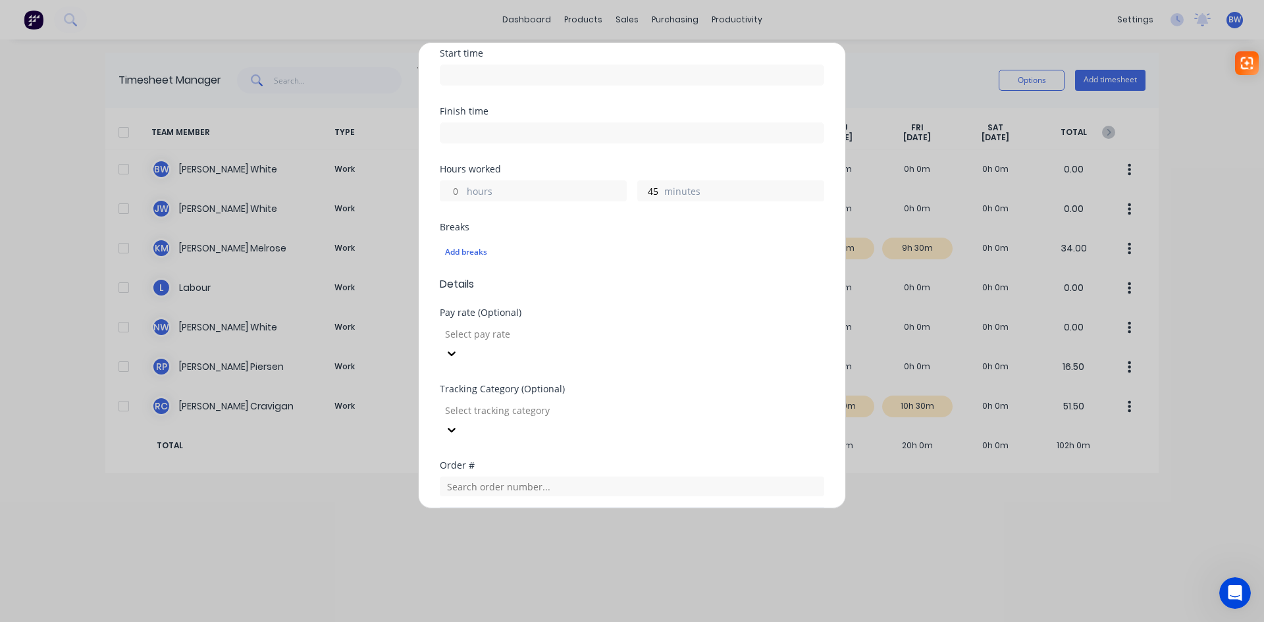
click at [491, 542] on span "ON-Scape PL" at bounding box center [632, 548] width 362 height 12
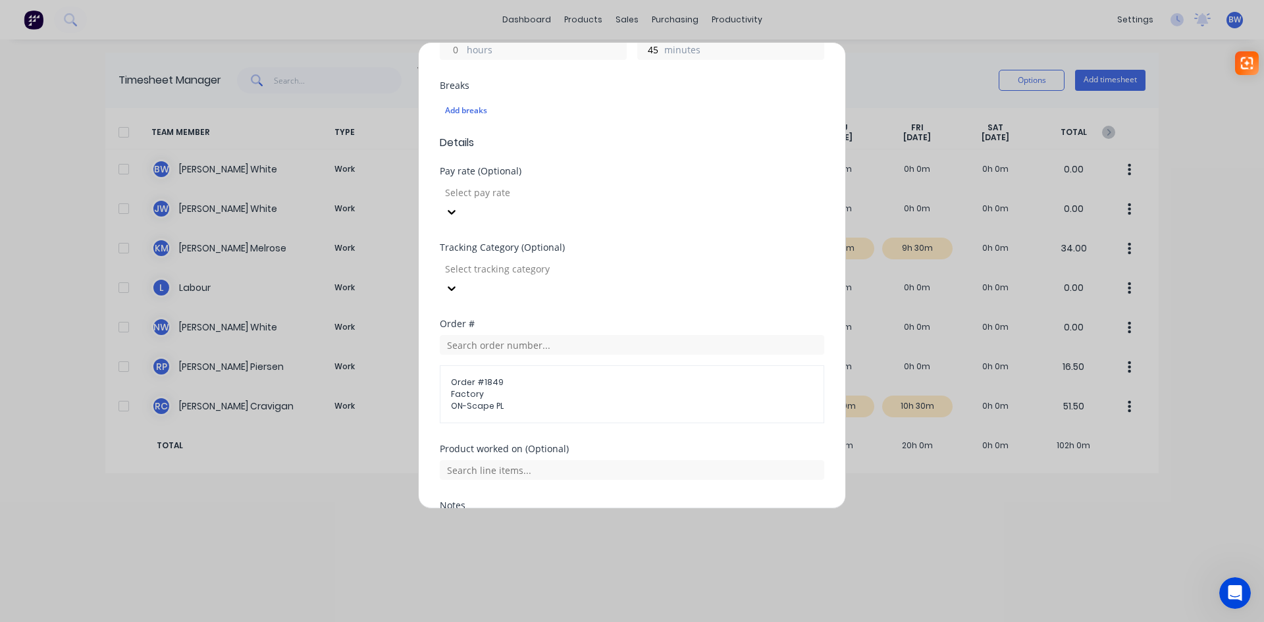
scroll to position [484, 0]
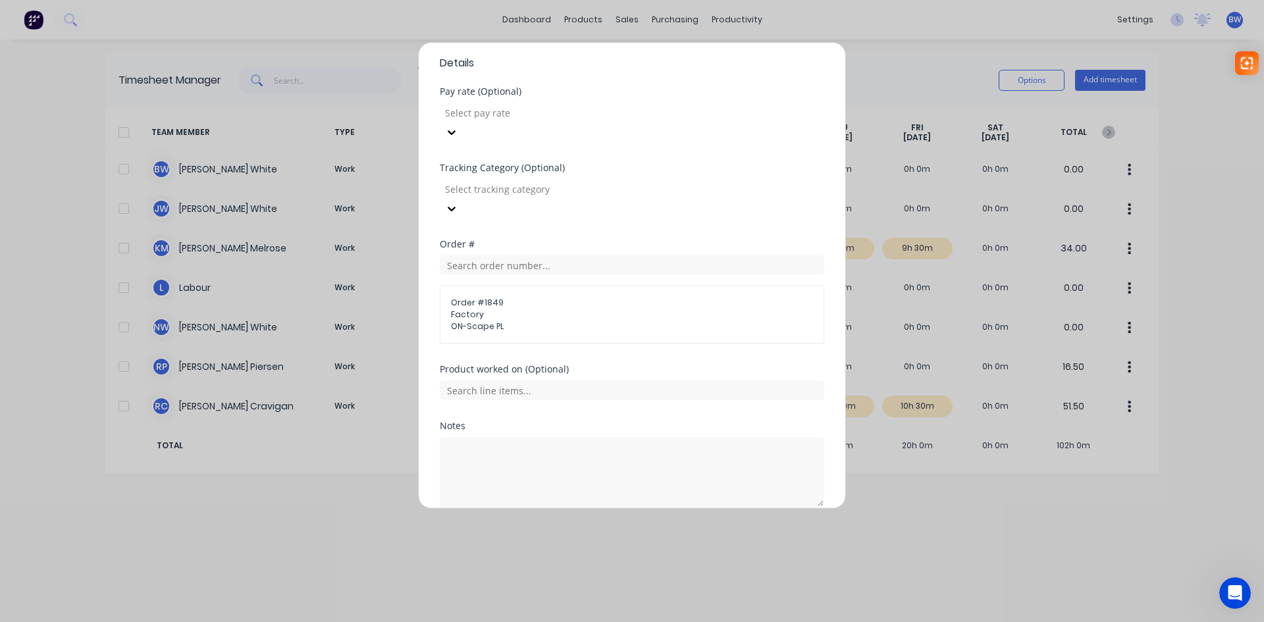
click at [600, 528] on button "Add manual time entry" at bounding box center [600, 538] width 111 height 21
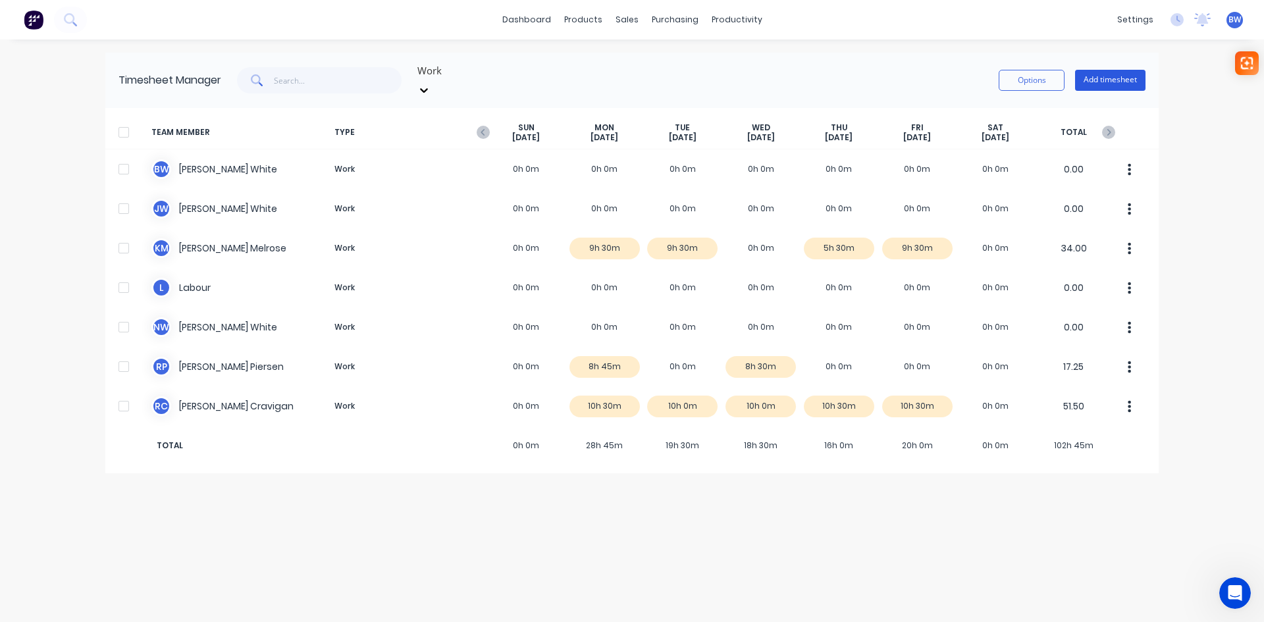
click at [1104, 72] on button "Add timesheet" at bounding box center [1110, 80] width 70 height 21
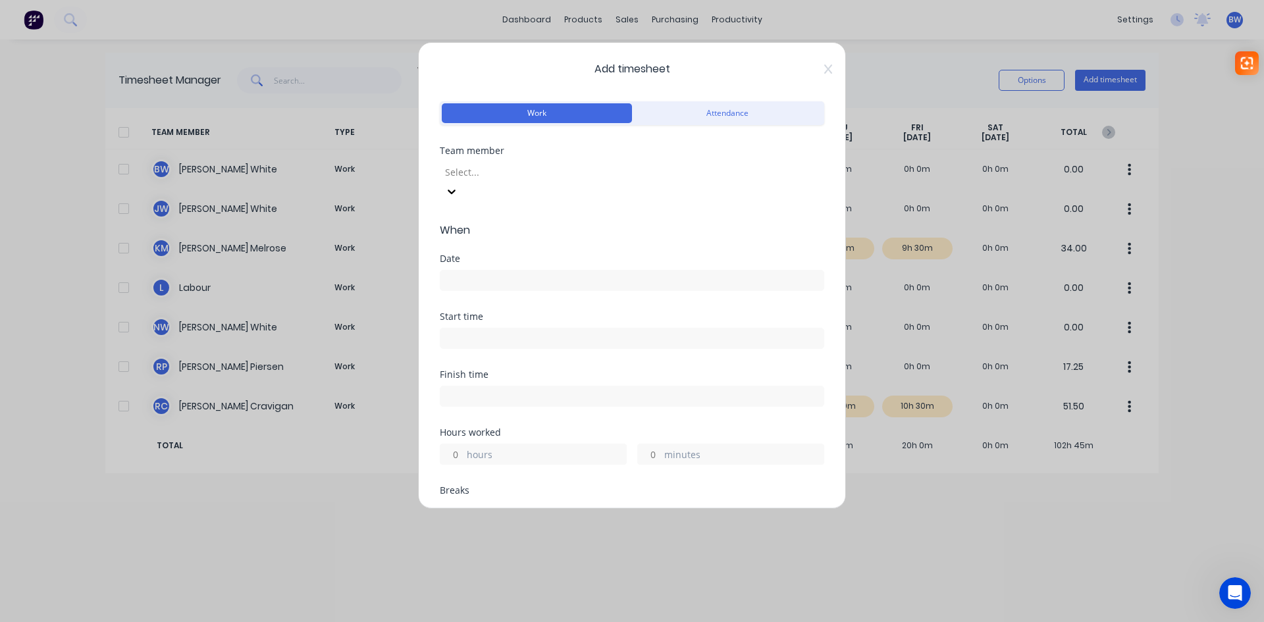
click at [590, 173] on div at bounding box center [539, 172] width 190 height 16
click at [521, 270] on input at bounding box center [631, 280] width 383 height 20
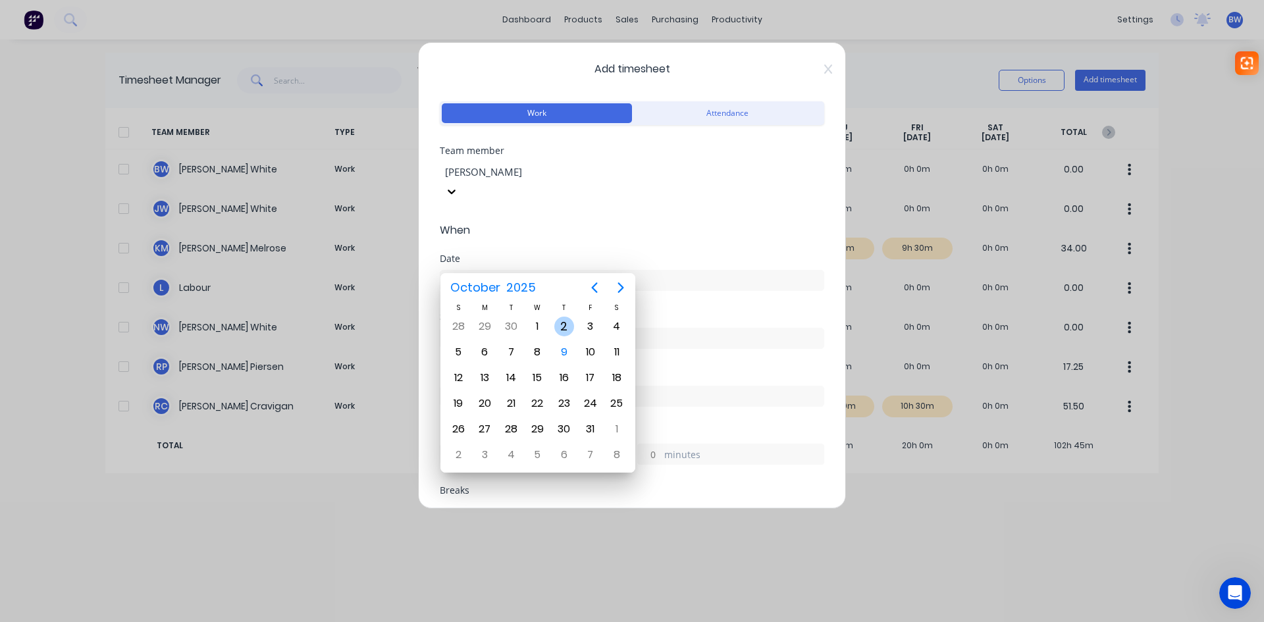
click at [557, 324] on div "2" at bounding box center [564, 327] width 20 height 20
type input "[DATE]"
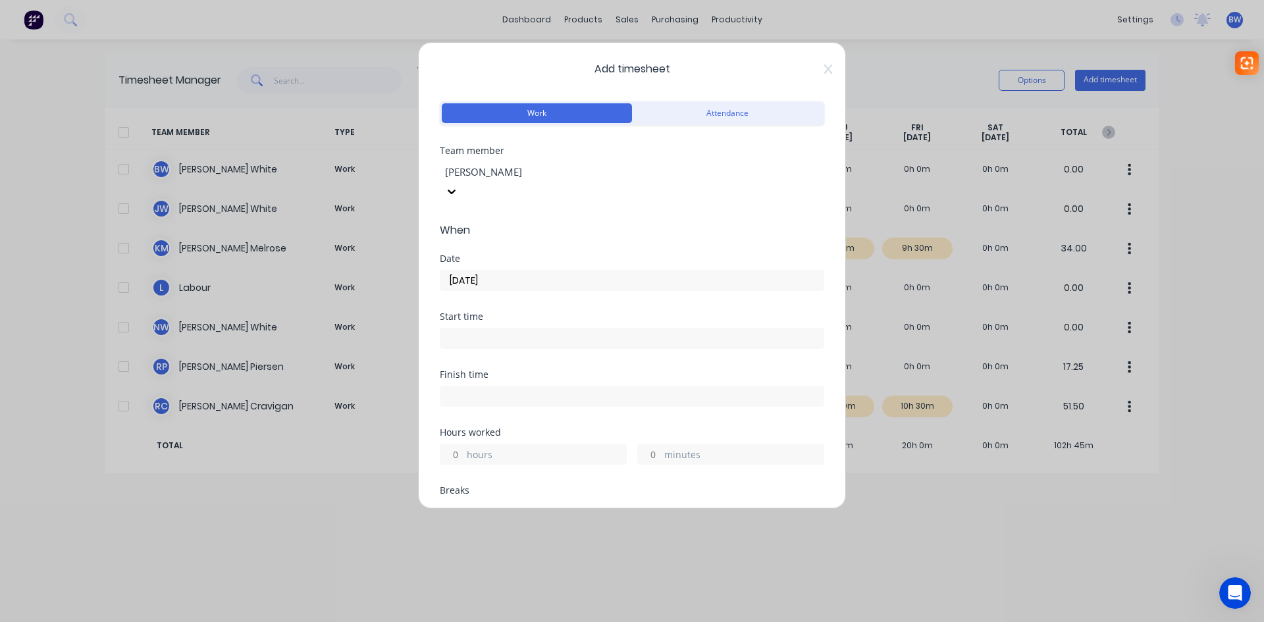
click at [455, 444] on input "hours" at bounding box center [451, 454] width 23 height 20
type input "7"
type input "30"
click at [467, 507] on div "Add breaks" at bounding box center [632, 515] width 374 height 17
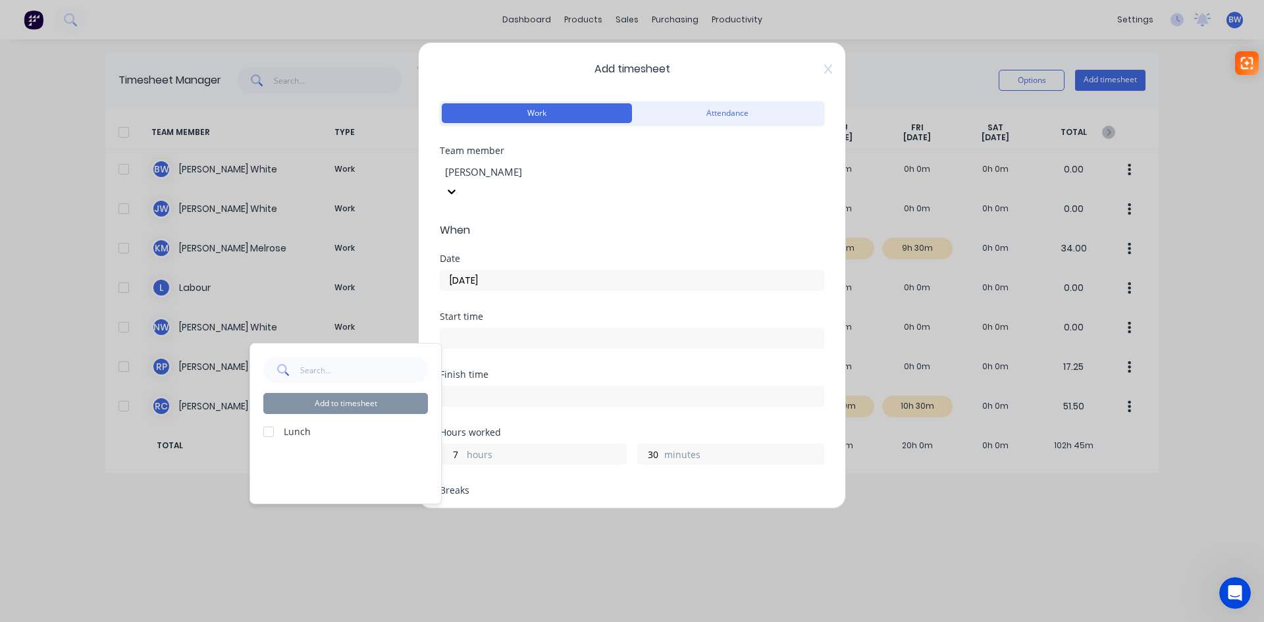
click at [286, 430] on label "Lunch" at bounding box center [356, 431] width 144 height 14
click at [270, 430] on div at bounding box center [268, 432] width 26 height 26
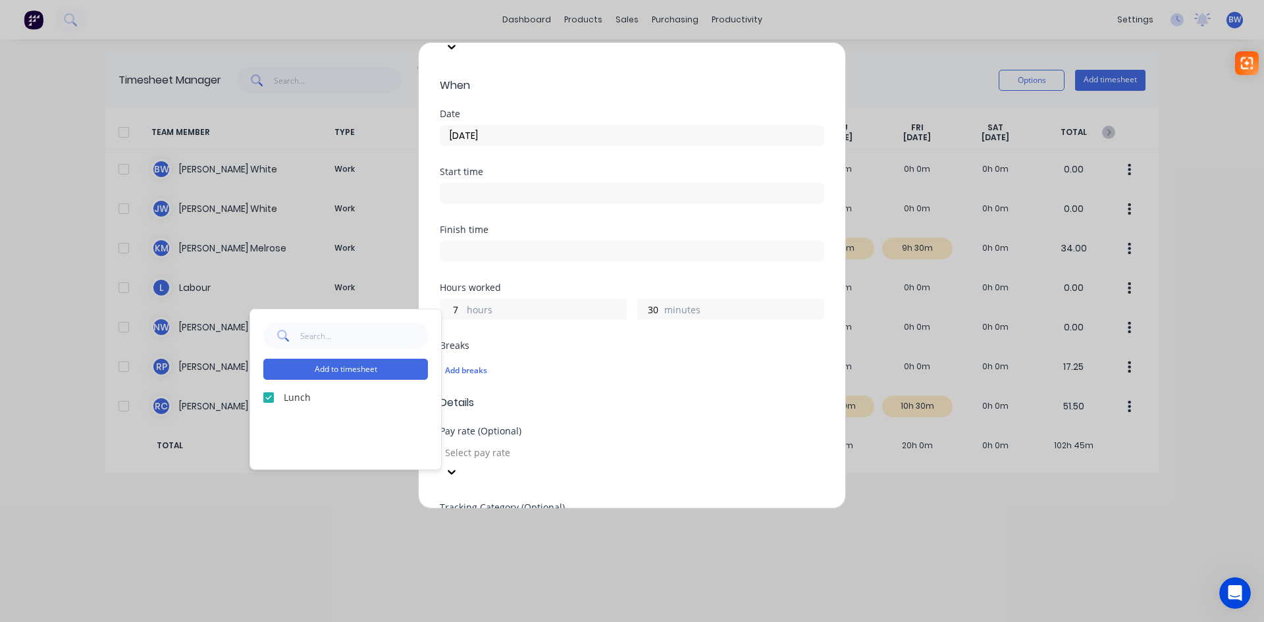
scroll to position [197, 0]
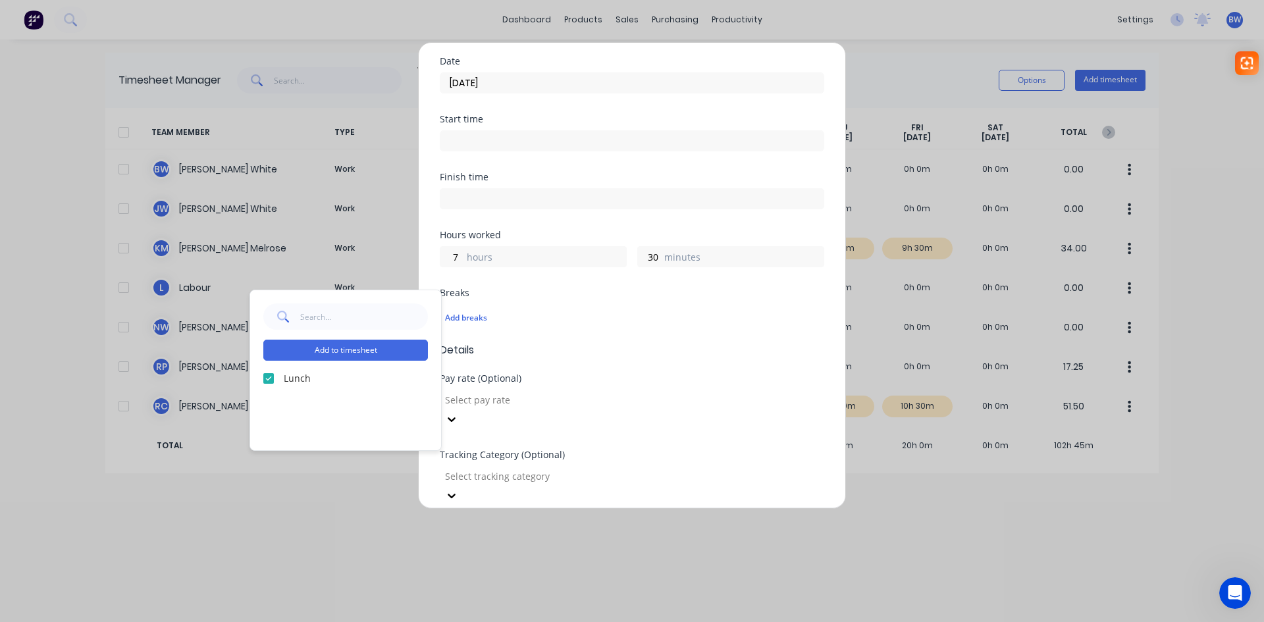
click at [491, 542] on input "text" at bounding box center [632, 552] width 384 height 20
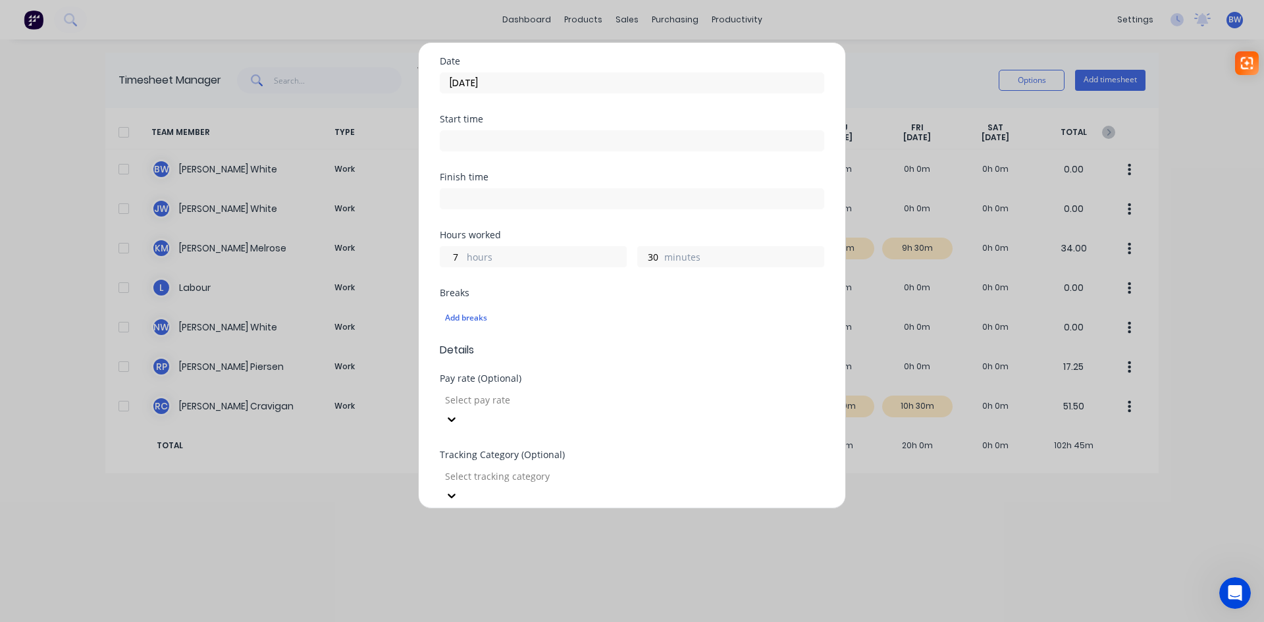
type input "Factory"
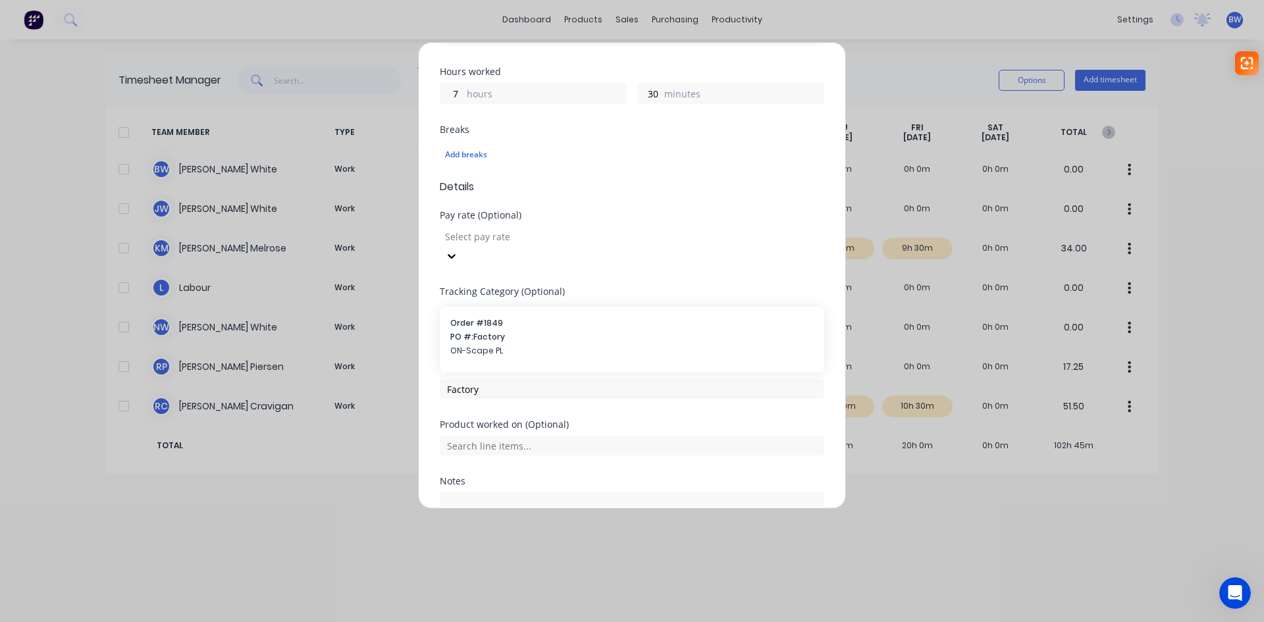
scroll to position [416, 0]
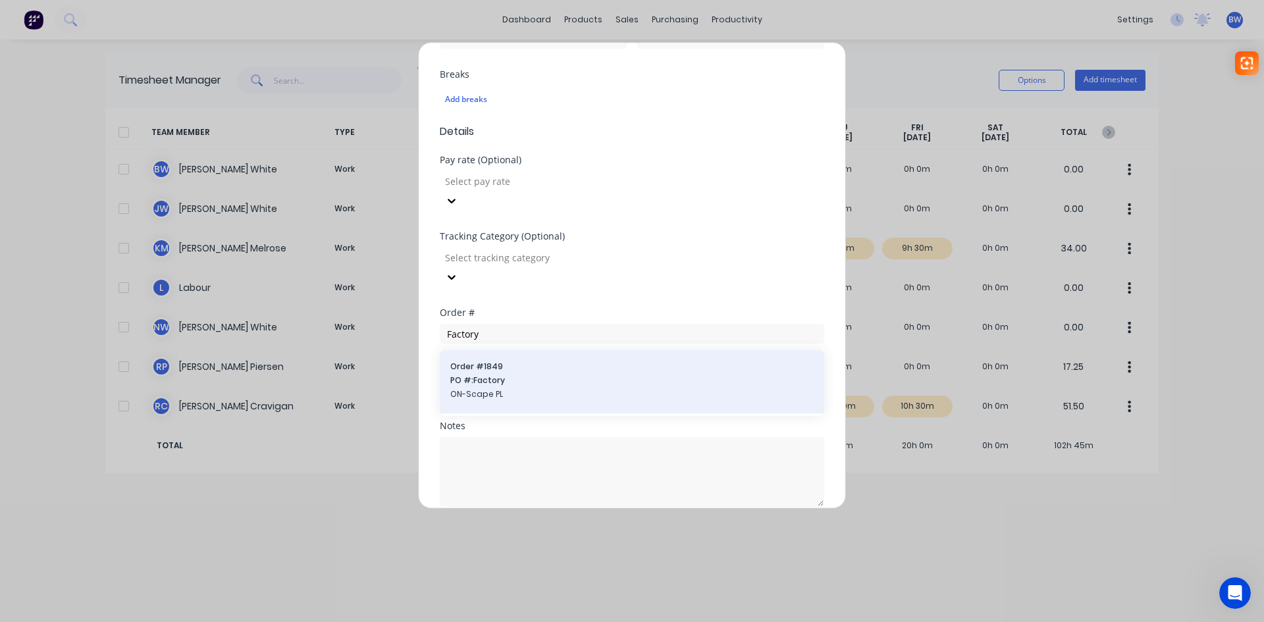
click at [523, 361] on div "Order # 1849 PO #: Factory ON-Scape PL" at bounding box center [631, 382] width 363 height 42
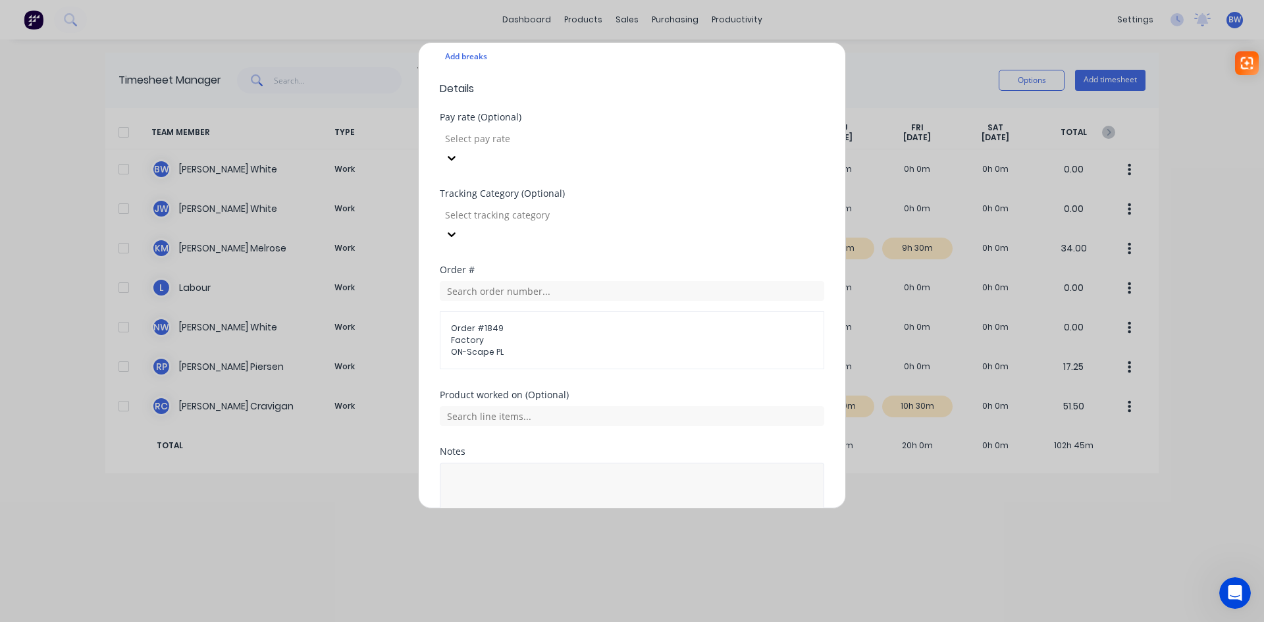
scroll to position [482, 0]
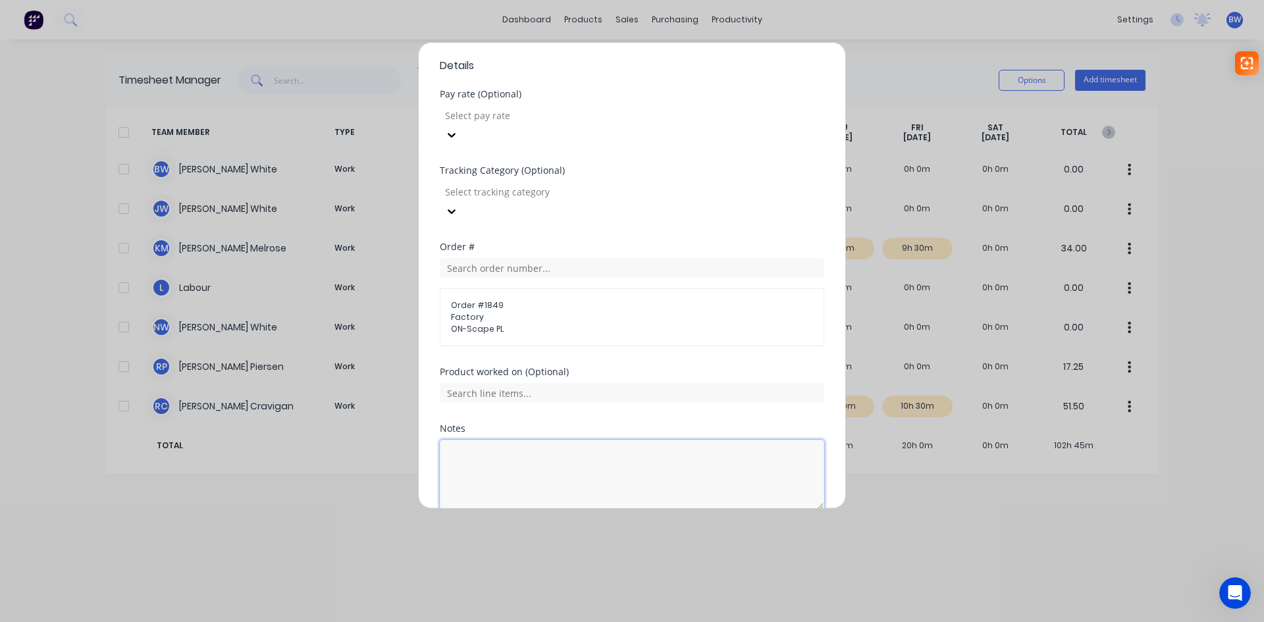
click at [511, 440] on textarea at bounding box center [632, 475] width 384 height 70
type textarea "Plasma Bed"
click at [602, 530] on button "Add manual time entry" at bounding box center [600, 540] width 111 height 21
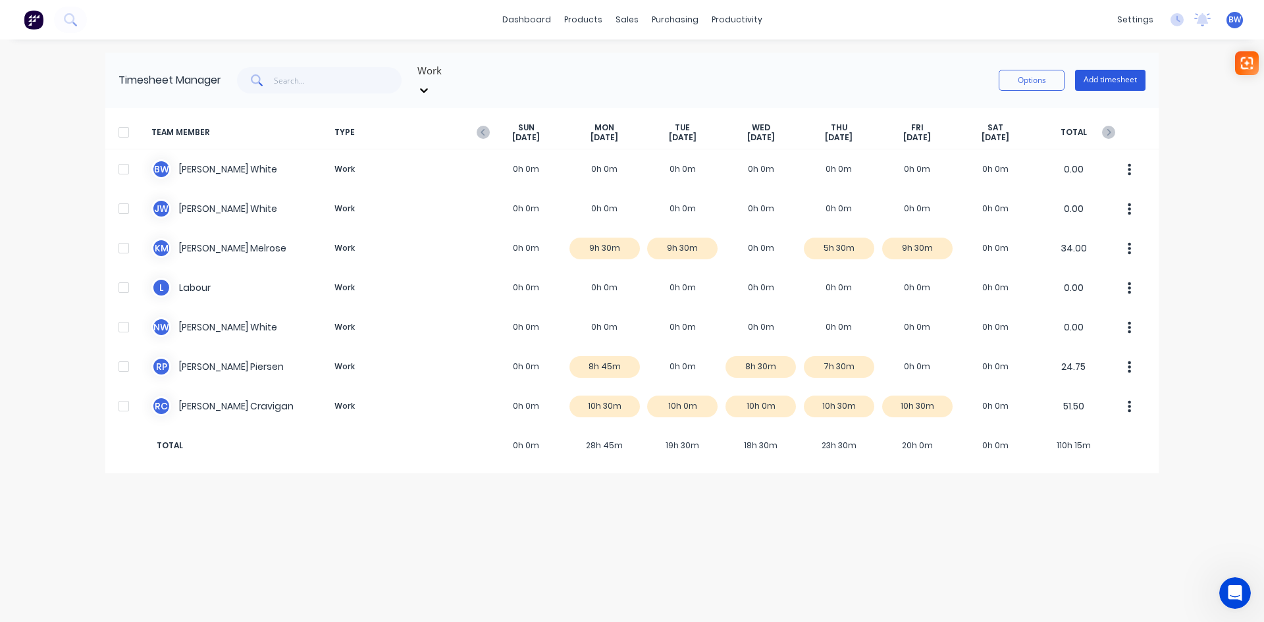
click at [1090, 77] on button "Add timesheet" at bounding box center [1110, 80] width 70 height 21
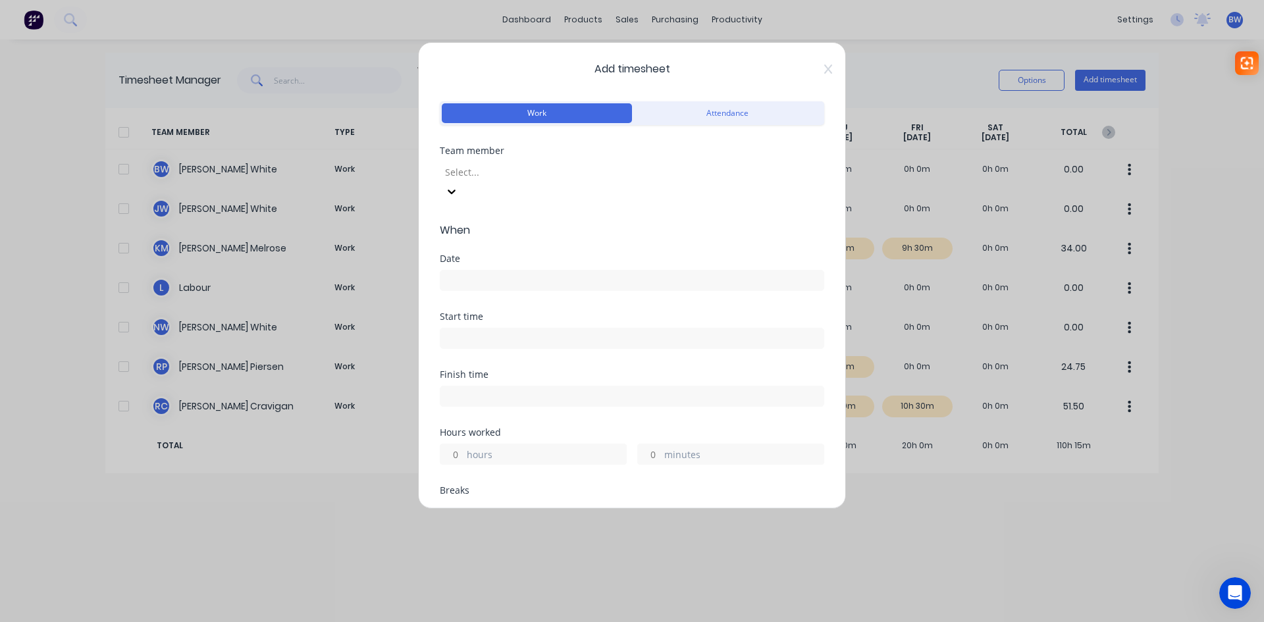
click at [547, 166] on div at bounding box center [539, 172] width 190 height 16
click at [544, 270] on input at bounding box center [631, 280] width 383 height 20
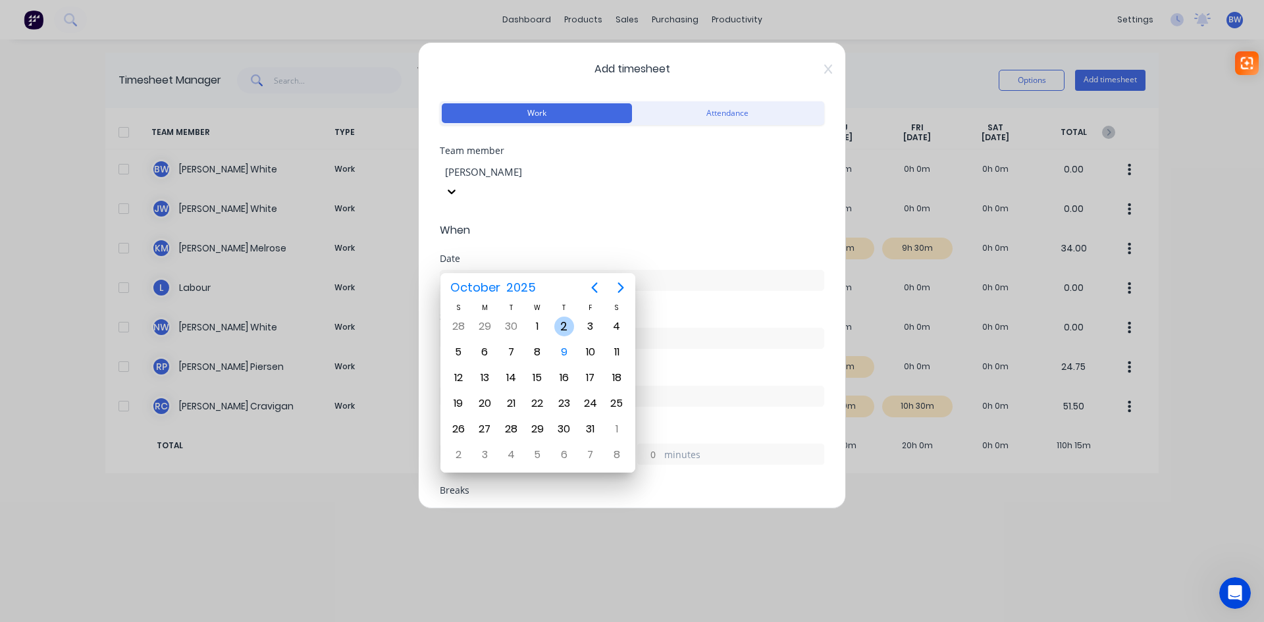
click at [566, 328] on div "2" at bounding box center [564, 327] width 20 height 20
type input "[DATE]"
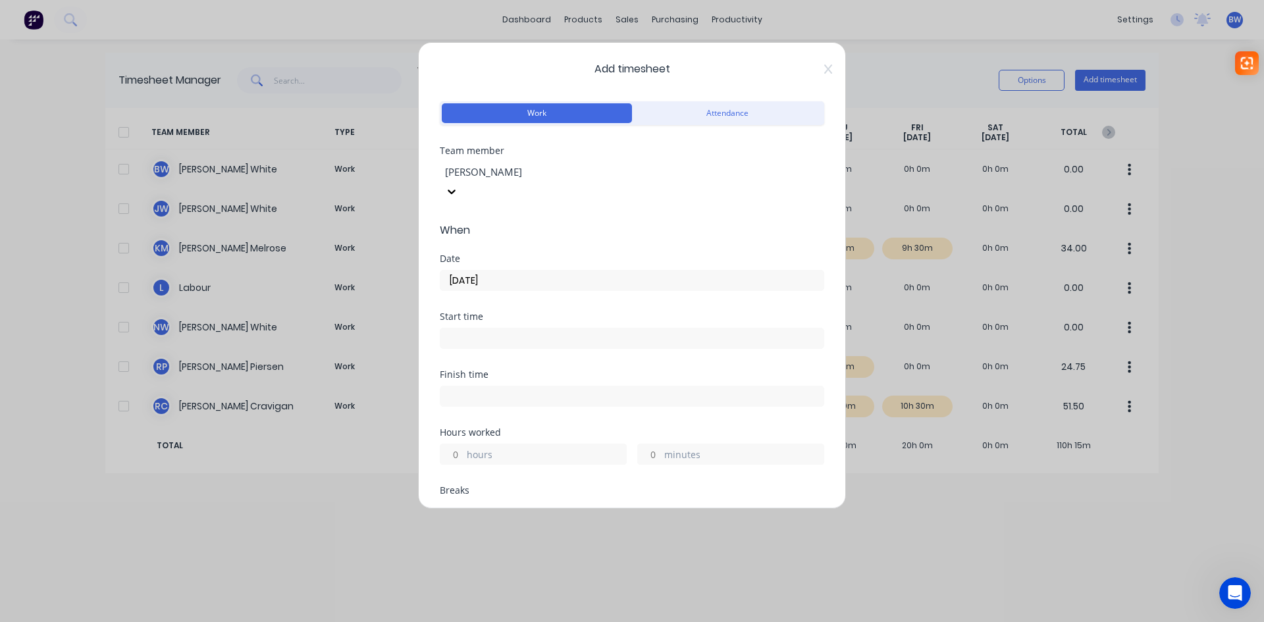
click at [473, 328] on input at bounding box center [631, 338] width 383 height 20
type input "05:11 PM"
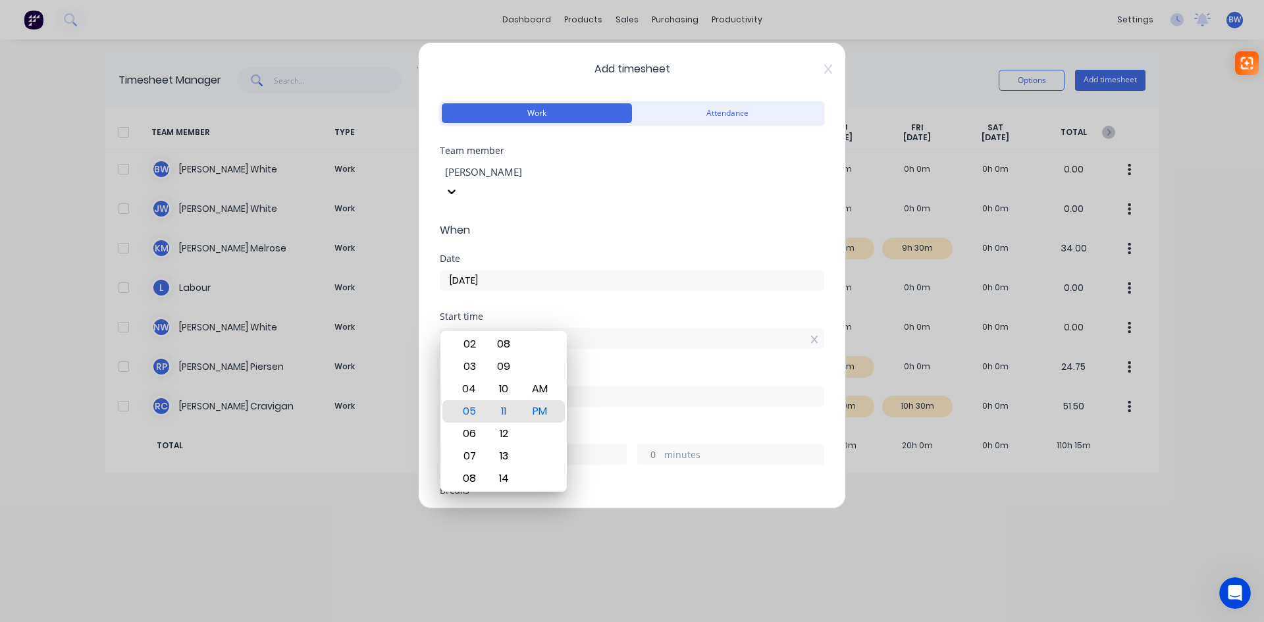
drag, startPoint x: 500, startPoint y: 321, endPoint x: 438, endPoint y: 326, distance: 62.1
click at [438, 326] on div "Add timesheet Work Attendance Team member [PERSON_NAME] When Date [DATE] Start …" at bounding box center [632, 275] width 428 height 467
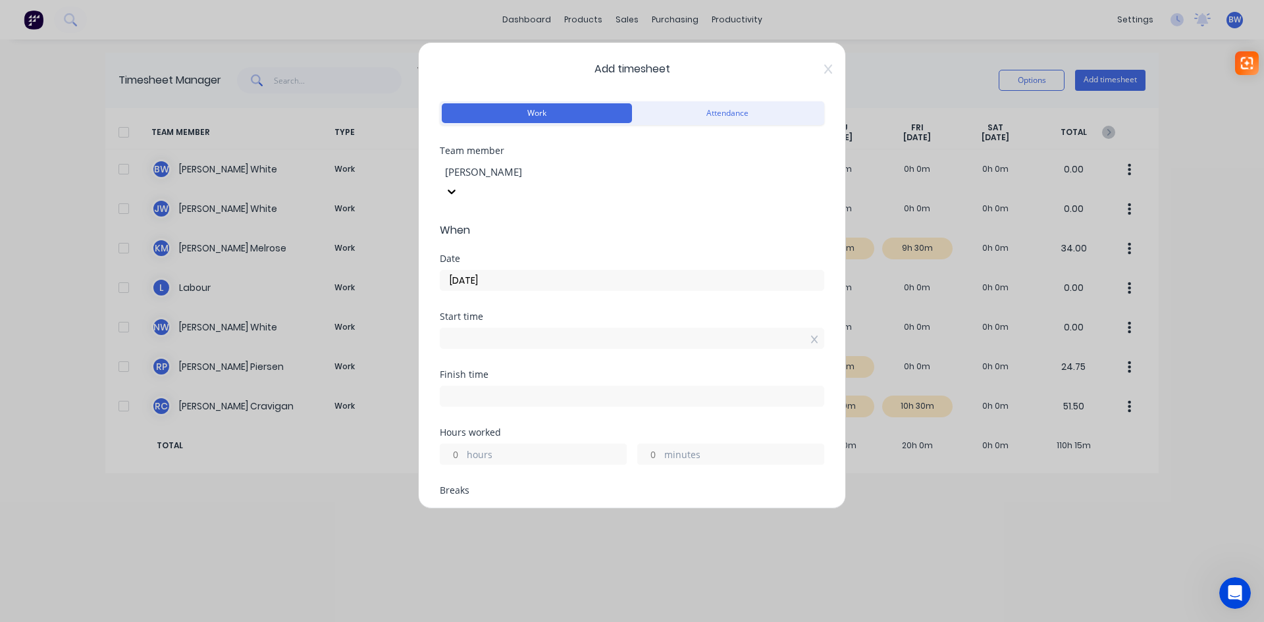
click at [452, 440] on div "hours minutes" at bounding box center [632, 452] width 384 height 24
type input "2"
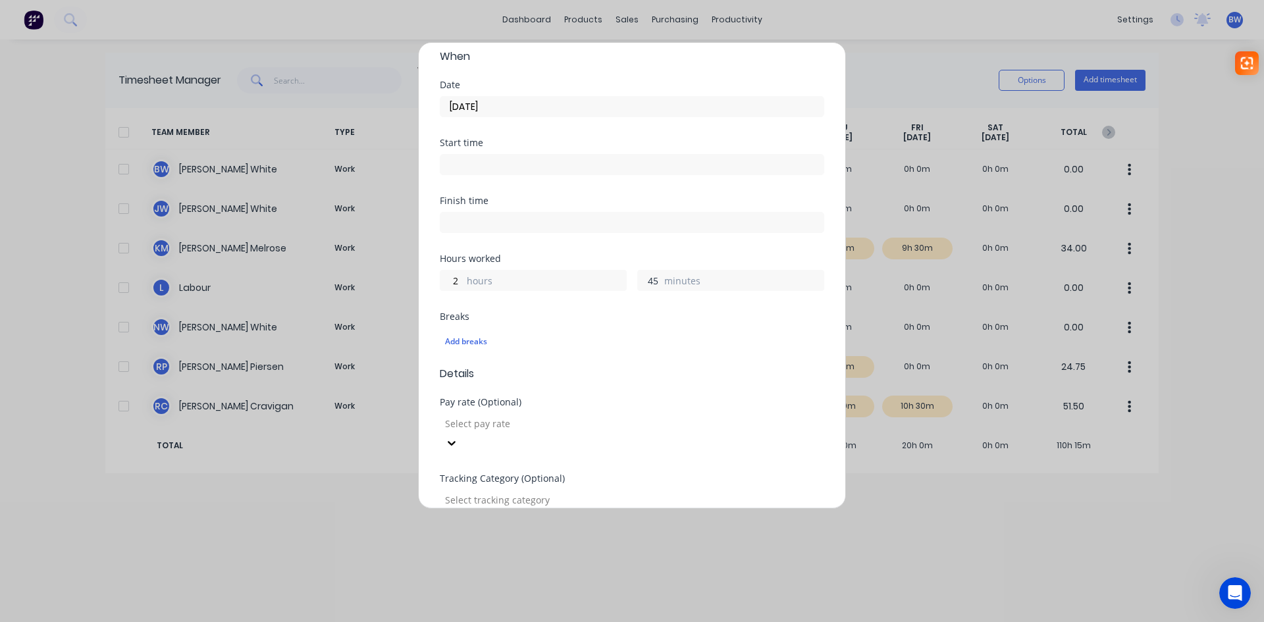
scroll to position [263, 0]
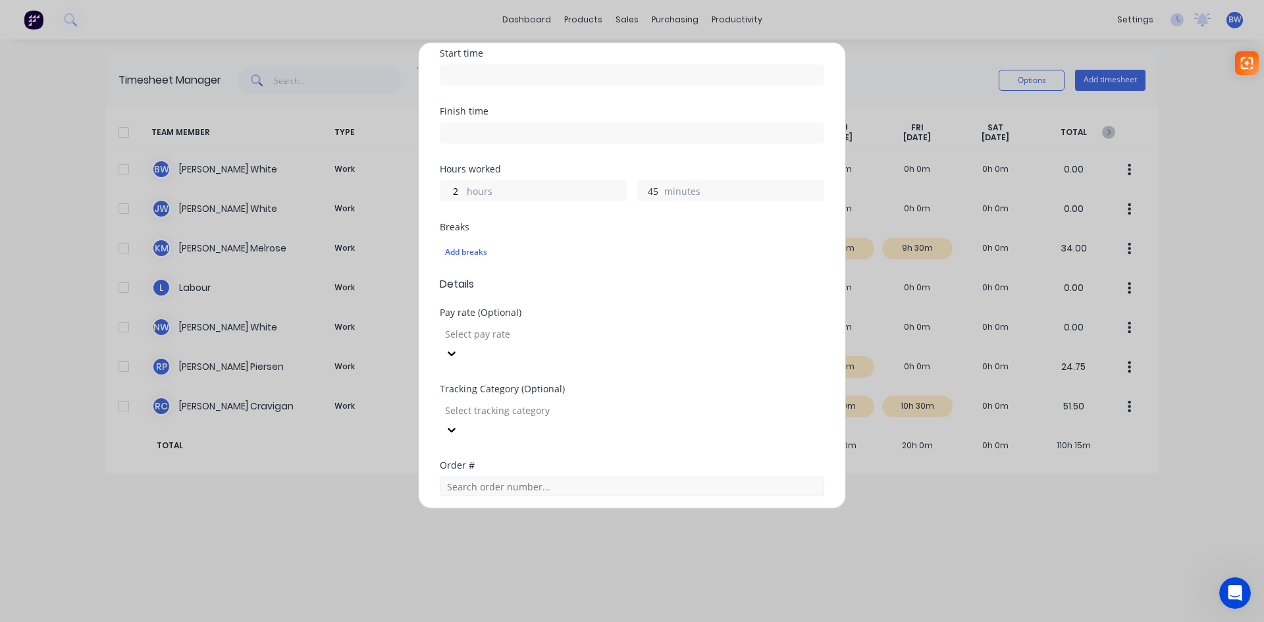
type input "45"
click at [453, 476] on input "text" at bounding box center [632, 486] width 384 height 20
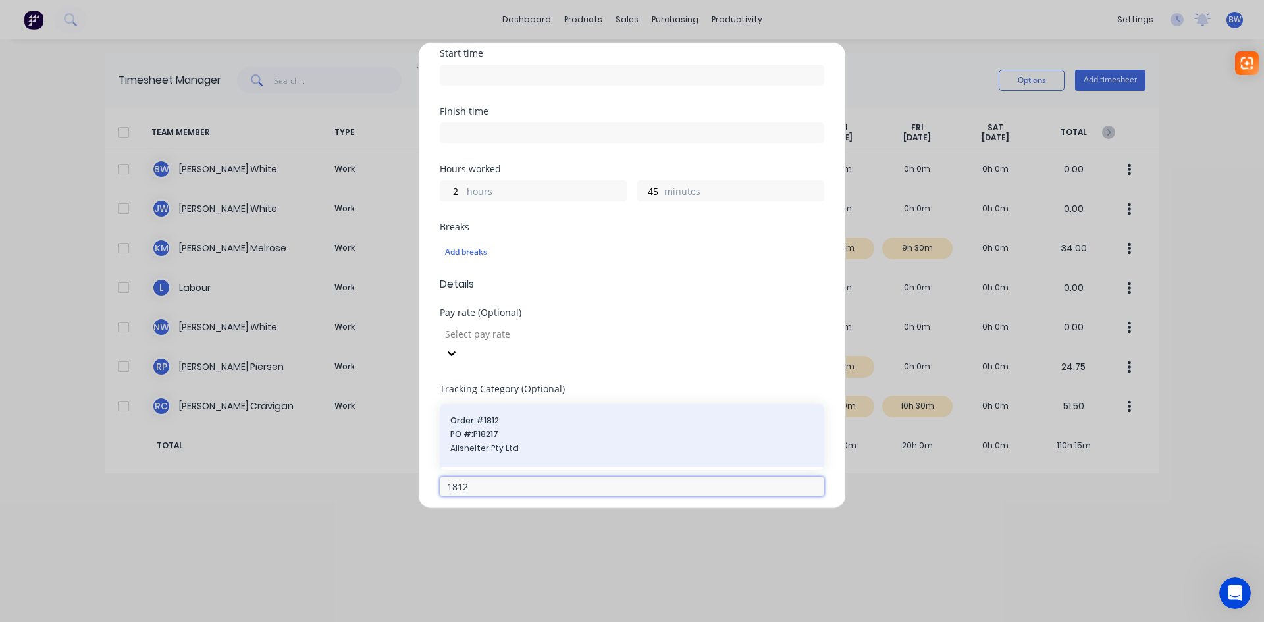
type input "1812"
click at [493, 428] on span "PO #: P18217" at bounding box center [631, 434] width 363 height 12
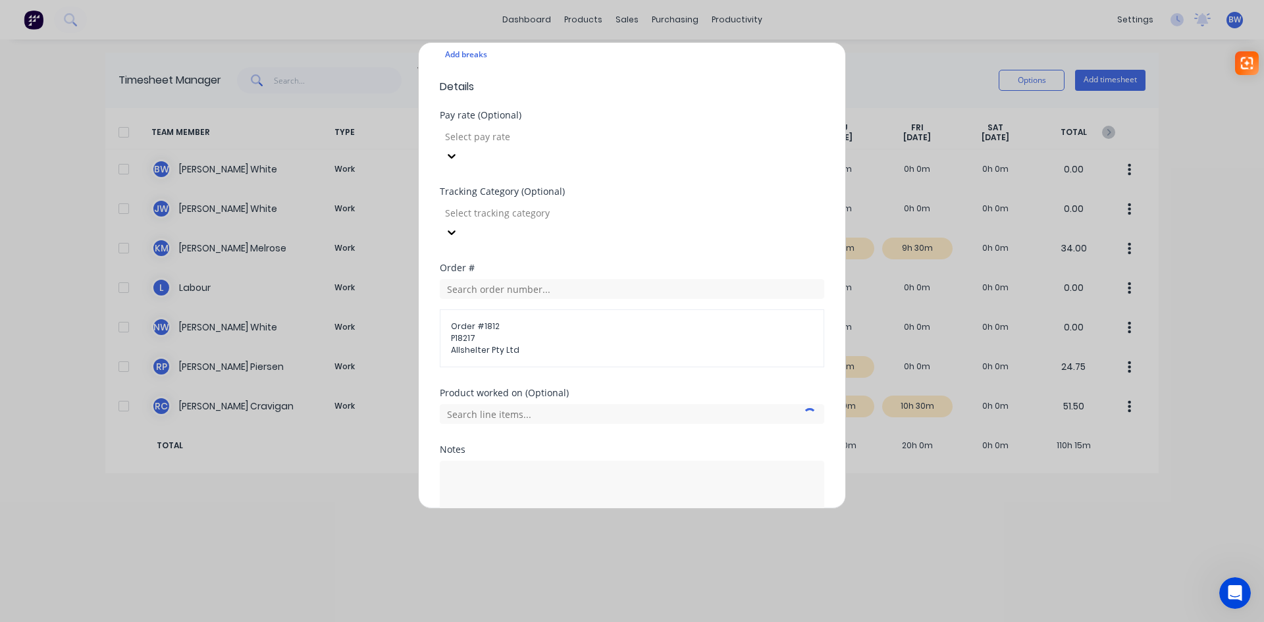
scroll to position [484, 0]
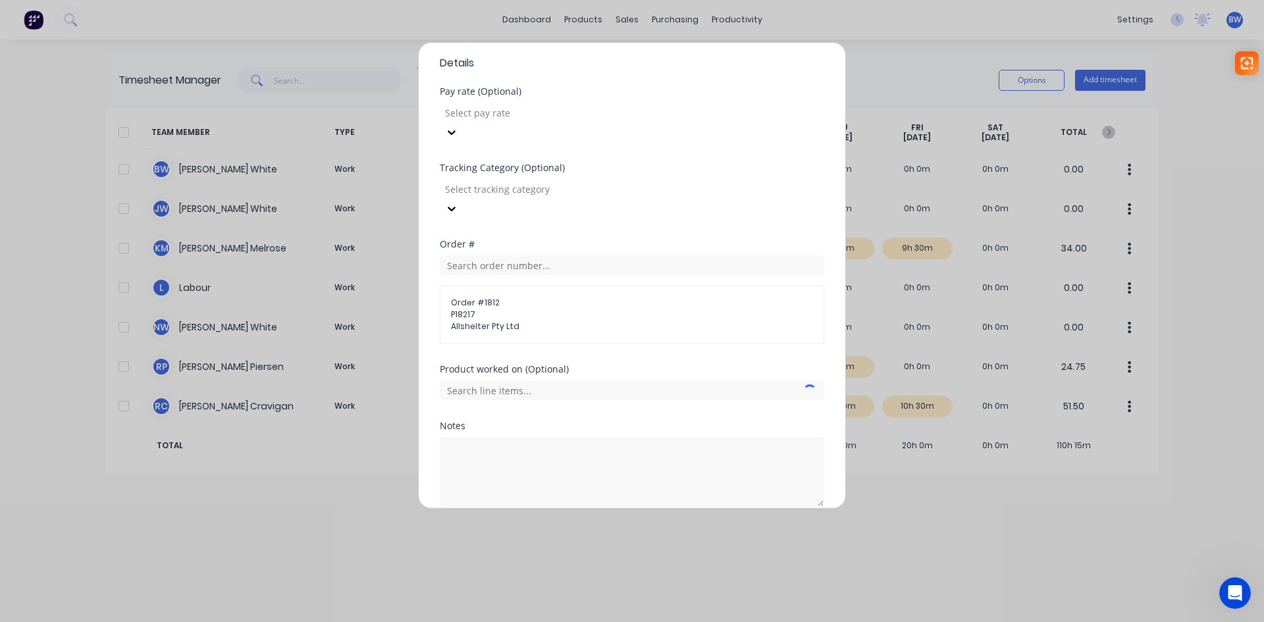
click at [588, 528] on button "Add manual time entry" at bounding box center [600, 538] width 111 height 21
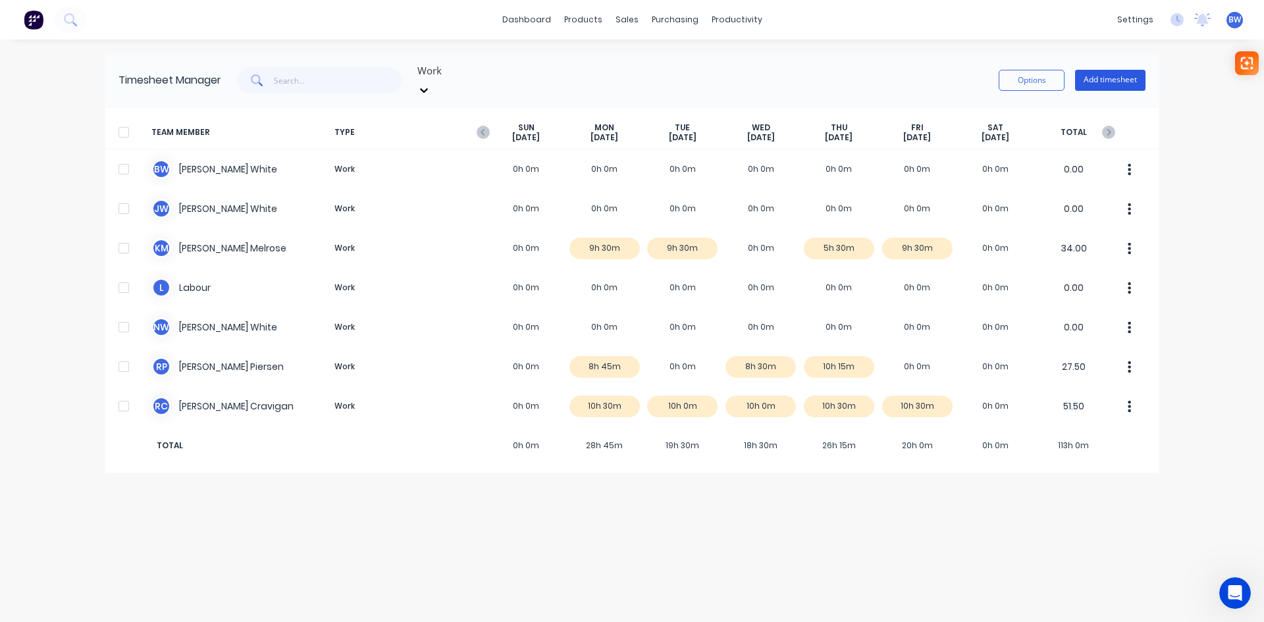
click at [1115, 74] on button "Add timesheet" at bounding box center [1110, 80] width 70 height 21
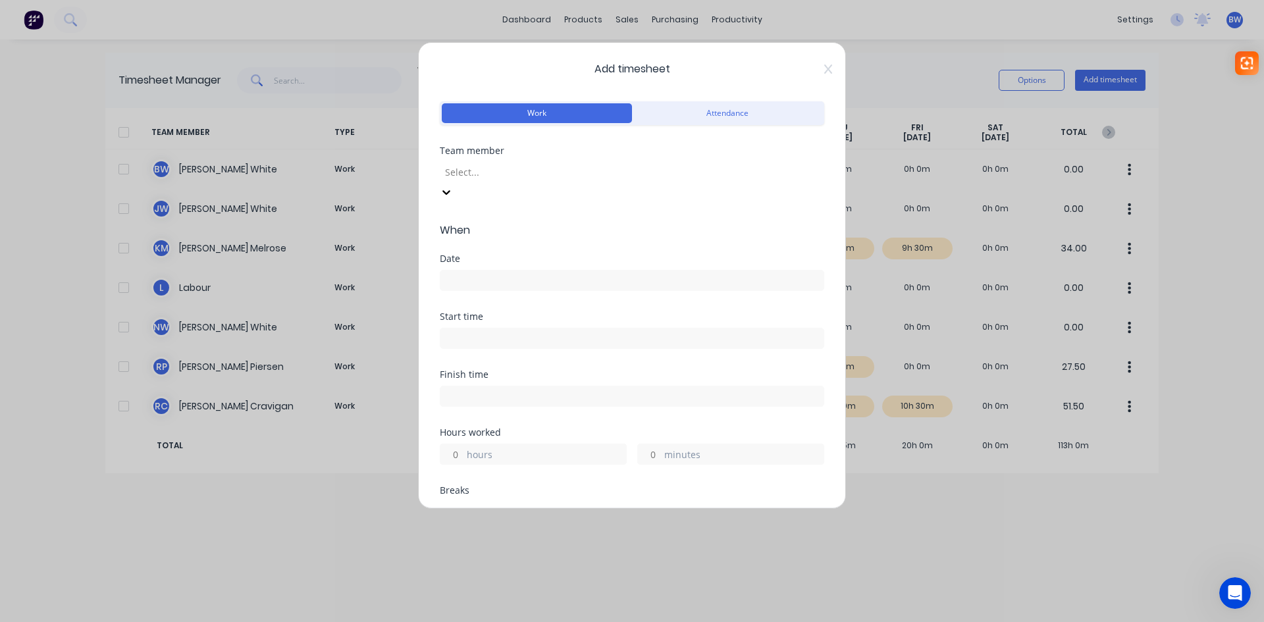
click at [633, 178] on div at bounding box center [539, 172] width 190 height 16
click at [661, 270] on input at bounding box center [631, 280] width 383 height 20
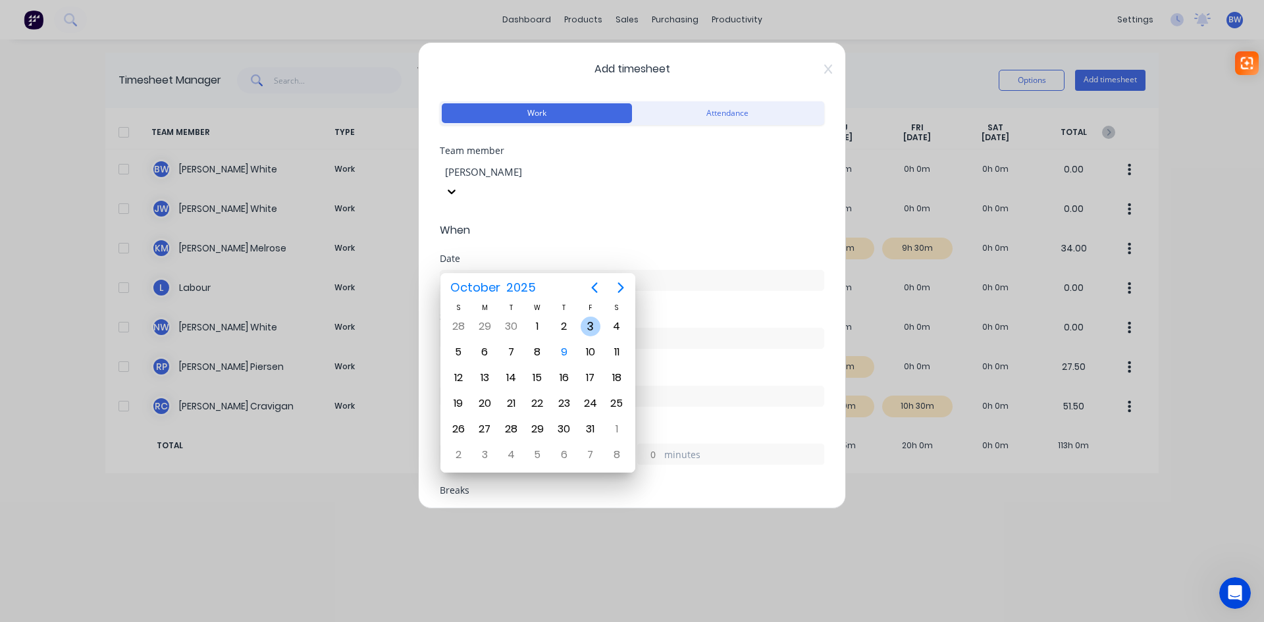
click at [595, 326] on div "3" at bounding box center [590, 327] width 20 height 20
type input "[DATE]"
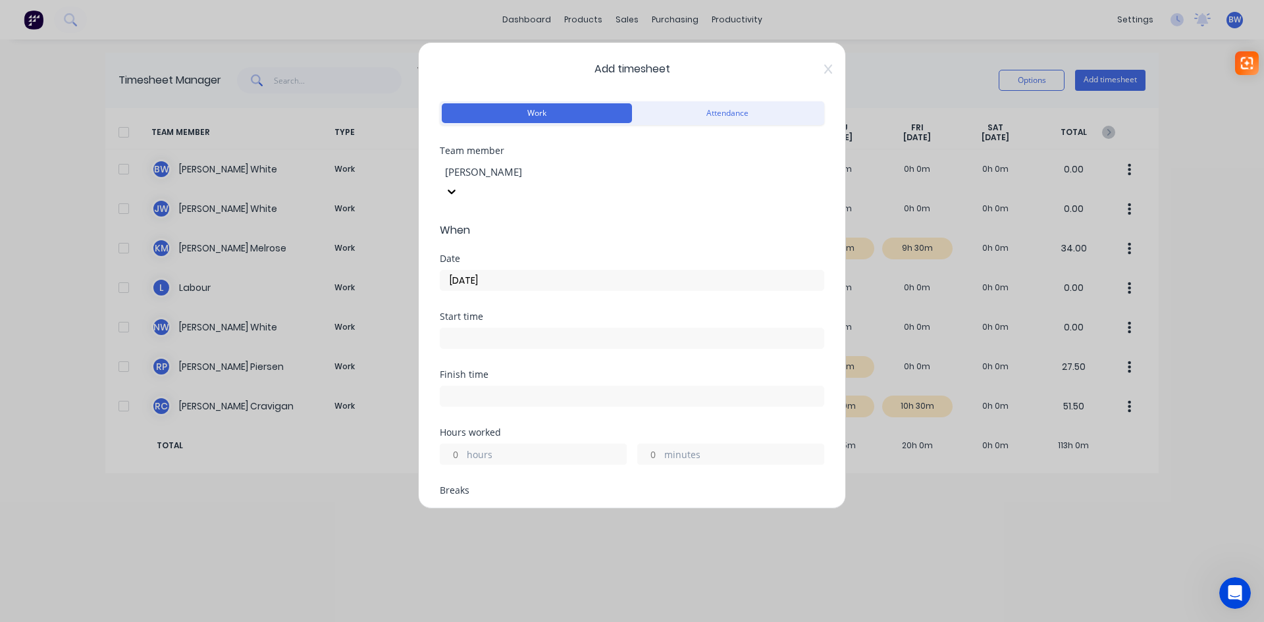
click at [454, 444] on input "hours" at bounding box center [451, 454] width 23 height 20
type input "7"
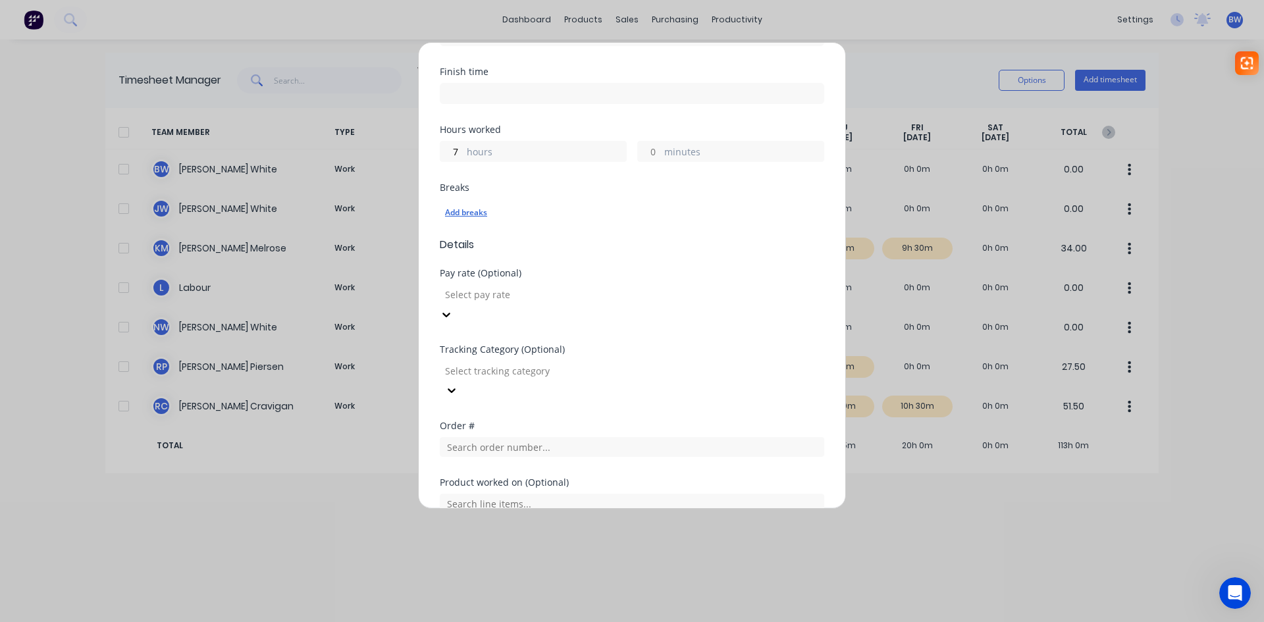
click at [467, 204] on div "Add breaks" at bounding box center [632, 212] width 374 height 17
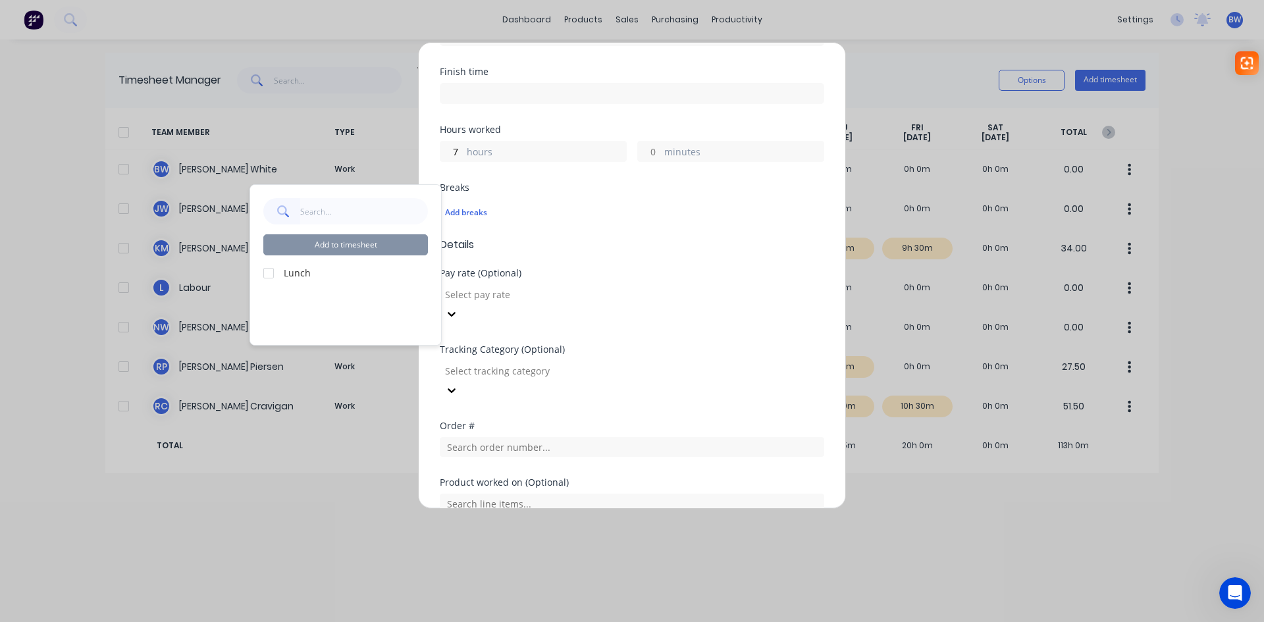
click at [301, 269] on label "Lunch" at bounding box center [356, 273] width 144 height 14
click at [271, 273] on div at bounding box center [268, 273] width 26 height 26
click at [359, 247] on button "Add to timesheet" at bounding box center [345, 244] width 165 height 21
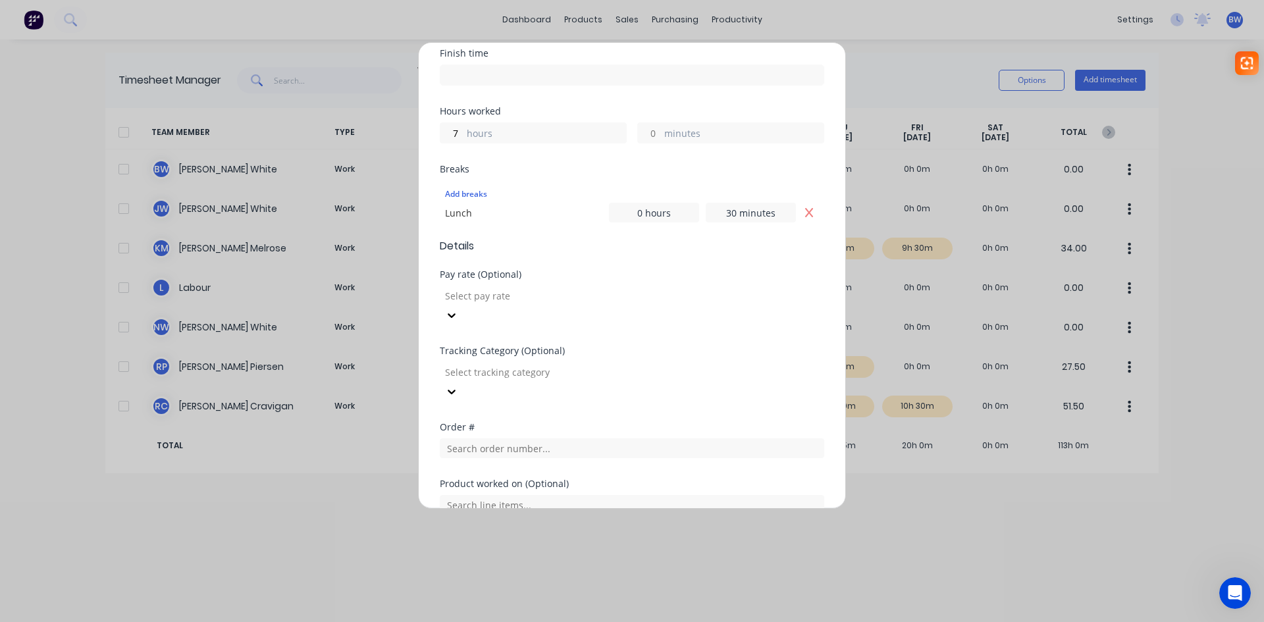
scroll to position [329, 0]
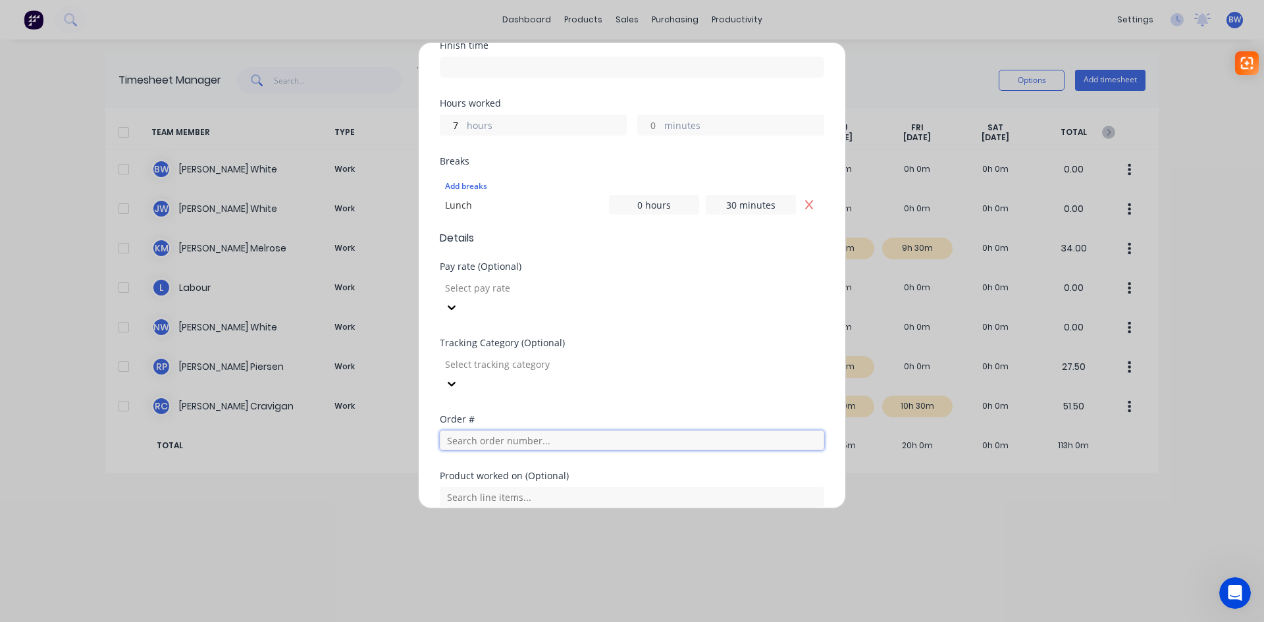
click at [465, 430] on input "text" at bounding box center [632, 440] width 384 height 20
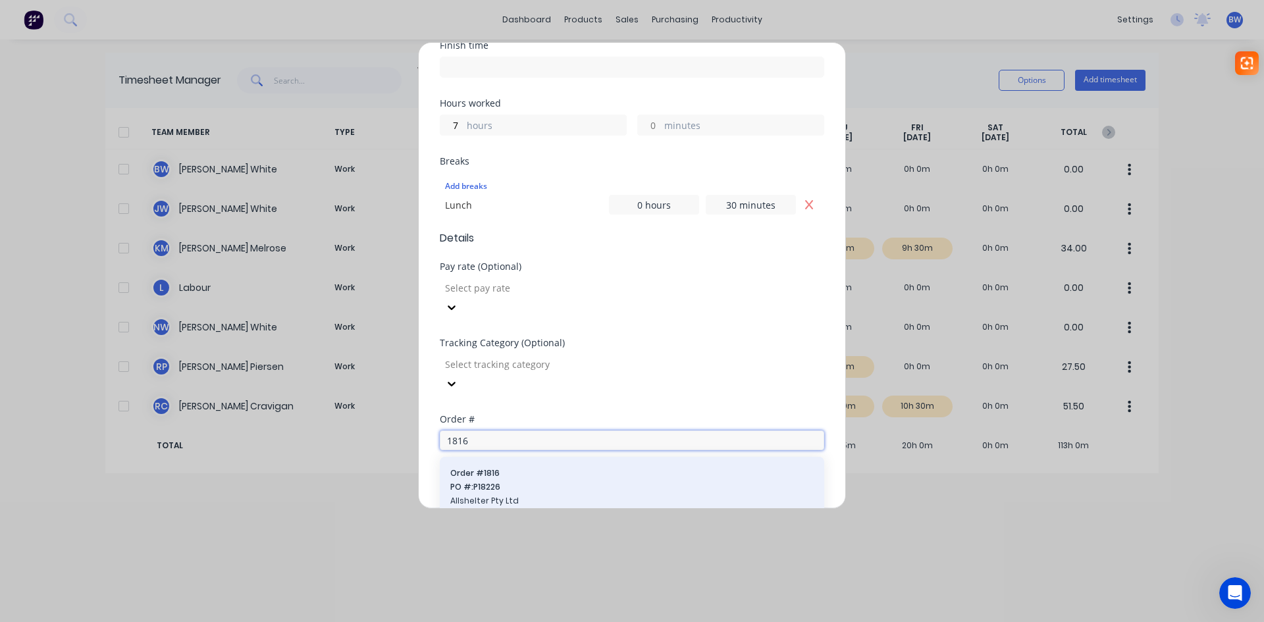
type input "1816"
click at [521, 481] on span "PO #: P18226" at bounding box center [631, 487] width 363 height 12
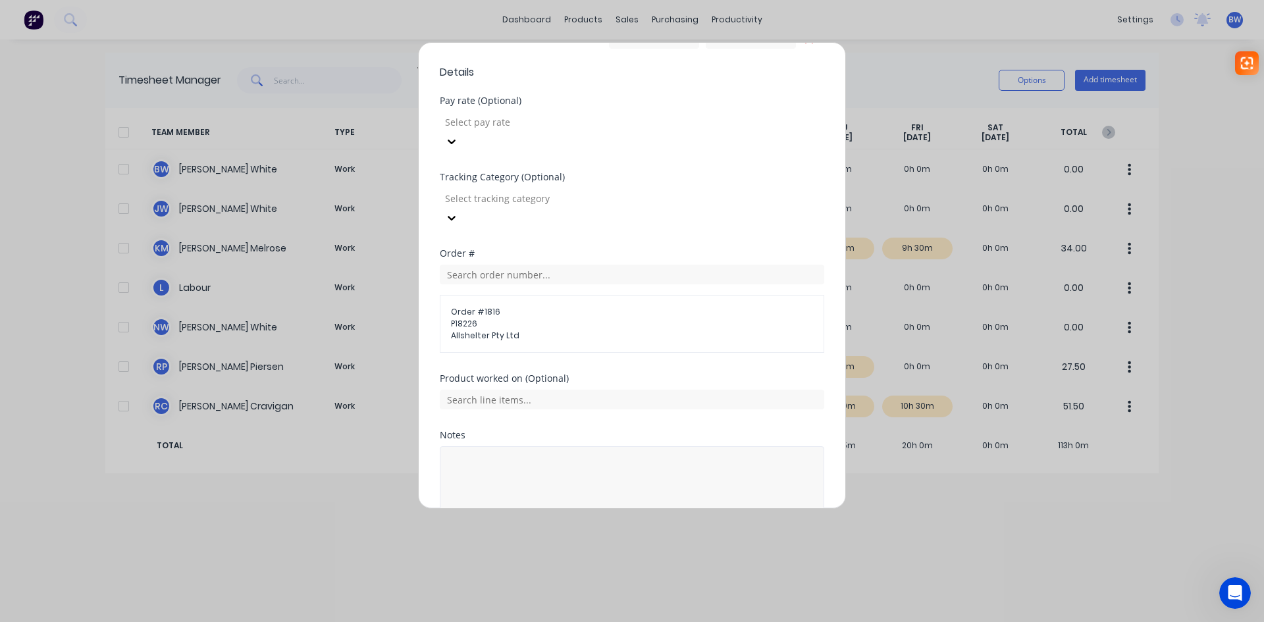
scroll to position [504, 0]
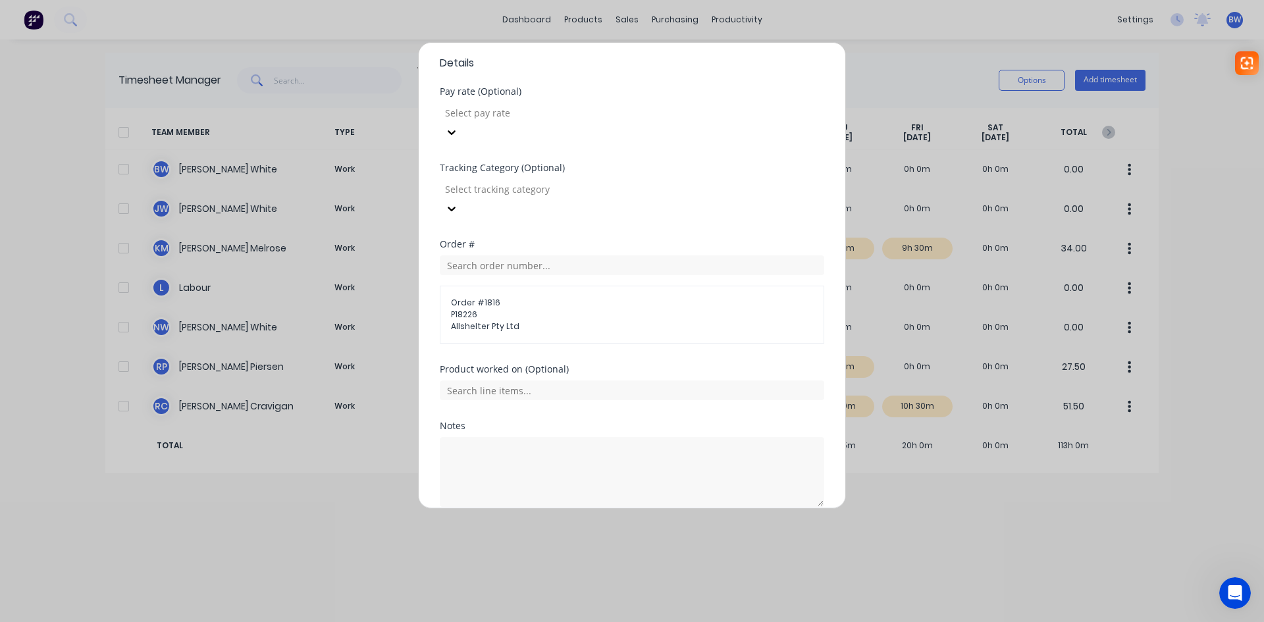
click at [563, 528] on button "Add manual time entry" at bounding box center [600, 538] width 111 height 21
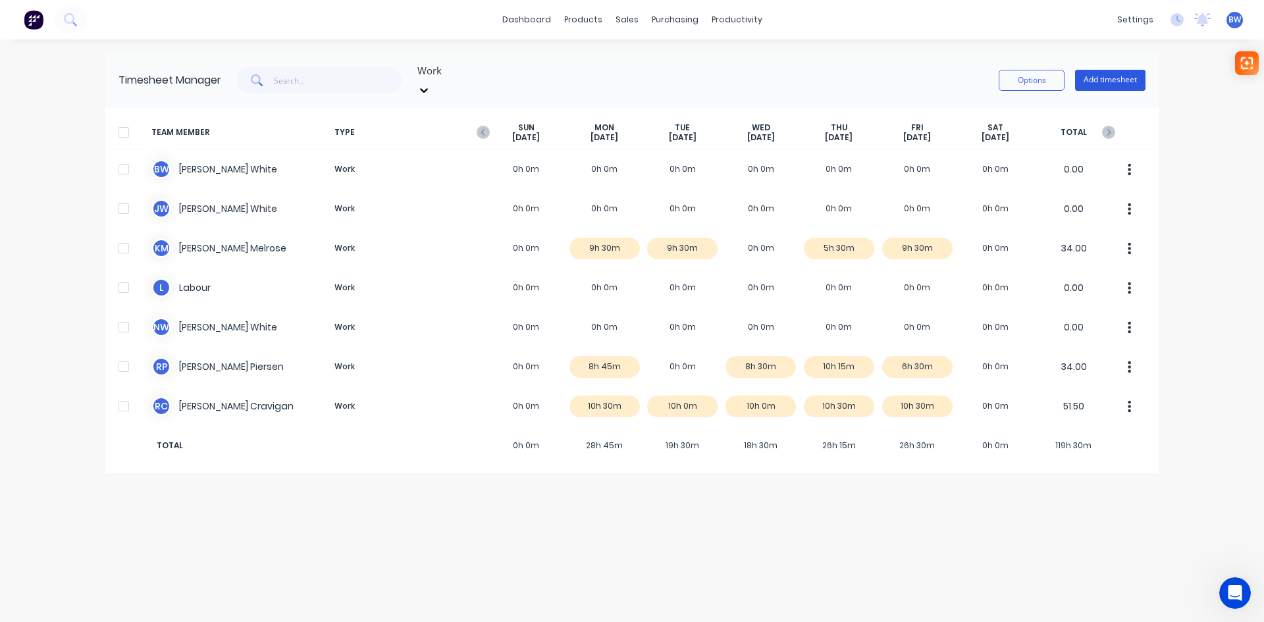
click at [1117, 76] on button "Add timesheet" at bounding box center [1110, 80] width 70 height 21
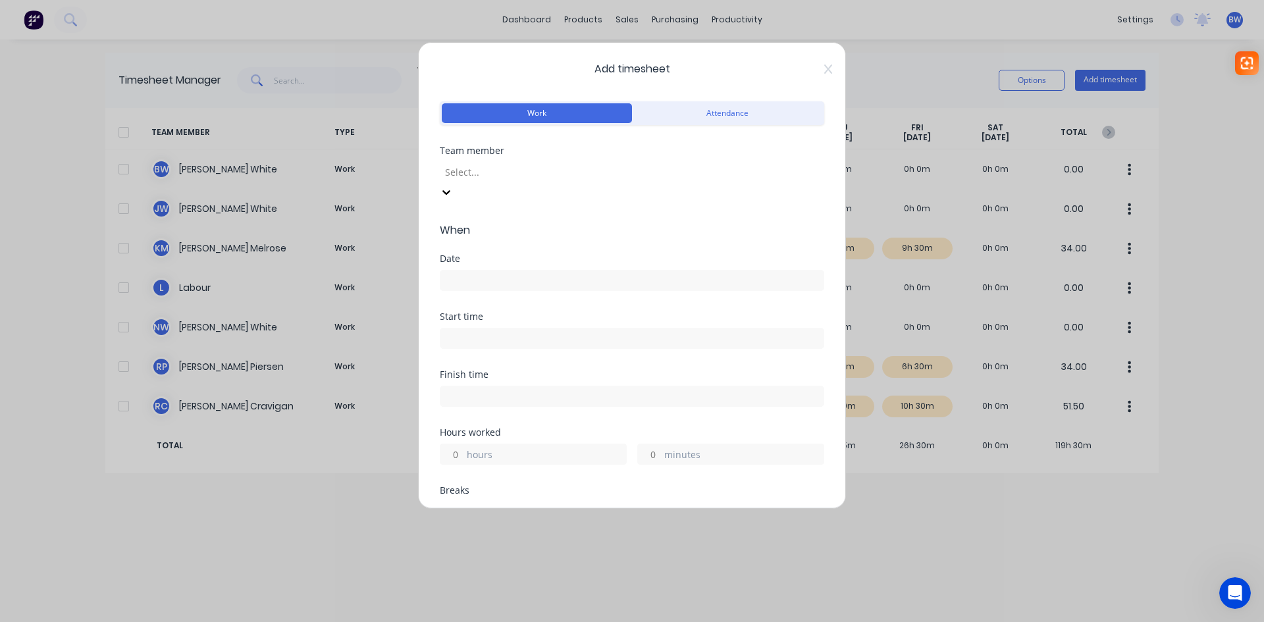
click at [577, 170] on div at bounding box center [539, 172] width 190 height 16
click at [487, 270] on input at bounding box center [631, 280] width 383 height 20
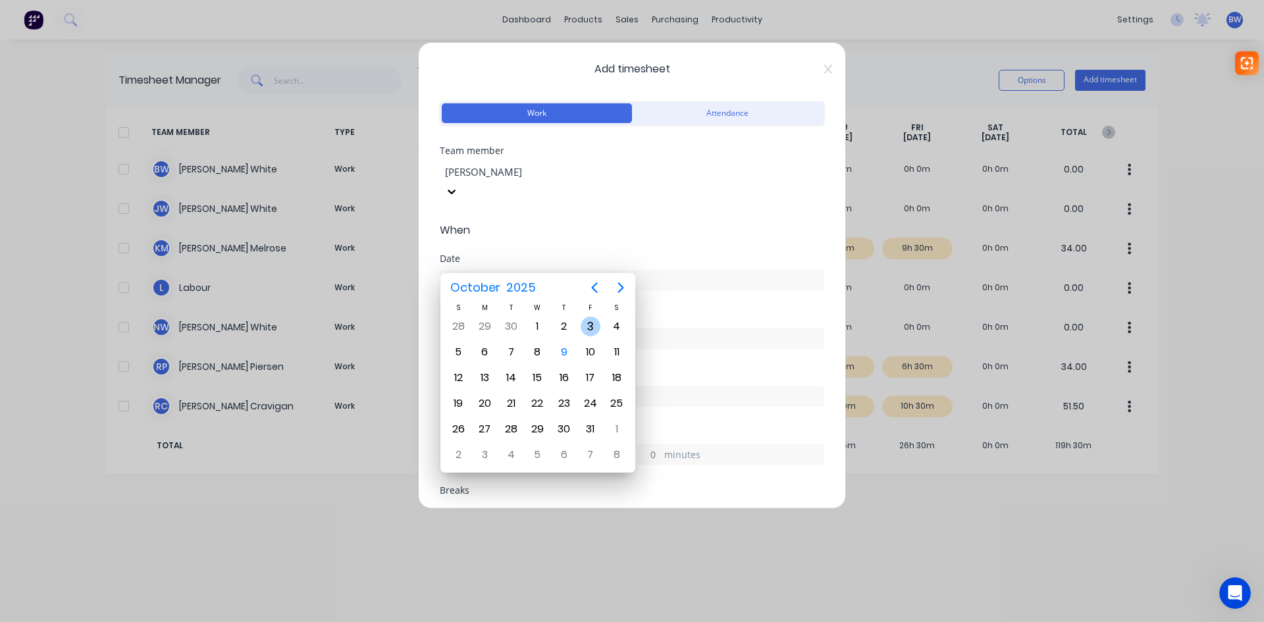
click at [588, 323] on div "3" at bounding box center [590, 327] width 20 height 20
type input "[DATE]"
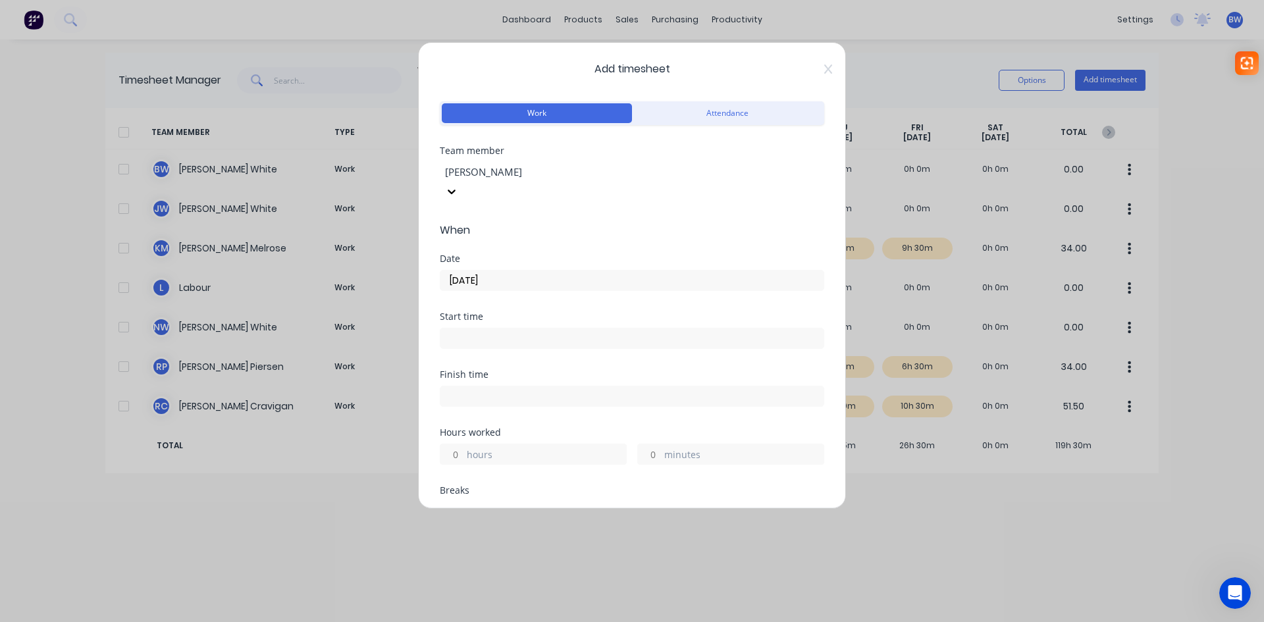
click at [455, 444] on input "hours" at bounding box center [451, 454] width 23 height 20
type input "3"
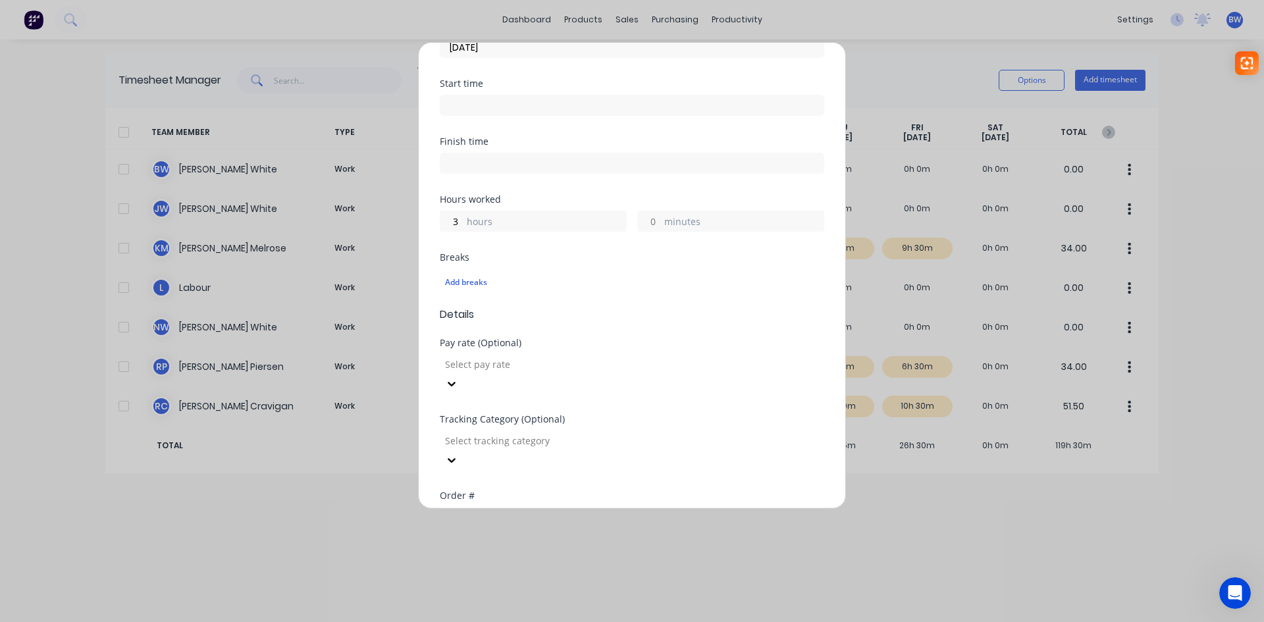
scroll to position [329, 0]
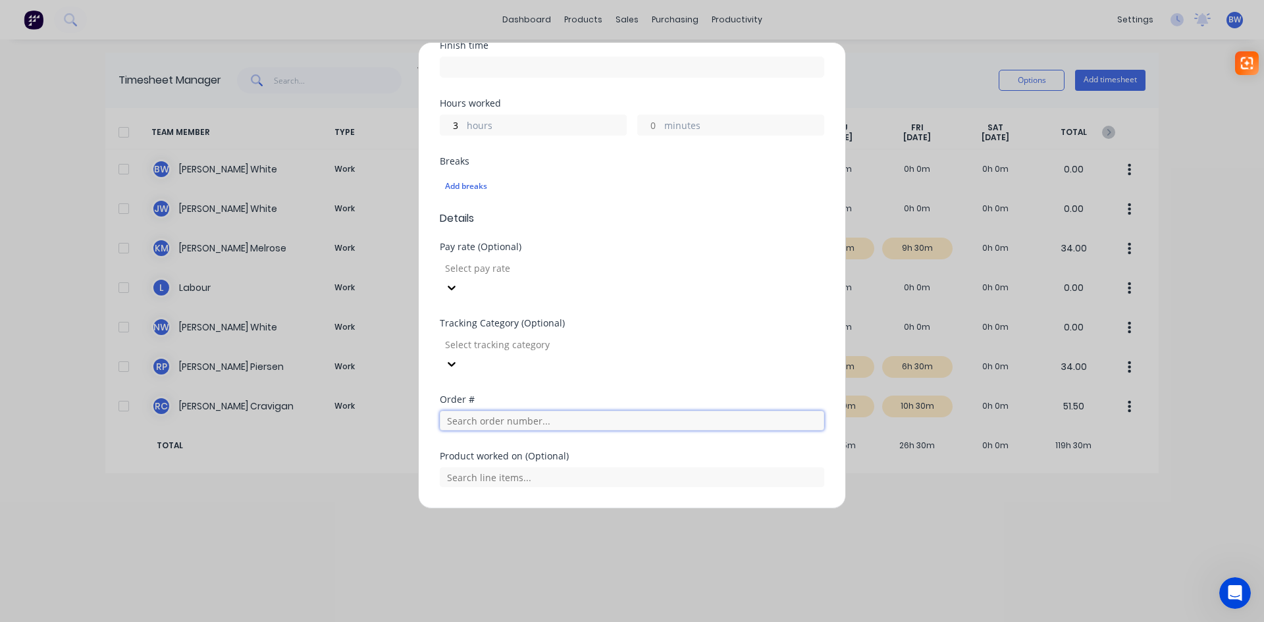
click at [494, 411] on input "text" at bounding box center [632, 421] width 384 height 20
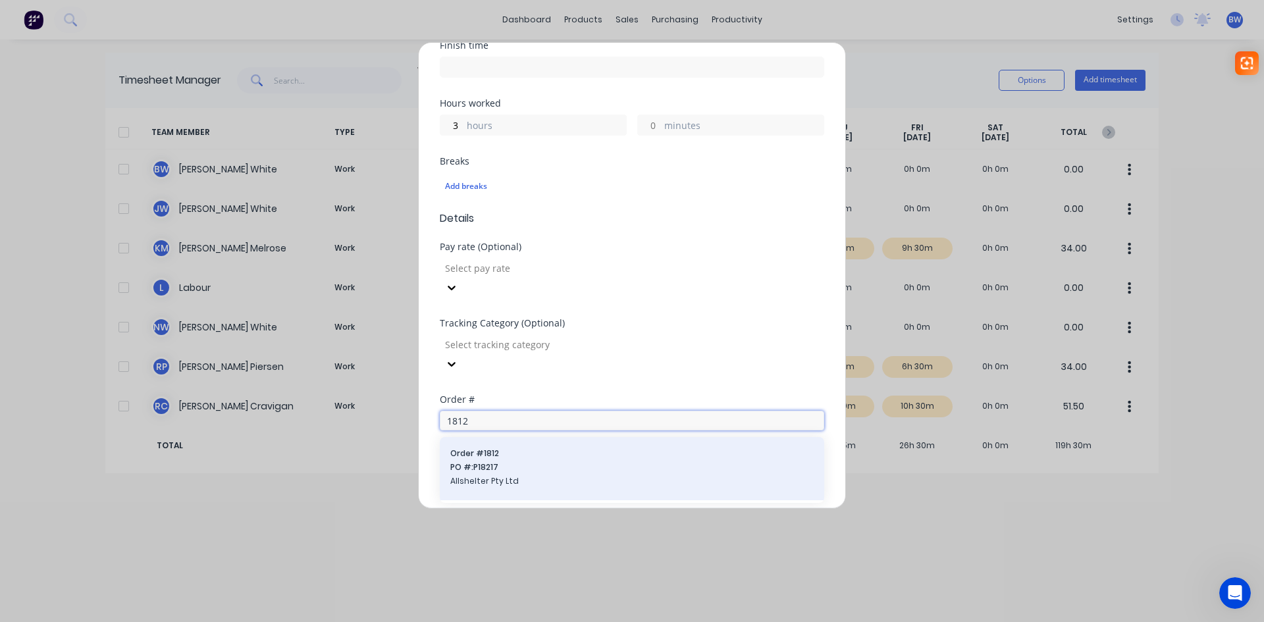
type input "1812"
click at [469, 461] on span "PO #: P18217" at bounding box center [631, 467] width 363 height 12
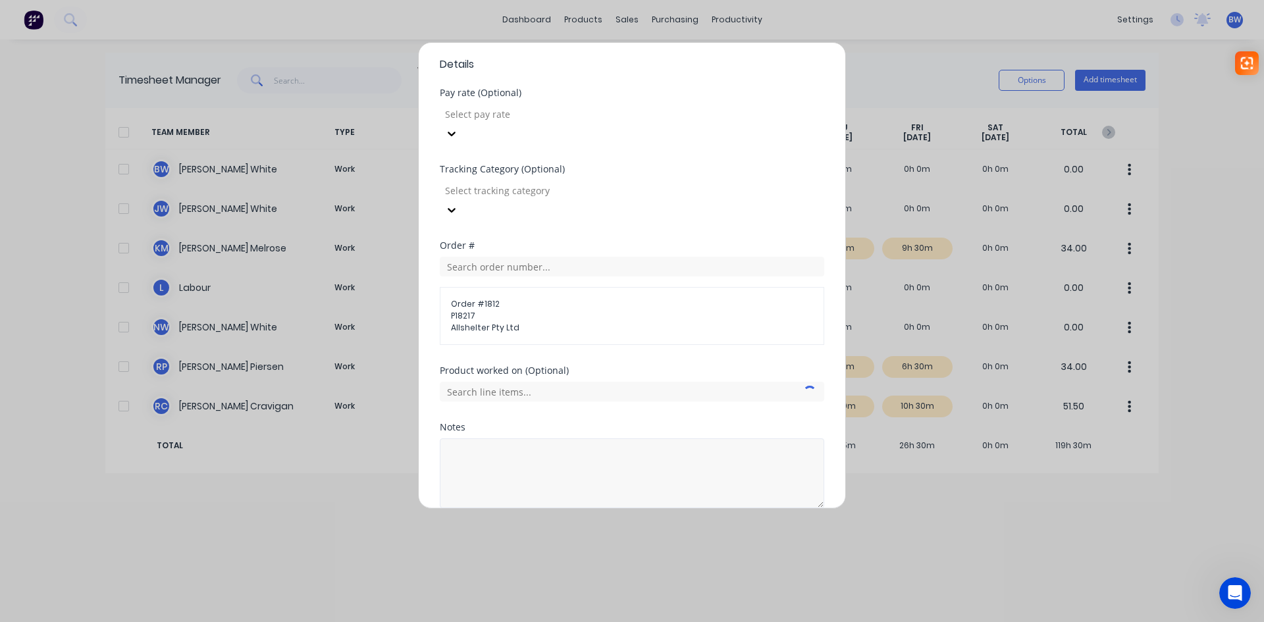
scroll to position [484, 0]
click at [584, 528] on button "Add manual time entry" at bounding box center [600, 538] width 111 height 21
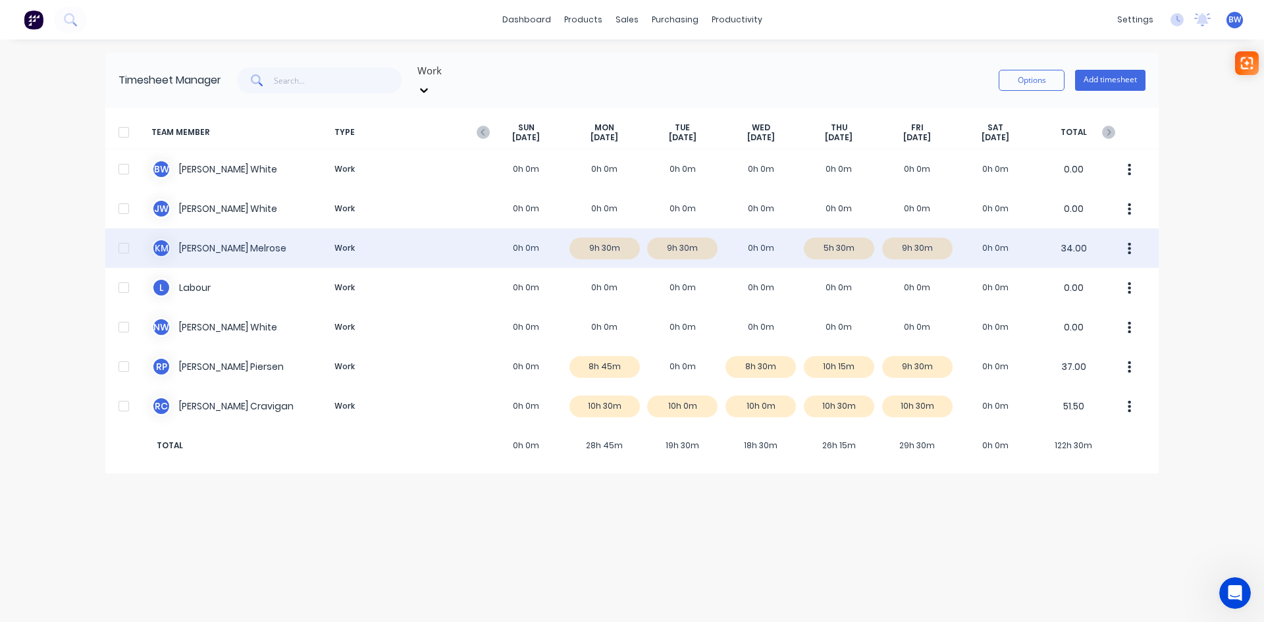
click at [836, 232] on div "K M [PERSON_NAME] Work 0h 0m 9h 30m 9h 30m 0h 0m 5h 30m 9h 30m 0h 0m 34.00" at bounding box center [631, 247] width 1053 height 39
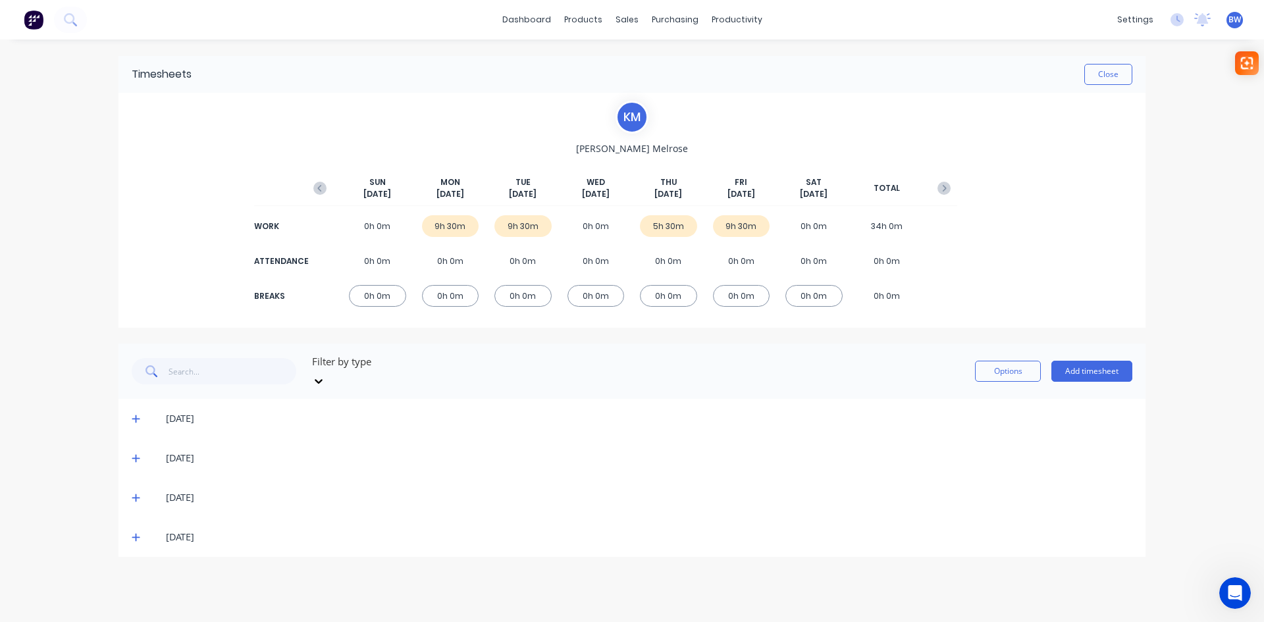
click at [134, 493] on icon at bounding box center [136, 497] width 9 height 9
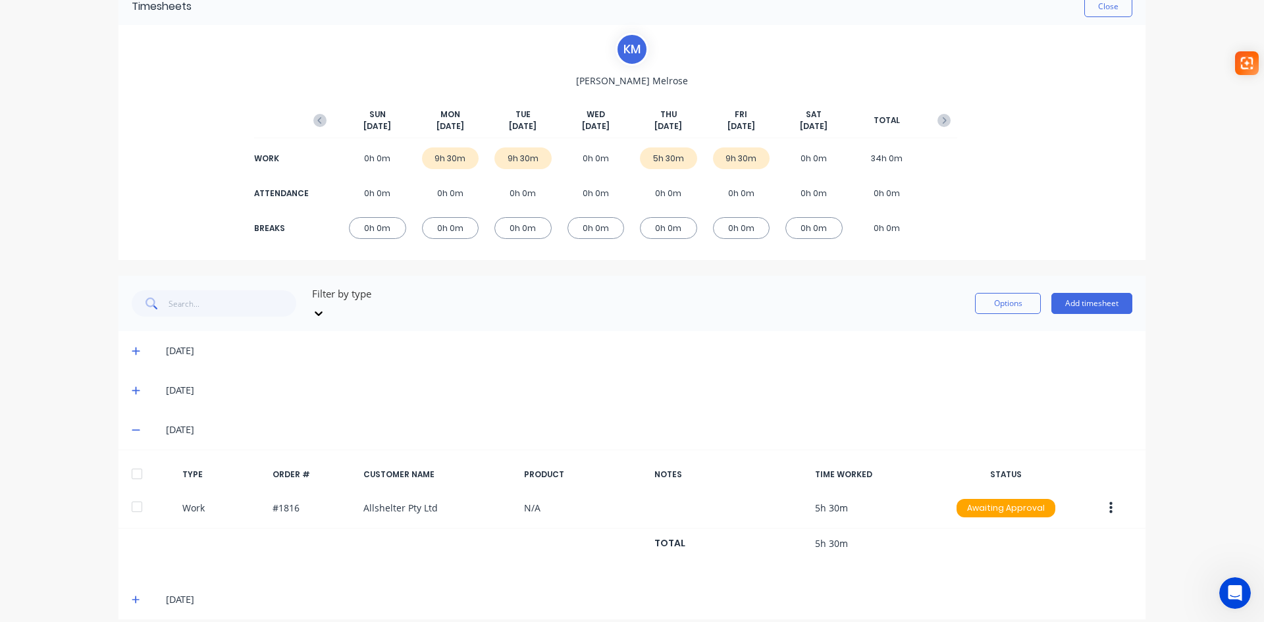
scroll to position [68, 0]
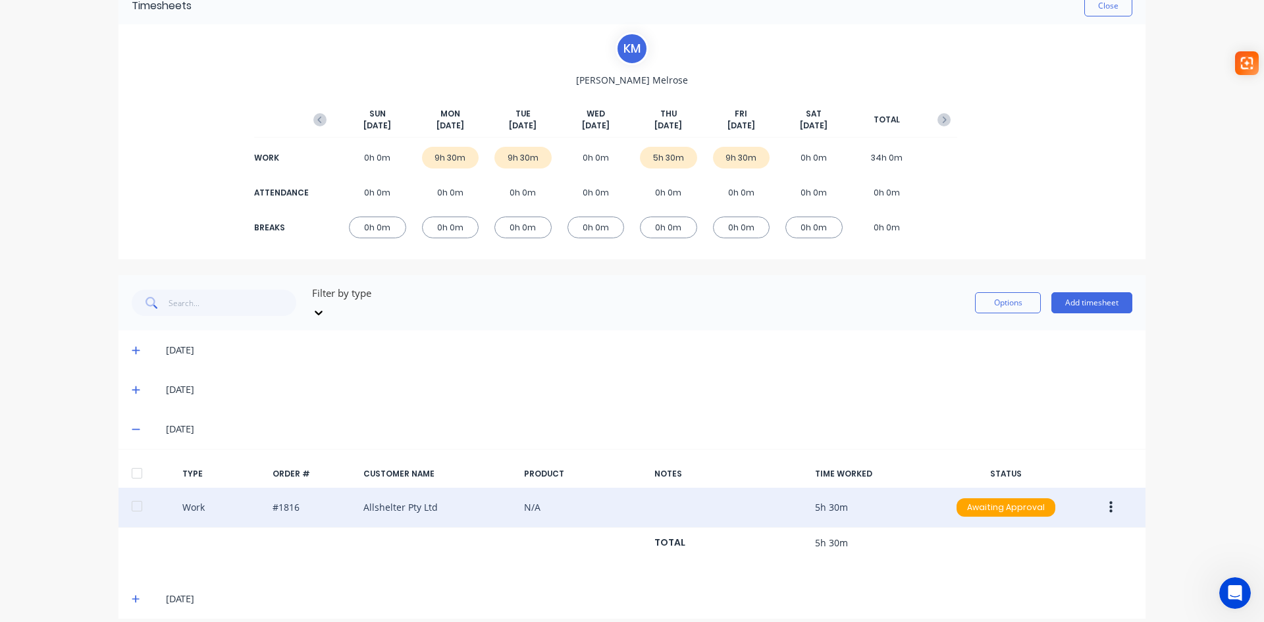
click at [1102, 496] on button "button" at bounding box center [1110, 508] width 31 height 24
click at [1052, 448] on div "Edit" at bounding box center [1063, 457] width 101 height 19
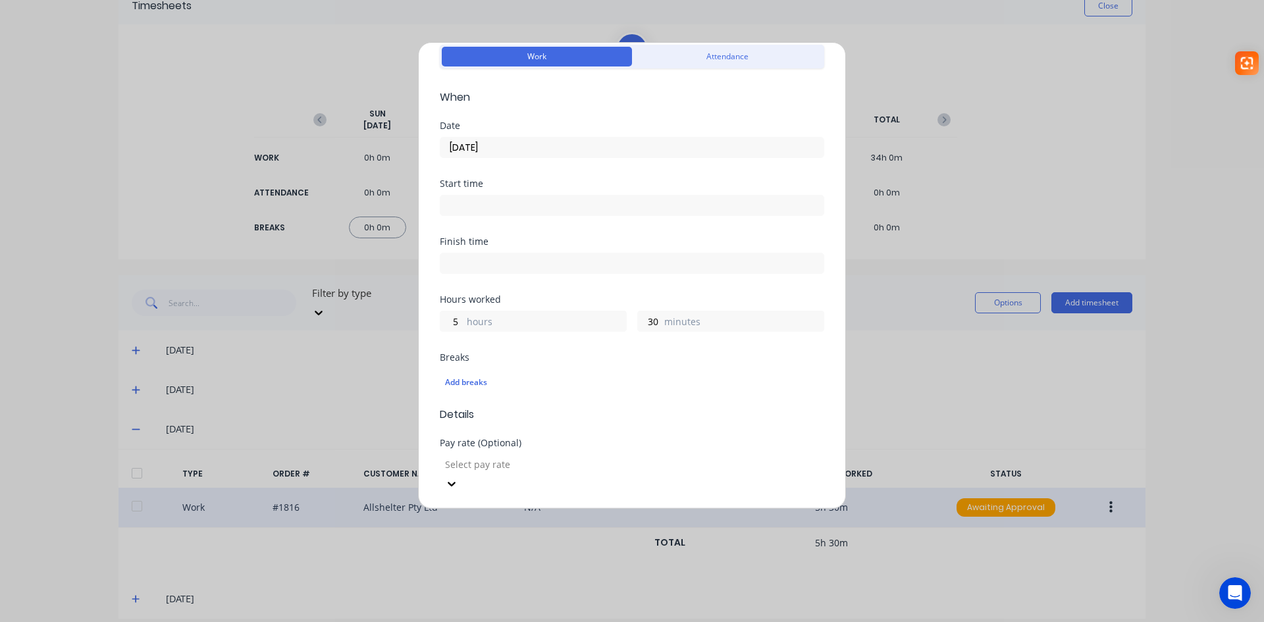
scroll to position [0, 0]
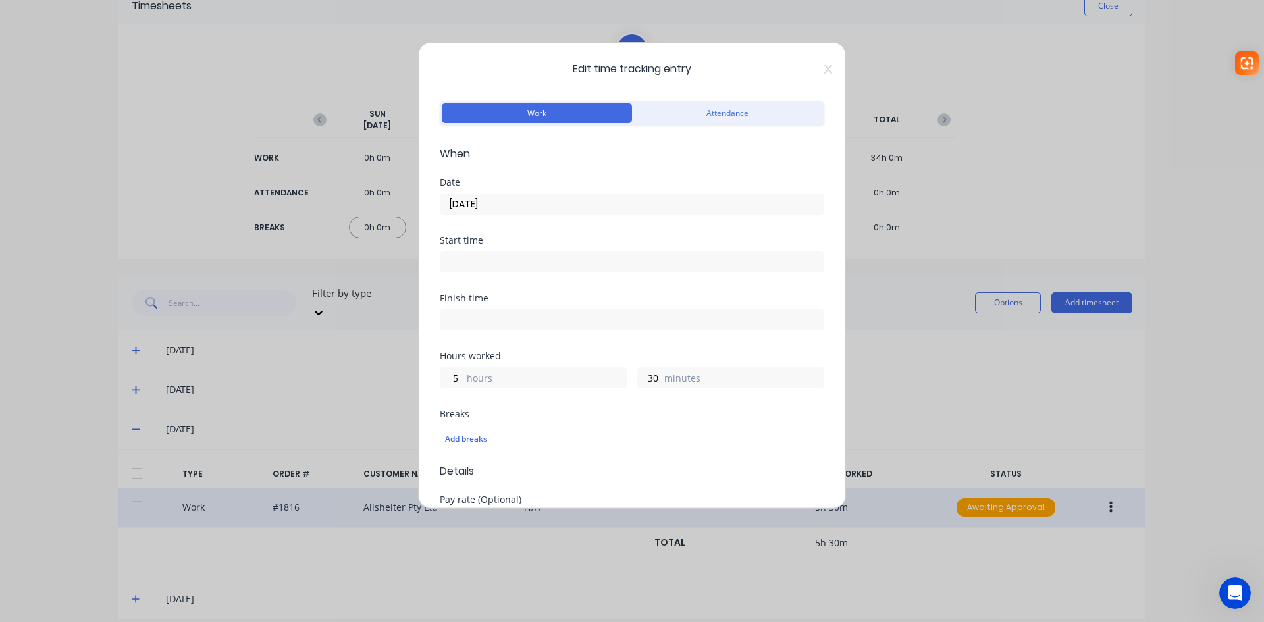
click at [813, 70] on span "Edit time tracking entry" at bounding box center [632, 69] width 384 height 16
click at [824, 72] on icon at bounding box center [828, 69] width 8 height 11
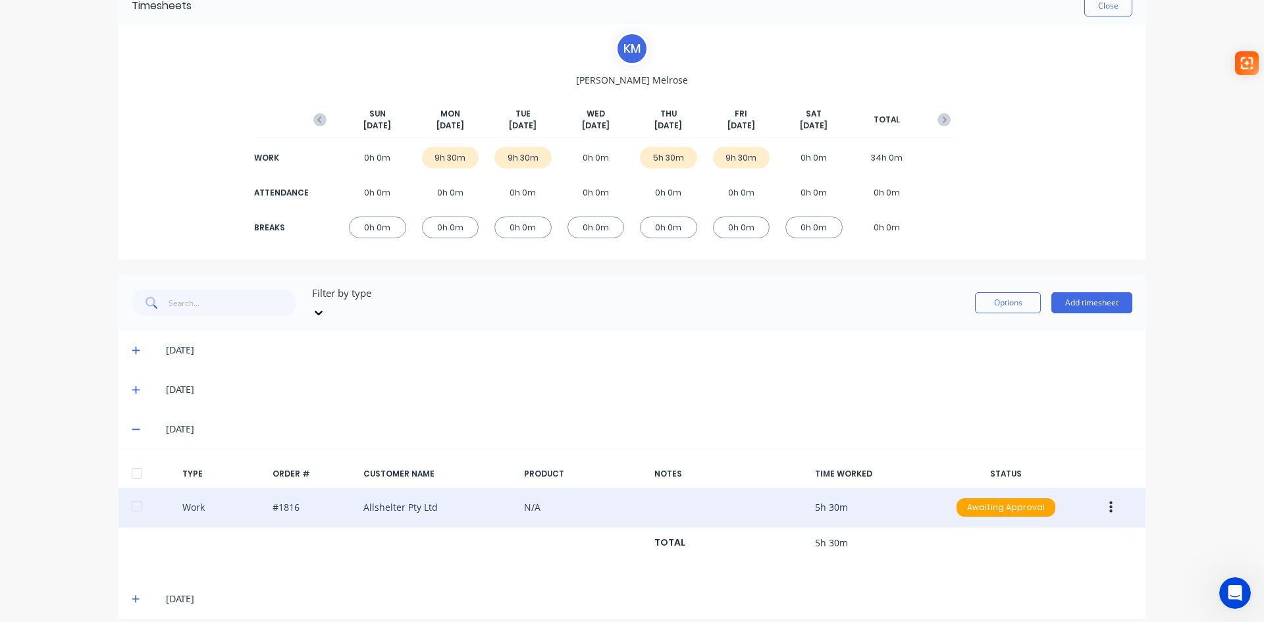
click at [132, 424] on icon at bounding box center [136, 428] width 9 height 9
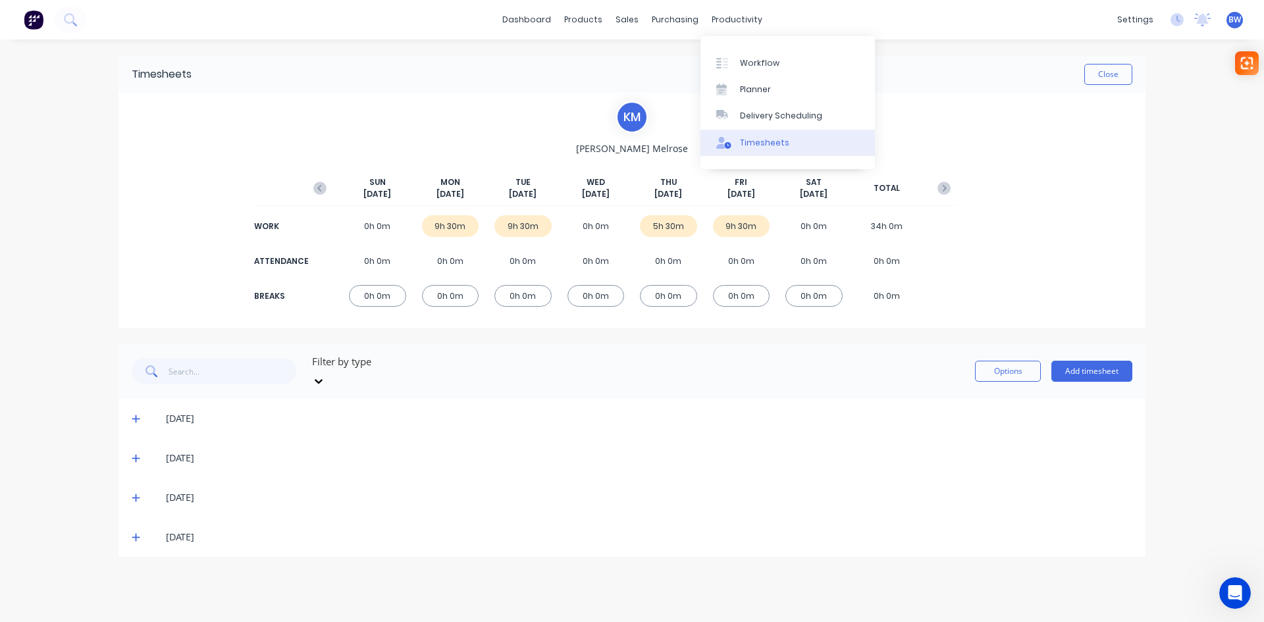
click at [740, 144] on div "Timesheets" at bounding box center [764, 143] width 49 height 12
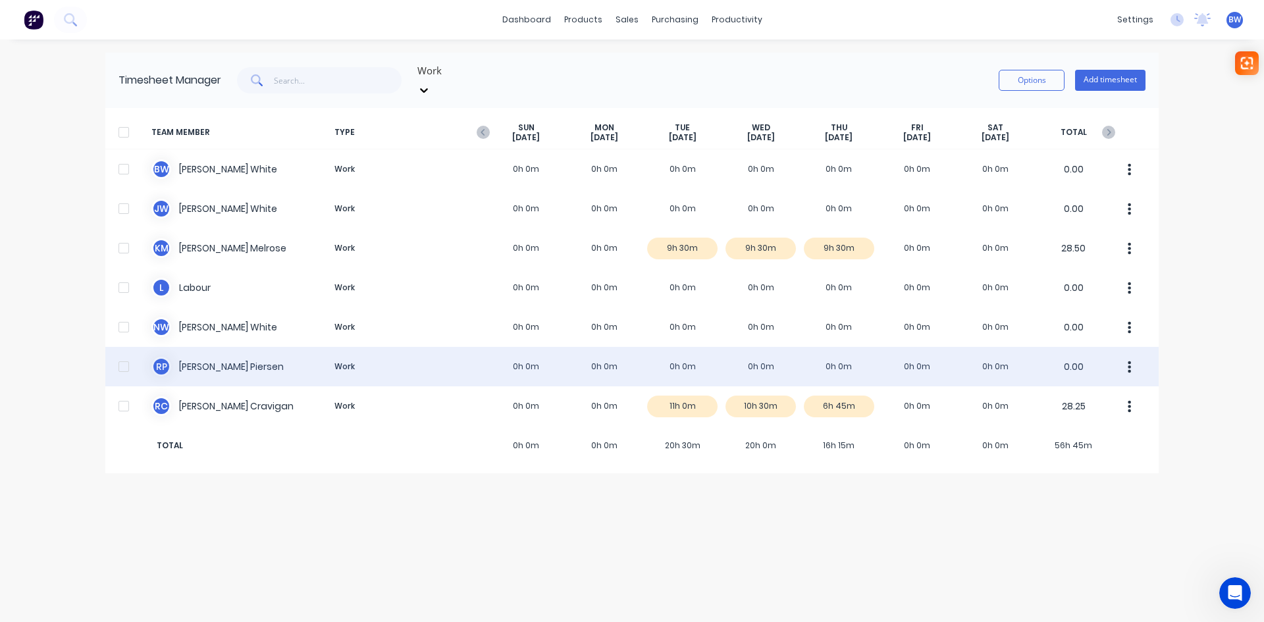
click at [190, 354] on div "R P [PERSON_NAME] Work 0h 0m 0h 0m 0h 0m 0h 0m 0h 0m 0h 0m 0h 0m 0.00" at bounding box center [631, 366] width 1053 height 39
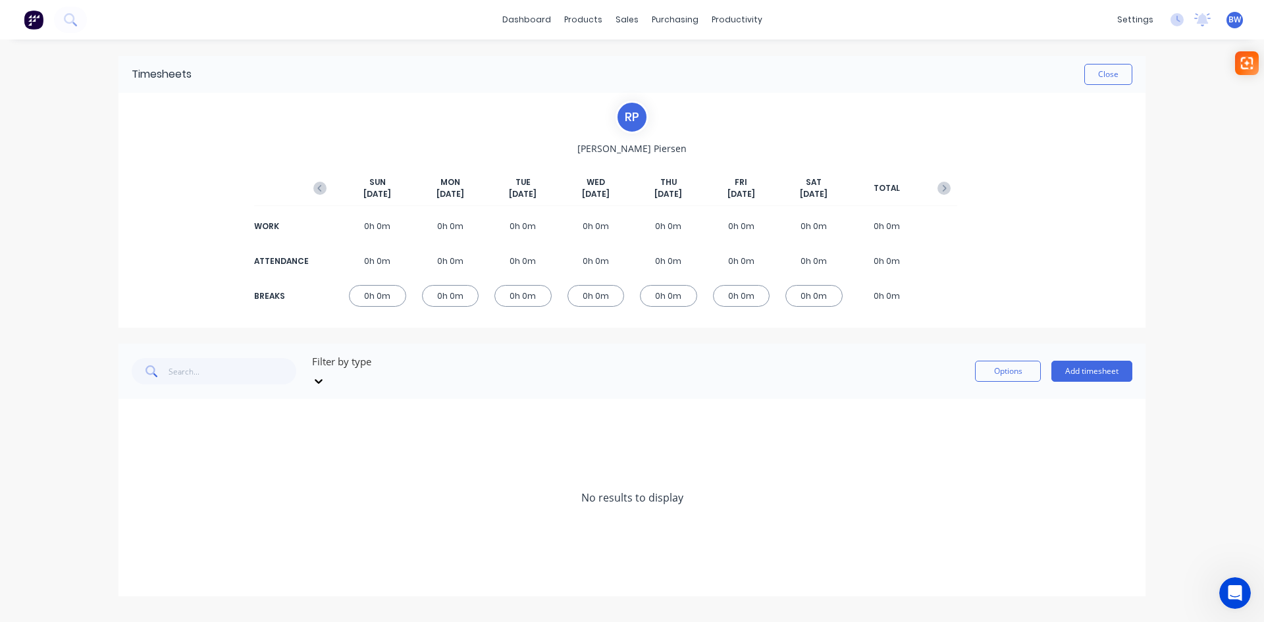
click at [324, 187] on icon "button" at bounding box center [319, 188] width 13 height 13
click at [668, 224] on div "10h 15m" at bounding box center [668, 226] width 57 height 22
click at [138, 493] on icon at bounding box center [136, 497] width 9 height 9
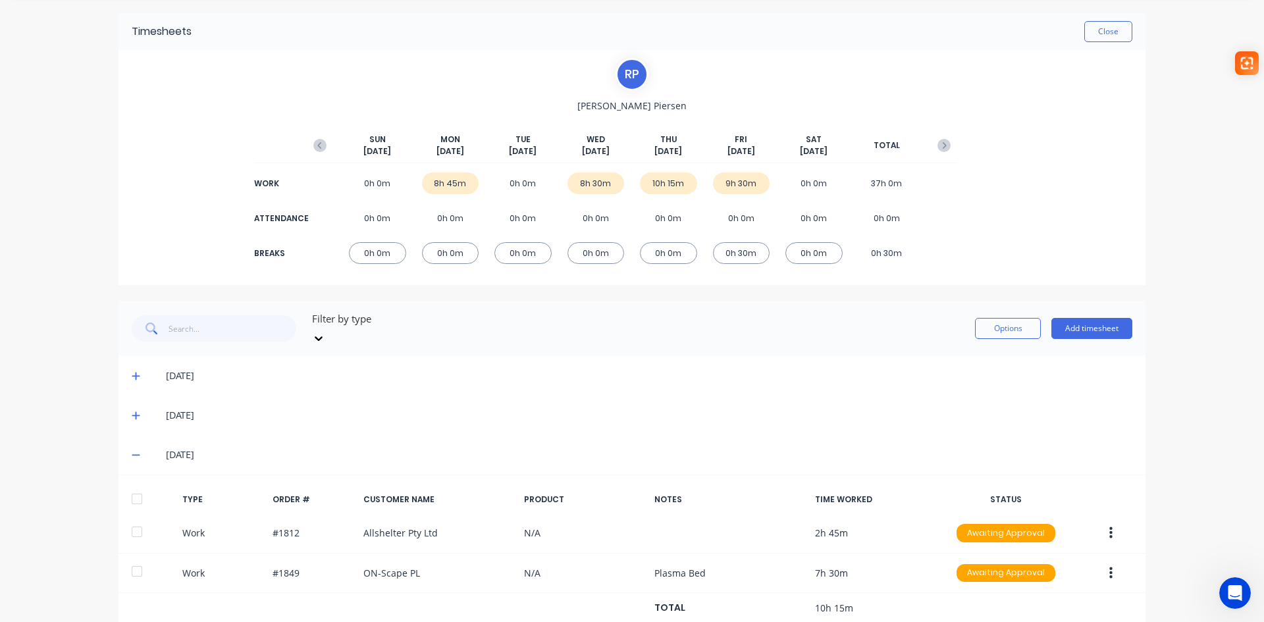
scroll to position [108, 0]
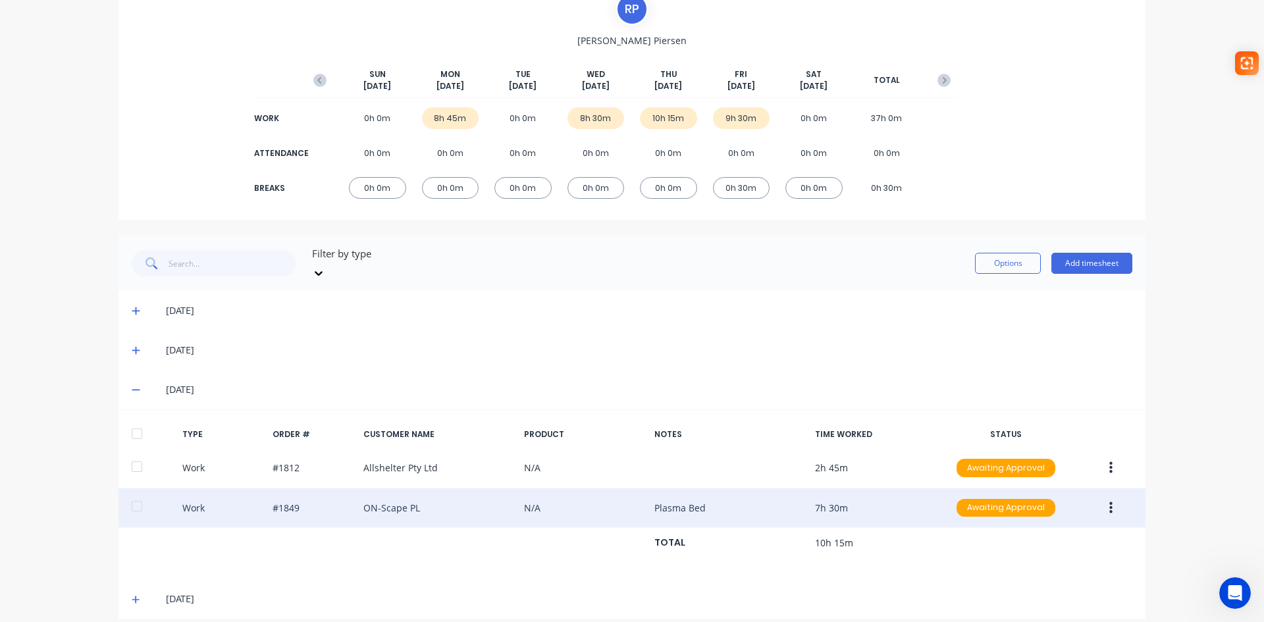
click at [1109, 501] on icon "button" at bounding box center [1110, 508] width 3 height 14
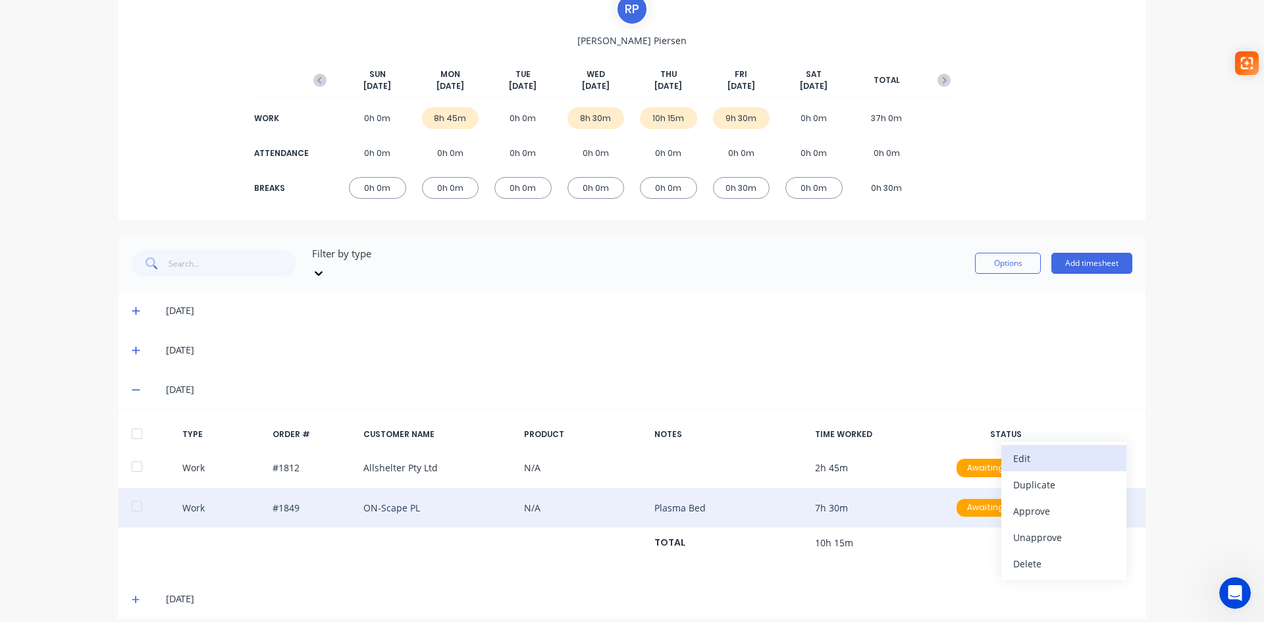
click at [1021, 449] on div "Edit" at bounding box center [1063, 458] width 101 height 19
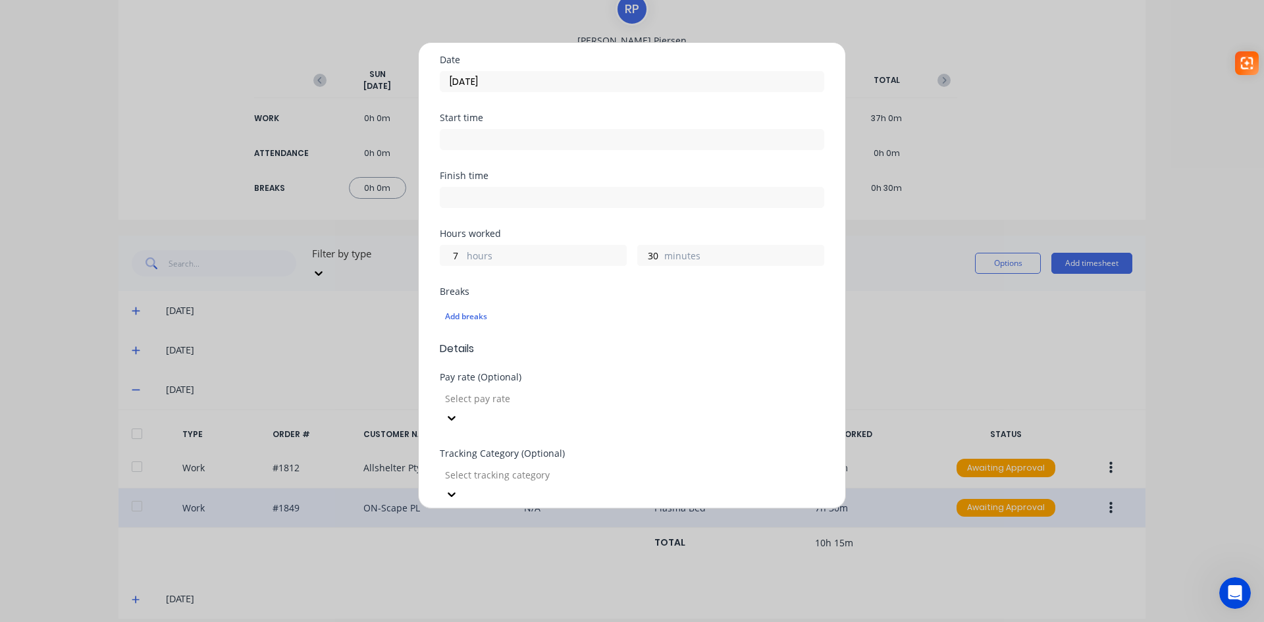
scroll to position [132, 0]
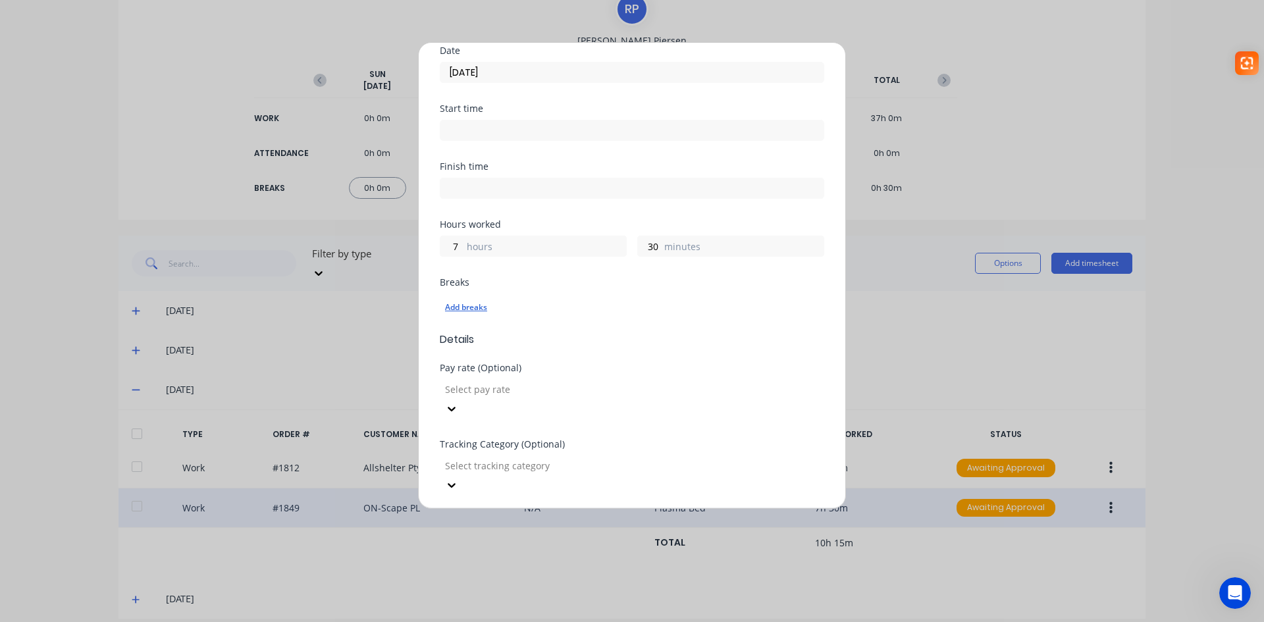
click at [468, 300] on div "Add breaks" at bounding box center [632, 307] width 374 height 17
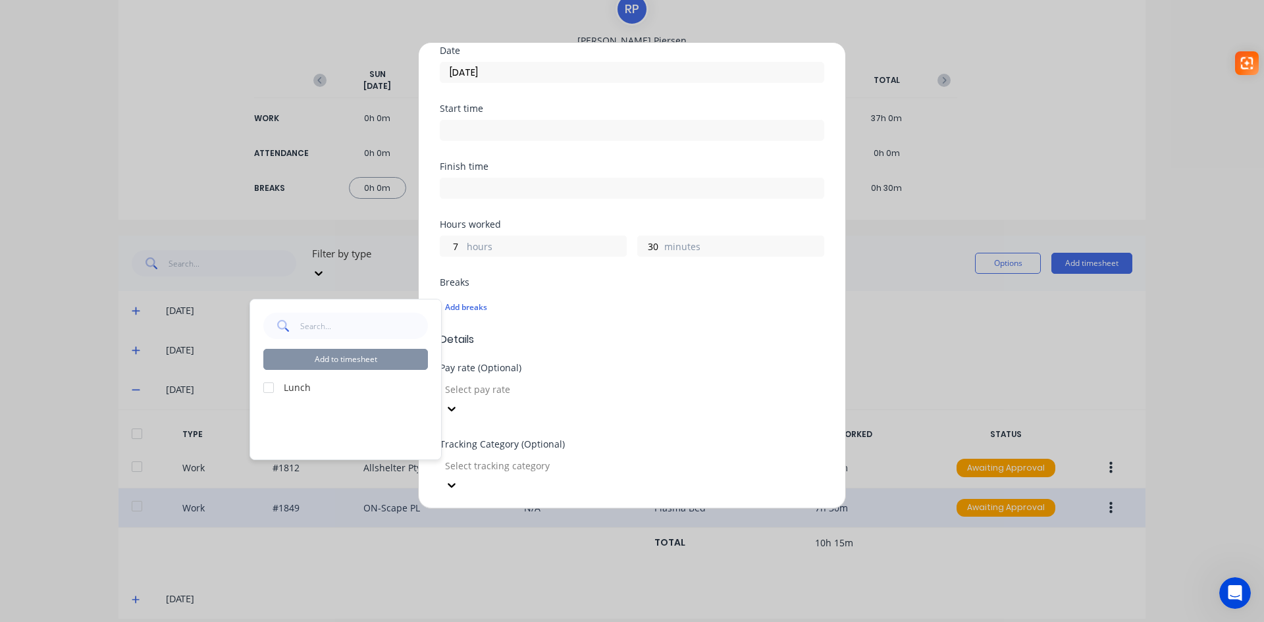
click at [266, 389] on div at bounding box center [268, 387] width 26 height 26
click at [335, 359] on button "Add to timesheet" at bounding box center [345, 359] width 165 height 21
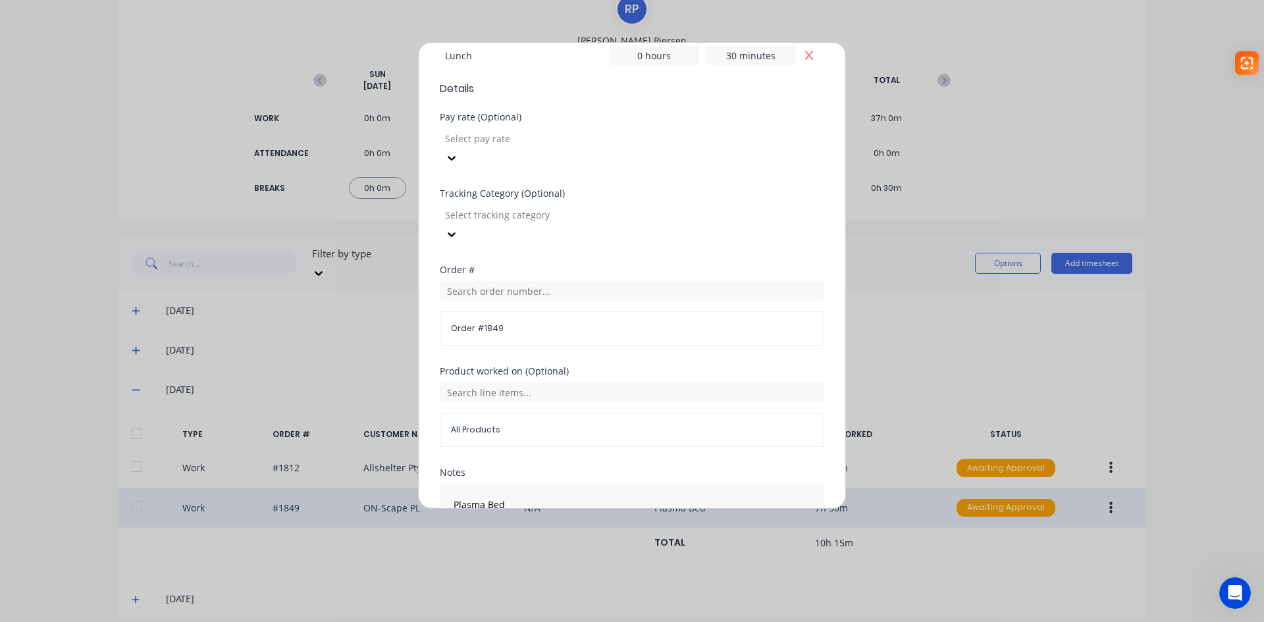
scroll to position [469, 0]
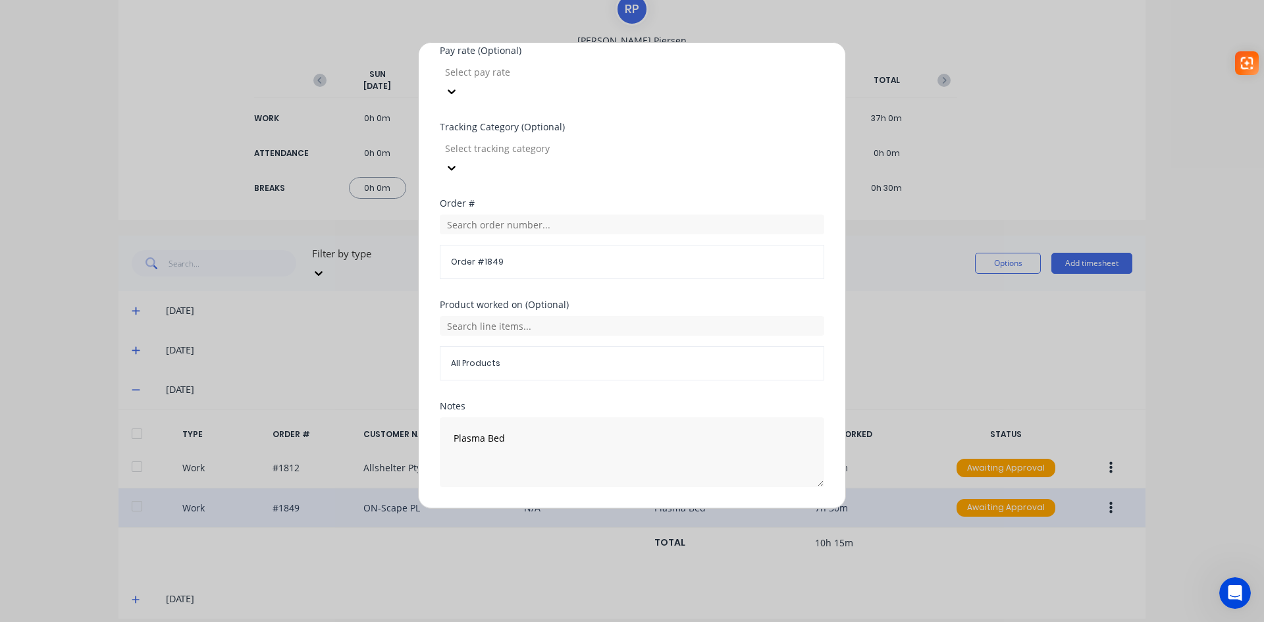
click at [597, 508] on button "Edit time tracking entry" at bounding box center [600, 518] width 113 height 21
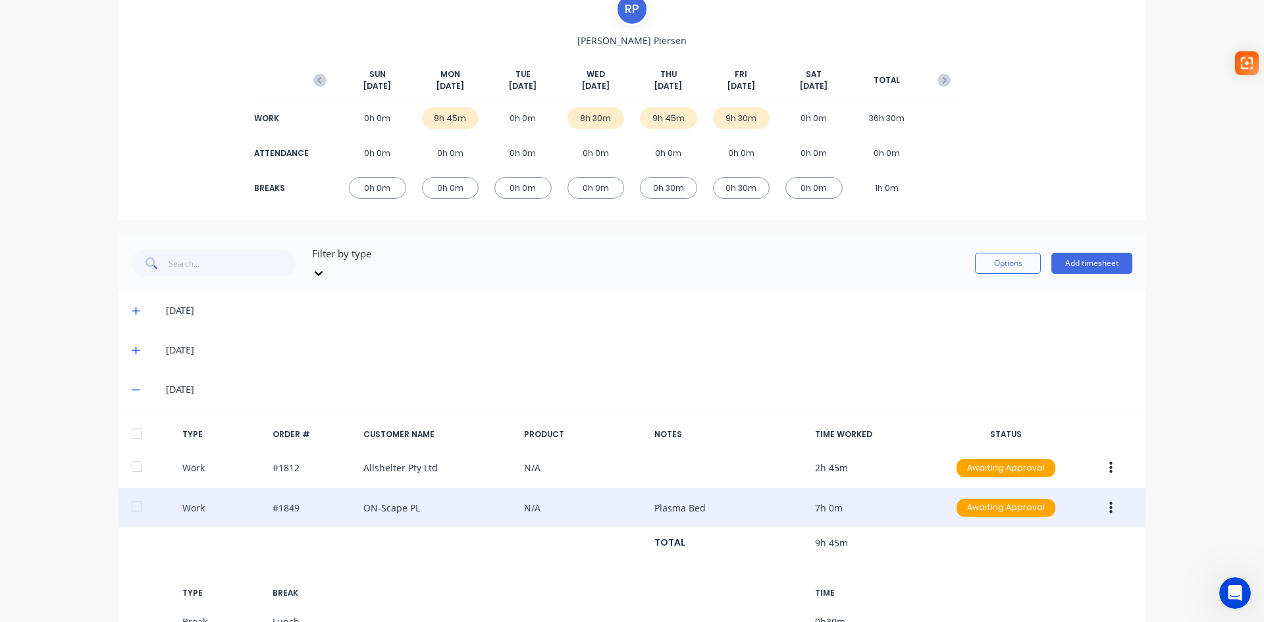
click at [132, 390] on icon at bounding box center [136, 390] width 8 height 1
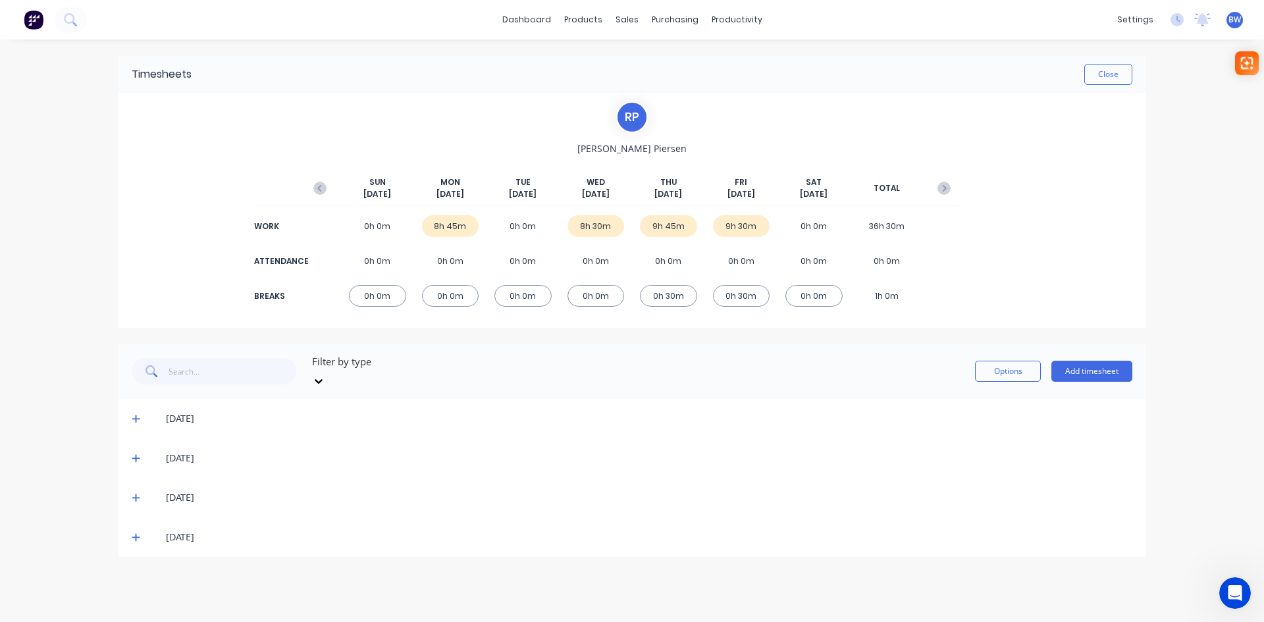
scroll to position [0, 0]
click at [137, 532] on icon at bounding box center [136, 536] width 9 height 9
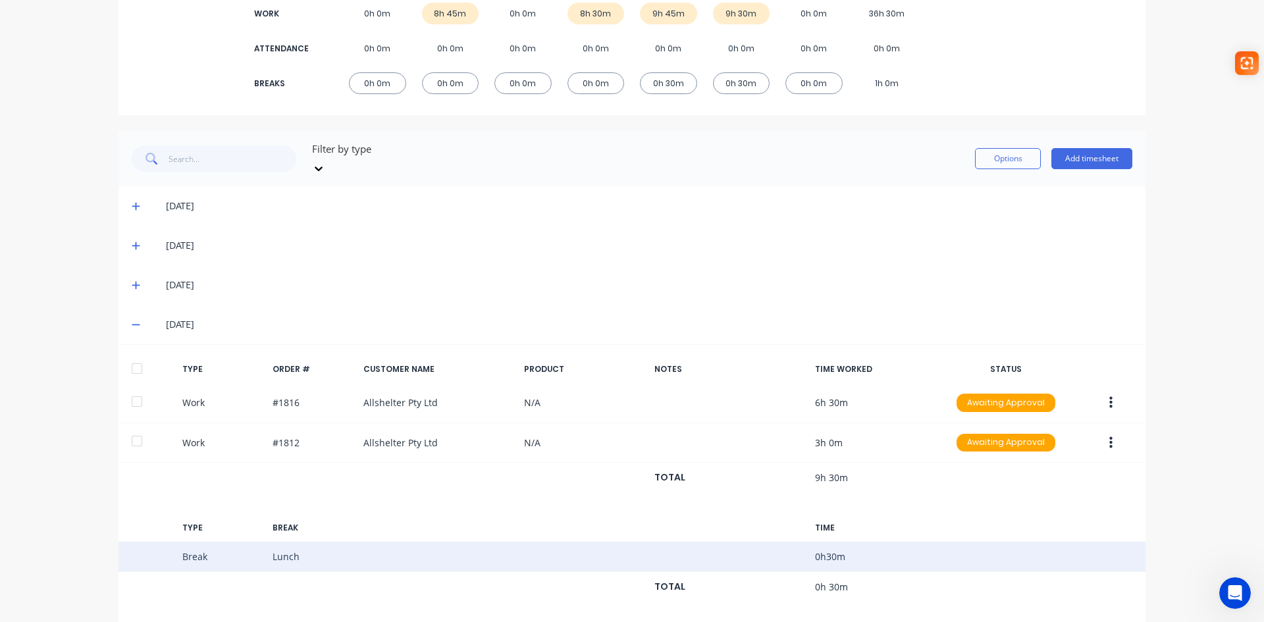
scroll to position [217, 0]
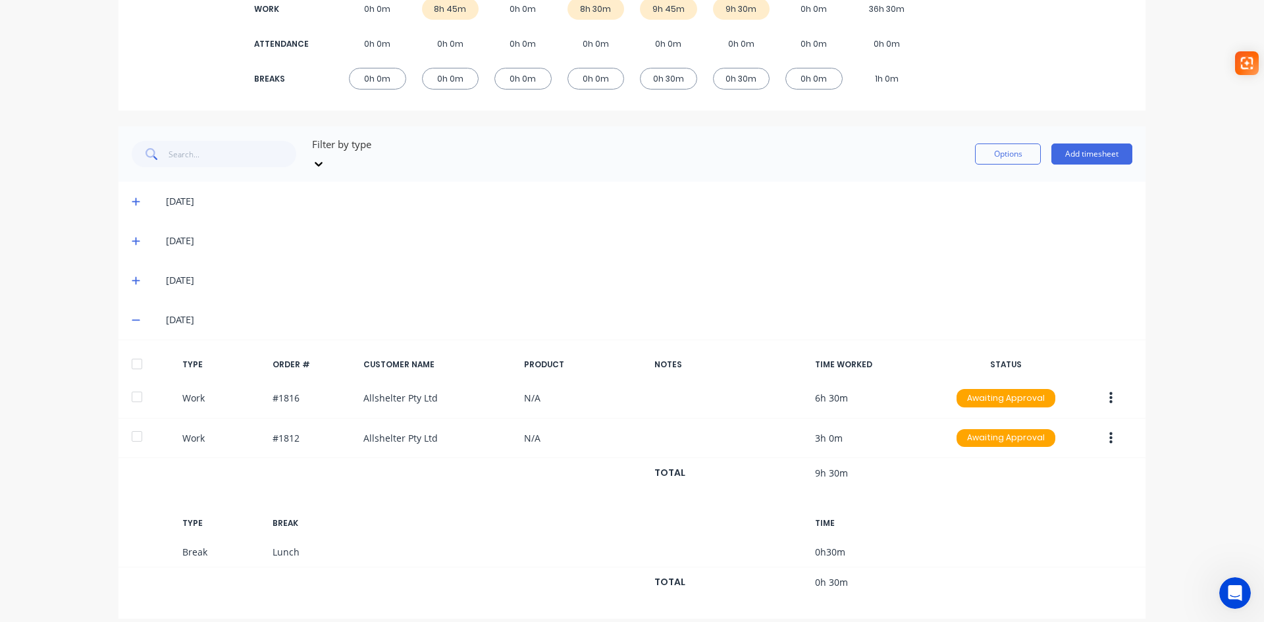
click at [135, 315] on icon at bounding box center [136, 319] width 9 height 9
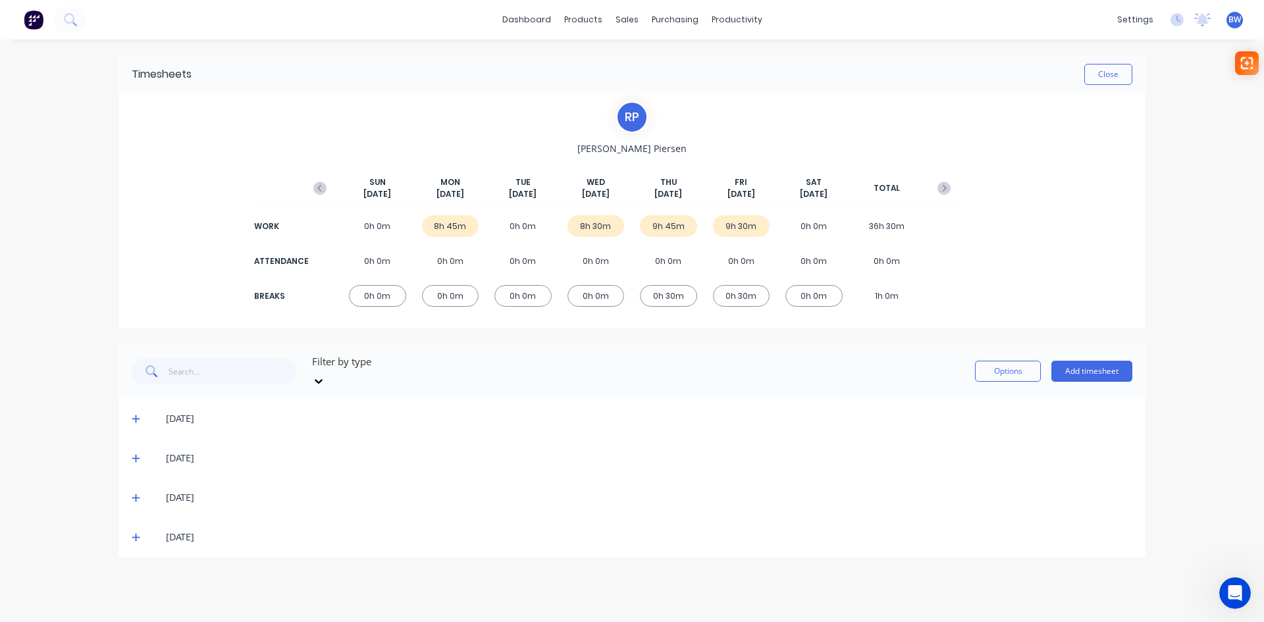
scroll to position [0, 0]
